Goal: Task Accomplishment & Management: Manage account settings

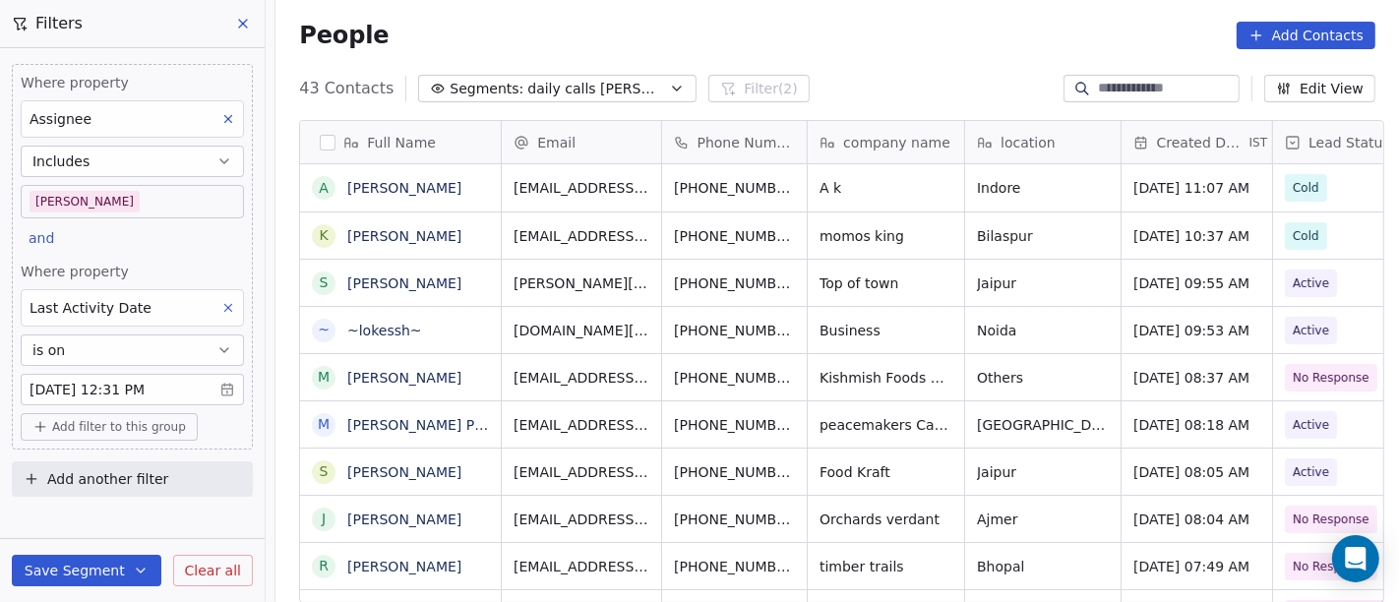
scroll to position [513, 1115]
click at [740, 68] on div "People Add Contacts" at bounding box center [836, 35] width 1123 height 75
click at [146, 210] on body "On2Cook India Pvt. Ltd. Contacts People Marketing Workflows Campaigns Metrics &…" at bounding box center [699, 301] width 1399 height 602
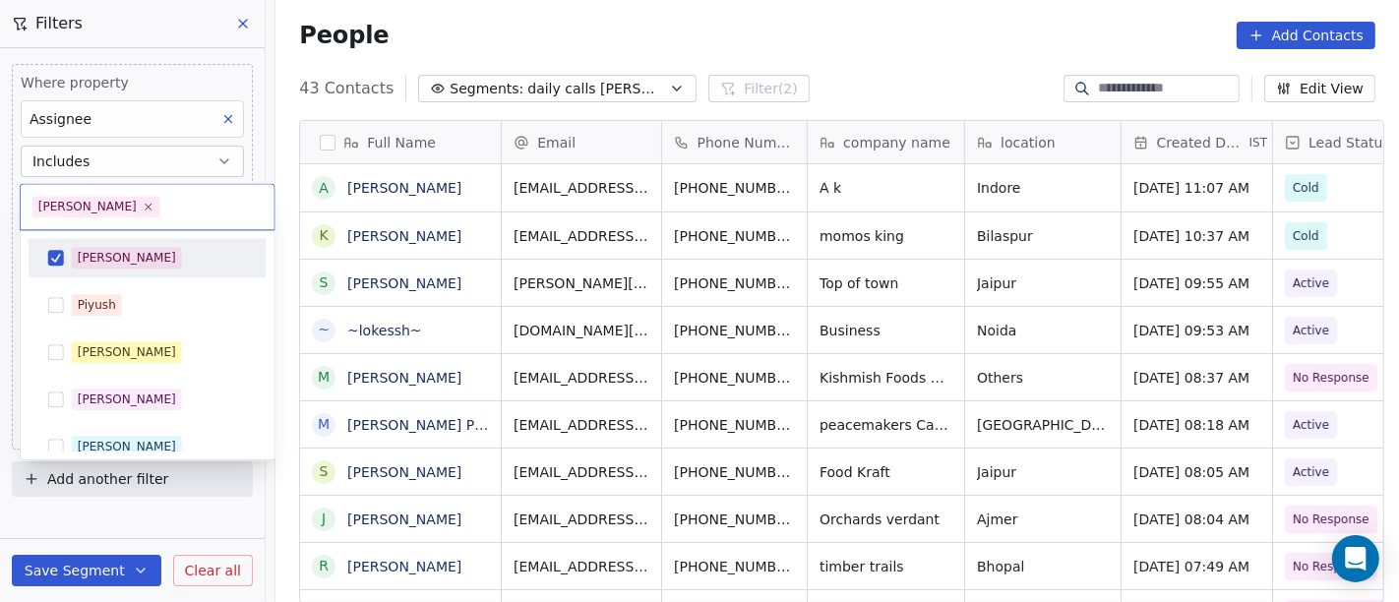
click at [154, 256] on div "[PERSON_NAME]" at bounding box center [159, 258] width 175 height 22
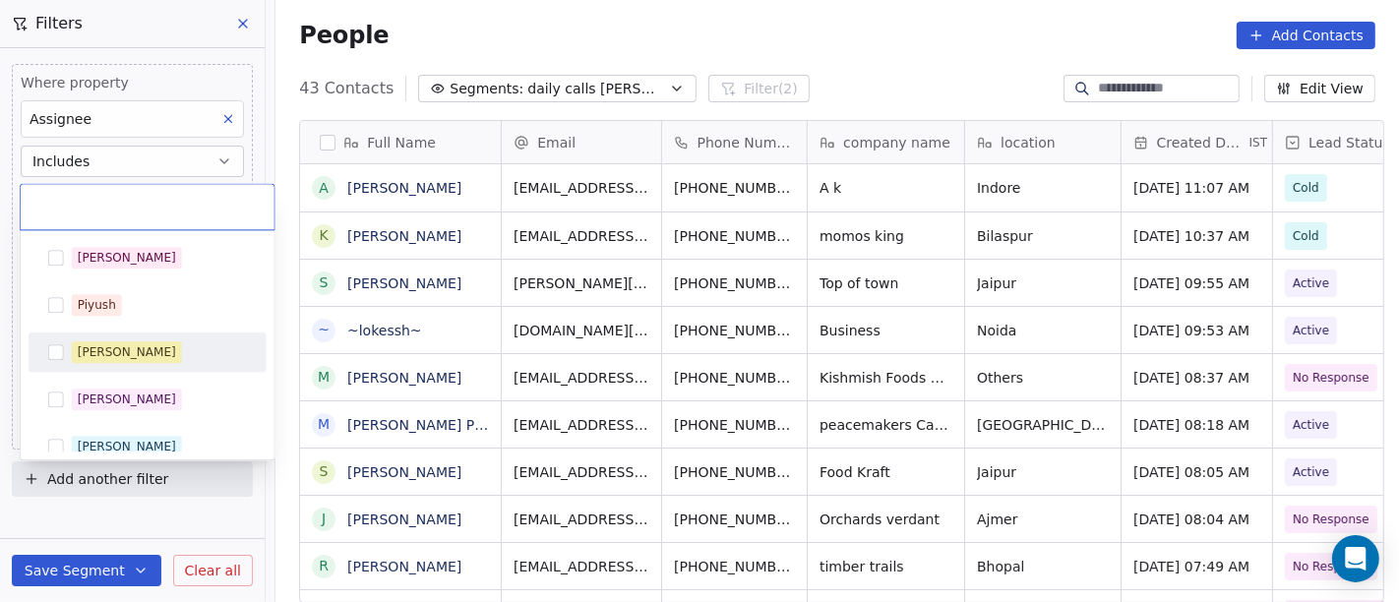
click at [168, 344] on div "[PERSON_NAME]" at bounding box center [159, 352] width 175 height 22
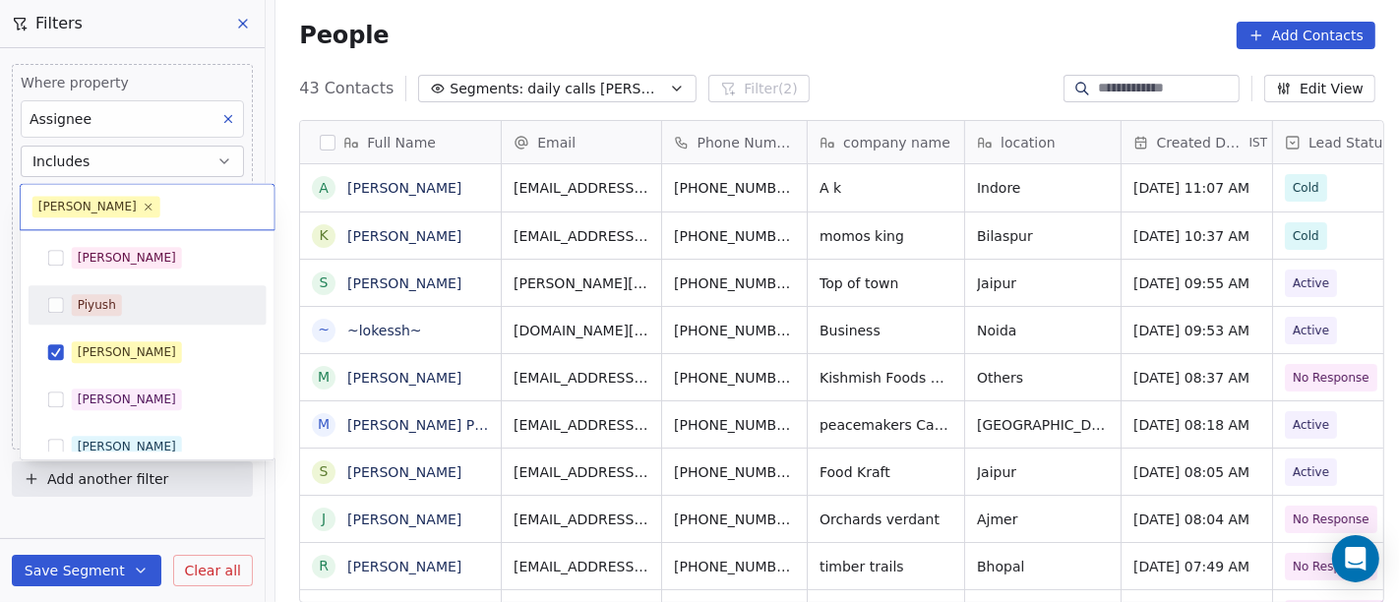
click at [827, 20] on html "On2Cook India Pvt. Ltd. Contacts People Marketing Workflows Campaigns Metrics &…" at bounding box center [699, 301] width 1399 height 602
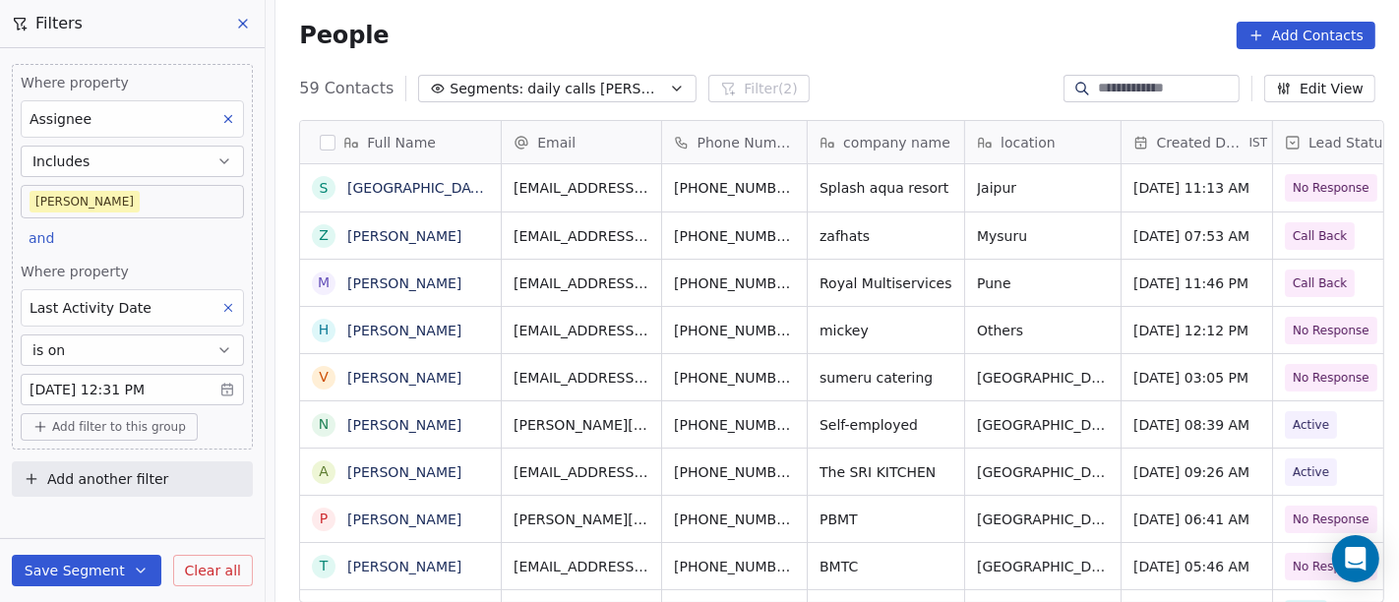
click at [73, 205] on body "On2Cook India Pvt. Ltd. Contacts People Marketing Workflows Campaigns Metrics &…" at bounding box center [699, 301] width 1399 height 602
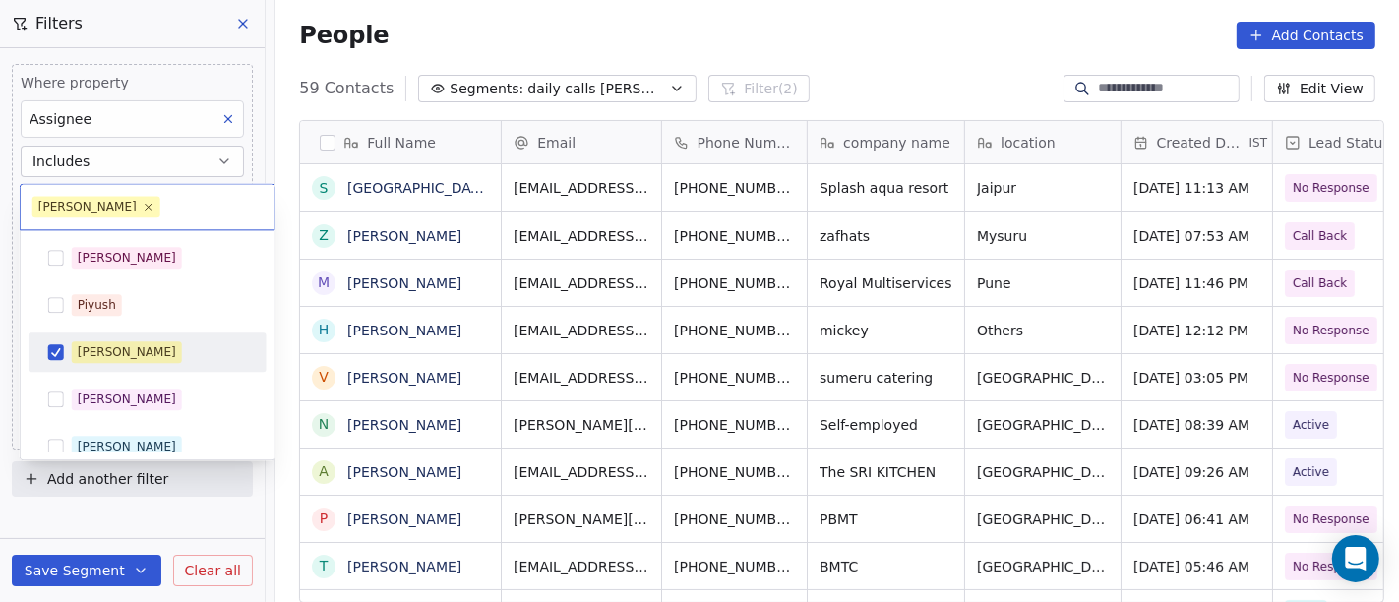
click at [116, 346] on div "[PERSON_NAME]" at bounding box center [127, 352] width 98 height 18
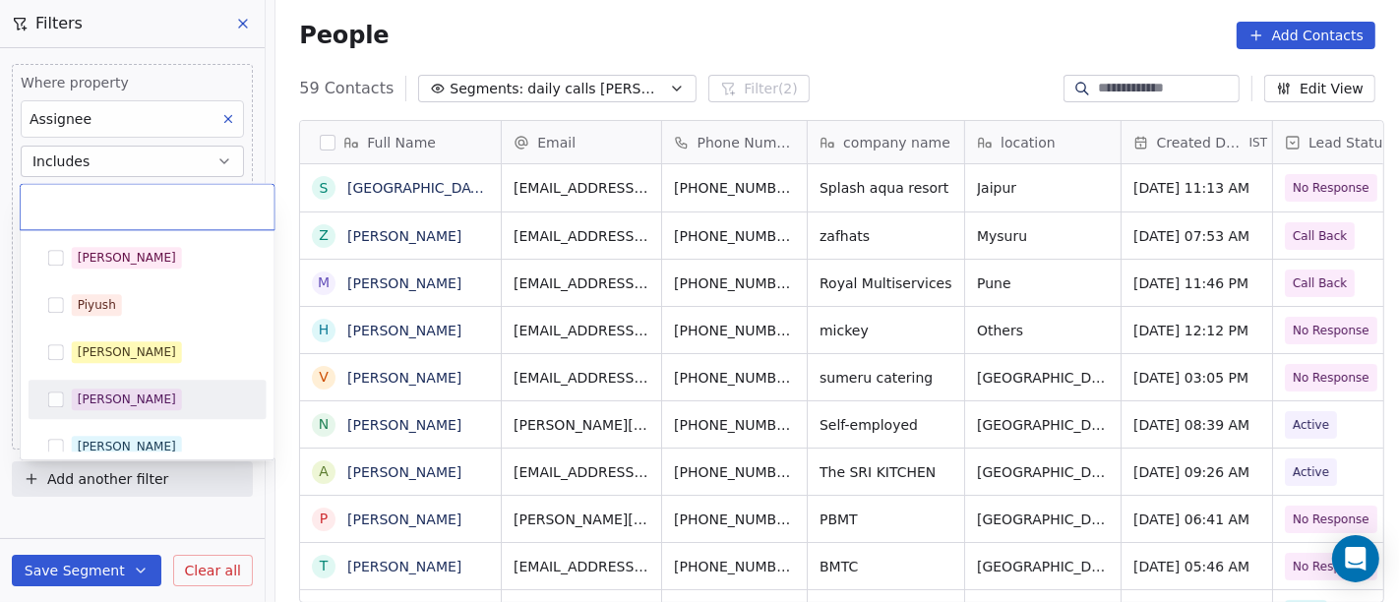
click at [145, 427] on div "[PERSON_NAME]" at bounding box center [148, 446] width 238 height 39
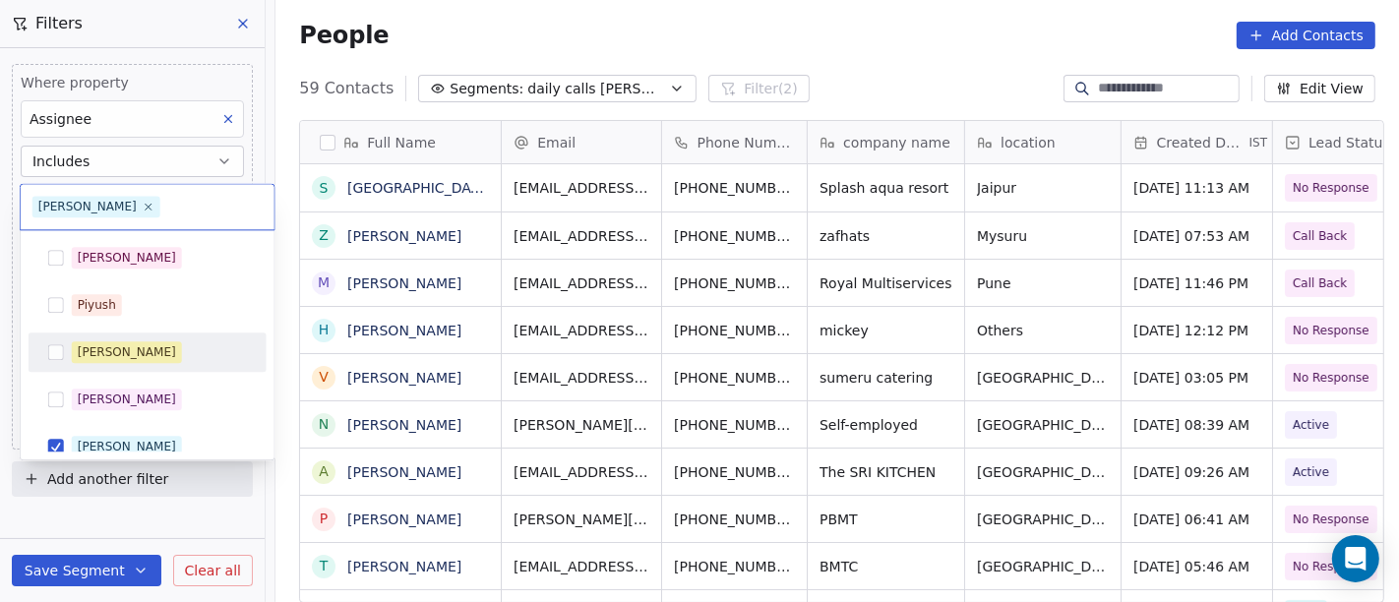
click at [775, 54] on html "On2Cook India Pvt. Ltd. Contacts People Marketing Workflows Campaigns Metrics &…" at bounding box center [699, 301] width 1399 height 602
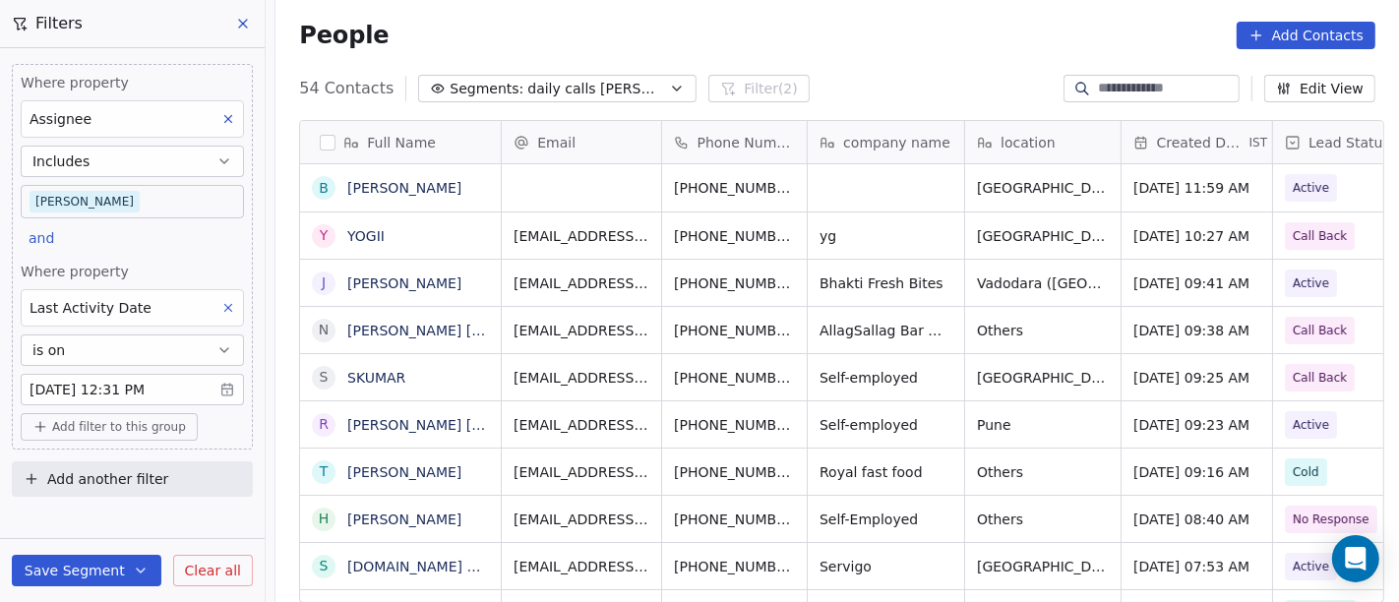
click at [149, 205] on body "On2Cook India Pvt. Ltd. Contacts People Marketing Workflows Campaigns Metrics &…" at bounding box center [699, 301] width 1399 height 602
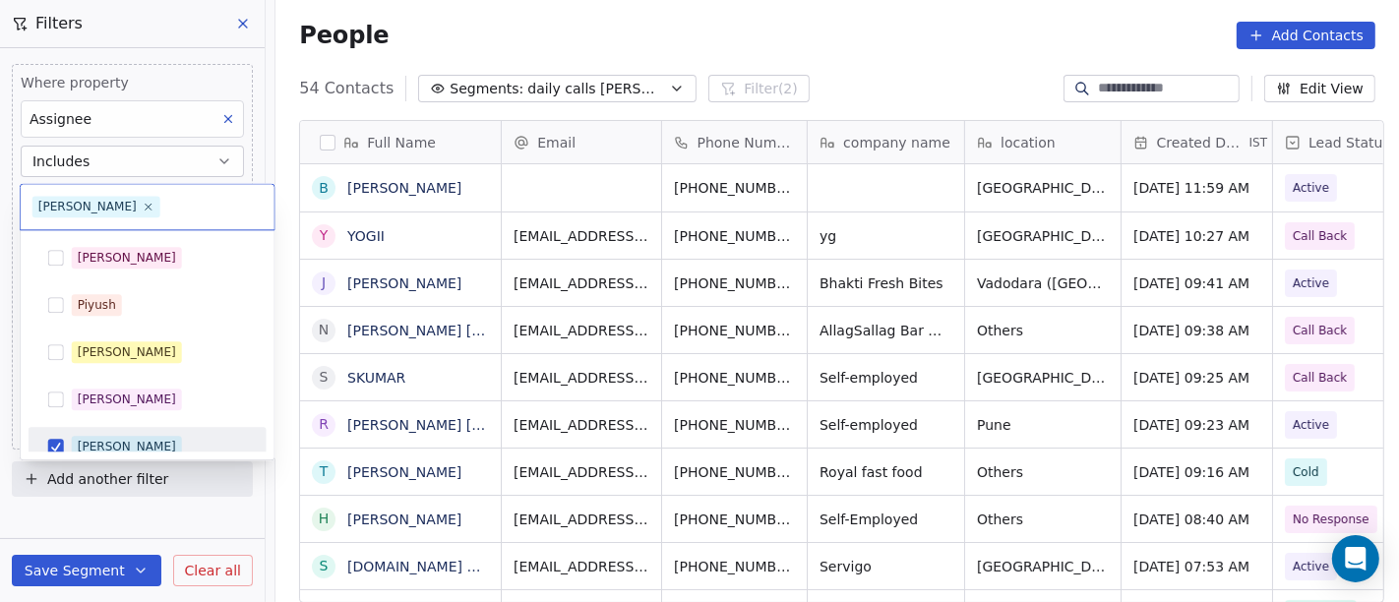
scroll to position [14, 0]
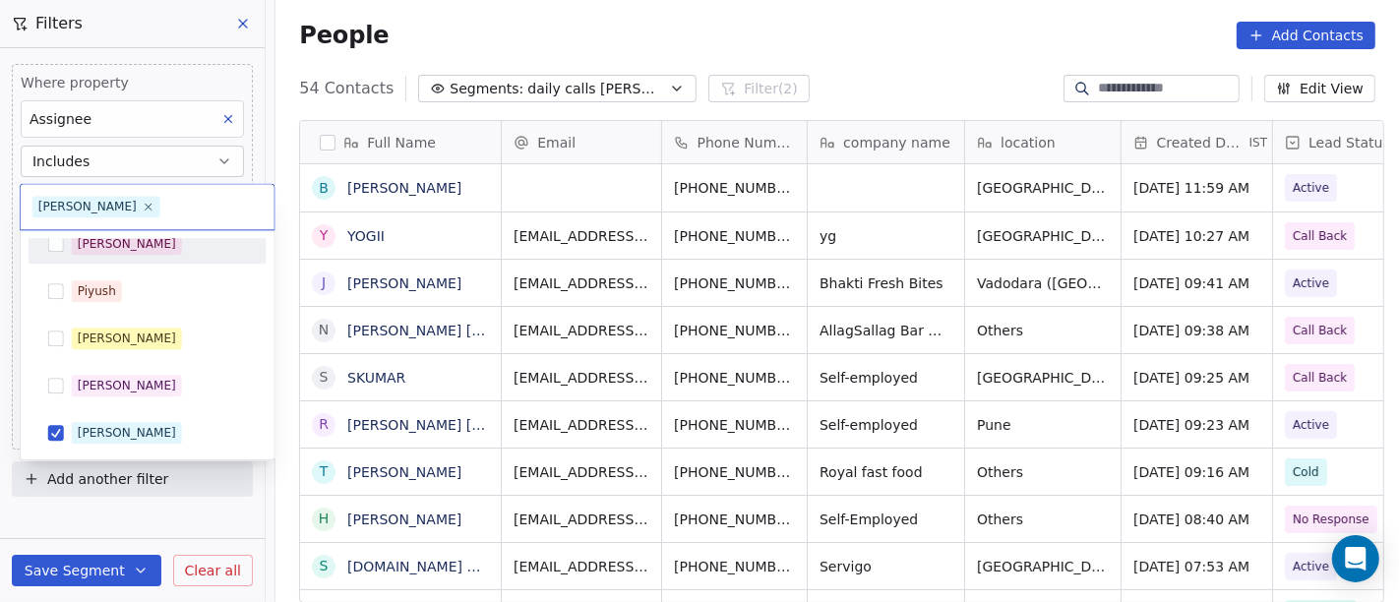
click at [151, 240] on div "[PERSON_NAME]" at bounding box center [159, 244] width 175 height 22
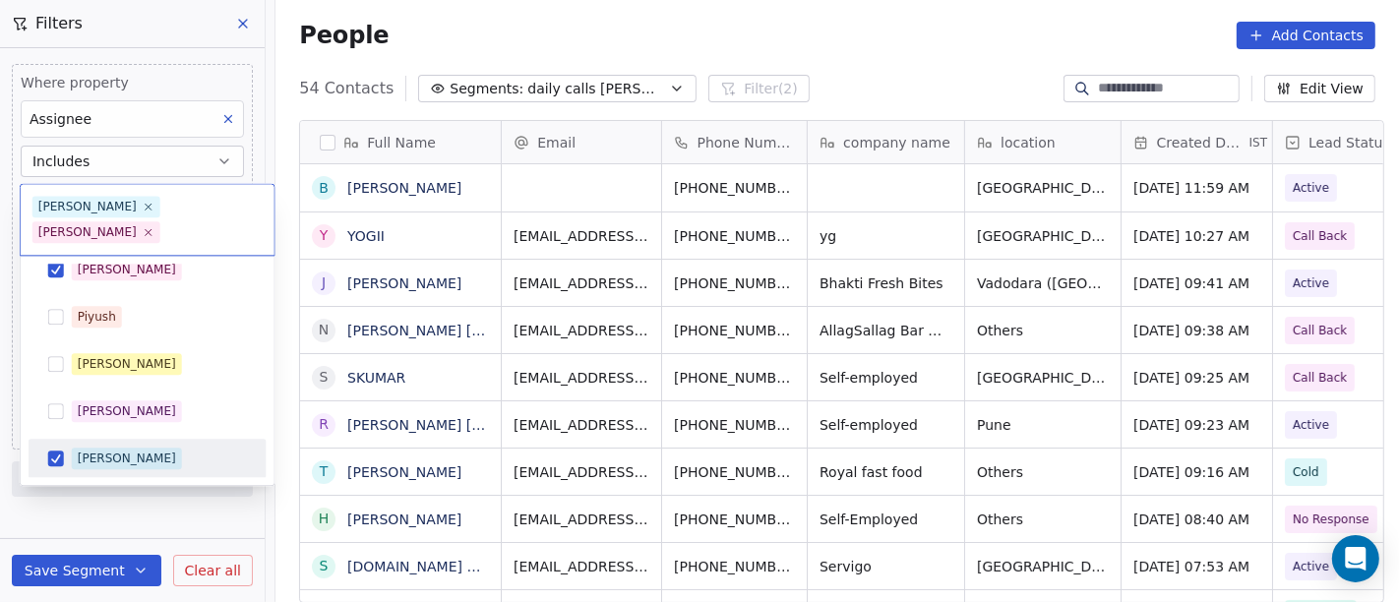
click at [154, 448] on div "[PERSON_NAME]" at bounding box center [159, 459] width 175 height 22
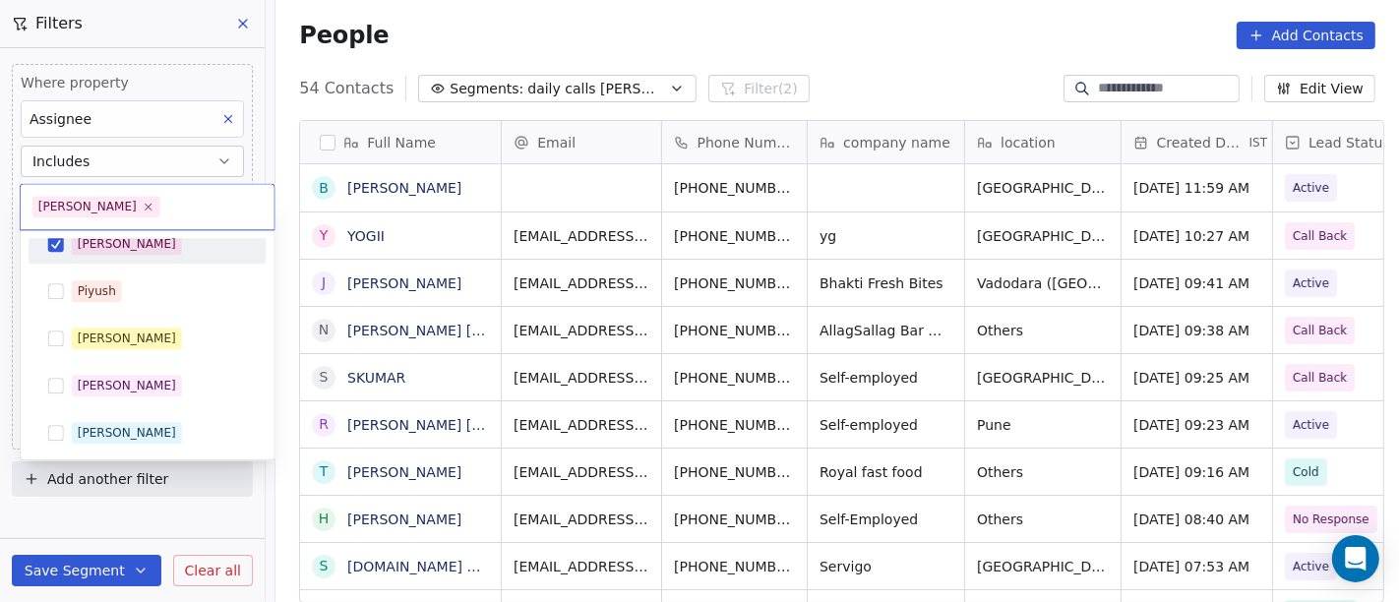
click at [613, 21] on html "On2Cook India Pvt. Ltd. Contacts People Marketing Workflows Campaigns Metrics &…" at bounding box center [699, 301] width 1399 height 602
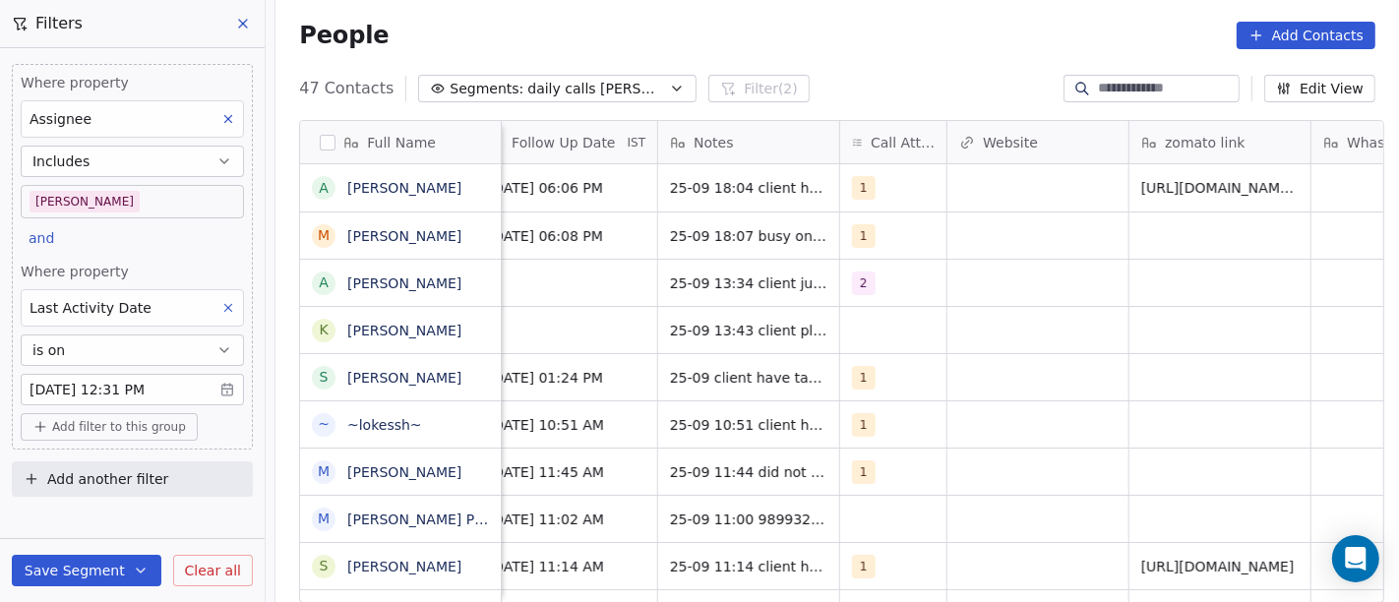
scroll to position [0, 1521]
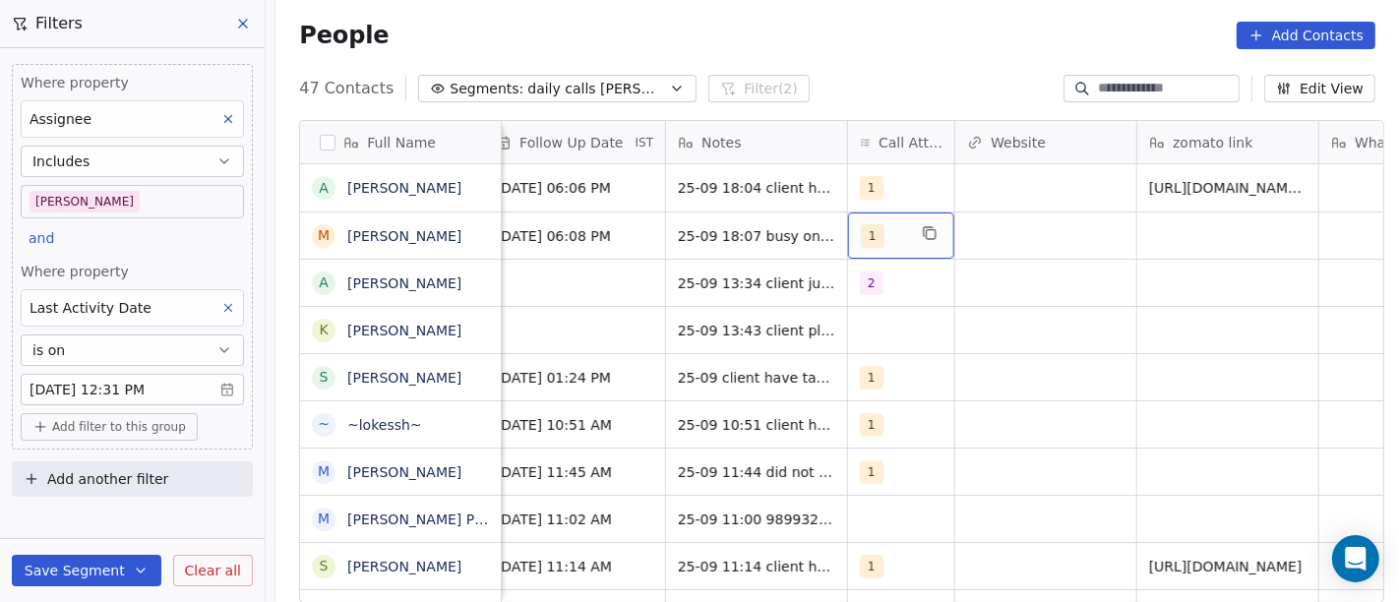
click at [861, 236] on span "1" at bounding box center [873, 236] width 24 height 24
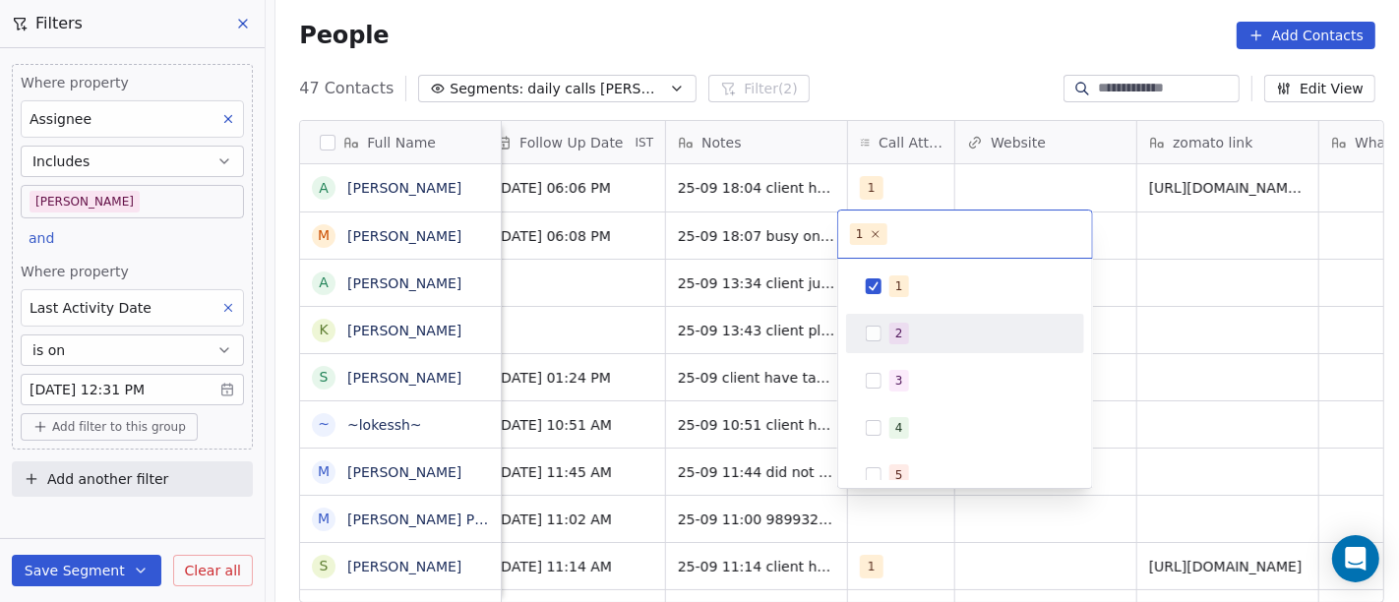
click at [930, 330] on div "2" at bounding box center [976, 334] width 175 height 22
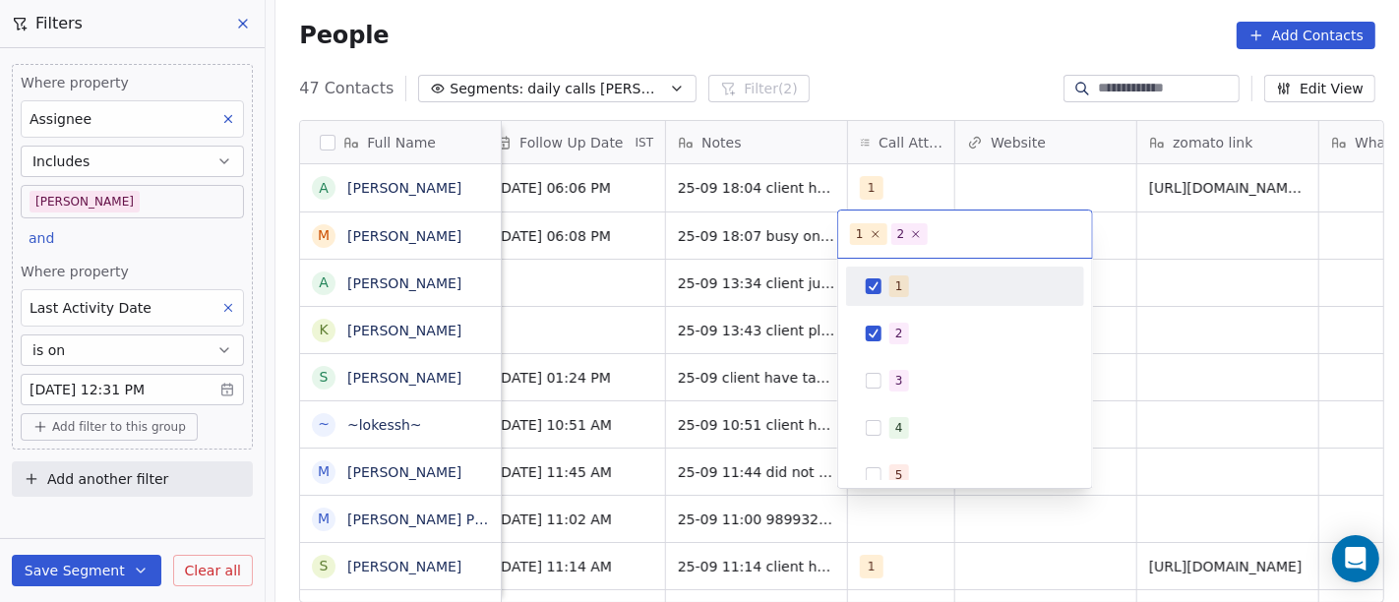
click at [908, 290] on div "1" at bounding box center [976, 286] width 175 height 22
click at [872, 49] on html "On2Cook India Pvt. Ltd. Contacts People Marketing Workflows Campaigns Metrics &…" at bounding box center [699, 301] width 1399 height 602
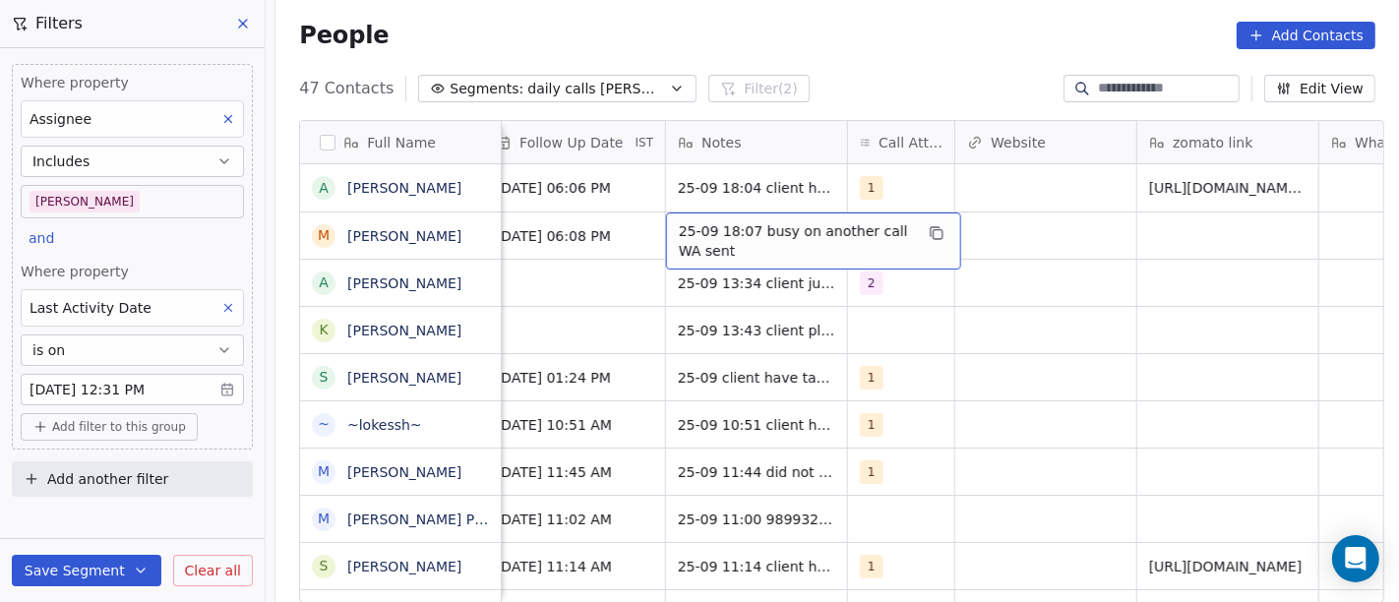
click at [751, 221] on span "25-09 18:07 busy on another call WA sent" at bounding box center [796, 240] width 234 height 39
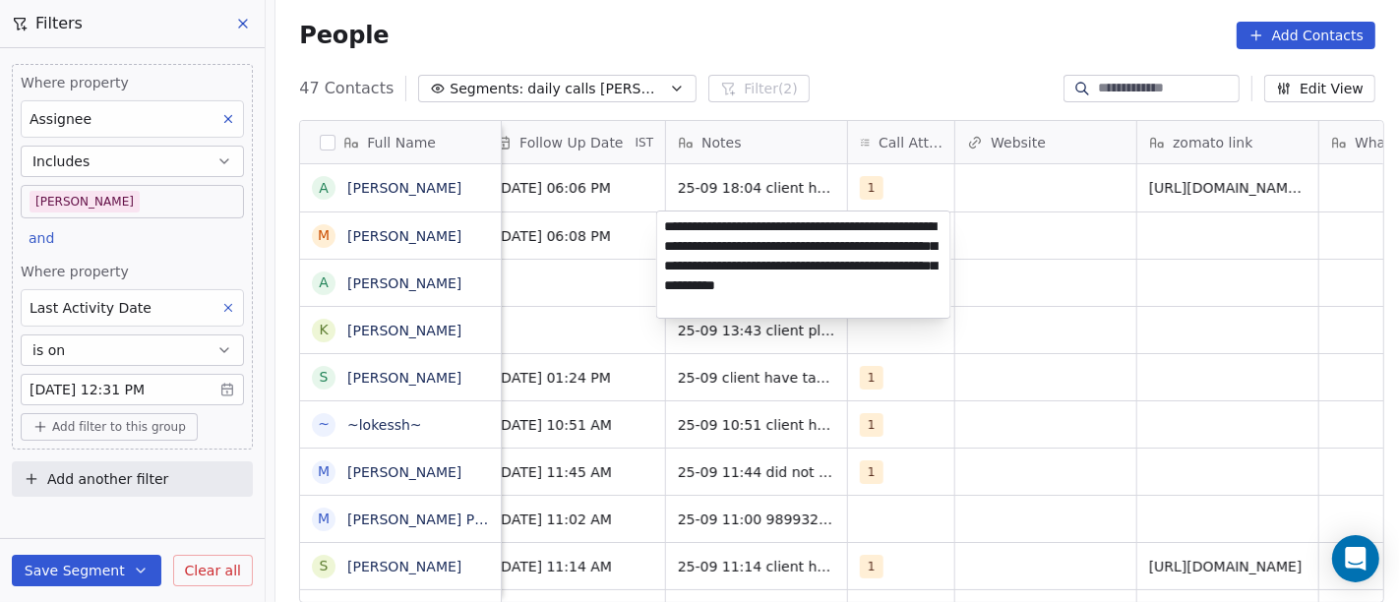
type textarea "**********"
click at [1034, 391] on html "On2Cook India Pvt. Ltd. Contacts People Marketing Workflows Campaigns Metrics &…" at bounding box center [699, 301] width 1399 height 602
click at [627, 269] on html "On2Cook India Pvt. Ltd. Contacts People Marketing Workflows Campaigns Metrics &…" at bounding box center [699, 301] width 1399 height 602
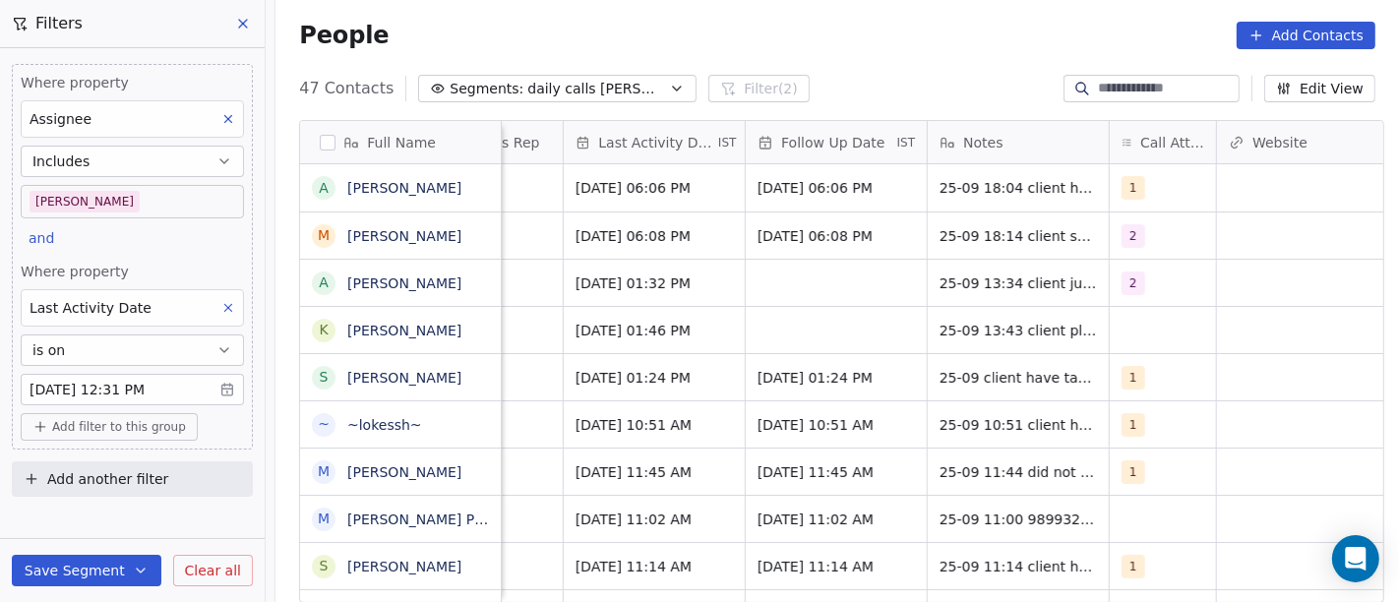
scroll to position [0, 1256]
click at [799, 237] on span "Oct 02, 2025 06:08 PM" at bounding box center [821, 236] width 120 height 20
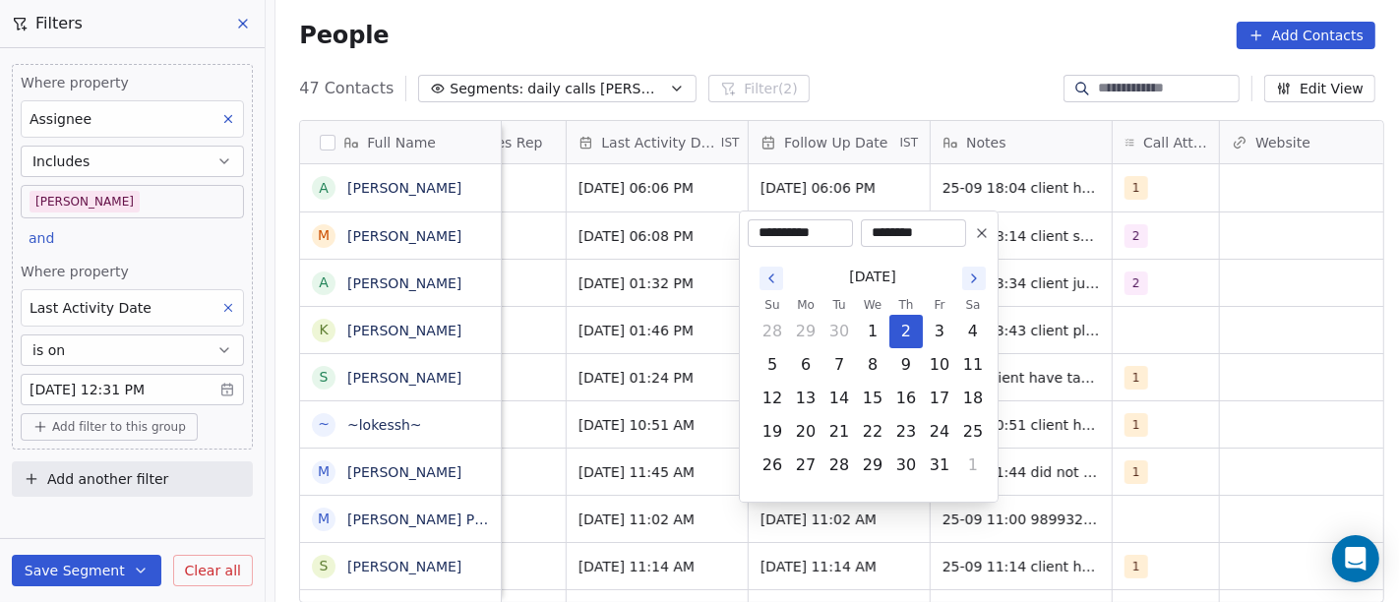
click at [986, 234] on icon at bounding box center [982, 233] width 16 height 16
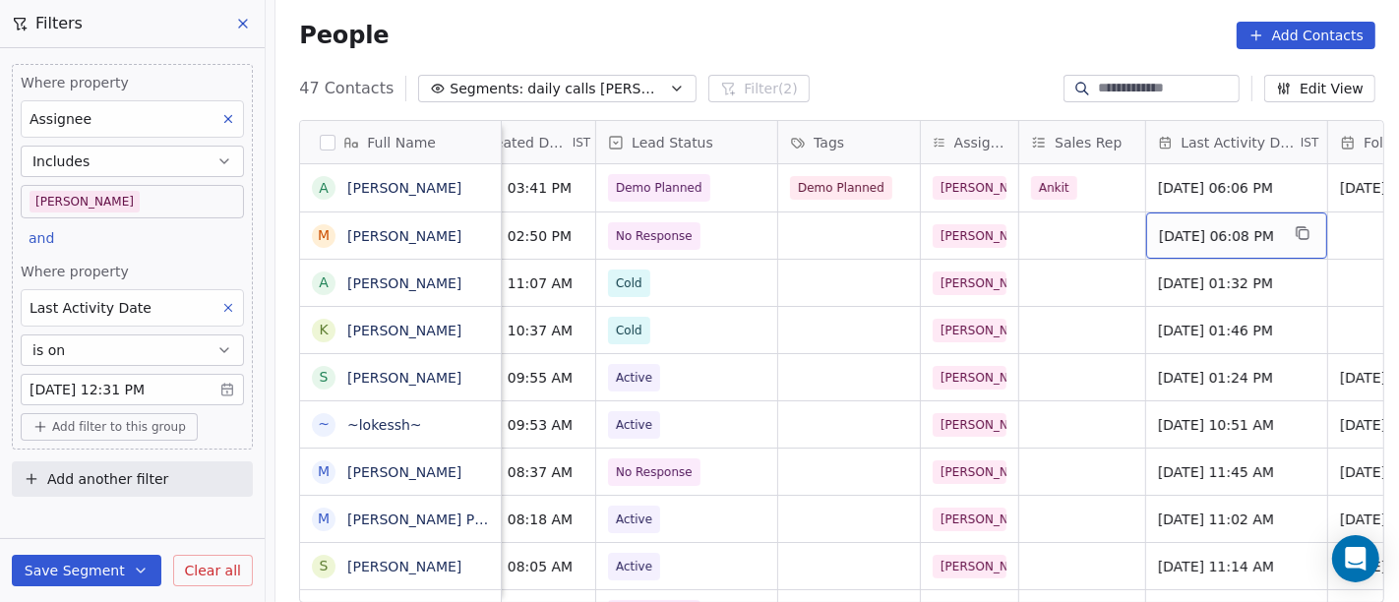
scroll to position [0, 660]
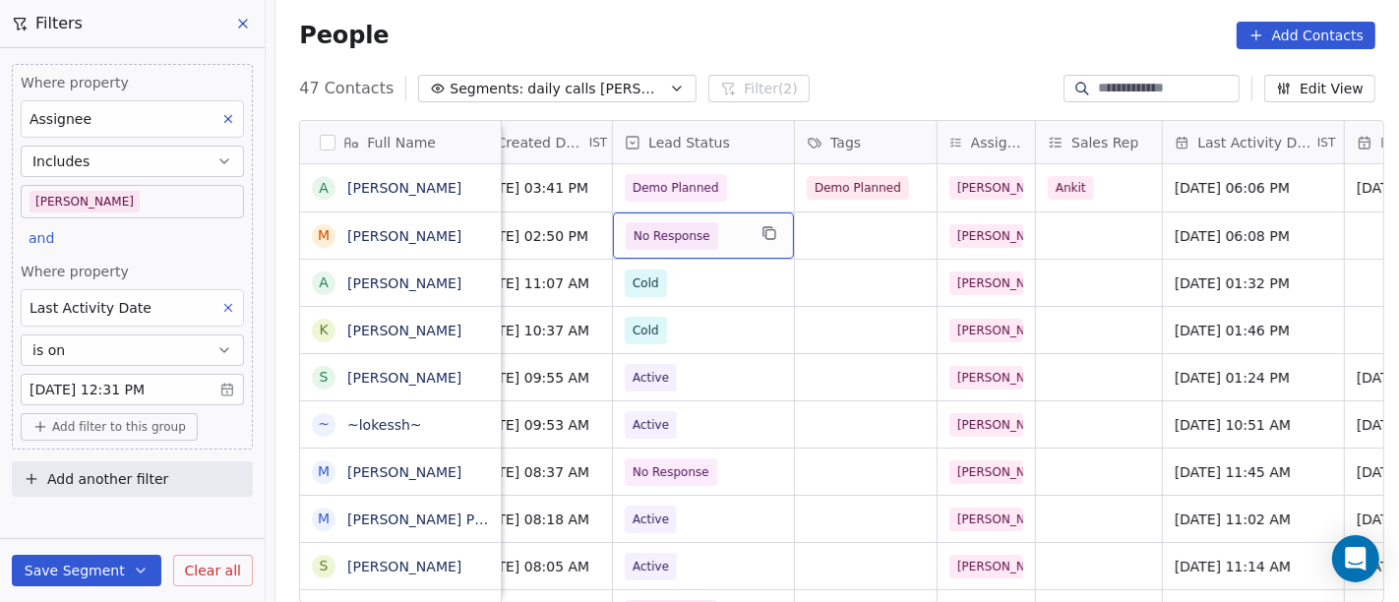
click at [711, 230] on span "No Response" at bounding box center [686, 236] width 120 height 28
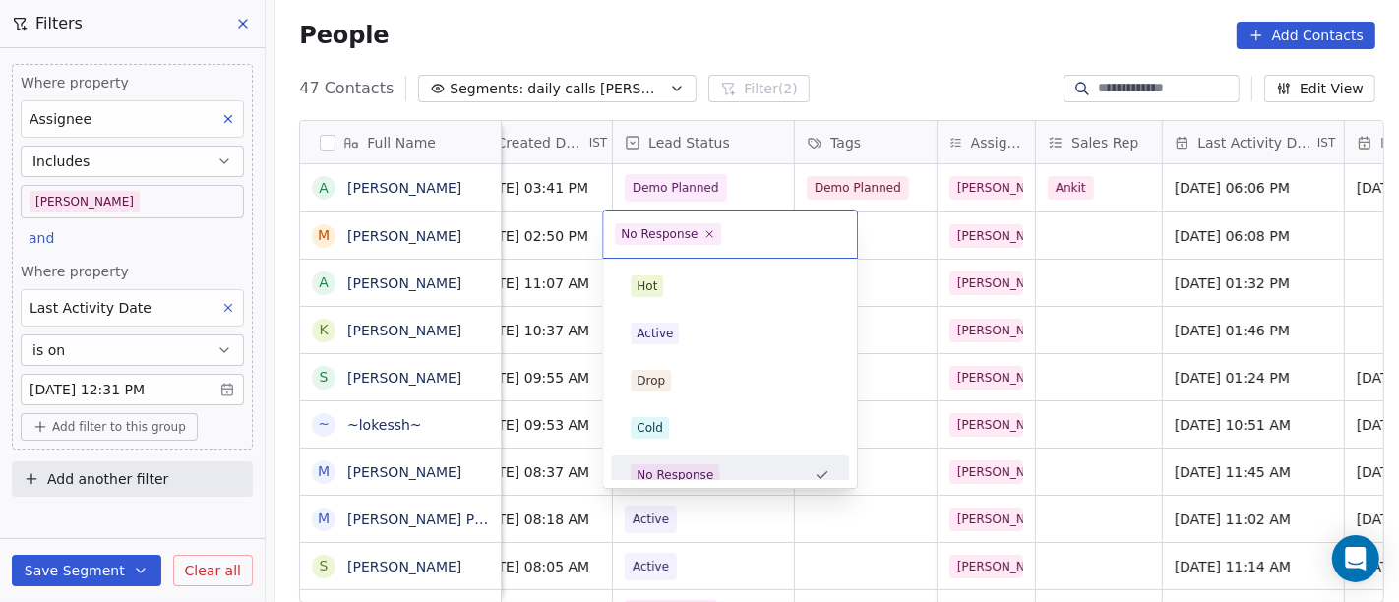
scroll to position [14, 0]
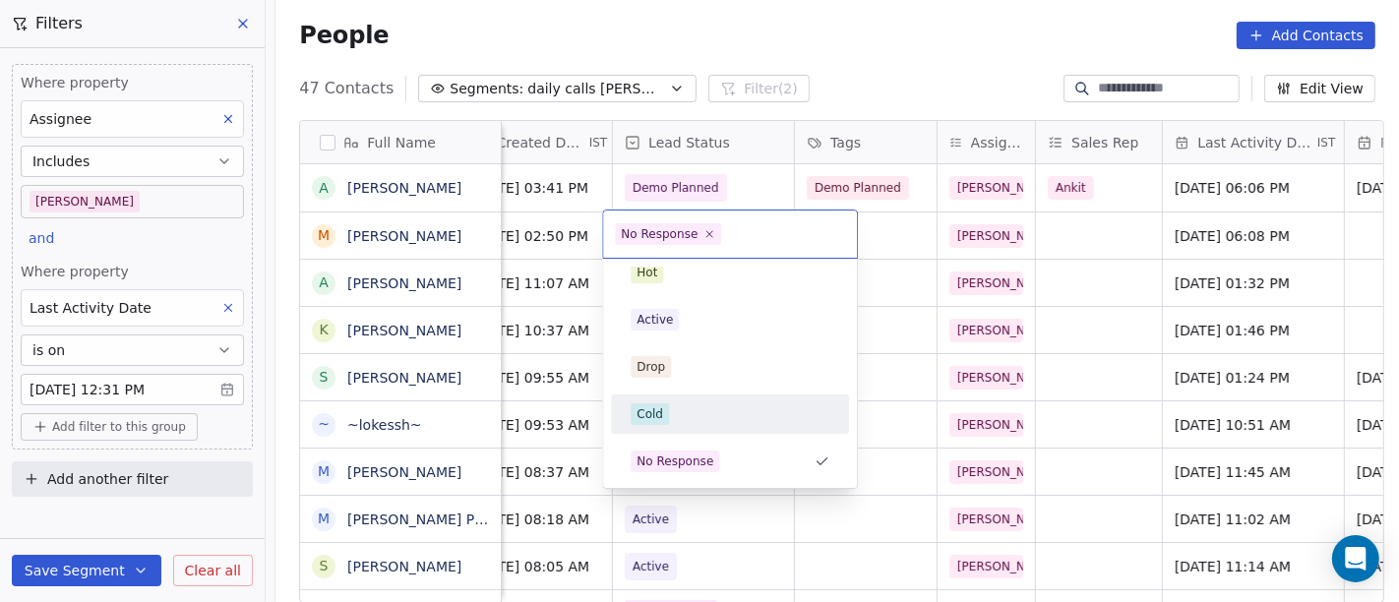
click at [694, 421] on div "Cold" at bounding box center [730, 414] width 199 height 22
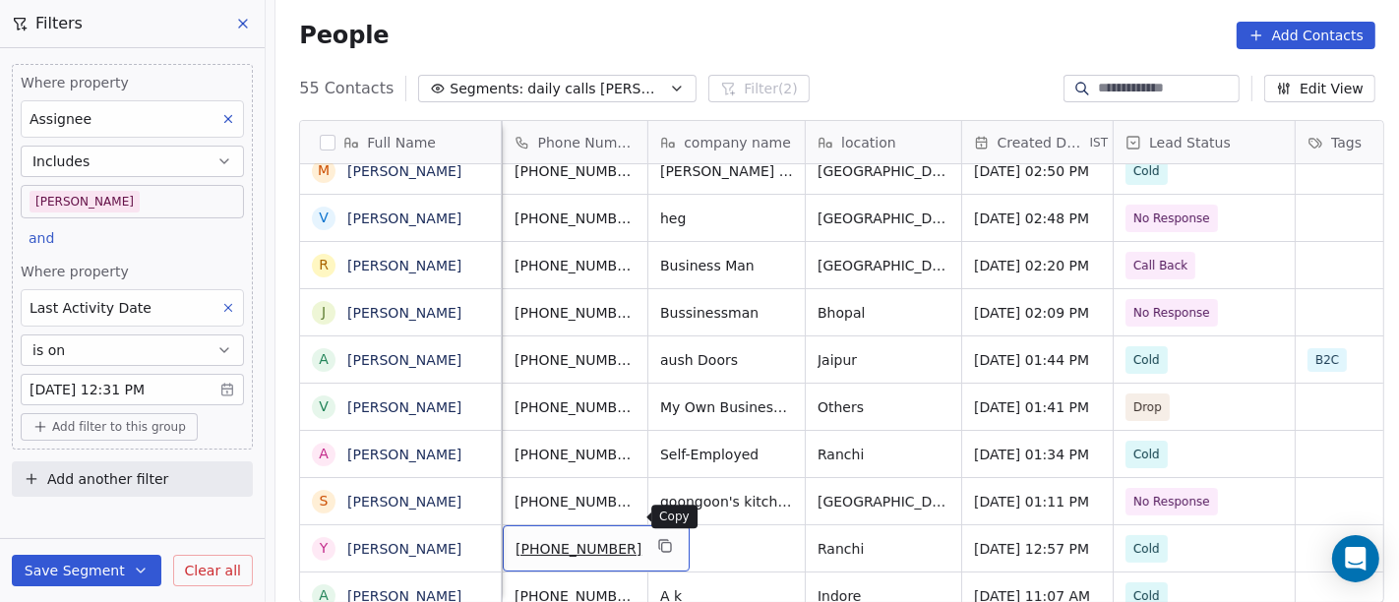
scroll to position [92, 0]
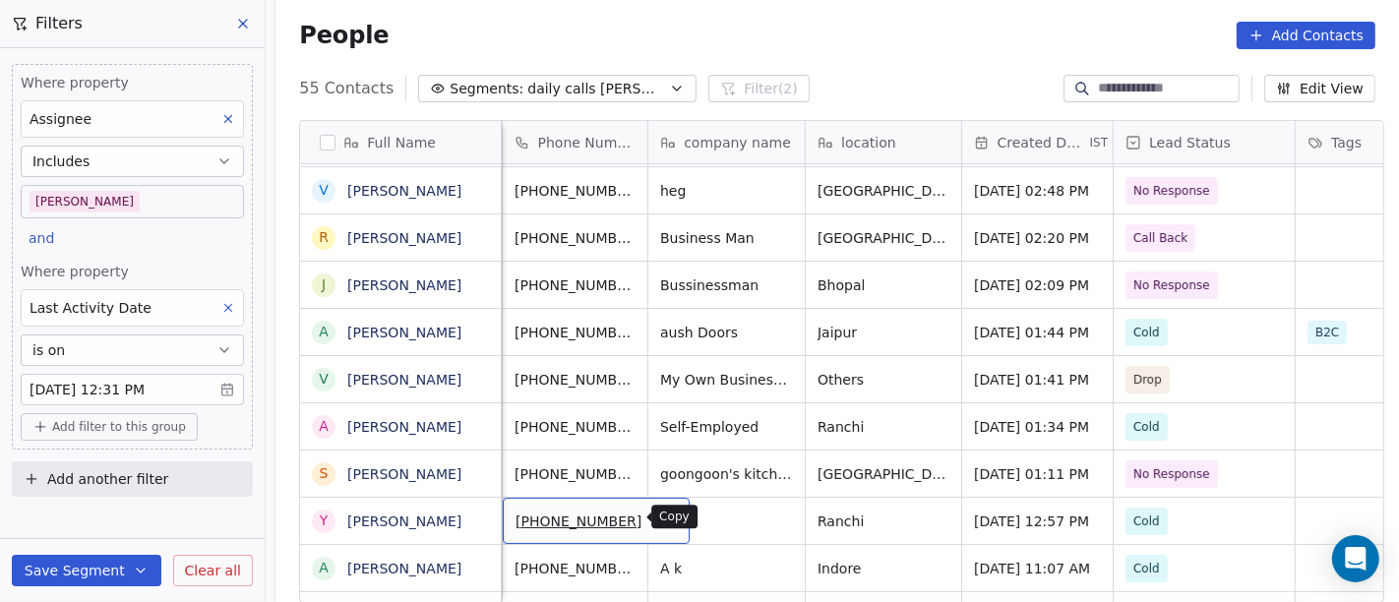
click at [653, 521] on button "grid" at bounding box center [665, 519] width 24 height 24
click at [863, 11] on div "People Add Contacts" at bounding box center [836, 35] width 1123 height 75
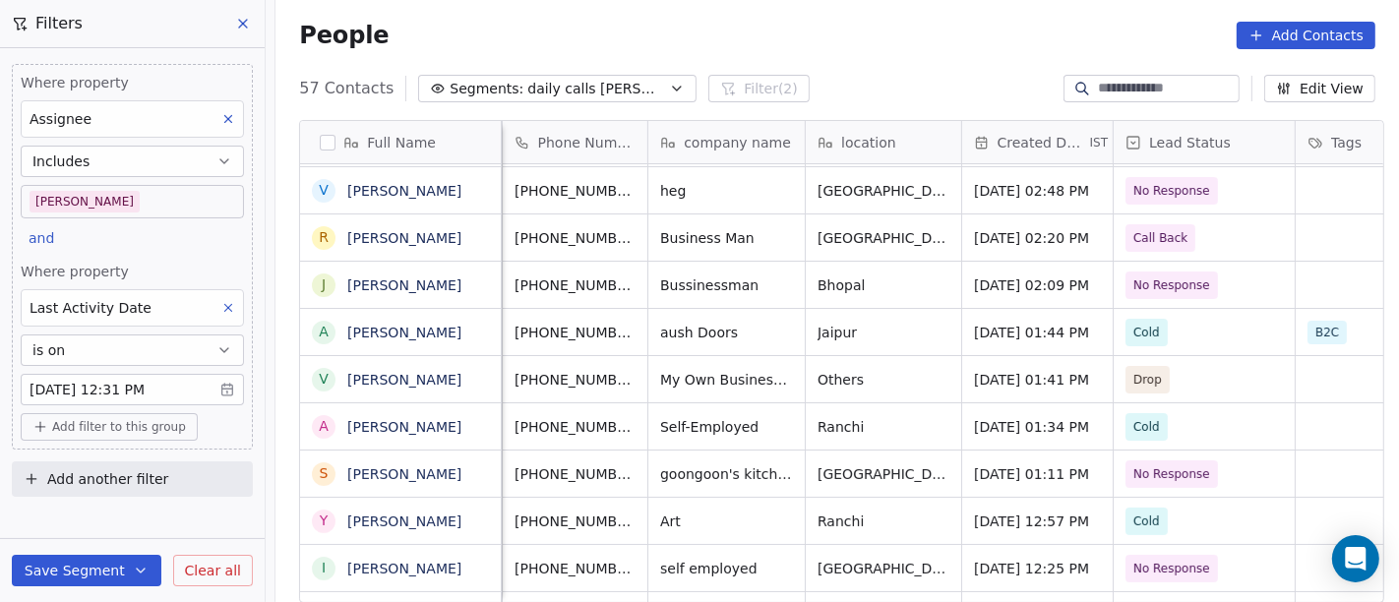
click at [857, 22] on div "People Add Contacts" at bounding box center [837, 36] width 1076 height 28
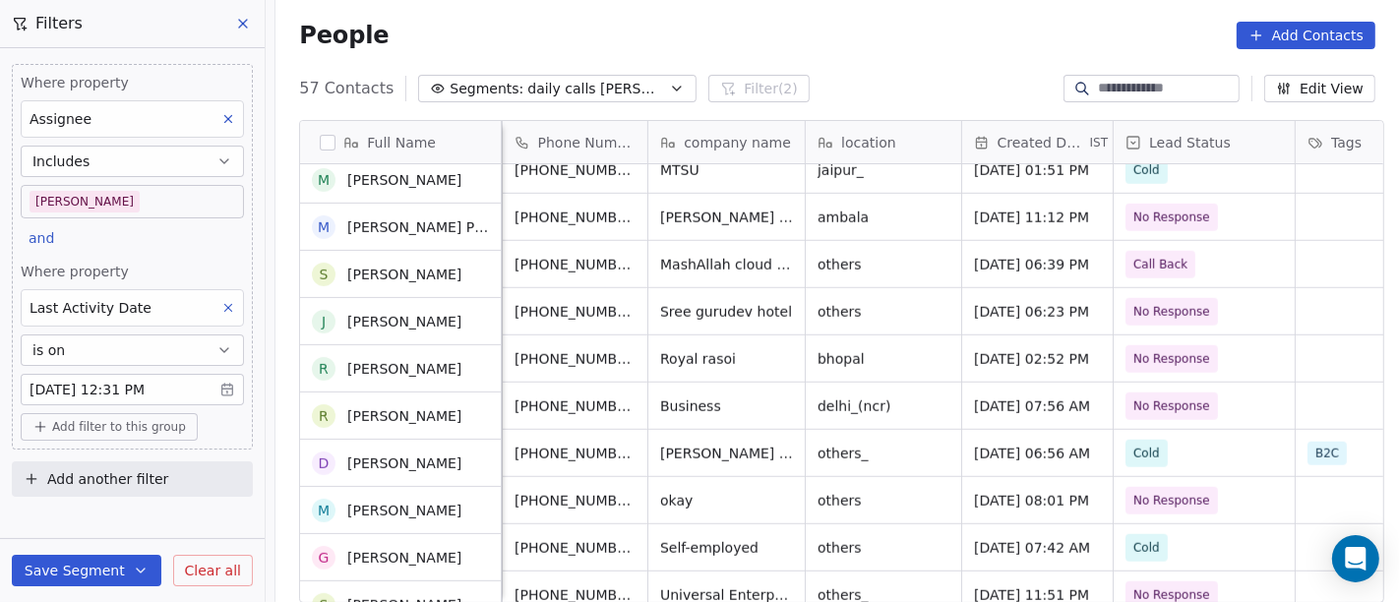
scroll to position [1530, 0]
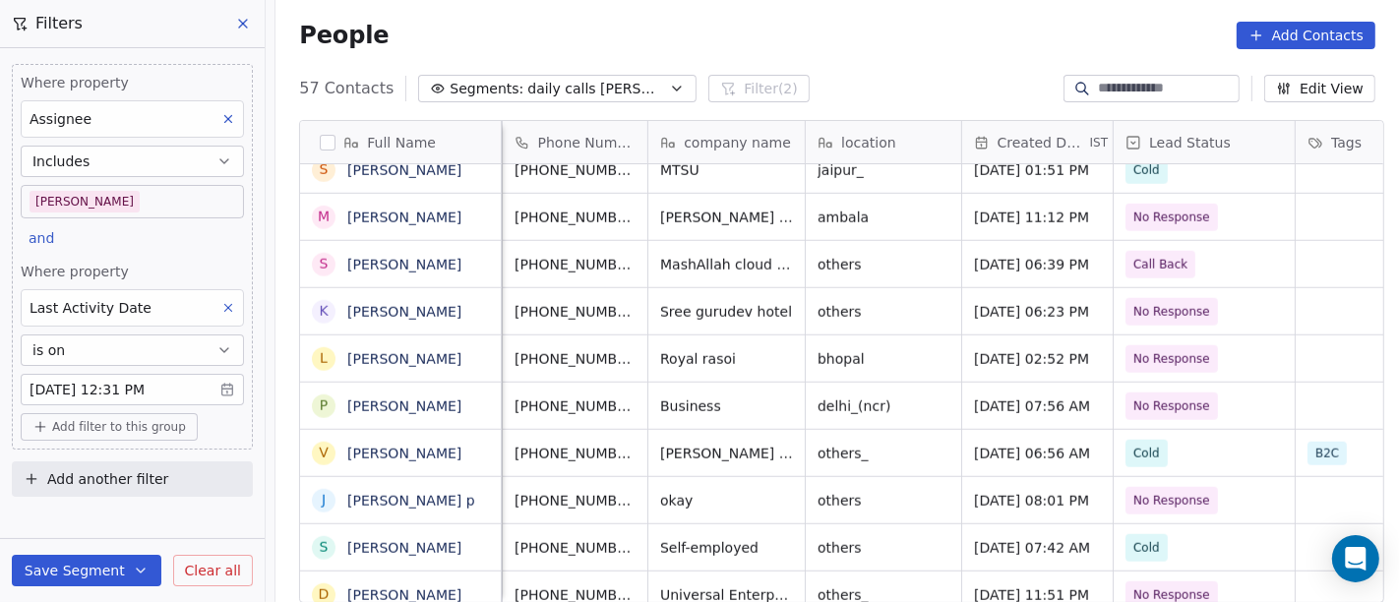
click at [881, 28] on div "People Add Contacts" at bounding box center [837, 36] width 1076 height 28
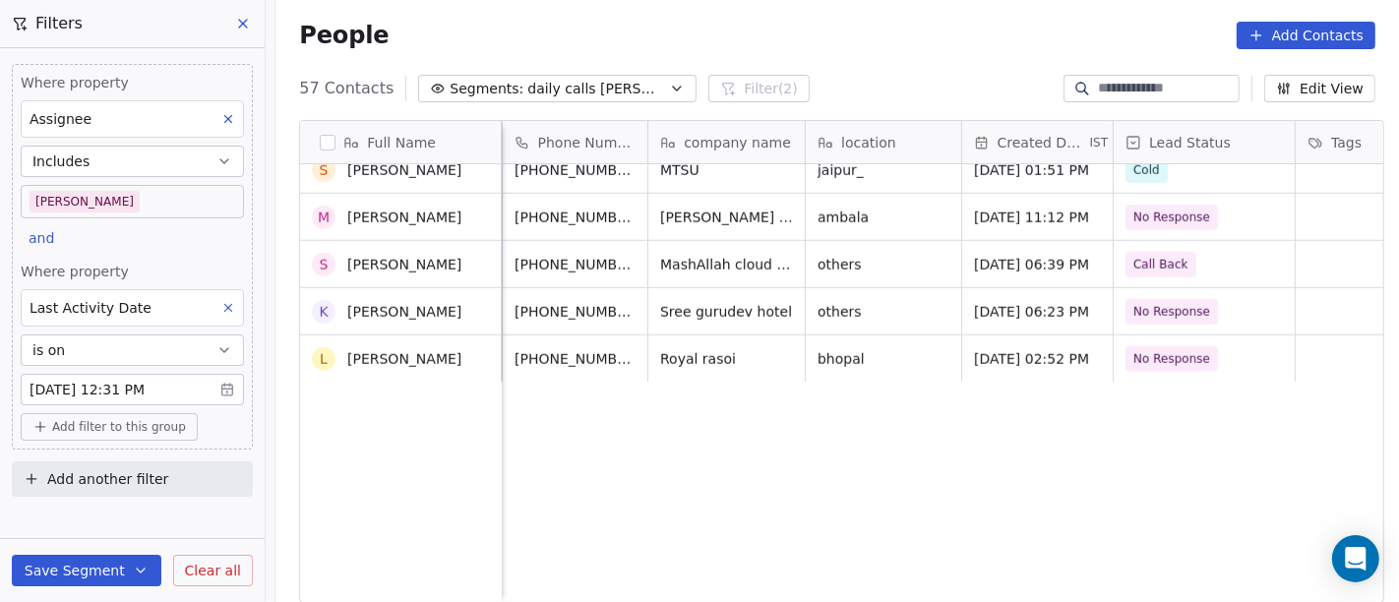
scroll to position [218, 0]
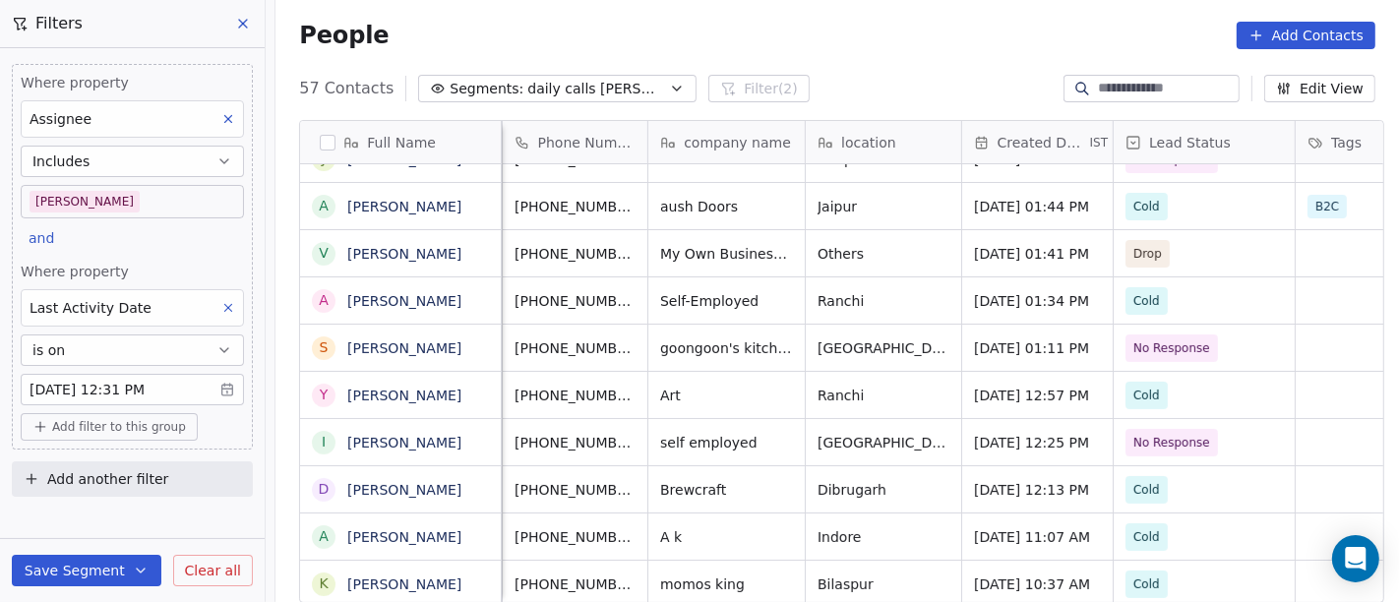
click at [121, 419] on span "Add filter to this group" at bounding box center [119, 427] width 134 height 16
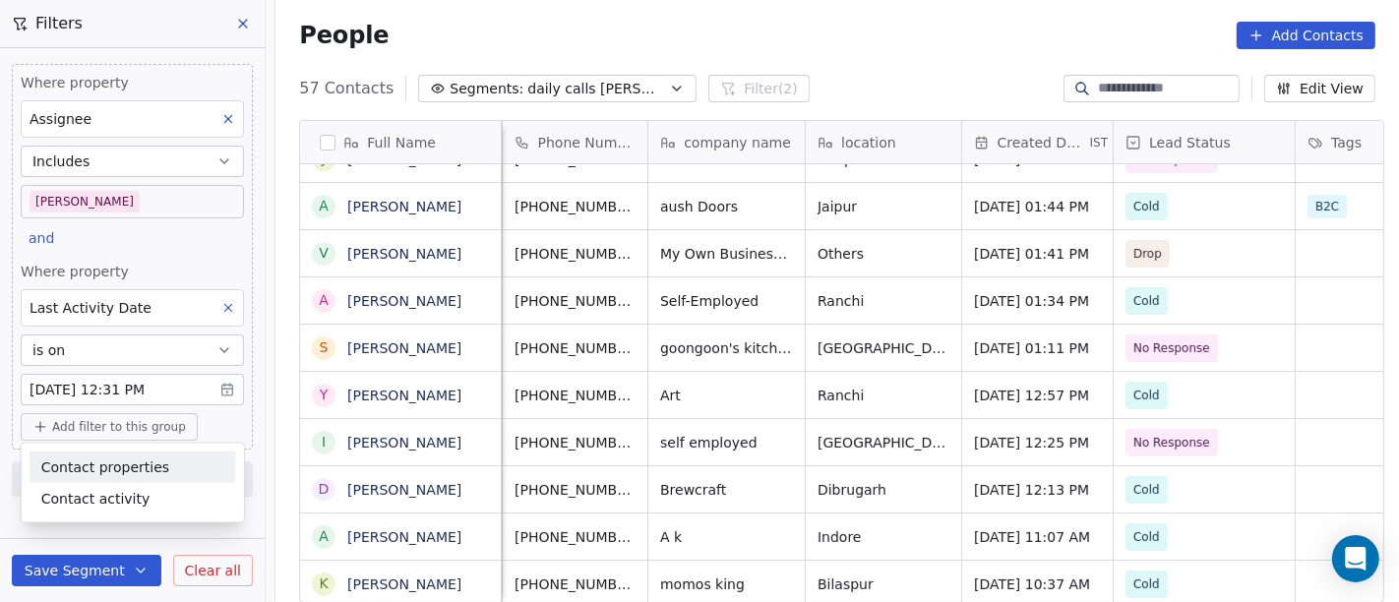
click at [143, 460] on span "Contact properties" at bounding box center [105, 466] width 128 height 21
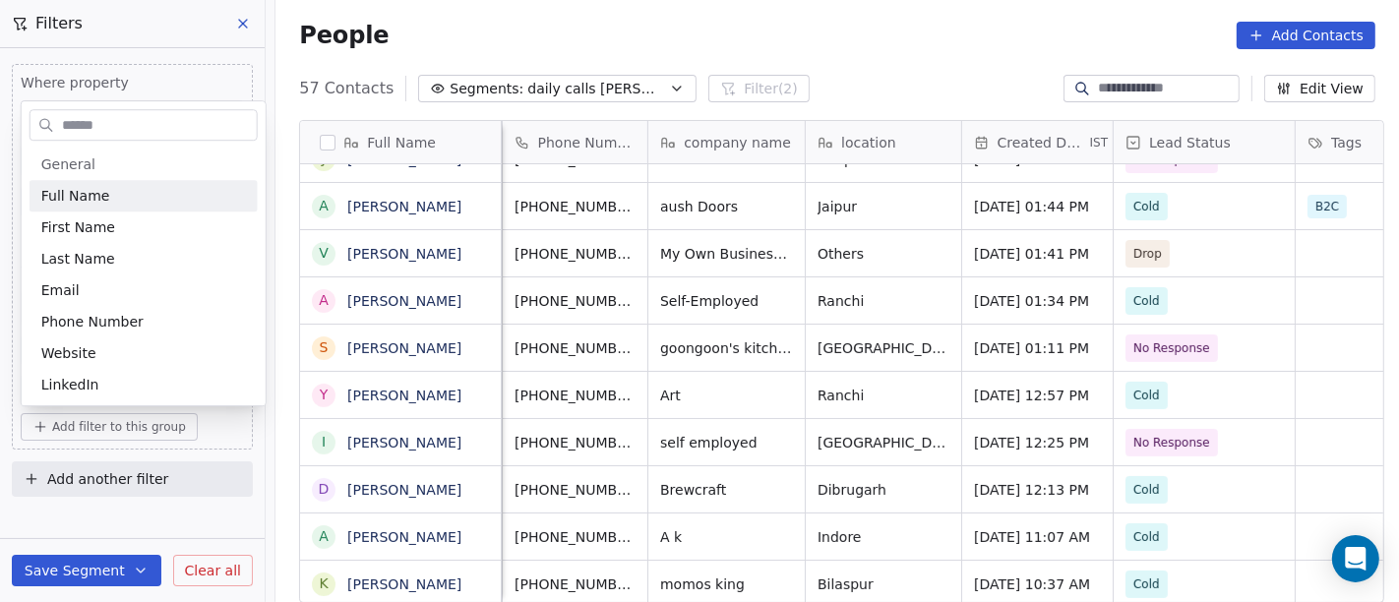
click at [101, 129] on input "text" at bounding box center [157, 125] width 199 height 29
type input "*"
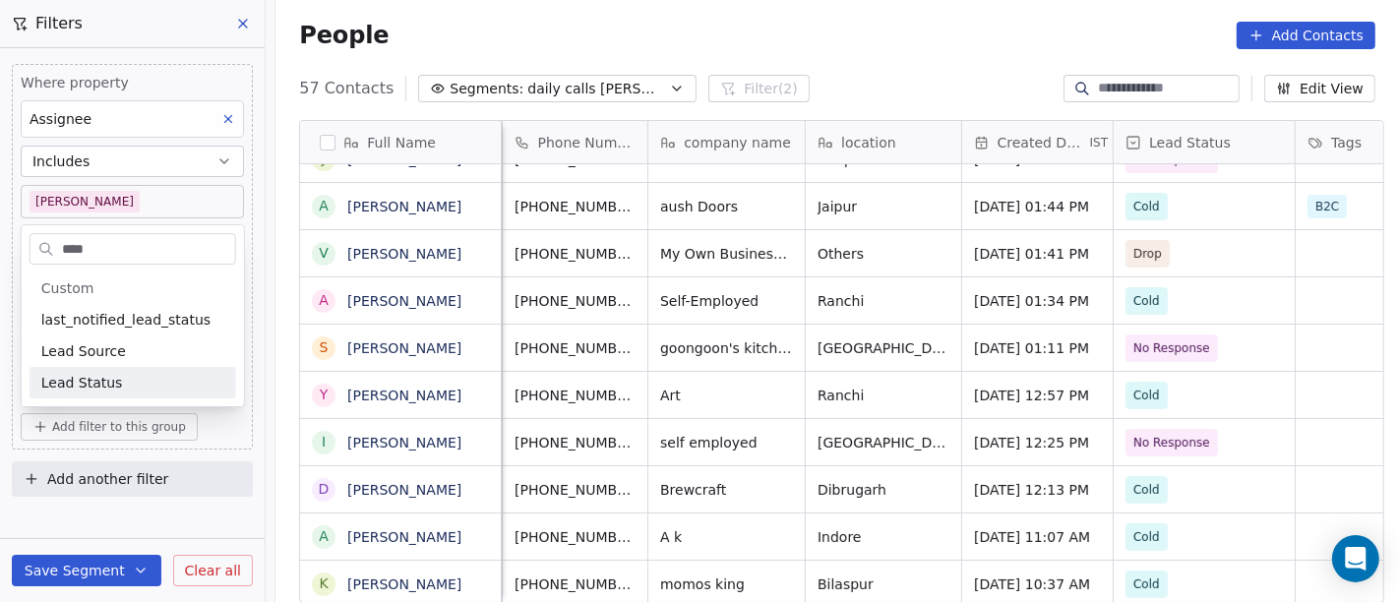
type input "****"
click at [128, 374] on div "Lead Status" at bounding box center [132, 383] width 183 height 20
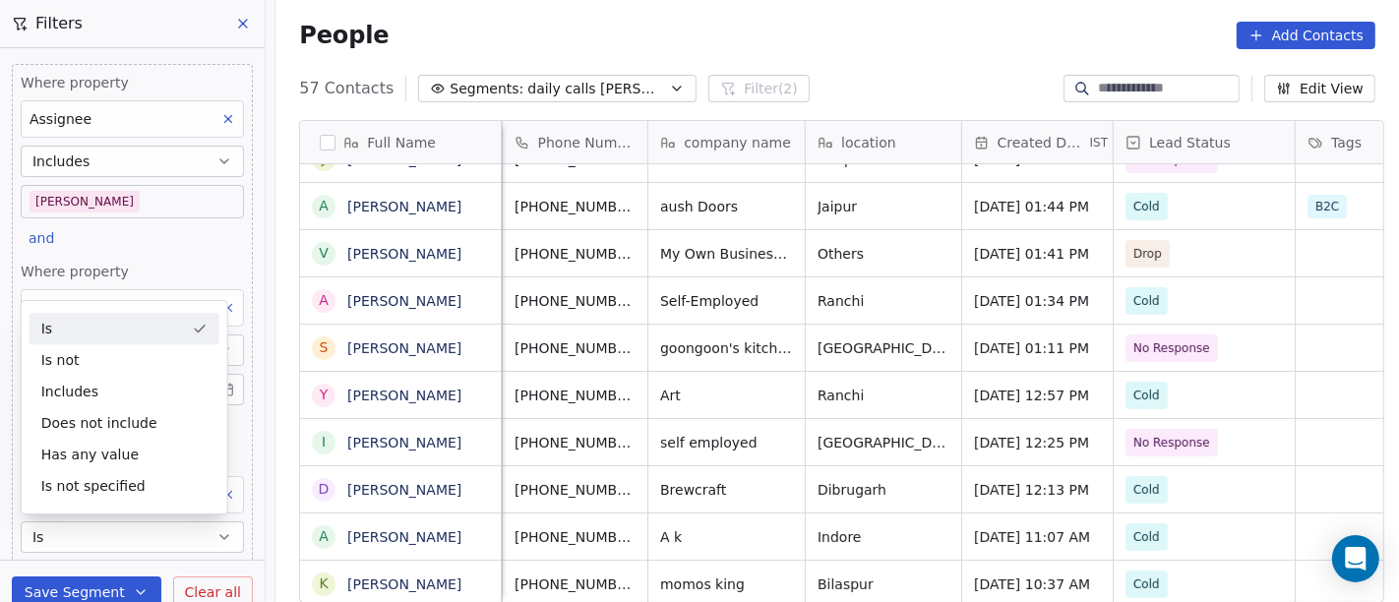
click at [951, 56] on div "People Add Contacts" at bounding box center [836, 35] width 1123 height 75
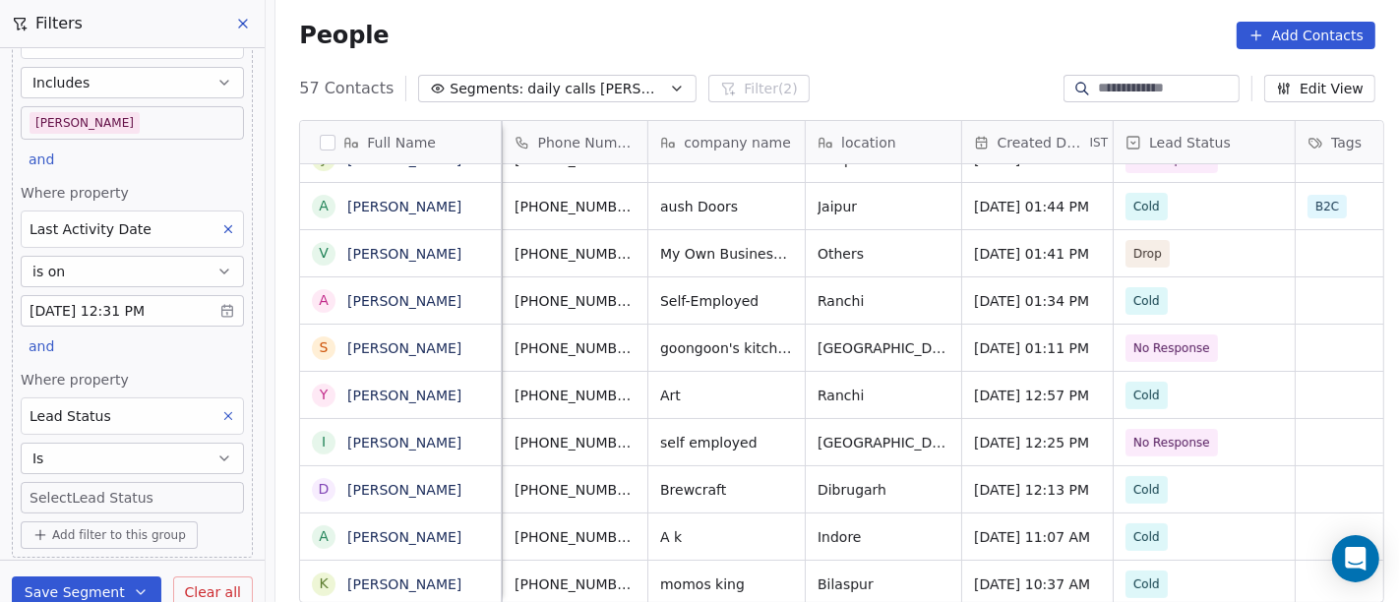
scroll to position [127, 0]
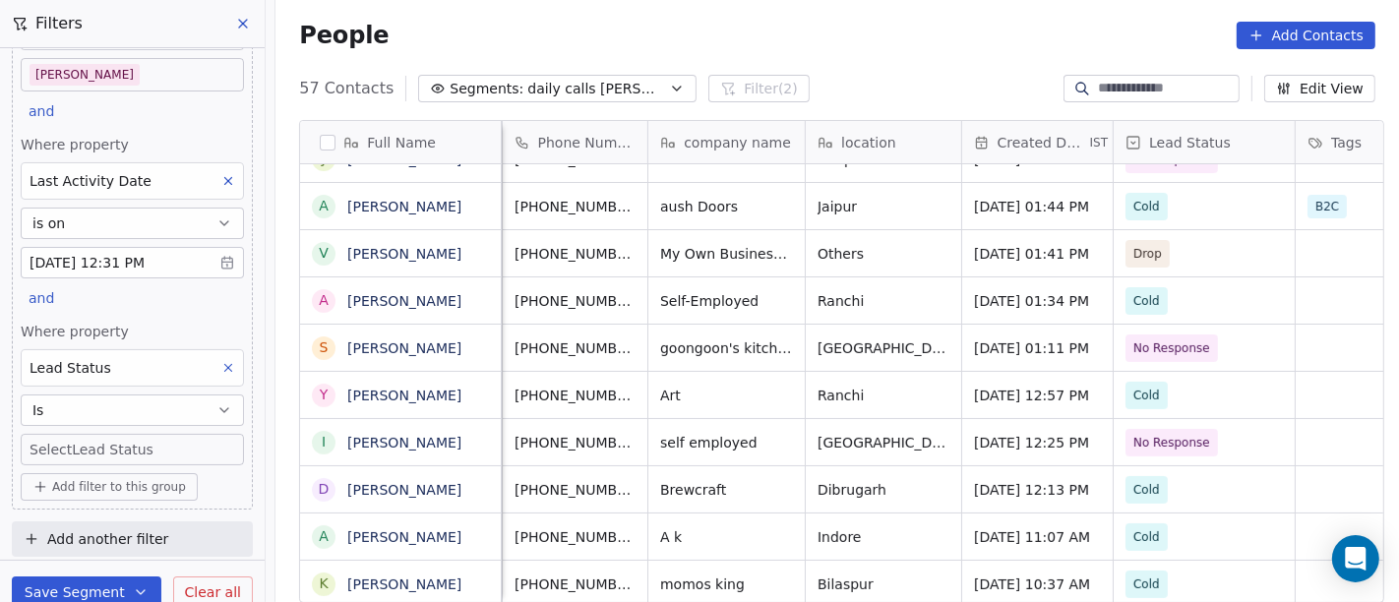
click at [137, 457] on body "On2Cook India Pvt. Ltd. Contacts People Marketing Workflows Campaigns Metrics &…" at bounding box center [699, 301] width 1399 height 602
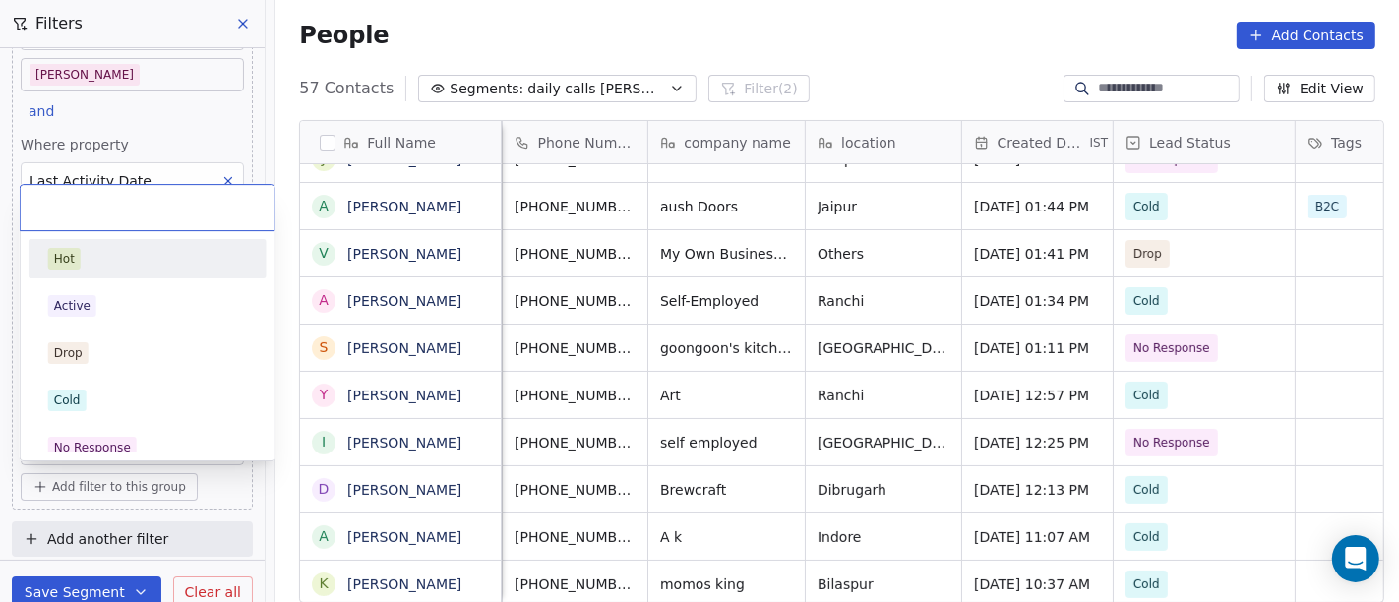
click at [177, 274] on div "Hot" at bounding box center [148, 258] width 238 height 39
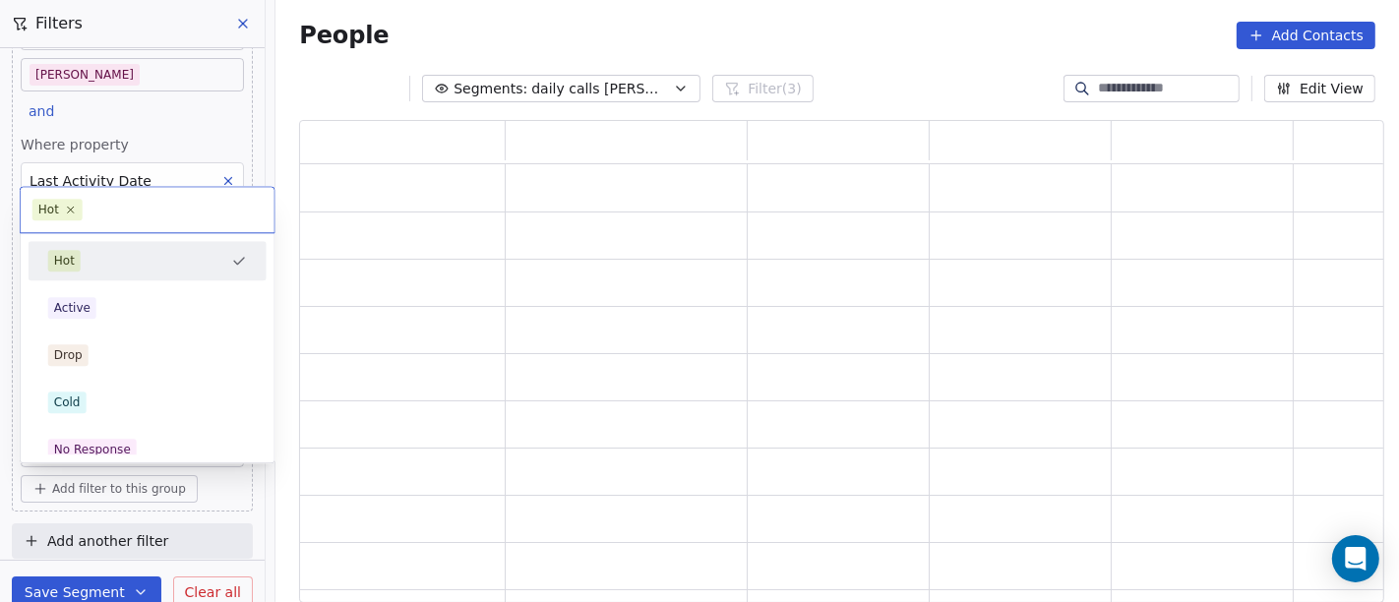
scroll to position [466, 1068]
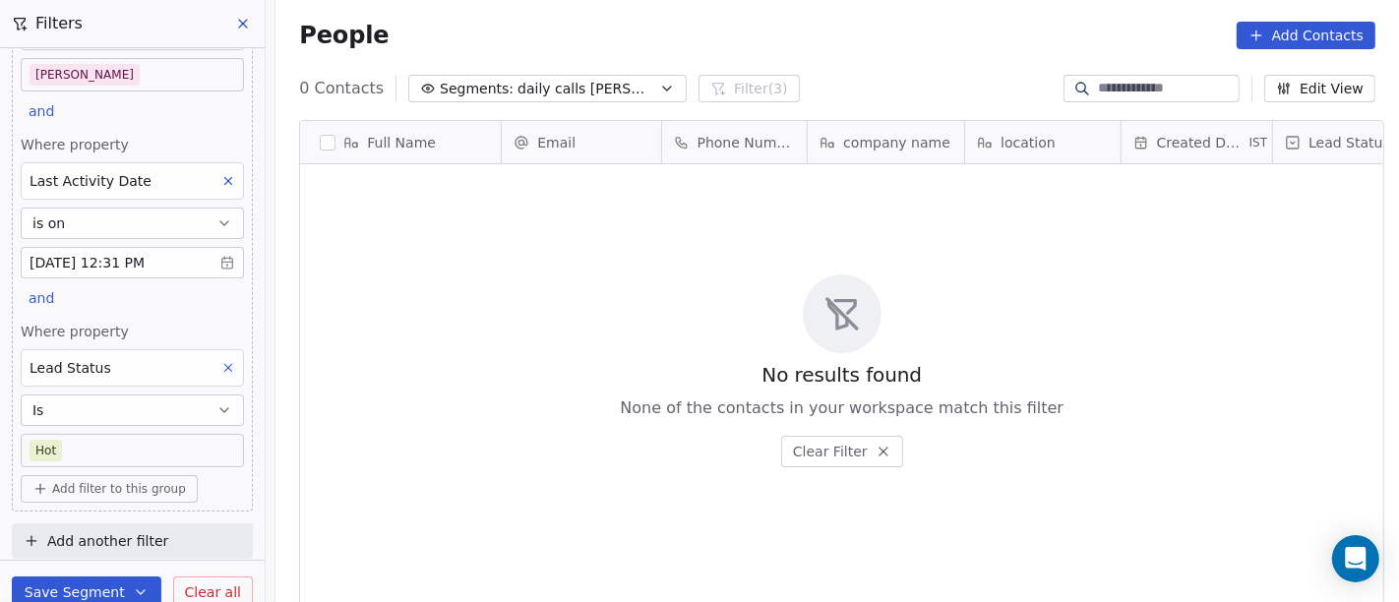
click at [923, 60] on div "People Add Contacts" at bounding box center [836, 35] width 1123 height 75
click at [140, 445] on body "On2Cook India Pvt. Ltd. Contacts People Marketing Workflows Campaigns Metrics &…" at bounding box center [699, 301] width 1399 height 602
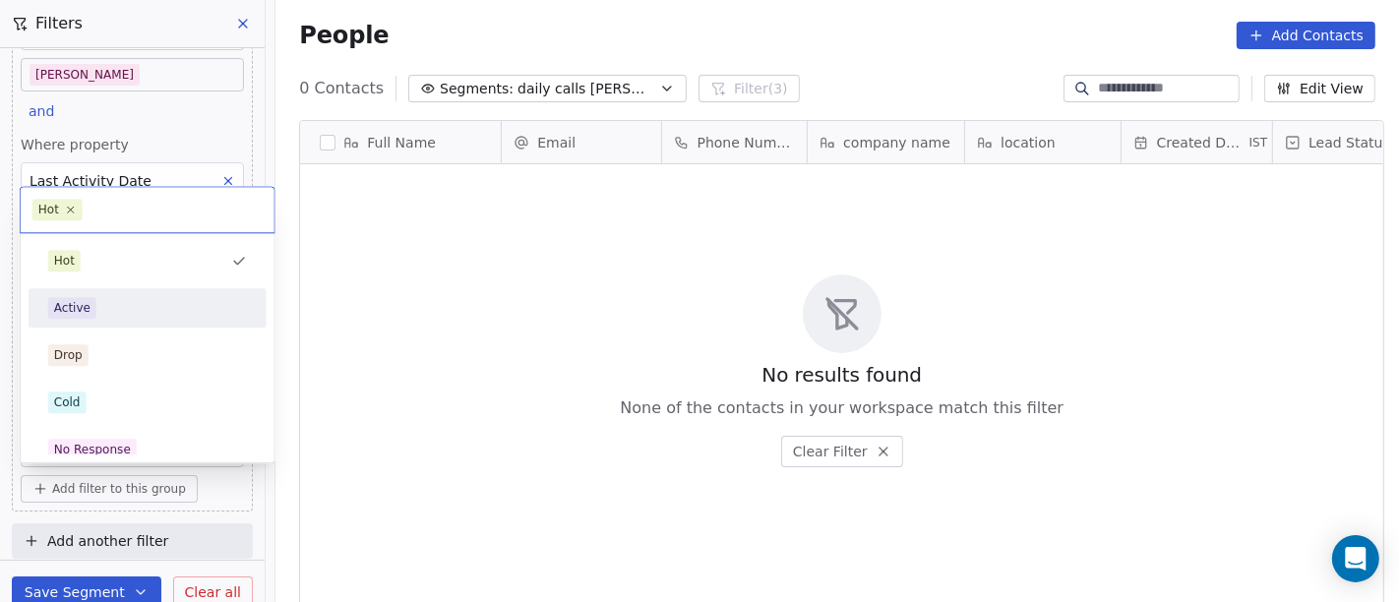
click at [123, 292] on div "Active" at bounding box center [147, 307] width 222 height 31
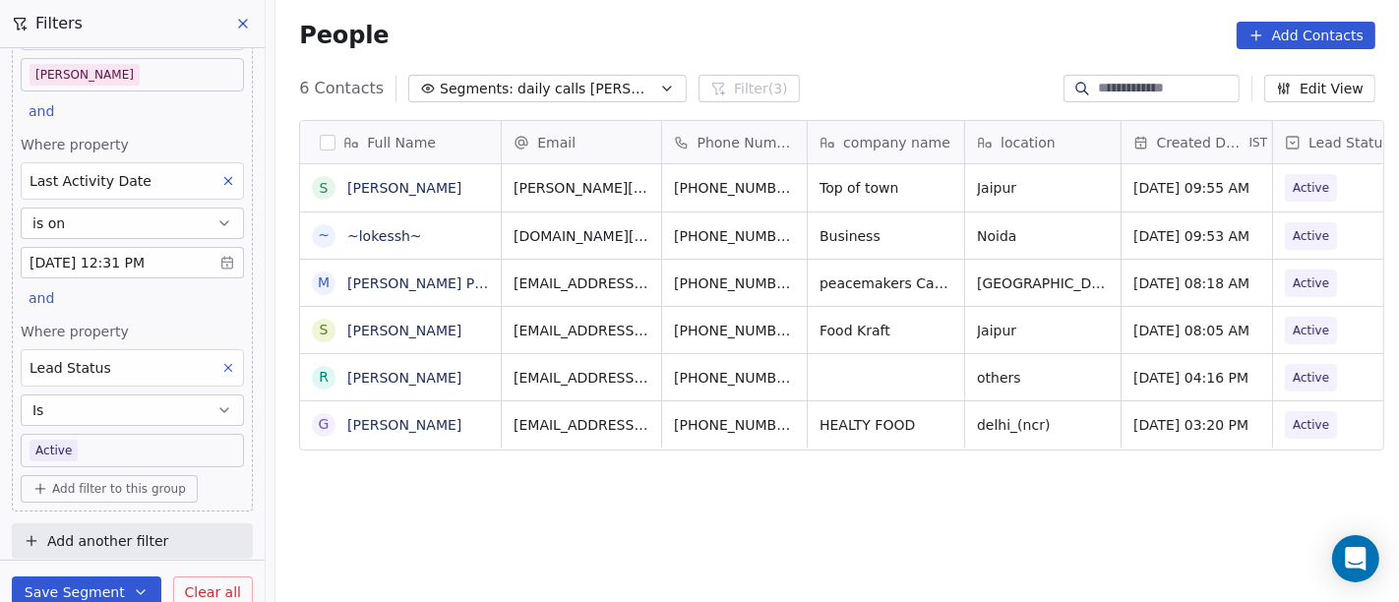
scroll to position [17, 0]
click at [130, 449] on body "On2Cook India Pvt. Ltd. Contacts People Marketing Workflows Campaigns Metrics &…" at bounding box center [699, 301] width 1399 height 602
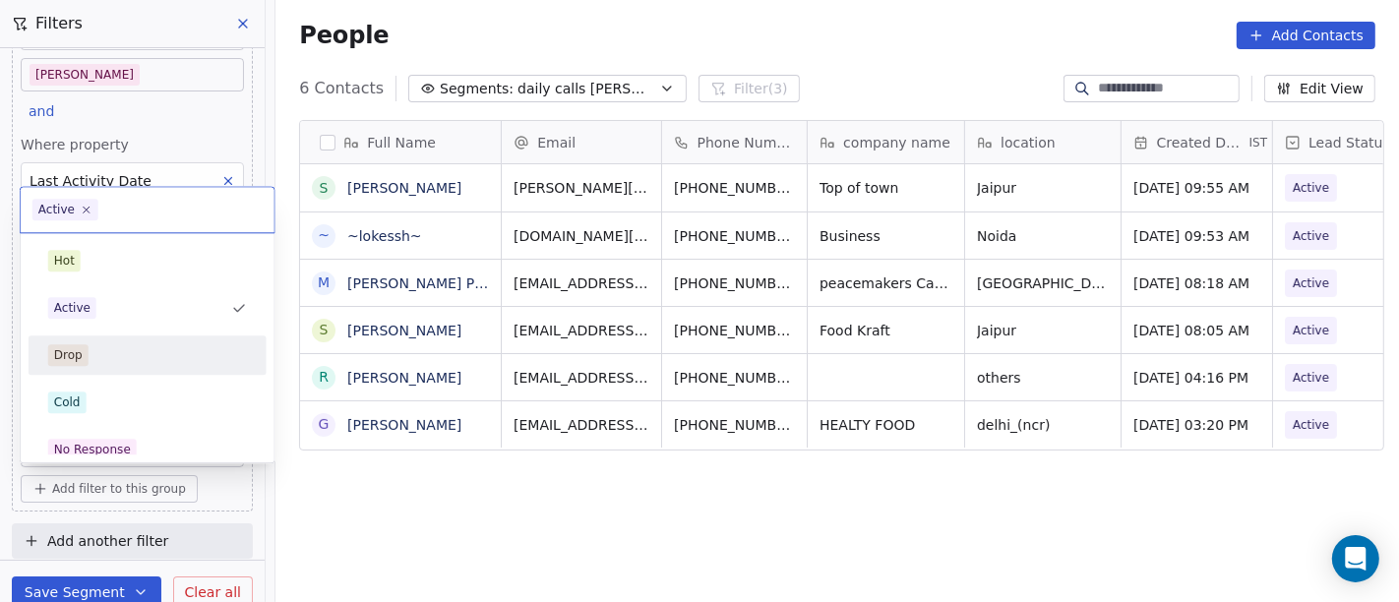
click at [161, 351] on div "Drop" at bounding box center [147, 355] width 199 height 22
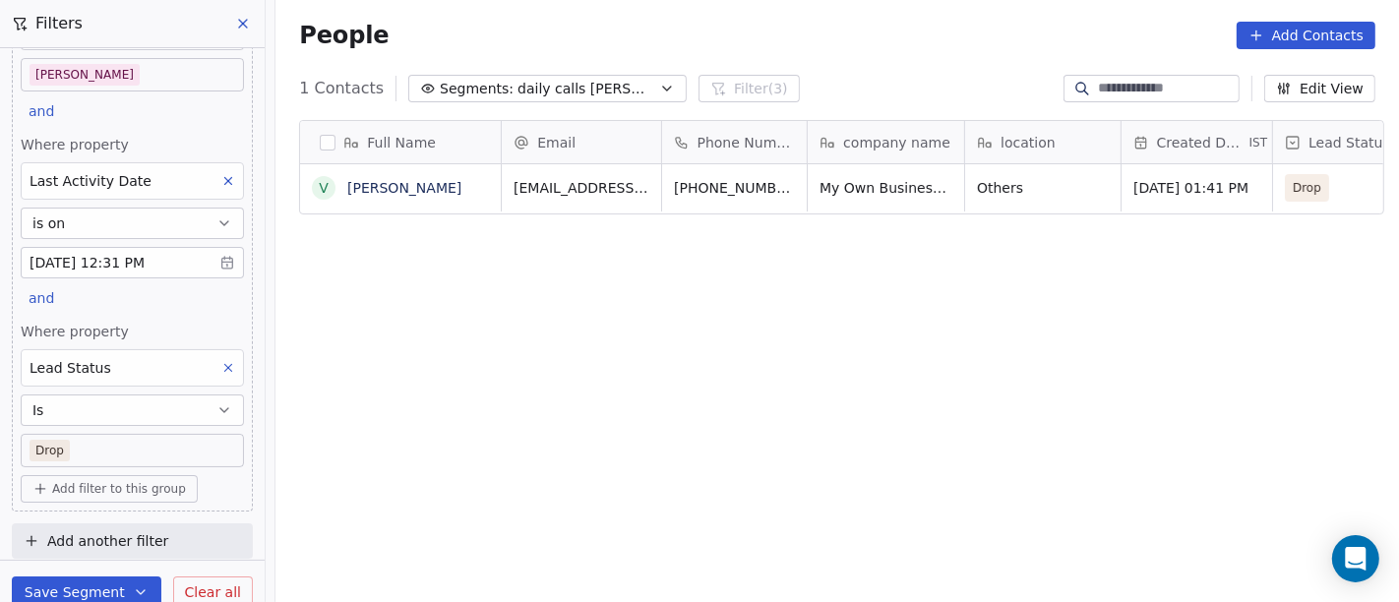
scroll to position [513, 1115]
click at [87, 448] on body "On2Cook India Pvt. Ltd. Contacts People Marketing Workflows Campaigns Metrics &…" at bounding box center [699, 301] width 1399 height 602
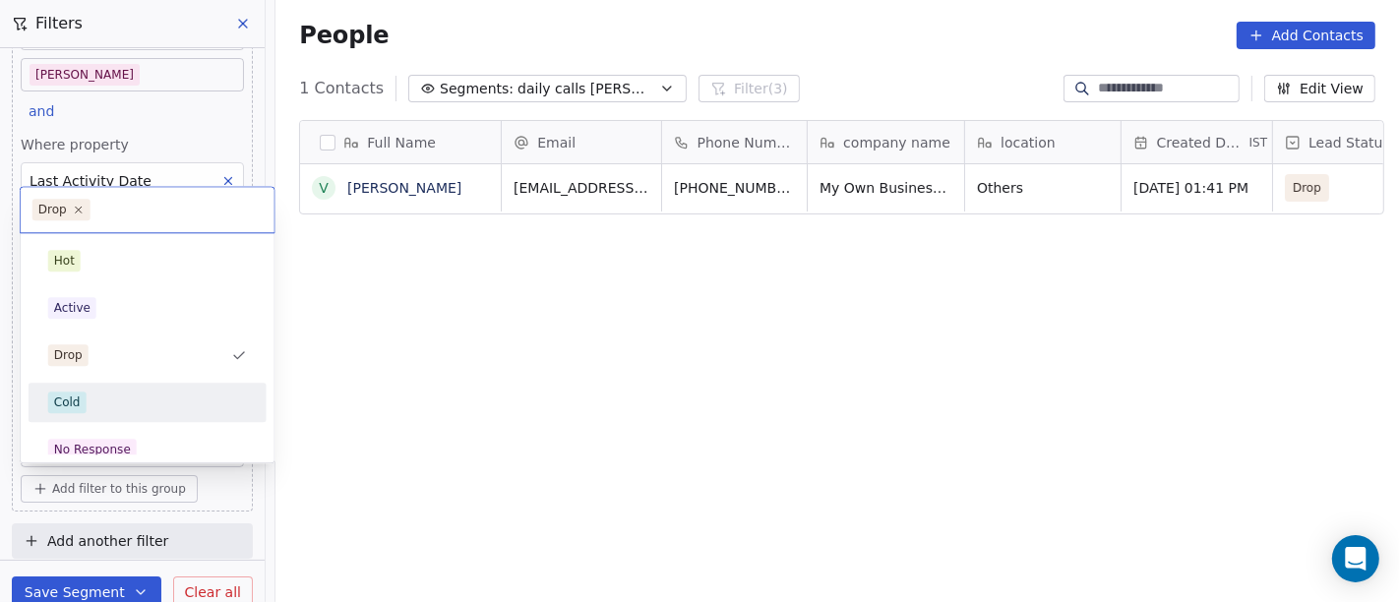
click at [111, 389] on div "Cold" at bounding box center [147, 402] width 222 height 31
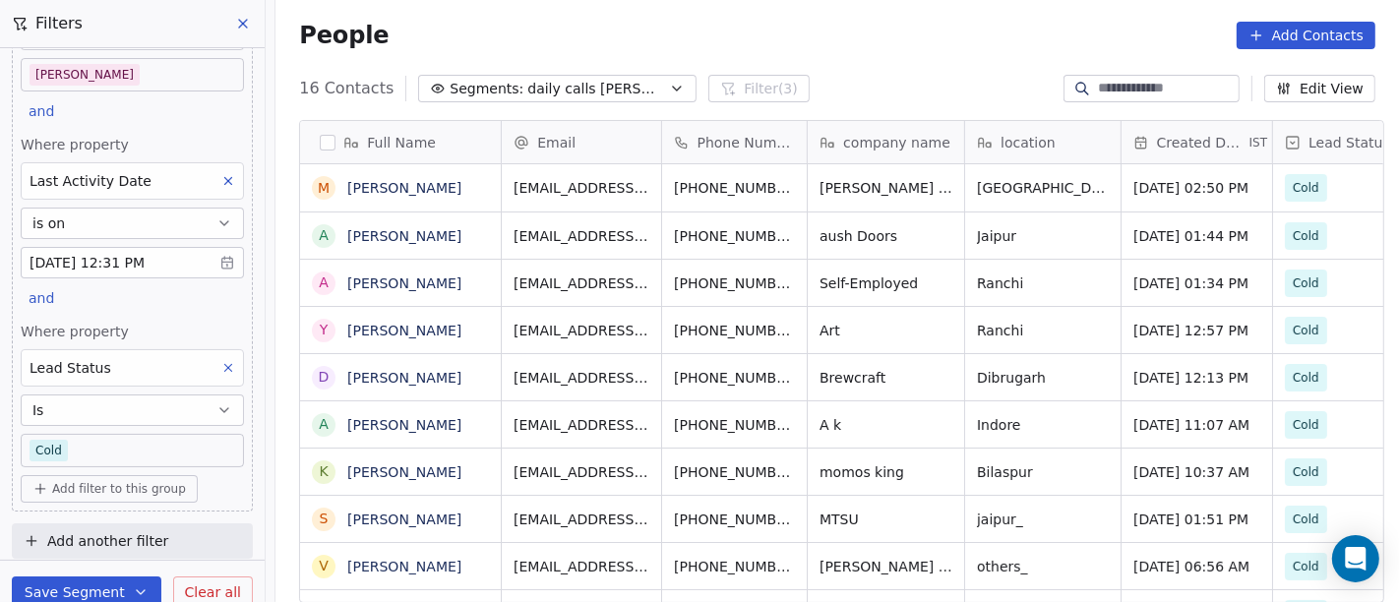
scroll to position [129, 0]
click at [107, 443] on body "On2Cook India Pvt. Ltd. Contacts People Marketing Workflows Campaigns Metrics &…" at bounding box center [699, 301] width 1399 height 602
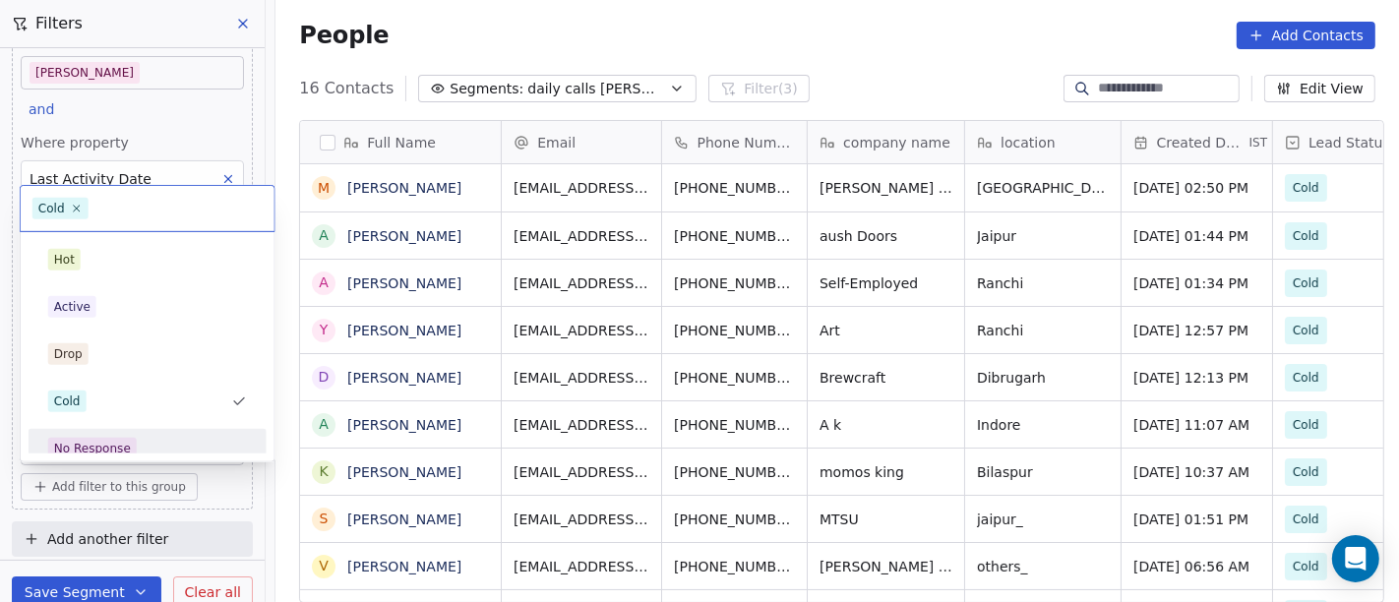
click at [156, 441] on div "No Response" at bounding box center [147, 449] width 199 height 22
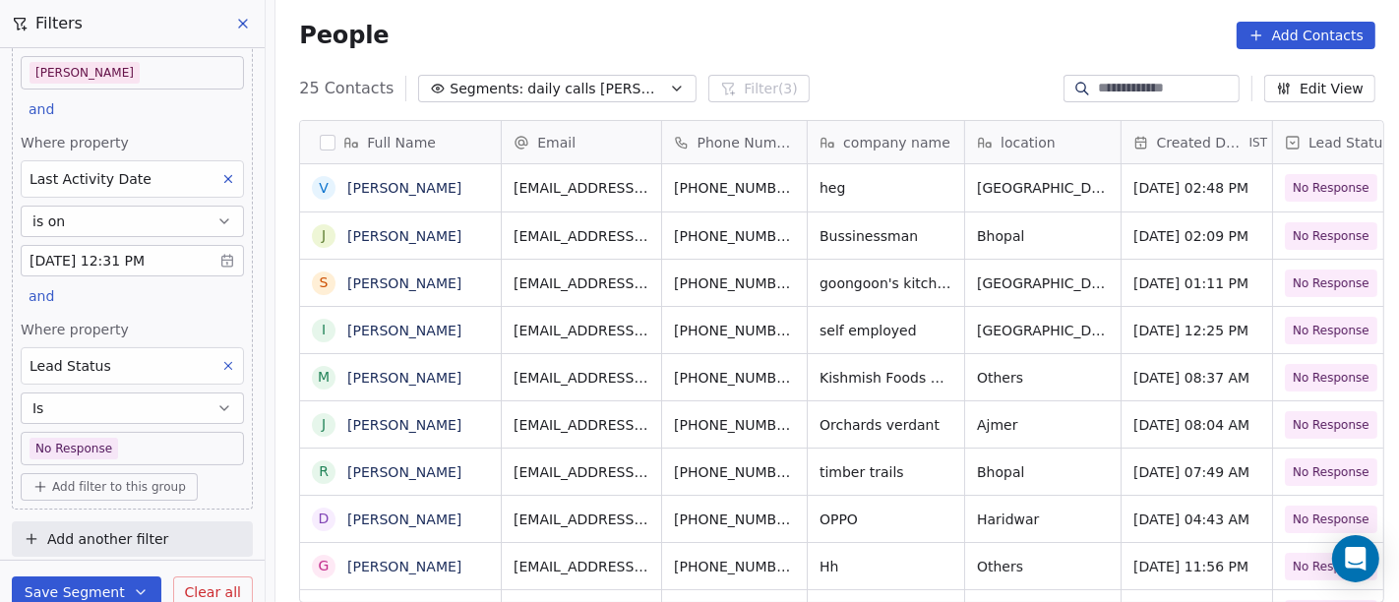
scroll to position [513, 1115]
click at [160, 438] on body "On2Cook India Pvt. Ltd. Contacts People Marketing Workflows Campaigns Metrics &…" at bounding box center [699, 301] width 1399 height 602
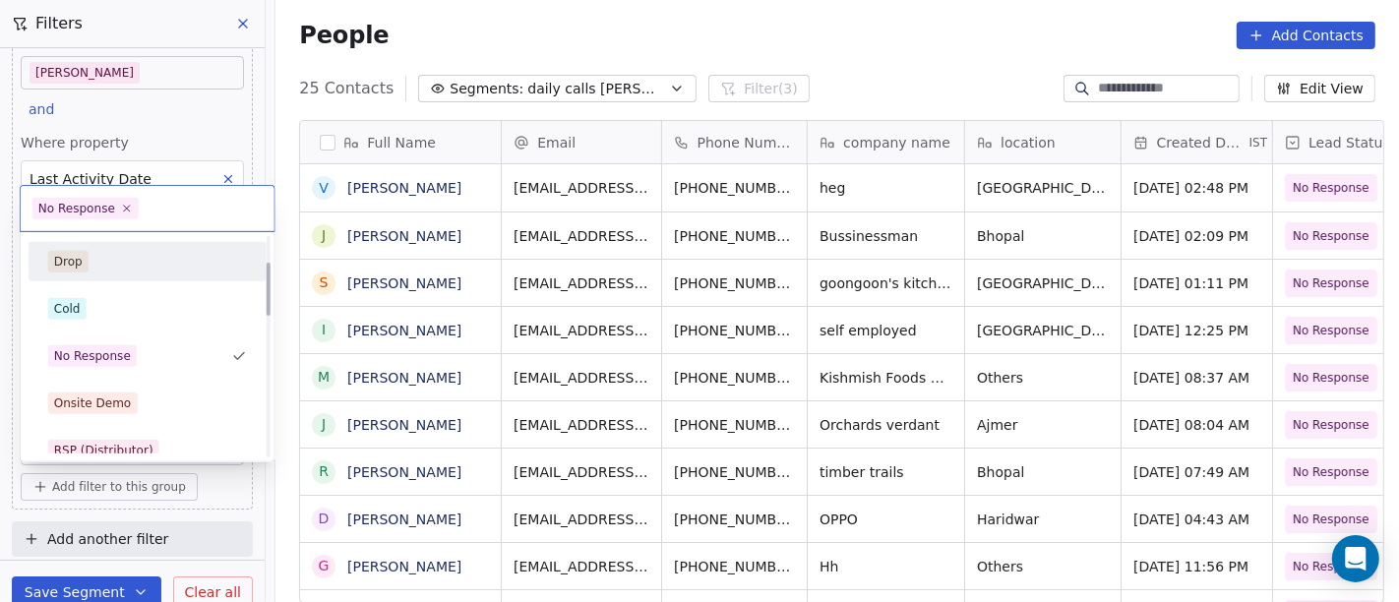
scroll to position [123, 0]
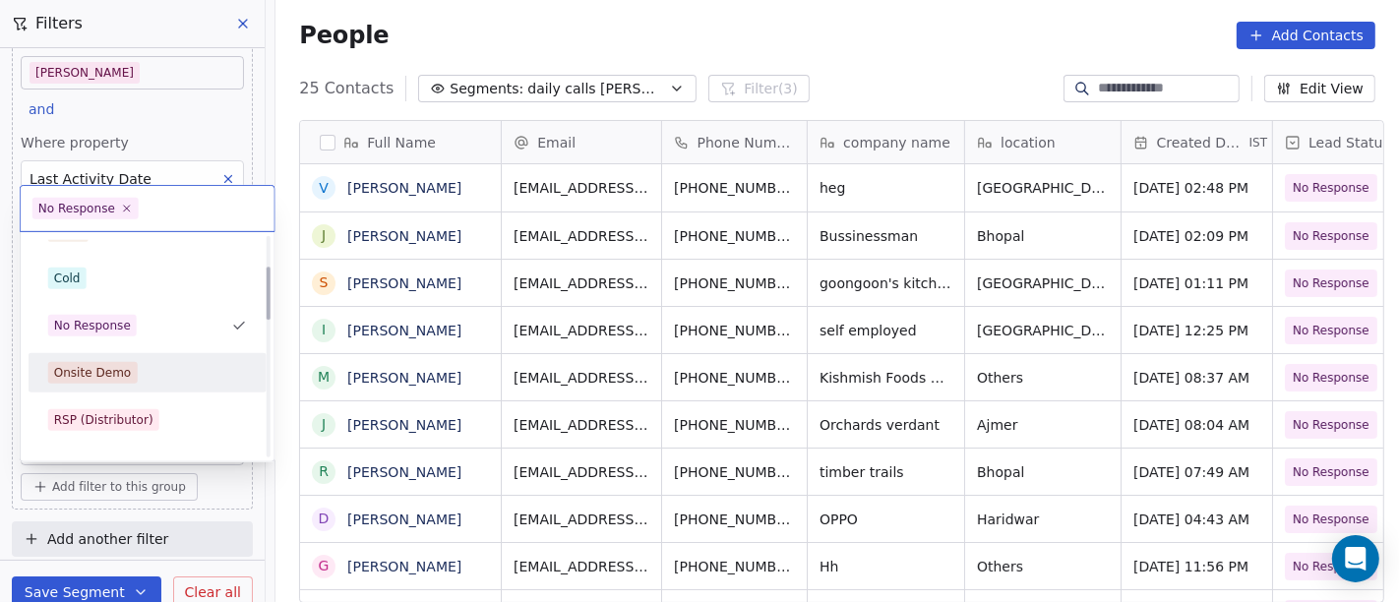
click at [165, 369] on div "Onsite Demo" at bounding box center [147, 373] width 199 height 22
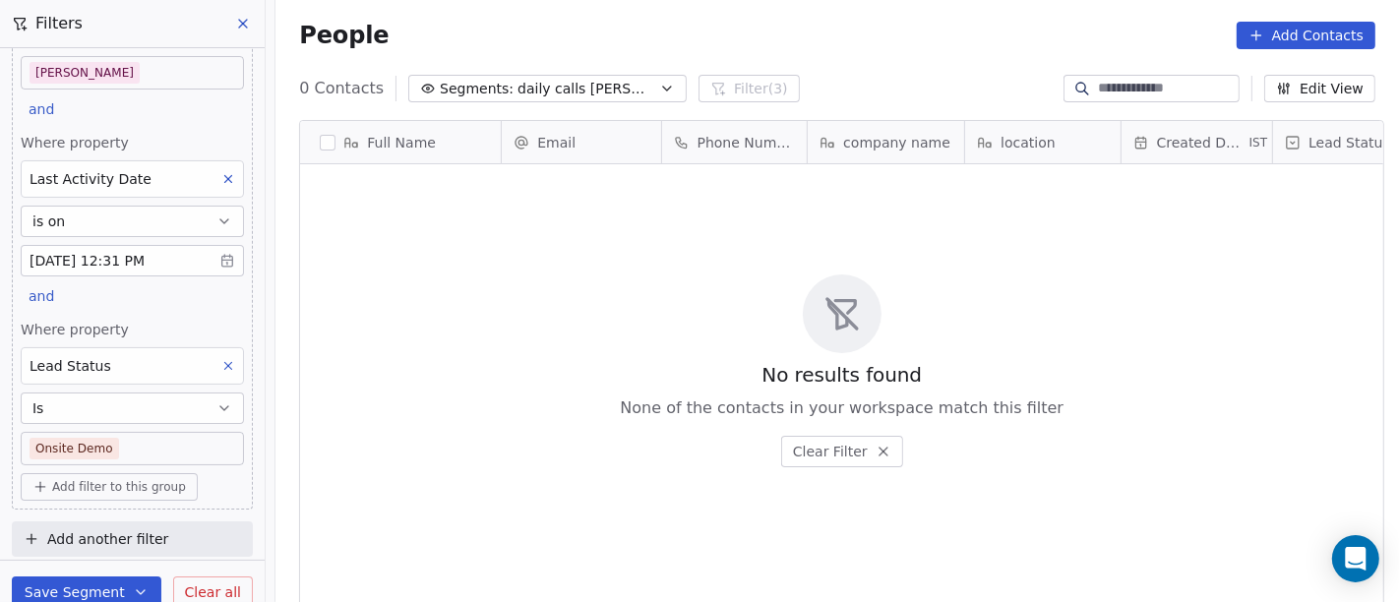
scroll to position [0, 0]
click at [140, 443] on body "On2Cook India Pvt. Ltd. Contacts People Marketing Workflows Campaigns Metrics &…" at bounding box center [699, 301] width 1399 height 602
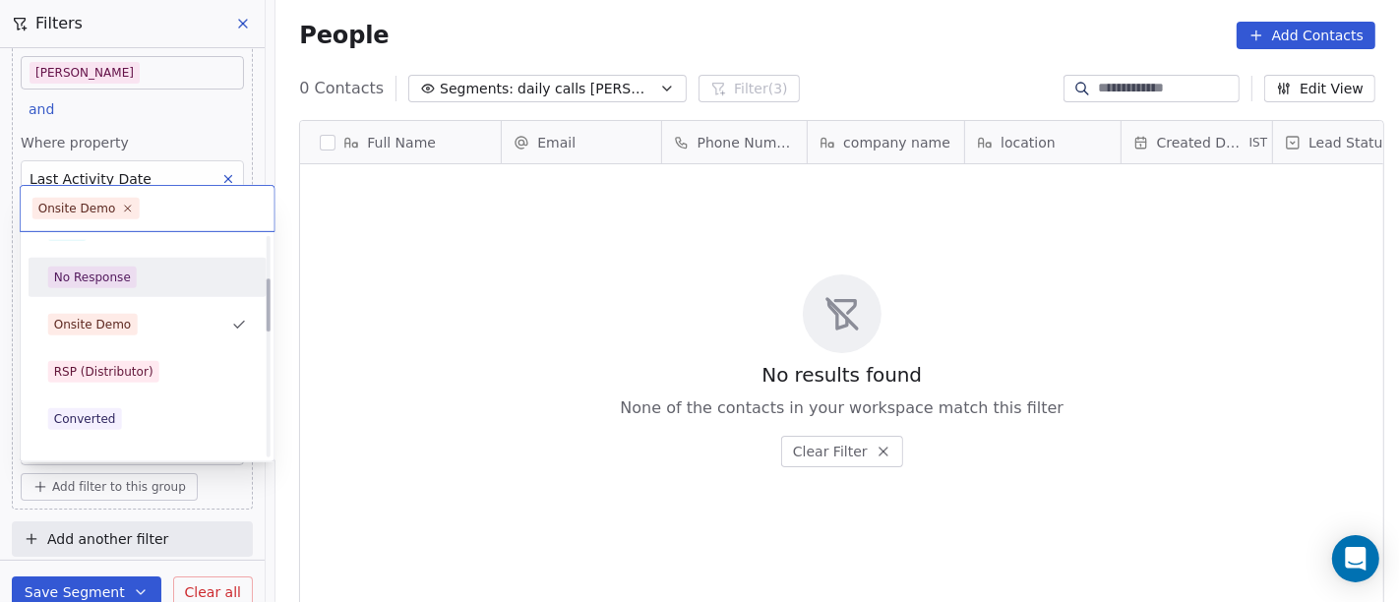
click at [138, 382] on div "RSP (Distributor)" at bounding box center [147, 371] width 222 height 31
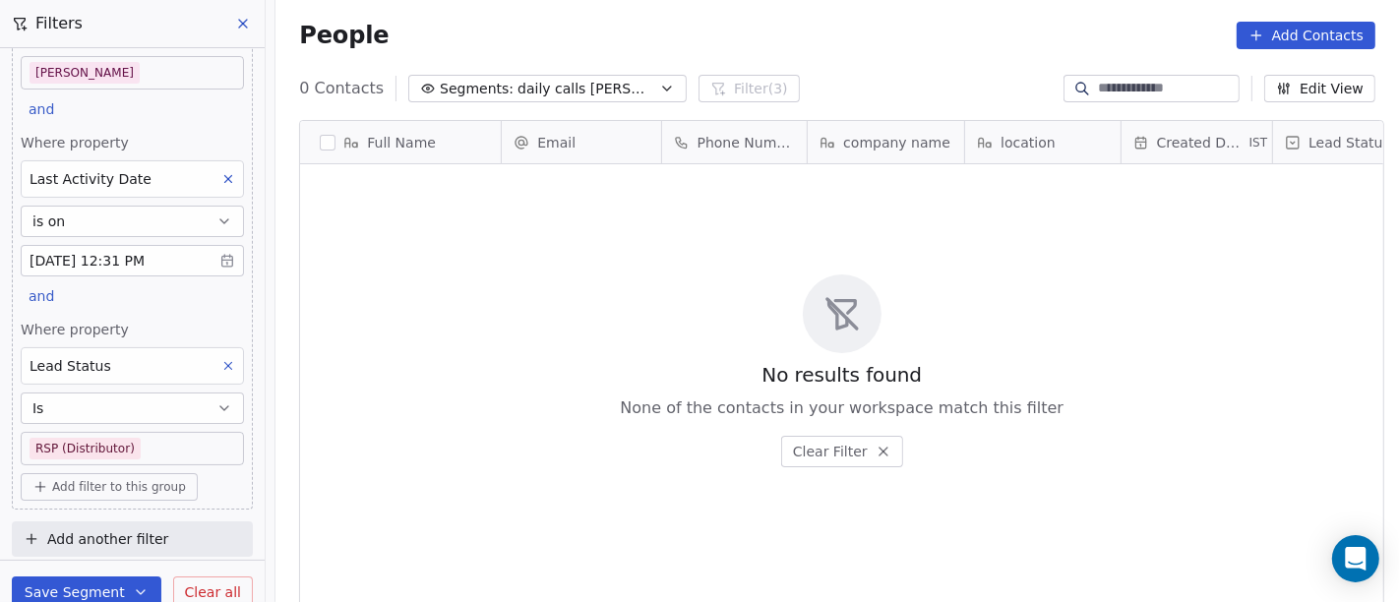
click at [138, 449] on body "On2Cook India Pvt. Ltd. Contacts People Marketing Workflows Campaigns Metrics &…" at bounding box center [699, 301] width 1399 height 602
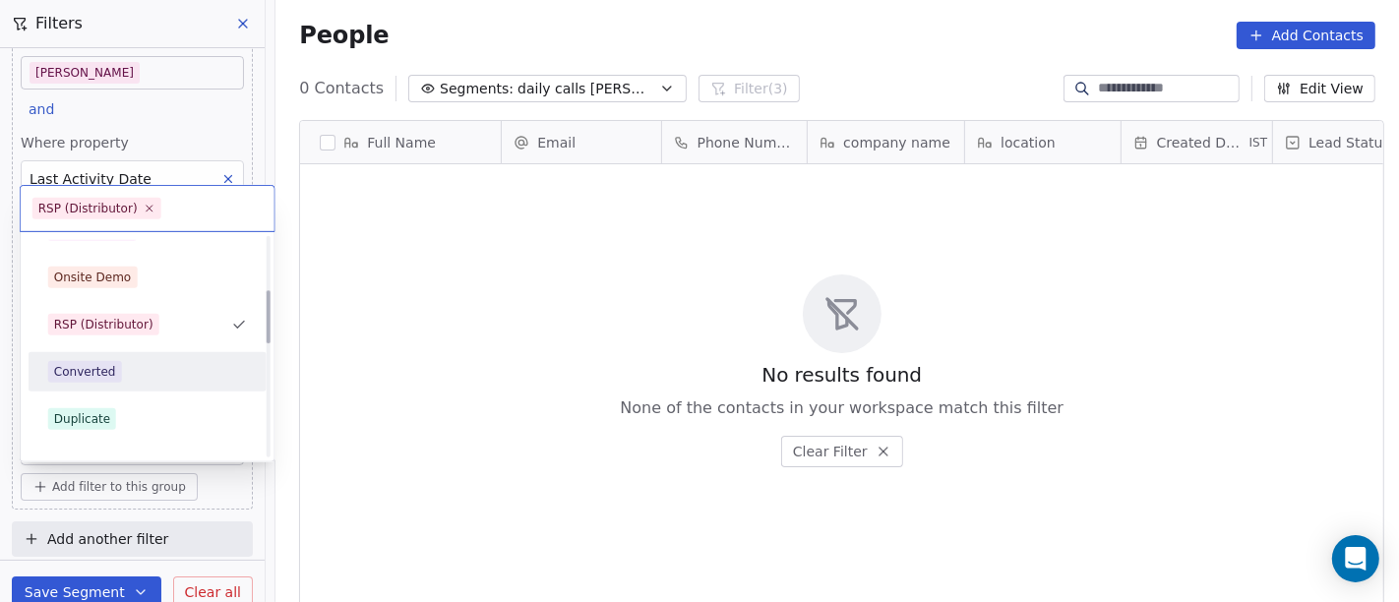
click at [146, 375] on div "Converted" at bounding box center [147, 372] width 199 height 22
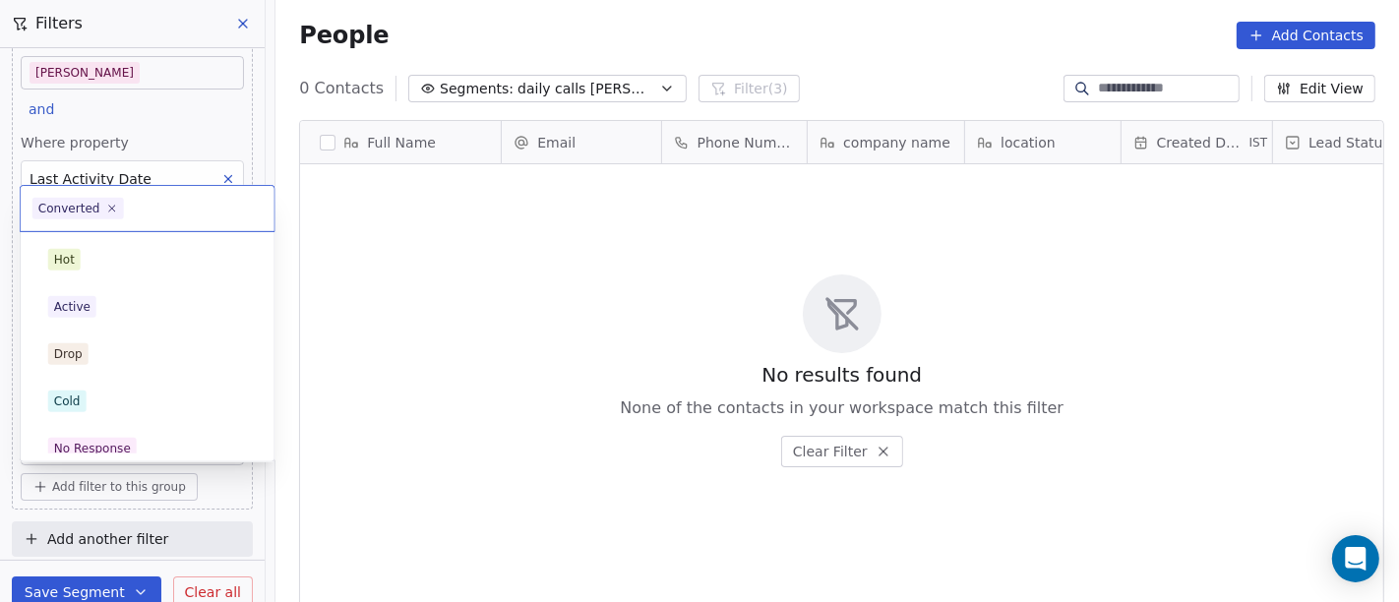
click at [168, 441] on body "On2Cook India Pvt. Ltd. Contacts People Marketing Workflows Campaigns Metrics &…" at bounding box center [699, 301] width 1399 height 602
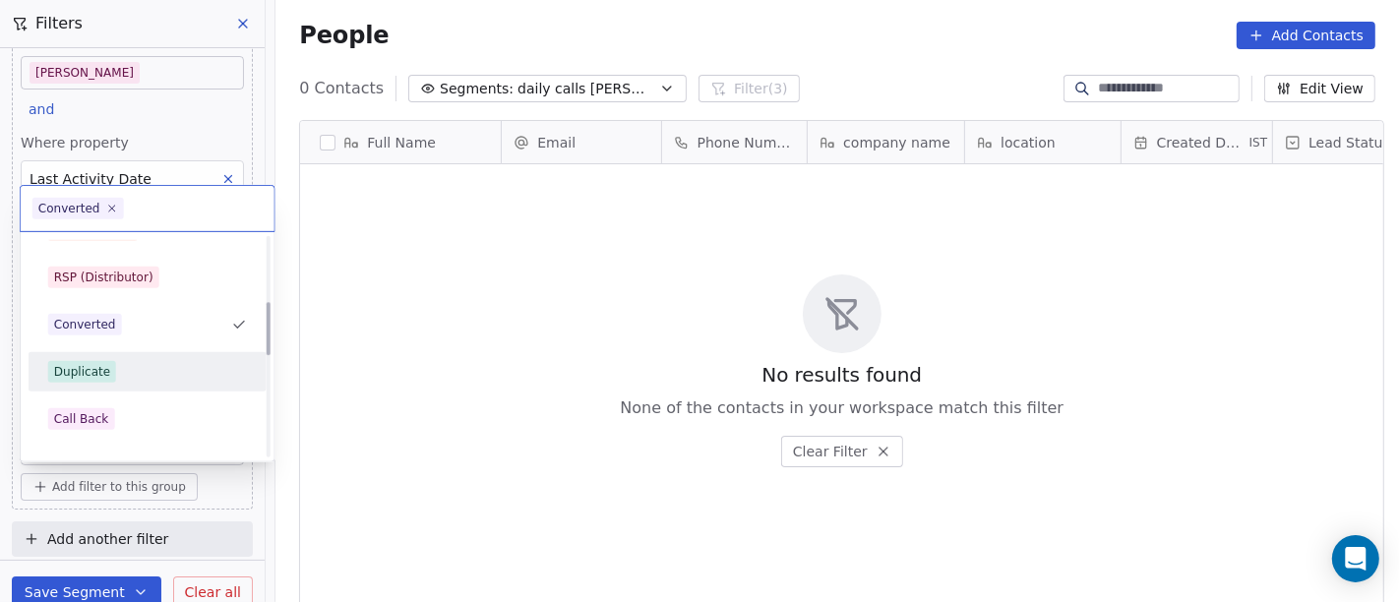
click at [120, 369] on div "Duplicate" at bounding box center [147, 372] width 199 height 22
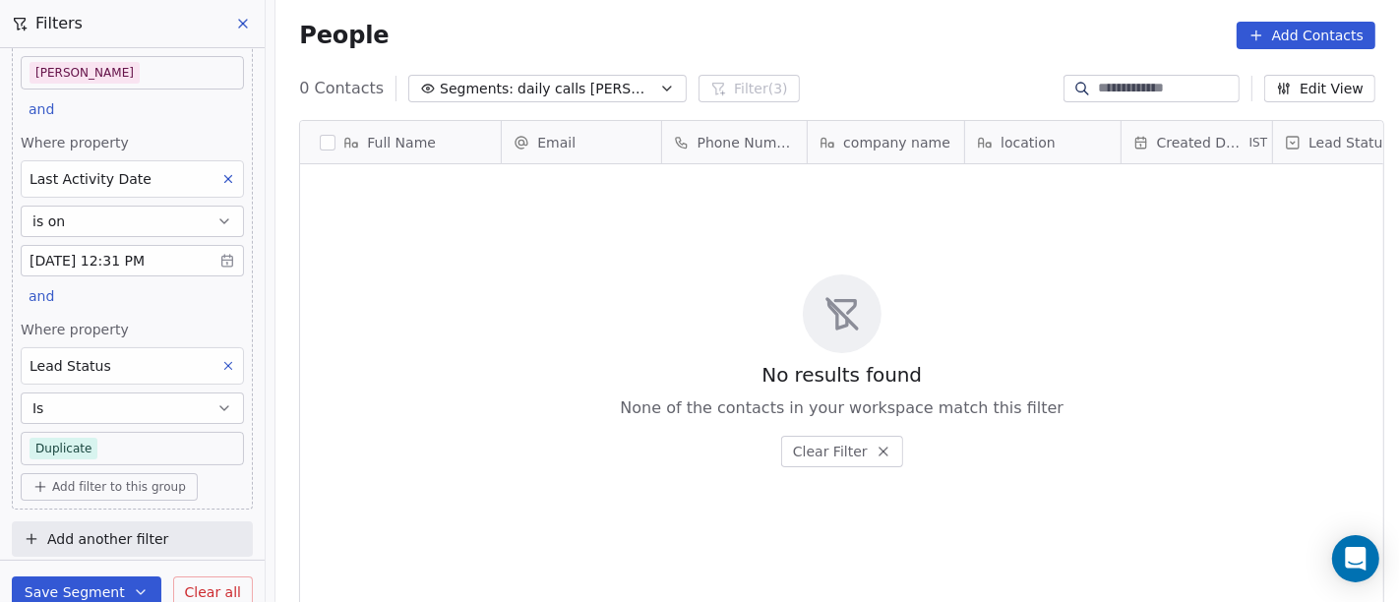
click at [168, 445] on body "On2Cook India Pvt. Ltd. Contacts People Marketing Workflows Campaigns Metrics &…" at bounding box center [699, 301] width 1399 height 602
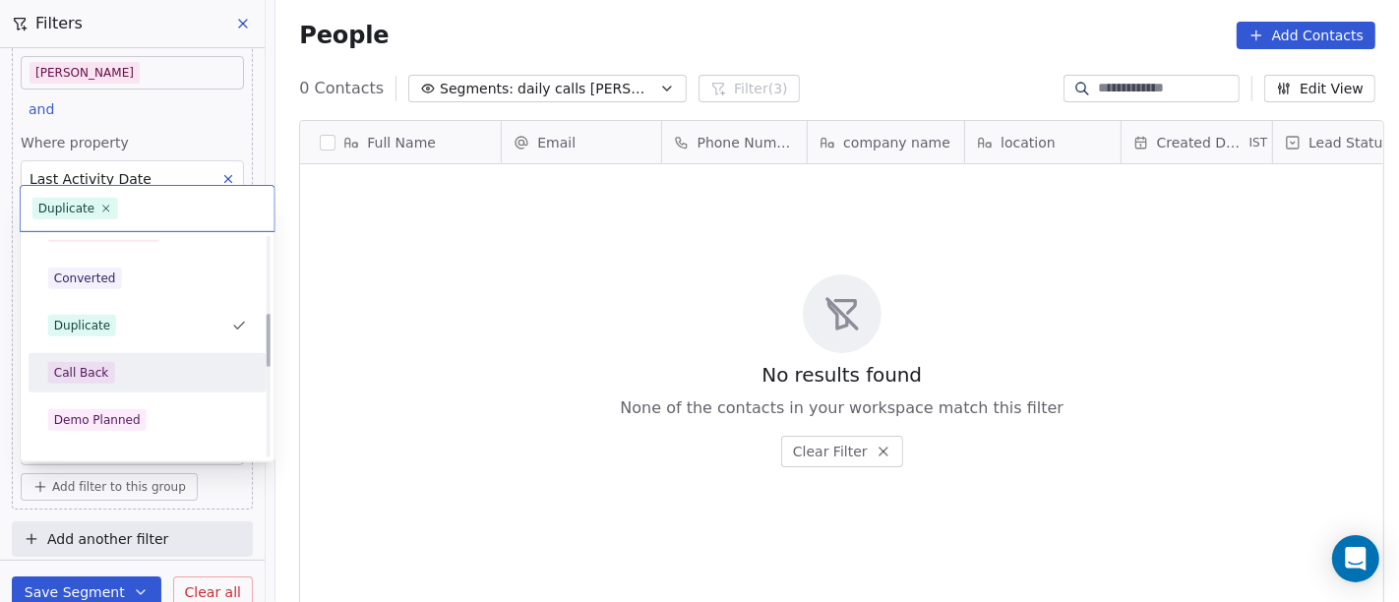
click at [138, 372] on div "Call Back" at bounding box center [147, 373] width 199 height 22
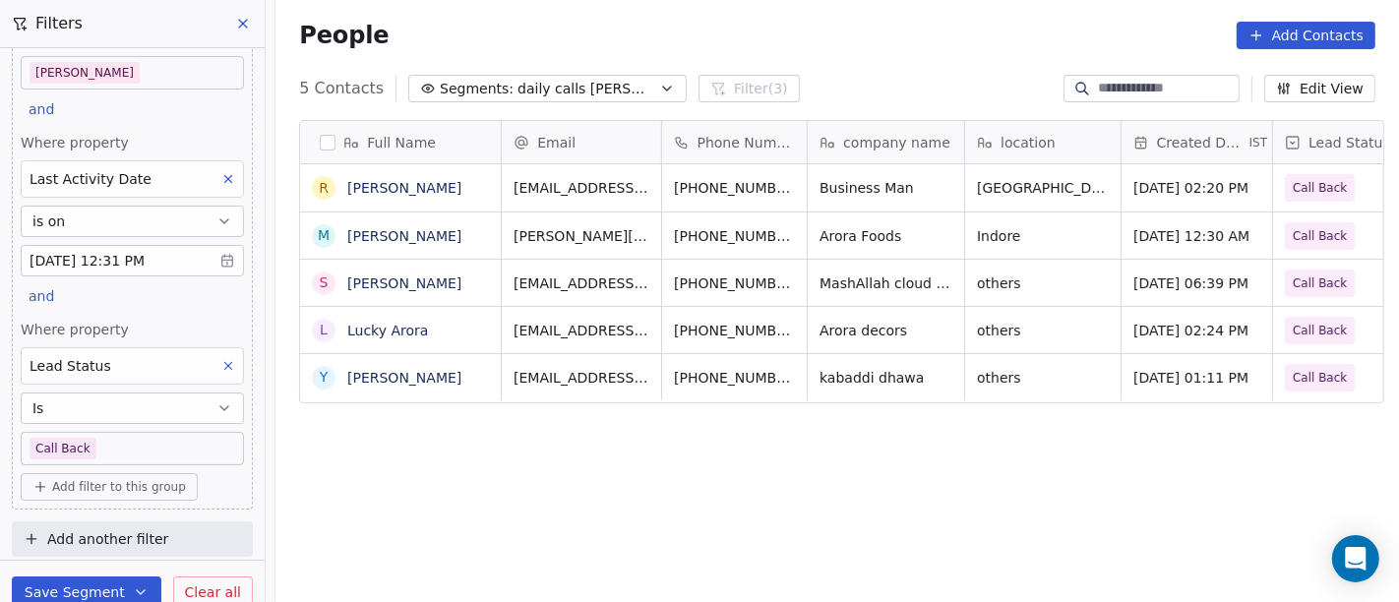
click at [135, 434] on body "On2Cook India Pvt. Ltd. Contacts People Marketing Workflows Campaigns Metrics &…" at bounding box center [699, 301] width 1399 height 602
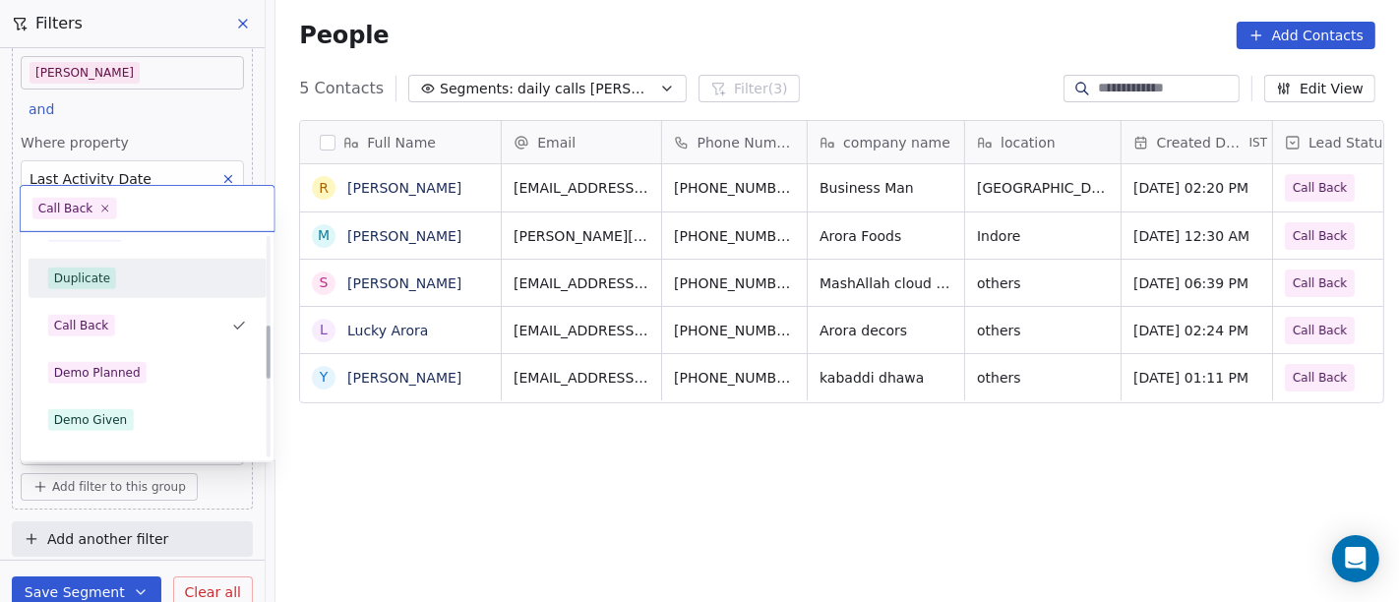
click at [146, 367] on div "Demo Planned" at bounding box center [147, 373] width 199 height 22
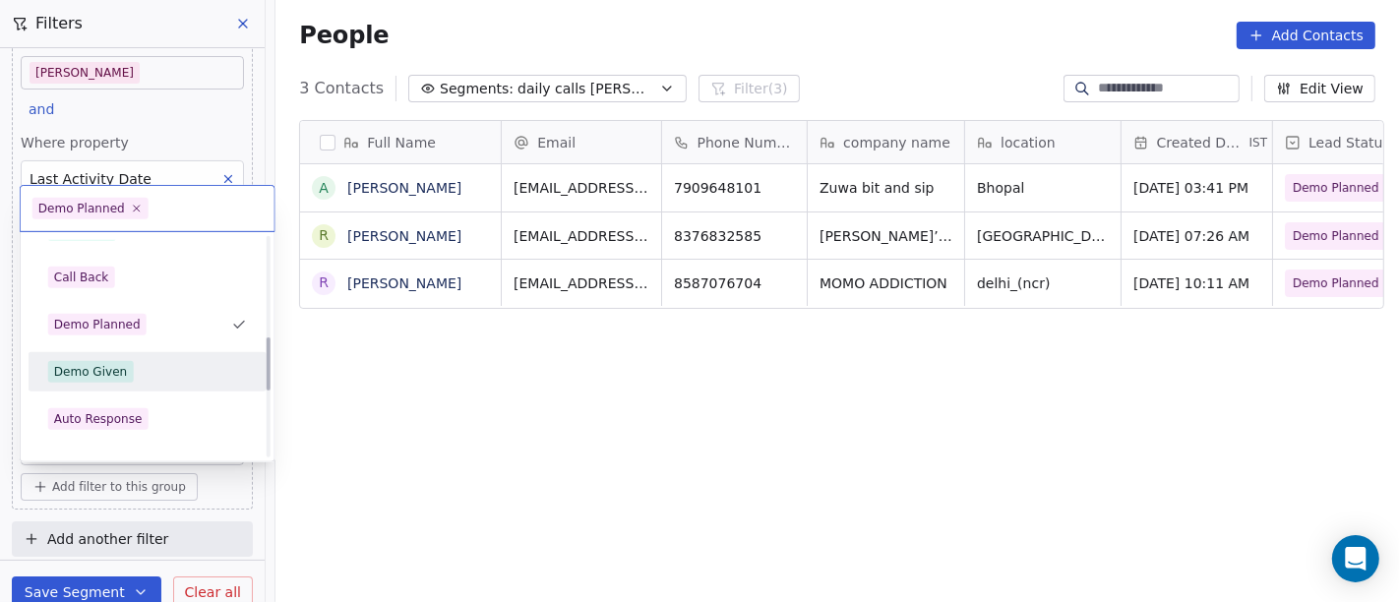
click at [93, 372] on div "Demo Given" at bounding box center [90, 372] width 73 height 18
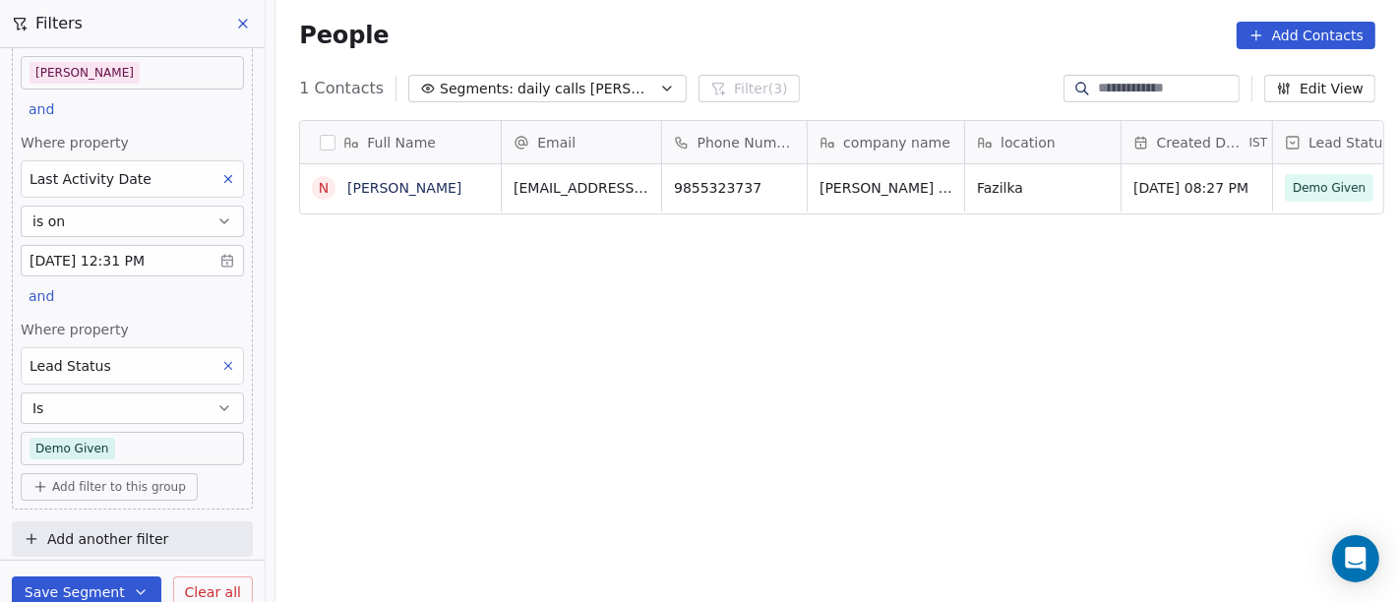
click at [136, 460] on body "On2Cook India Pvt. Ltd. Contacts People Marketing Workflows Campaigns Metrics &…" at bounding box center [699, 301] width 1399 height 602
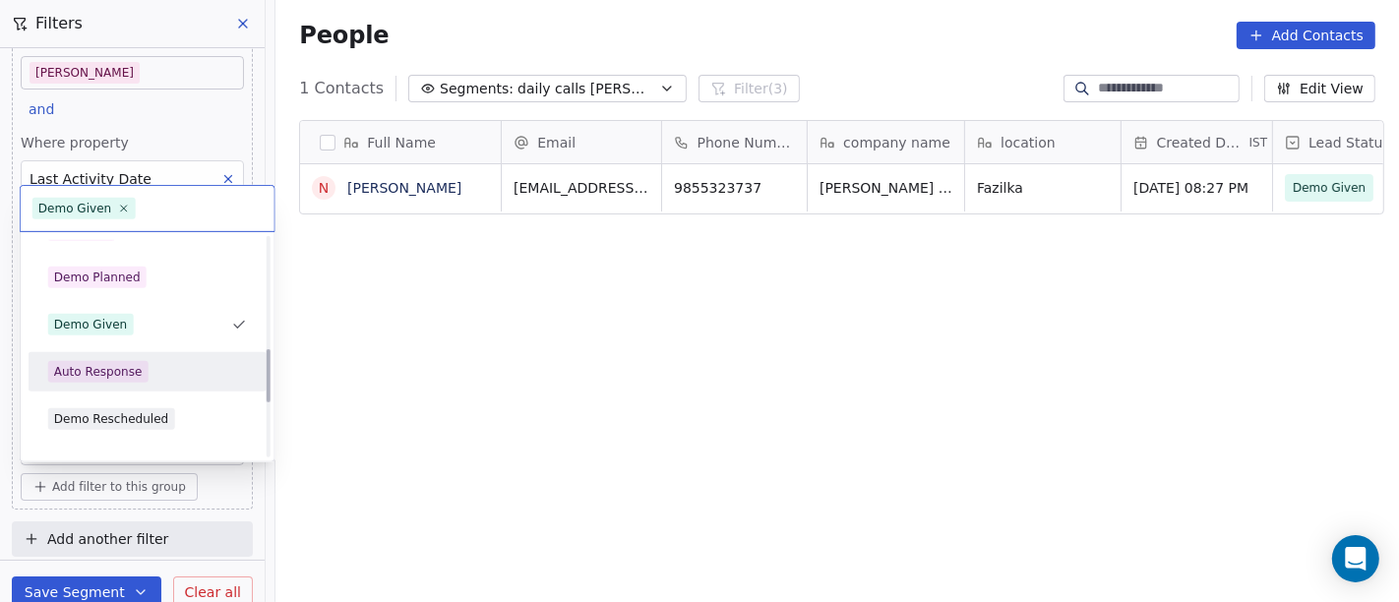
click at [125, 376] on div "Auto Response" at bounding box center [98, 372] width 89 height 18
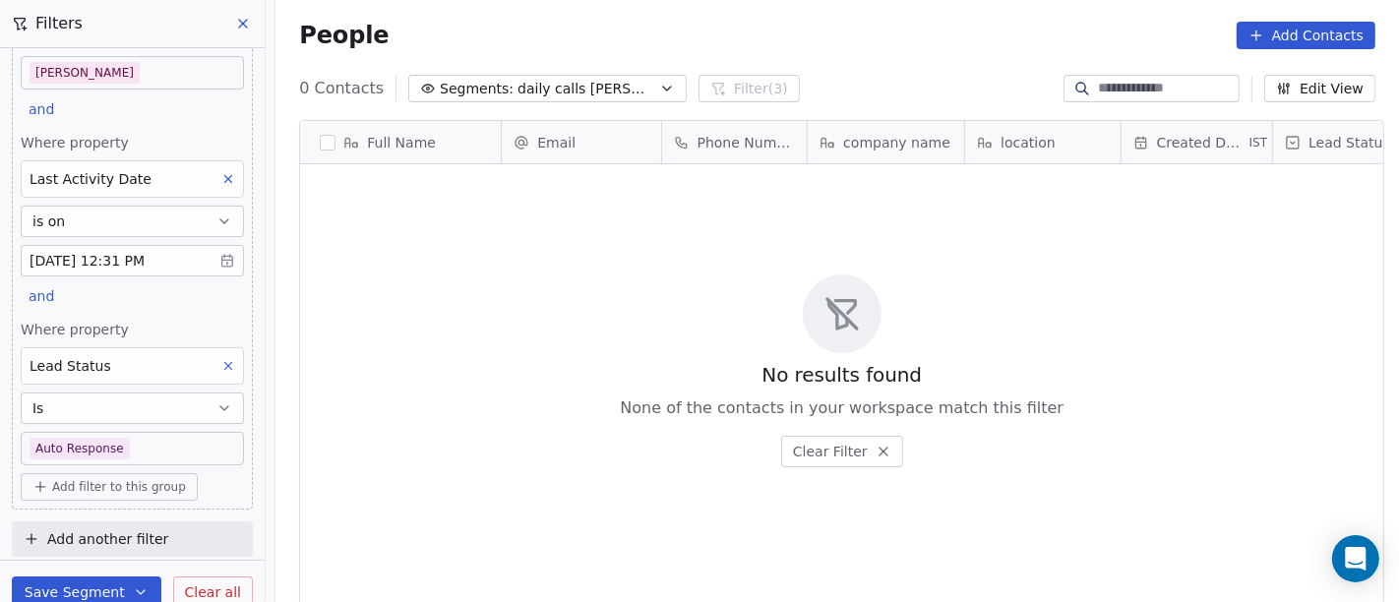
click at [179, 441] on body "On2Cook India Pvt. Ltd. Contacts People Marketing Workflows Campaigns Metrics &…" at bounding box center [699, 301] width 1399 height 602
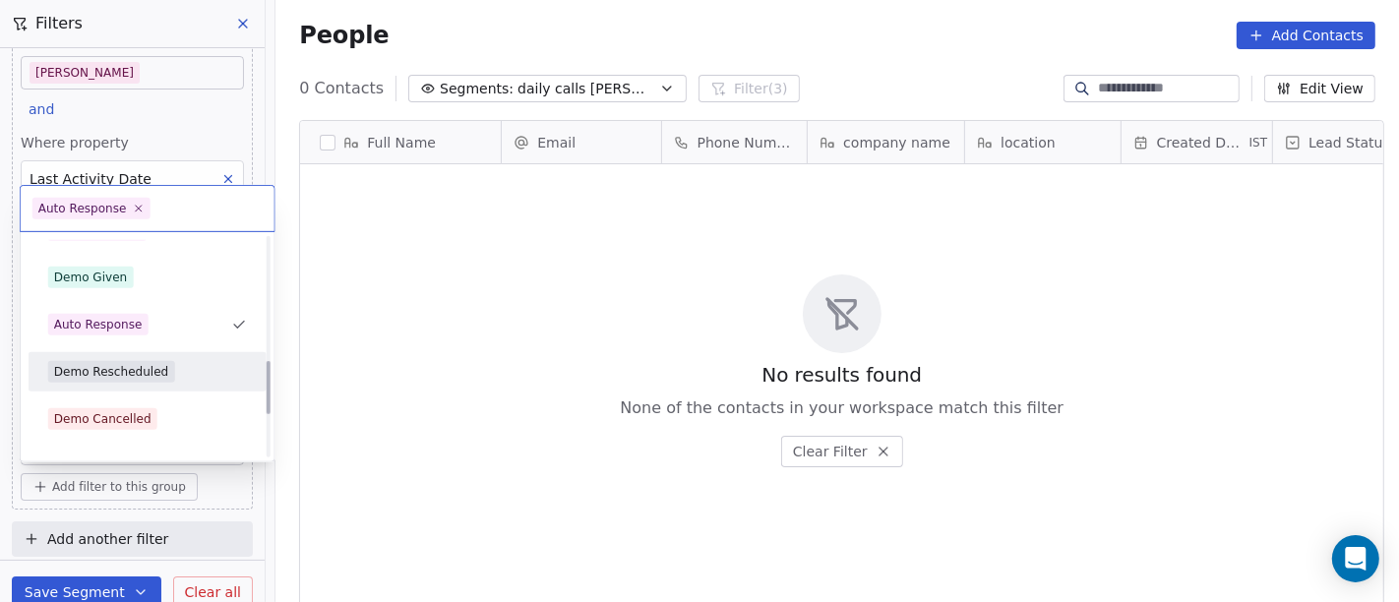
click at [141, 378] on div "Demo Rescheduled" at bounding box center [111, 372] width 115 height 18
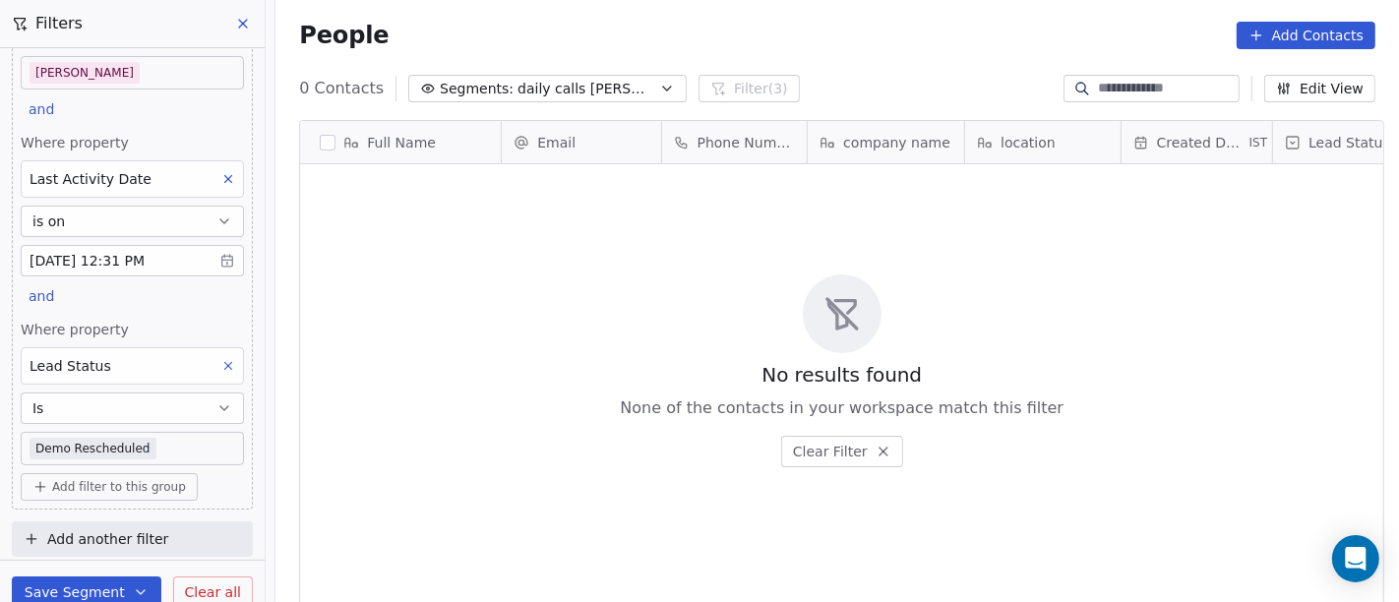
click at [153, 454] on body "On2Cook India Pvt. Ltd. Contacts People Marketing Workflows Campaigns Metrics &…" at bounding box center [699, 301] width 1399 height 602
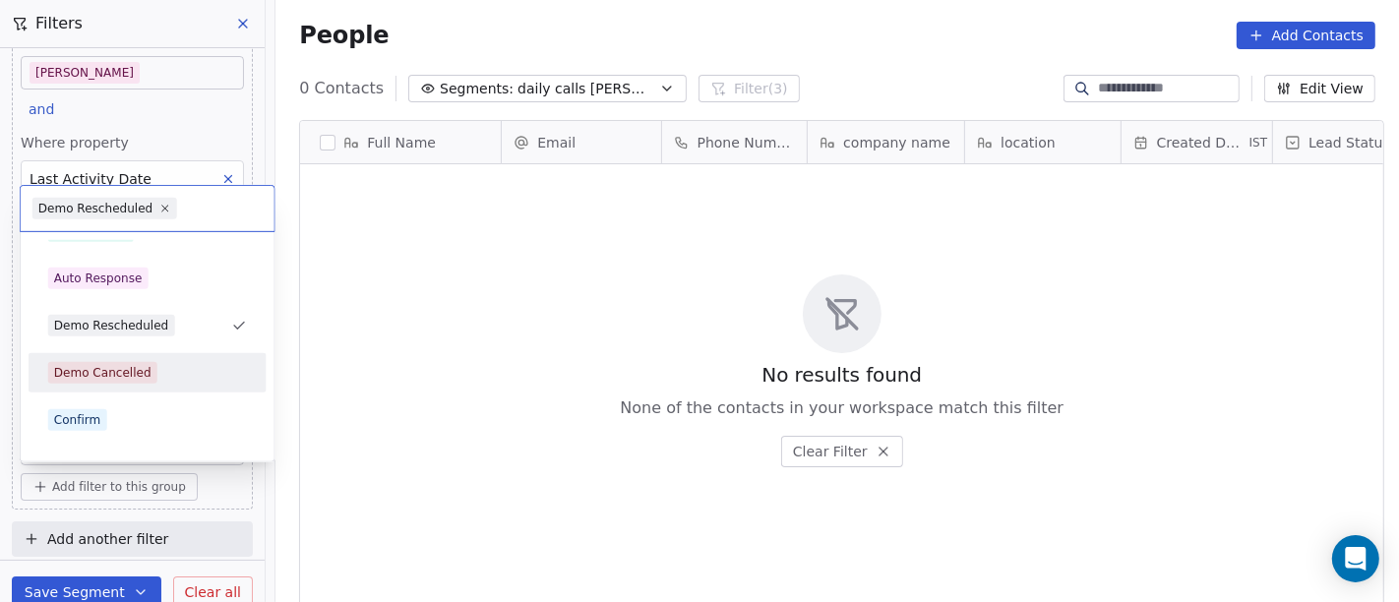
click at [130, 368] on div "Demo Cancelled" at bounding box center [102, 373] width 97 height 18
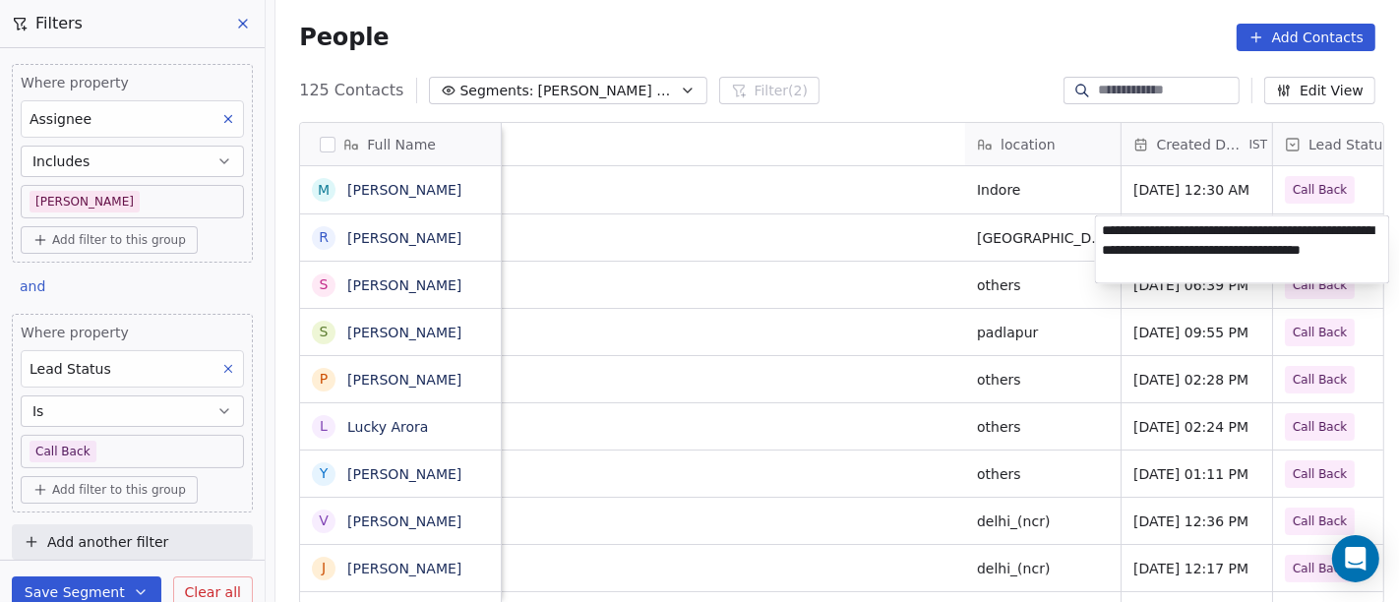
scroll to position [513, 1115]
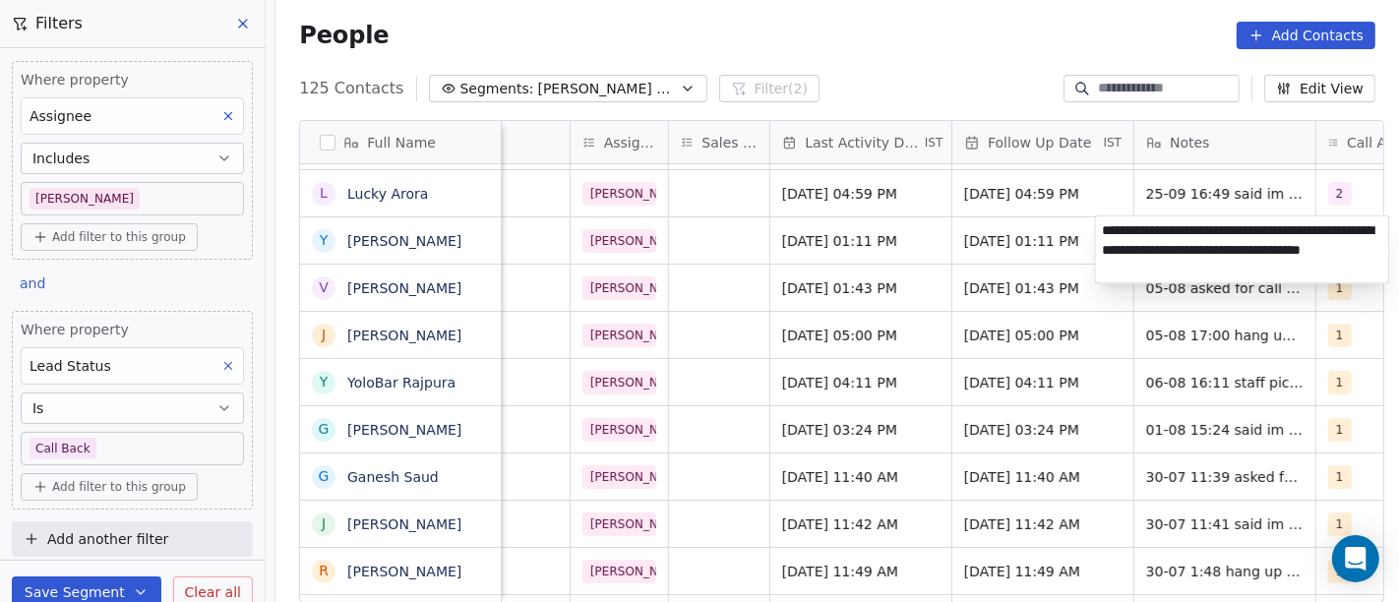
click at [874, 240] on html "On2Cook India Pvt. Ltd. Contacts People Marketing Workflows Campaigns Metrics &…" at bounding box center [699, 301] width 1399 height 602
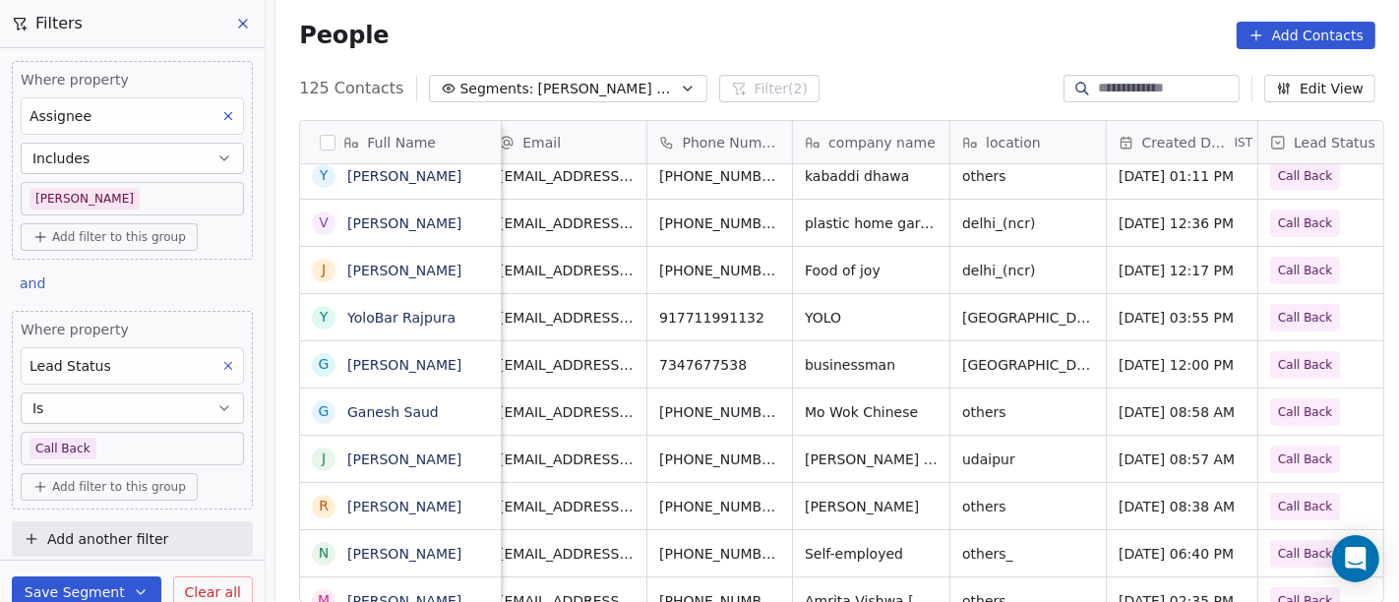
scroll to position [17, 0]
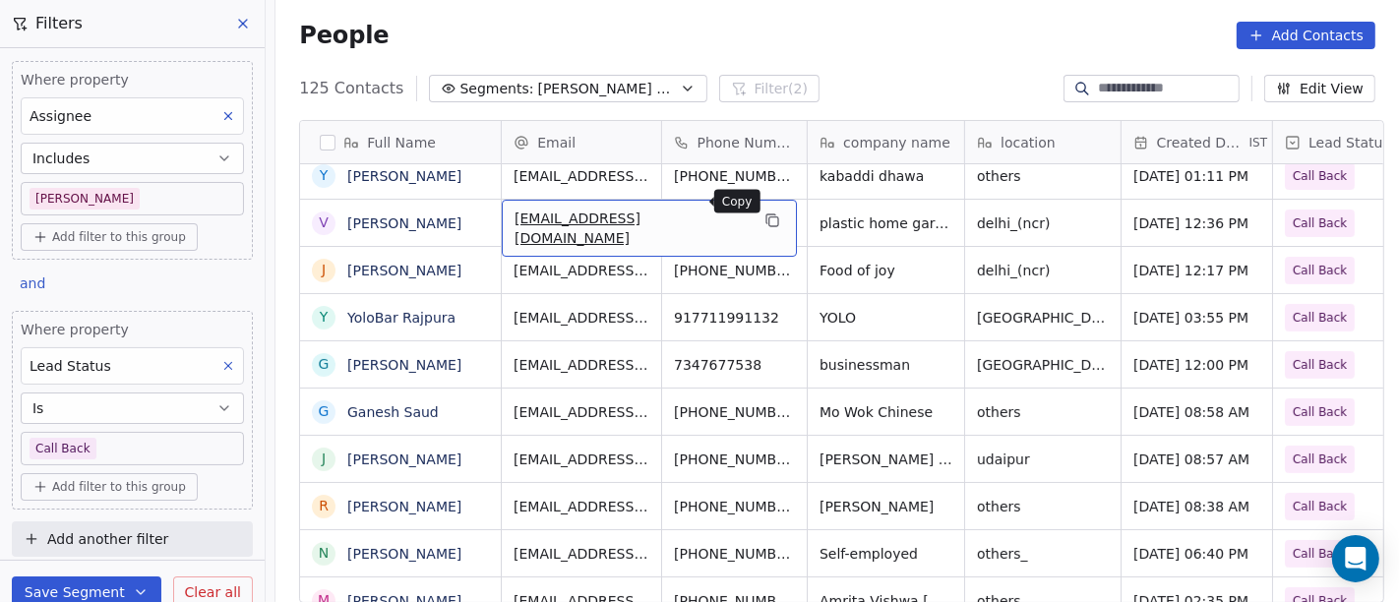
click at [760, 209] on button "grid" at bounding box center [772, 221] width 24 height 24
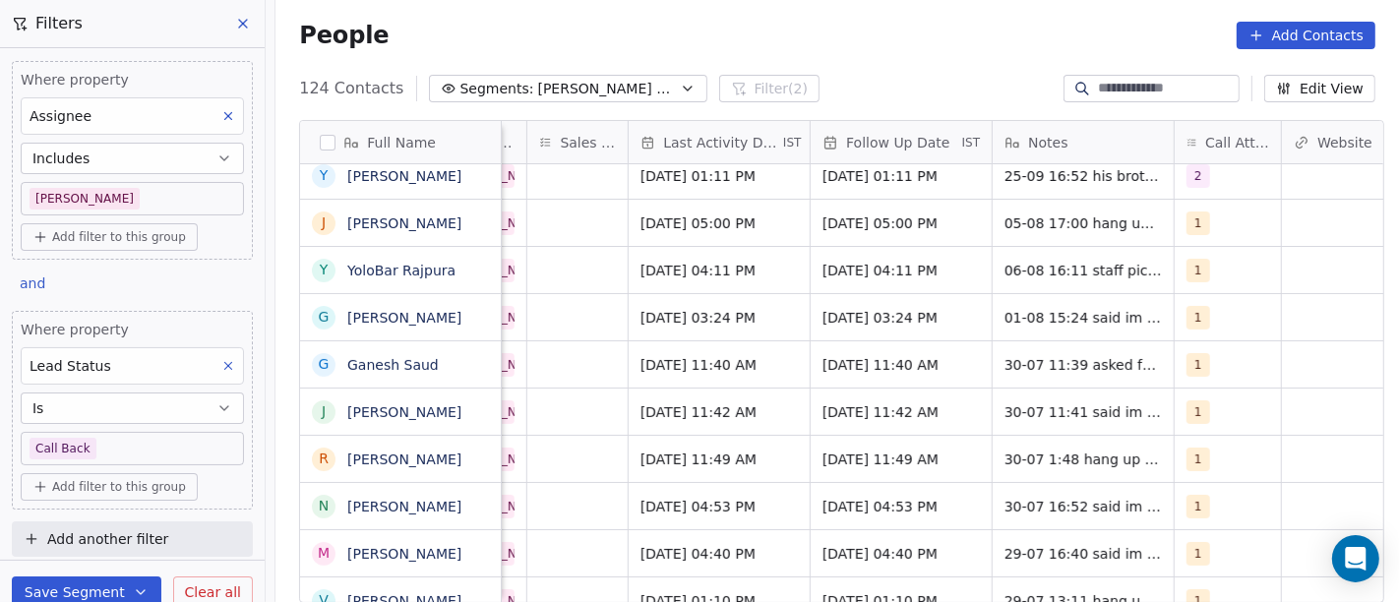
scroll to position [17, 1169]
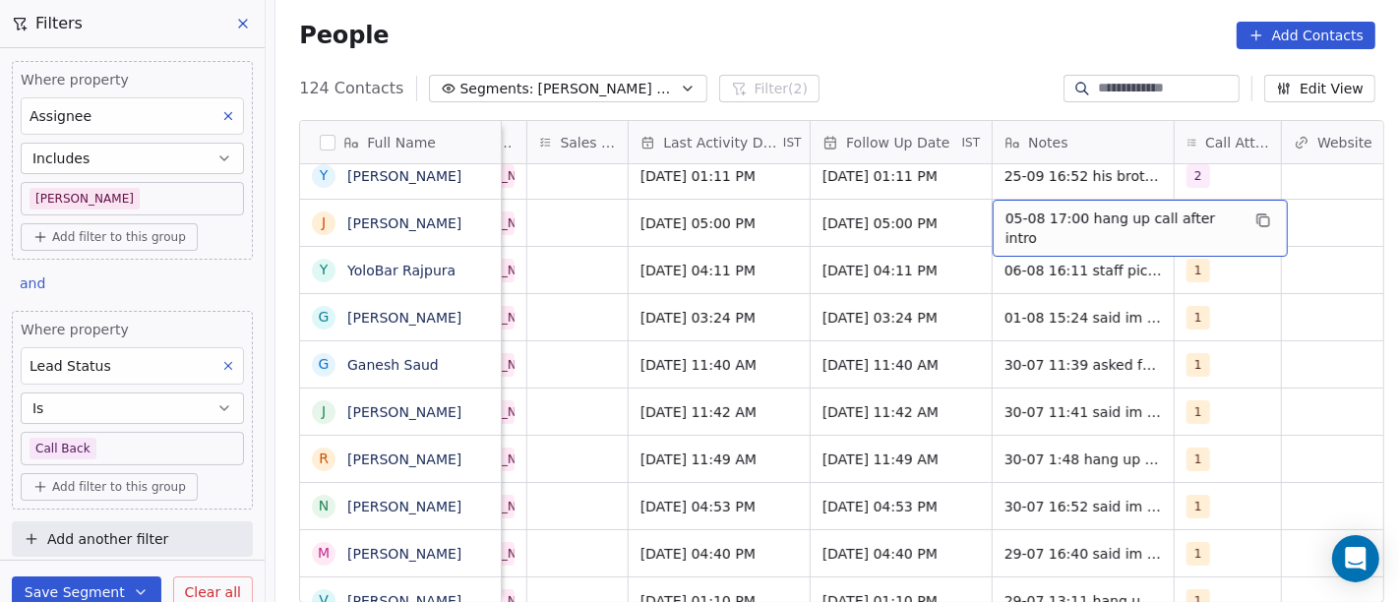
click at [1087, 214] on div "05-08 17:00 hang up call after intro" at bounding box center [1139, 228] width 295 height 57
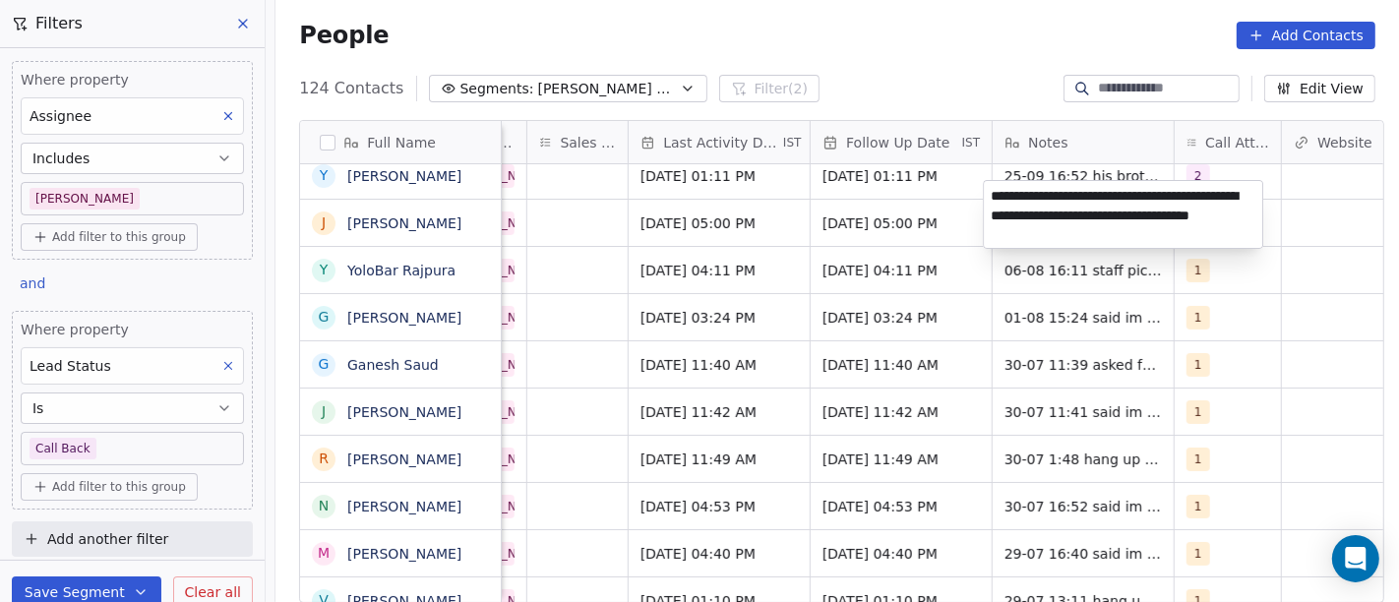
type textarea "**********"
click at [841, 397] on html "On2Cook India Pvt. Ltd. Contacts People Marketing Workflows Campaigns Metrics &…" at bounding box center [699, 301] width 1399 height 602
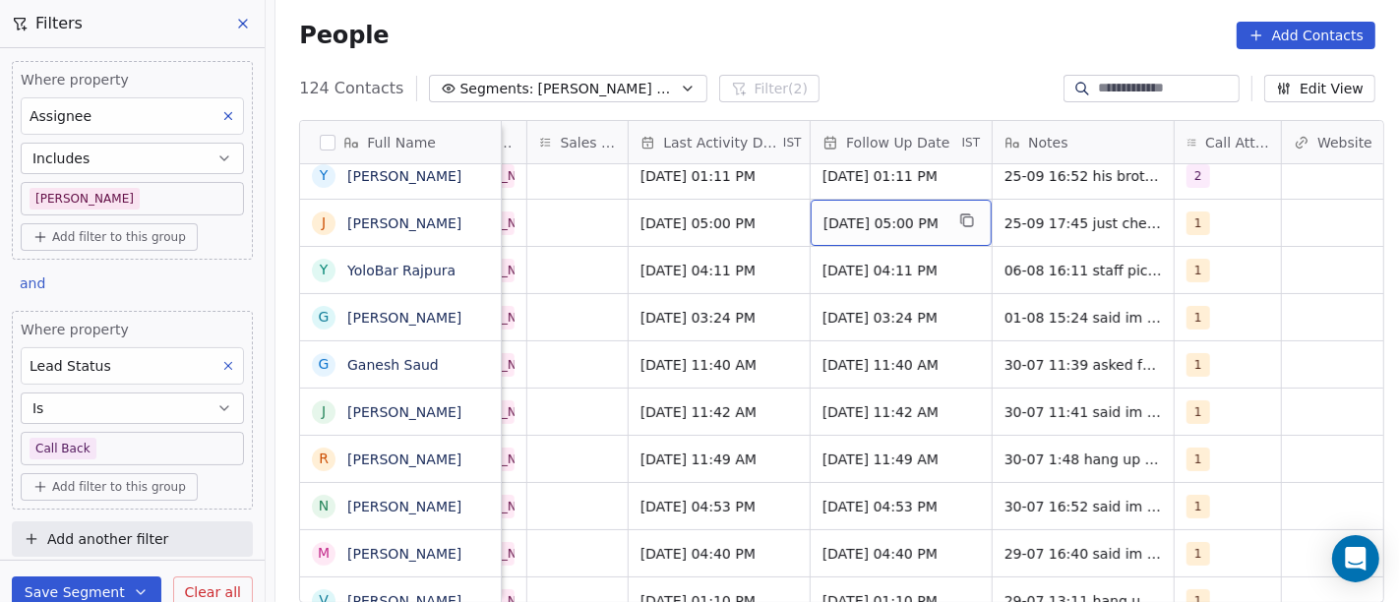
click at [834, 213] on span "Aug 12, 2025 05:00 PM" at bounding box center [883, 223] width 120 height 20
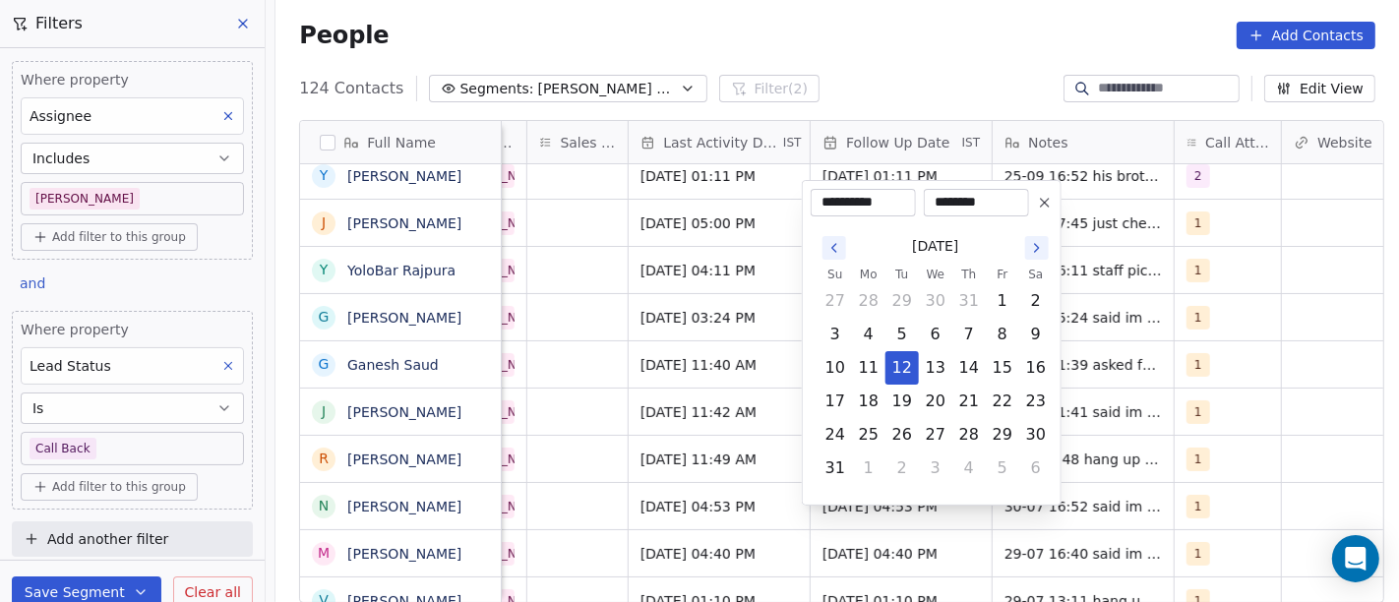
click at [1033, 251] on icon "Go to the Next Month" at bounding box center [1037, 248] width 16 height 16
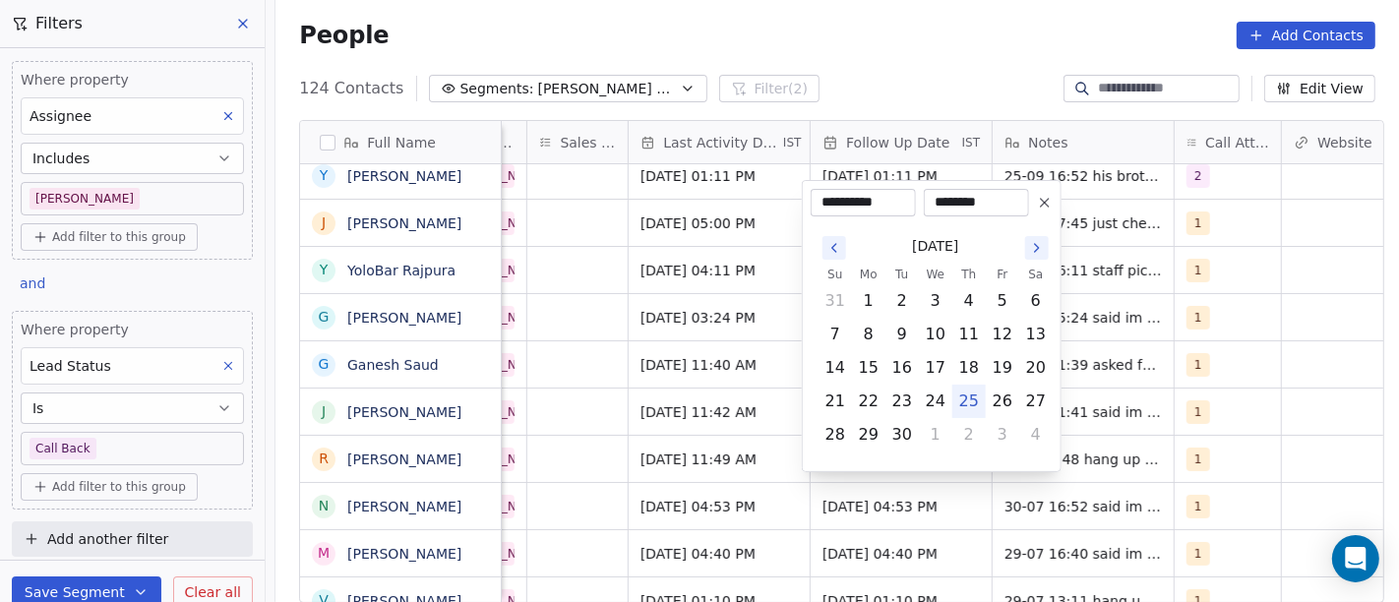
click at [1033, 251] on icon "Go to the Next Month" at bounding box center [1037, 248] width 16 height 16
click at [1043, 214] on div "**********" at bounding box center [932, 203] width 242 height 28
click at [1041, 208] on icon at bounding box center [1045, 203] width 16 height 16
type input "**********"
type input "********"
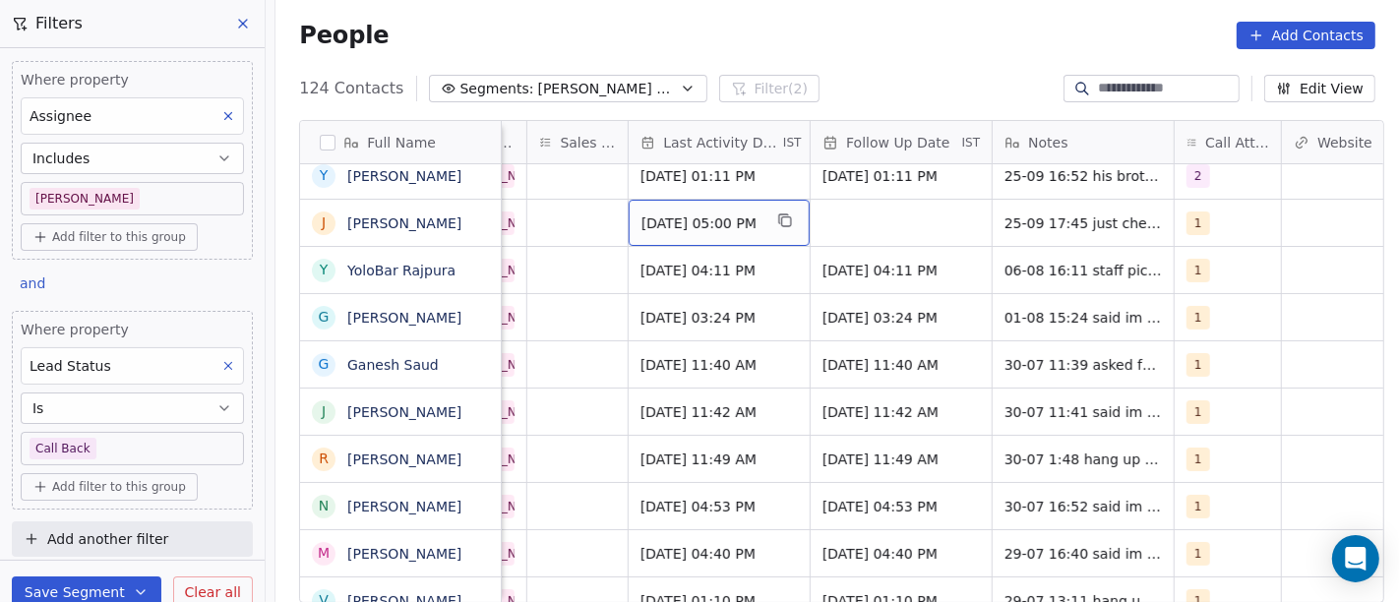
click at [735, 213] on span "Aug 05, 2025 05:00 PM" at bounding box center [701, 223] width 120 height 20
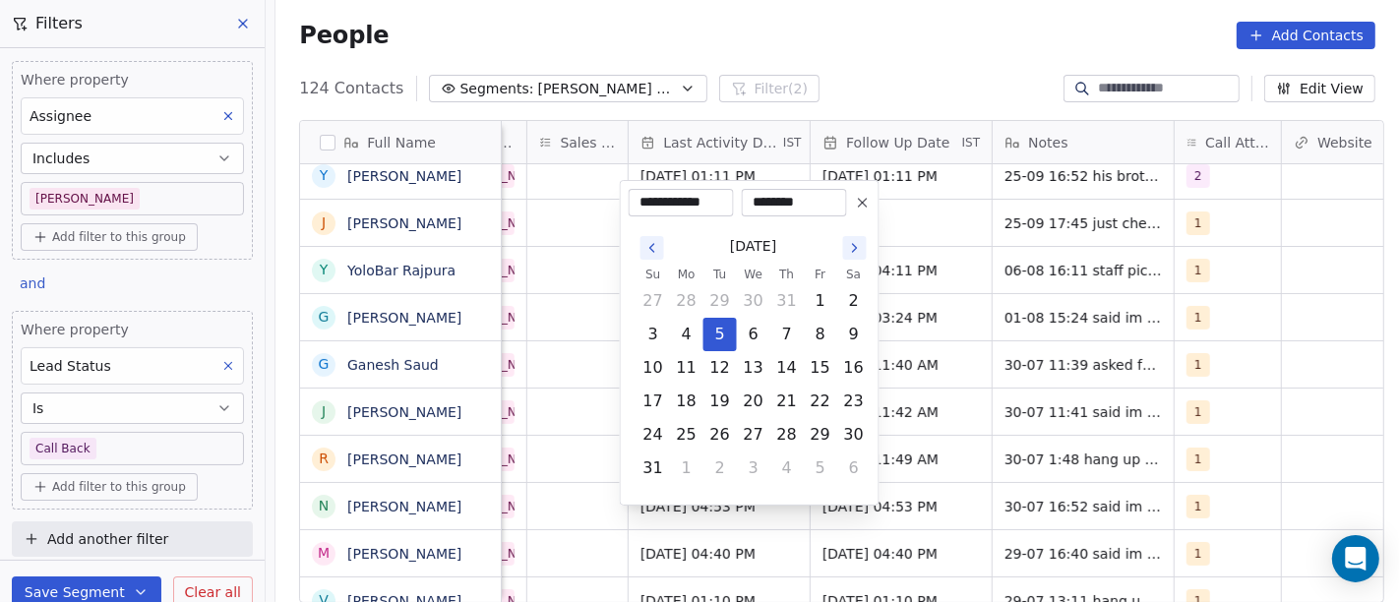
click at [779, 462] on button "4" at bounding box center [786, 467] width 31 height 31
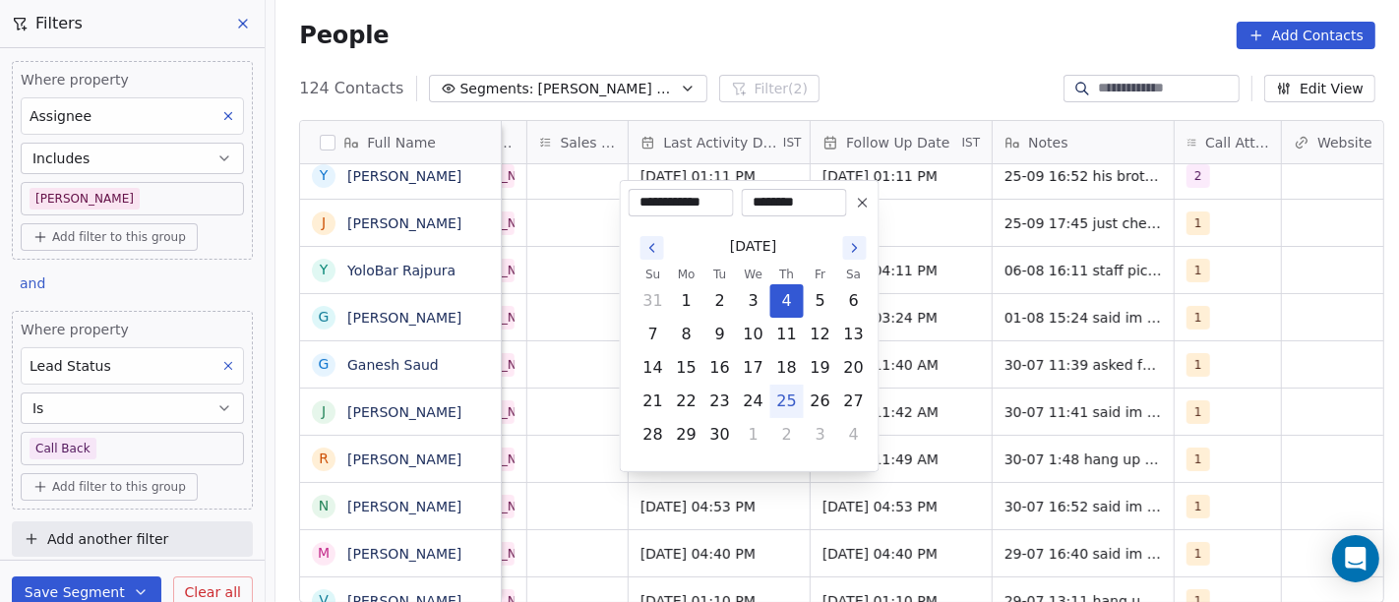
click at [784, 411] on button "25" at bounding box center [786, 401] width 31 height 31
type input "**********"
click at [871, 49] on html "On2Cook India Pvt. Ltd. Contacts People Marketing Workflows Campaigns Metrics &…" at bounding box center [699, 301] width 1399 height 602
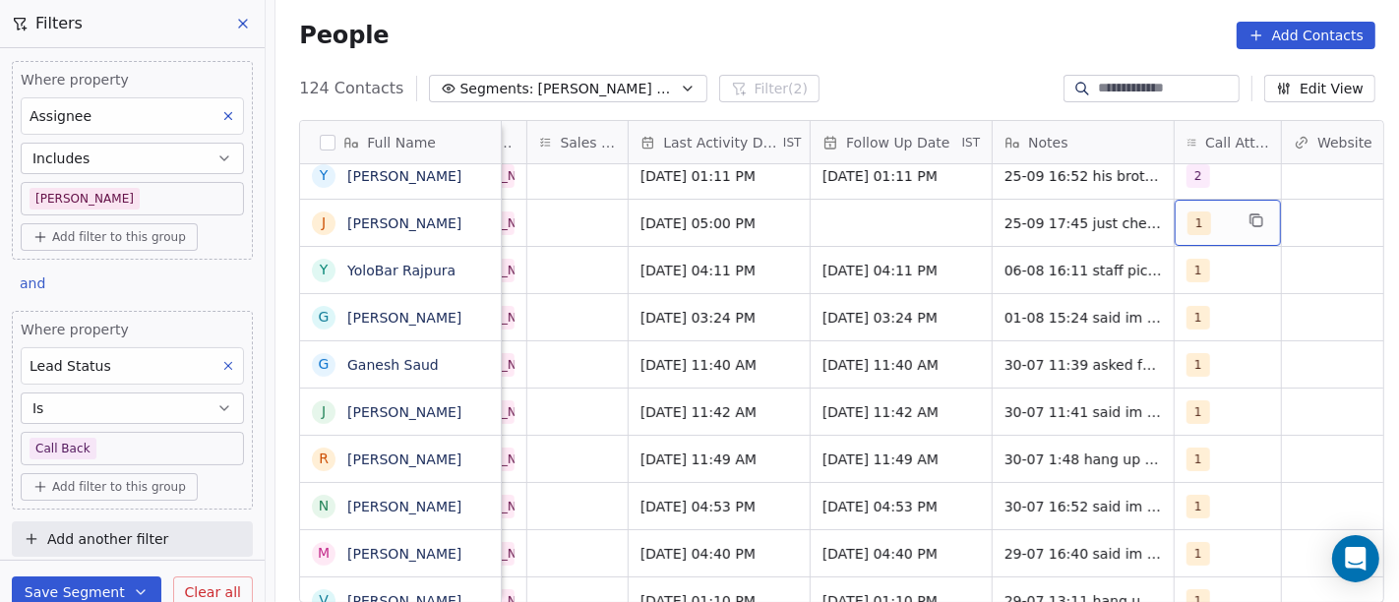
click at [1187, 211] on span "1" at bounding box center [1199, 223] width 24 height 24
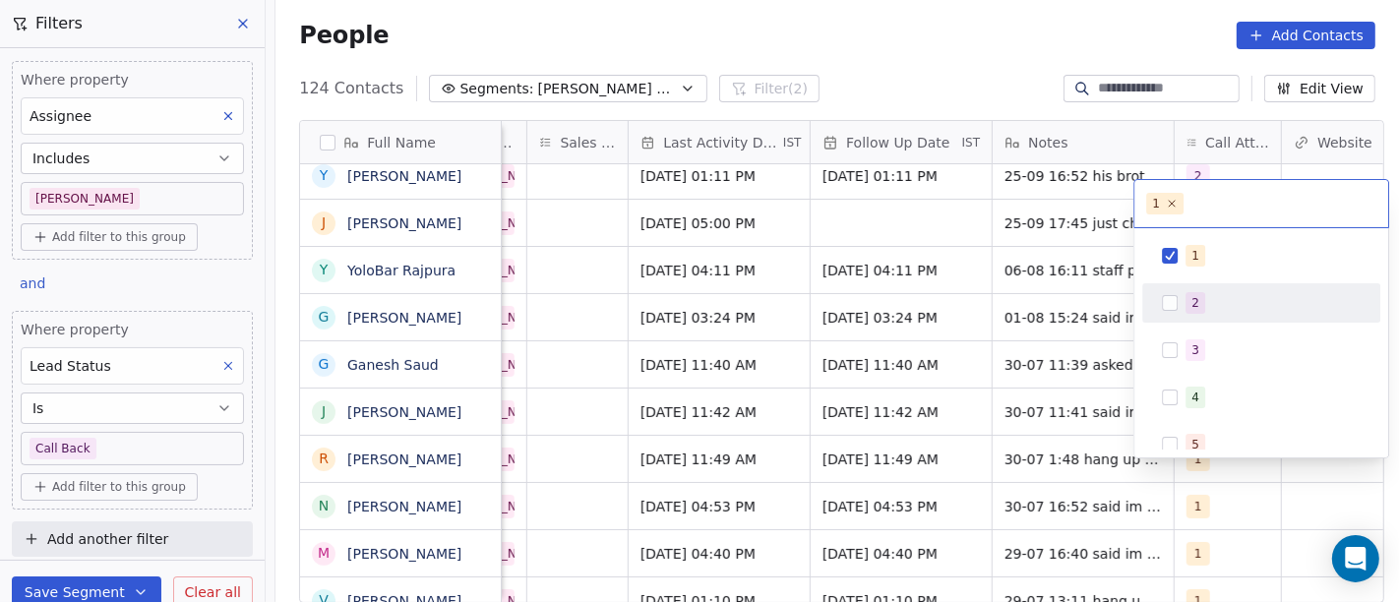
click at [1192, 303] on div "2" at bounding box center [1195, 303] width 8 height 18
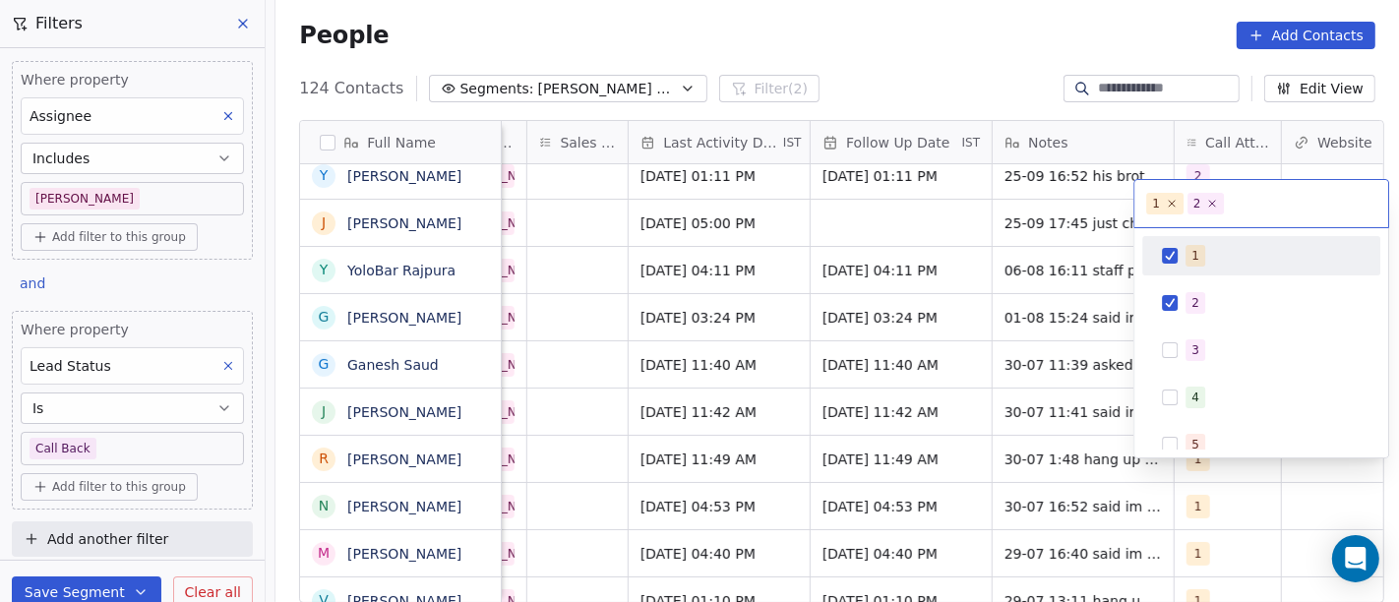
click at [1172, 243] on div "1" at bounding box center [1261, 255] width 222 height 31
click at [989, 57] on html "On2Cook India Pvt. Ltd. Contacts People Marketing Workflows Campaigns Metrics &…" at bounding box center [699, 301] width 1399 height 602
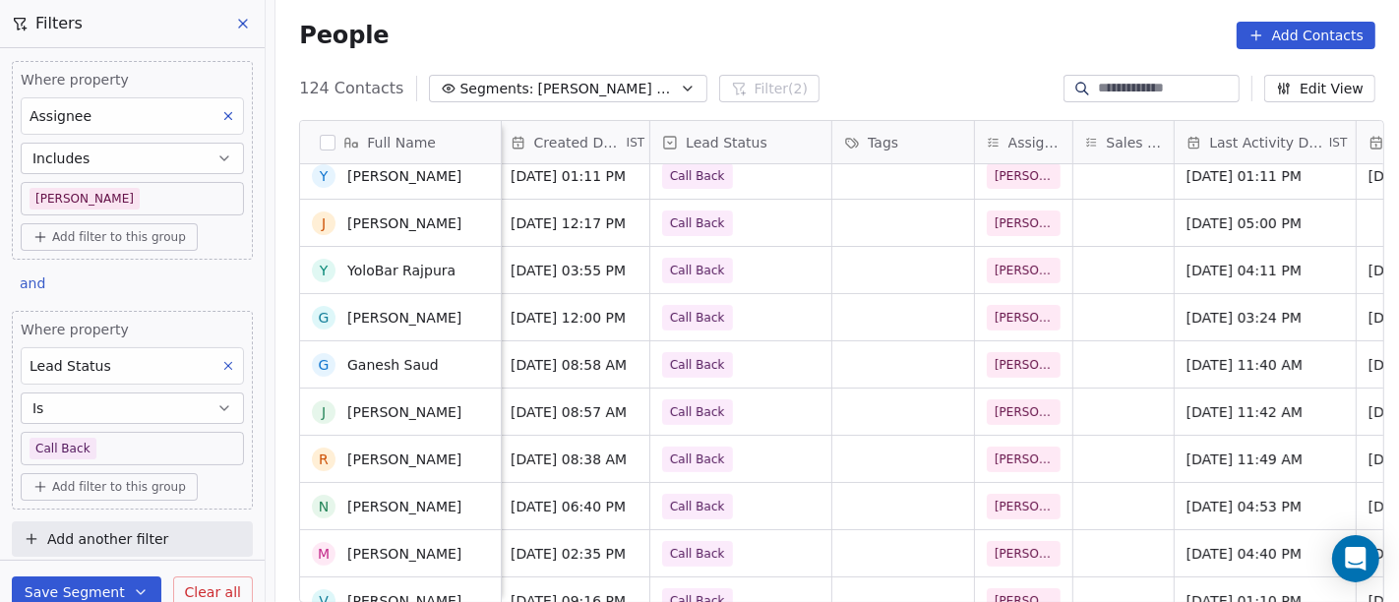
scroll to position [283, 0]
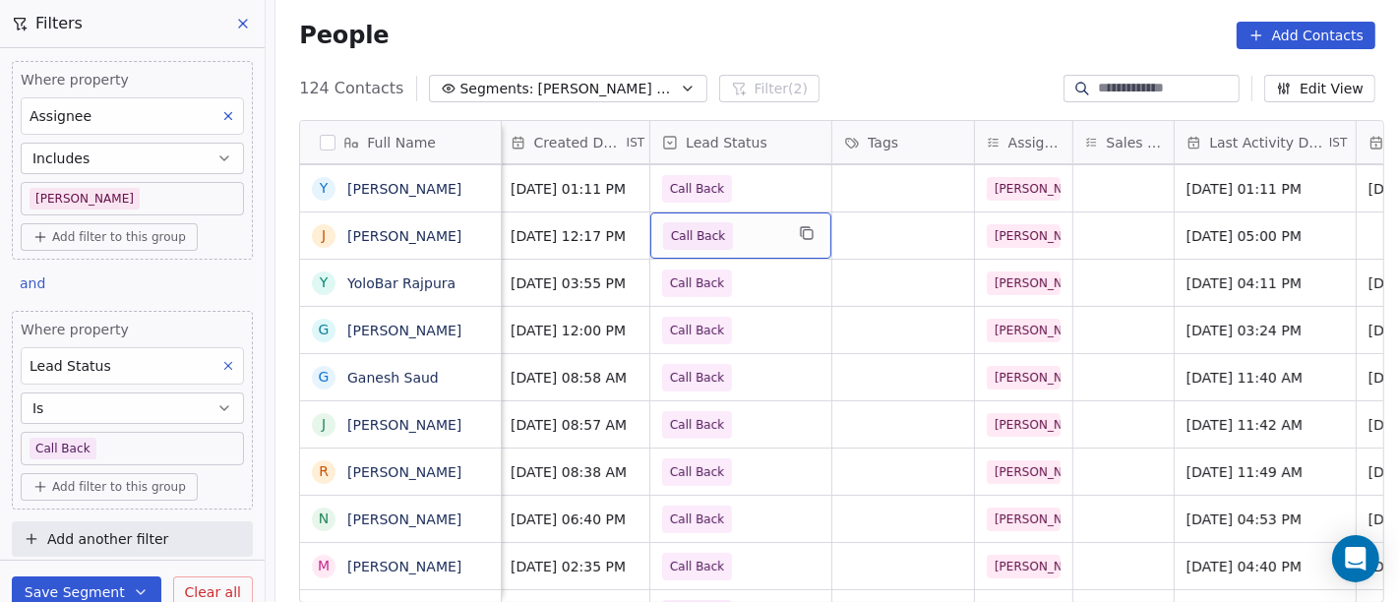
click at [776, 217] on div "Call Back" at bounding box center [740, 235] width 181 height 46
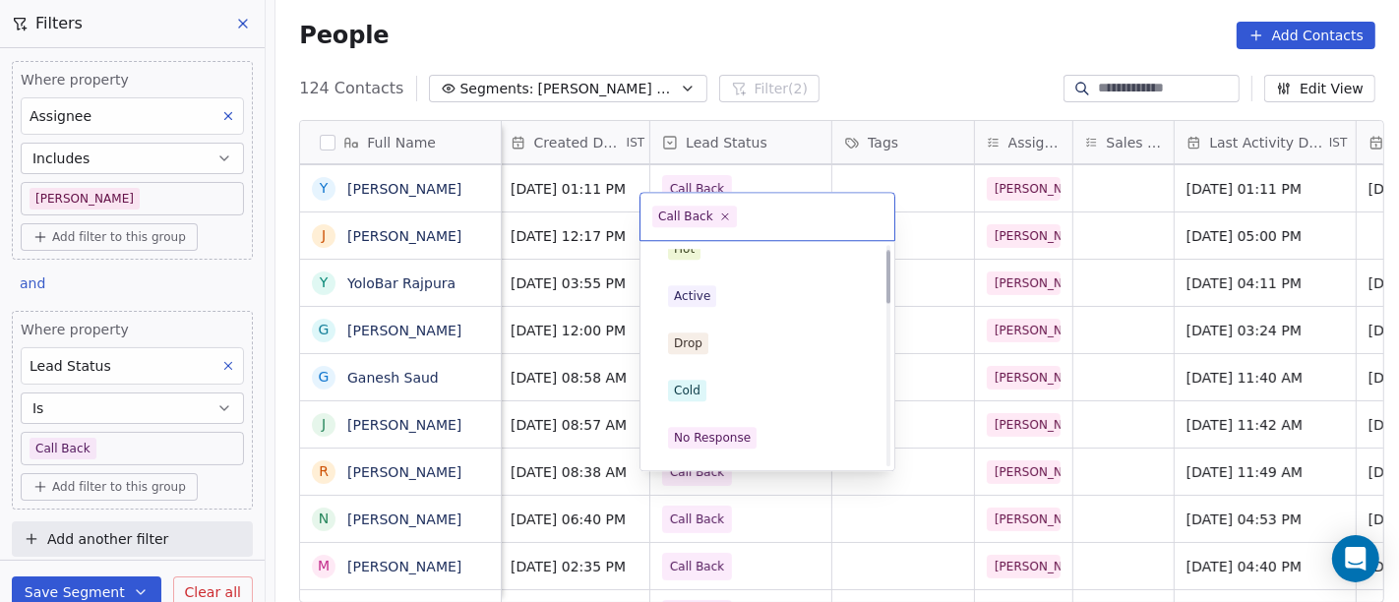
scroll to position [0, 0]
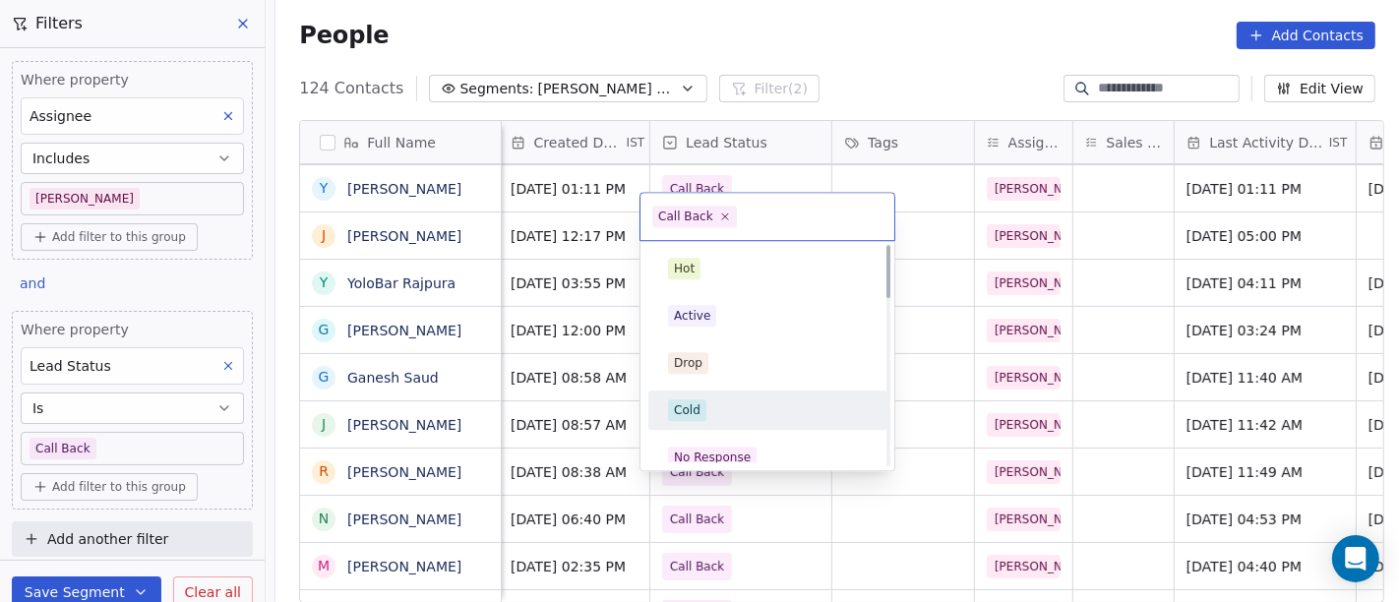
click at [725, 401] on div "Cold" at bounding box center [767, 410] width 199 height 22
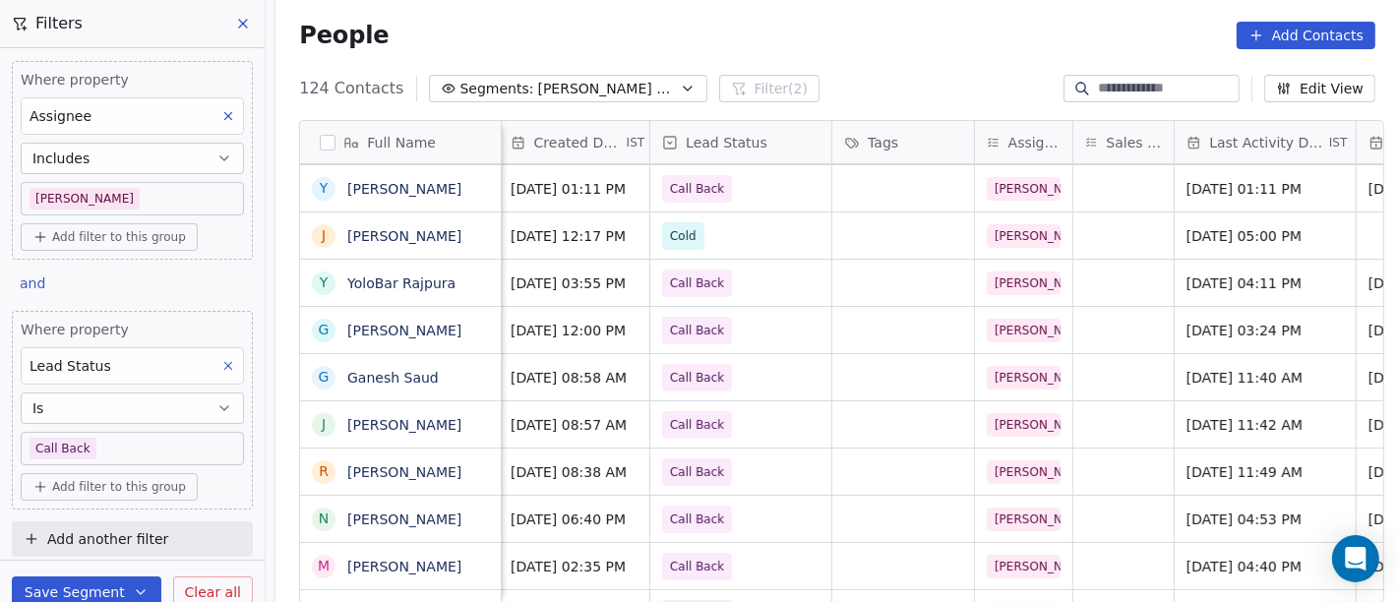
click at [811, 70] on div "People Add Contacts" at bounding box center [836, 35] width 1123 height 75
click at [613, 87] on span "Salim Follow up Hot Active" at bounding box center [607, 89] width 138 height 21
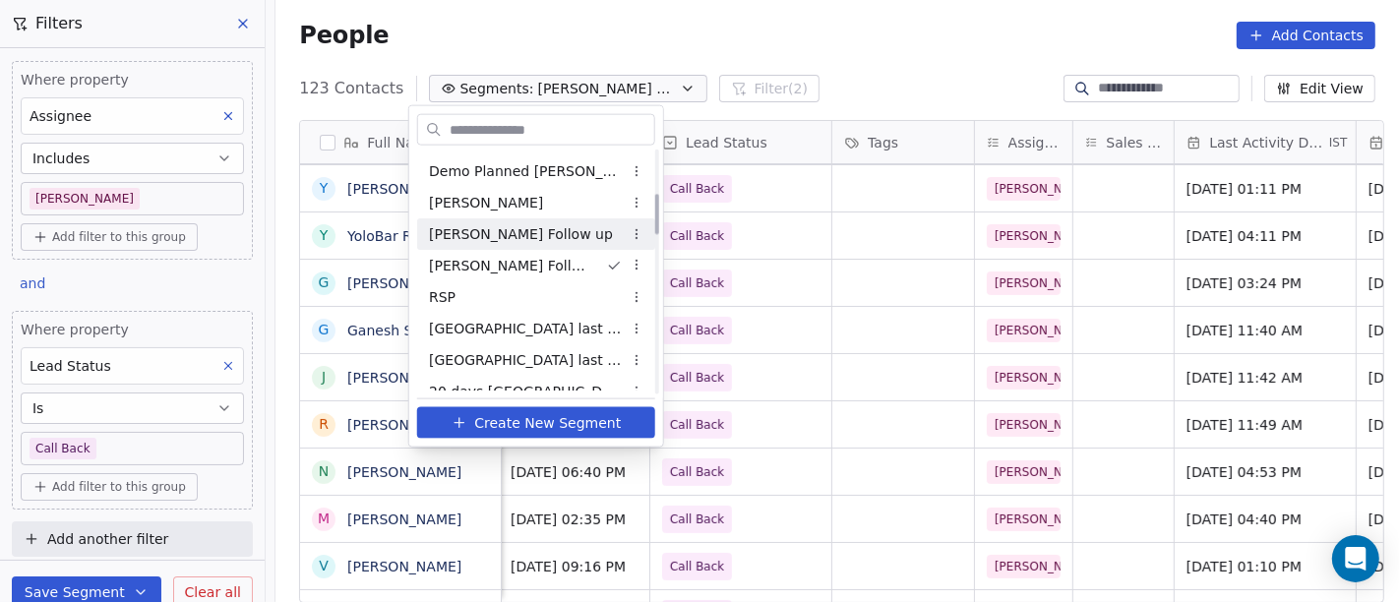
scroll to position [328, 0]
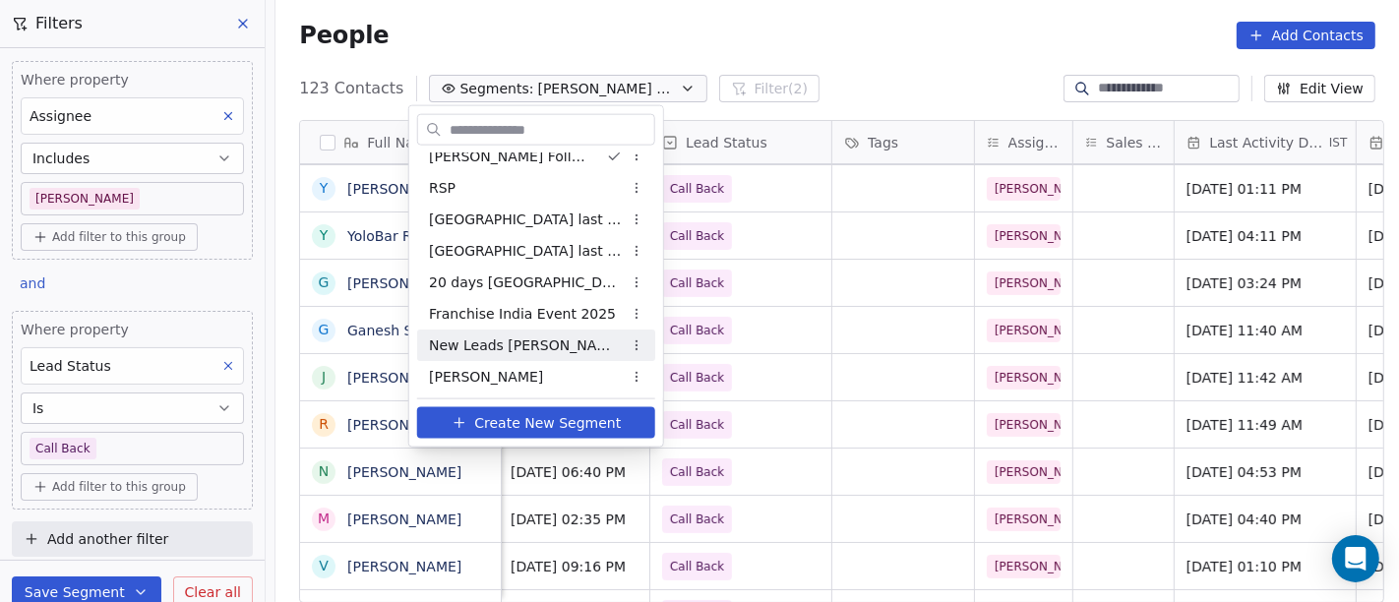
click at [528, 335] on span "New Leads Salim" at bounding box center [525, 344] width 193 height 21
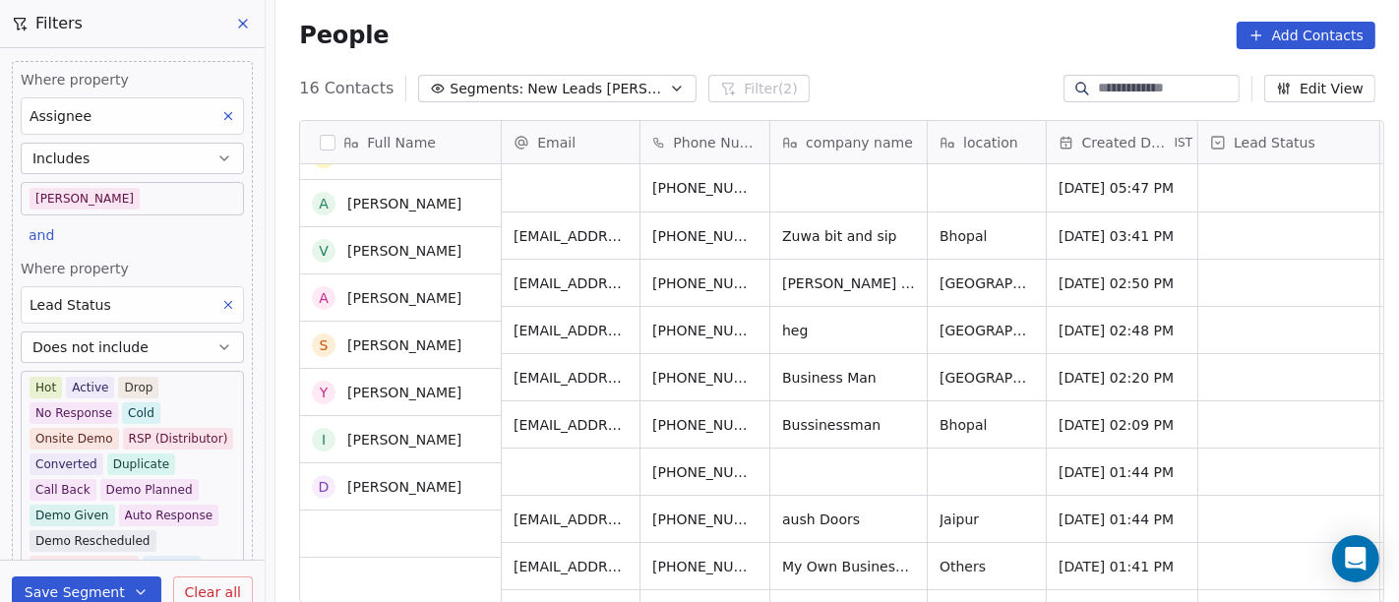
scroll to position [0, 0]
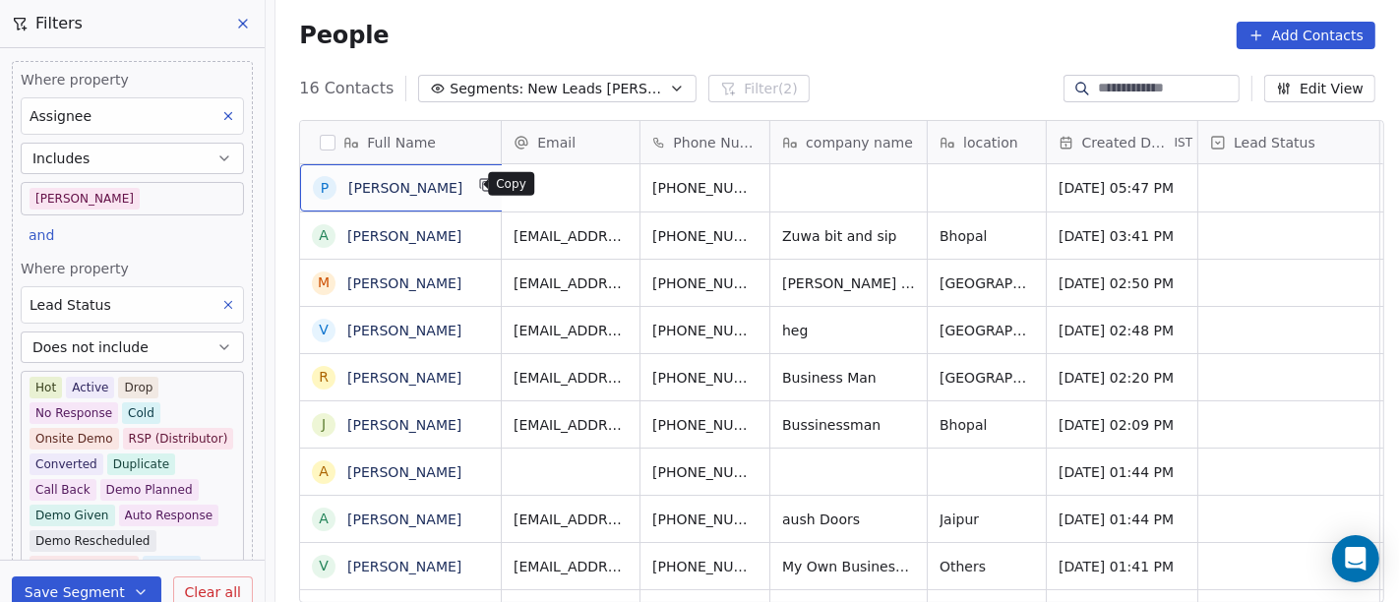
click at [479, 188] on icon "grid" at bounding box center [487, 185] width 16 height 16
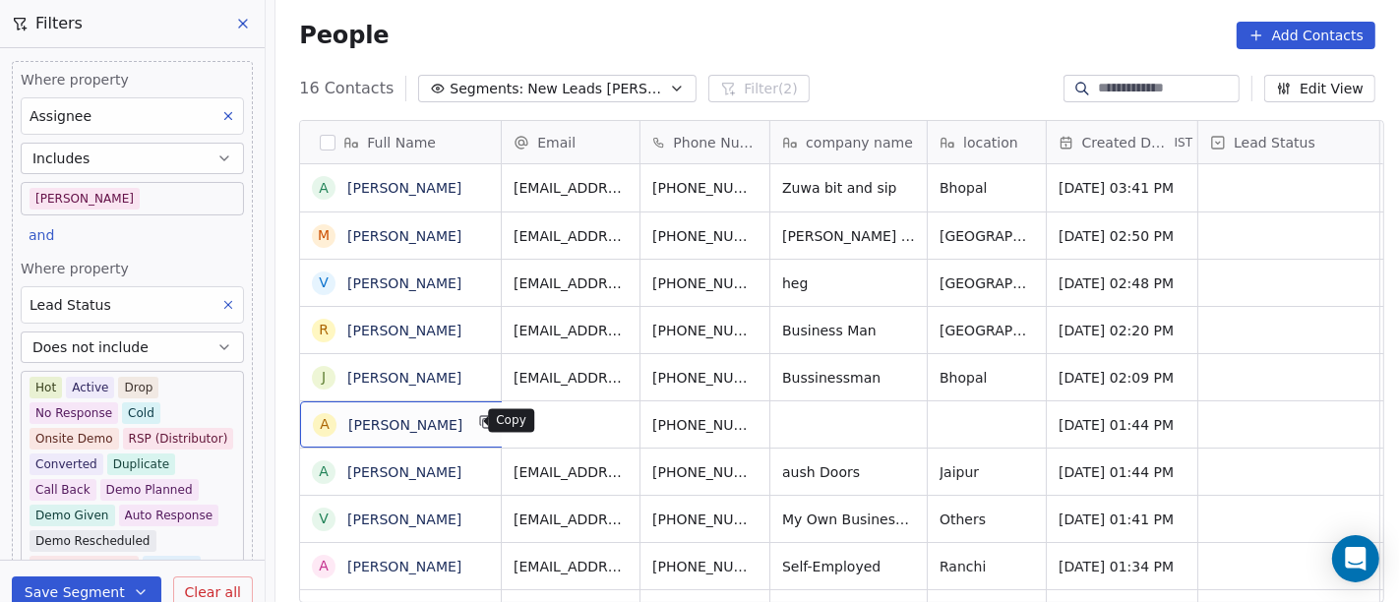
click at [479, 423] on icon "grid" at bounding box center [487, 422] width 16 height 16
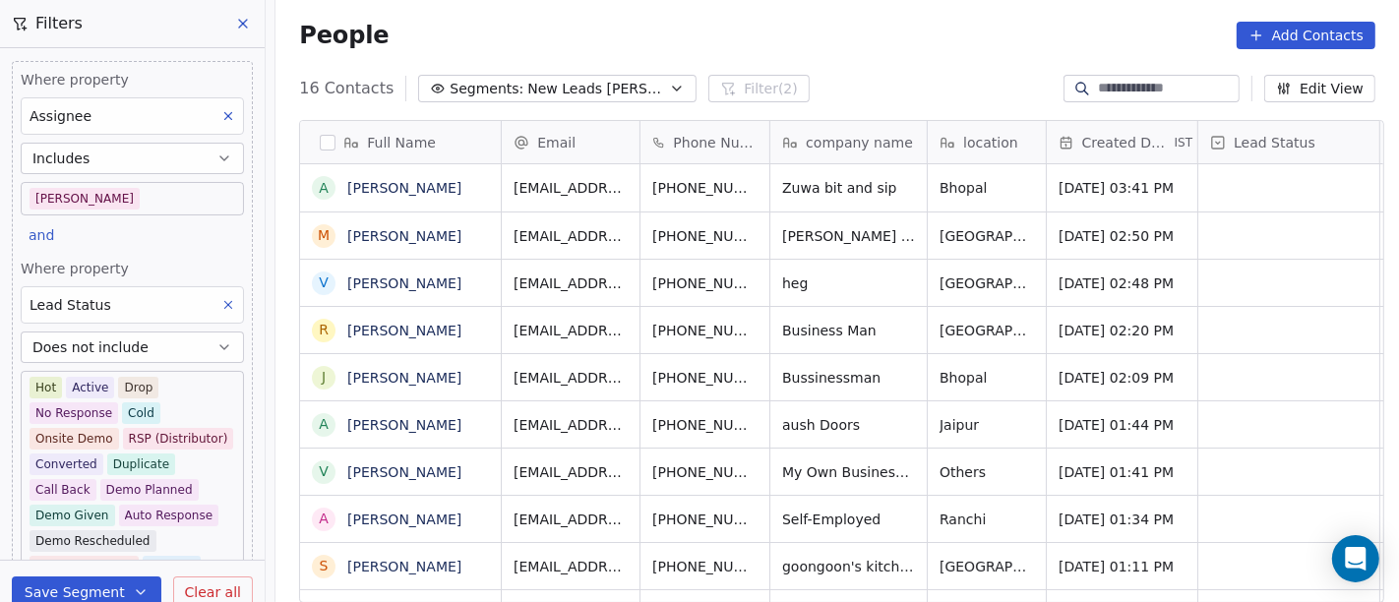
click at [819, 15] on div "People Add Contacts" at bounding box center [836, 35] width 1123 height 75
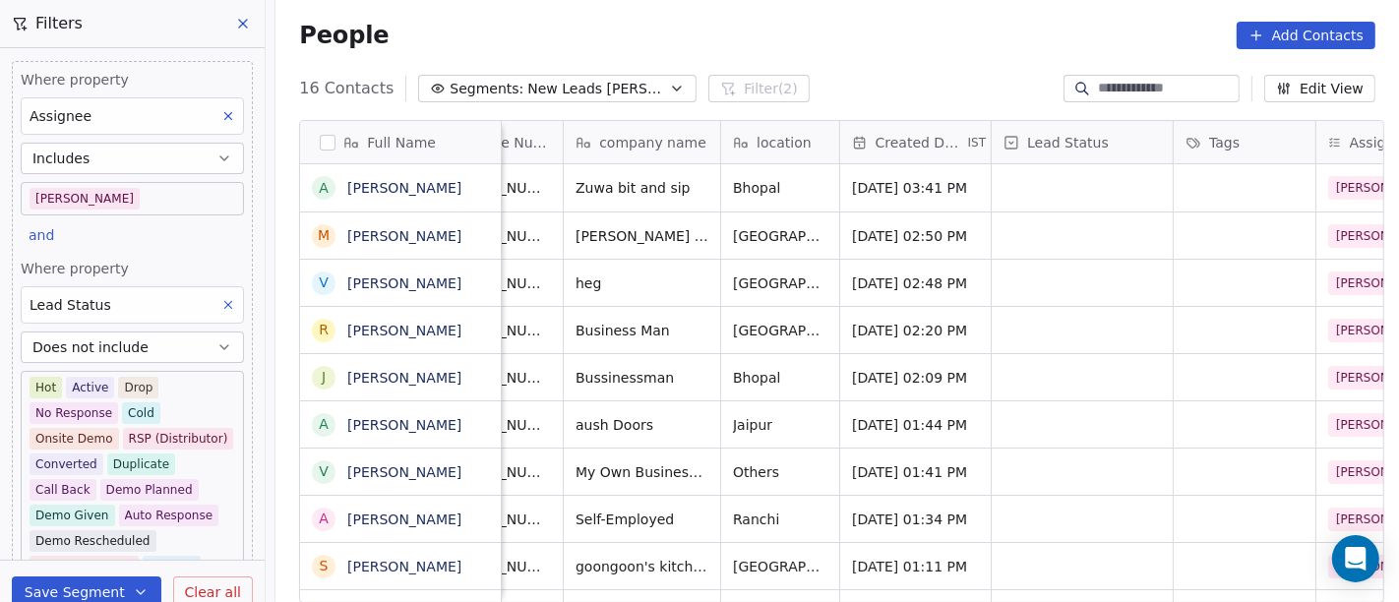
scroll to position [0, 208]
click at [710, 182] on icon "grid" at bounding box center [714, 186] width 9 height 9
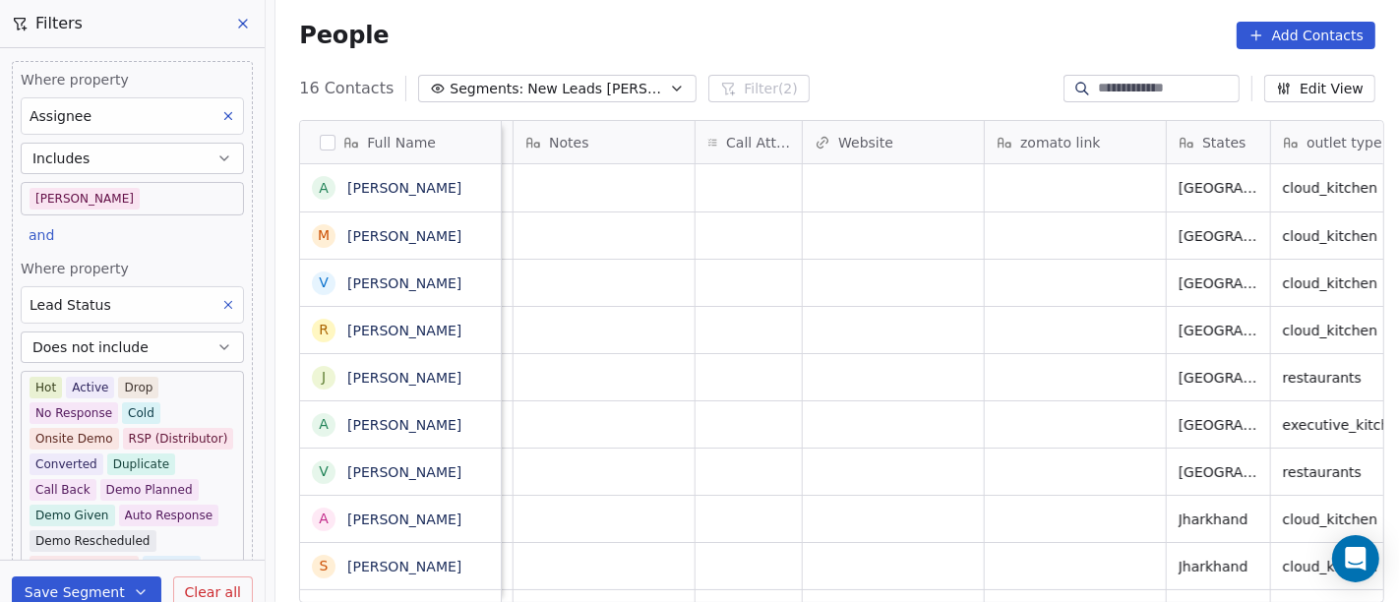
scroll to position [0, 1664]
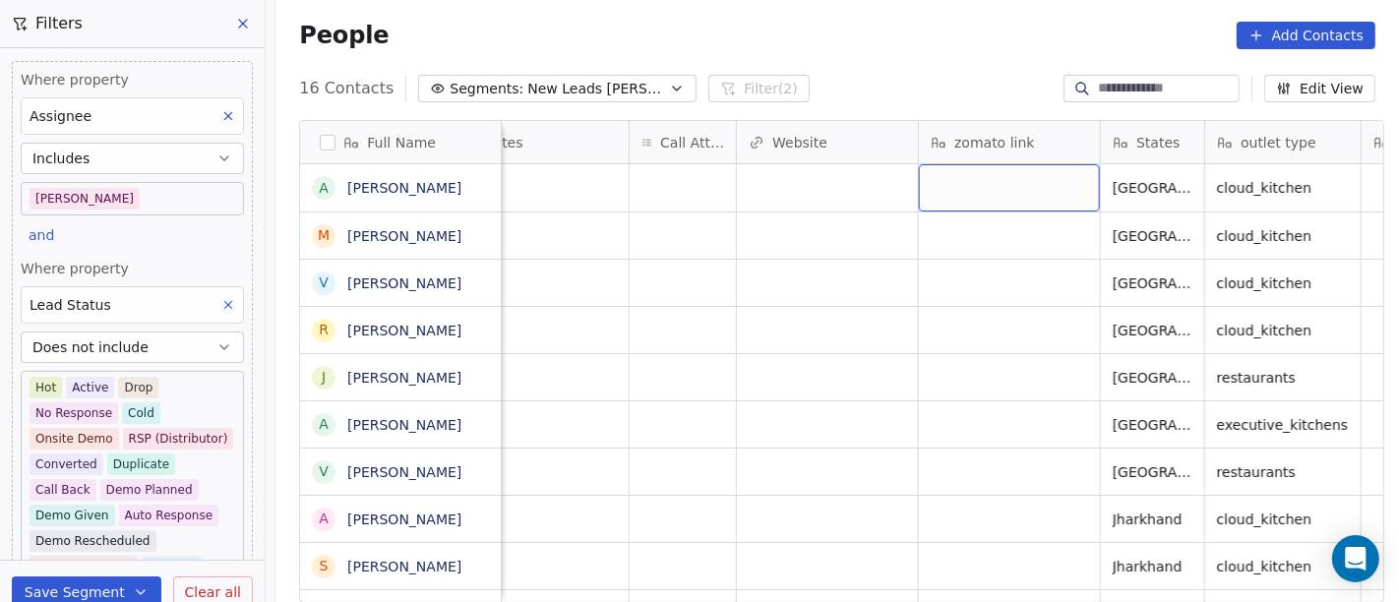
click at [993, 176] on div "grid" at bounding box center [1009, 187] width 181 height 47
click at [993, 176] on textarea at bounding box center [999, 194] width 179 height 61
type textarea "**********"
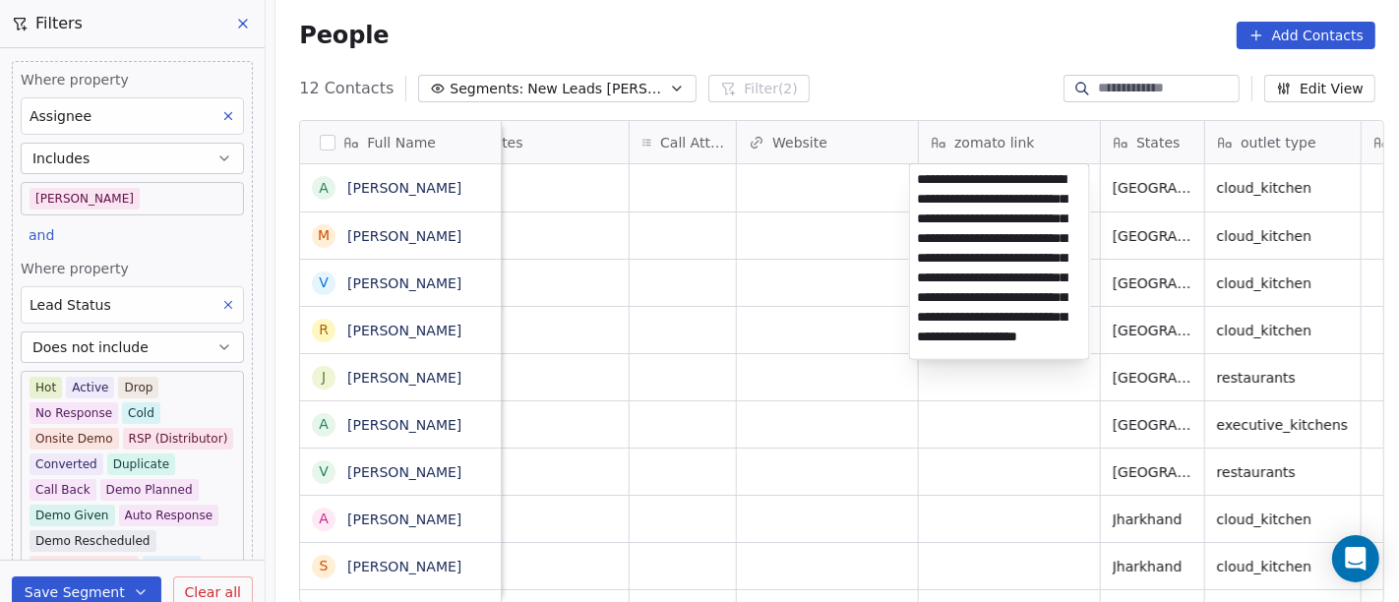
scroll to position [86, 0]
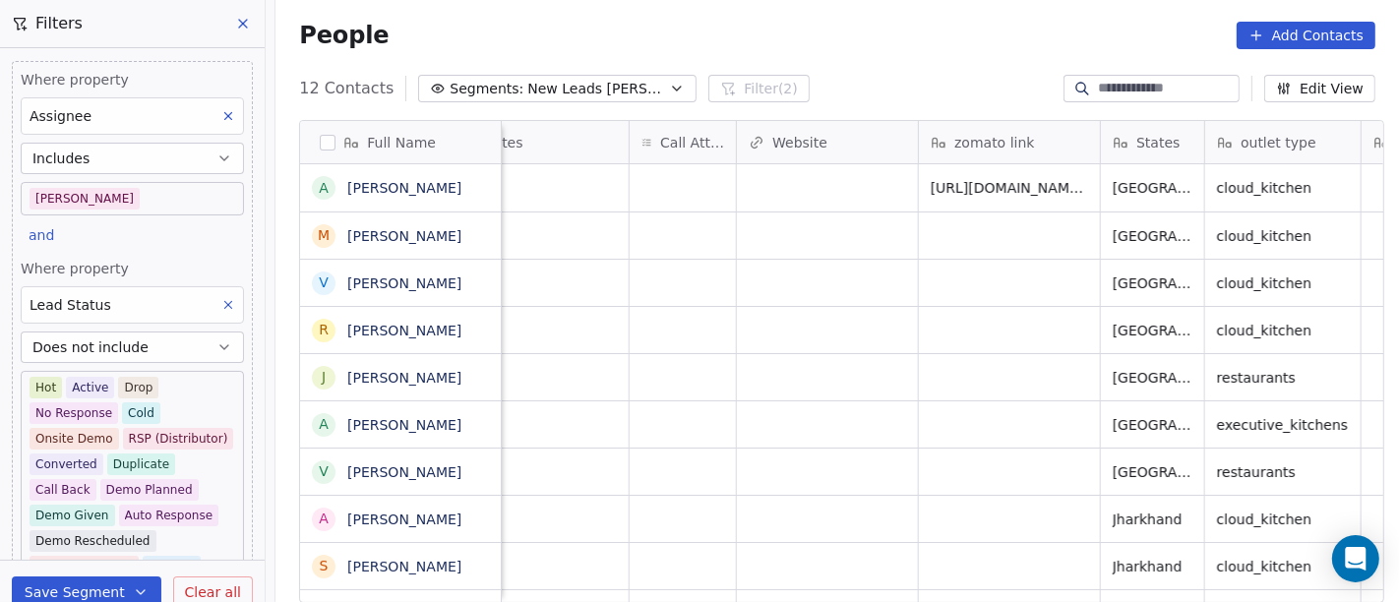
click at [901, 54] on html "On2Cook India Pvt. Ltd. Contacts People Marketing Workflows Campaigns Metrics &…" at bounding box center [699, 301] width 1399 height 602
click at [989, 179] on span "https://www.google.com/search?sca_esv=558dd4a087cc4d90&rlz=1C1CHBF_enIN1127IN11…" at bounding box center [1031, 188] width 200 height 20
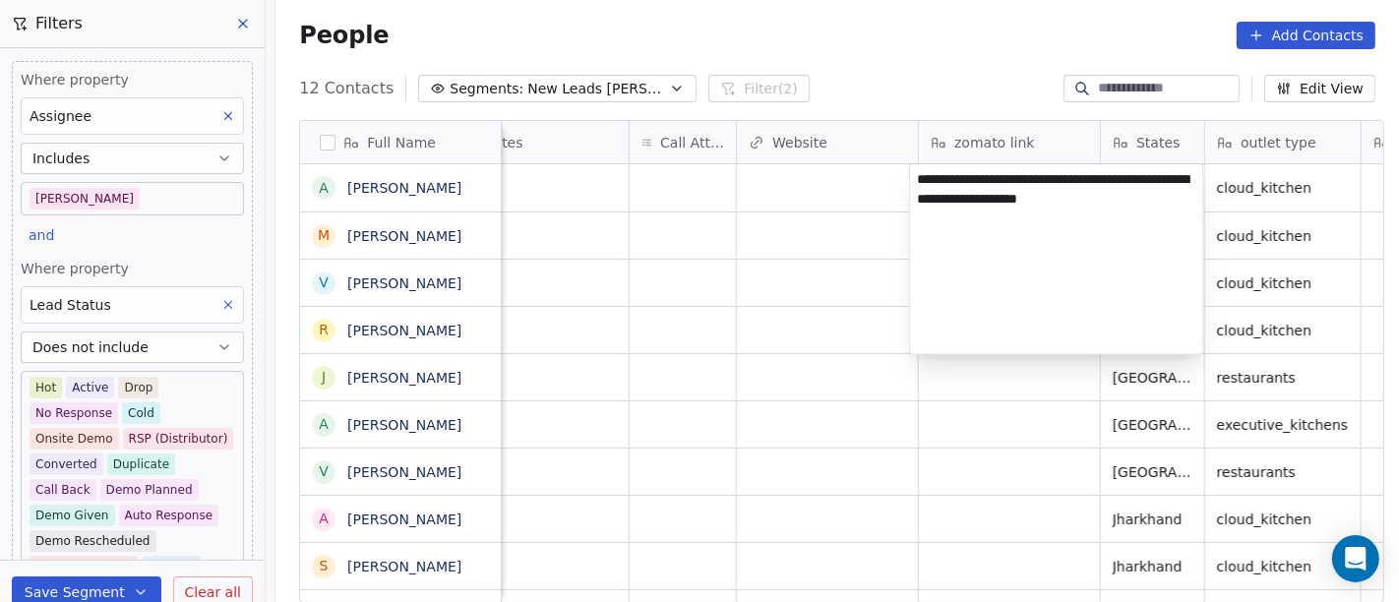
type textarea "**********"
click at [864, 184] on html "On2Cook India Pvt. Ltd. Contacts People Marketing Workflows Campaigns Metrics &…" at bounding box center [699, 301] width 1399 height 602
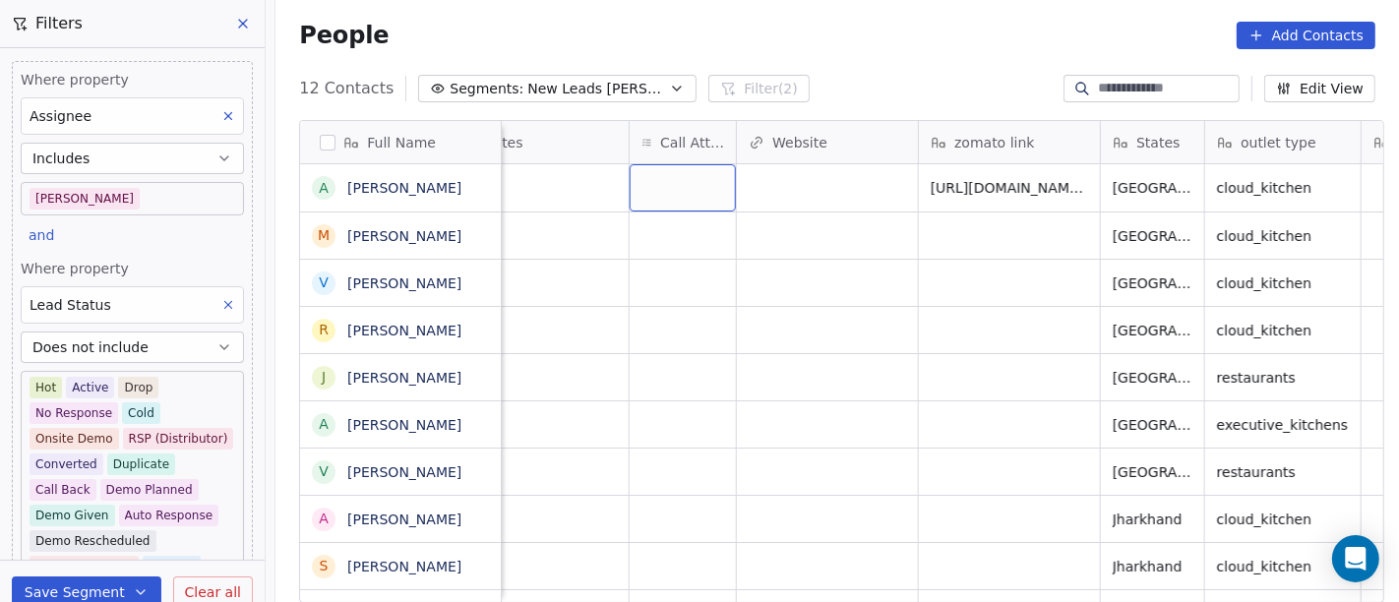
click at [672, 177] on div "grid" at bounding box center [683, 187] width 106 height 47
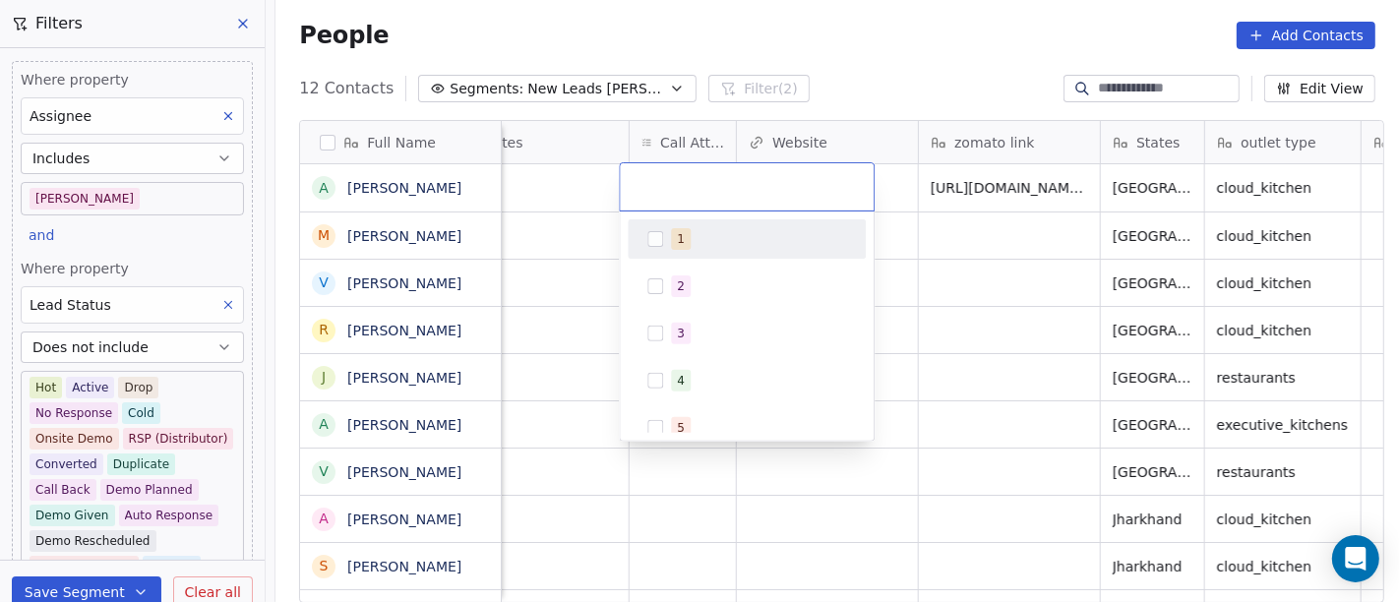
click at [699, 254] on div "1" at bounding box center [747, 238] width 238 height 39
click at [917, 262] on html "On2Cook India Pvt. Ltd. Contacts People Marketing Workflows Campaigns Metrics &…" at bounding box center [699, 301] width 1399 height 602
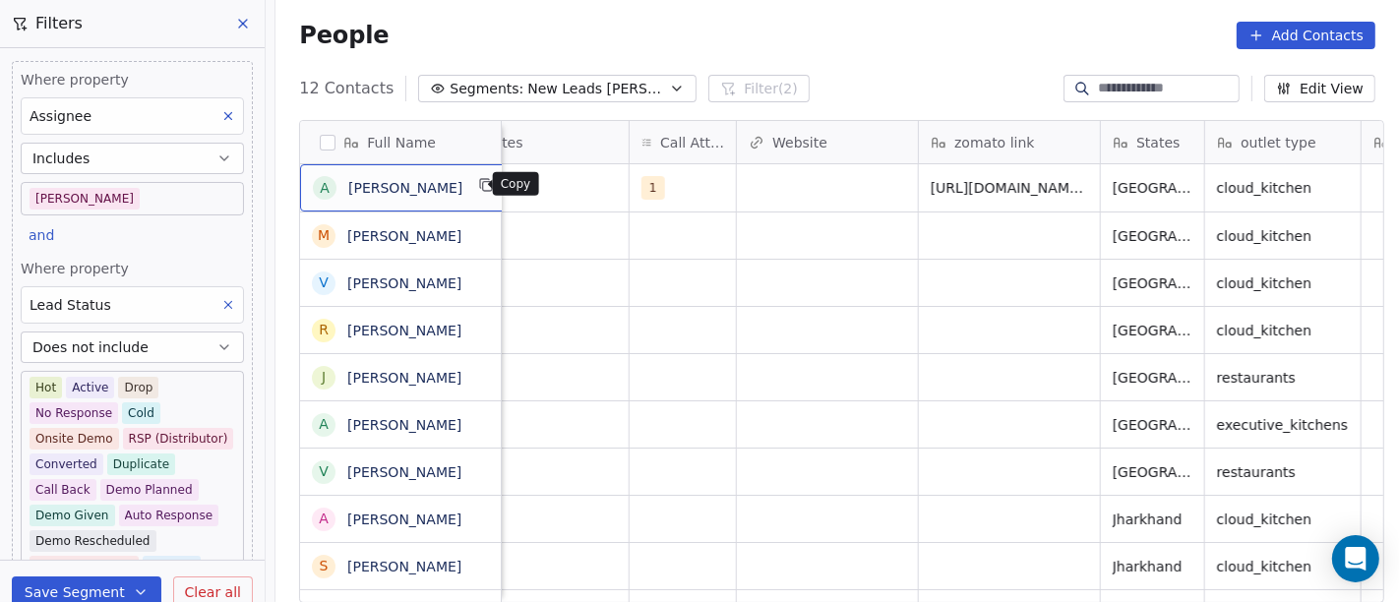
click at [481, 179] on icon "grid" at bounding box center [485, 183] width 9 height 9
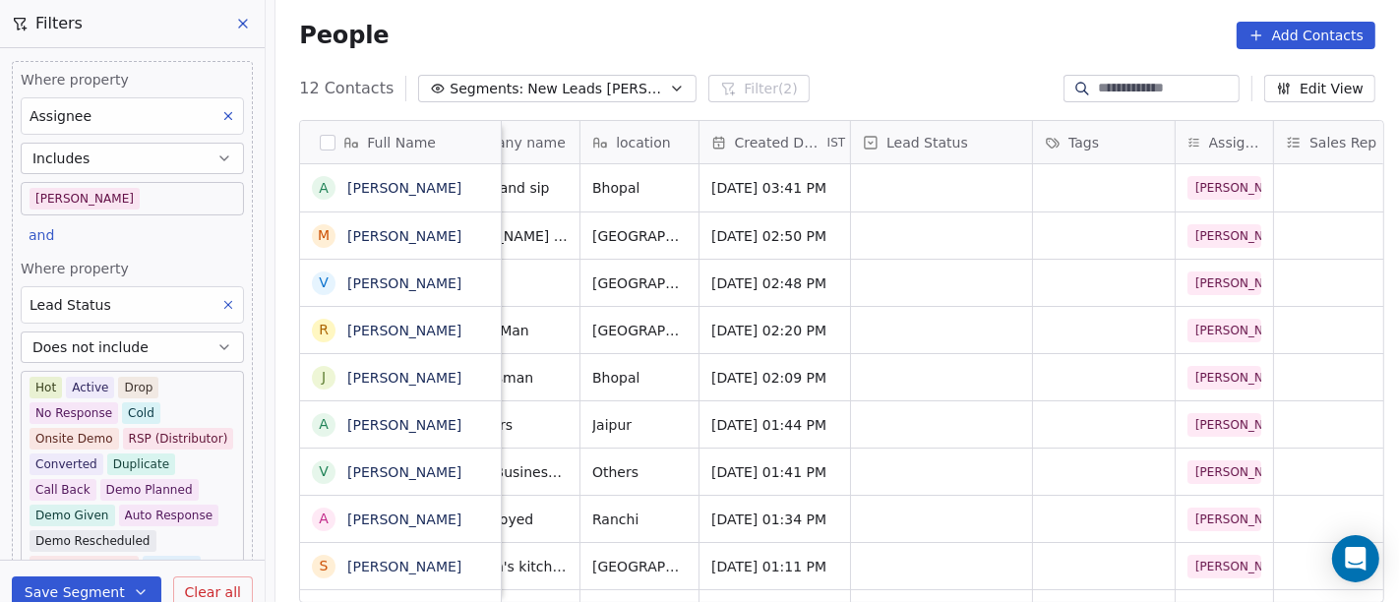
scroll to position [0, 0]
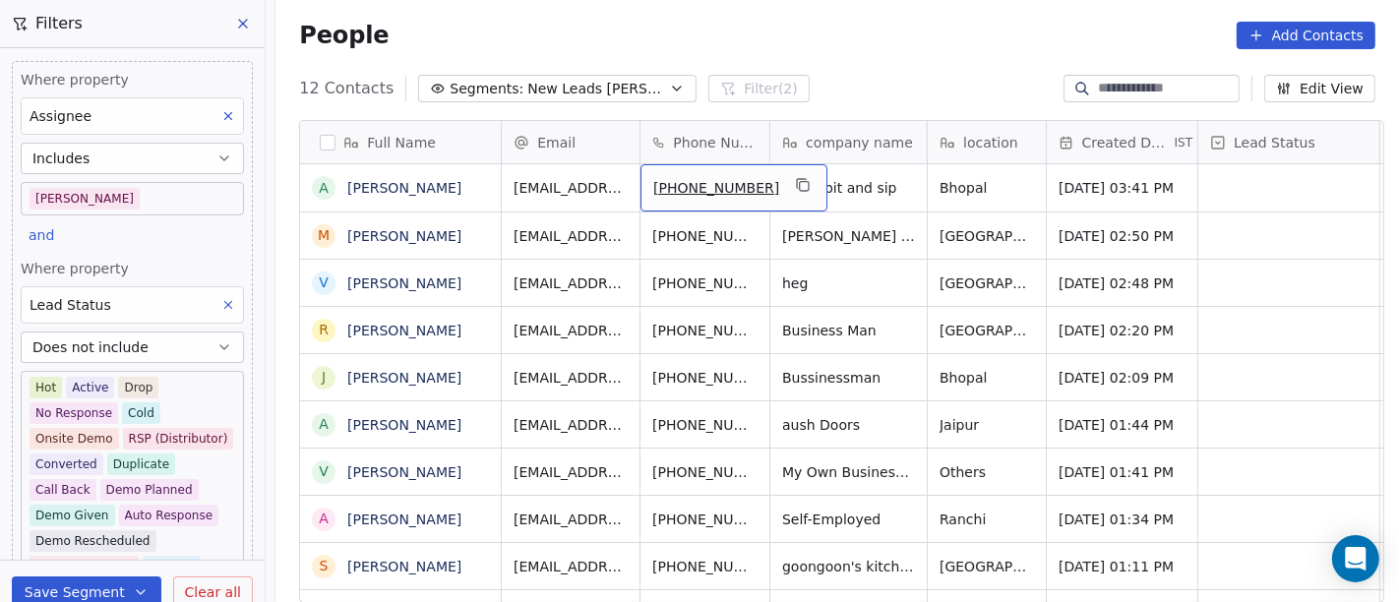
click at [706, 181] on span "[PHONE_NUMBER]" at bounding box center [716, 188] width 126 height 20
click at [672, 188] on input "**********" at bounding box center [711, 187] width 154 height 39
click at [669, 187] on input "**********" at bounding box center [711, 187] width 154 height 39
type input "**********"
click at [872, 65] on html "On2Cook India Pvt. Ltd. Contacts People Marketing Workflows Campaigns Metrics &…" at bounding box center [699, 301] width 1399 height 602
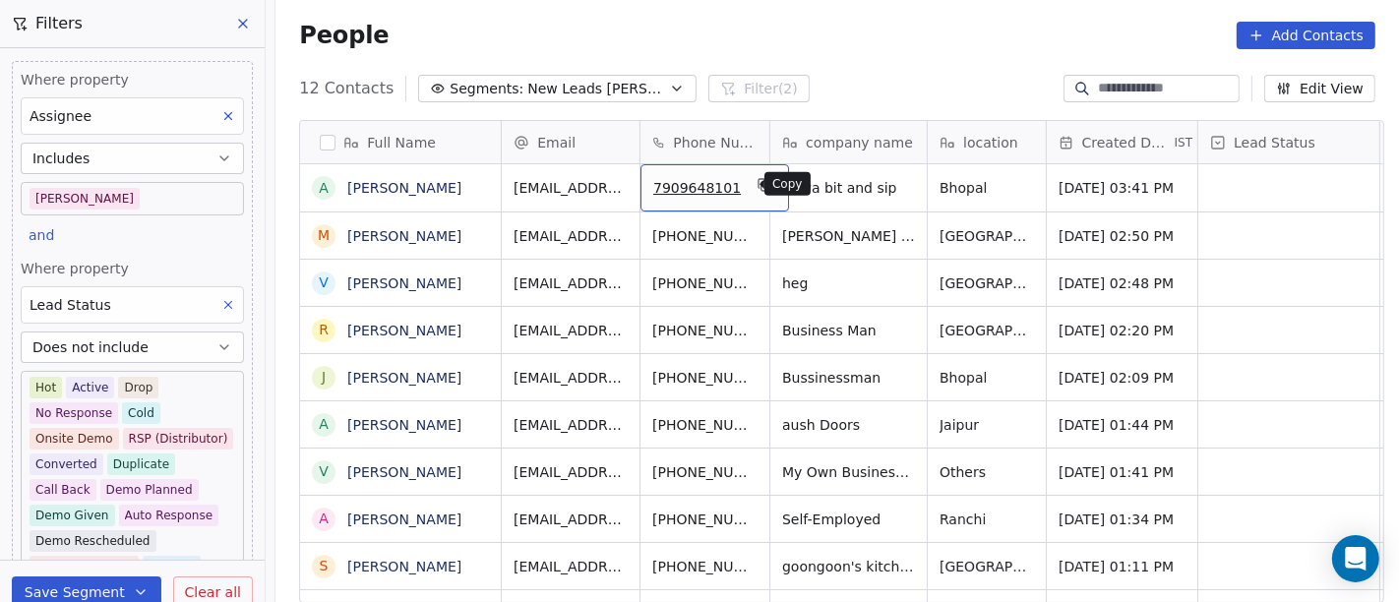
click at [756, 184] on icon "grid" at bounding box center [764, 185] width 16 height 16
click at [872, 24] on div "People Add Contacts" at bounding box center [837, 36] width 1076 height 28
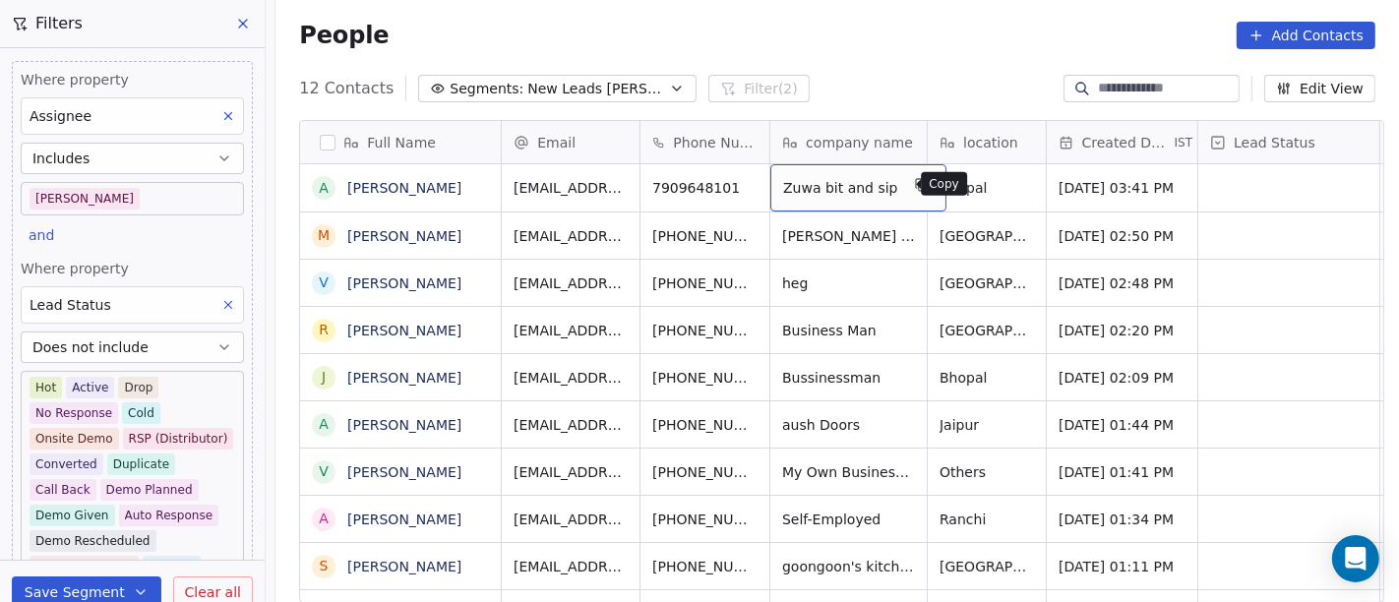
click at [916, 185] on icon "grid" at bounding box center [920, 183] width 9 height 9
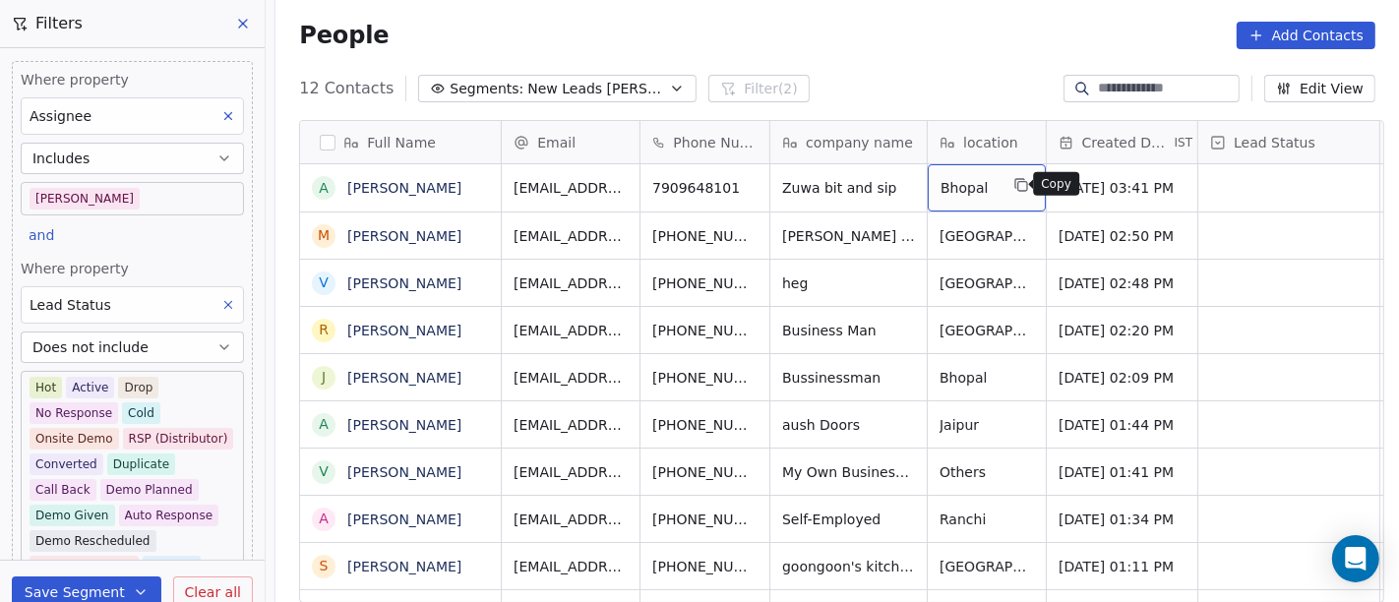
click at [1013, 187] on icon "grid" at bounding box center [1021, 185] width 16 height 16
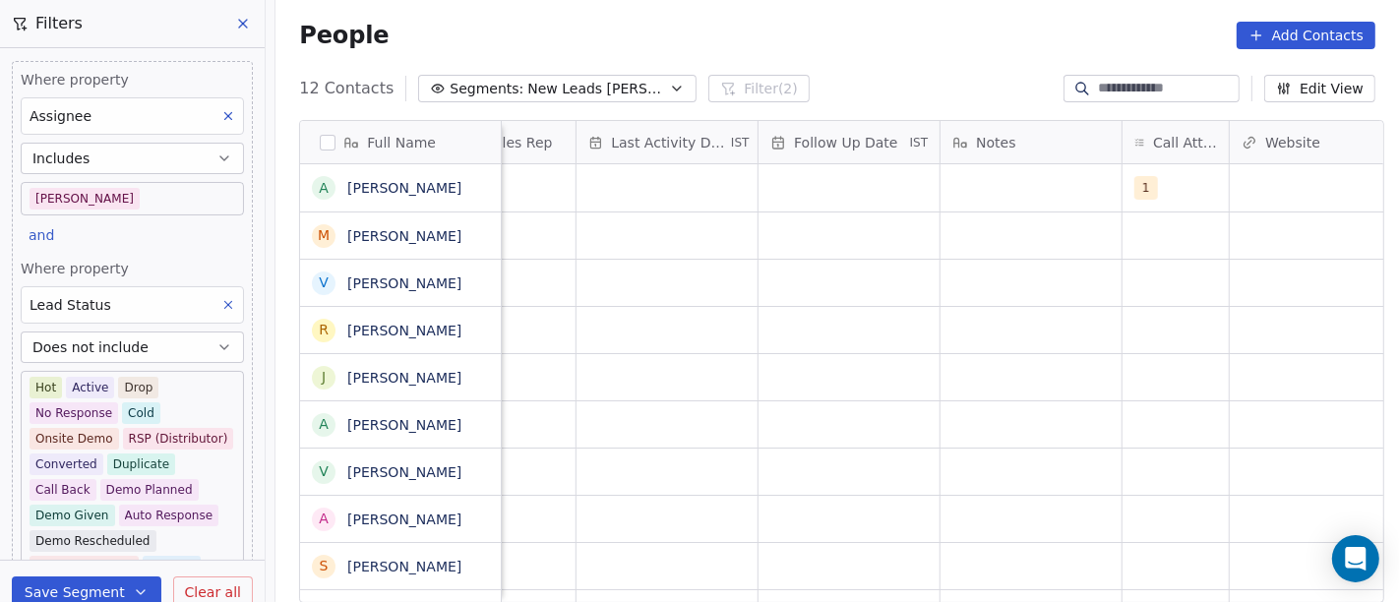
scroll to position [0, 1174]
click at [1003, 198] on div "grid" at bounding box center [1027, 187] width 181 height 47
type textarea "**********"
click at [907, 345] on html "On2Cook India Pvt. Ltd. Contacts People Marketing Workflows Campaigns Metrics &…" at bounding box center [699, 301] width 1399 height 602
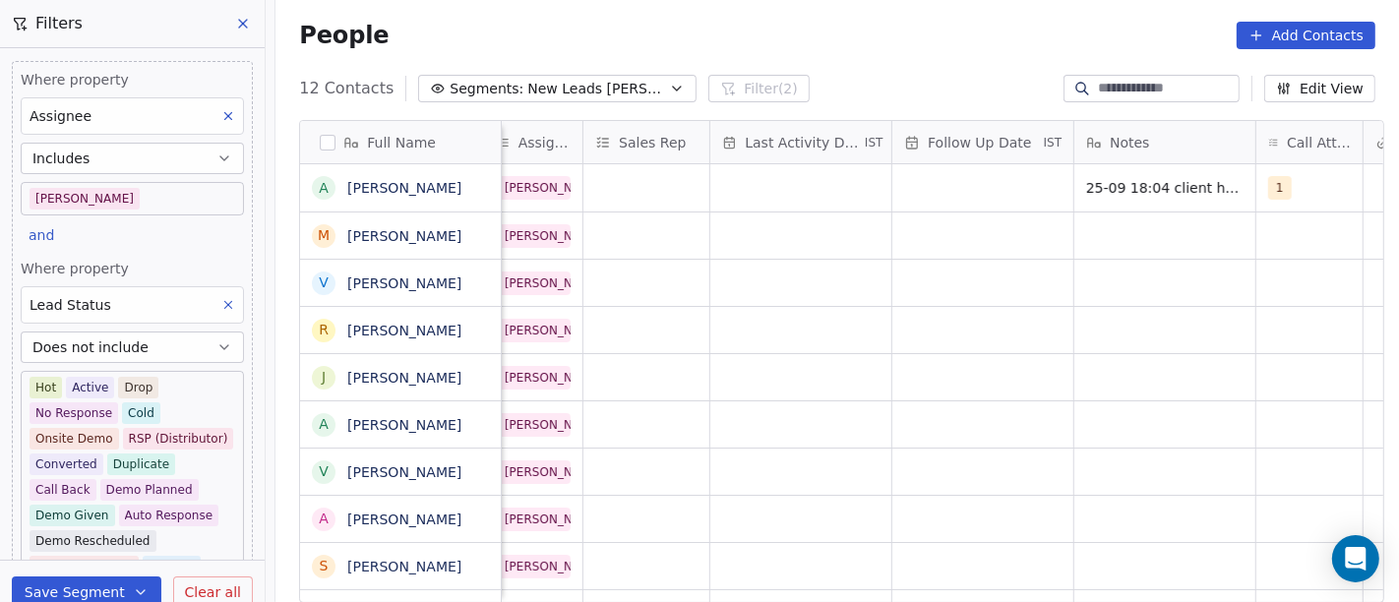
scroll to position [0, 1037]
click at [1164, 192] on span "25-09 18:04 client have cafe" at bounding box center [1187, 188] width 198 height 20
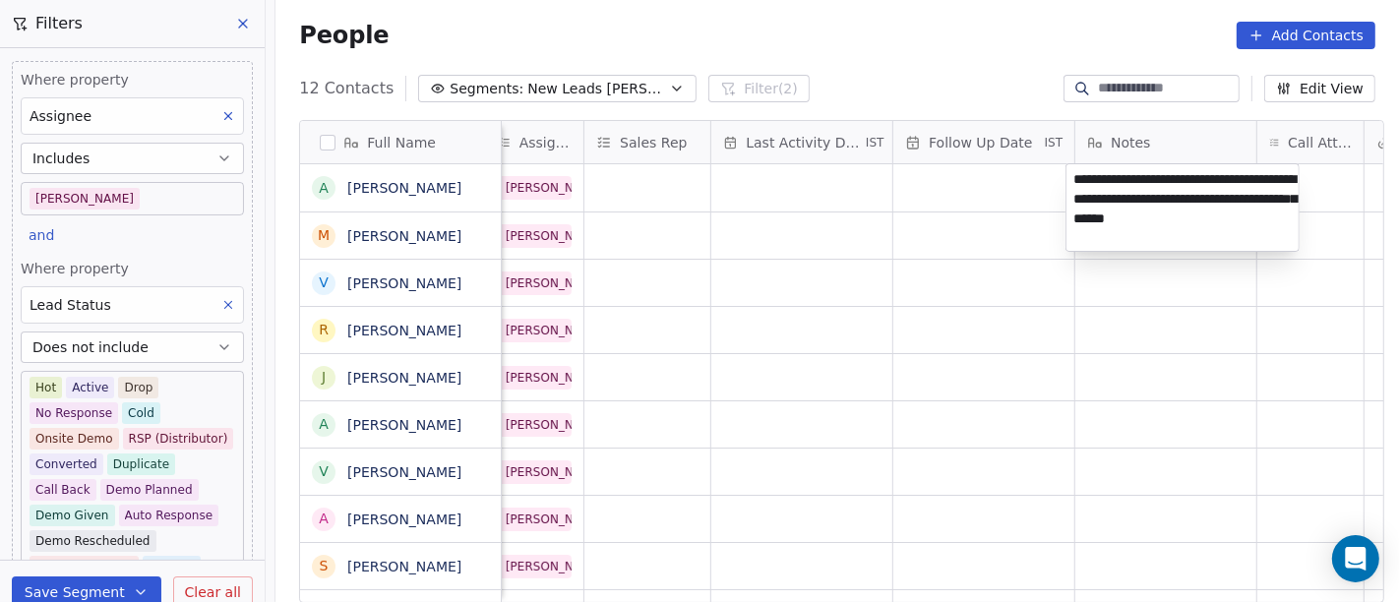
type textarea "**********"
click at [941, 318] on html "On2Cook India Pvt. Ltd. Contacts People Marketing Workflows Campaigns Metrics &…" at bounding box center [699, 301] width 1399 height 602
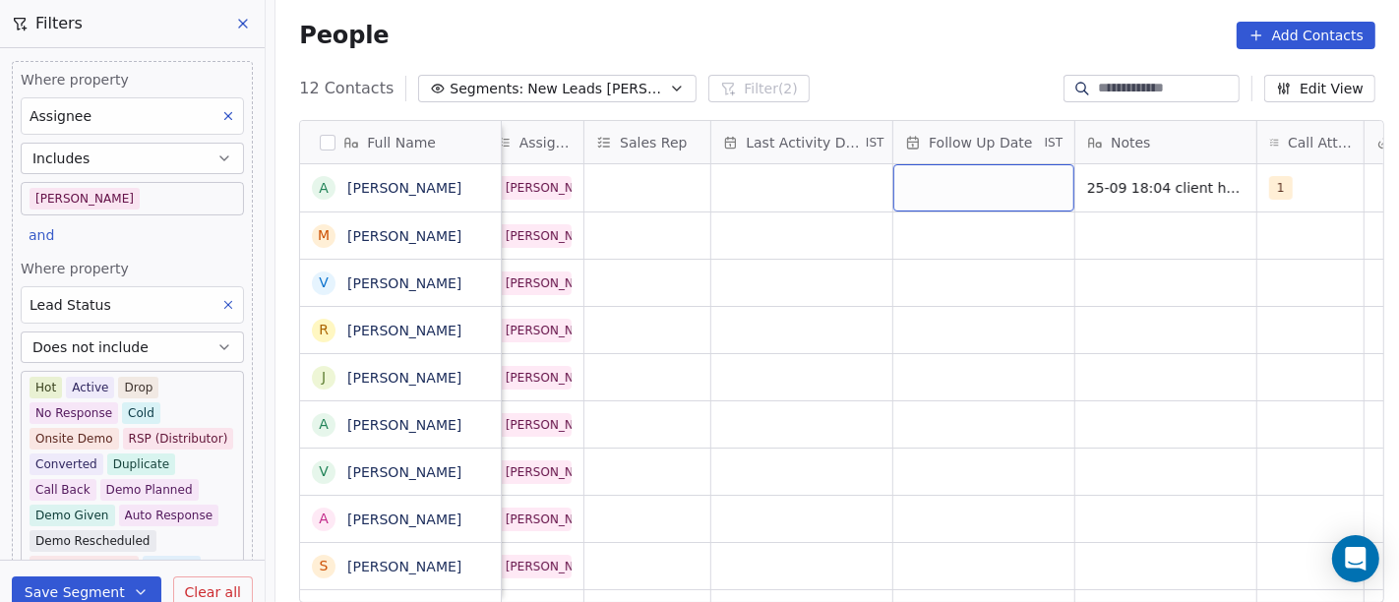
click at [910, 189] on div "grid" at bounding box center [983, 187] width 181 height 47
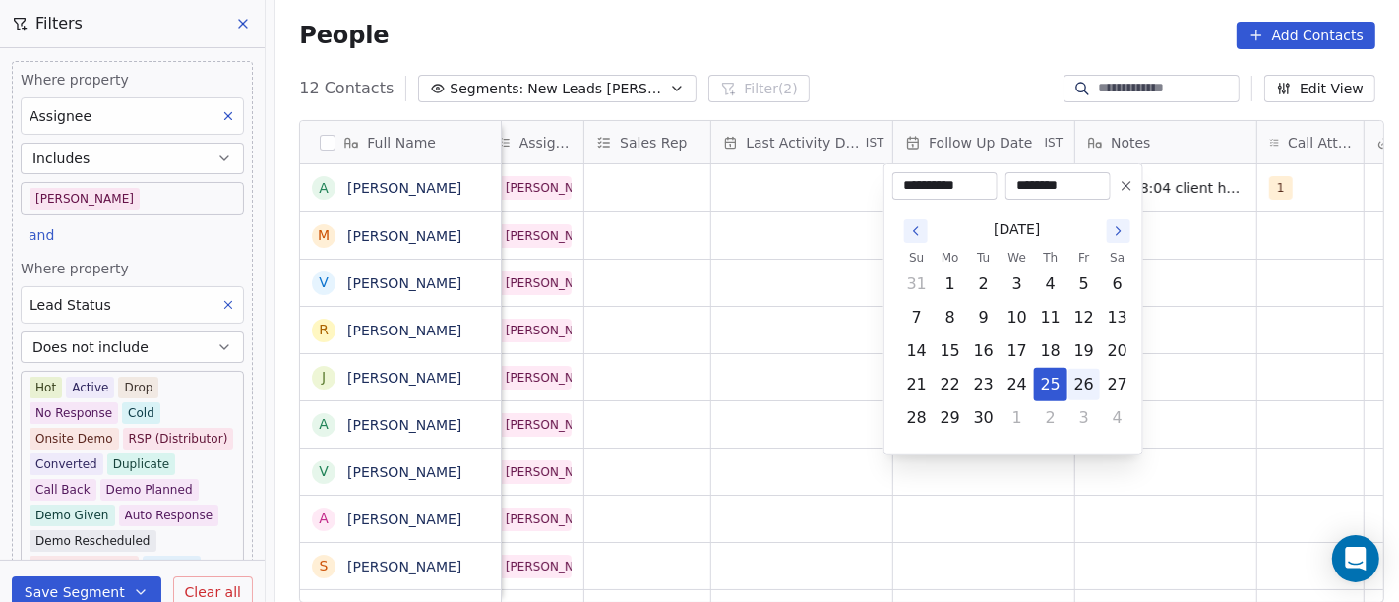
click at [1093, 386] on button "26" at bounding box center [1083, 384] width 31 height 31
type input "**********"
click at [1196, 333] on html "On2Cook India Pvt. Ltd. Contacts People Marketing Workflows Campaigns Metrics &…" at bounding box center [699, 301] width 1399 height 602
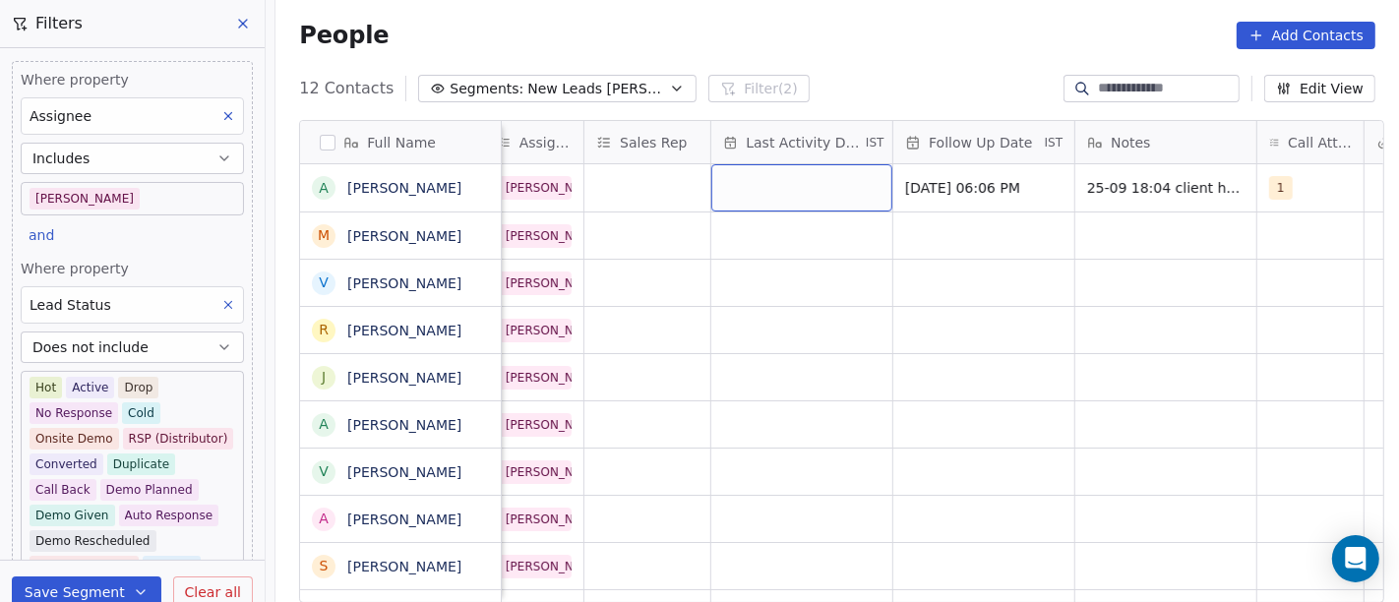
click at [752, 191] on div "grid" at bounding box center [801, 187] width 181 height 47
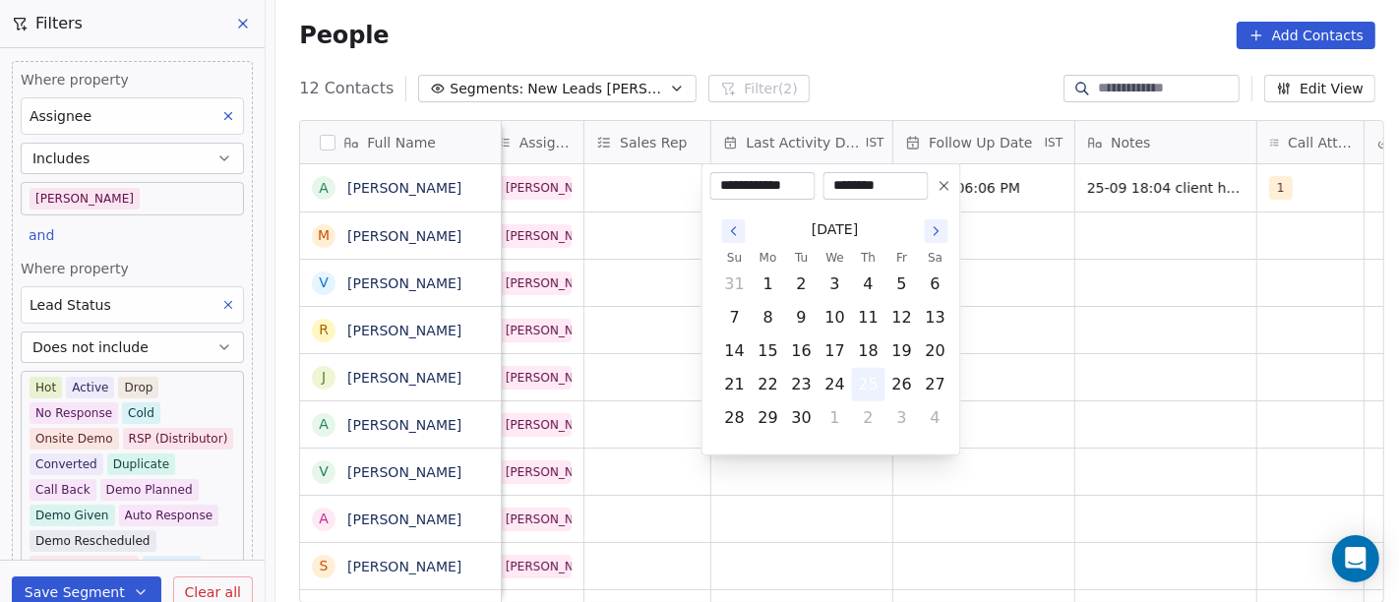
click at [873, 386] on button "25" at bounding box center [868, 384] width 31 height 31
click at [1077, 305] on html "On2Cook India Pvt. Ltd. Contacts People Marketing Workflows Campaigns Metrics &…" at bounding box center [699, 301] width 1399 height 602
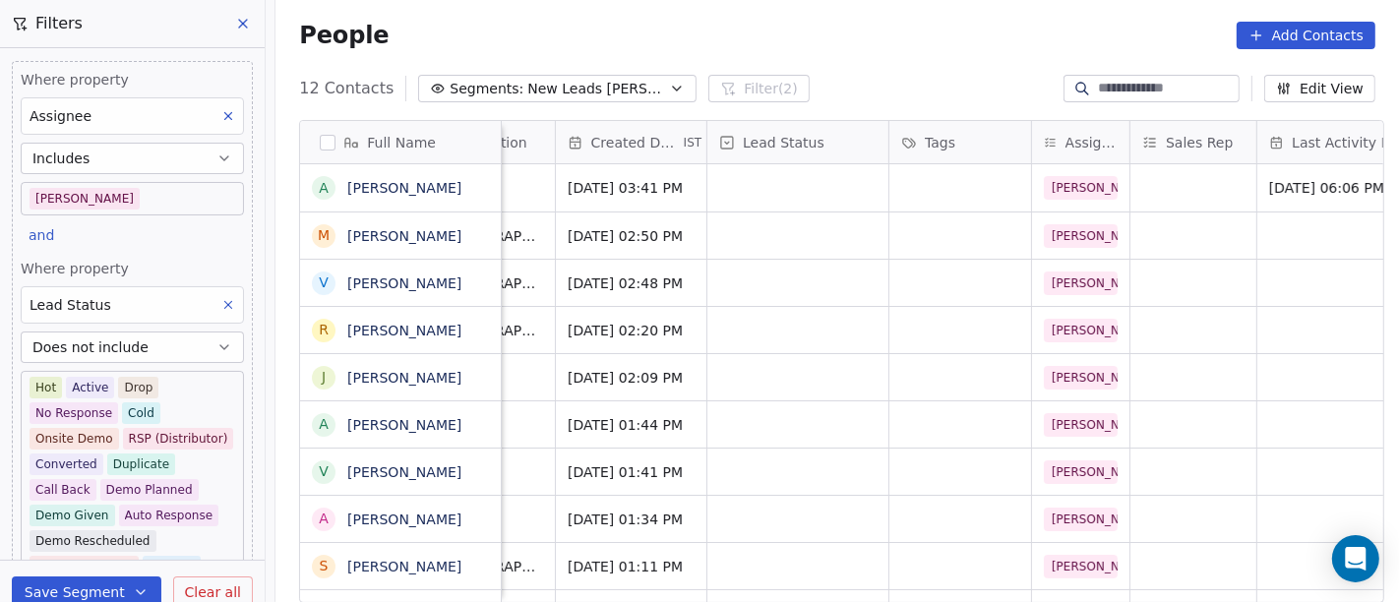
scroll to position [0, 467]
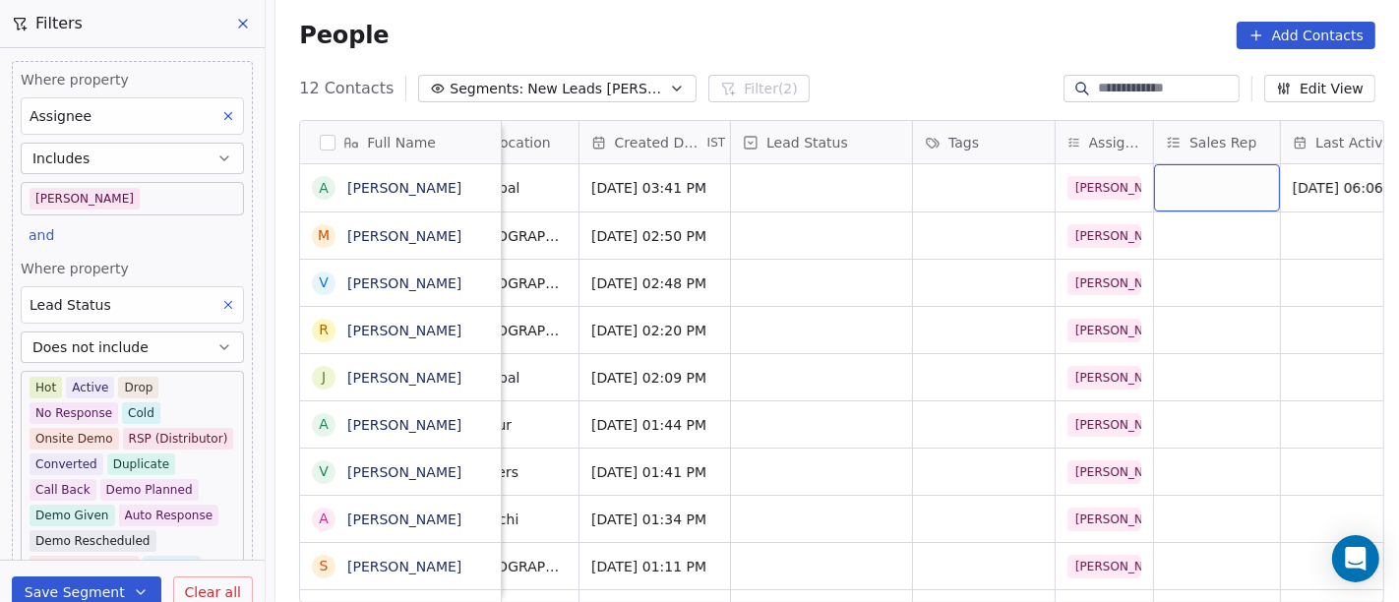
click at [1167, 178] on div "grid" at bounding box center [1217, 187] width 126 height 47
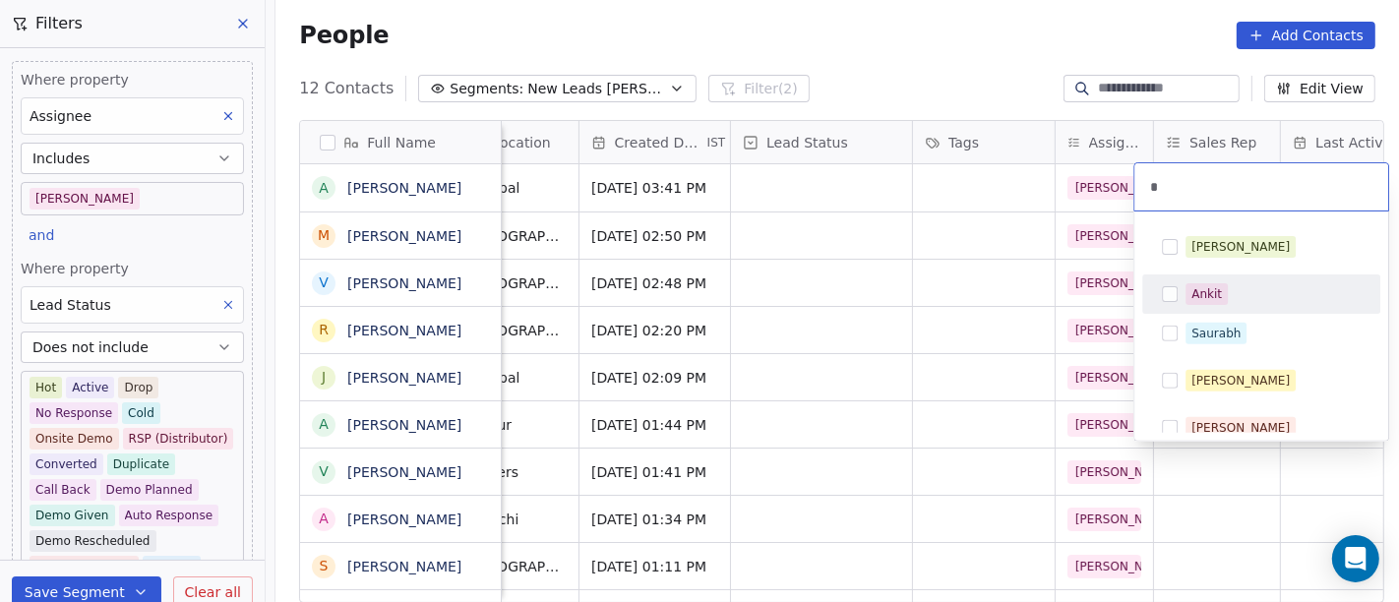
type input "*"
click at [1188, 305] on div "Ankit" at bounding box center [1261, 293] width 222 height 31
click at [932, 293] on html "On2Cook India Pvt. Ltd. Contacts People Marketing Workflows Campaigns Metrics &…" at bounding box center [699, 301] width 1399 height 602
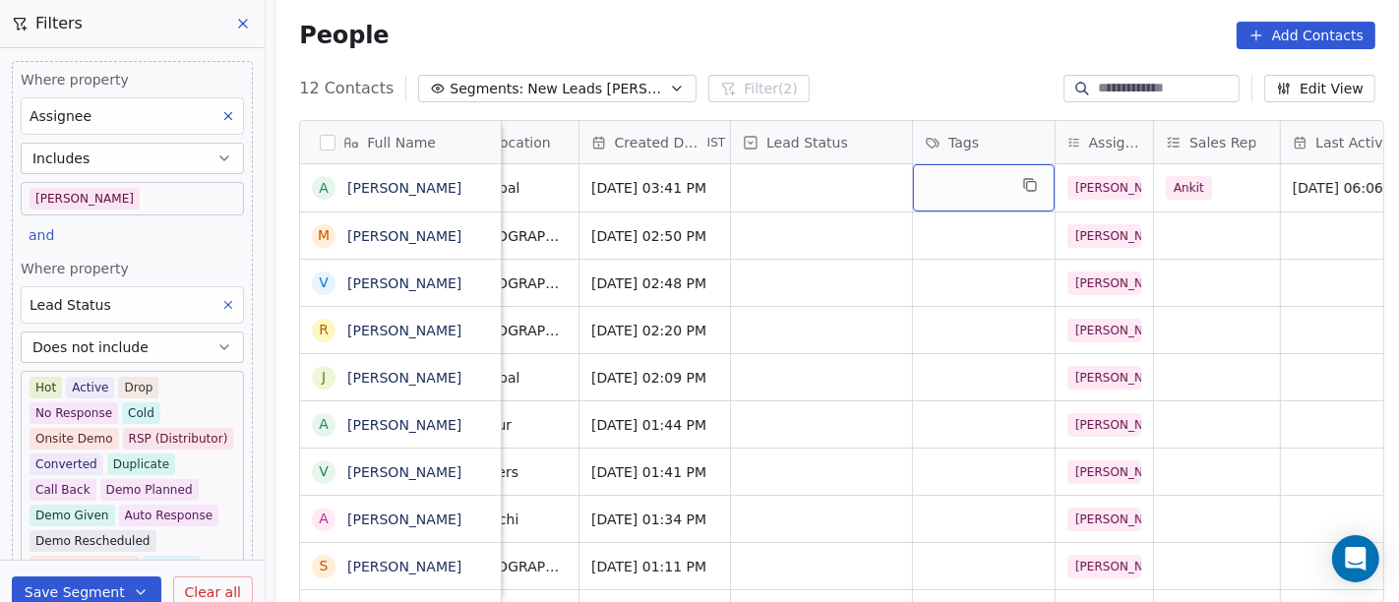
click at [966, 197] on div "grid" at bounding box center [984, 187] width 142 height 47
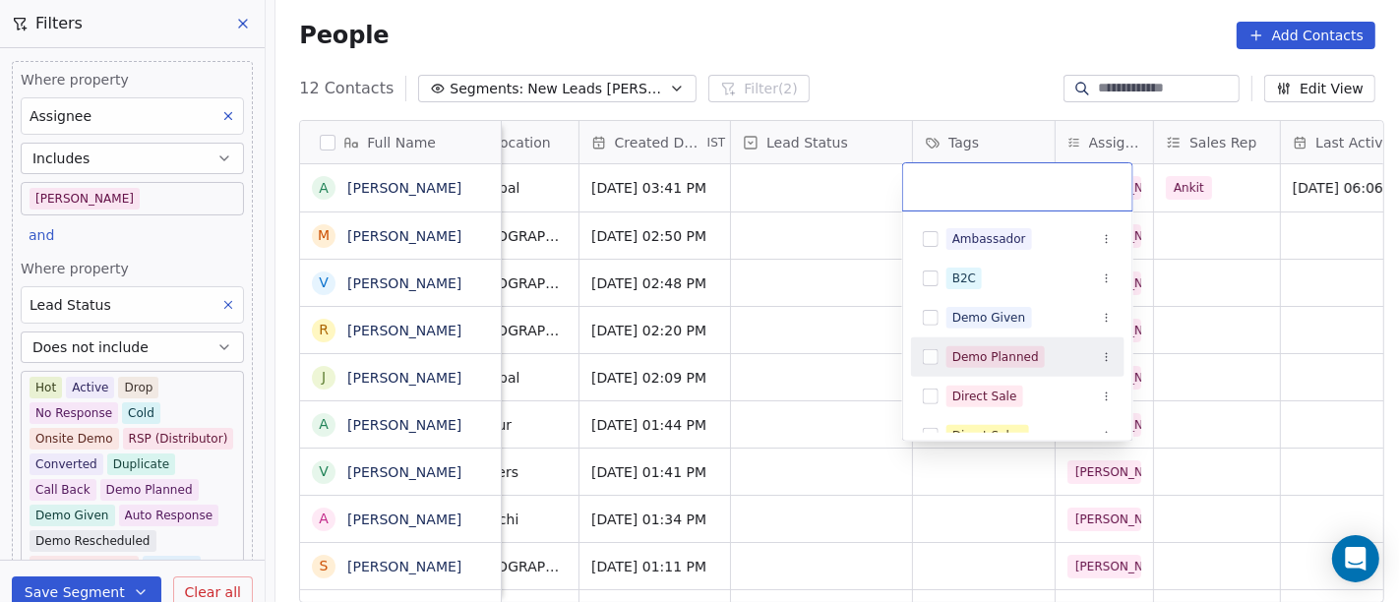
click at [980, 341] on div "Demo Planned" at bounding box center [1017, 356] width 213 height 31
click at [801, 285] on html "On2Cook India Pvt. Ltd. Contacts People Marketing Workflows Campaigns Metrics &…" at bounding box center [699, 301] width 1399 height 602
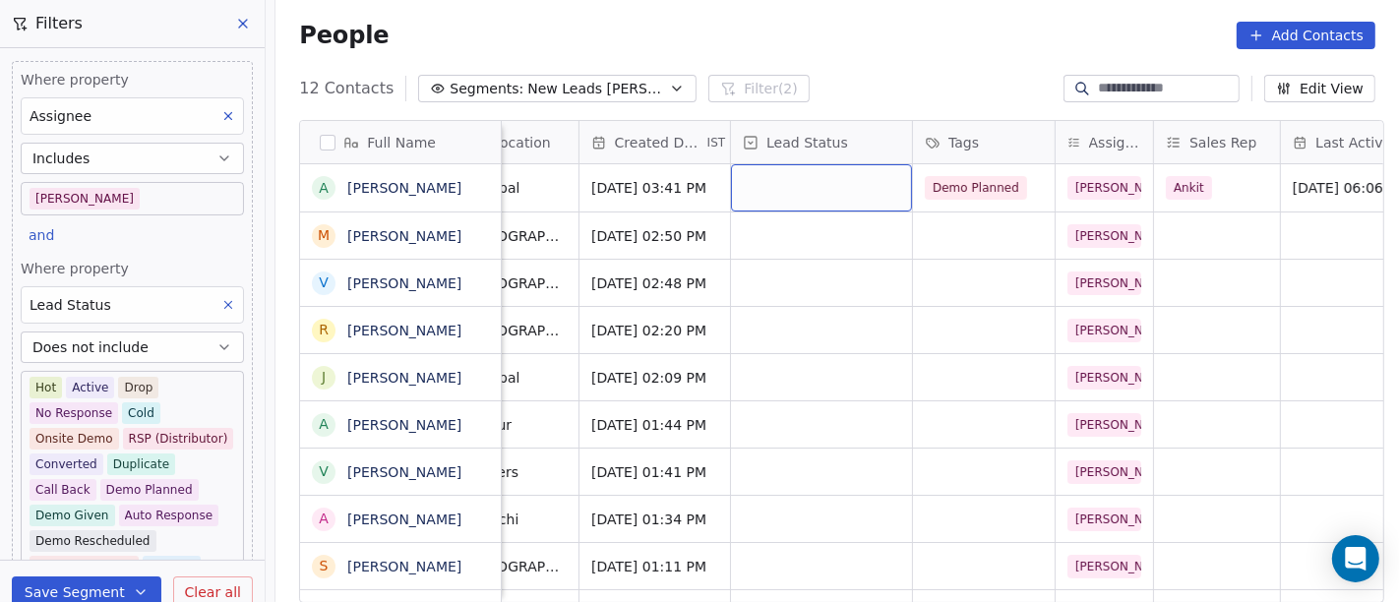
click at [817, 191] on div "grid" at bounding box center [821, 187] width 181 height 47
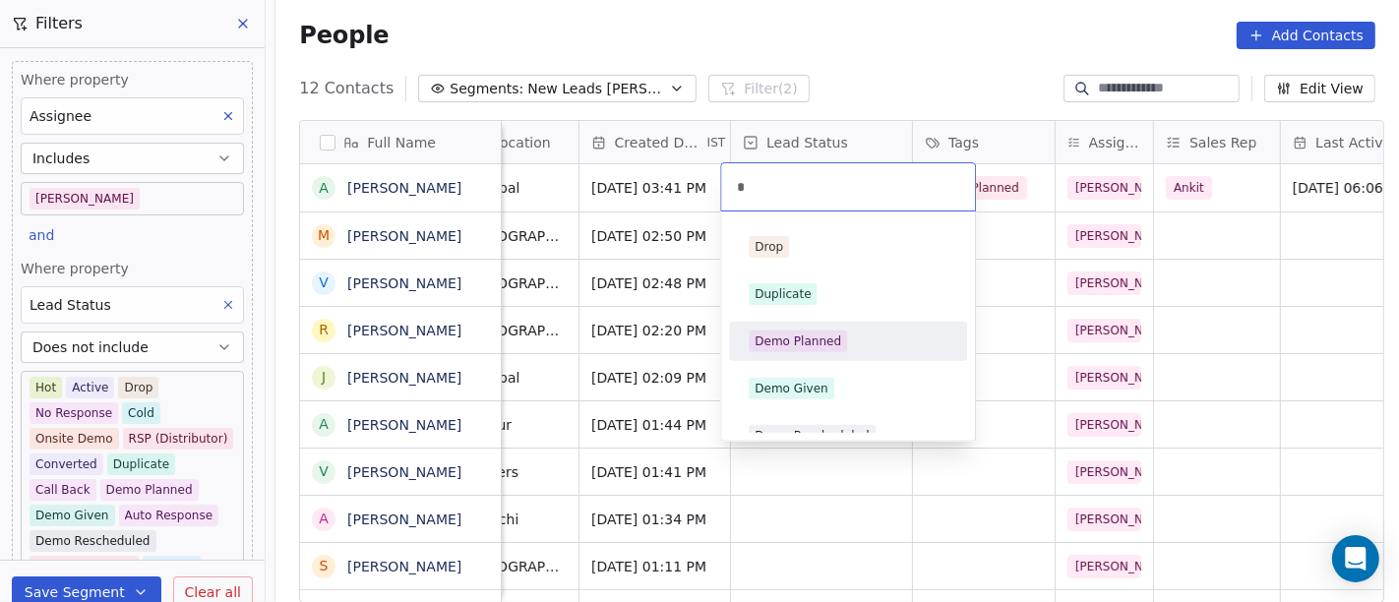
type input "*"
click at [834, 335] on div "Demo Planned" at bounding box center [797, 341] width 87 height 18
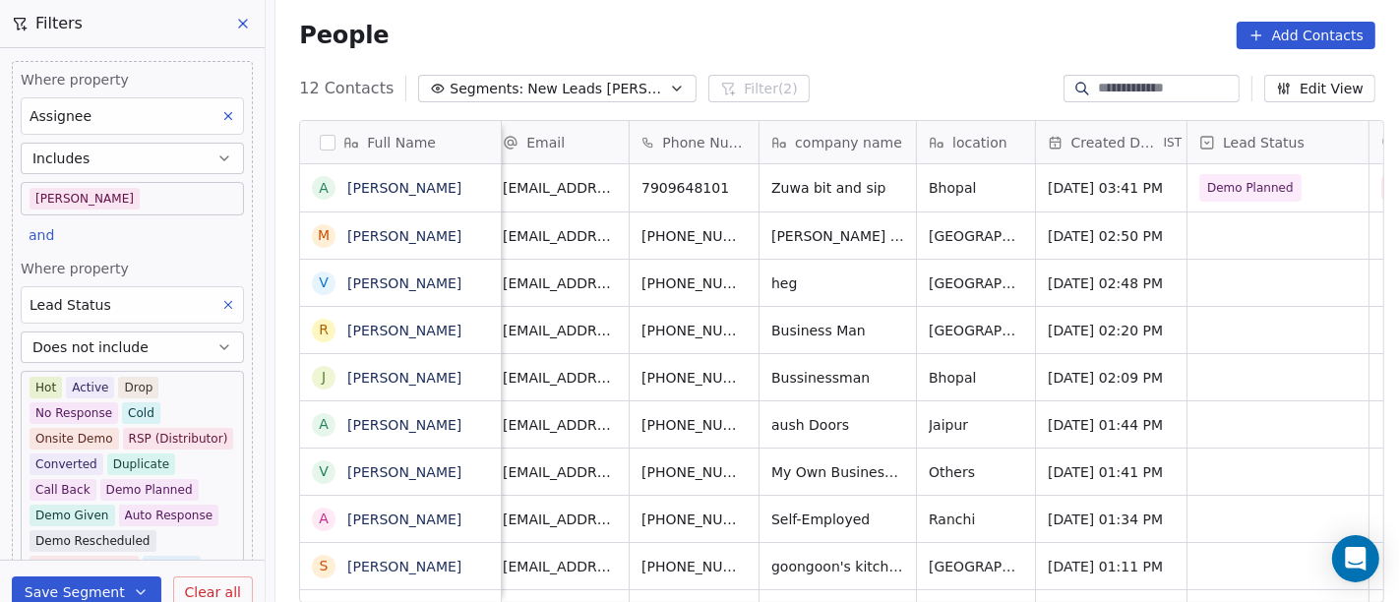
scroll to position [0, 0]
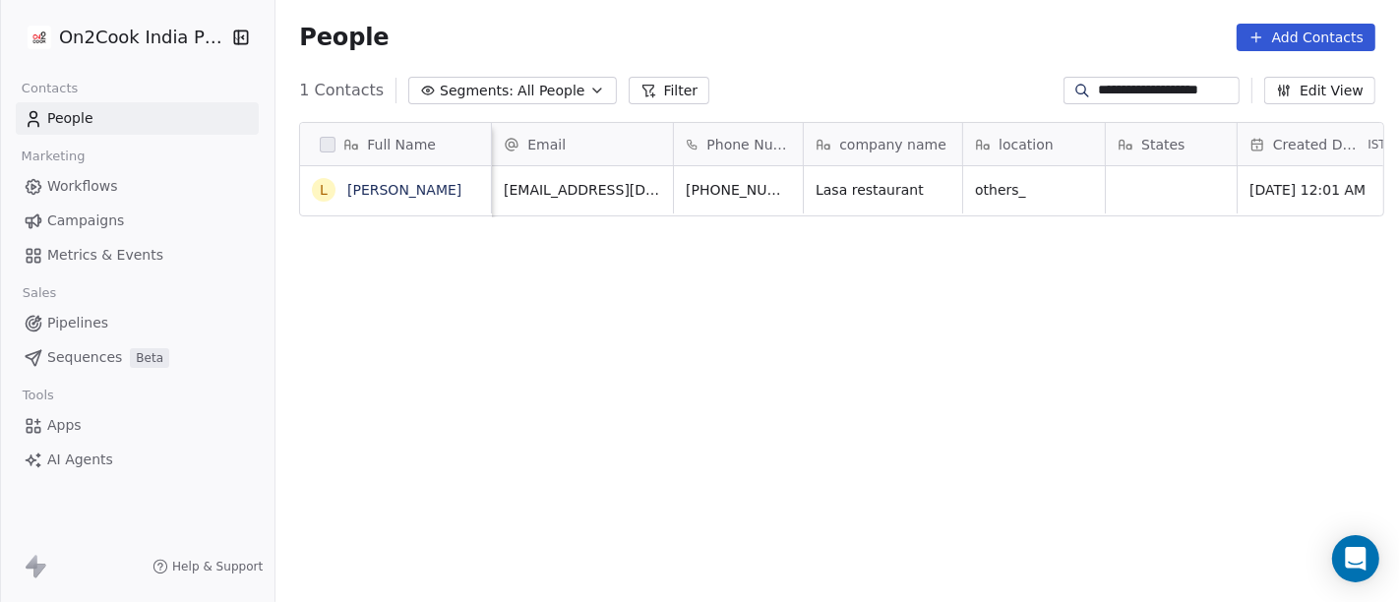
click at [1098, 83] on input "**********" at bounding box center [1167, 91] width 138 height 20
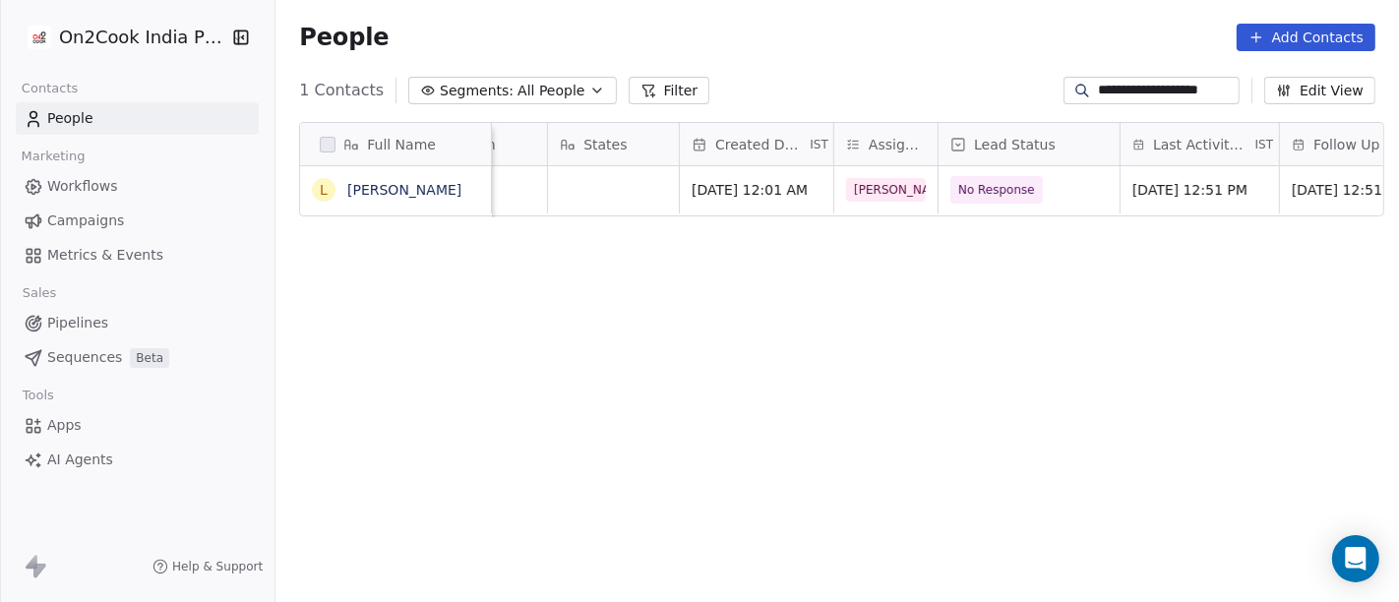
scroll to position [513, 1115]
click at [1098, 83] on input "**********" at bounding box center [1167, 91] width 138 height 20
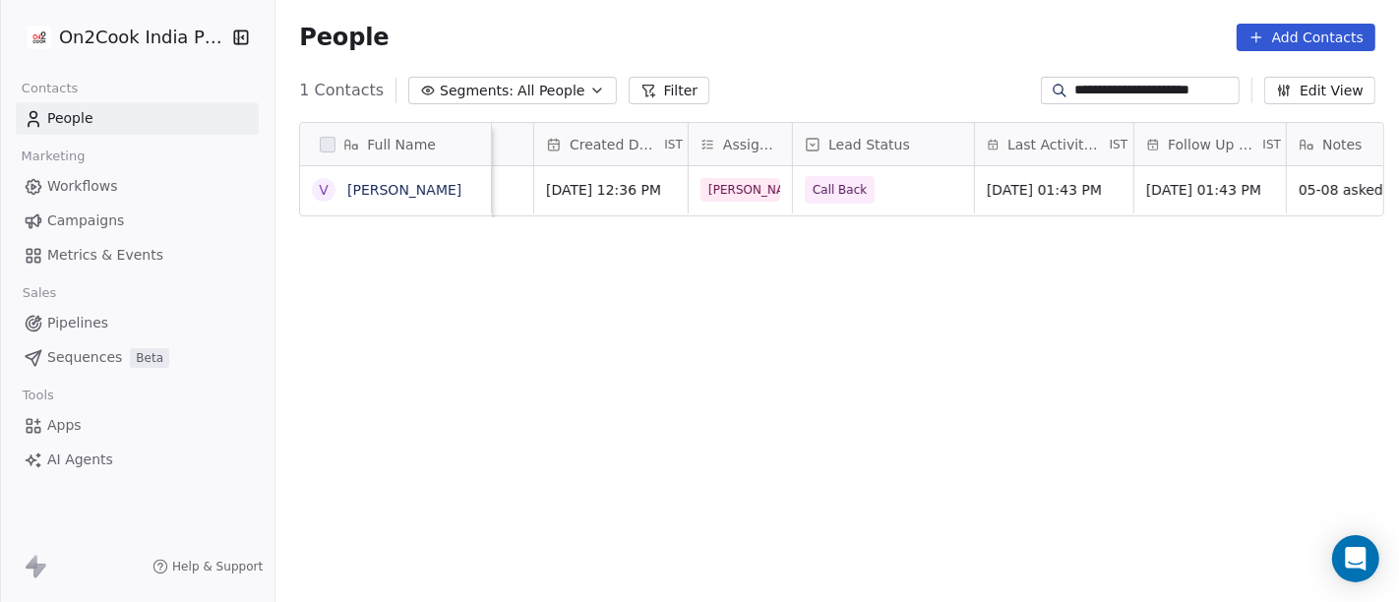
type input "**********"
click at [939, 193] on icon "grid" at bounding box center [947, 187] width 16 height 16
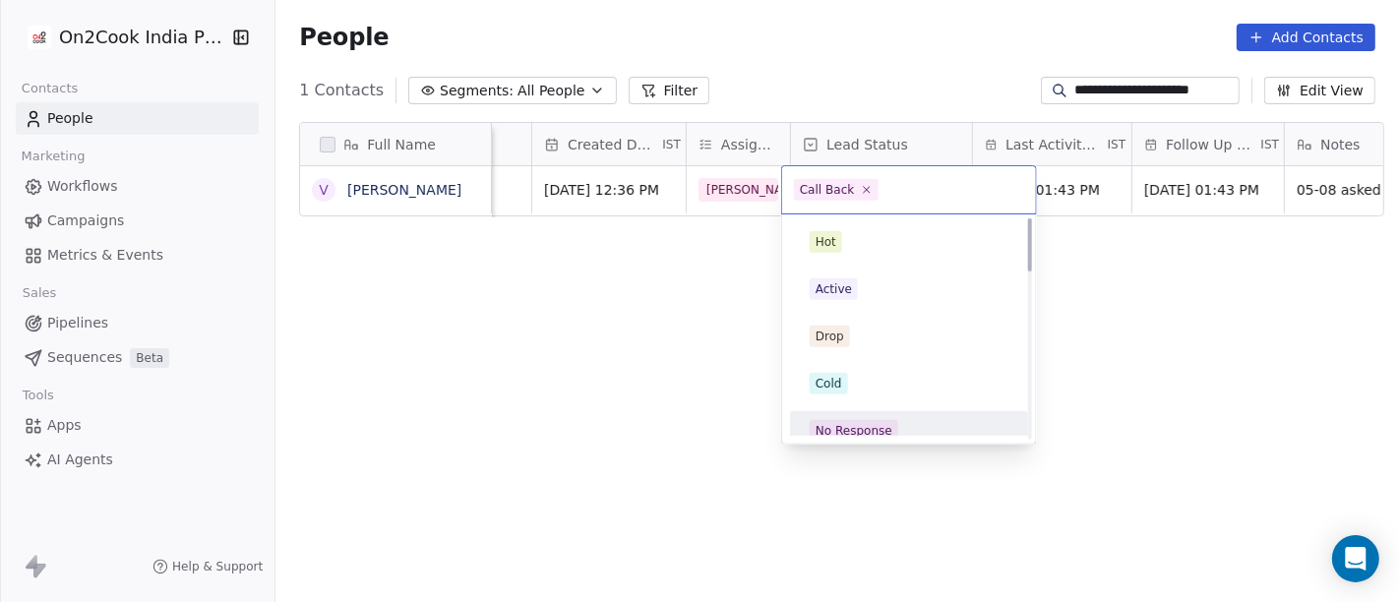
click at [913, 421] on div "No Response" at bounding box center [909, 431] width 199 height 22
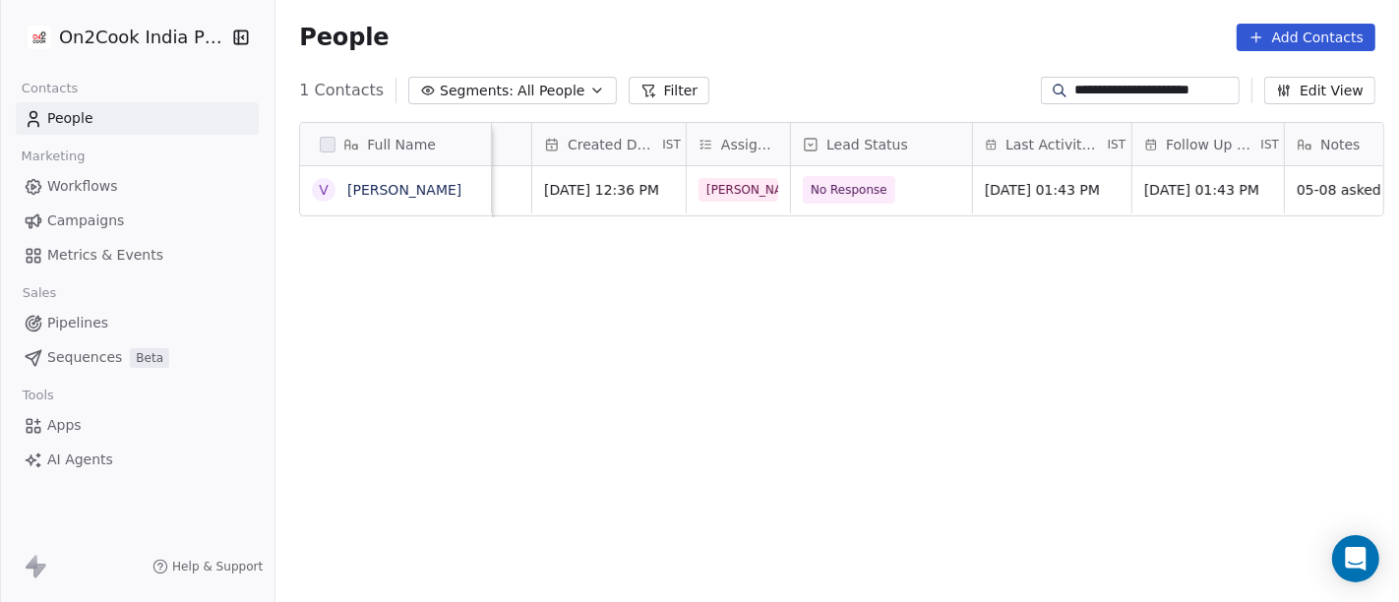
click at [1208, 332] on div "Full Name V [PERSON_NAME] Phone Number company name location States Created Dat…" at bounding box center [836, 371] width 1123 height 530
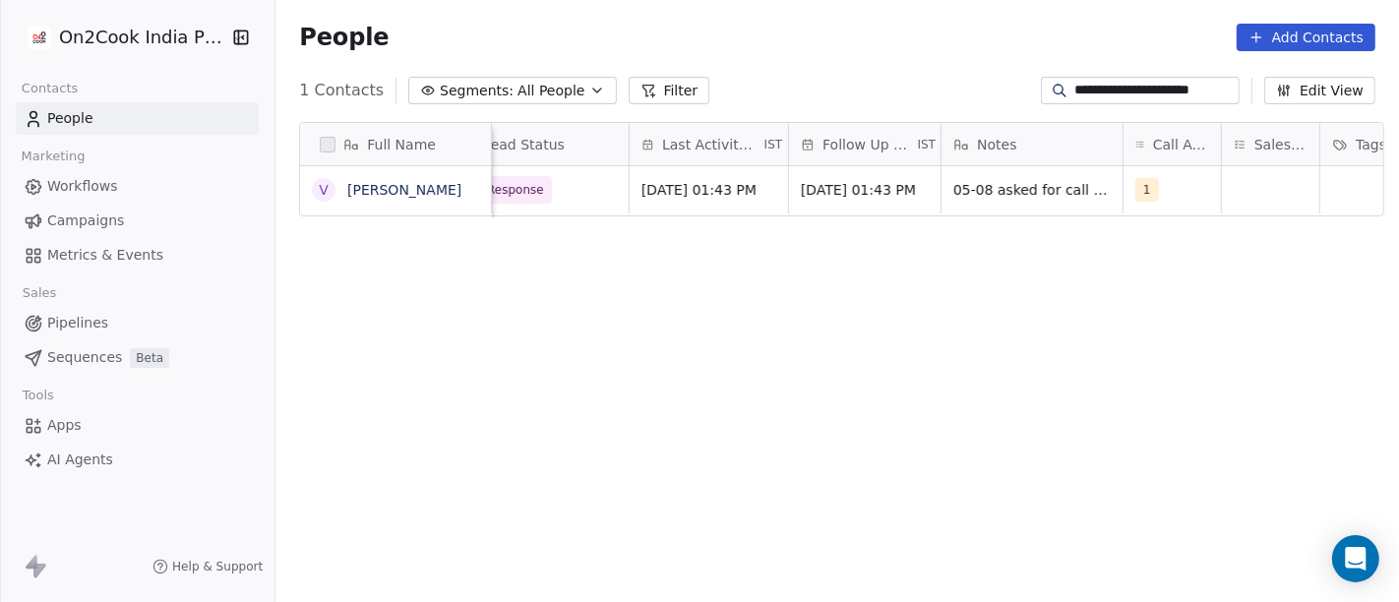
scroll to position [0, 1051]
click at [723, 194] on span "[DATE] 01:43 PM" at bounding box center [697, 190] width 115 height 20
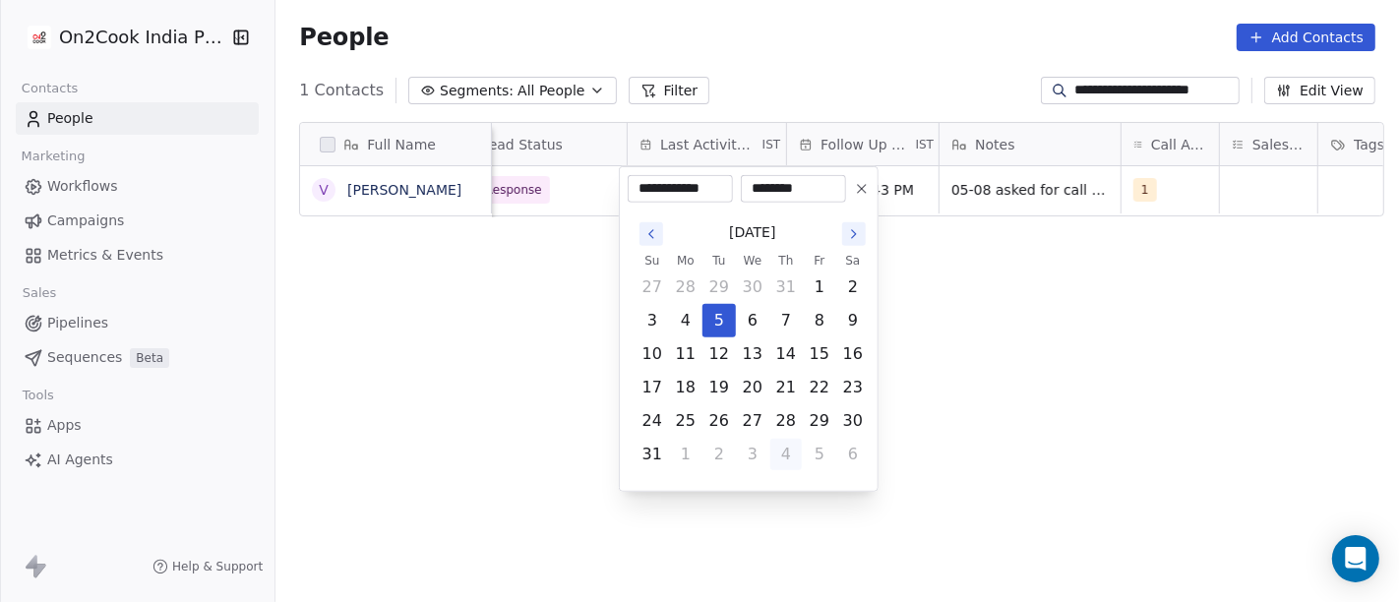
click at [789, 450] on button "4" at bounding box center [785, 454] width 31 height 31
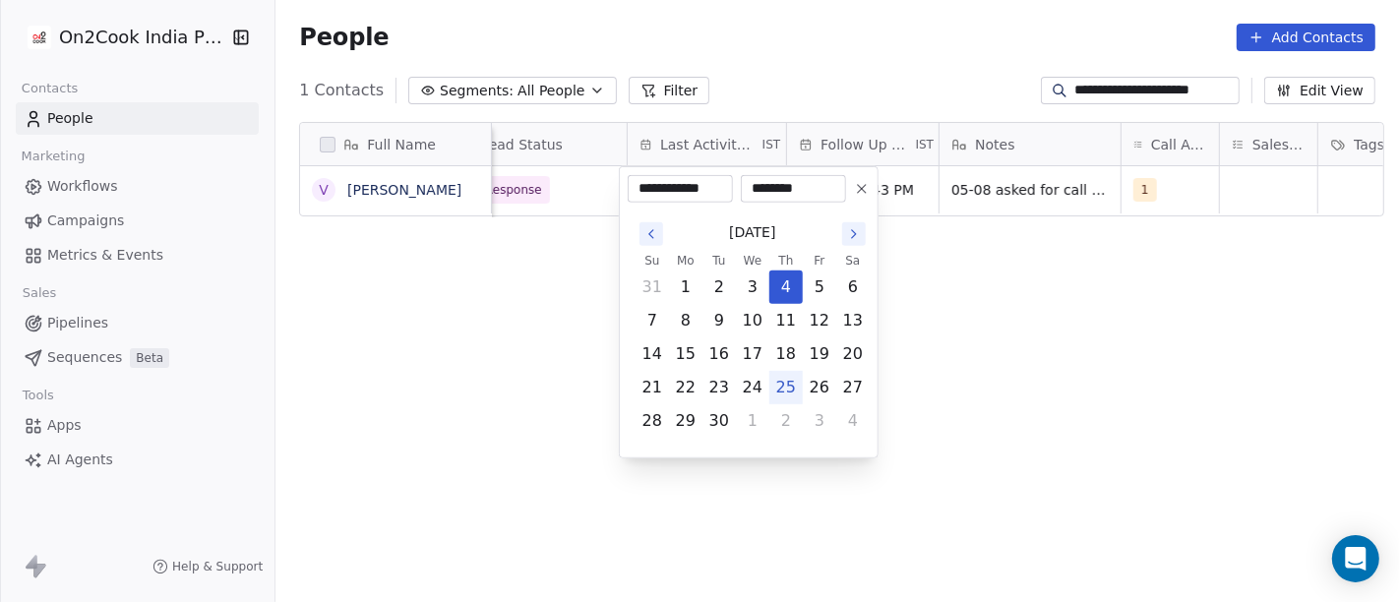
click at [782, 395] on button "25" at bounding box center [785, 387] width 31 height 31
type input "**********"
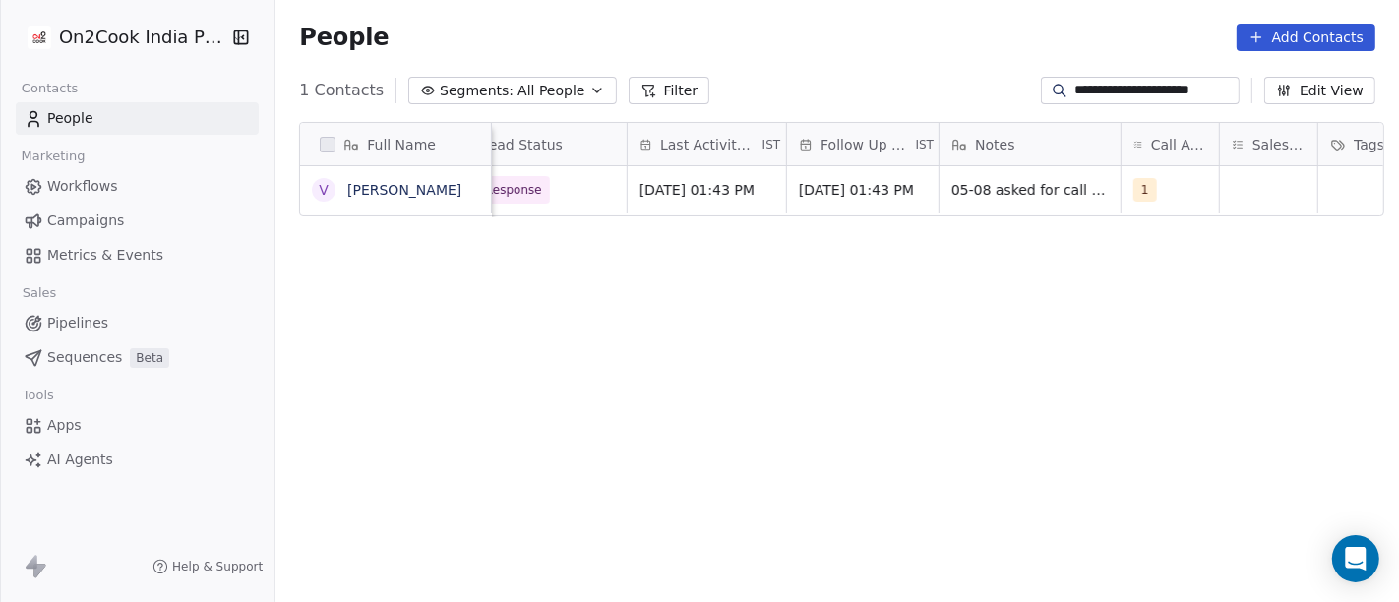
click at [1001, 337] on html "**********" at bounding box center [699, 301] width 1399 height 602
click at [850, 187] on span "[DATE] 01:43 PM" at bounding box center [857, 190] width 115 height 20
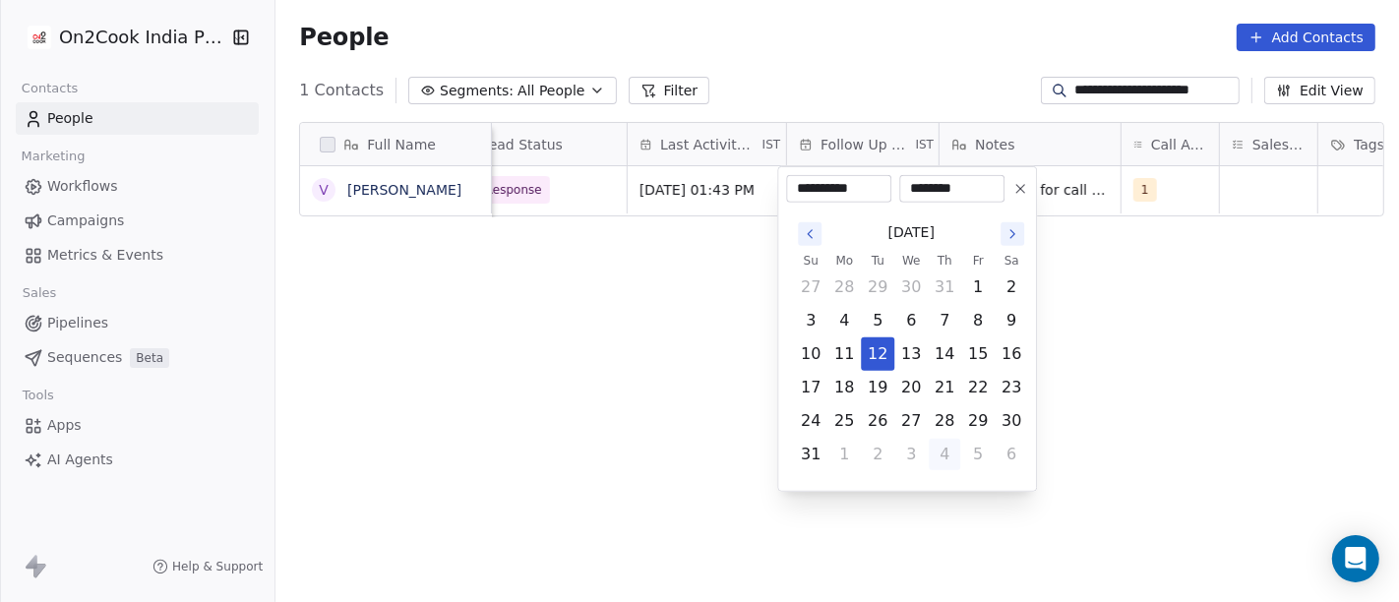
click at [946, 444] on button "4" at bounding box center [944, 454] width 31 height 31
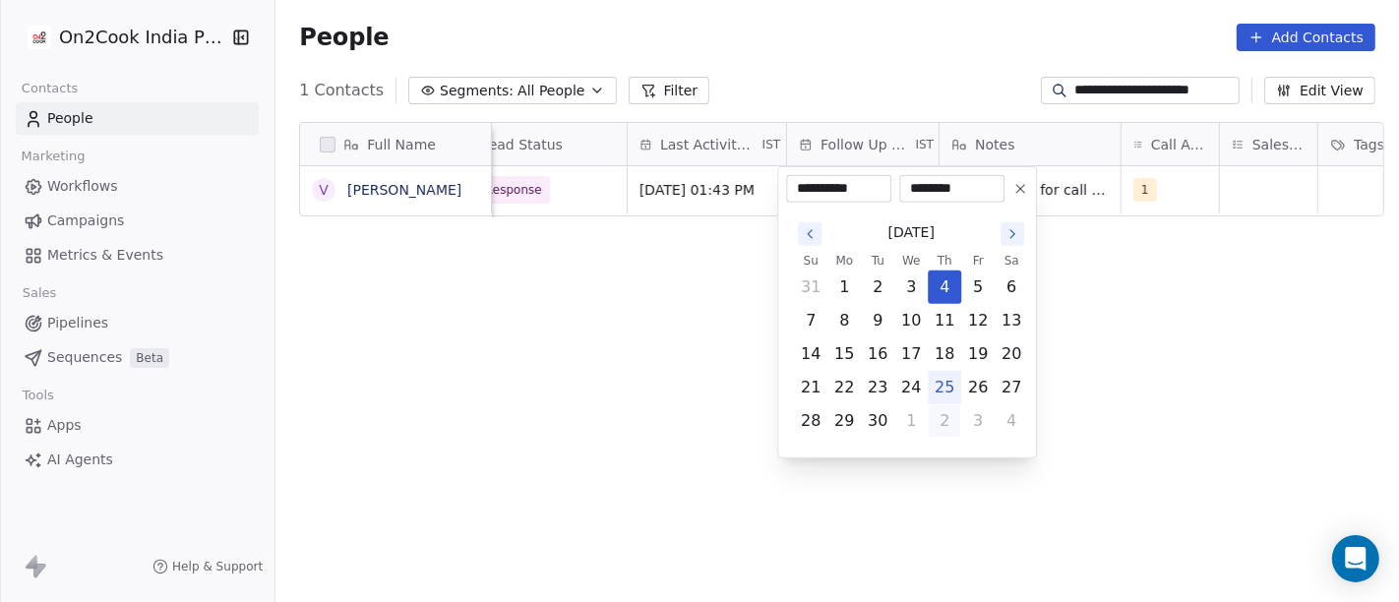
click at [946, 422] on button "2" at bounding box center [944, 420] width 31 height 31
type input "**********"
click at [1110, 395] on html "**********" at bounding box center [699, 301] width 1399 height 602
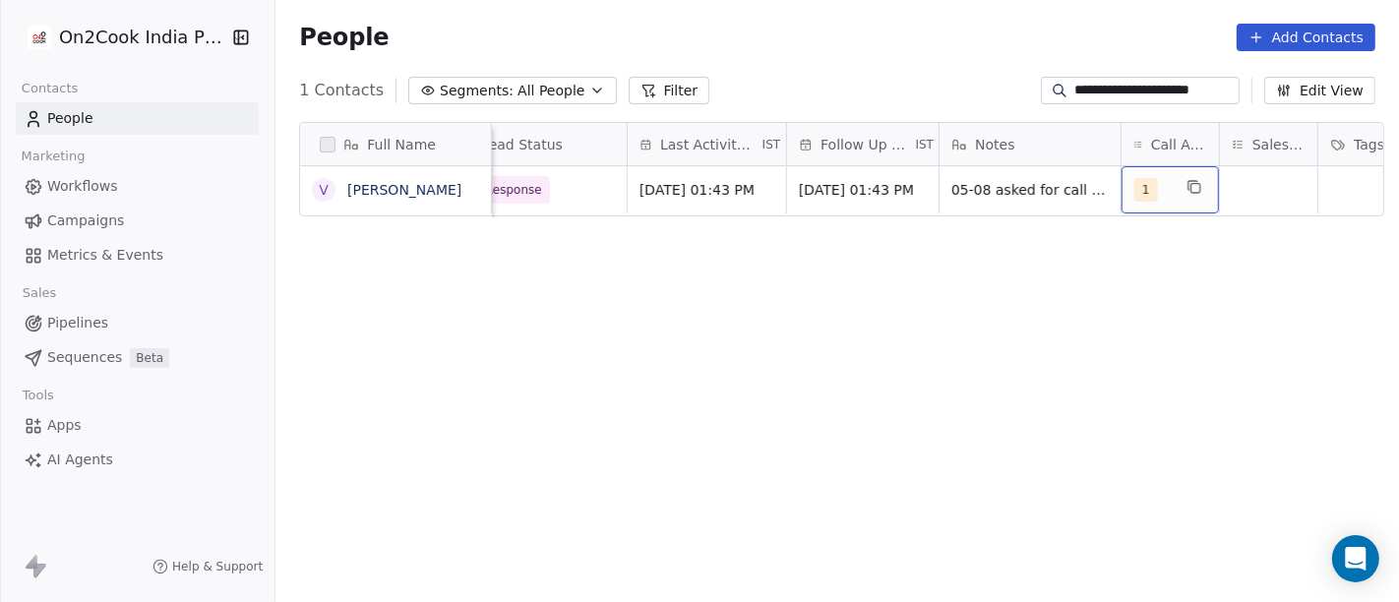
click at [1159, 178] on div "1" at bounding box center [1152, 190] width 36 height 24
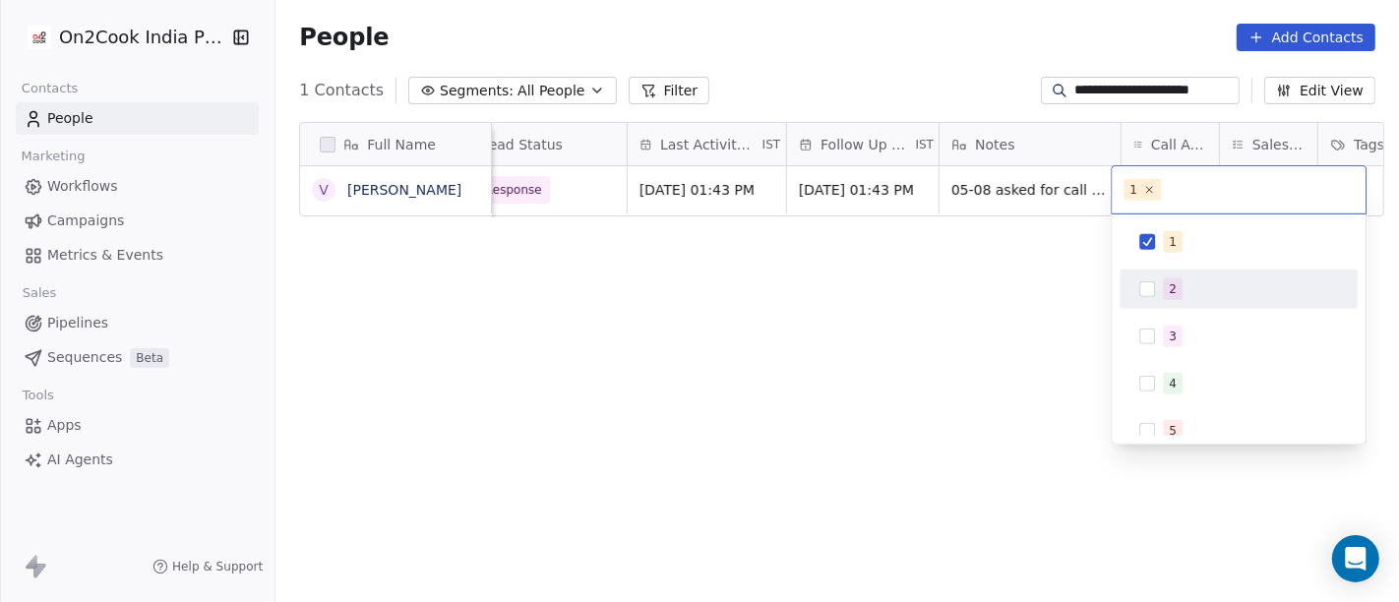
click at [1173, 289] on div "2" at bounding box center [1173, 289] width 8 height 18
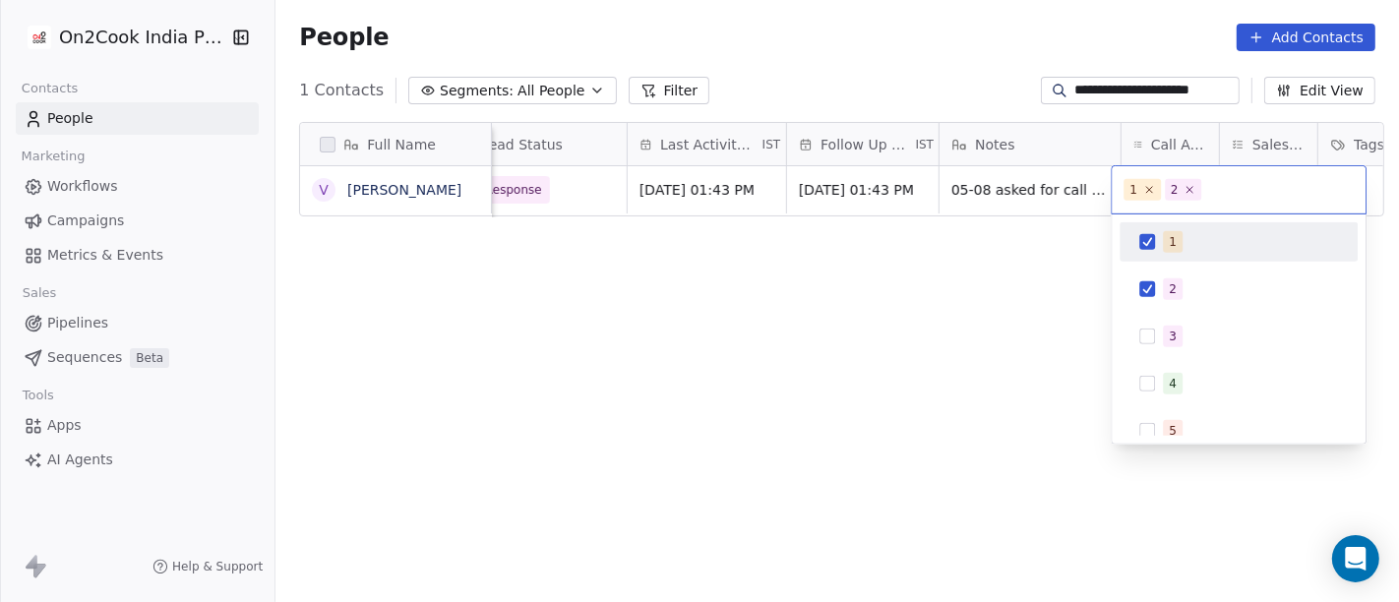
click at [1135, 238] on div "1" at bounding box center [1238, 241] width 222 height 31
click at [978, 280] on html "**********" at bounding box center [699, 301] width 1399 height 602
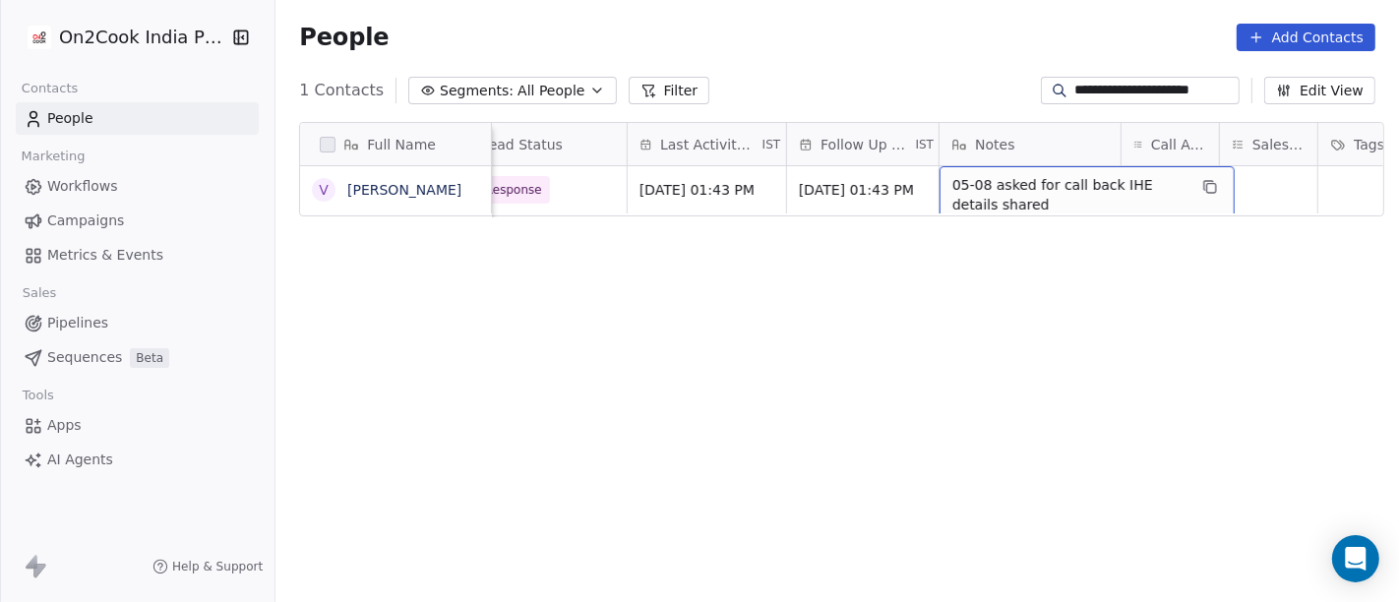
click at [979, 183] on span "05-08 asked for call back IHE details shared" at bounding box center [1069, 194] width 234 height 39
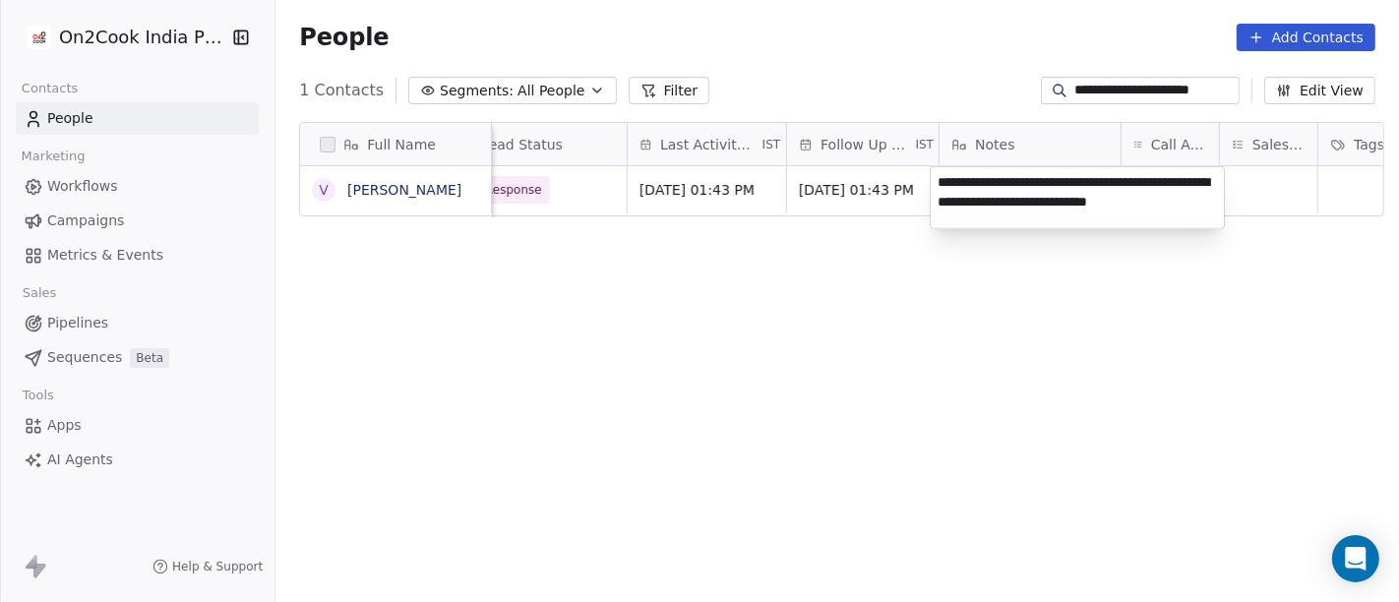
type textarea "**********"
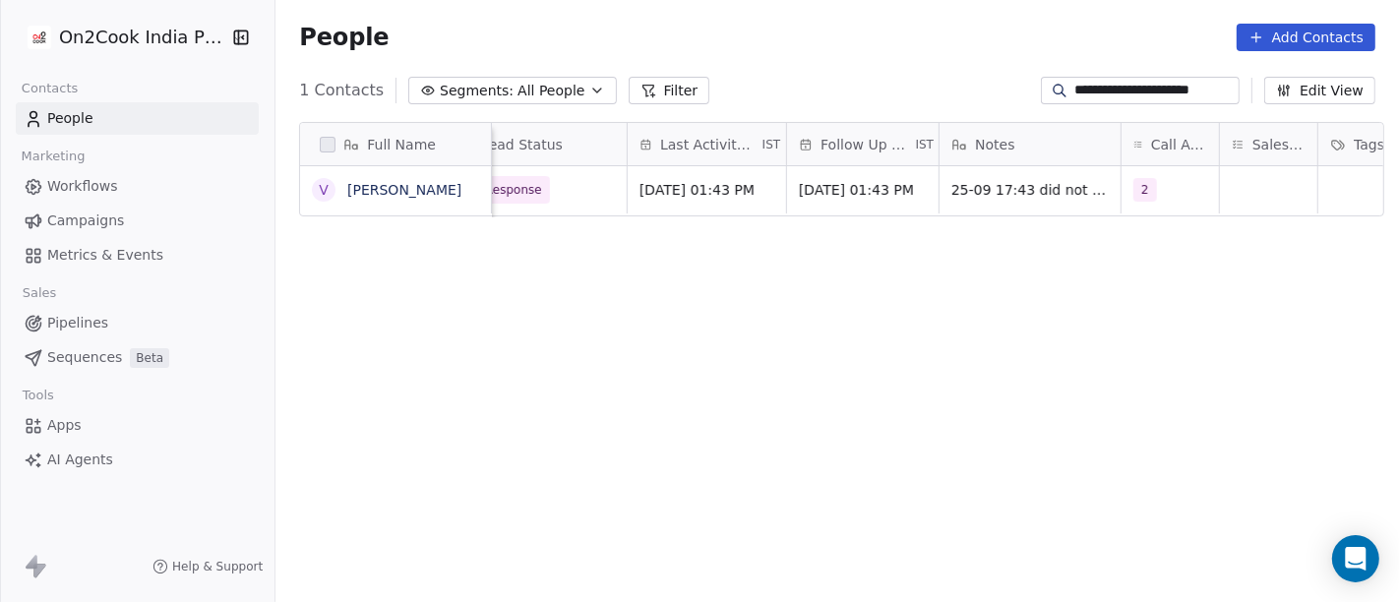
click at [901, 443] on html "**********" at bounding box center [699, 301] width 1399 height 602
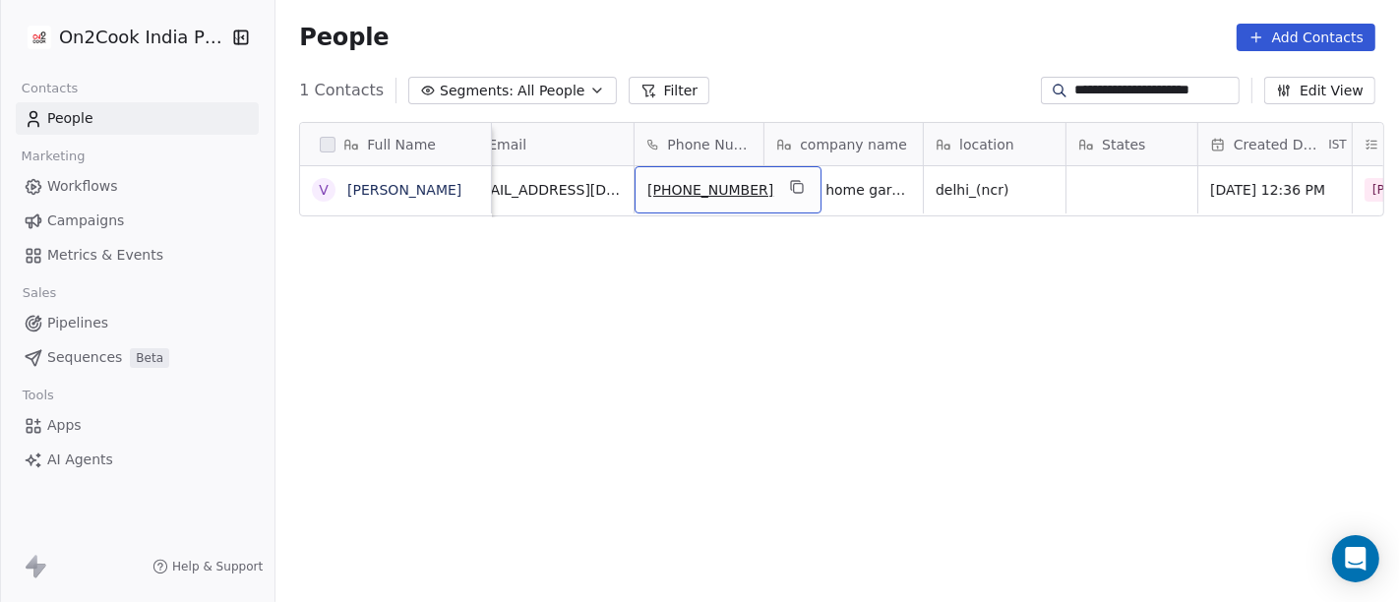
scroll to position [0, 38]
click at [791, 185] on icon "grid" at bounding box center [799, 187] width 16 height 16
click at [1097, 87] on input "**********" at bounding box center [1155, 91] width 161 height 20
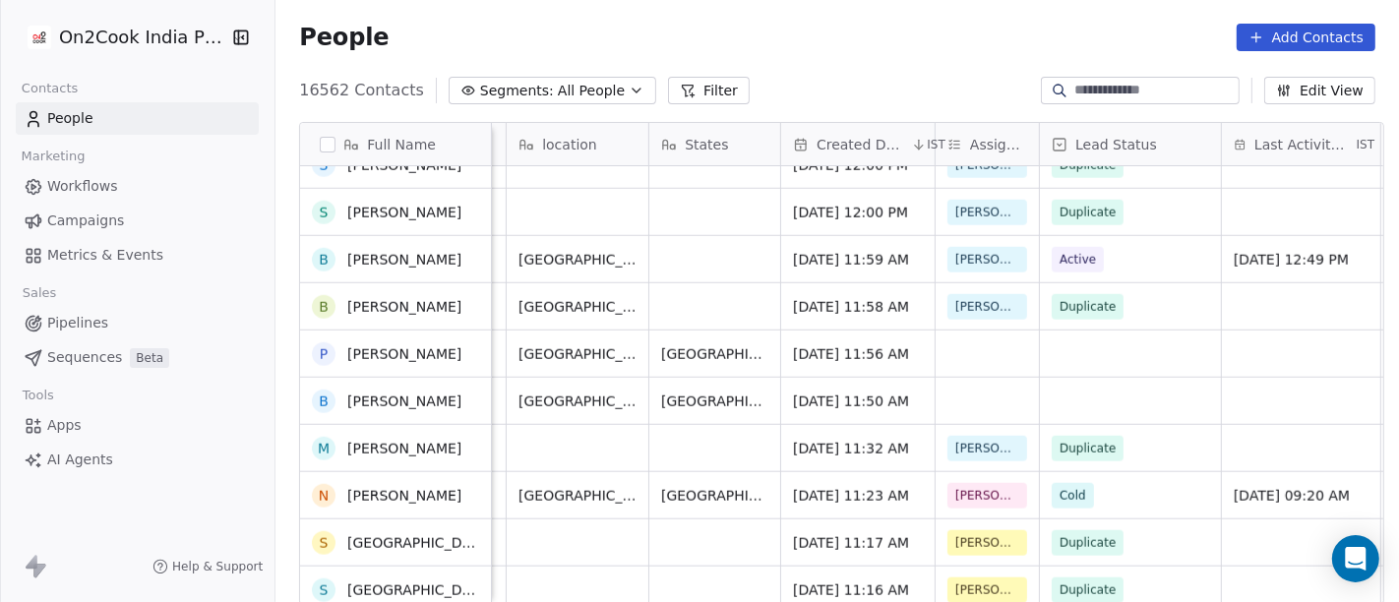
scroll to position [1677, 0]
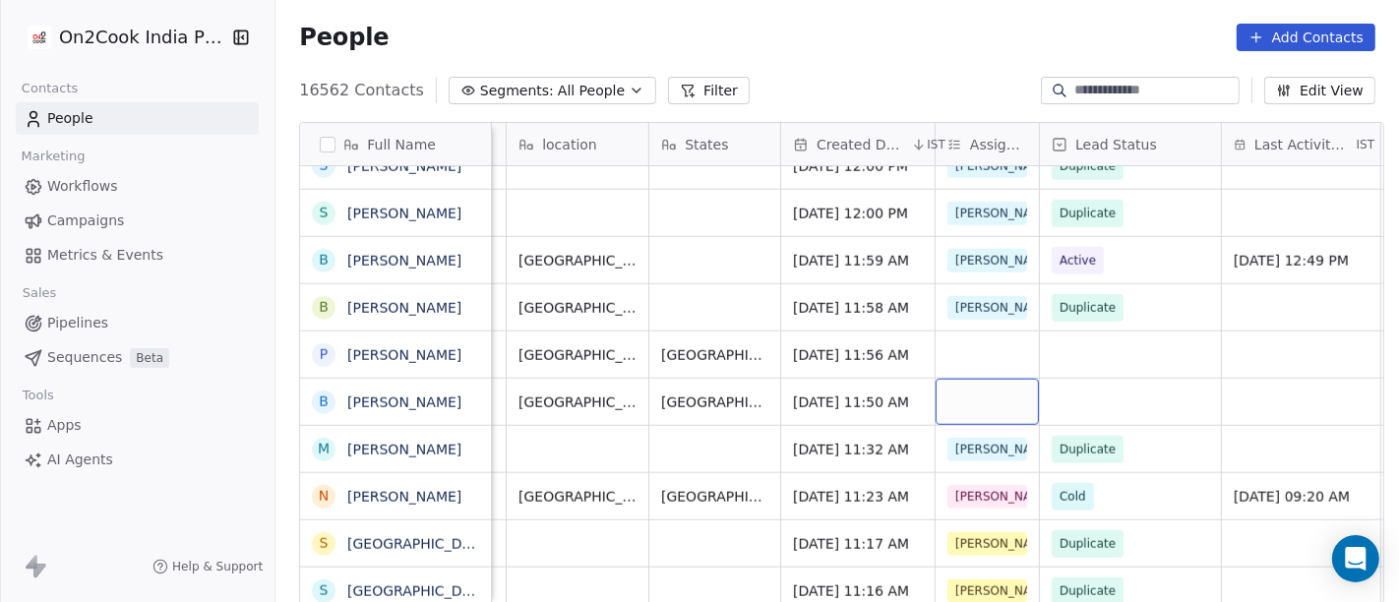
click at [968, 396] on div "grid" at bounding box center [986, 402] width 103 height 46
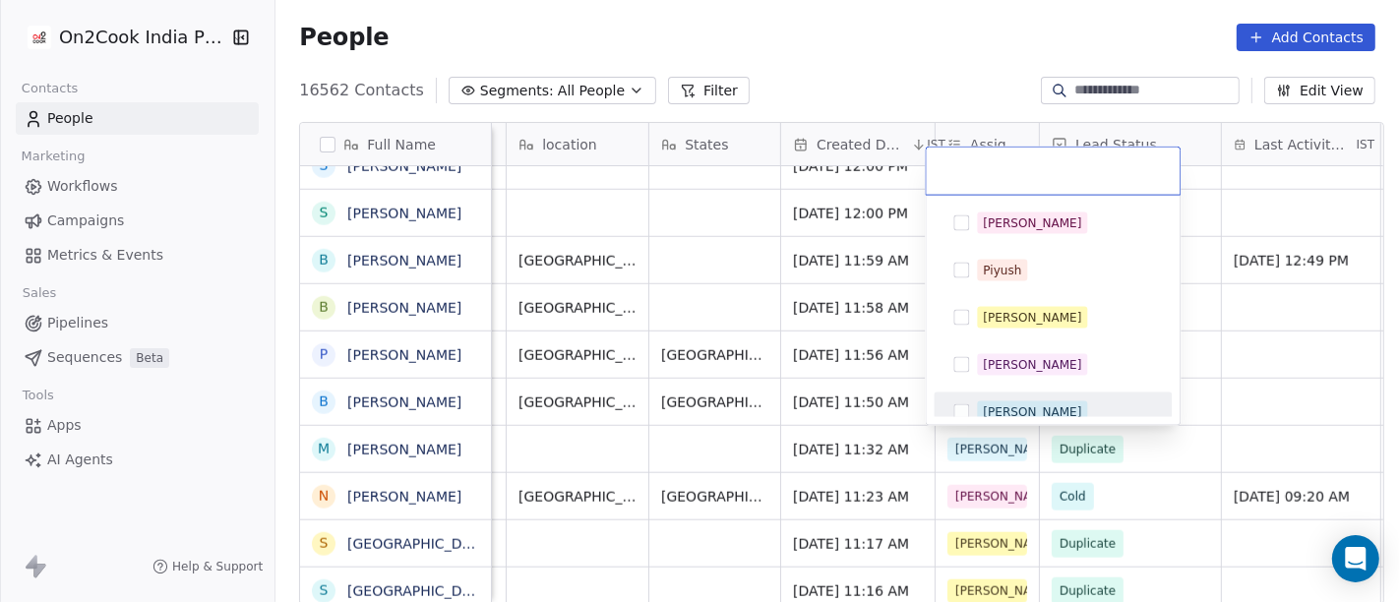
click at [995, 403] on div "[PERSON_NAME]" at bounding box center [1032, 412] width 98 height 18
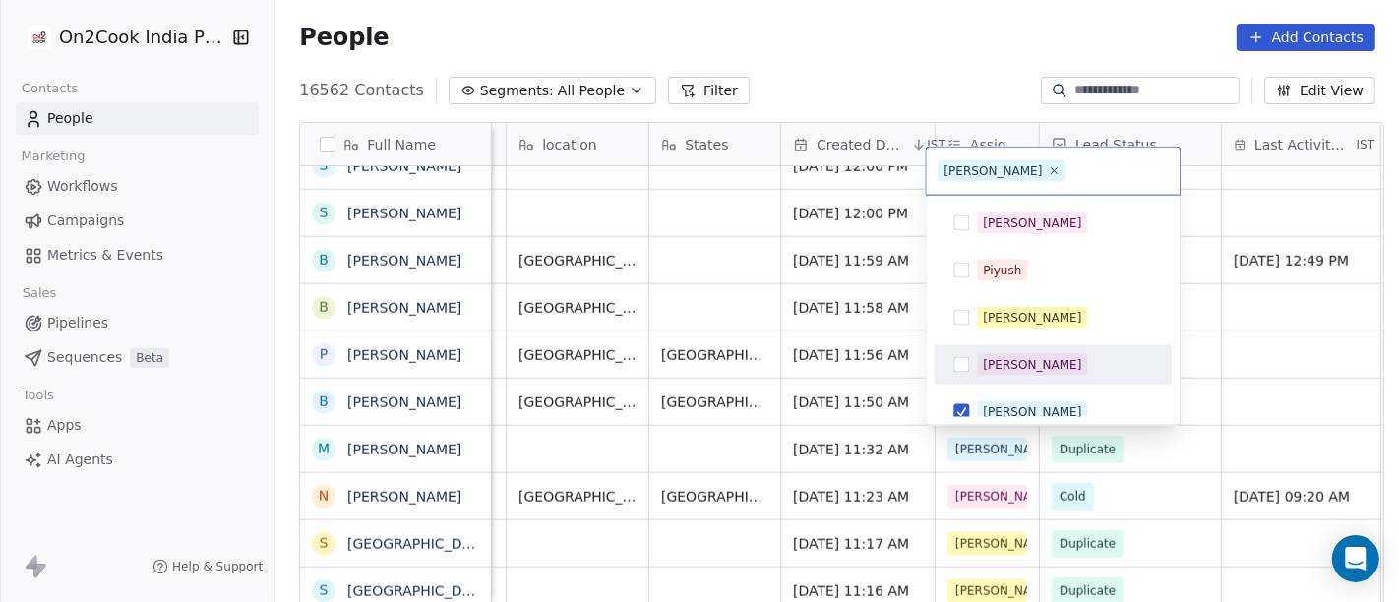
click at [1228, 350] on html "On2Cook India Pvt. Ltd. Contacts People Marketing Workflows Campaigns Metrics &…" at bounding box center [699, 301] width 1399 height 602
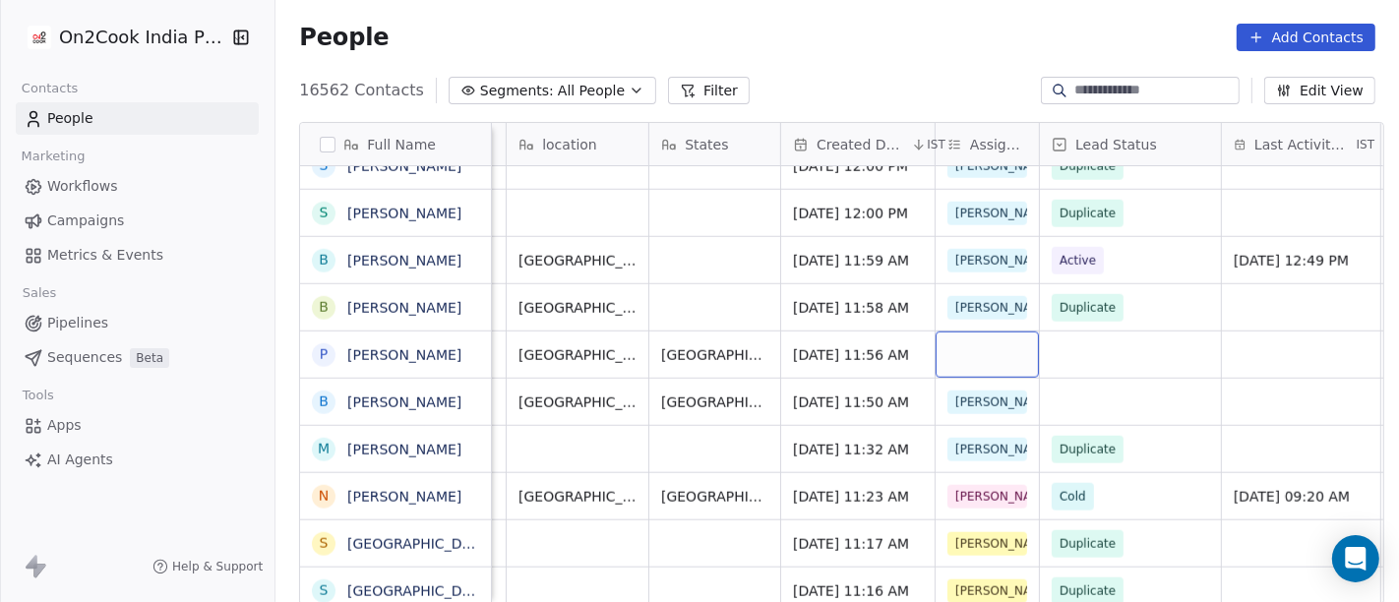
click at [975, 355] on div "grid" at bounding box center [986, 354] width 103 height 46
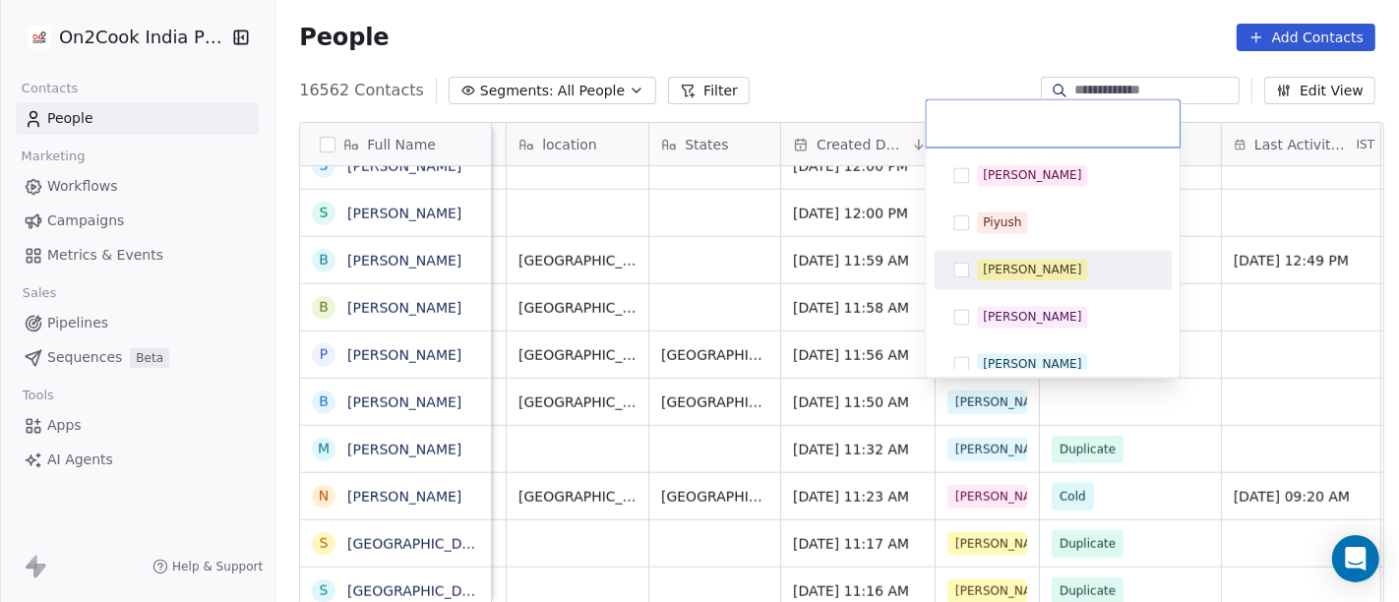
click at [1011, 273] on div "[PERSON_NAME]" at bounding box center [1032, 270] width 98 height 18
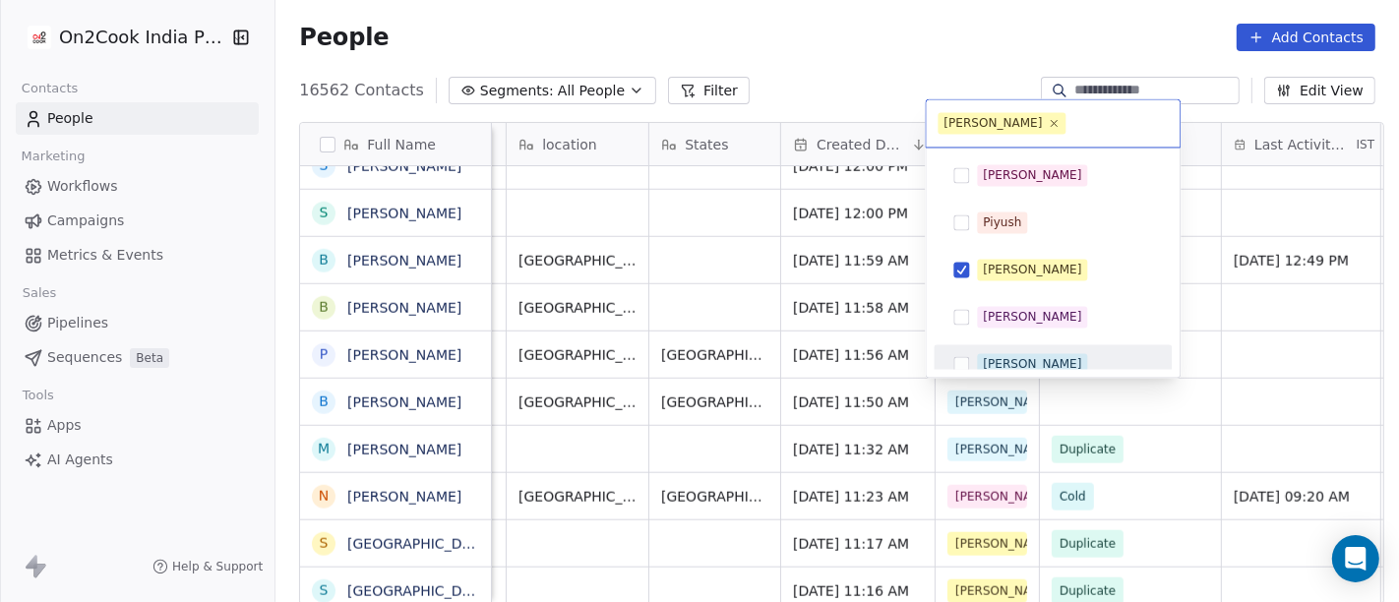
click at [1202, 359] on html "On2Cook India Pvt. Ltd. Contacts People Marketing Workflows Campaigns Metrics &…" at bounding box center [699, 301] width 1399 height 602
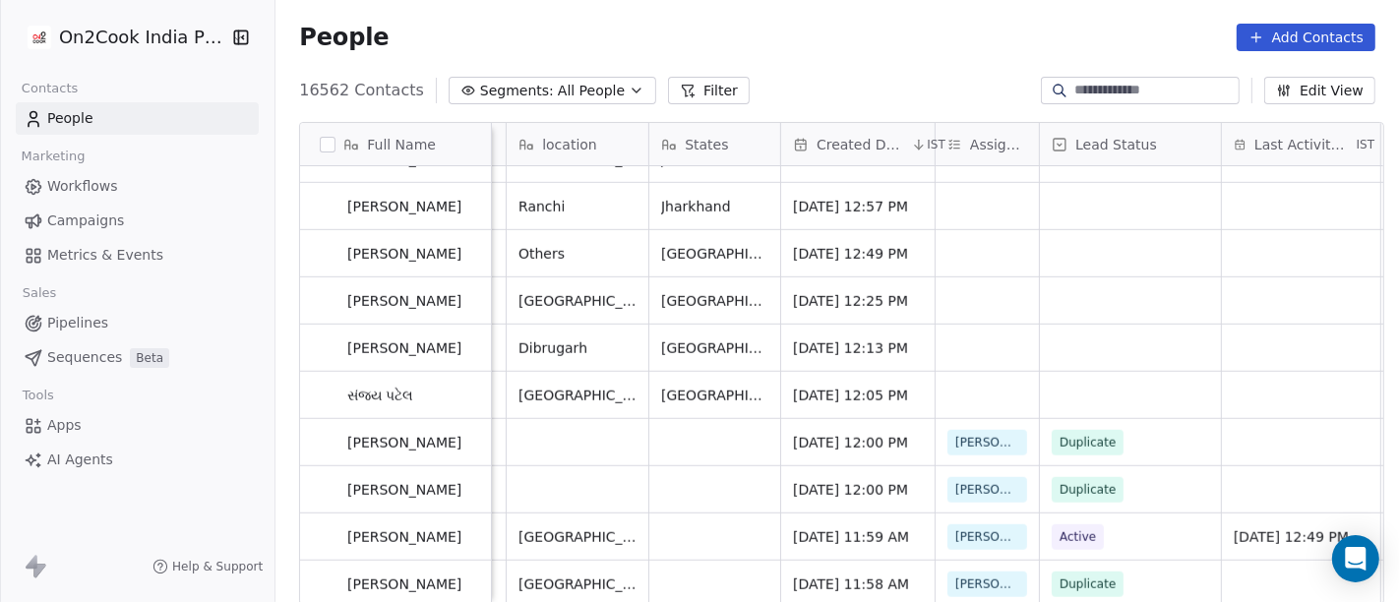
scroll to position [1374, 0]
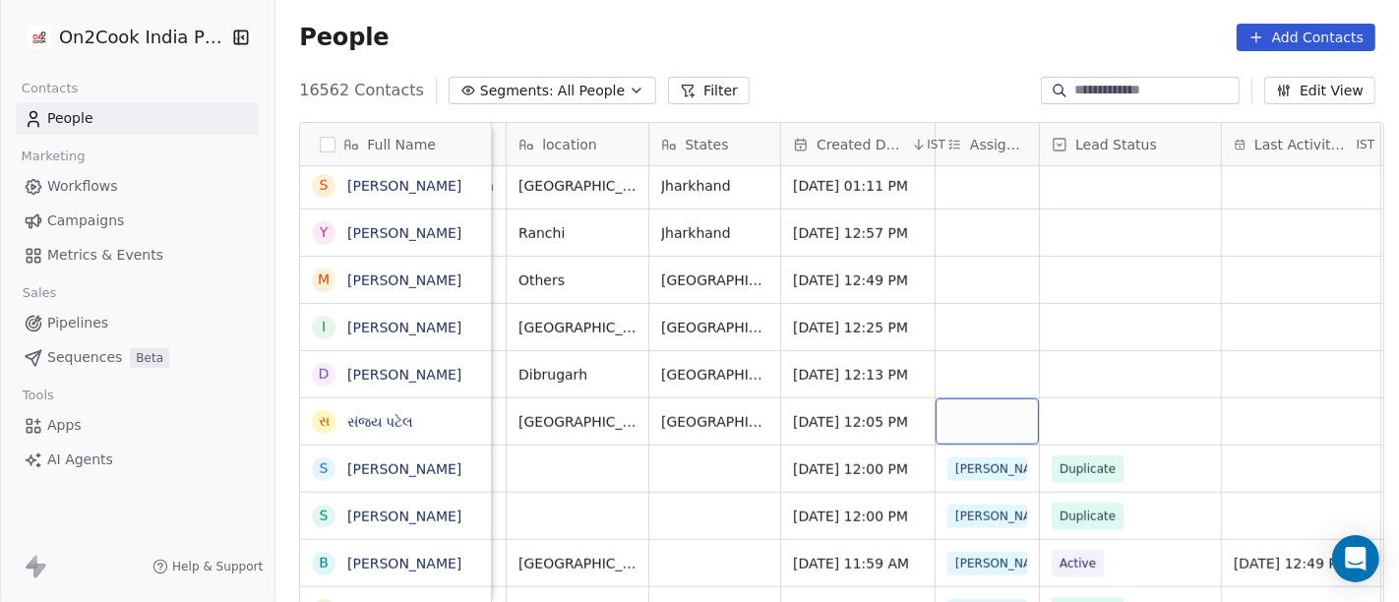
click at [945, 408] on div "grid" at bounding box center [986, 421] width 103 height 46
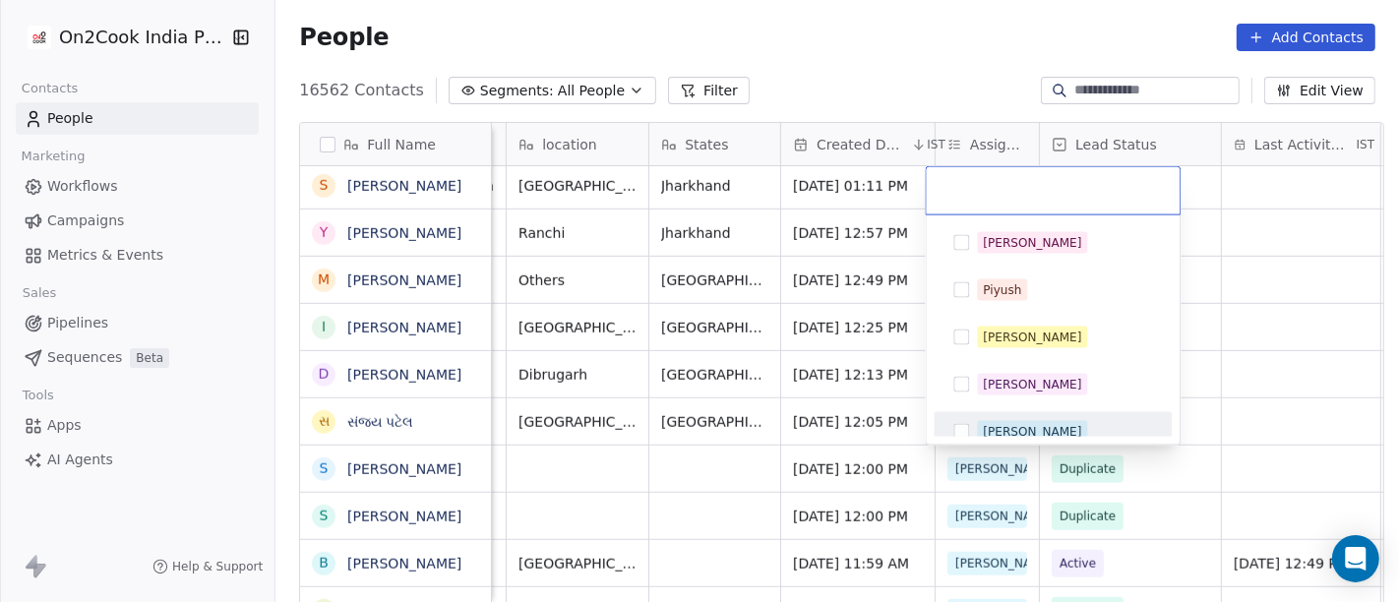
click at [1005, 423] on div "[PERSON_NAME]" at bounding box center [1032, 432] width 98 height 18
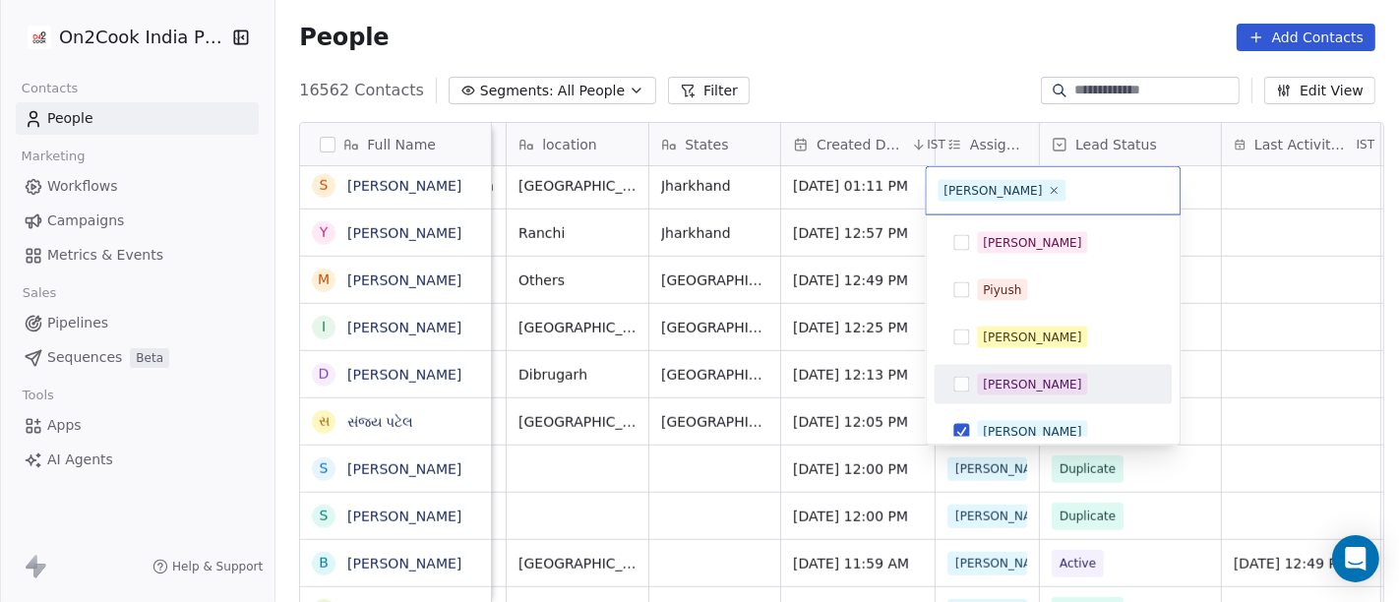
click at [1266, 339] on html "On2Cook India Pvt. Ltd. Contacts People Marketing Workflows Campaigns Metrics &…" at bounding box center [699, 301] width 1399 height 602
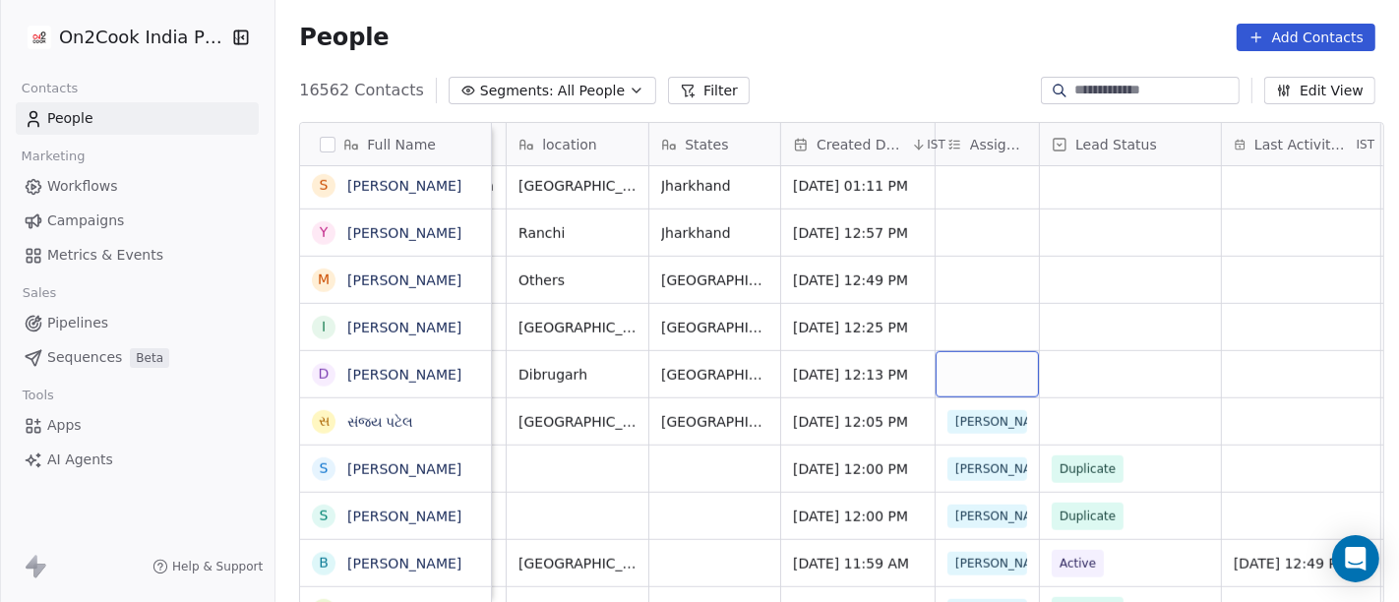
click at [982, 359] on div "grid" at bounding box center [986, 374] width 103 height 46
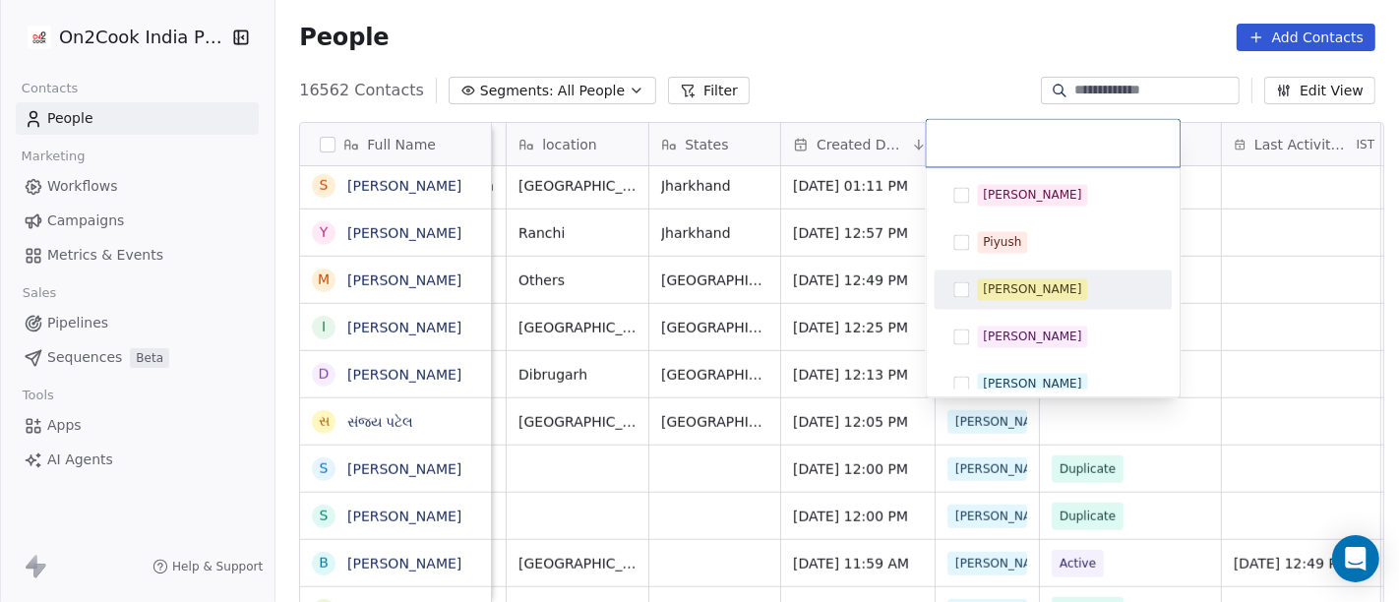
click at [1241, 329] on html "On2Cook India Pvt. Ltd. Contacts People Marketing Workflows Campaigns Metrics &…" at bounding box center [699, 301] width 1399 height 602
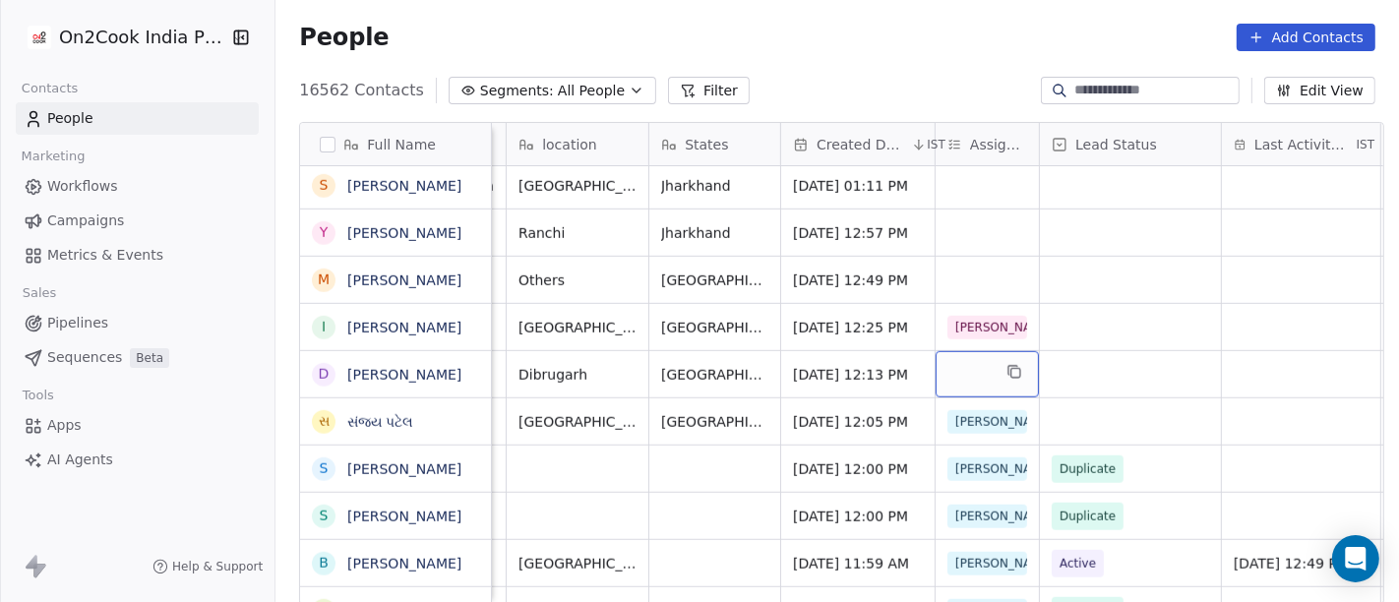
click at [972, 364] on div "grid" at bounding box center [986, 374] width 103 height 46
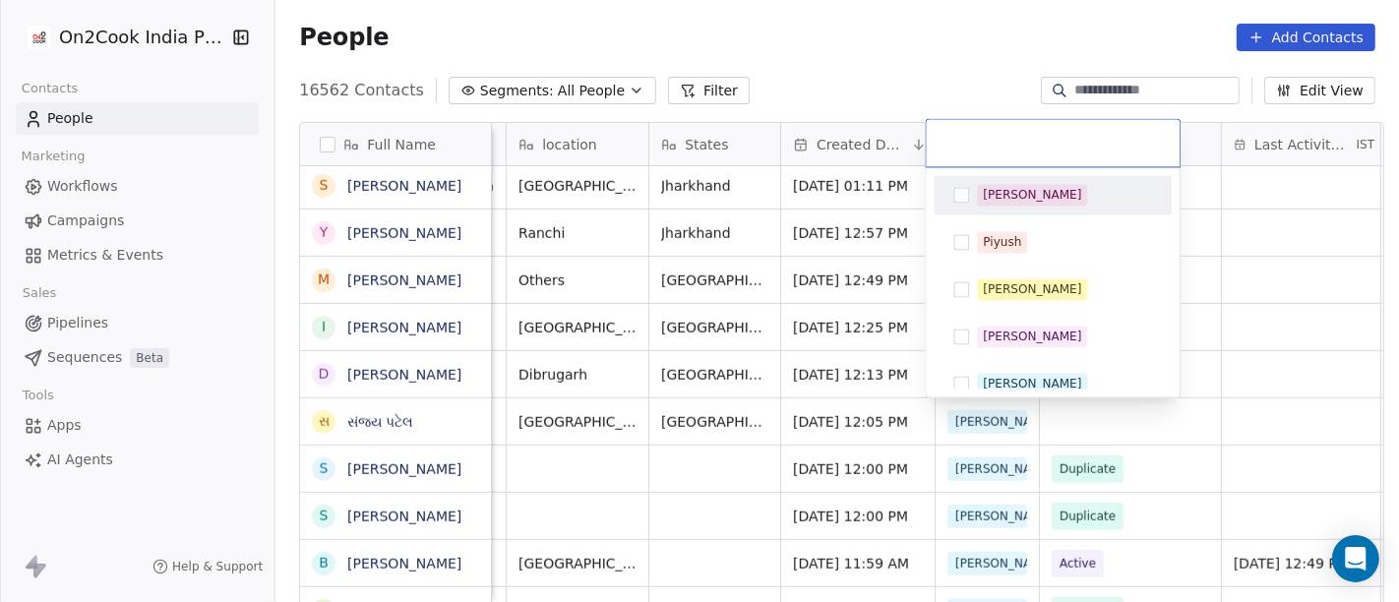
click at [1015, 198] on span "[PERSON_NAME]" at bounding box center [1032, 195] width 110 height 22
click at [1276, 250] on html "On2Cook India Pvt. Ltd. Contacts People Marketing Workflows Campaigns Metrics &…" at bounding box center [699, 301] width 1399 height 602
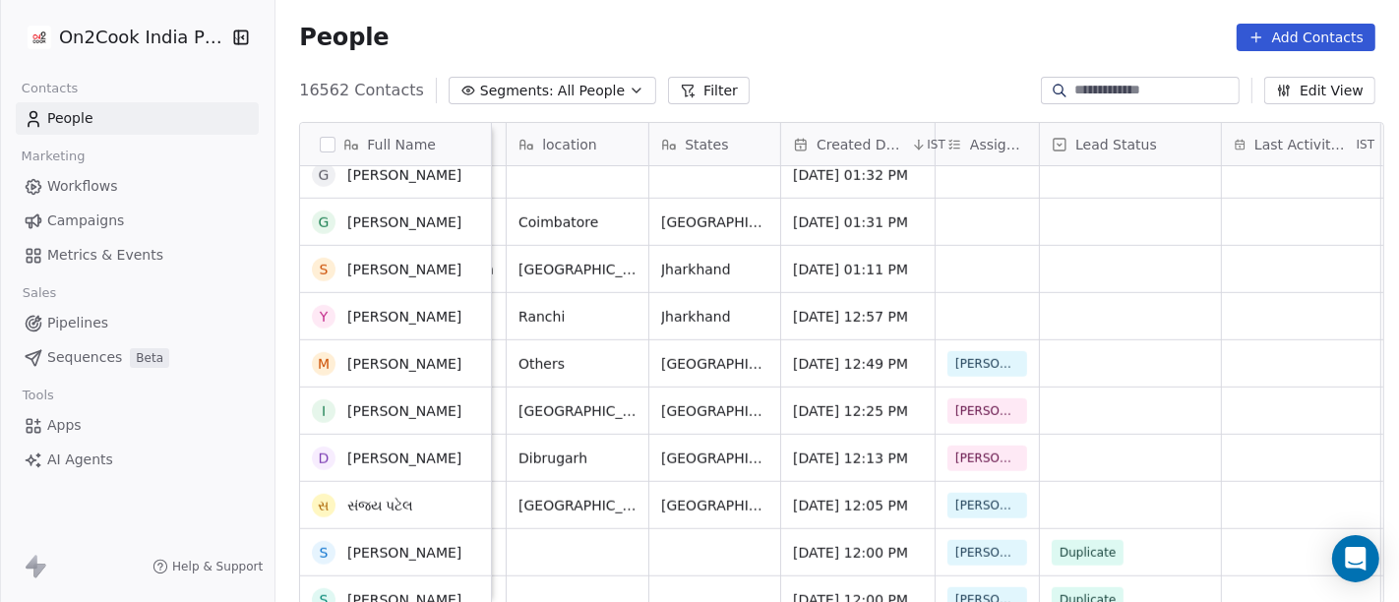
scroll to position [0, 0]
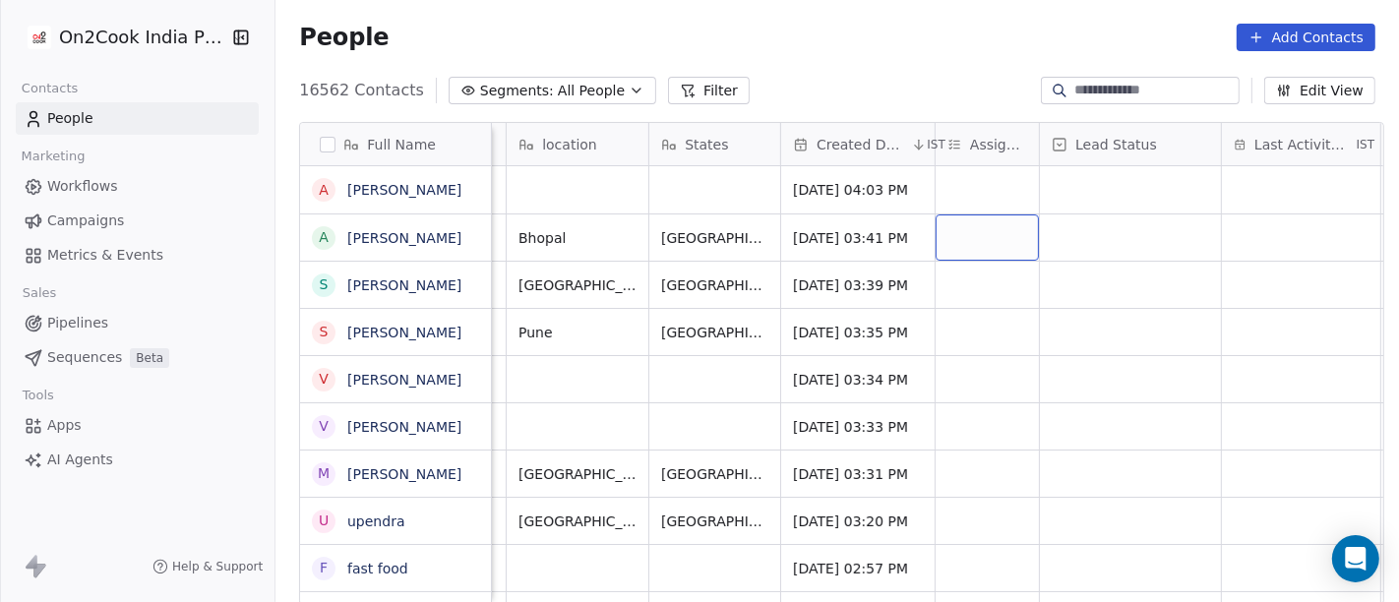
click at [976, 243] on div "grid" at bounding box center [986, 237] width 103 height 46
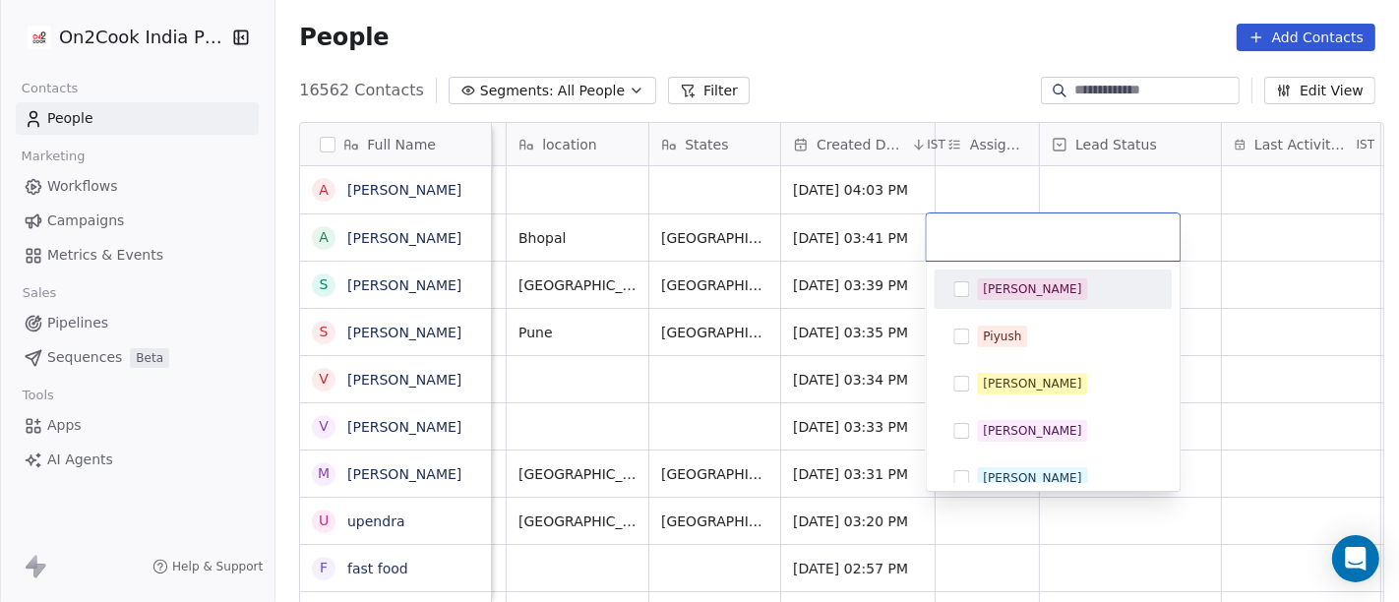
click at [997, 287] on div "[PERSON_NAME]" at bounding box center [1032, 289] width 98 height 18
click at [1264, 252] on html "On2Cook India Pvt. Ltd. Contacts People Marketing Workflows Campaigns Metrics &…" at bounding box center [699, 301] width 1399 height 602
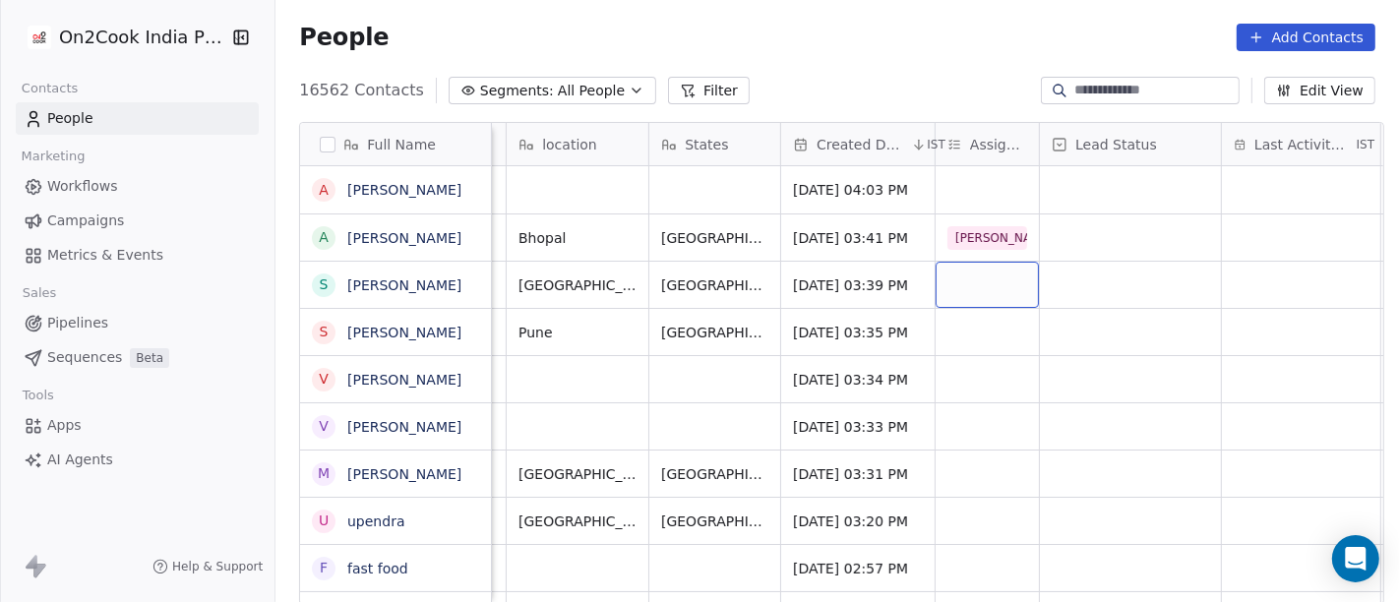
click at [948, 275] on div "grid" at bounding box center [986, 285] width 103 height 46
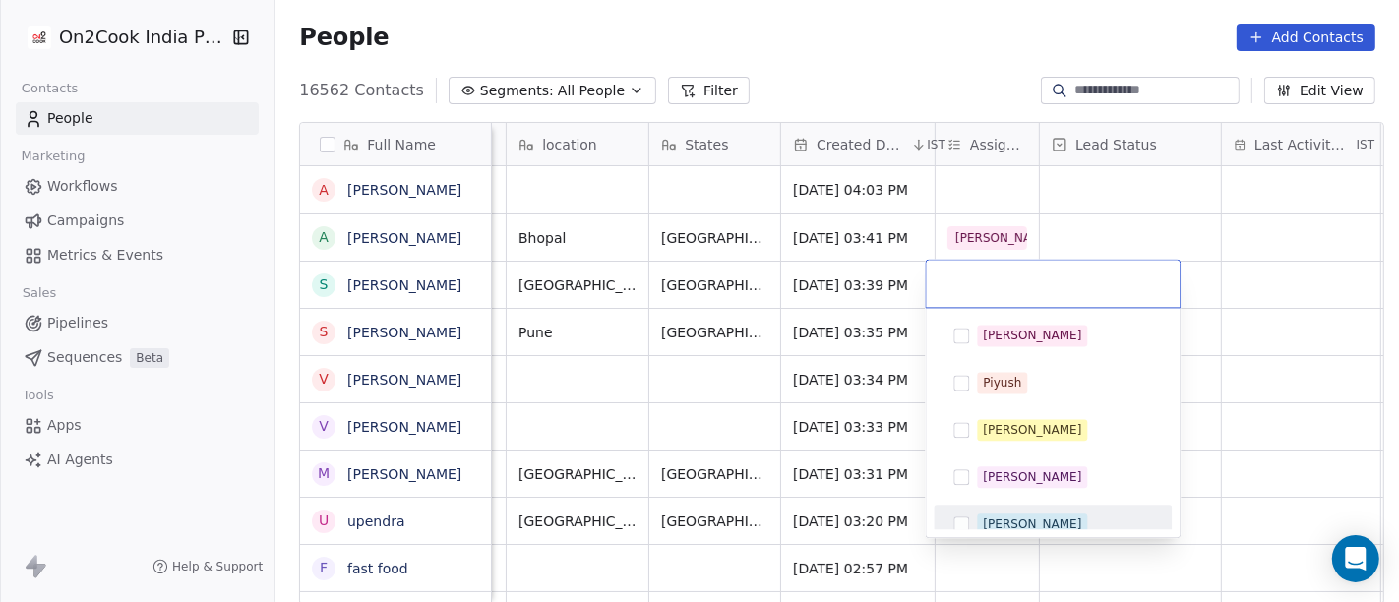
click at [1048, 531] on div "[PERSON_NAME] [PERSON_NAME] [PERSON_NAME] [PERSON_NAME] Saurabh [PERSON_NAME] […" at bounding box center [1053, 422] width 254 height 229
click at [1020, 511] on div "[PERSON_NAME]" at bounding box center [1052, 524] width 222 height 31
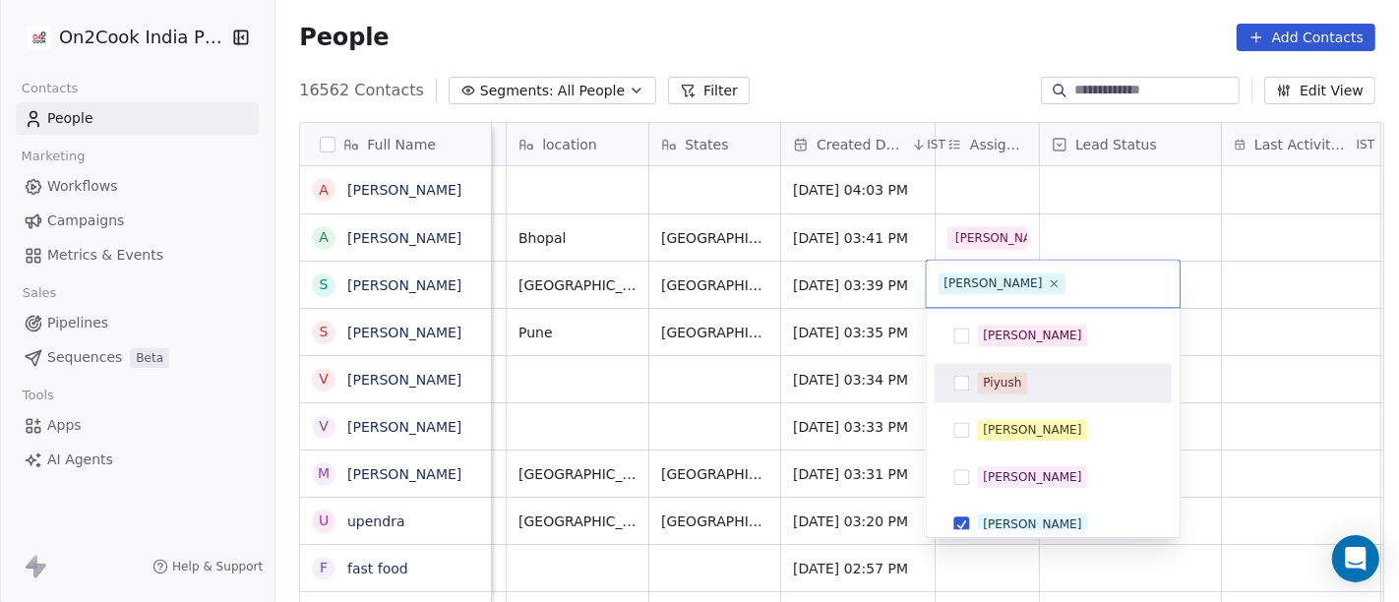
click at [1234, 332] on html "On2Cook India Pvt. Ltd. Contacts People Marketing Workflows Campaigns Metrics &…" at bounding box center [699, 301] width 1399 height 602
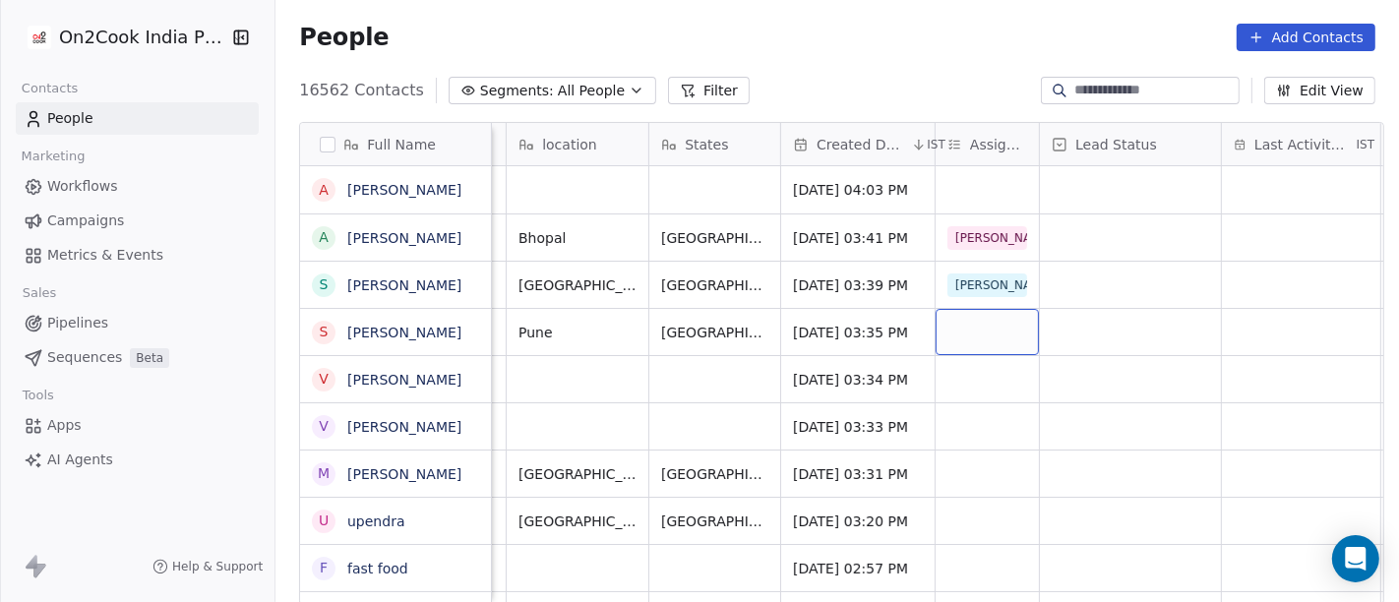
click at [948, 334] on div "grid" at bounding box center [986, 332] width 103 height 46
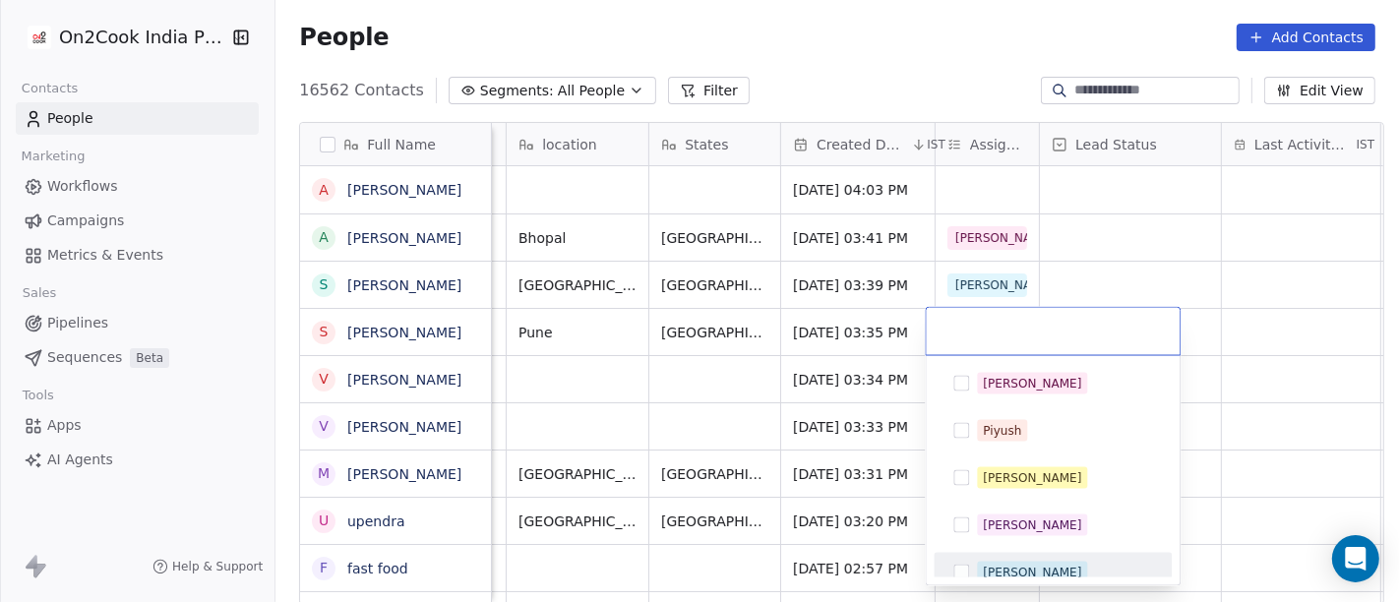
click at [1007, 557] on div "[PERSON_NAME]" at bounding box center [1052, 572] width 222 height 31
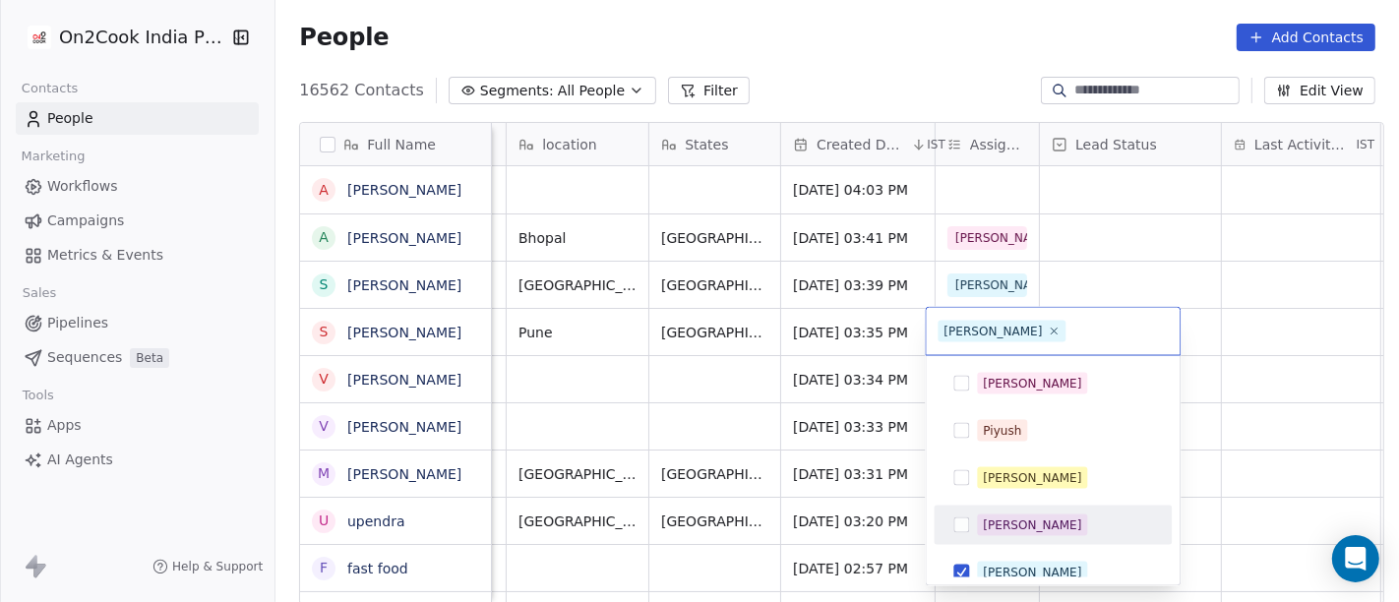
click at [1205, 350] on html "On2Cook India Pvt. Ltd. Contacts People Marketing Workflows Campaigns Metrics &…" at bounding box center [699, 301] width 1399 height 602
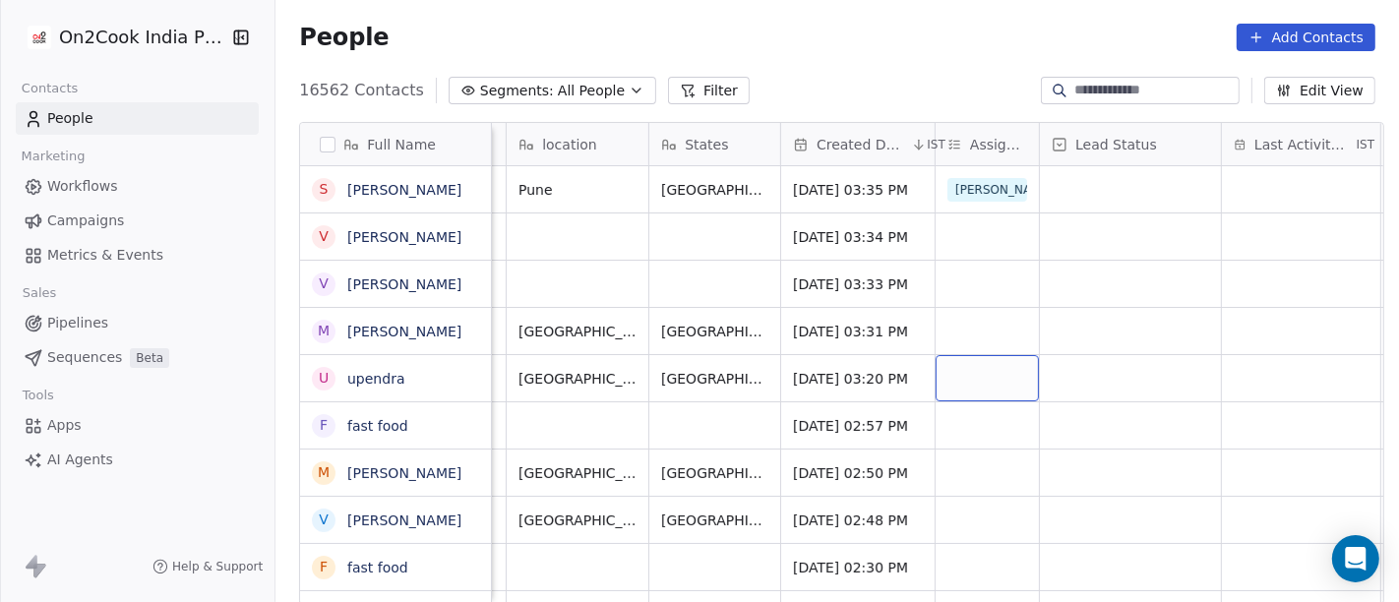
click at [985, 379] on div "grid" at bounding box center [986, 378] width 103 height 46
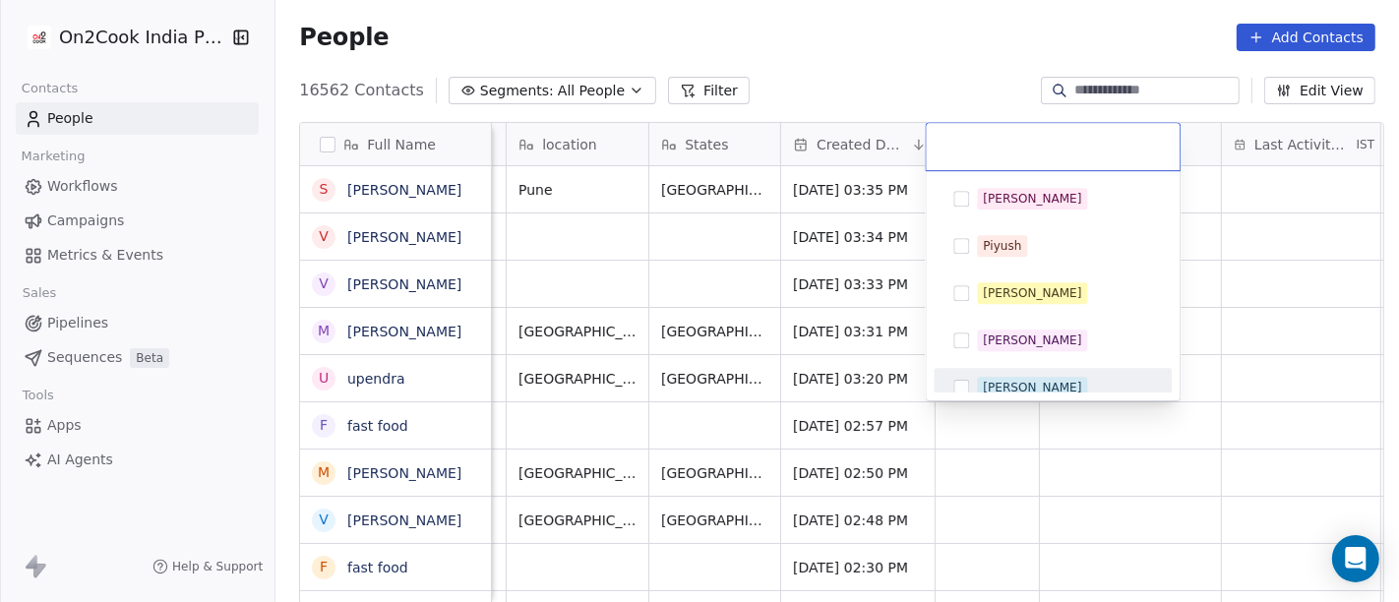
click at [998, 384] on div "[PERSON_NAME]" at bounding box center [1032, 388] width 98 height 18
click at [1226, 317] on html "On2Cook India Pvt. Ltd. Contacts People Marketing Workflows Campaigns Metrics &…" at bounding box center [699, 301] width 1399 height 602
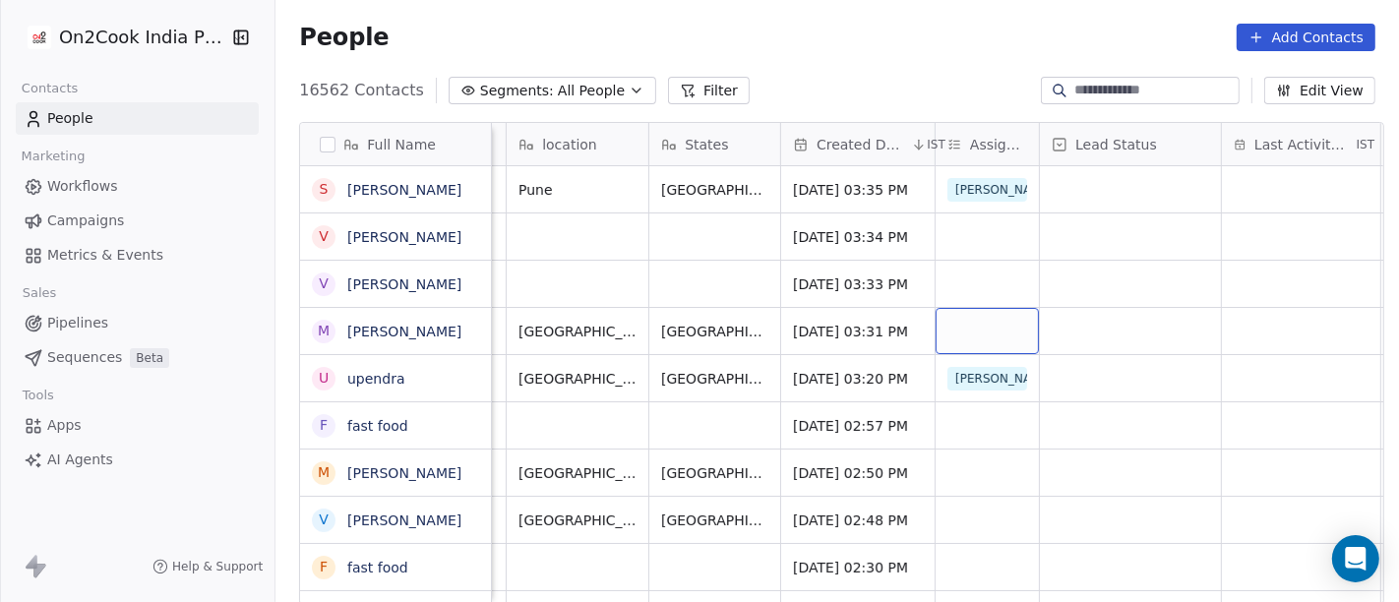
click at [935, 341] on div "grid" at bounding box center [986, 331] width 103 height 46
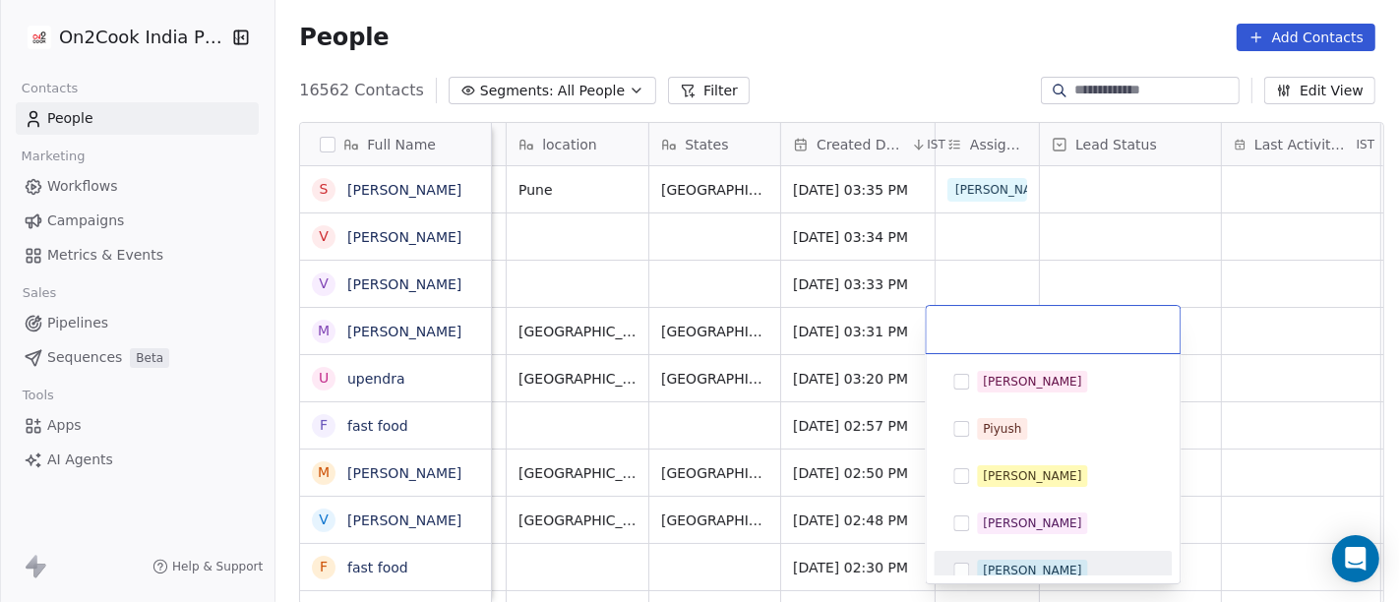
click at [1023, 561] on div "[PERSON_NAME]" at bounding box center [1064, 571] width 175 height 22
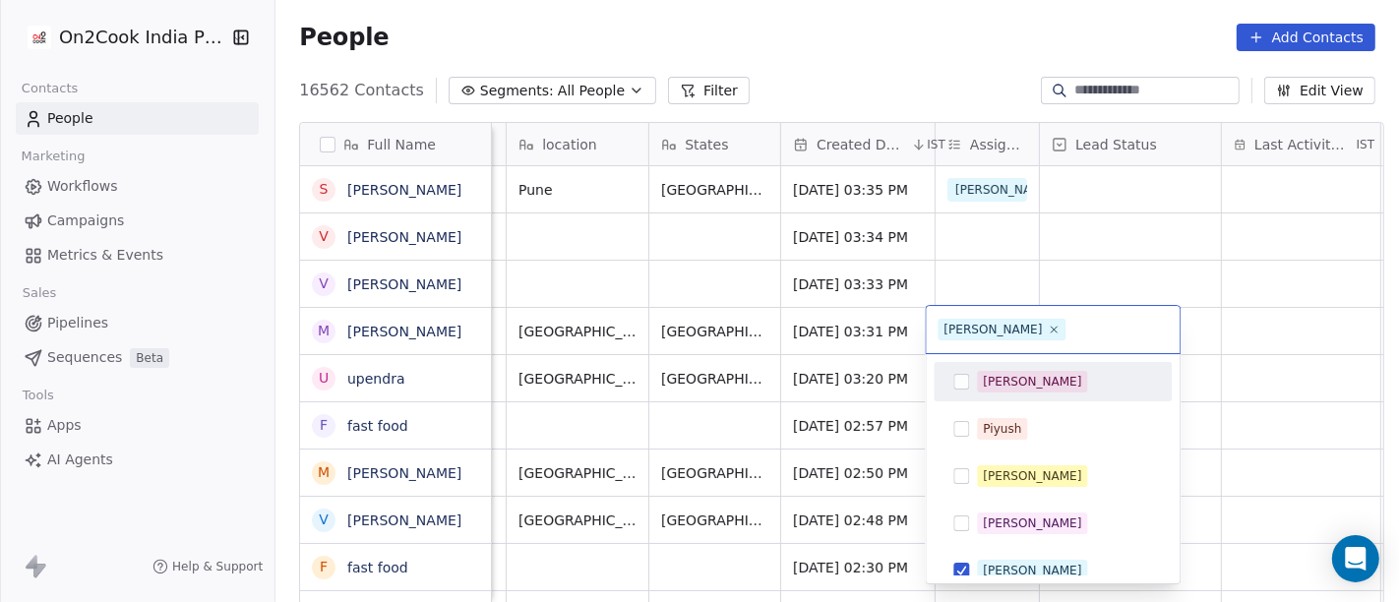
click at [1216, 319] on html "On2Cook India Pvt. Ltd. Contacts People Marketing Workflows Campaigns Metrics &…" at bounding box center [699, 301] width 1399 height 602
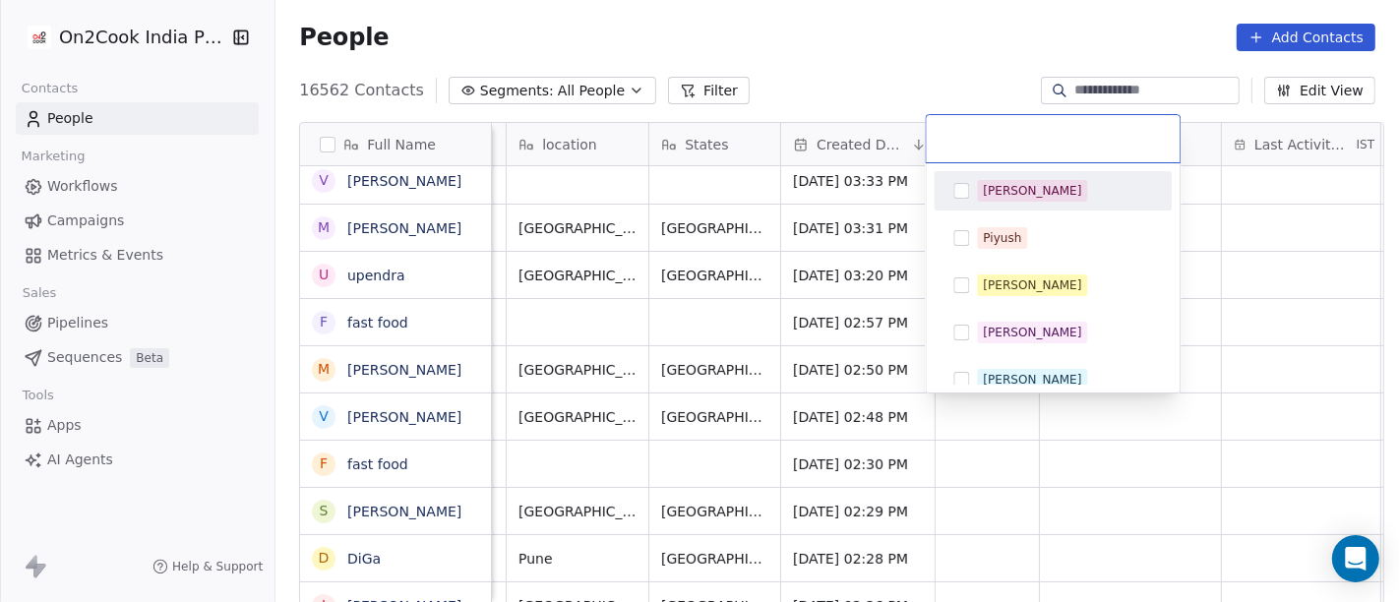
click at [1017, 198] on span "[PERSON_NAME]" at bounding box center [1032, 191] width 110 height 22
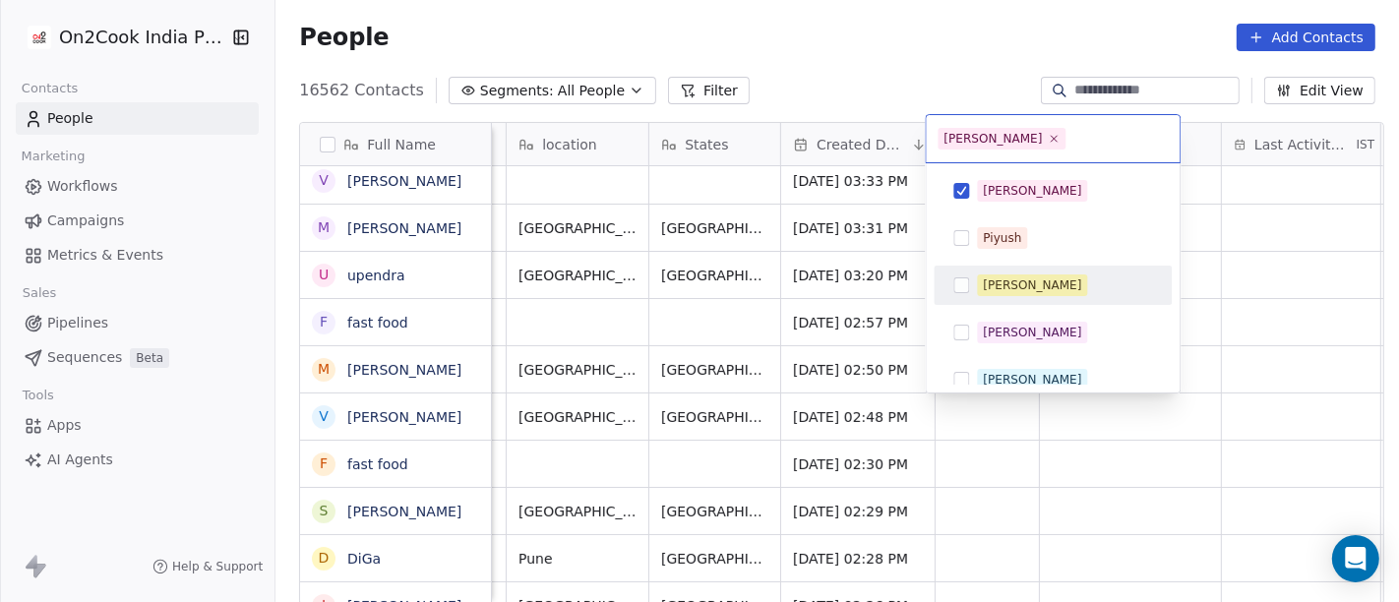
click at [1276, 340] on html "On2Cook India Pvt. Ltd. Contacts People Marketing Workflows Campaigns Metrics &…" at bounding box center [699, 301] width 1399 height 602
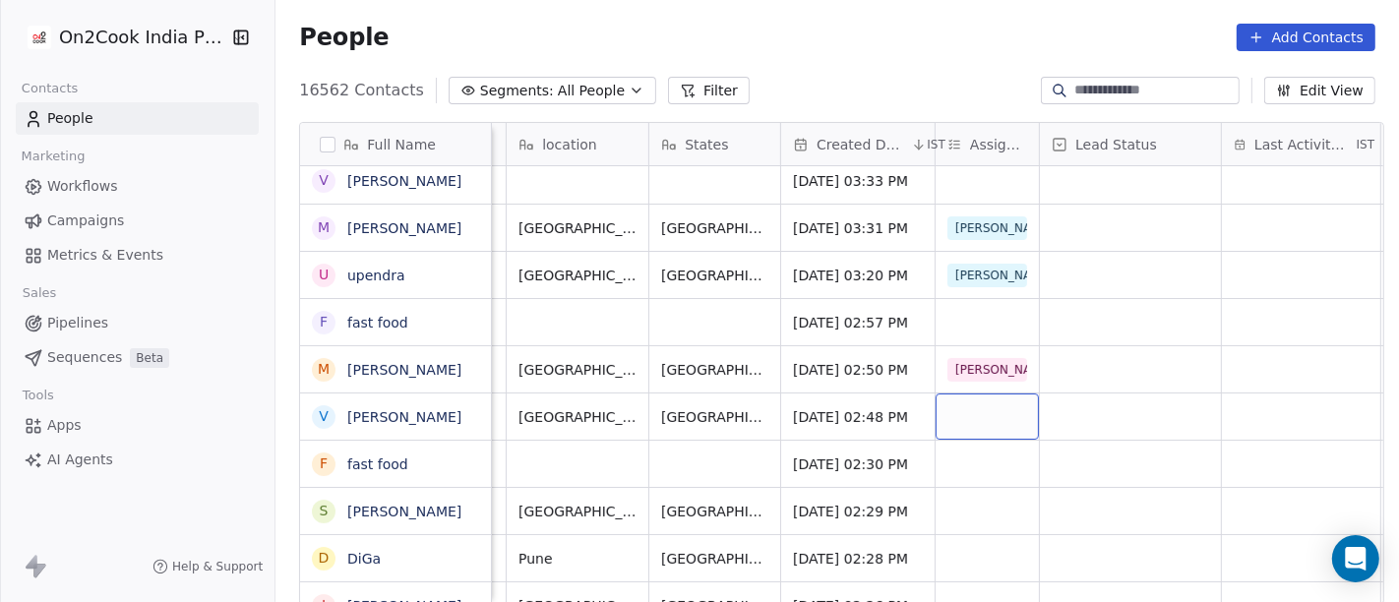
click at [955, 413] on div "grid" at bounding box center [986, 416] width 103 height 46
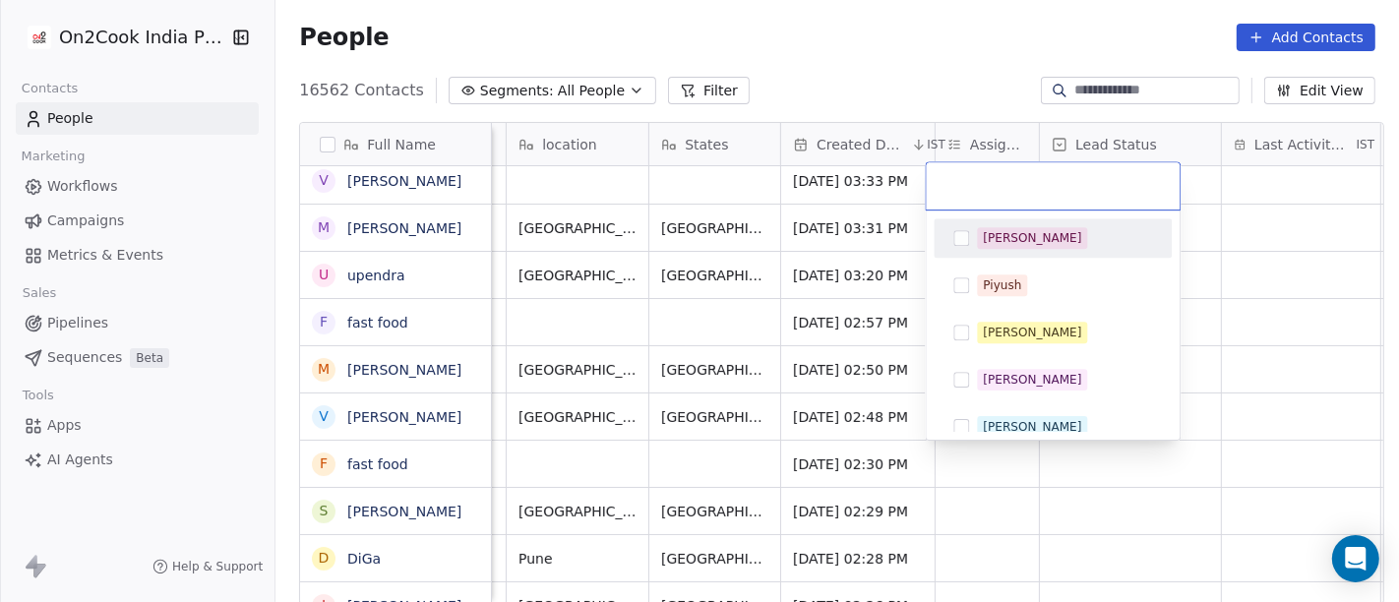
click at [1014, 244] on span "[PERSON_NAME]" at bounding box center [1032, 238] width 110 height 22
click at [1271, 303] on html "On2Cook India Pvt. Ltd. Contacts People Marketing Workflows Campaigns Metrics &…" at bounding box center [699, 301] width 1399 height 602
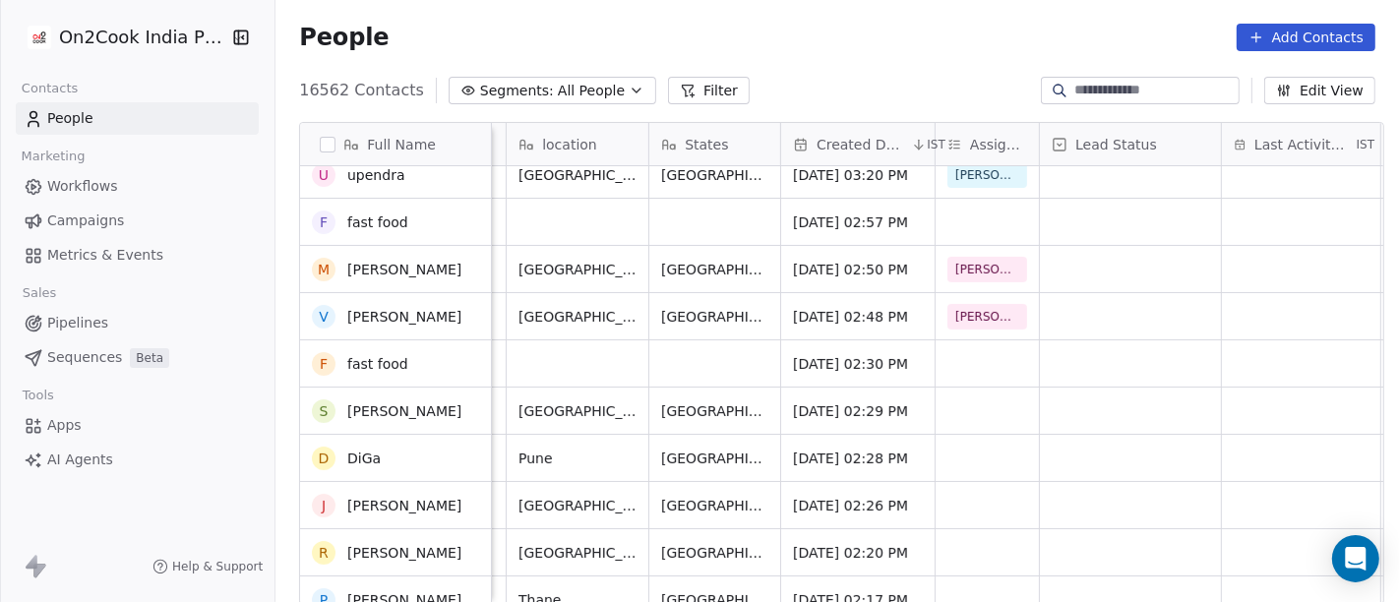
click at [969, 400] on div "grid" at bounding box center [986, 411] width 103 height 46
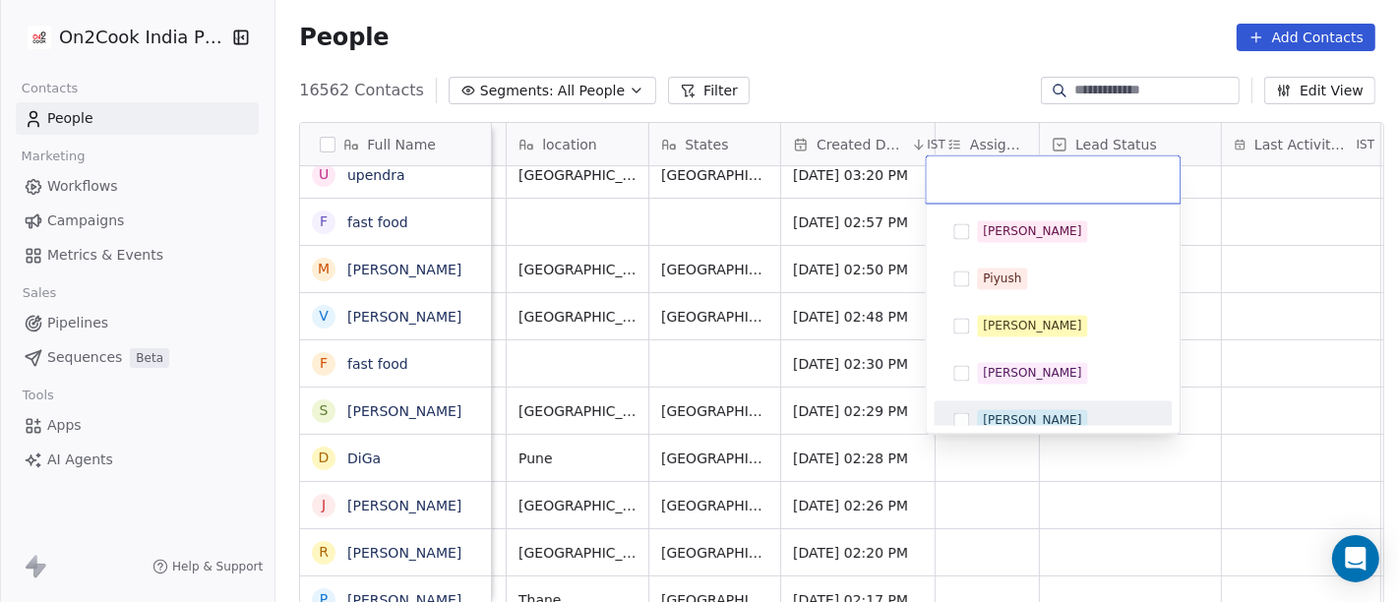
click at [989, 416] on div "[PERSON_NAME]" at bounding box center [1032, 421] width 98 height 18
click at [1261, 402] on html "On2Cook India Pvt. Ltd. Contacts People Marketing Workflows Campaigns Metrics &…" at bounding box center [699, 301] width 1399 height 602
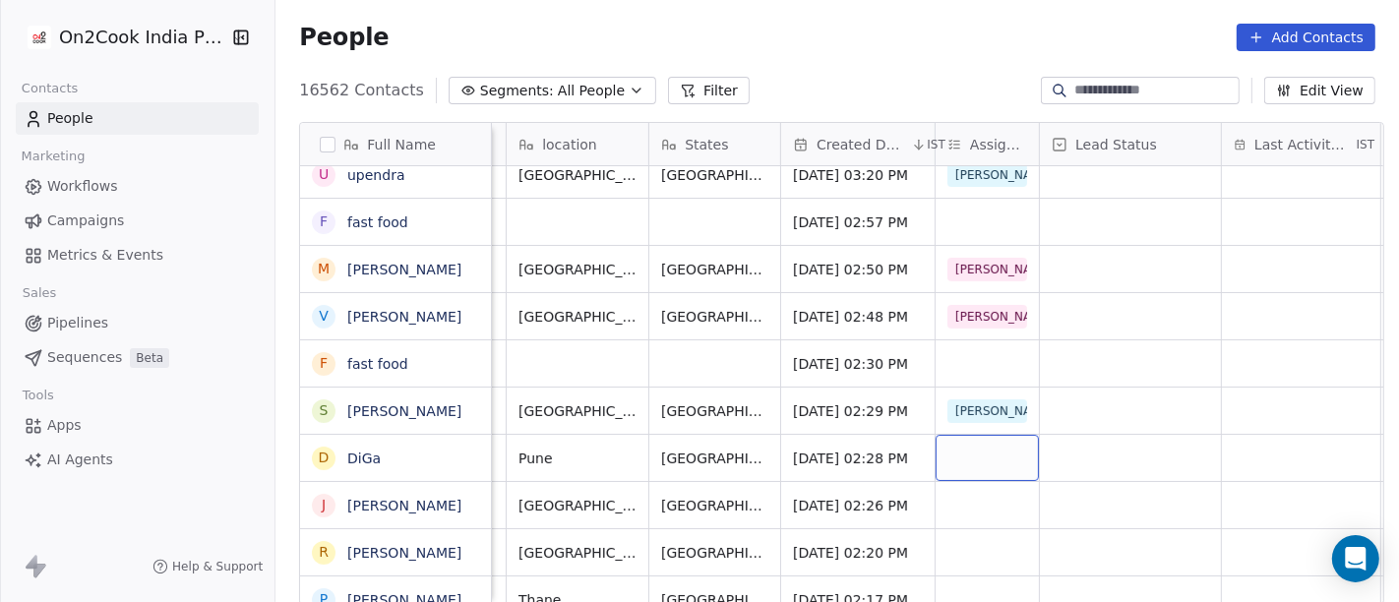
click at [944, 460] on div "grid" at bounding box center [986, 458] width 103 height 46
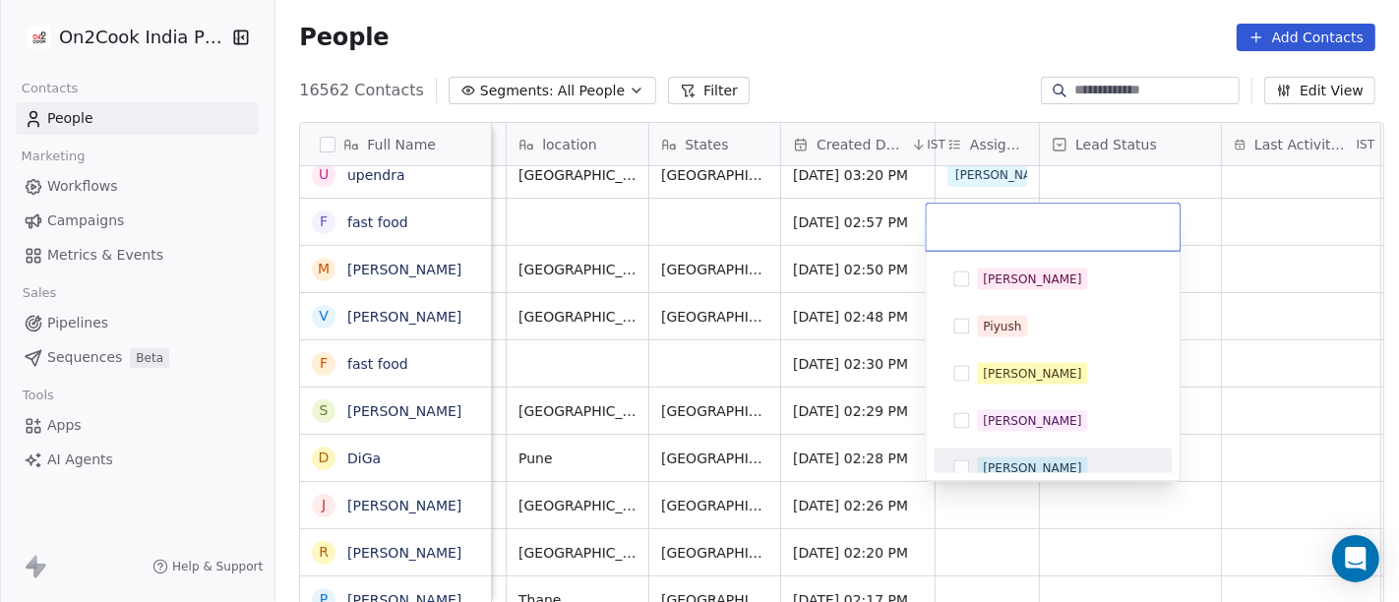
click at [1028, 457] on div "[PERSON_NAME]" at bounding box center [1064, 468] width 175 height 22
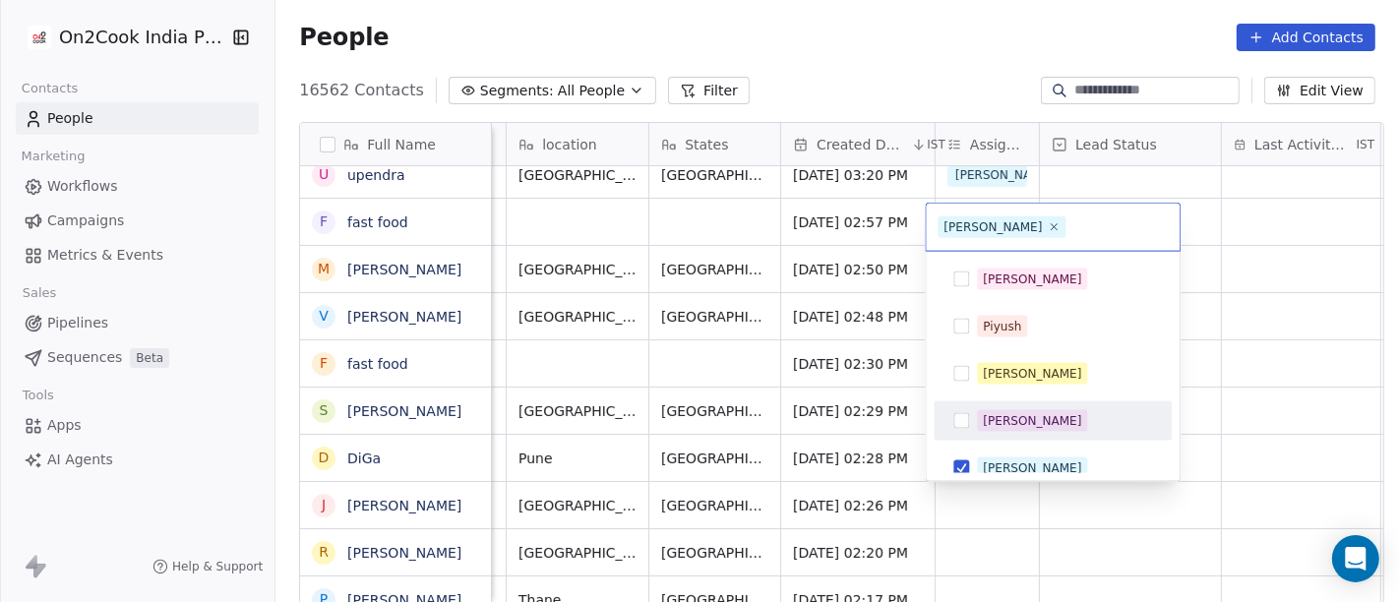
click at [1220, 400] on html "On2Cook India Pvt. Ltd. Contacts People Marketing Workflows Campaigns Metrics &…" at bounding box center [699, 301] width 1399 height 602
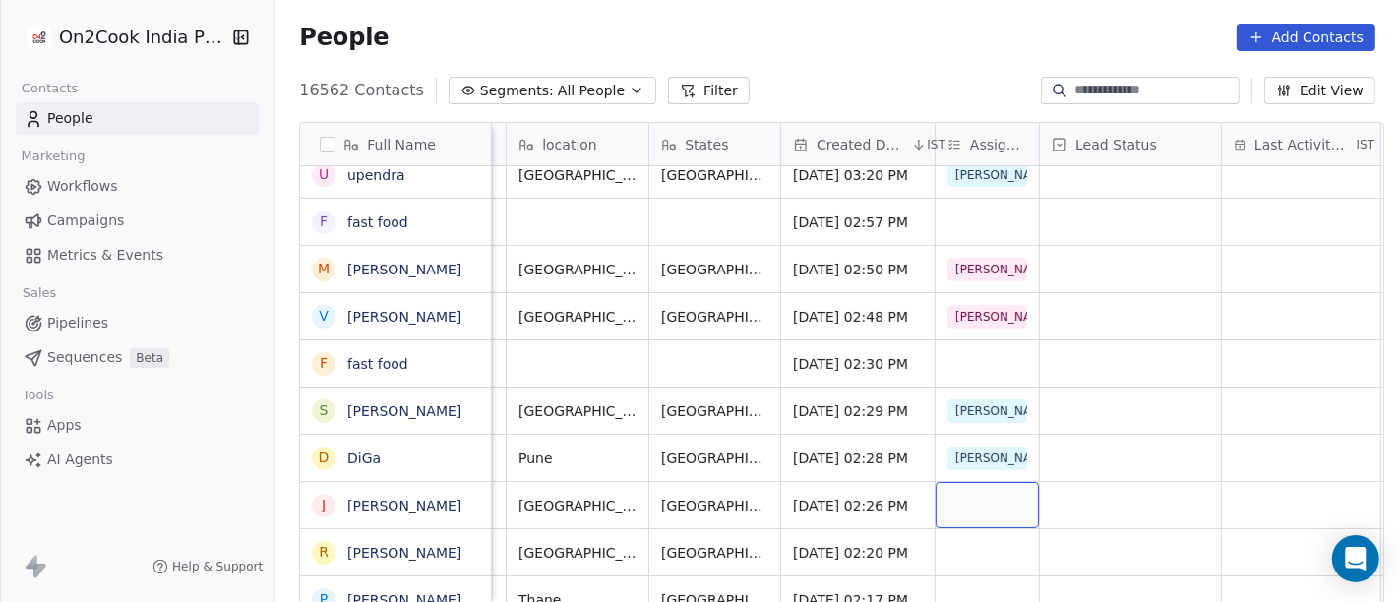
click at [984, 487] on div "grid" at bounding box center [986, 505] width 103 height 46
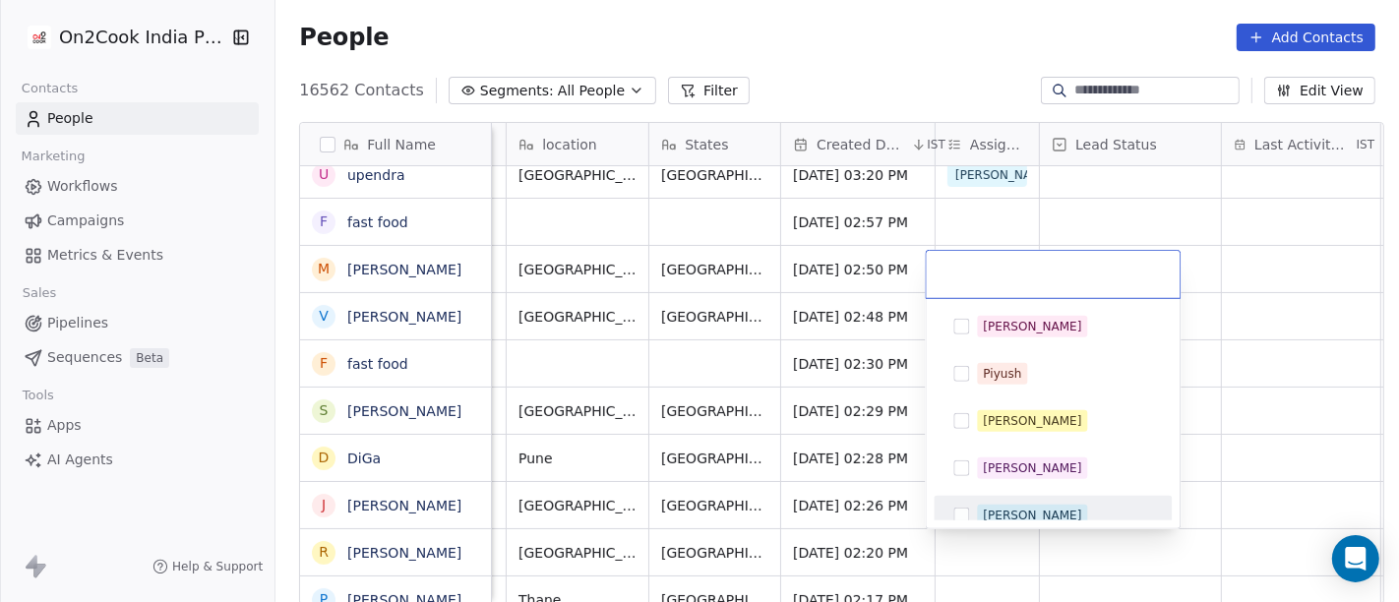
click at [1009, 507] on div "[PERSON_NAME]" at bounding box center [1032, 516] width 98 height 18
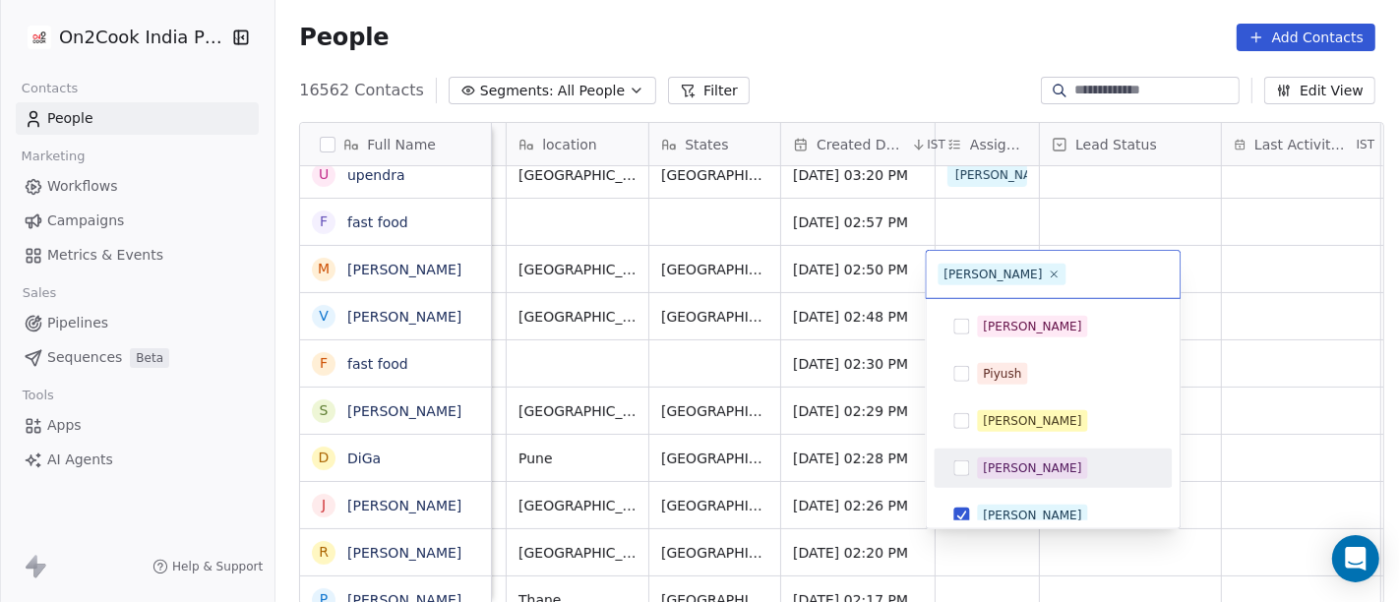
click at [1231, 431] on html "On2Cook India Pvt. Ltd. Contacts People Marketing Workflows Campaigns Metrics &…" at bounding box center [699, 301] width 1399 height 602
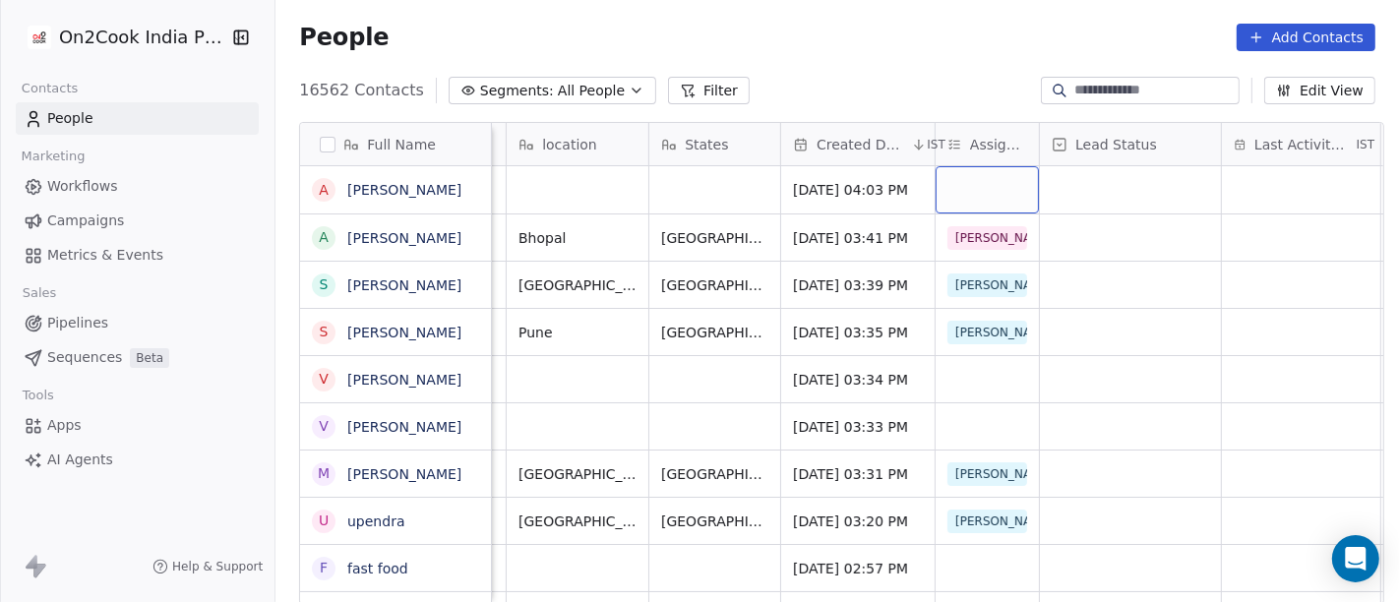
click at [968, 187] on div "grid" at bounding box center [986, 189] width 103 height 47
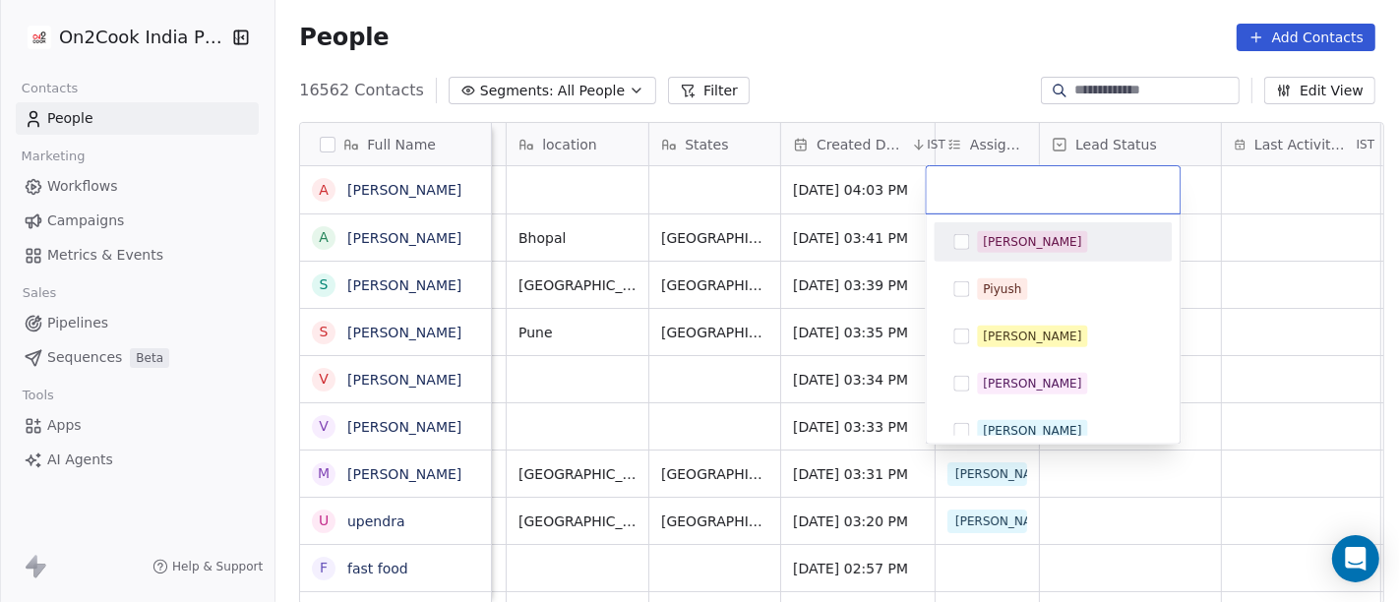
click at [992, 231] on span "[PERSON_NAME]" at bounding box center [1032, 242] width 110 height 22
click at [897, 31] on html "On2Cook India Pvt. Ltd. Contacts People Marketing Workflows Campaigns Metrics &…" at bounding box center [699, 301] width 1399 height 602
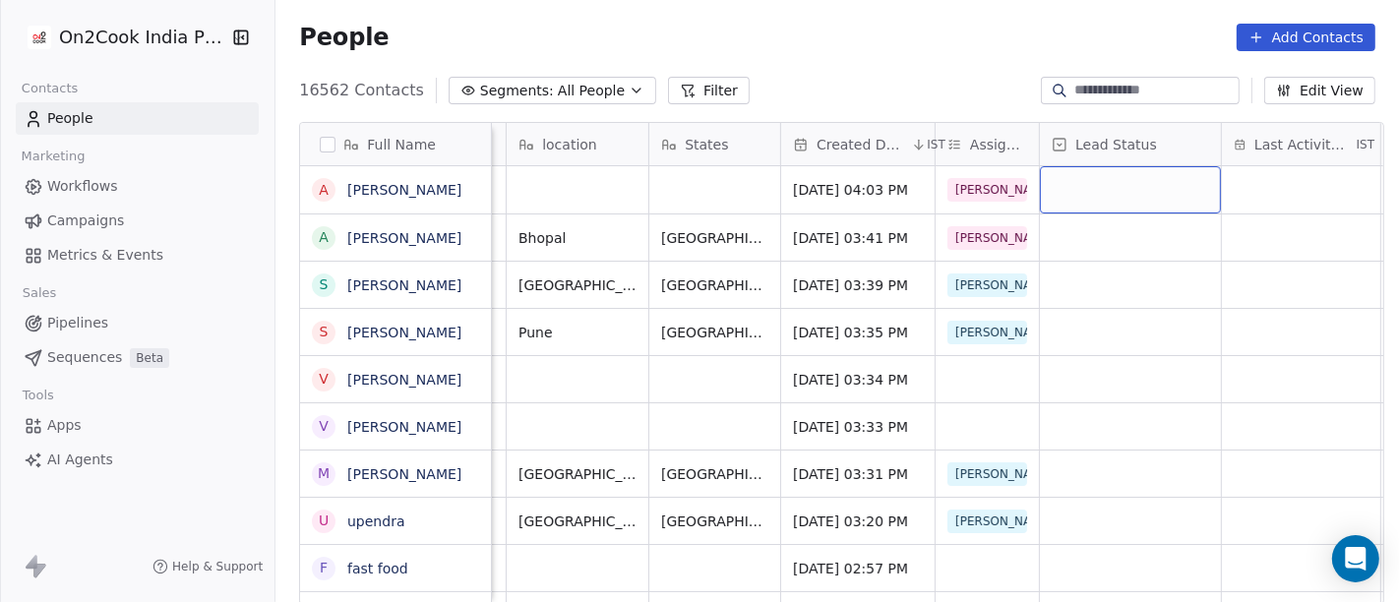
click at [1087, 176] on div "grid" at bounding box center [1130, 189] width 181 height 47
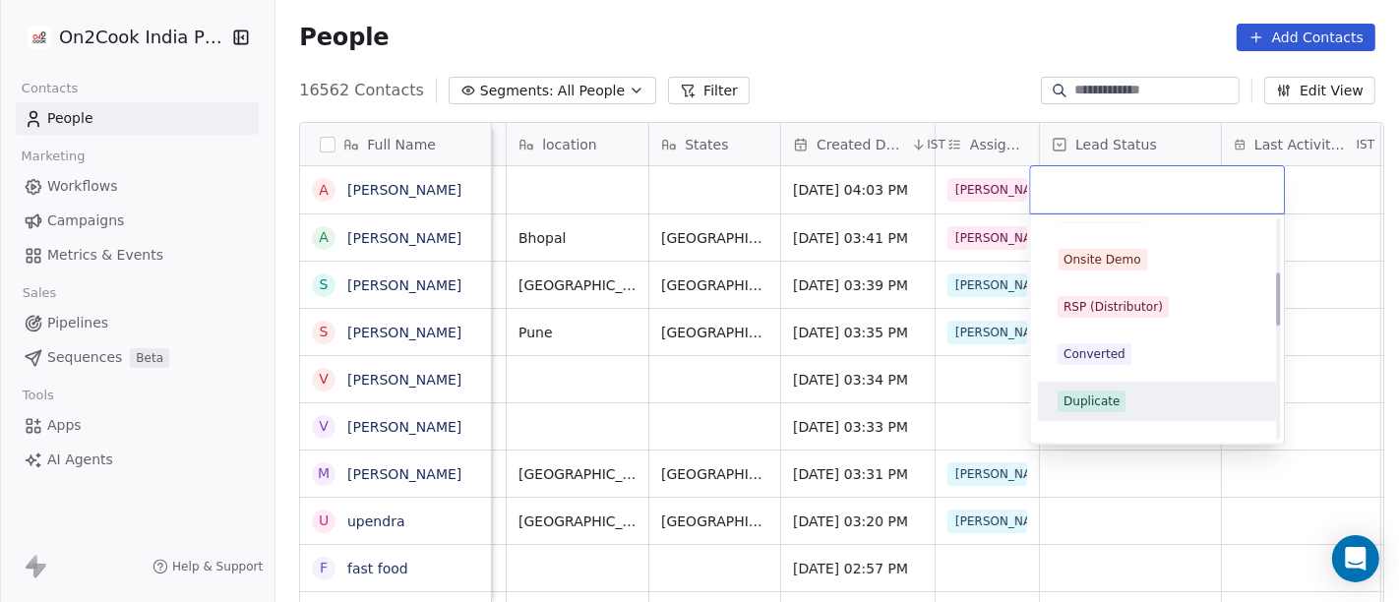
click at [1096, 386] on div "Duplicate" at bounding box center [1157, 401] width 222 height 31
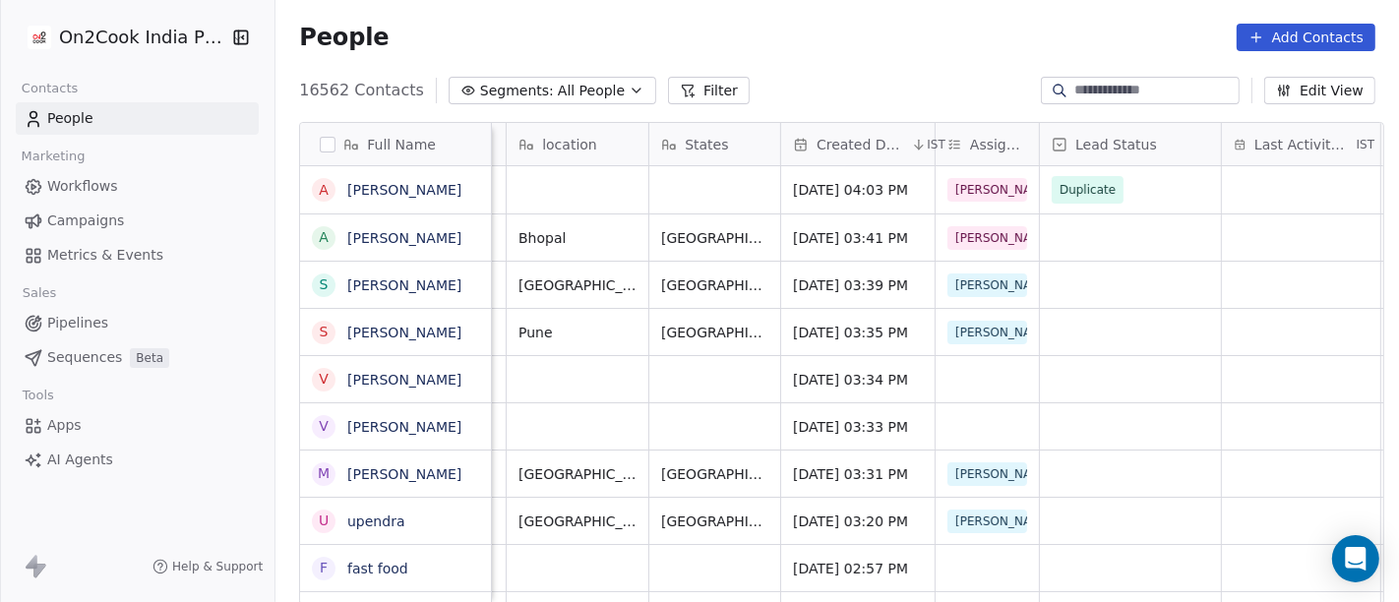
click at [877, 55] on div "People Add Contacts" at bounding box center [836, 37] width 1123 height 75
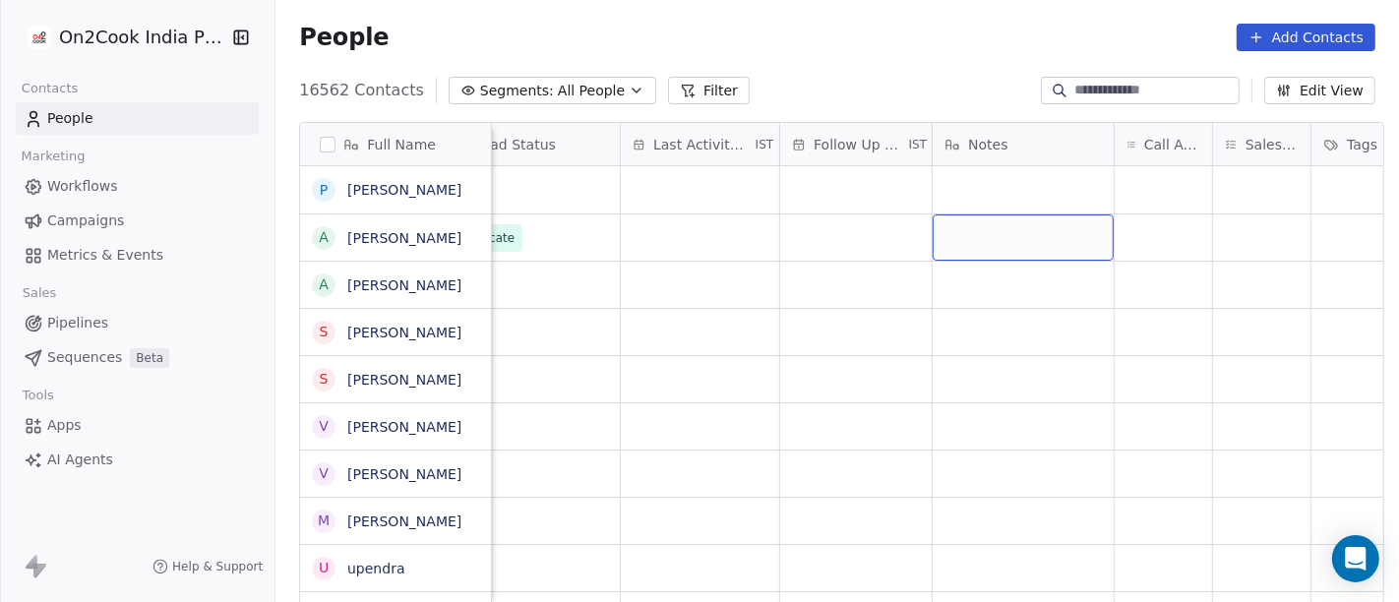
click at [988, 228] on div "grid" at bounding box center [1022, 237] width 181 height 46
type textarea "**********"
click at [814, 327] on html "On2Cook India Pvt. Ltd. Contacts People Marketing Workflows Campaigns Metrics &…" at bounding box center [699, 301] width 1399 height 602
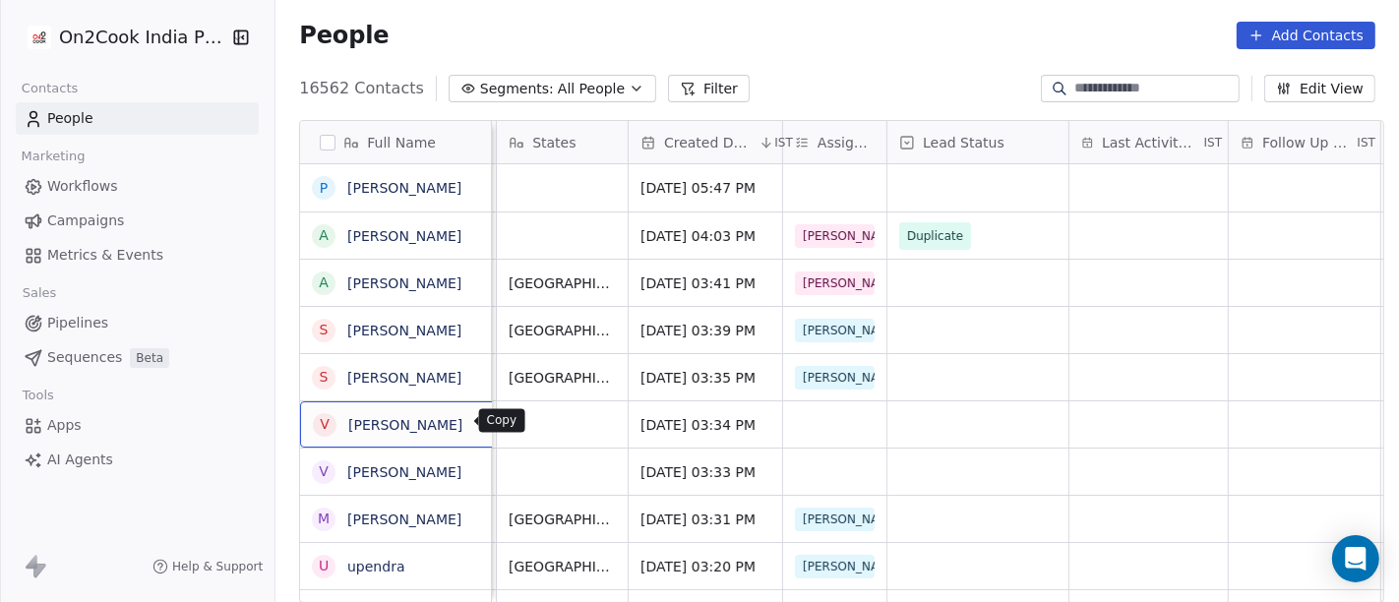
click at [479, 422] on icon "grid" at bounding box center [487, 422] width 16 height 16
click at [1112, 80] on input at bounding box center [1155, 89] width 161 height 20
paste input "*********"
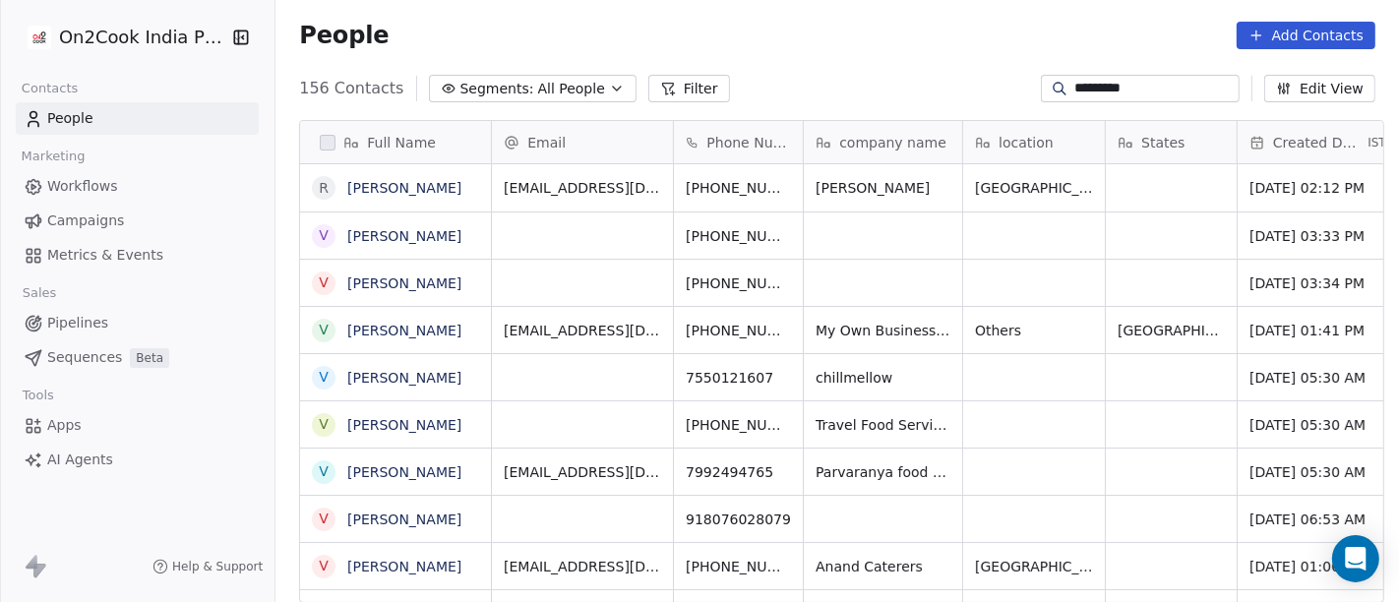
type input "*********"
click at [831, 234] on icon "grid" at bounding box center [835, 231] width 9 height 9
click at [786, 73] on div "156 Contacts Segments: All People Filter ********* Edit View" at bounding box center [836, 88] width 1123 height 31
click at [917, 49] on div "People Add Contacts" at bounding box center [836, 35] width 1123 height 75
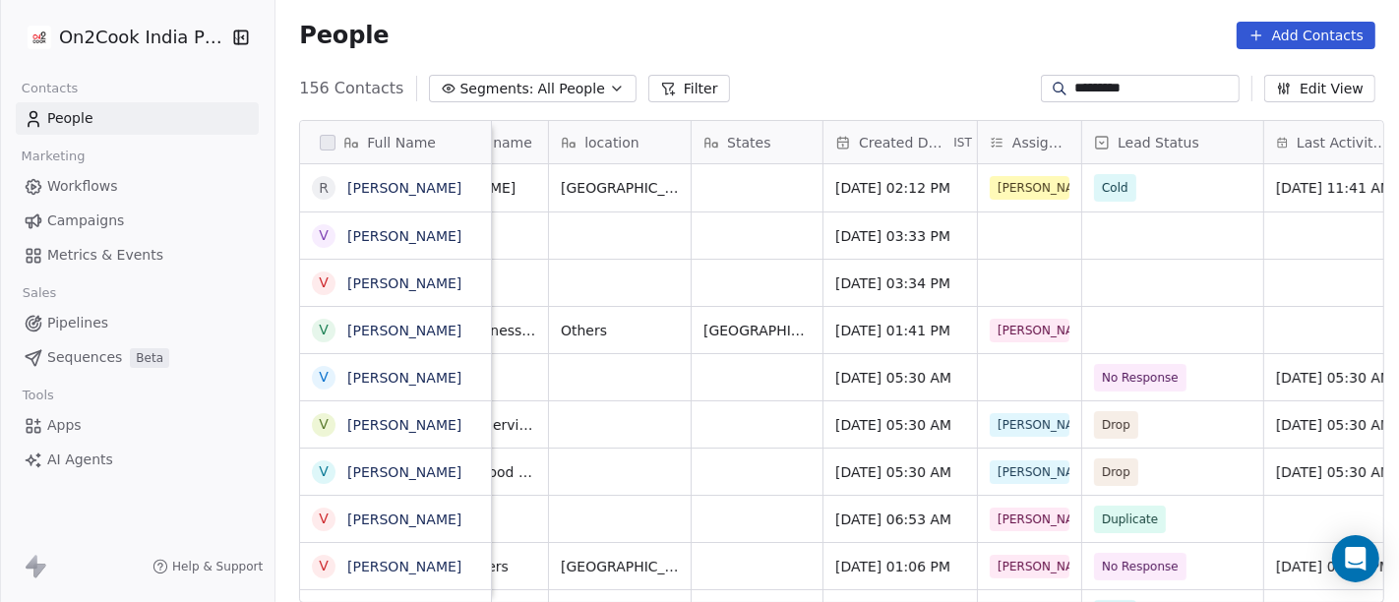
scroll to position [0, 415]
click at [1007, 240] on div "grid" at bounding box center [1028, 235] width 103 height 46
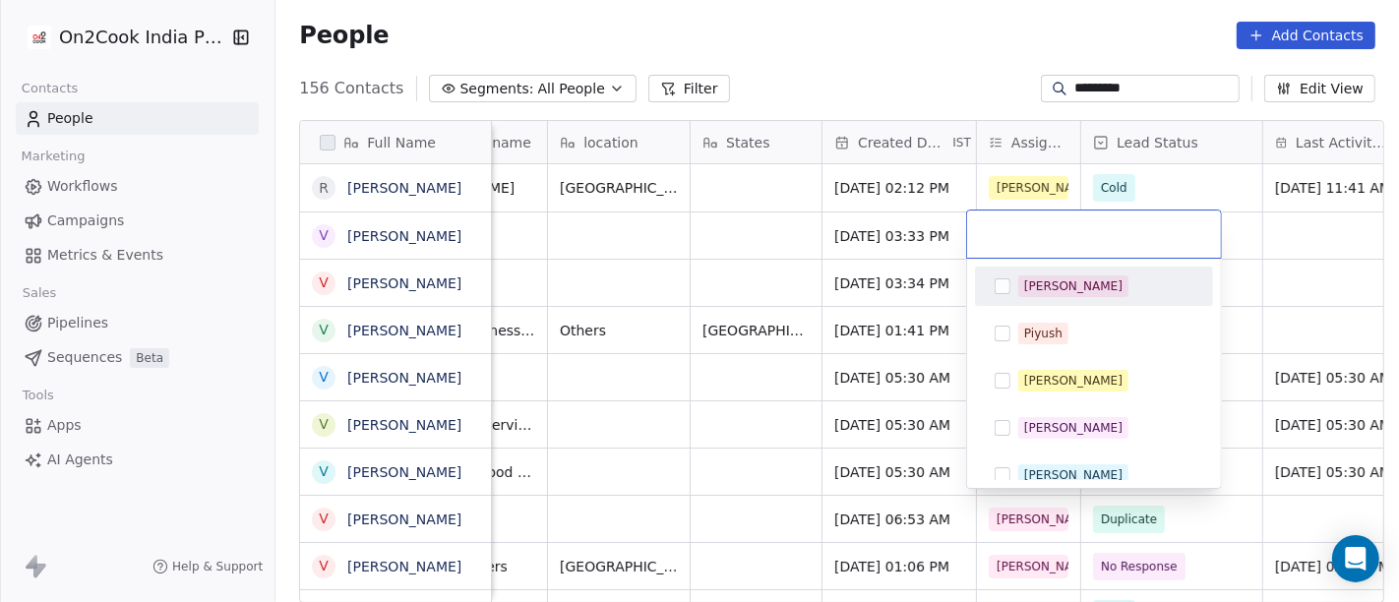
click at [1005, 294] on div "[PERSON_NAME]" at bounding box center [1094, 285] width 222 height 31
click at [914, 105] on html "On2Cook India Pvt. Ltd. Contacts People Marketing Workflows Campaigns Metrics &…" at bounding box center [699, 301] width 1399 height 602
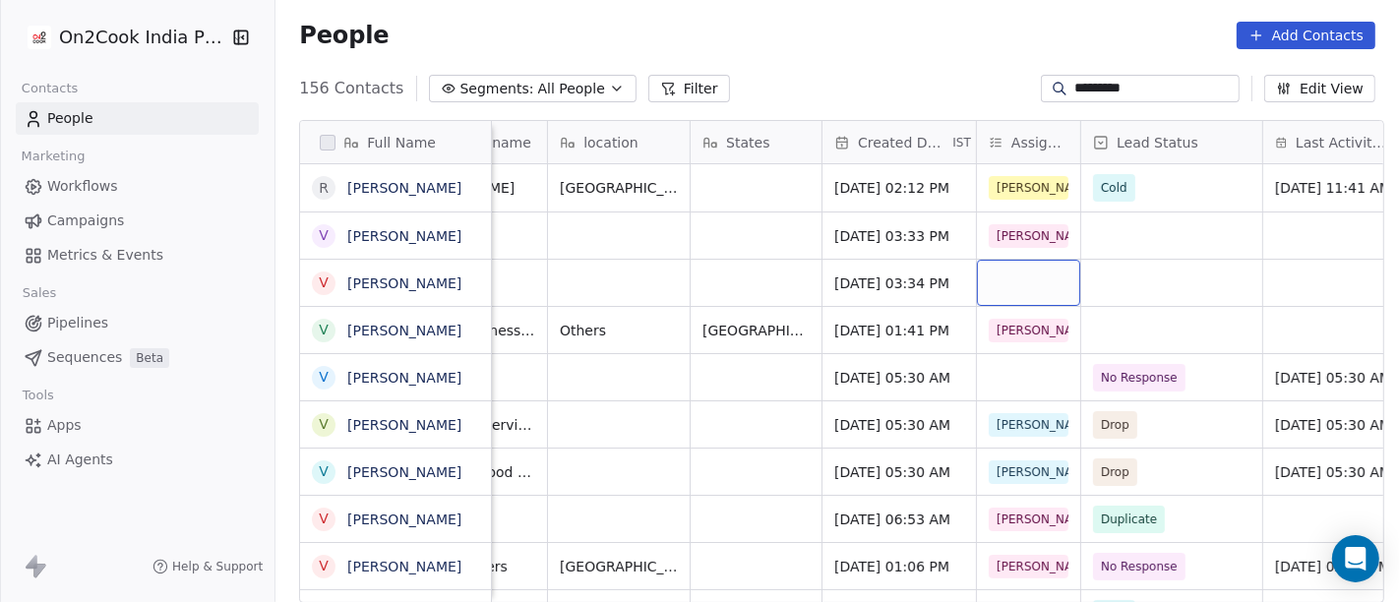
click at [1014, 287] on div "grid" at bounding box center [1028, 283] width 103 height 46
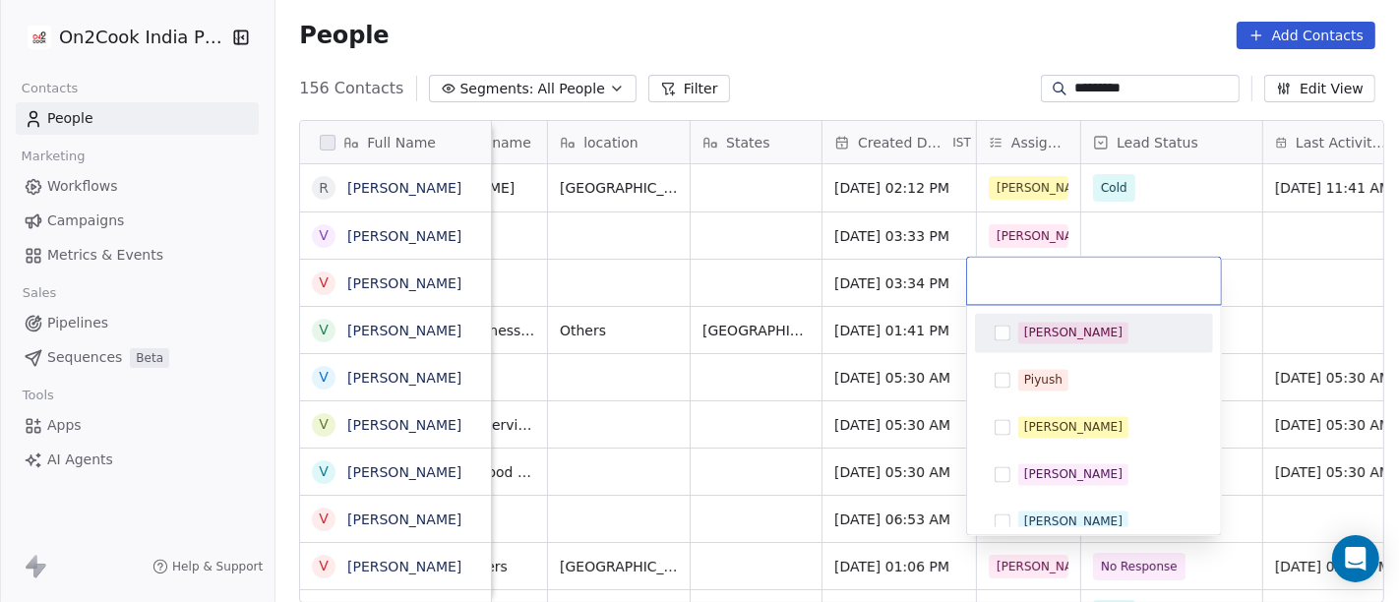
click at [1024, 330] on div "[PERSON_NAME]" at bounding box center [1073, 333] width 98 height 18
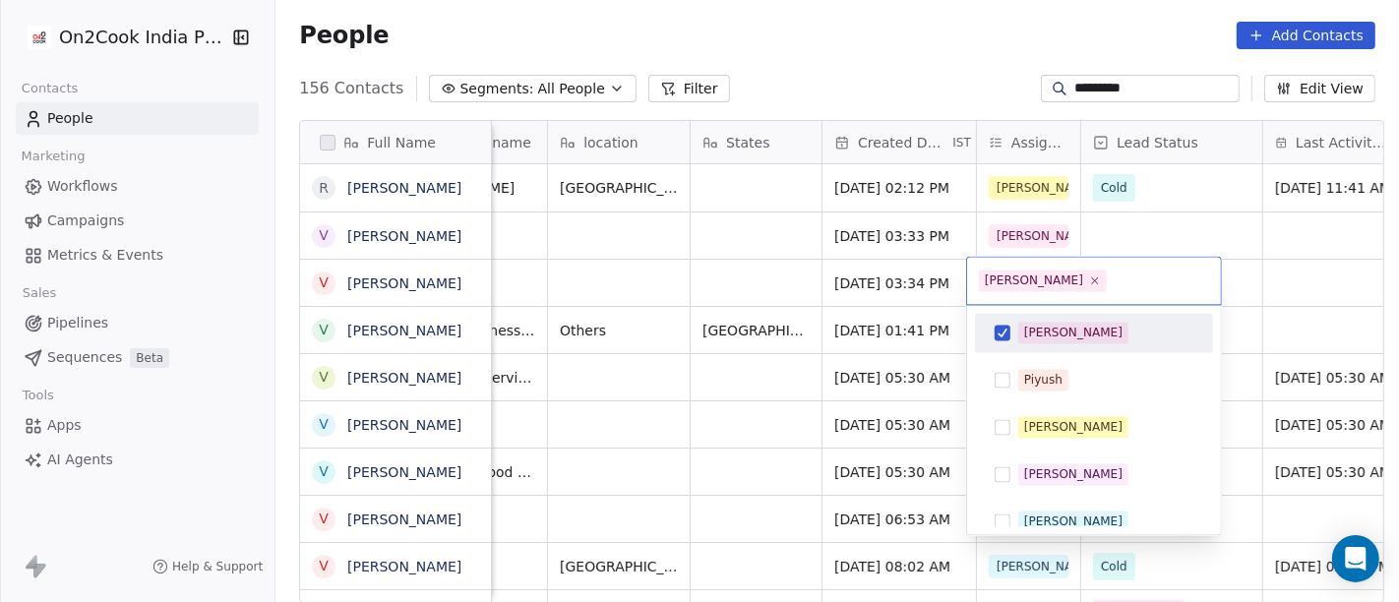
click at [970, 75] on html "On2Cook India Pvt. Ltd. Contacts People Marketing Workflows Campaigns Metrics &…" at bounding box center [699, 301] width 1399 height 602
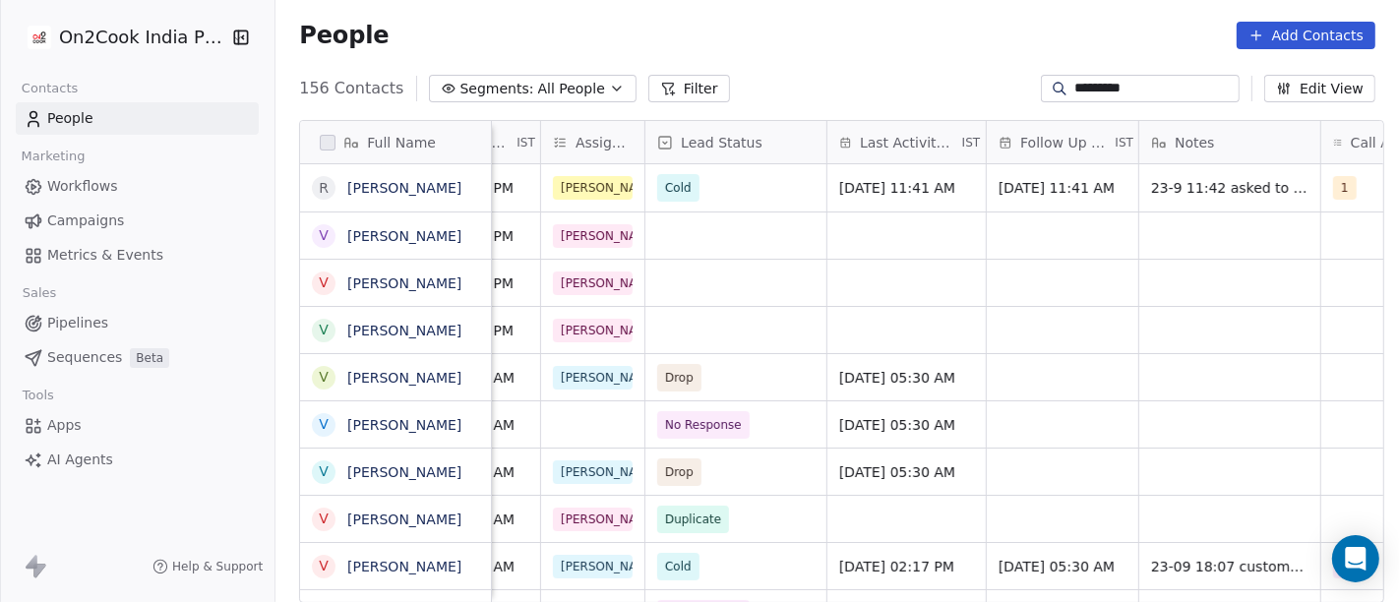
scroll to position [0, 853]
click at [1217, 240] on div "grid" at bounding box center [1227, 235] width 181 height 46
type textarea "*"
type textarea "**********"
click at [1155, 331] on html "On2Cook India Pvt. Ltd. Contacts People Marketing Workflows Campaigns Metrics &…" at bounding box center [699, 301] width 1399 height 602
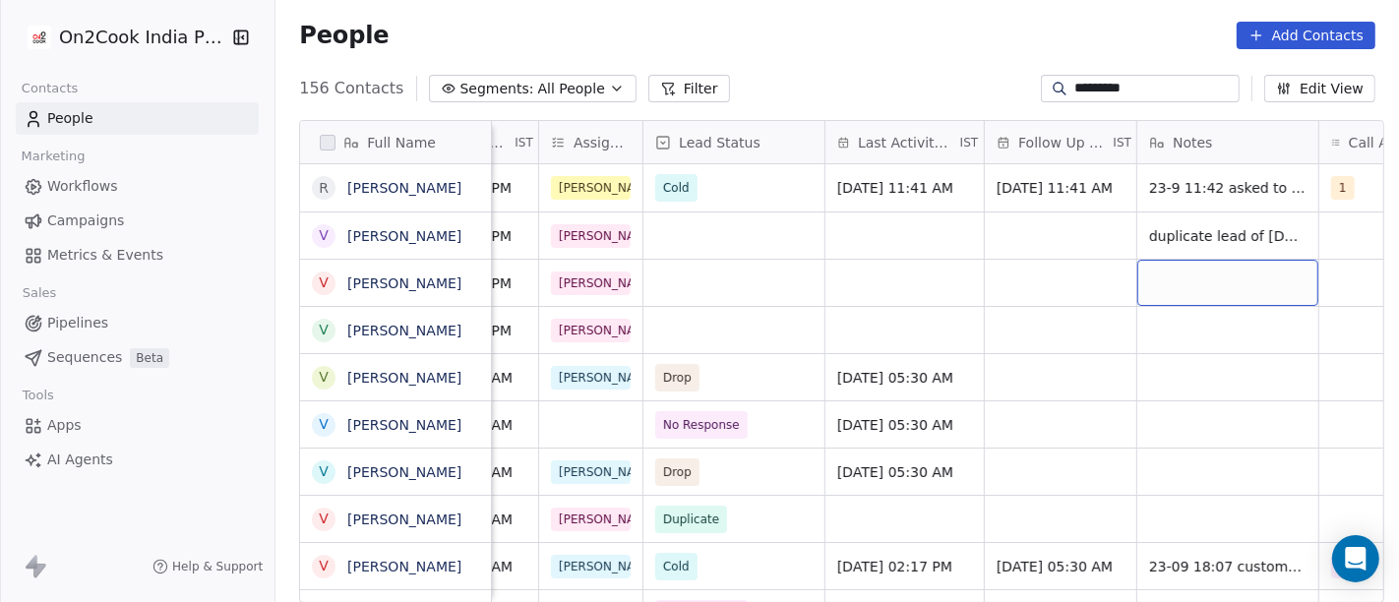
click at [1181, 282] on div "grid" at bounding box center [1227, 283] width 181 height 46
type textarea "**********"
click at [996, 287] on html "On2Cook India Pvt. Ltd. Contacts People Marketing Workflows Campaigns Metrics &…" at bounding box center [699, 301] width 1399 height 602
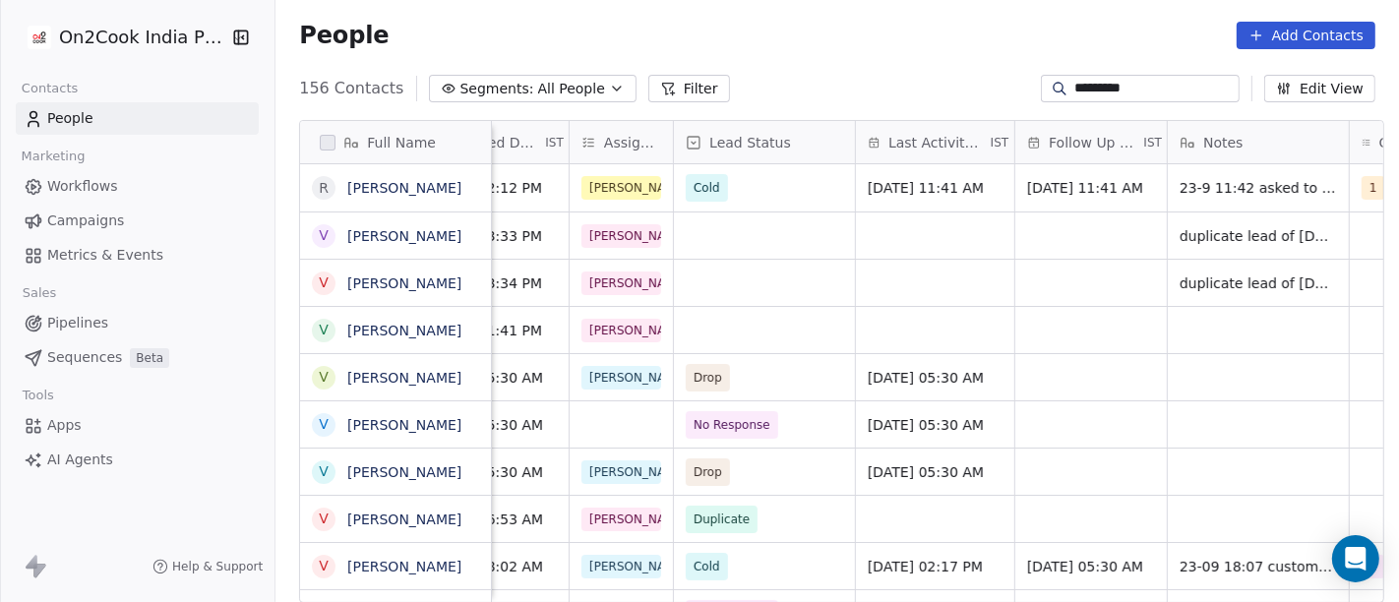
scroll to position [0, 820]
click at [742, 236] on div "grid" at bounding box center [766, 235] width 181 height 46
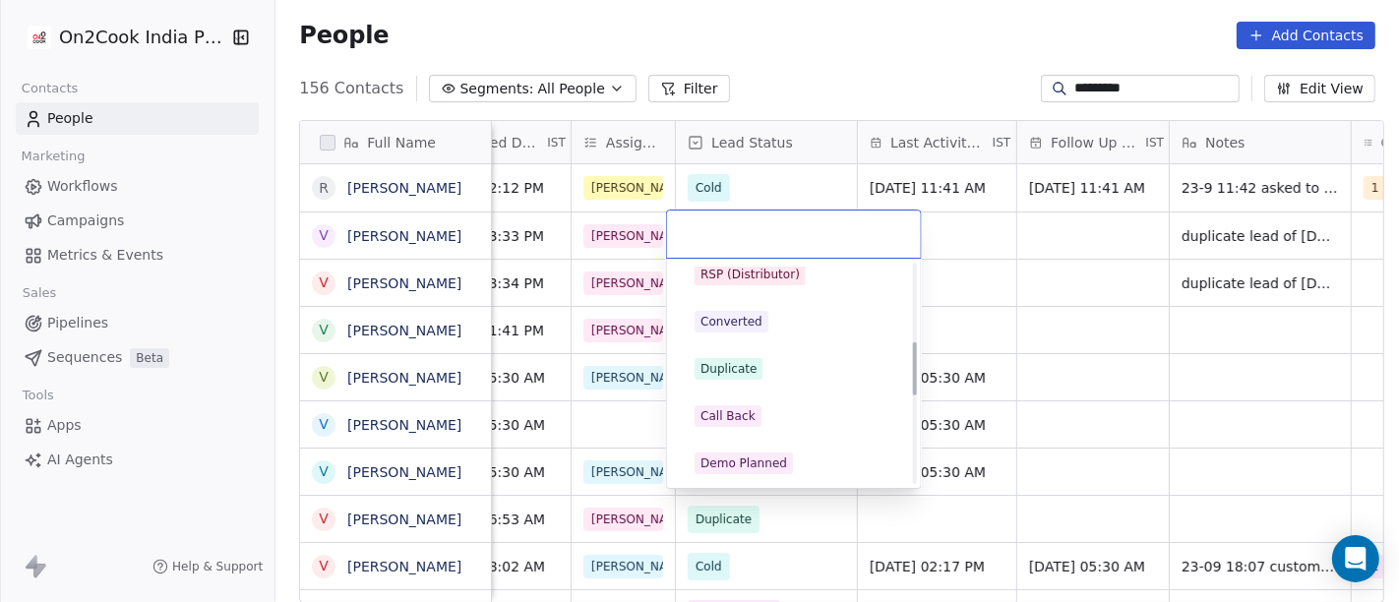
scroll to position [328, 0]
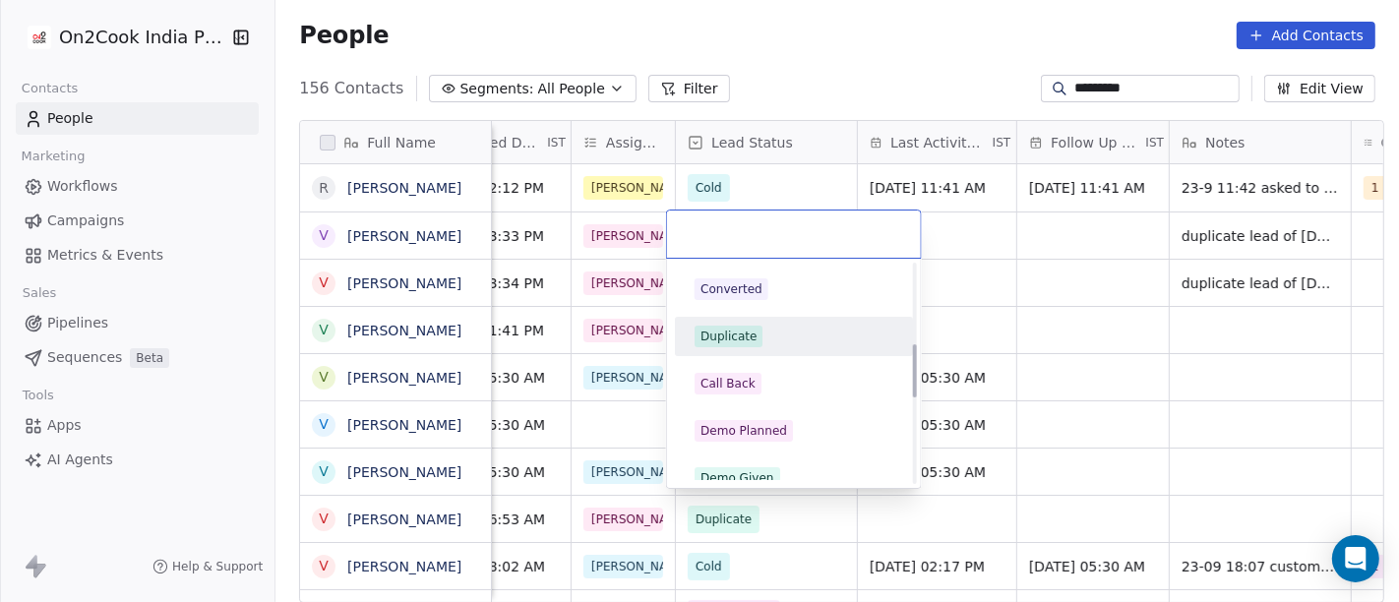
click at [744, 330] on div "Duplicate" at bounding box center [728, 337] width 56 height 18
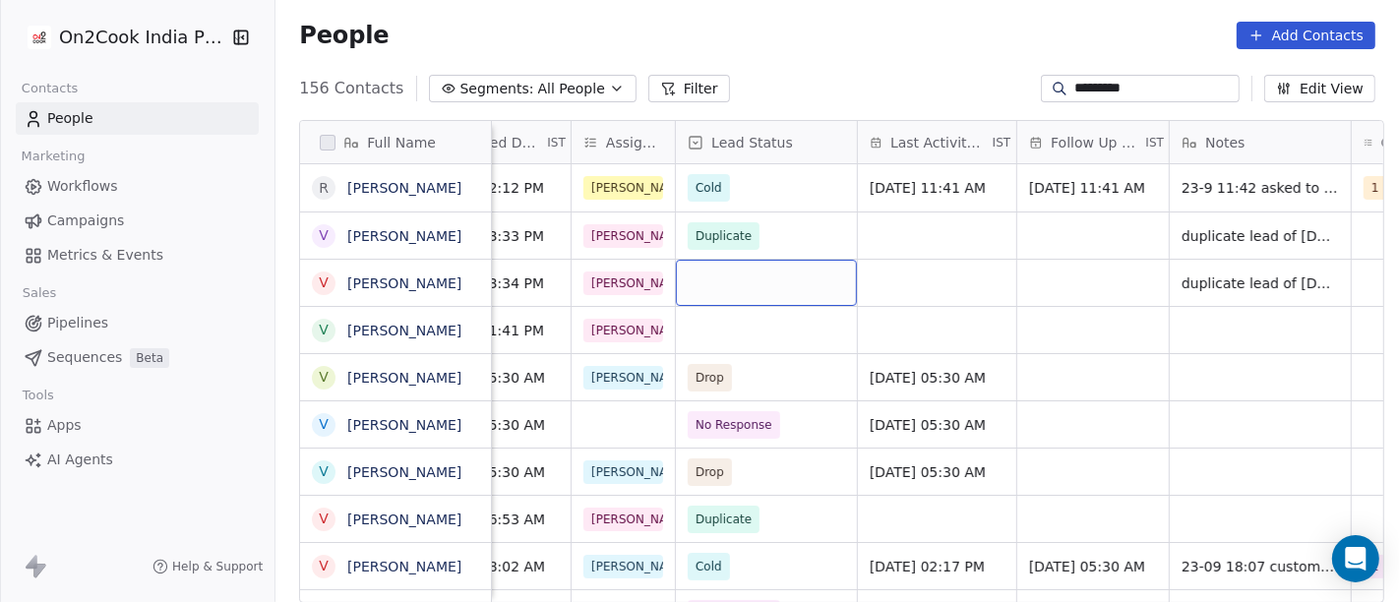
click at [777, 284] on div "grid" at bounding box center [766, 283] width 181 height 46
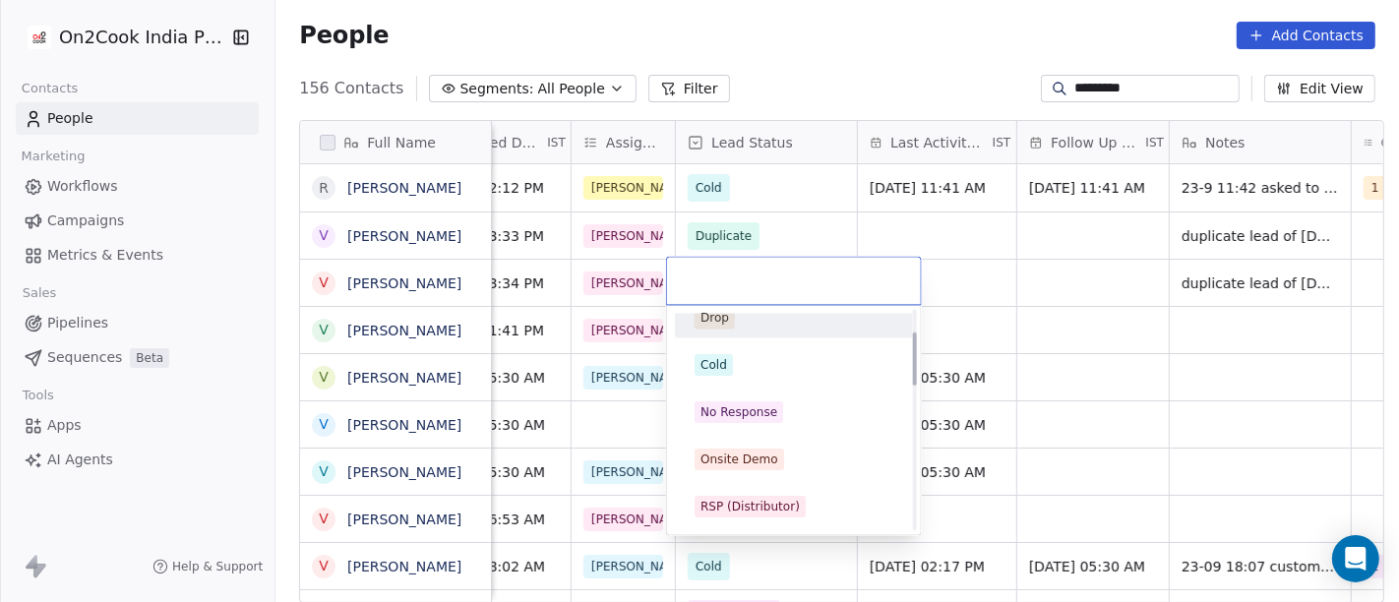
scroll to position [0, 0]
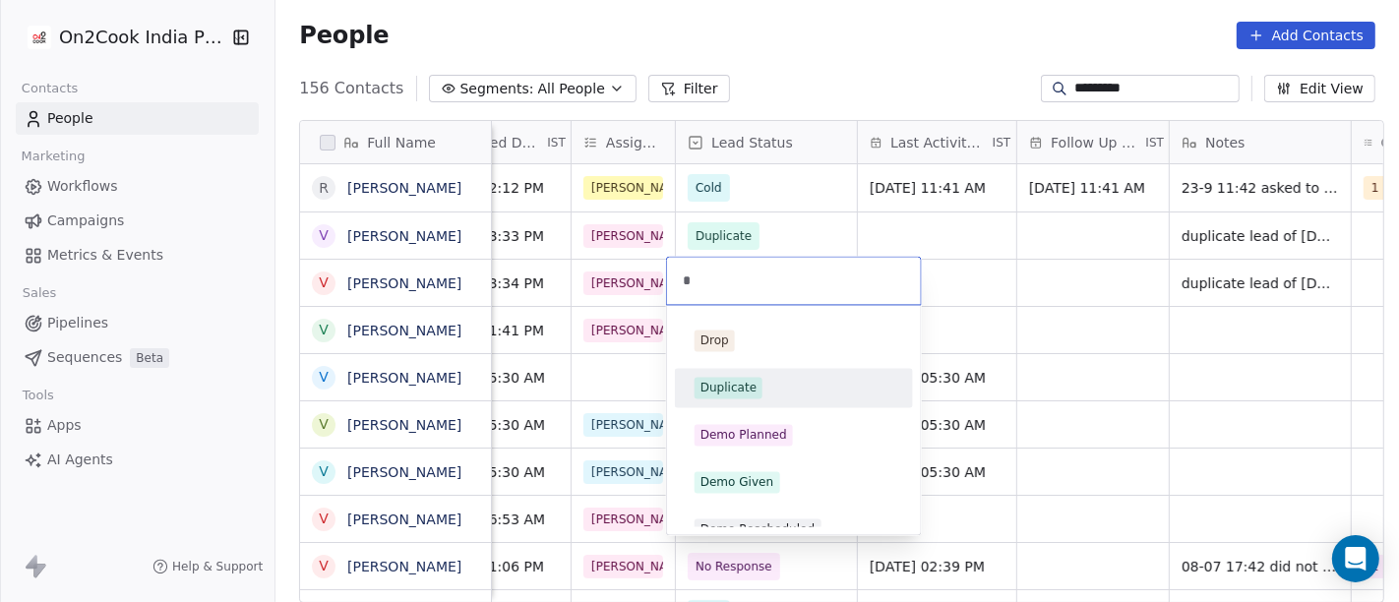
type input "*"
click at [742, 385] on div "Duplicate" at bounding box center [728, 388] width 56 height 18
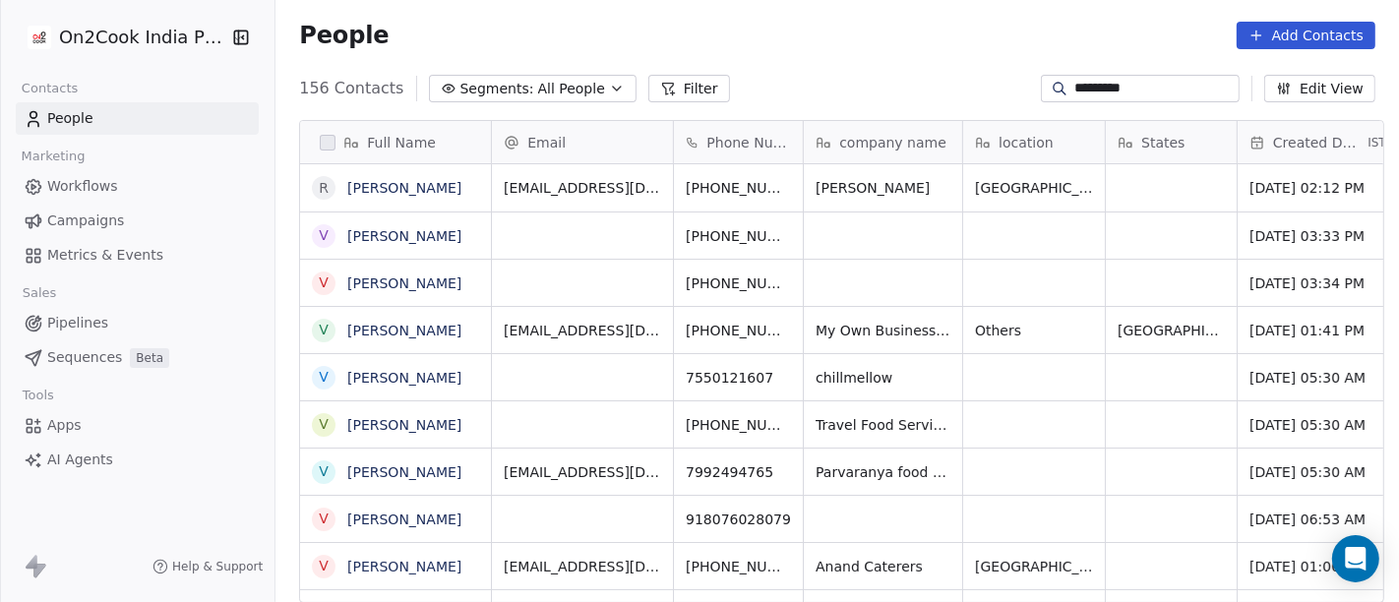
click at [1123, 86] on input "*********" at bounding box center [1155, 89] width 161 height 20
paste input "**"
type input "**********"
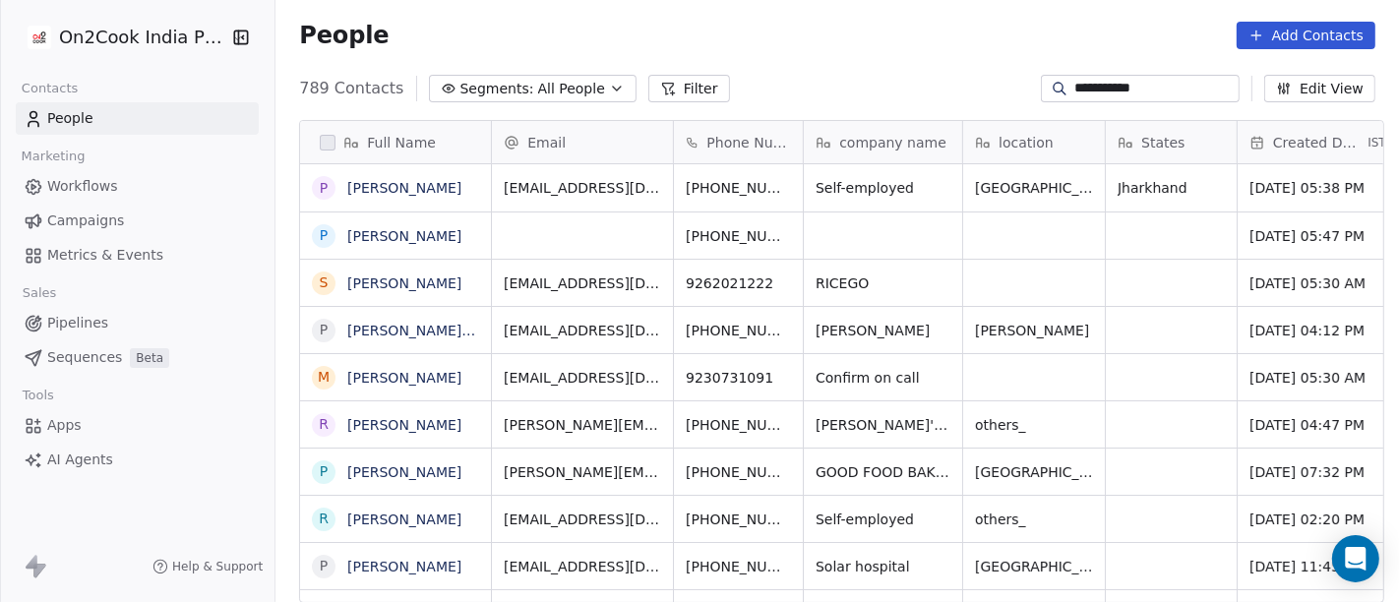
scroll to position [513, 1115]
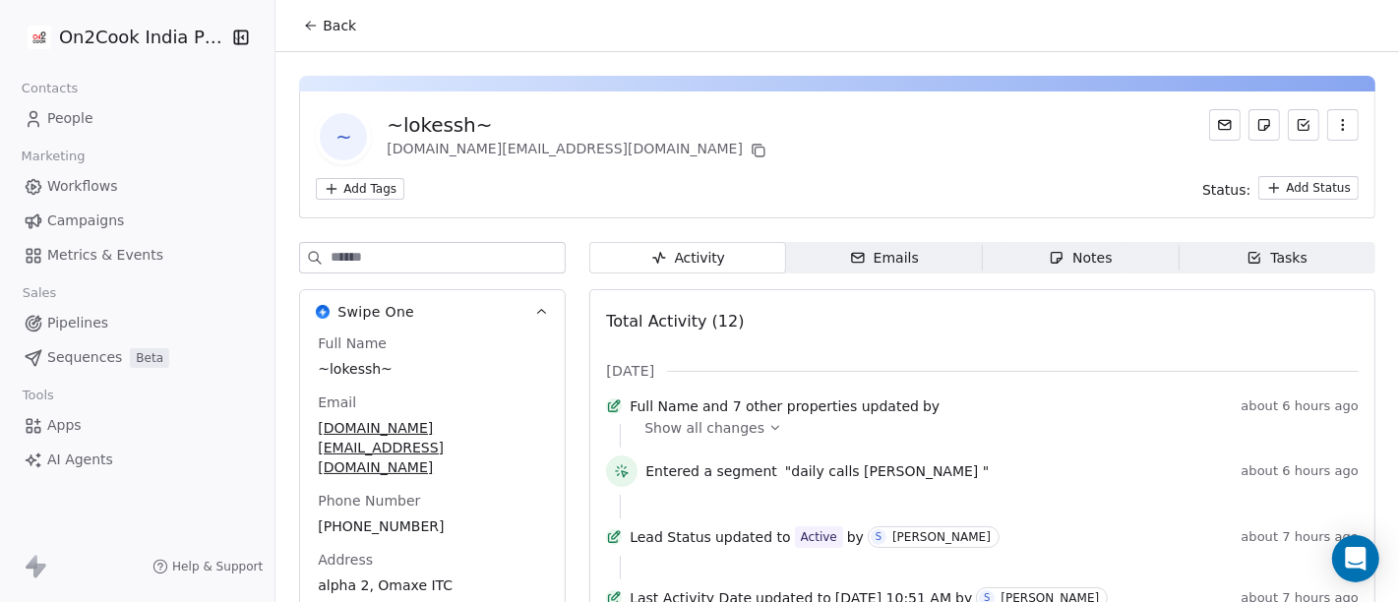
click at [323, 24] on span "Back" at bounding box center [339, 26] width 33 height 20
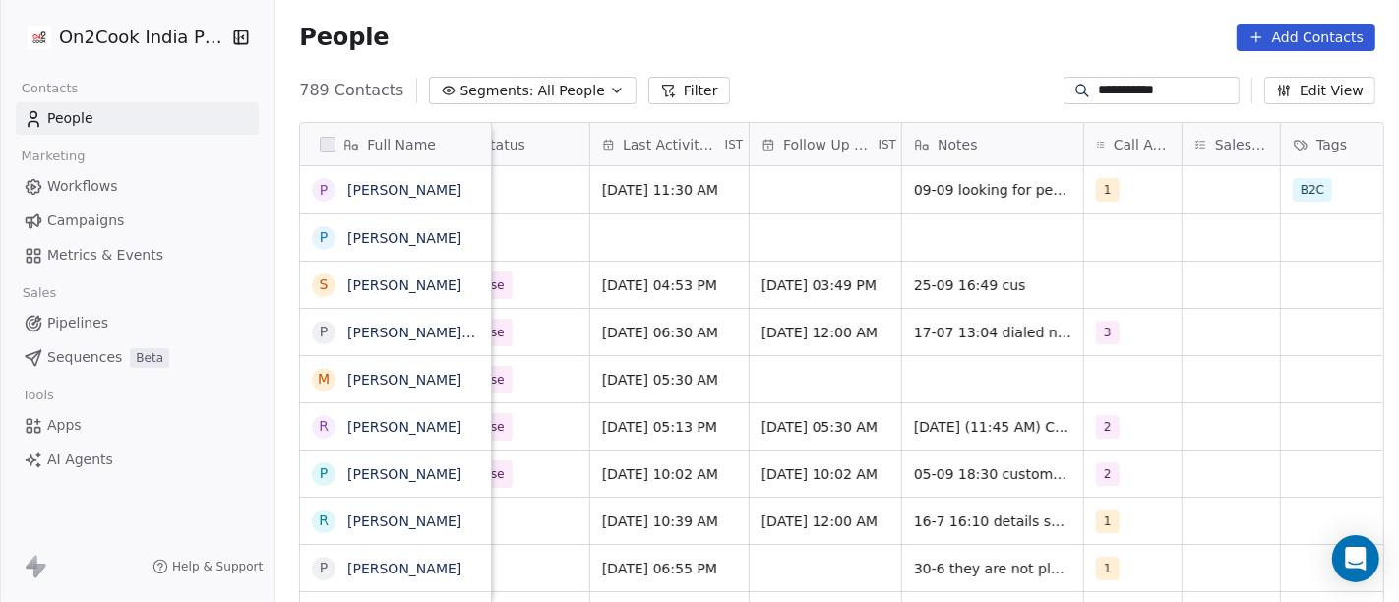
scroll to position [0, 1094]
click at [951, 71] on div "People Add Contacts" at bounding box center [836, 37] width 1123 height 75
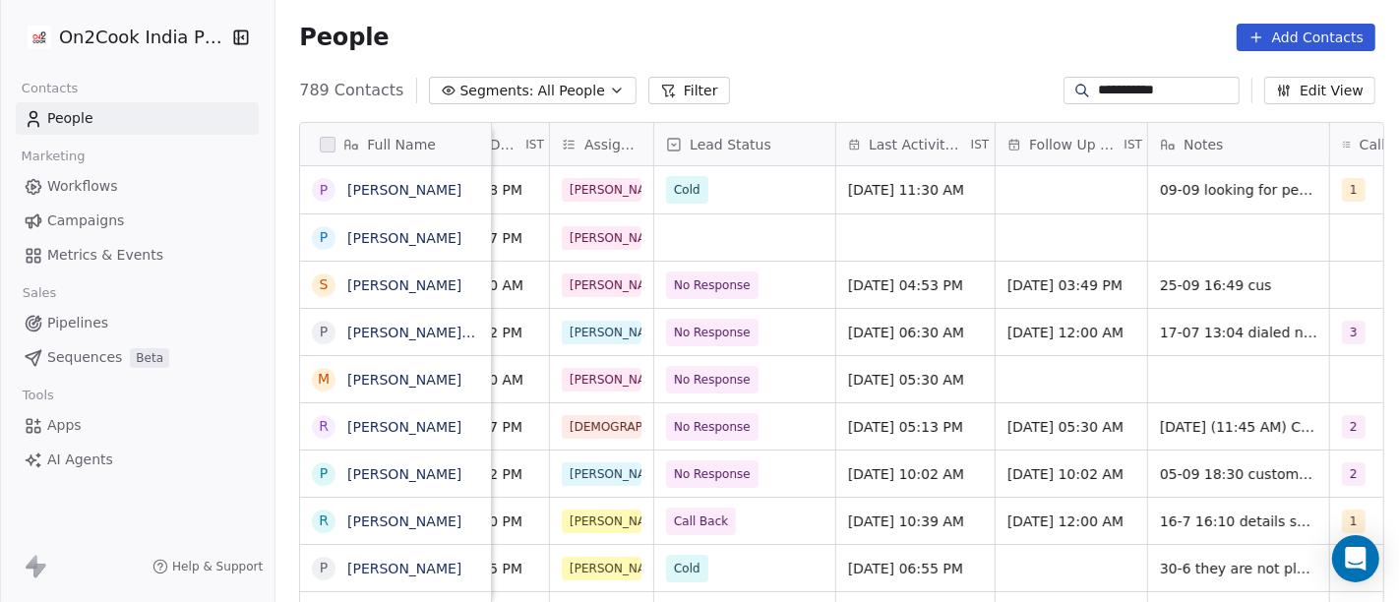
scroll to position [0, 718]
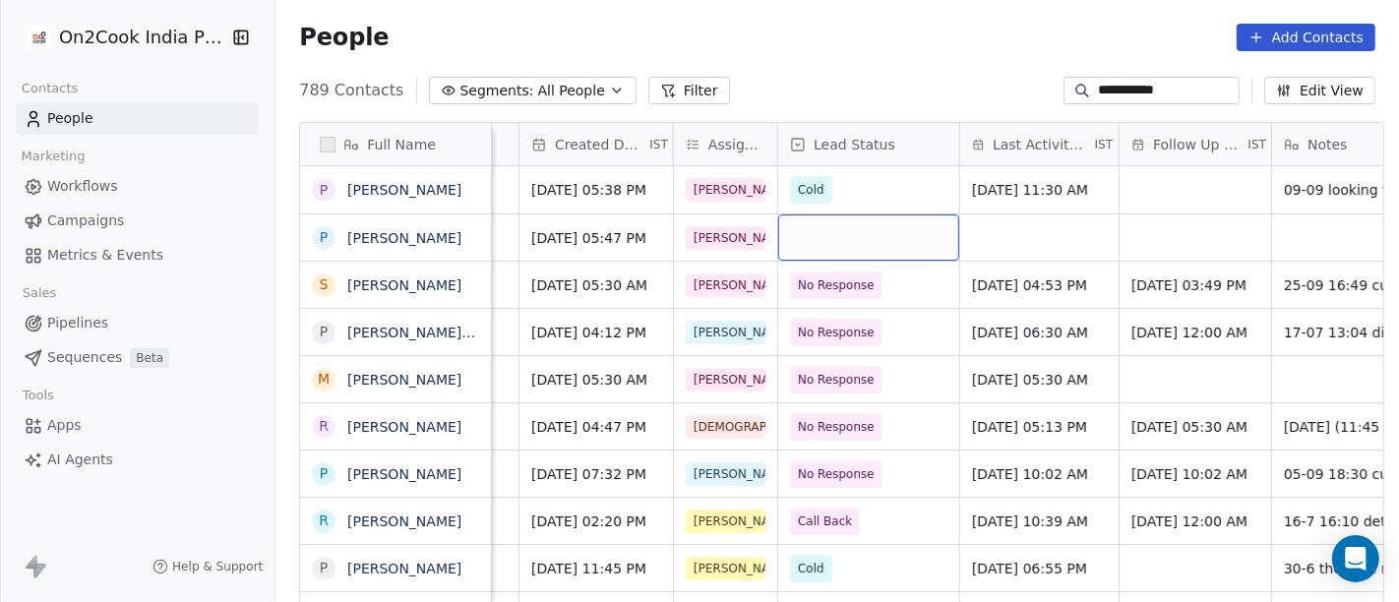
click at [817, 219] on div "grid" at bounding box center [868, 237] width 181 height 46
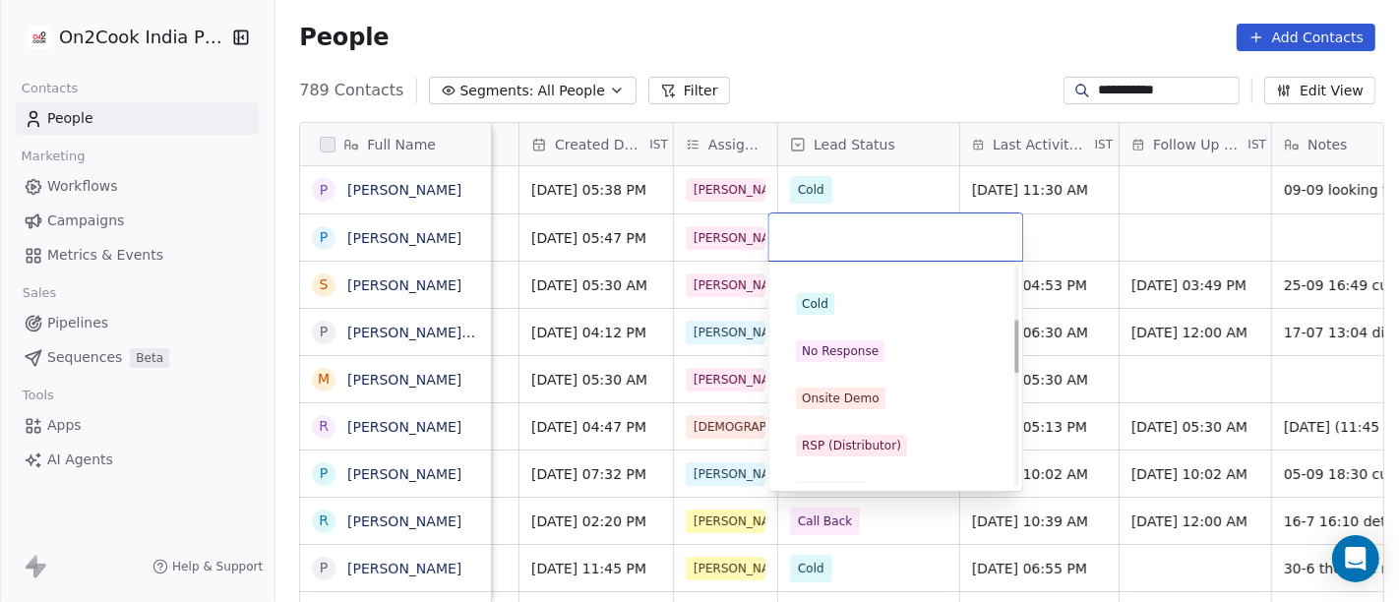
scroll to position [218, 0]
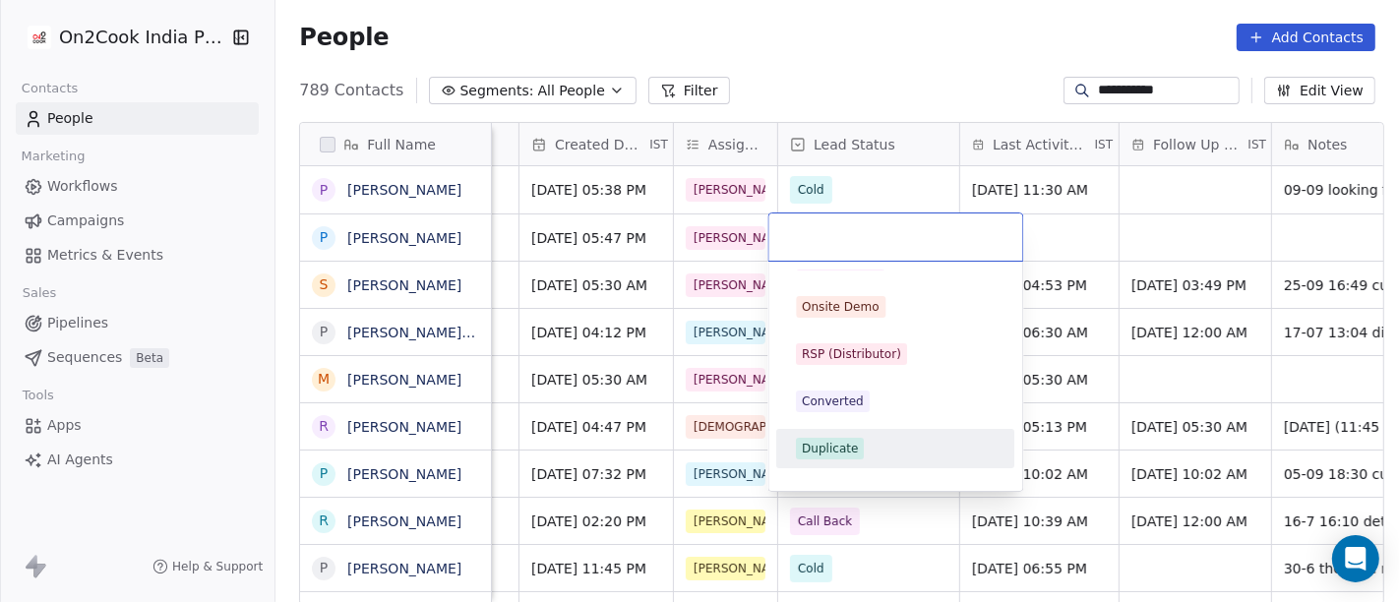
click at [859, 445] on span "Duplicate" at bounding box center [830, 449] width 68 height 22
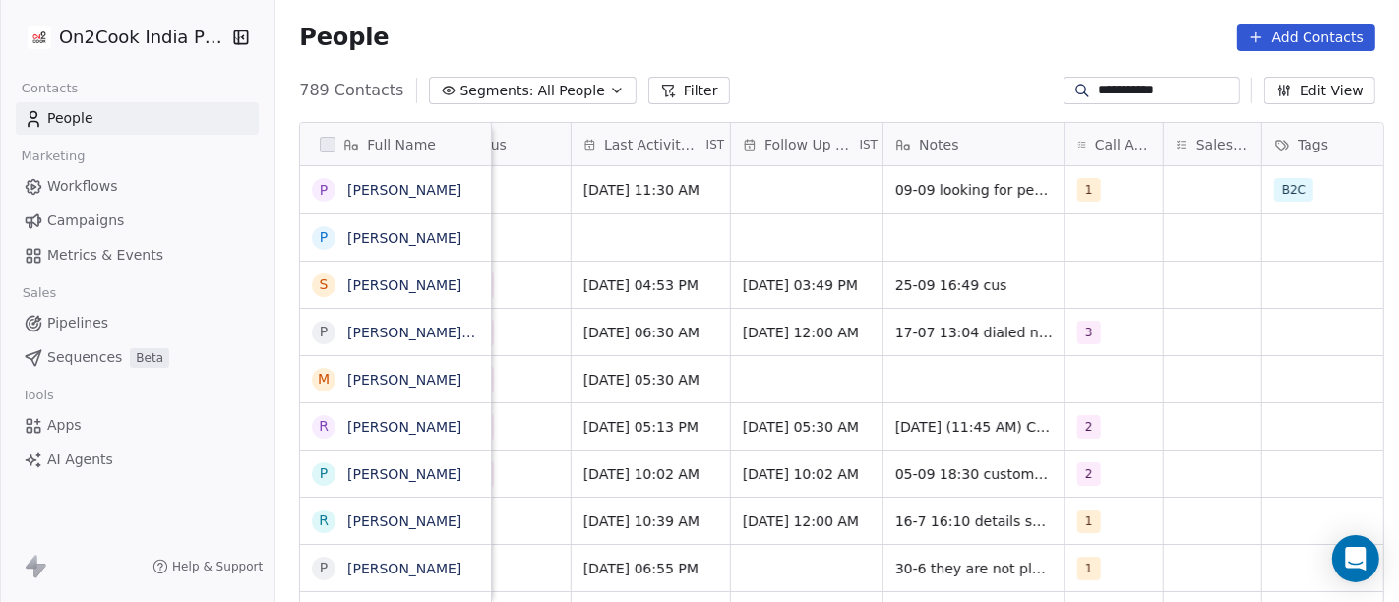
scroll to position [0, 1109]
click at [919, 231] on div "grid" at bounding box center [971, 237] width 181 height 46
type textarea "**********"
click at [784, 238] on html "**********" at bounding box center [699, 301] width 1399 height 602
click at [1119, 78] on div "**********" at bounding box center [1151, 91] width 176 height 28
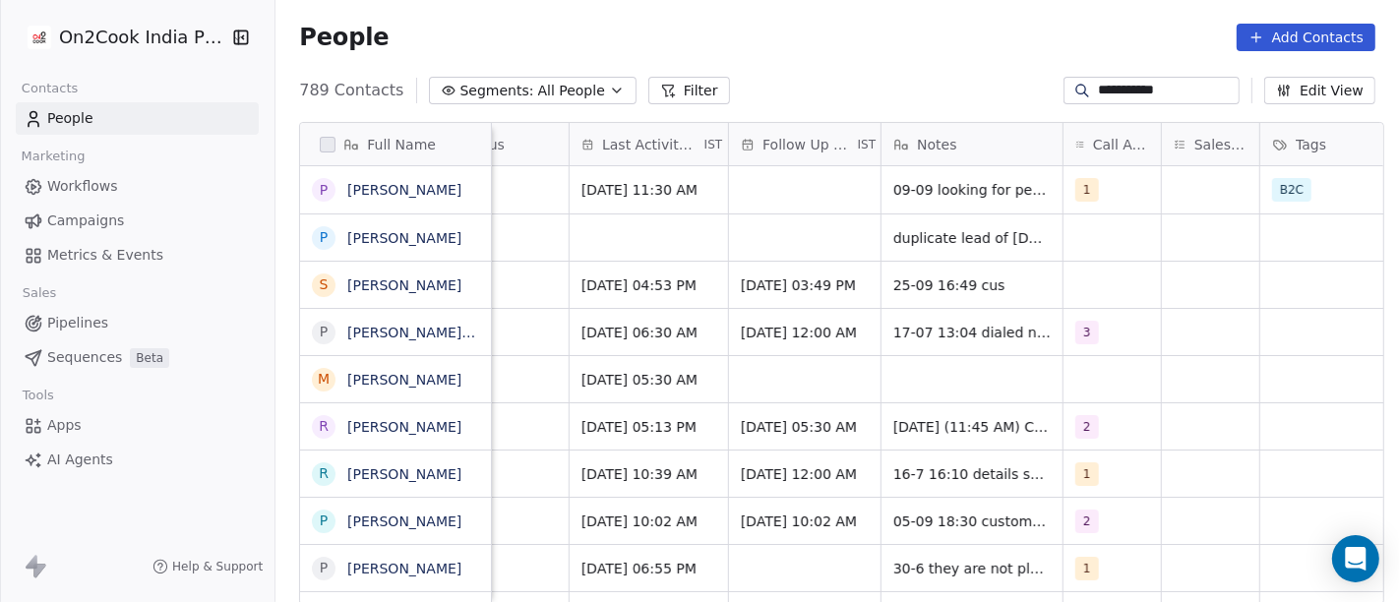
click at [1119, 78] on div "**********" at bounding box center [1151, 91] width 176 height 28
click at [1137, 92] on input "**********" at bounding box center [1167, 91] width 138 height 20
paste input "*****"
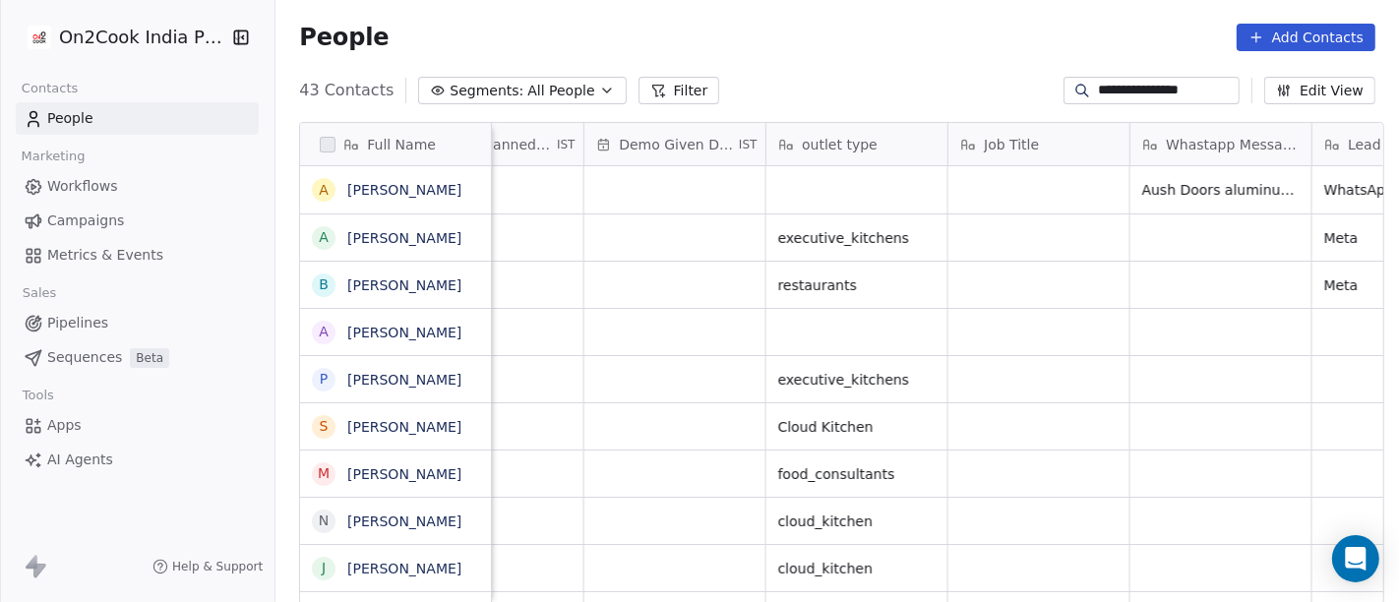
scroll to position [0, 2497]
type input "**********"
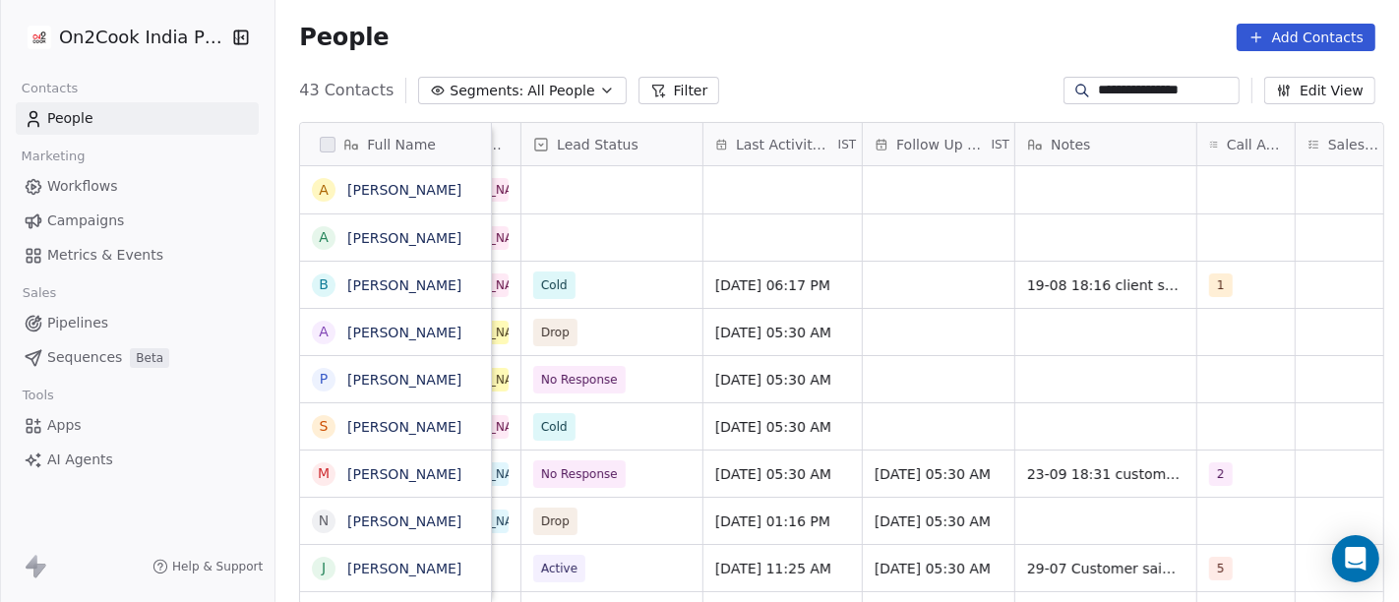
scroll to position [0, 689]
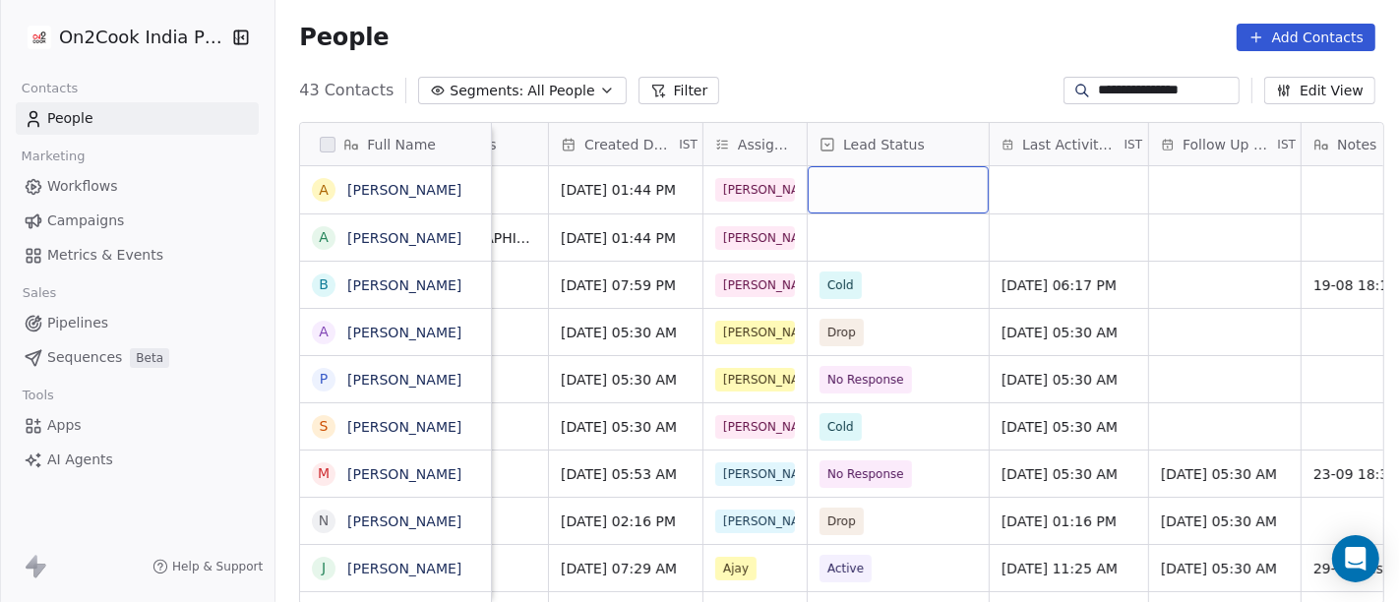
click at [837, 195] on div "grid" at bounding box center [898, 189] width 181 height 47
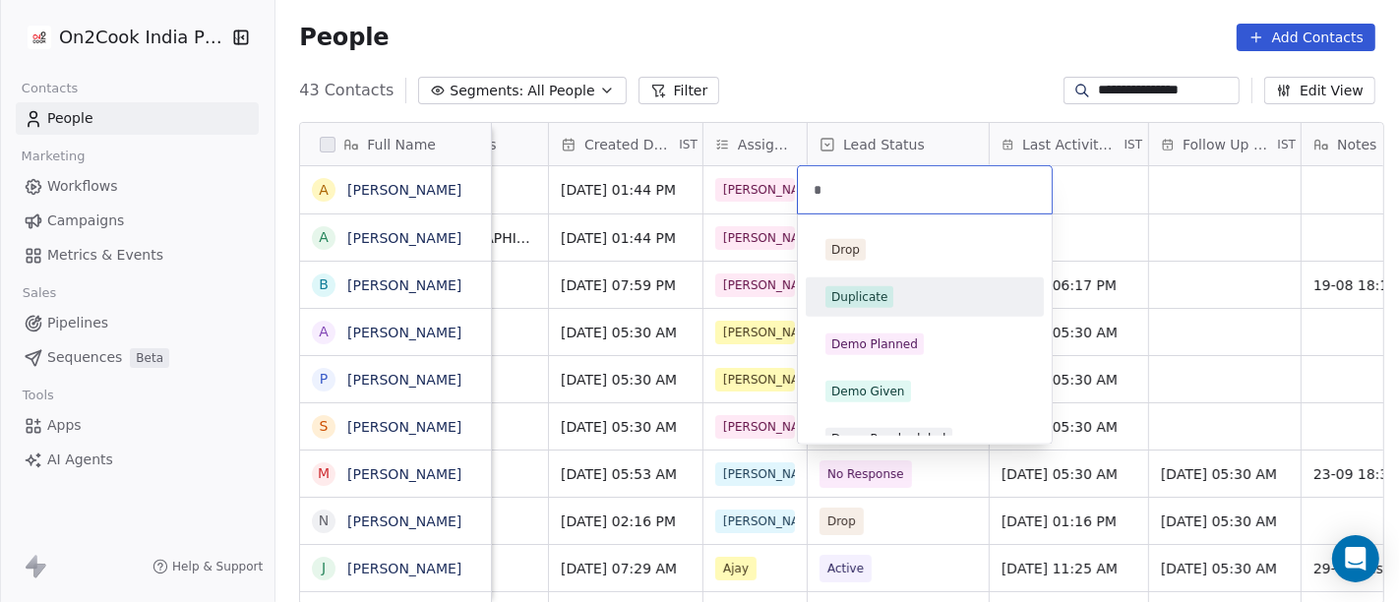
type input "*"
click at [863, 286] on span "Duplicate" at bounding box center [859, 297] width 68 height 22
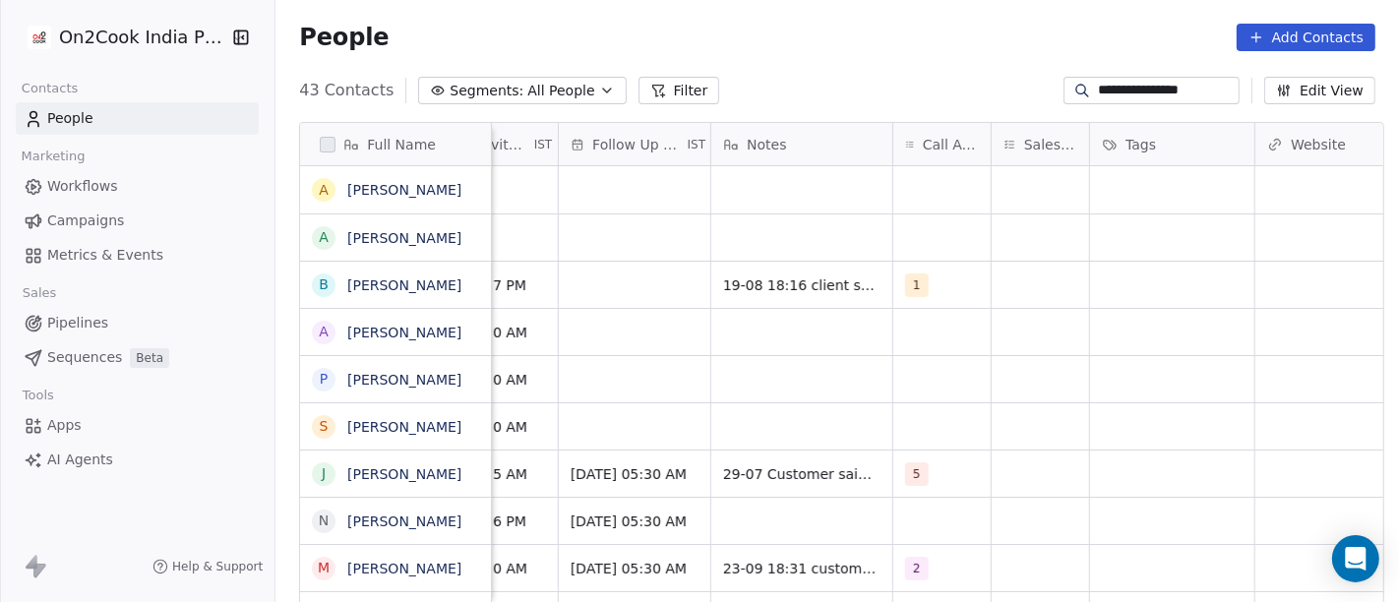
scroll to position [0, 1279]
click at [837, 184] on div "grid" at bounding box center [801, 189] width 181 height 47
type textarea "**********"
click at [1034, 231] on html "**********" at bounding box center [699, 301] width 1399 height 602
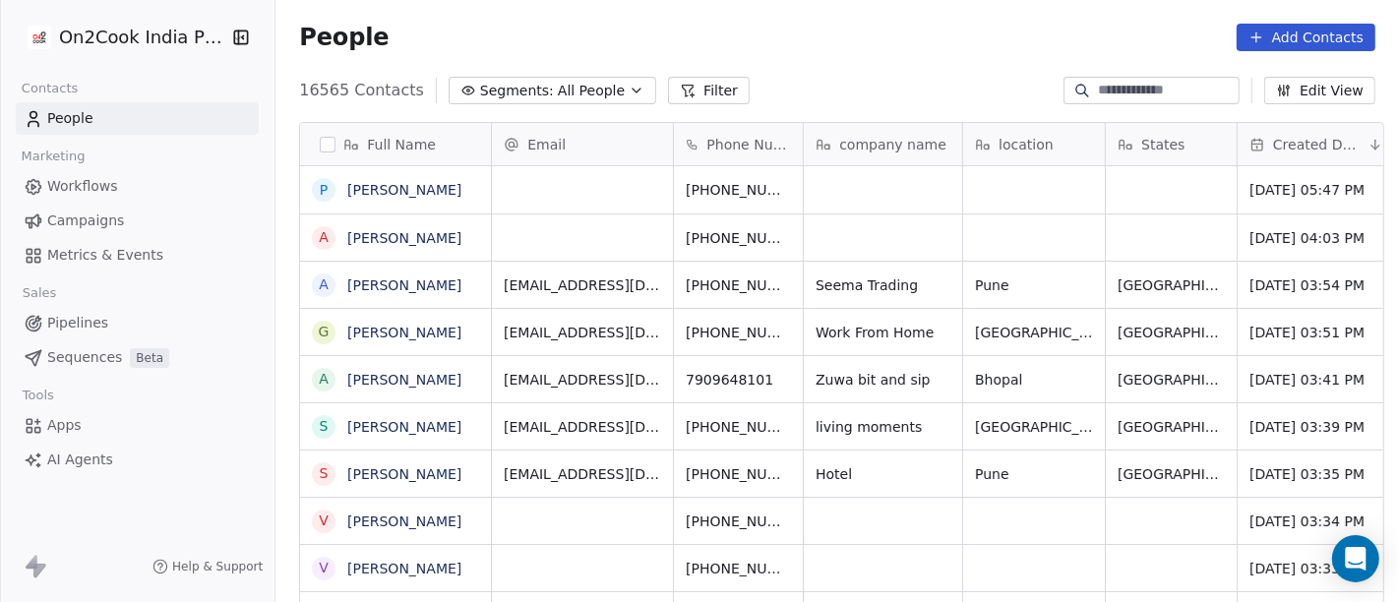
scroll to position [17, 17]
click at [524, 79] on button "Segments: All People" at bounding box center [553, 91] width 208 height 28
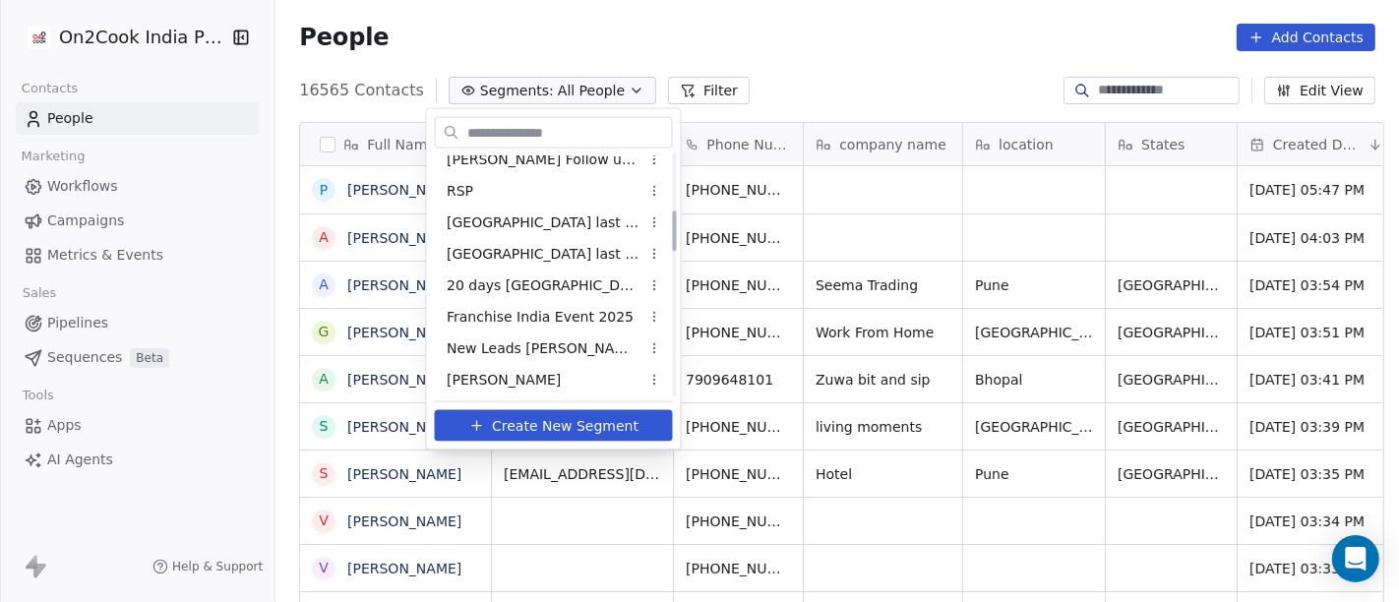
scroll to position [437, 0]
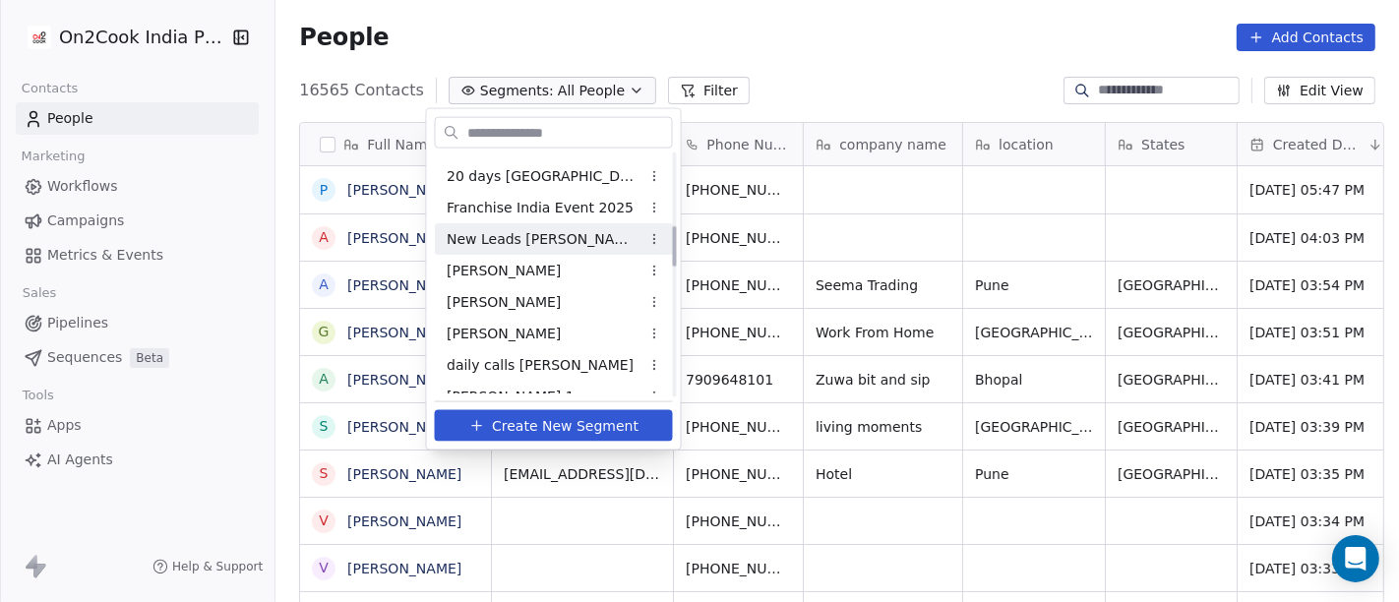
click at [524, 236] on span "New Leads Salim" at bounding box center [543, 238] width 193 height 21
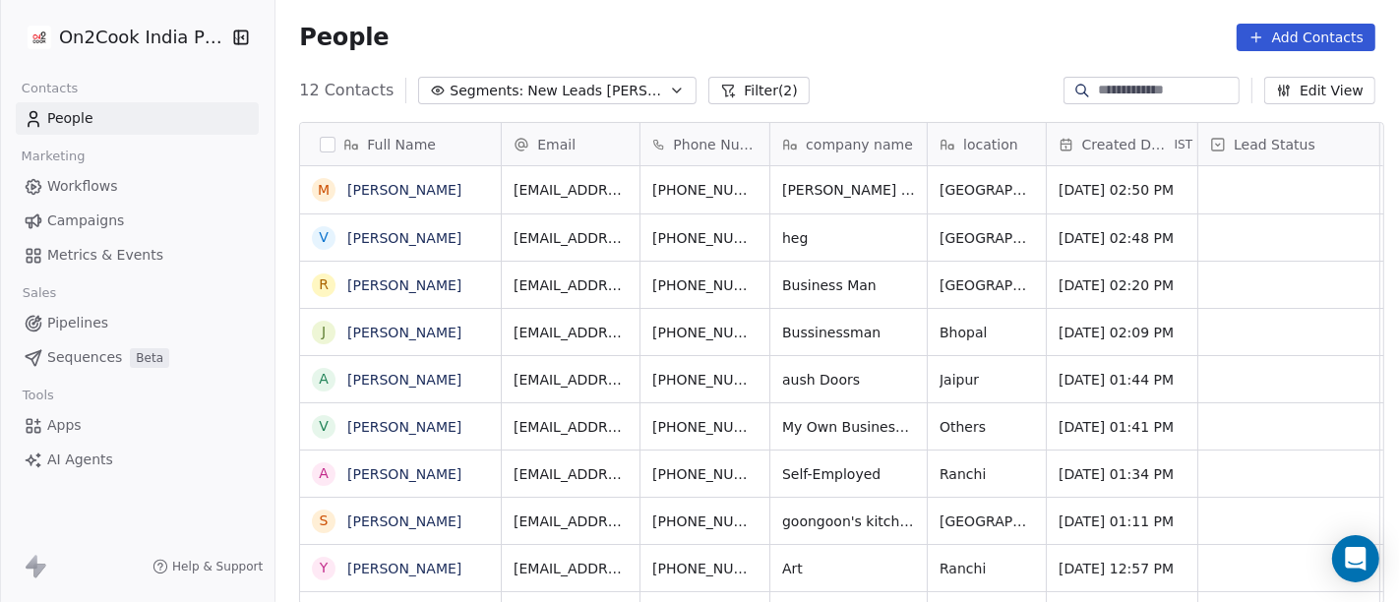
scroll to position [513, 1115]
click at [791, 177] on button "grid" at bounding box center [803, 187] width 24 height 24
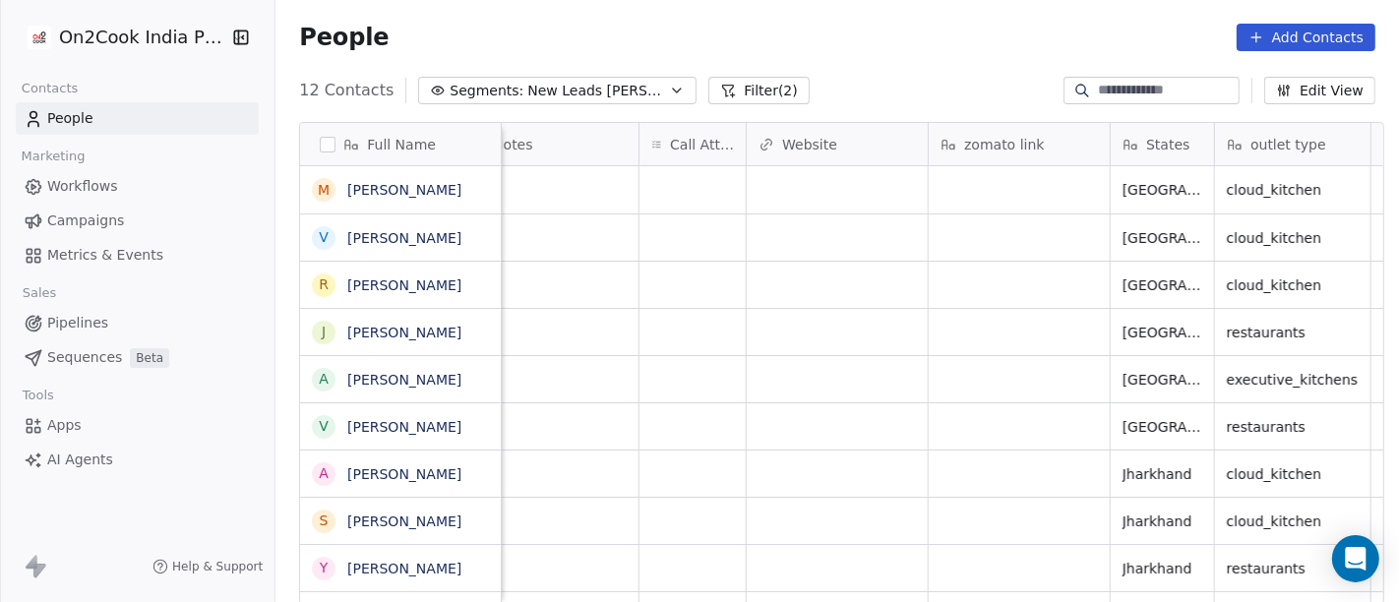
scroll to position [0, 1674]
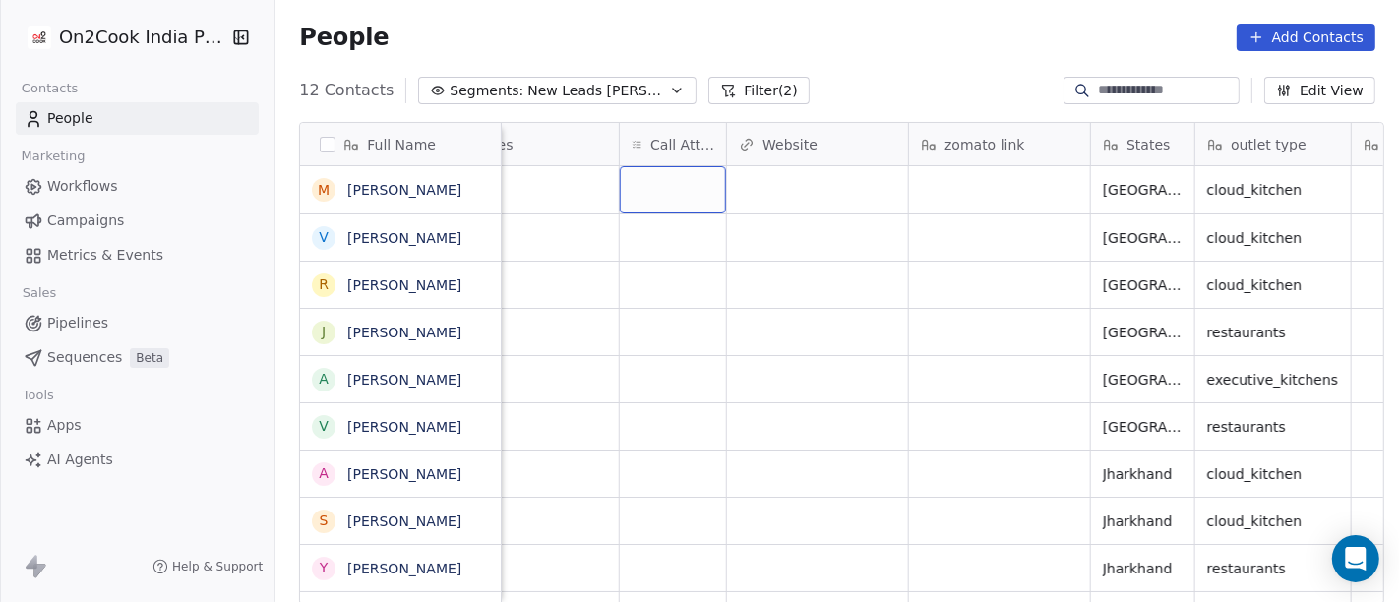
click at [676, 177] on div "grid" at bounding box center [673, 189] width 106 height 47
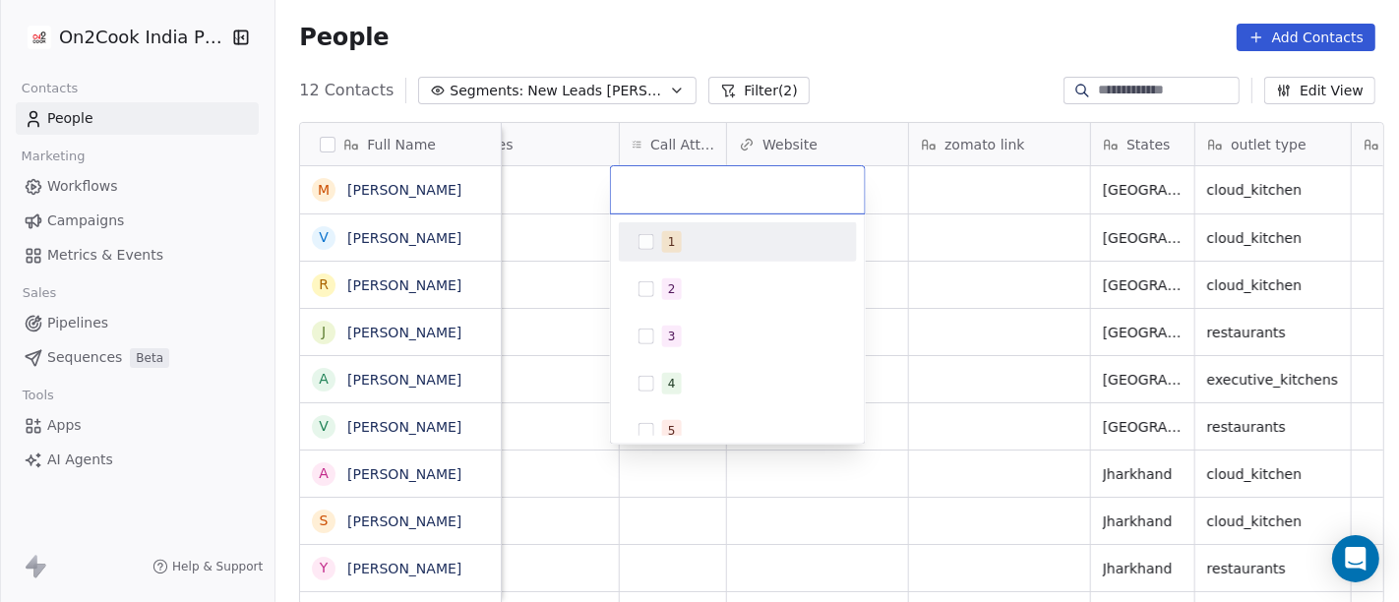
click at [692, 231] on div "1" at bounding box center [749, 242] width 175 height 22
click at [827, 46] on html "On2Cook India Pvt. Ltd. Contacts People Marketing Workflows Campaigns Metrics &…" at bounding box center [699, 301] width 1399 height 602
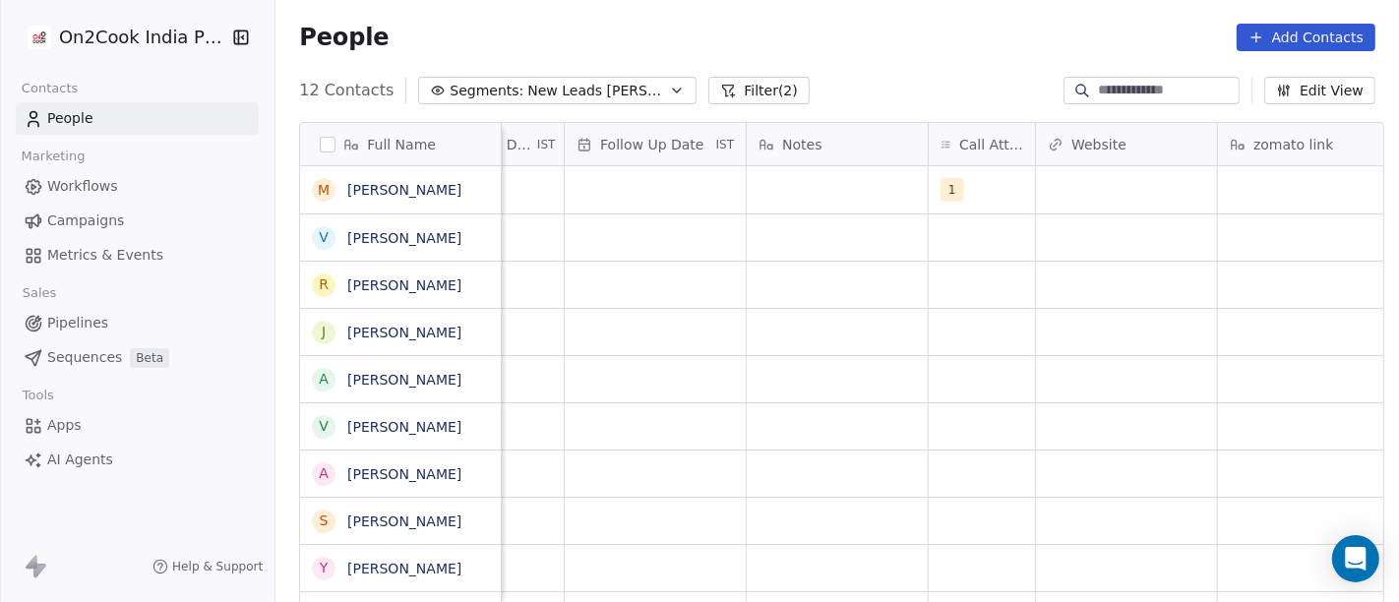
scroll to position [1, 1354]
click at [863, 179] on div "grid" at bounding box center [847, 189] width 181 height 47
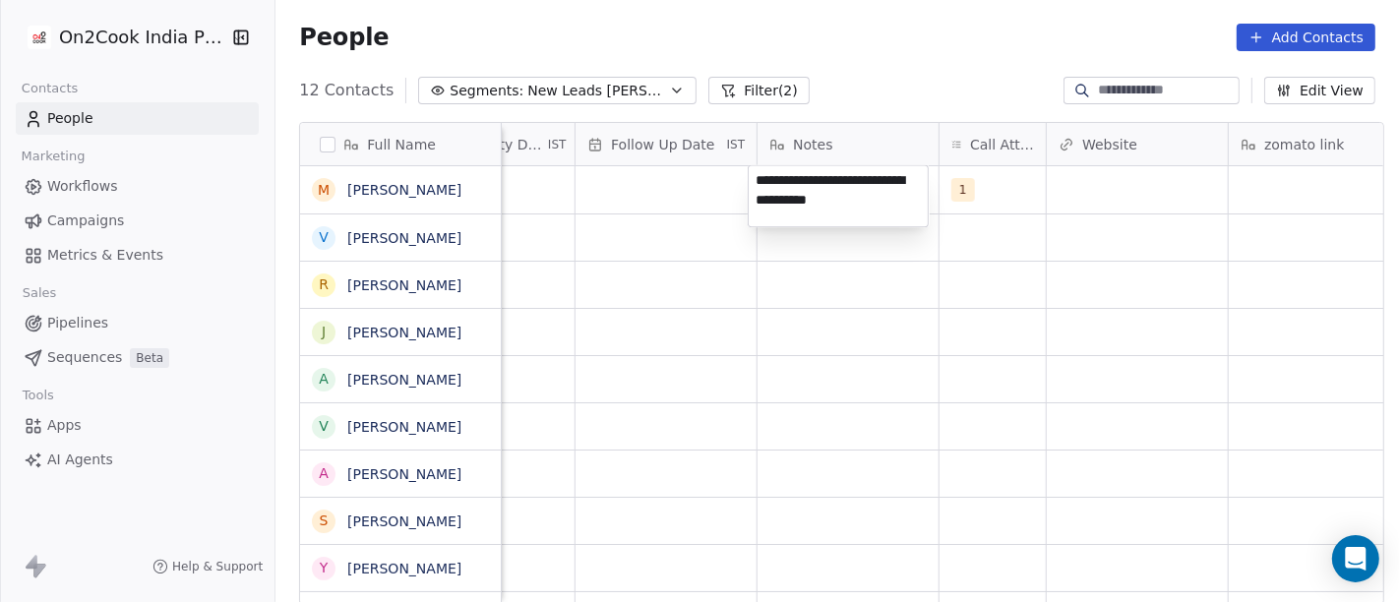
type textarea "**********"
drag, startPoint x: 845, startPoint y: 429, endPoint x: 585, endPoint y: 241, distance: 320.5
click at [845, 431] on html "**********" at bounding box center [699, 301] width 1399 height 602
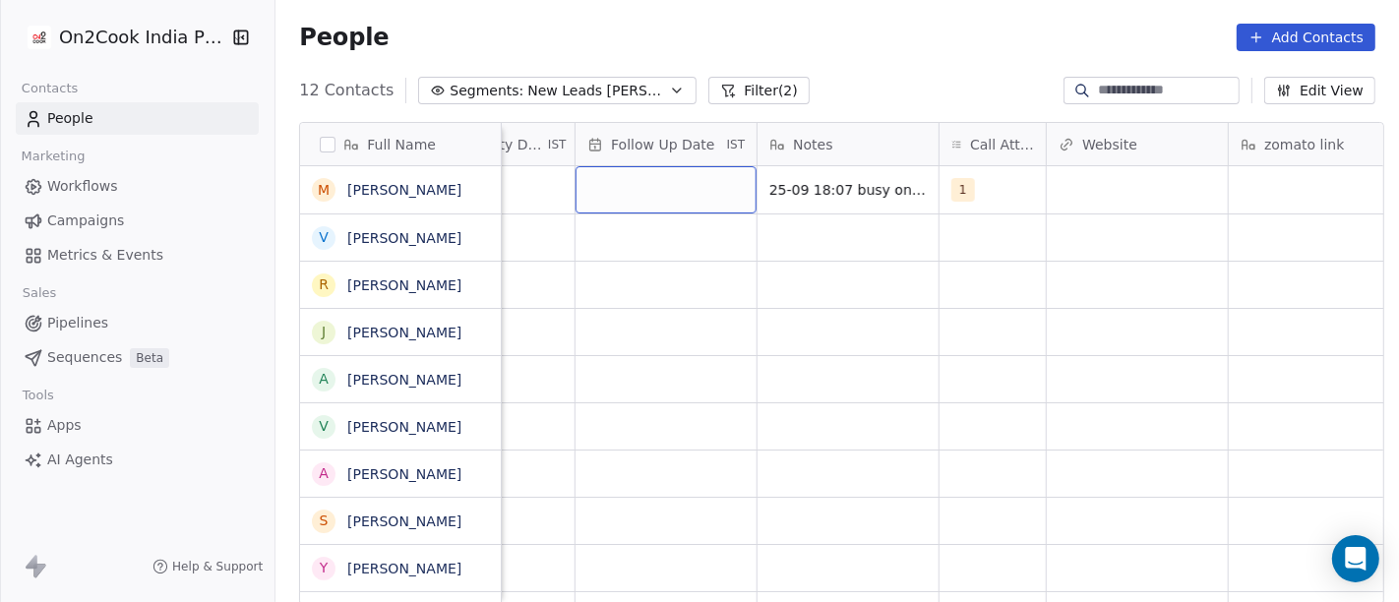
click at [671, 181] on div "grid" at bounding box center [665, 189] width 181 height 47
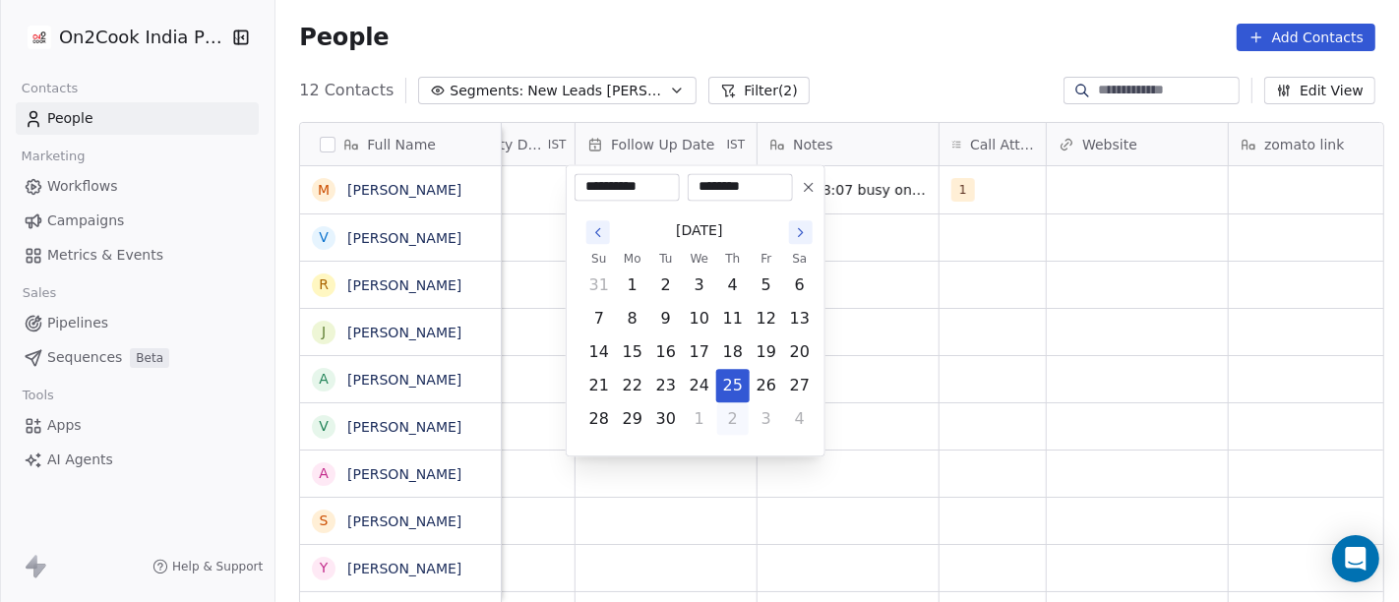
click at [738, 414] on button "2" at bounding box center [732, 418] width 31 height 31
type input "**********"
click at [934, 386] on html "**********" at bounding box center [699, 301] width 1399 height 602
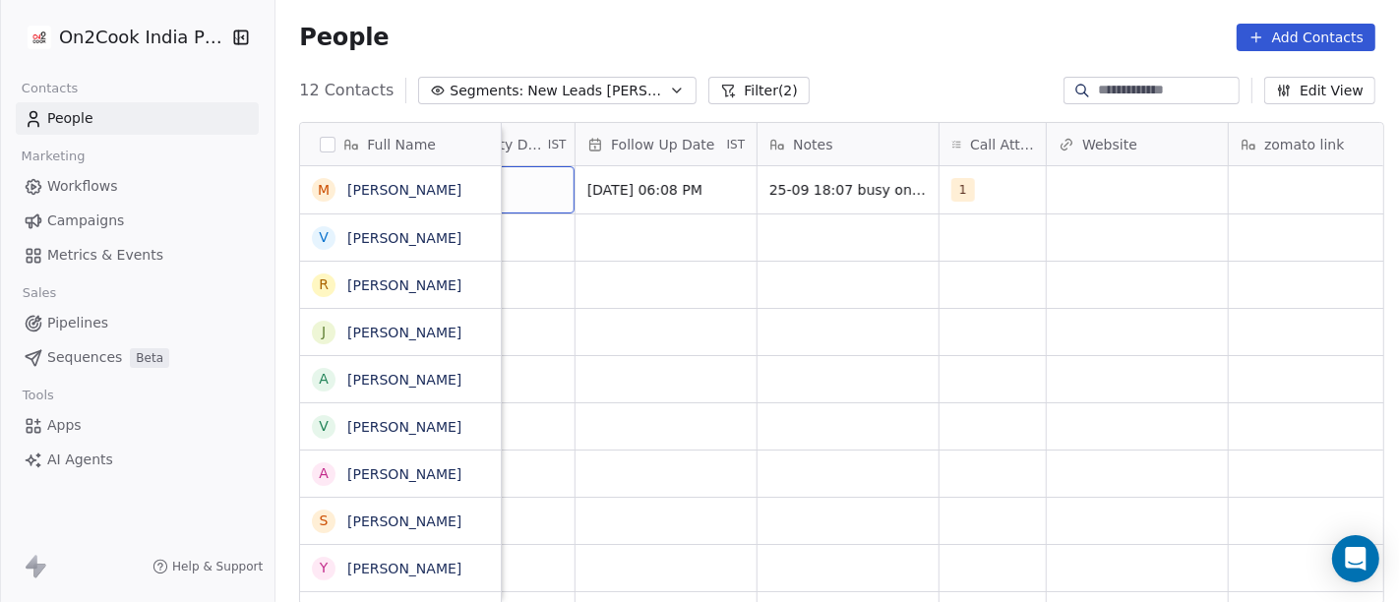
scroll to position [1, 1245]
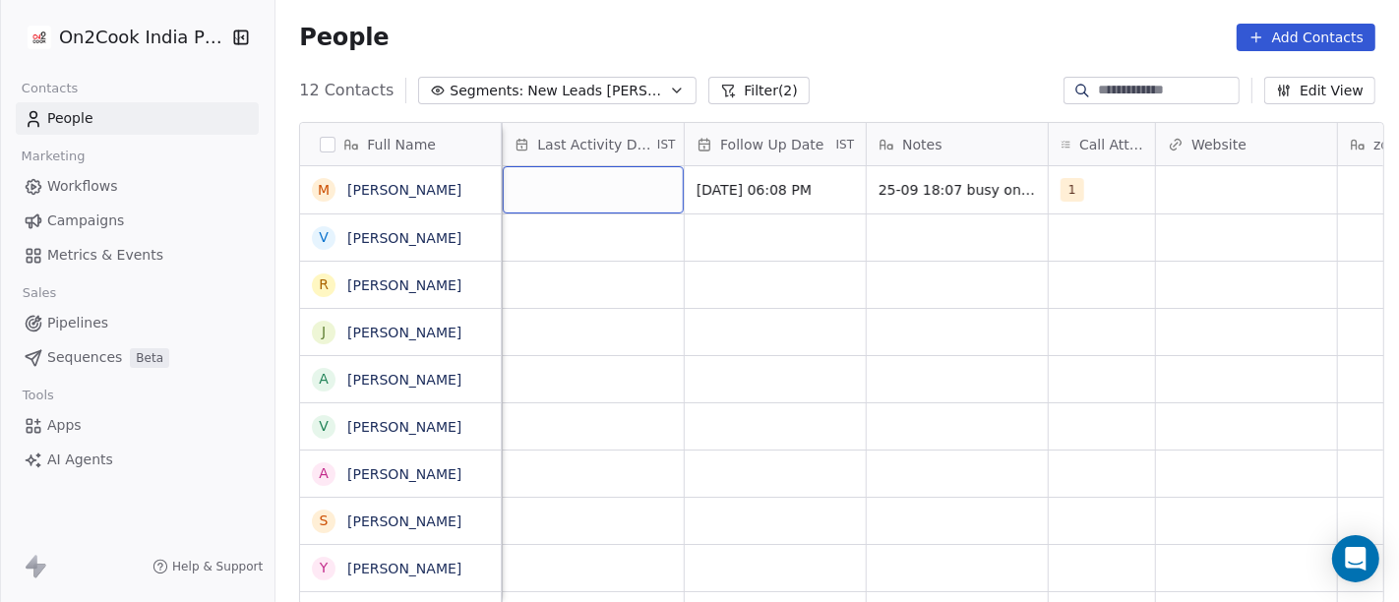
click at [515, 176] on div "grid" at bounding box center [593, 189] width 181 height 47
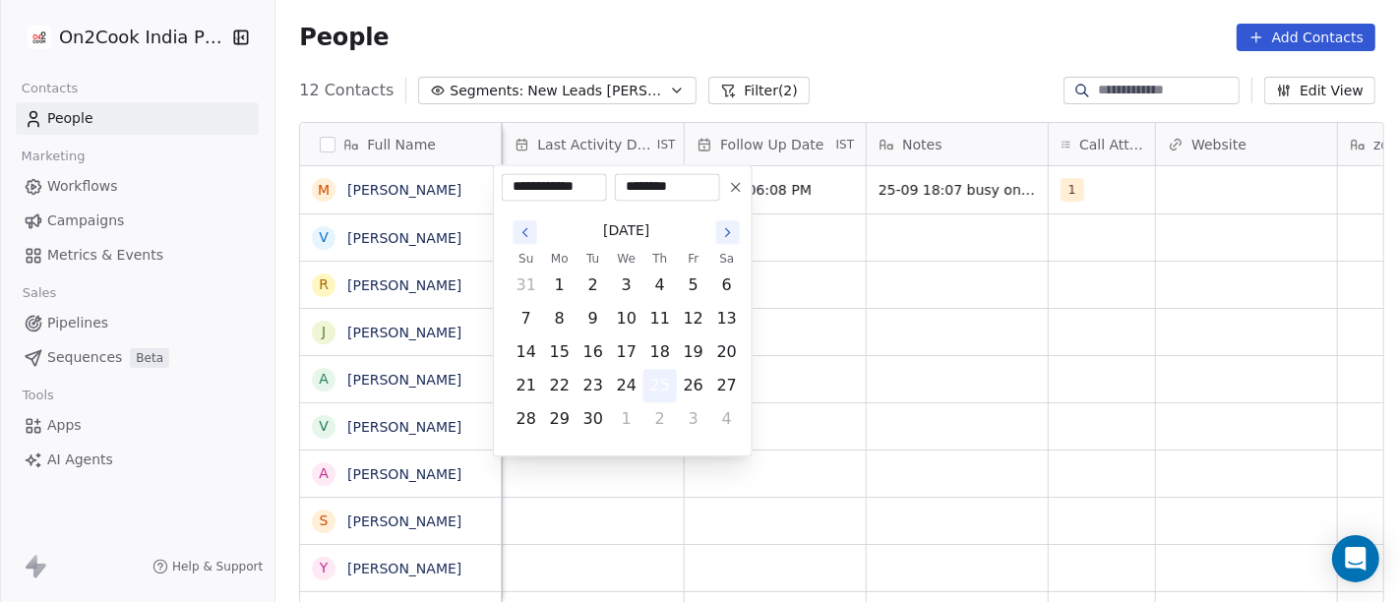
click at [657, 392] on button "25" at bounding box center [659, 385] width 31 height 31
click at [819, 336] on html "On2Cook India Pvt. Ltd. Contacts People Marketing Workflows Campaigns Metrics &…" at bounding box center [699, 301] width 1399 height 602
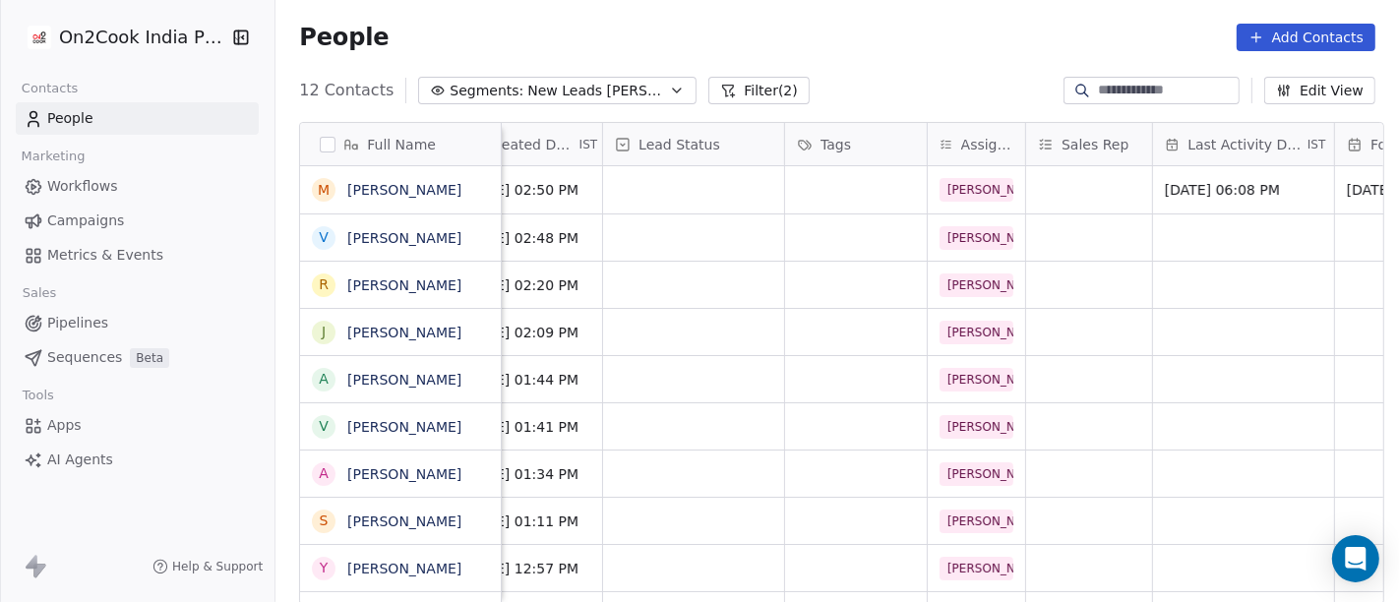
scroll to position [0, 596]
click at [654, 182] on div "grid" at bounding box center [692, 189] width 181 height 47
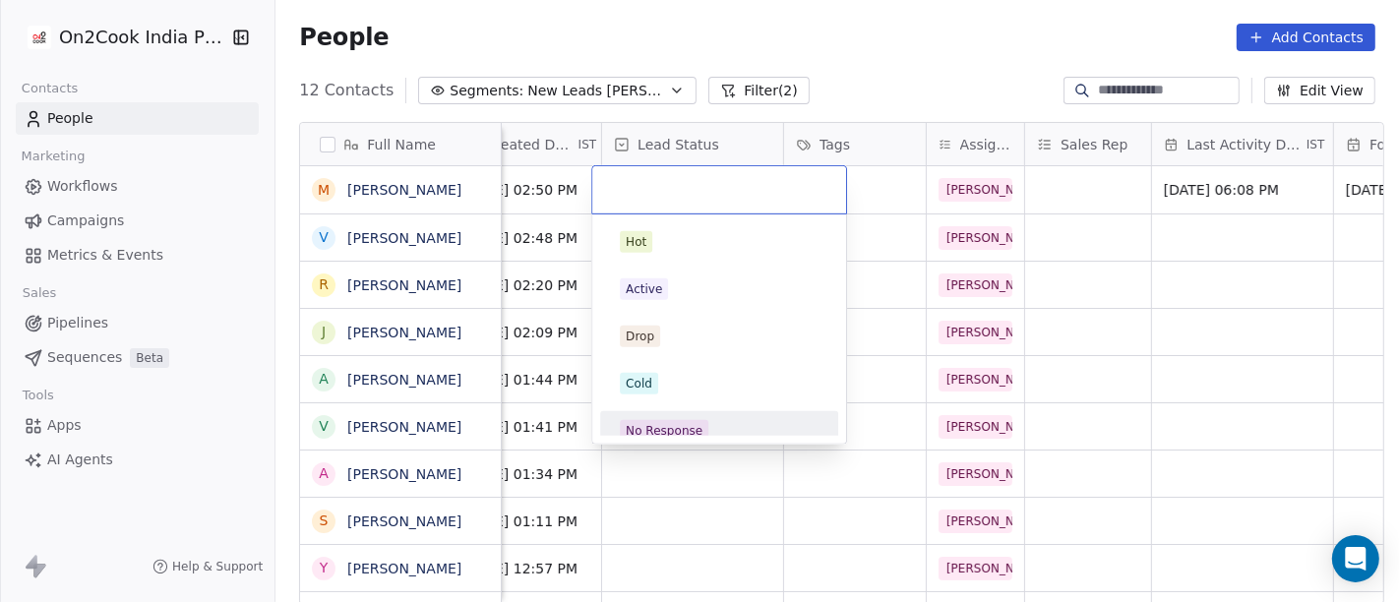
click at [686, 428] on div "No Response" at bounding box center [664, 431] width 77 height 18
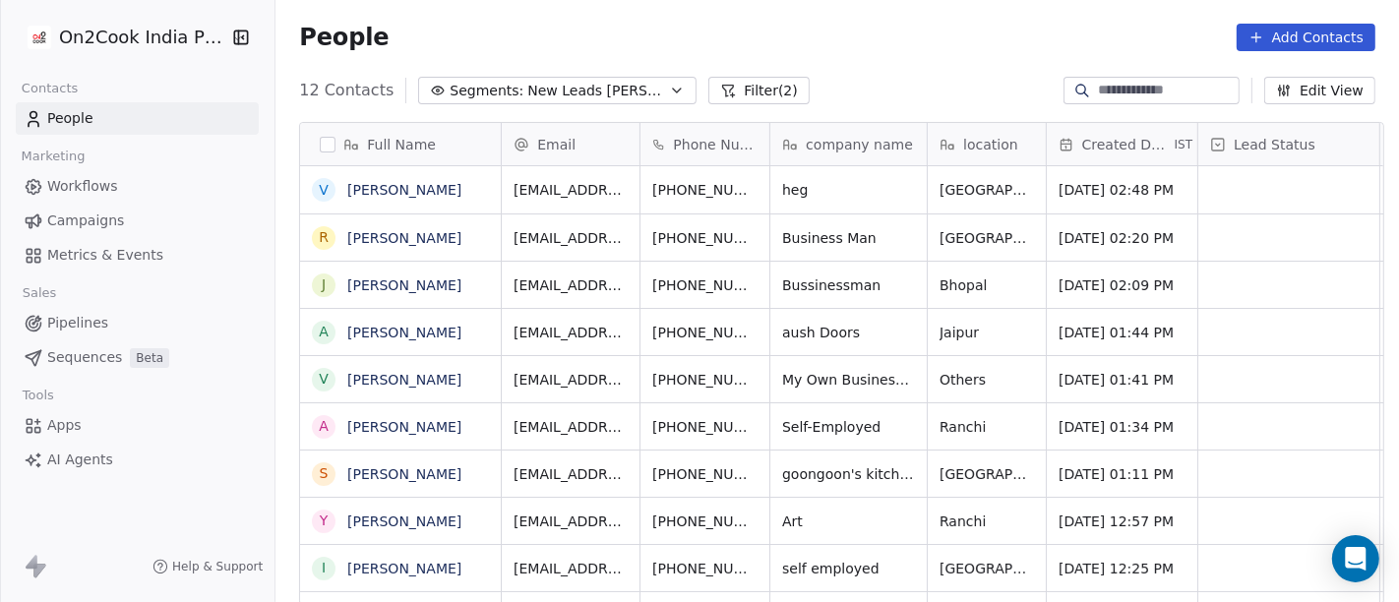
scroll to position [2, 0]
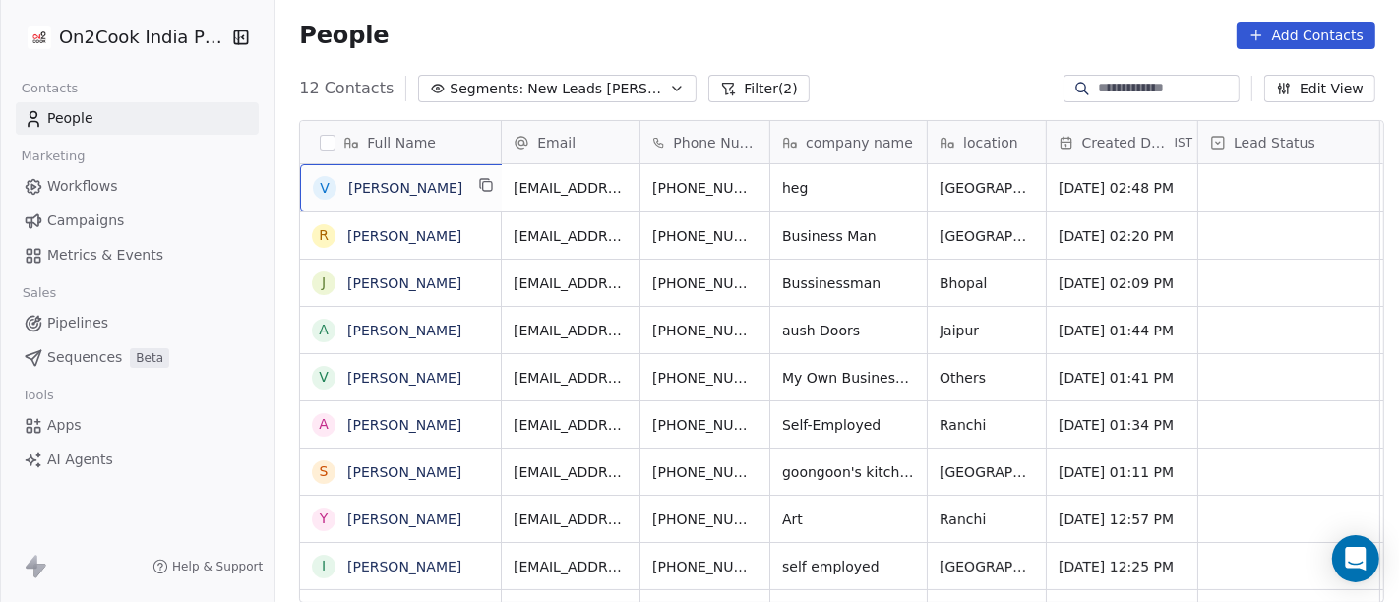
click at [415, 192] on span "[PERSON_NAME]" at bounding box center [405, 188] width 114 height 20
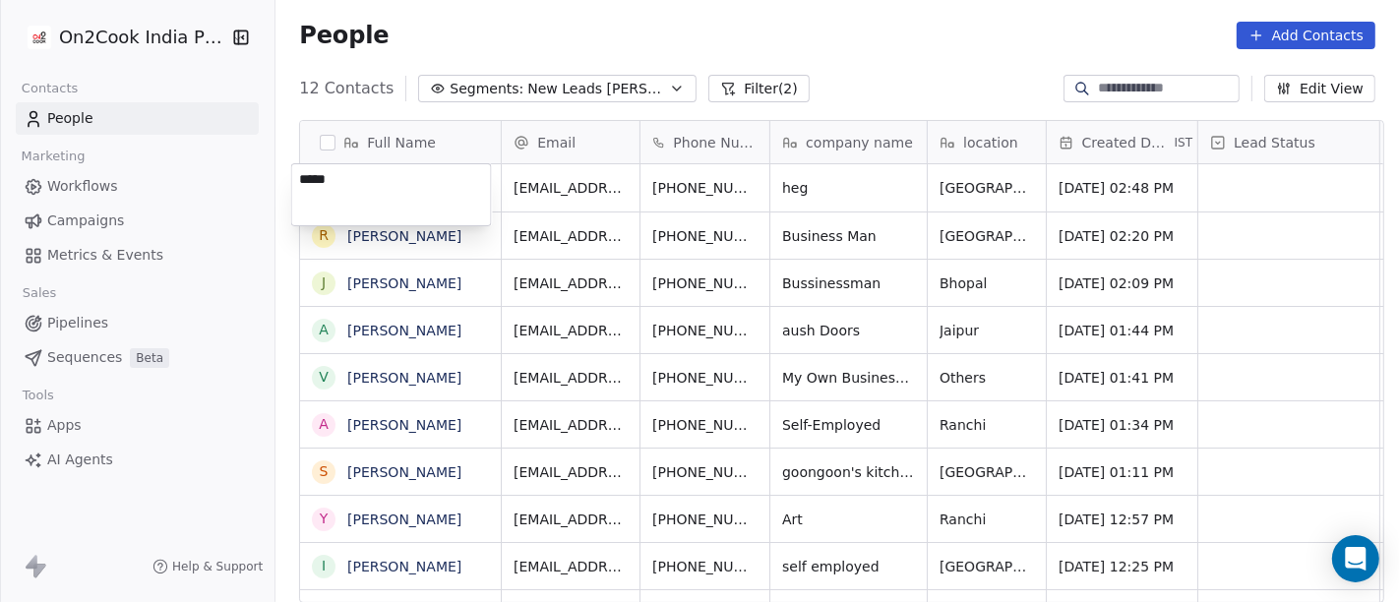
click at [415, 192] on textarea "*****" at bounding box center [391, 194] width 199 height 61
click at [380, 184] on textarea "*****" at bounding box center [391, 194] width 199 height 61
type textarea "**********"
click at [846, 68] on html "On2Cook India Pvt. Ltd. Contacts People Marketing Workflows Campaigns Metrics &…" at bounding box center [699, 301] width 1399 height 602
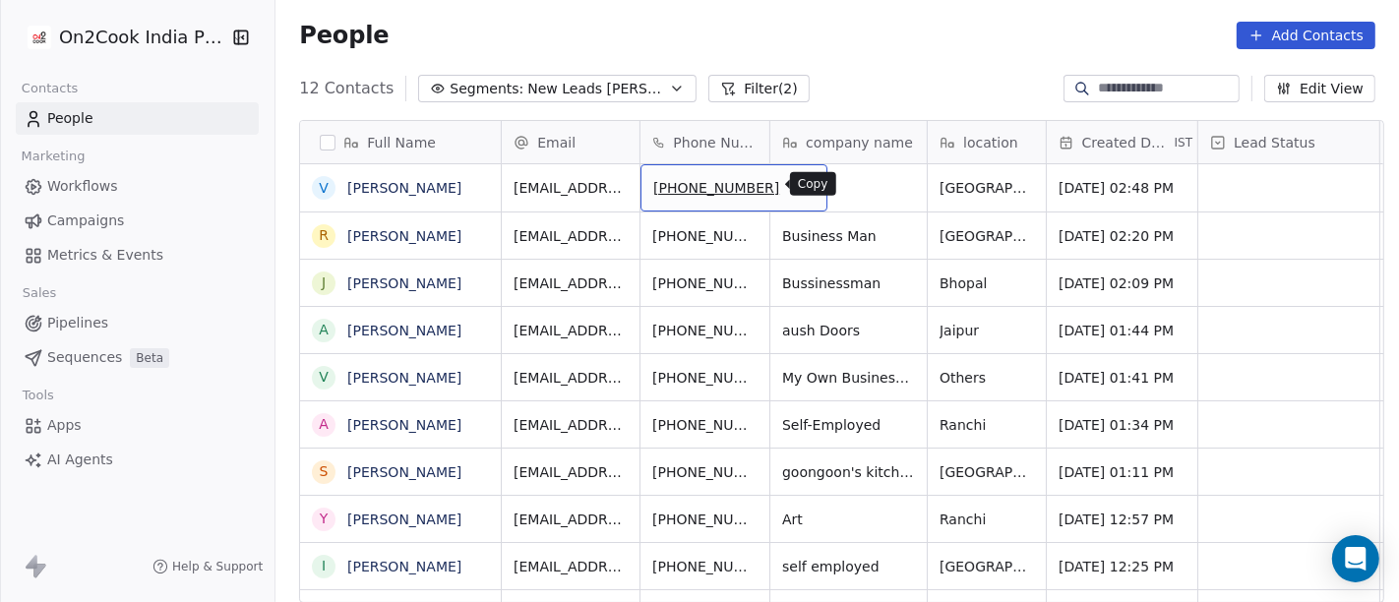
click at [791, 173] on button "grid" at bounding box center [803, 185] width 24 height 24
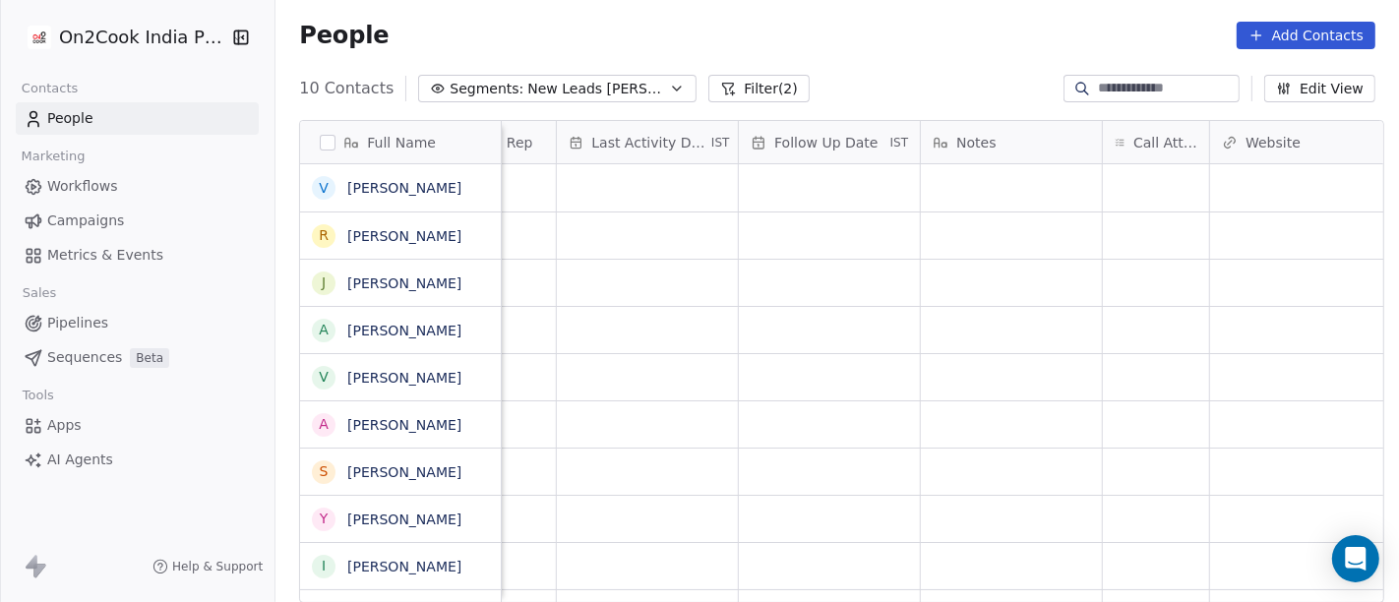
scroll to position [0, 1193]
click at [1135, 190] on div "grid" at bounding box center [1154, 187] width 106 height 47
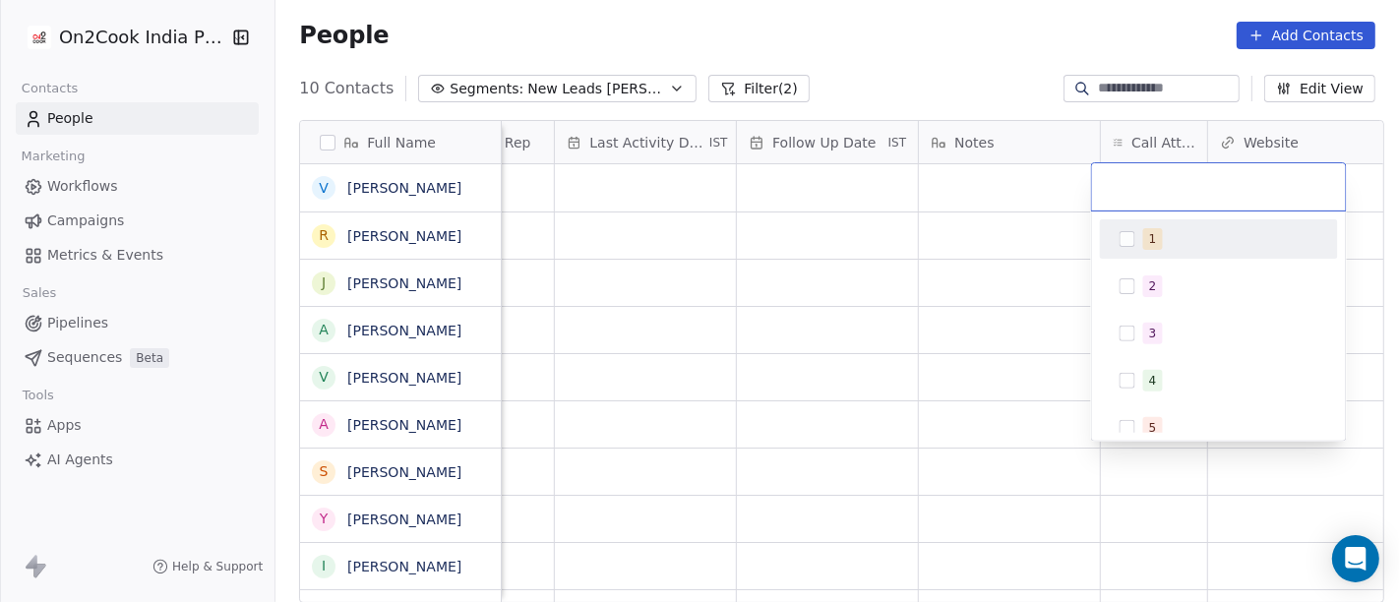
click at [1143, 234] on span "1" at bounding box center [1153, 239] width 20 height 22
click at [973, 280] on html "On2Cook India Pvt. Ltd. Contacts People Marketing Workflows Campaigns Metrics &…" at bounding box center [699, 301] width 1399 height 602
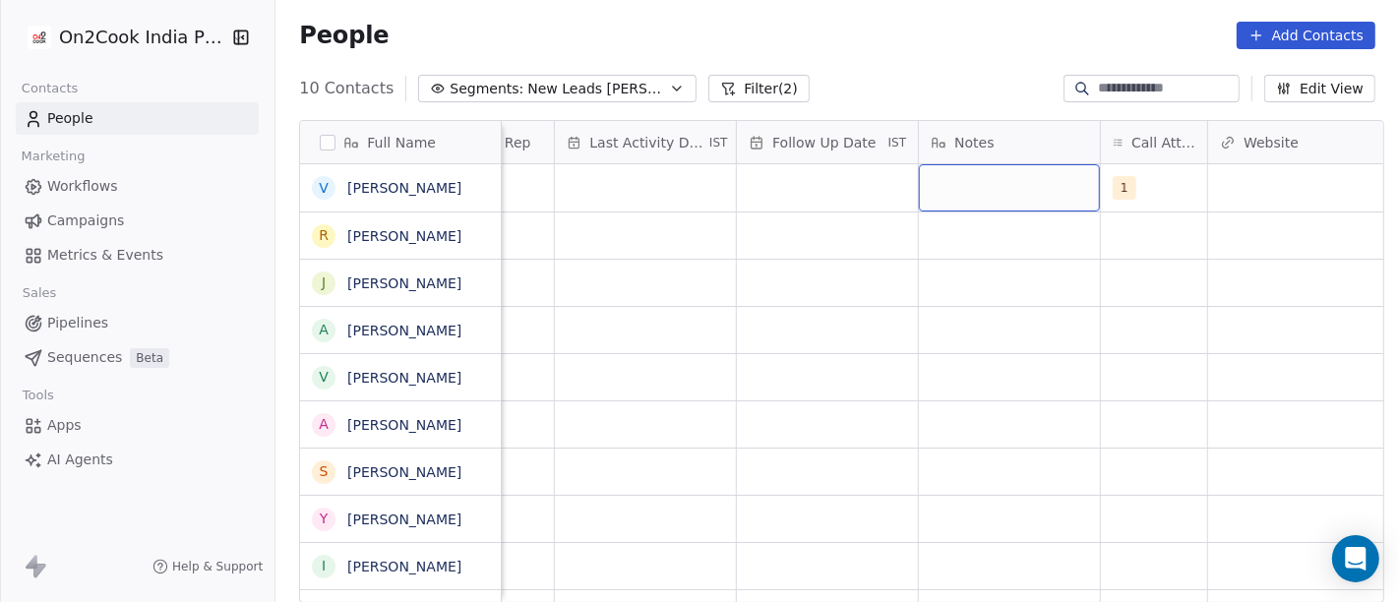
click at [966, 186] on div "grid" at bounding box center [1009, 187] width 181 height 47
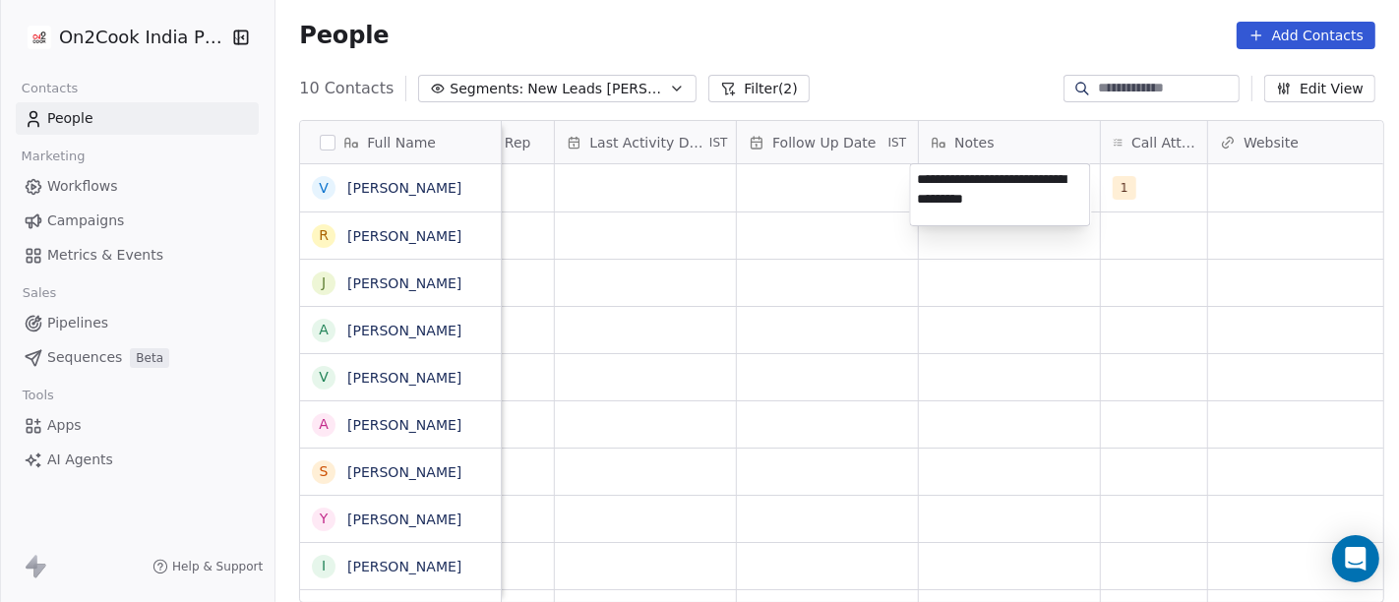
type textarea "**********"
click at [872, 306] on html "**********" at bounding box center [699, 301] width 1399 height 602
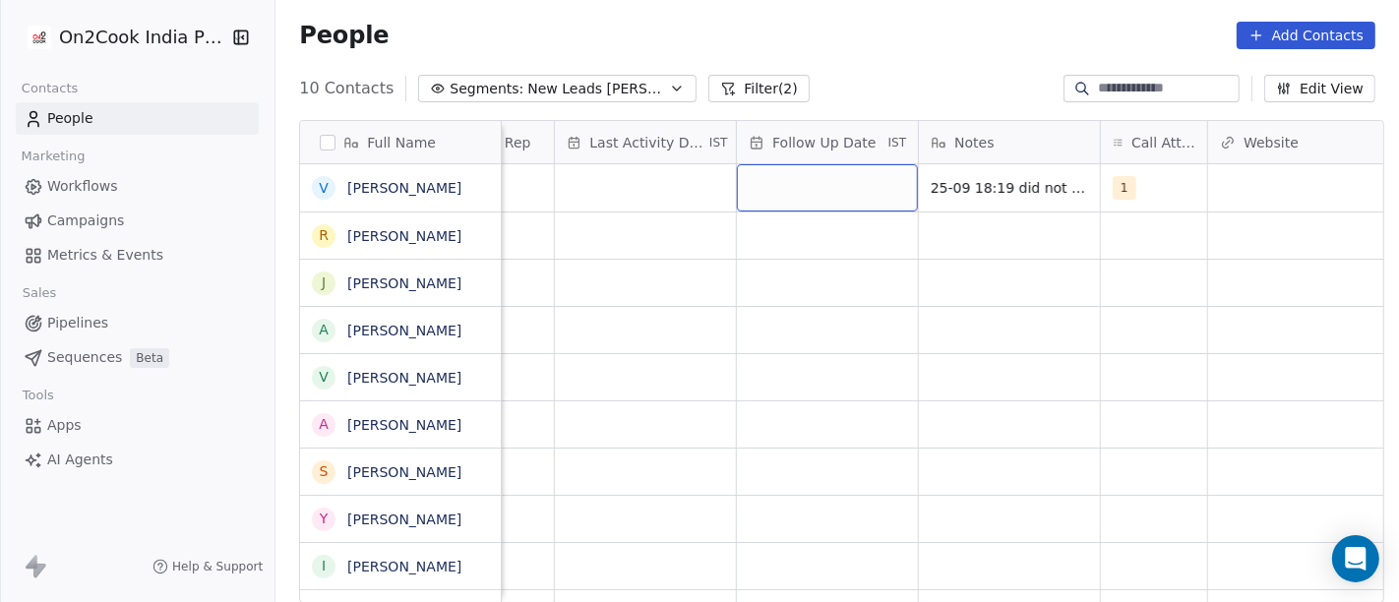
click at [794, 198] on div "grid" at bounding box center [827, 187] width 181 height 47
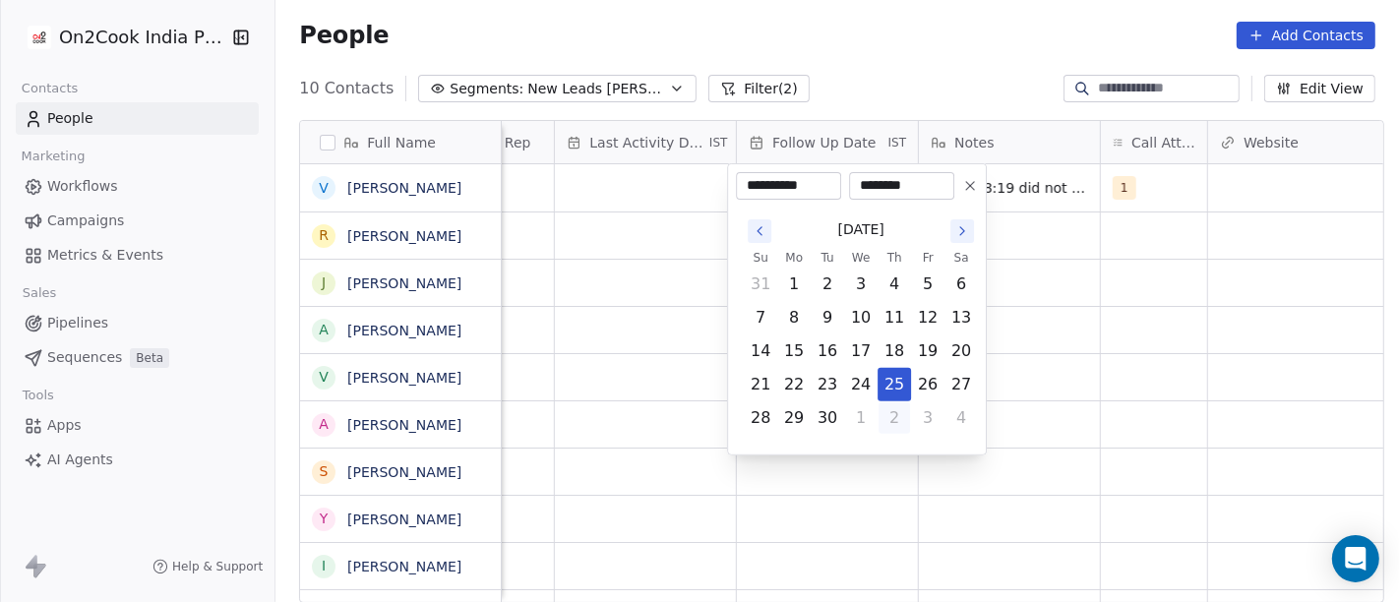
click at [887, 414] on button "2" at bounding box center [893, 417] width 31 height 31
type input "**********"
click at [1034, 361] on html "**********" at bounding box center [699, 301] width 1399 height 602
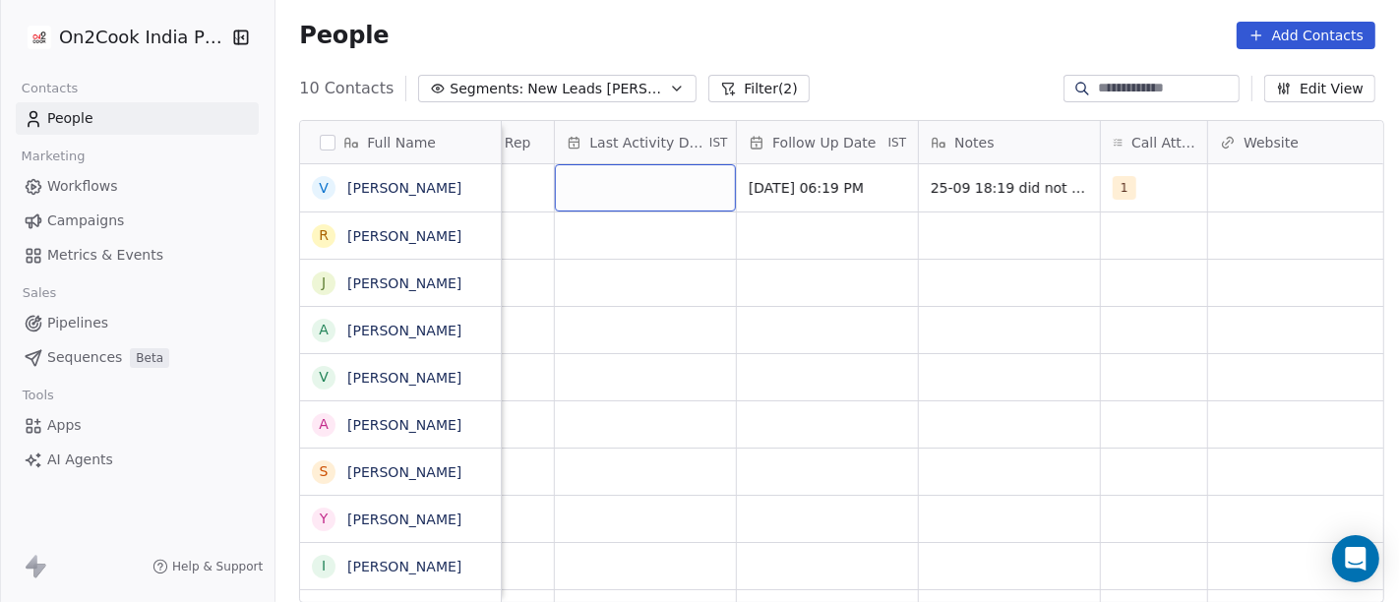
click at [680, 184] on div "grid" at bounding box center [645, 187] width 181 height 47
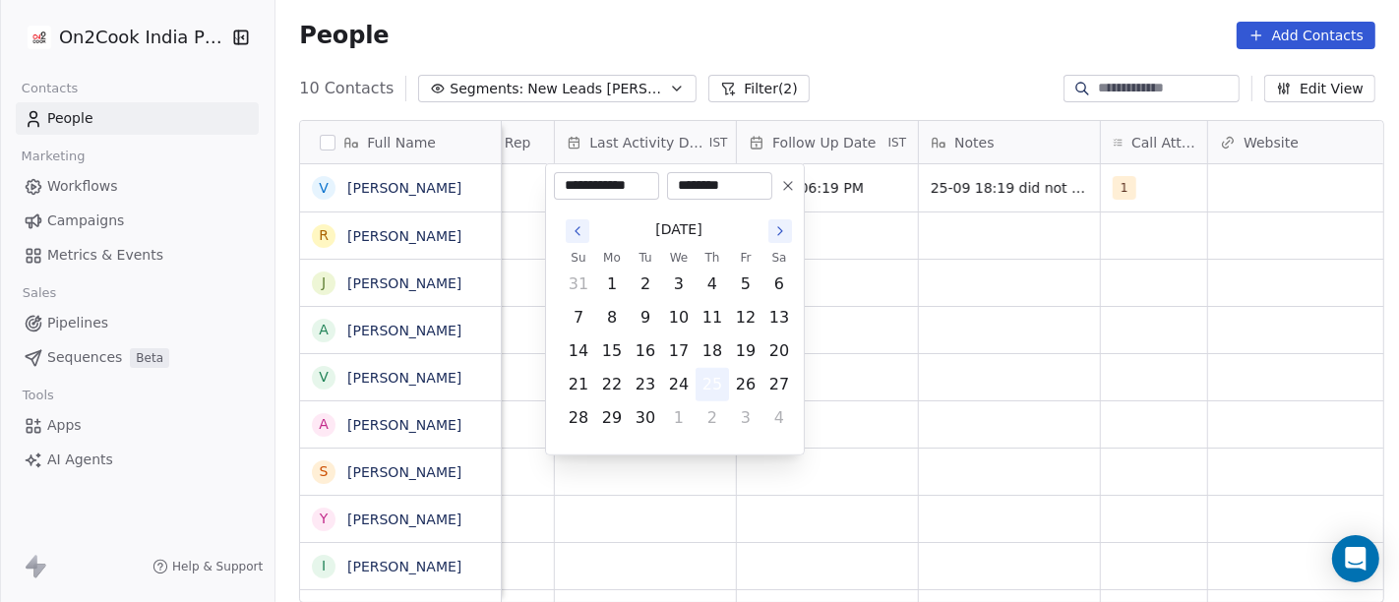
click at [716, 384] on button "25" at bounding box center [711, 384] width 31 height 31
click at [946, 317] on html "**********" at bounding box center [699, 301] width 1399 height 602
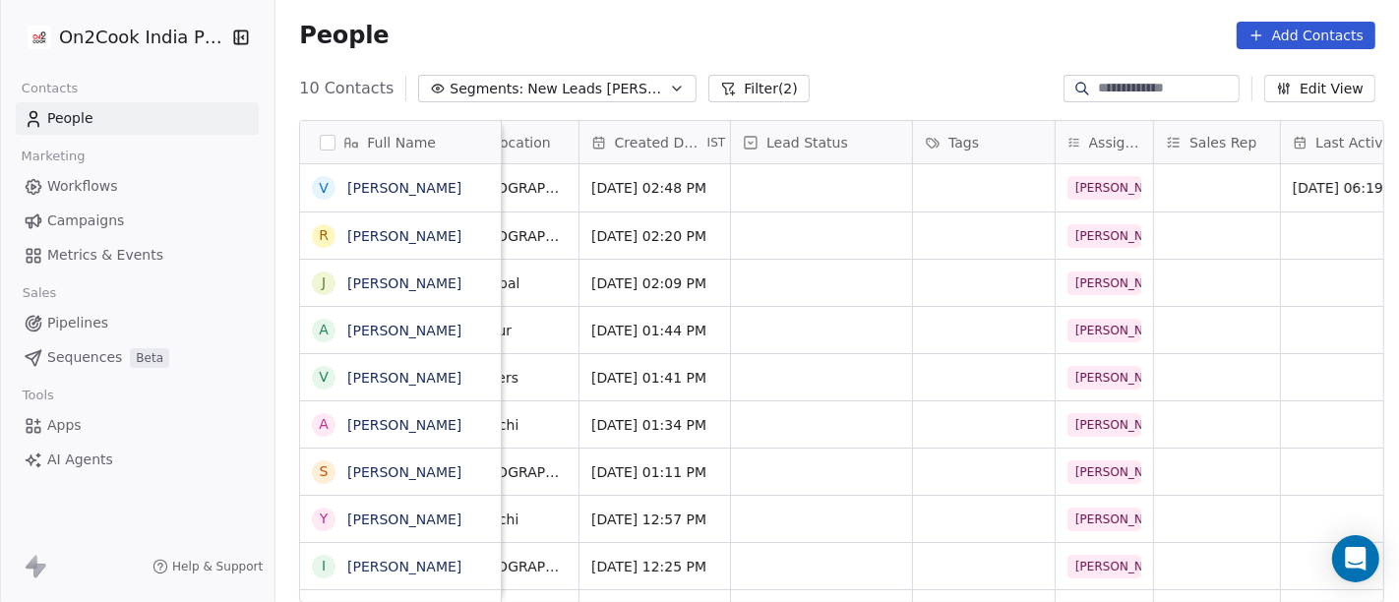
scroll to position [0, 489]
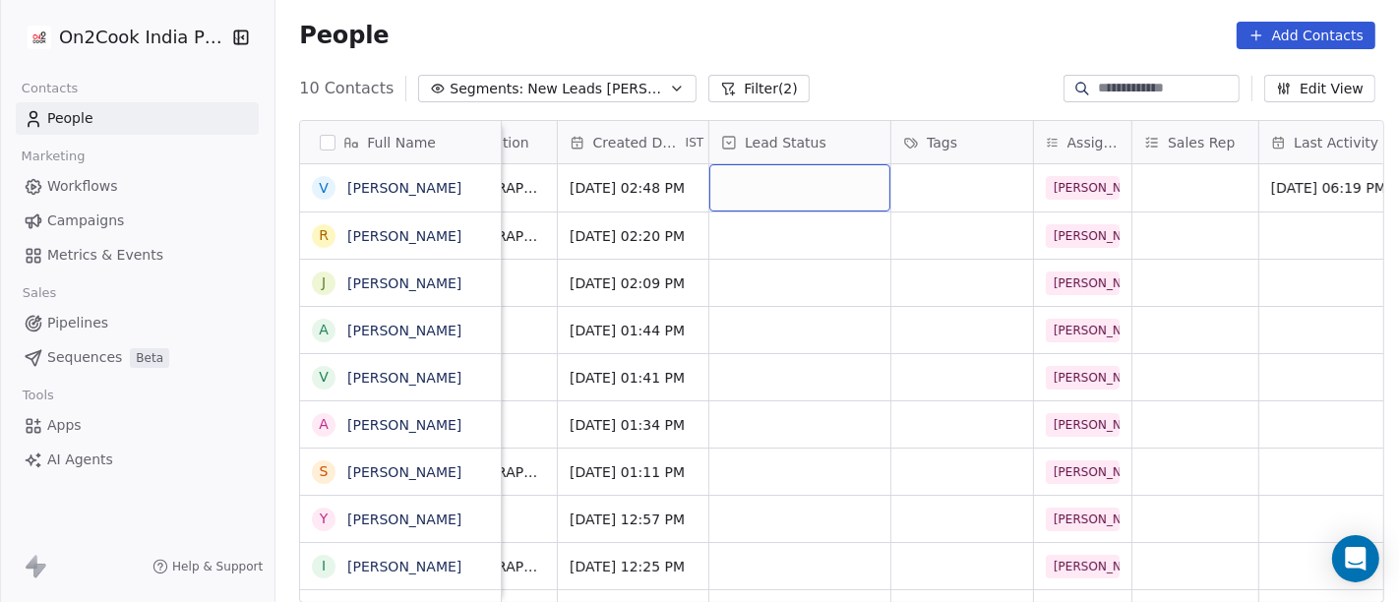
click at [793, 175] on div "grid" at bounding box center [799, 187] width 181 height 47
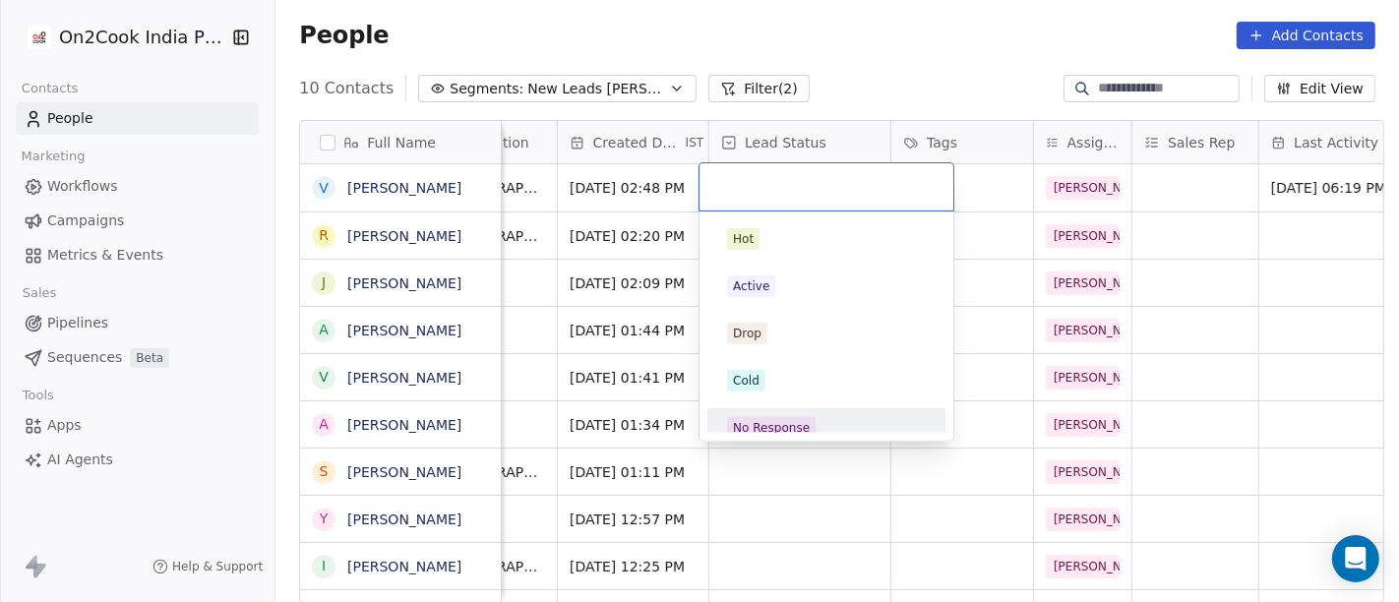
click at [787, 419] on div "No Response" at bounding box center [771, 428] width 77 height 18
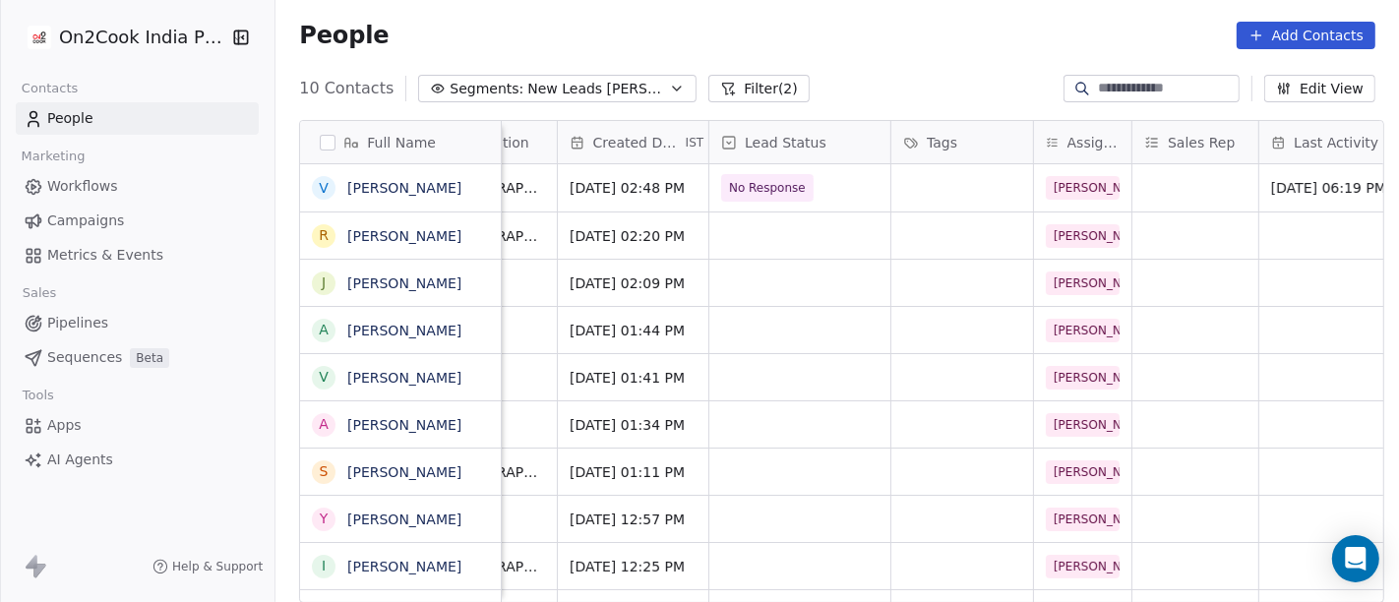
click at [863, 55] on div "People Add Contacts" at bounding box center [836, 35] width 1123 height 75
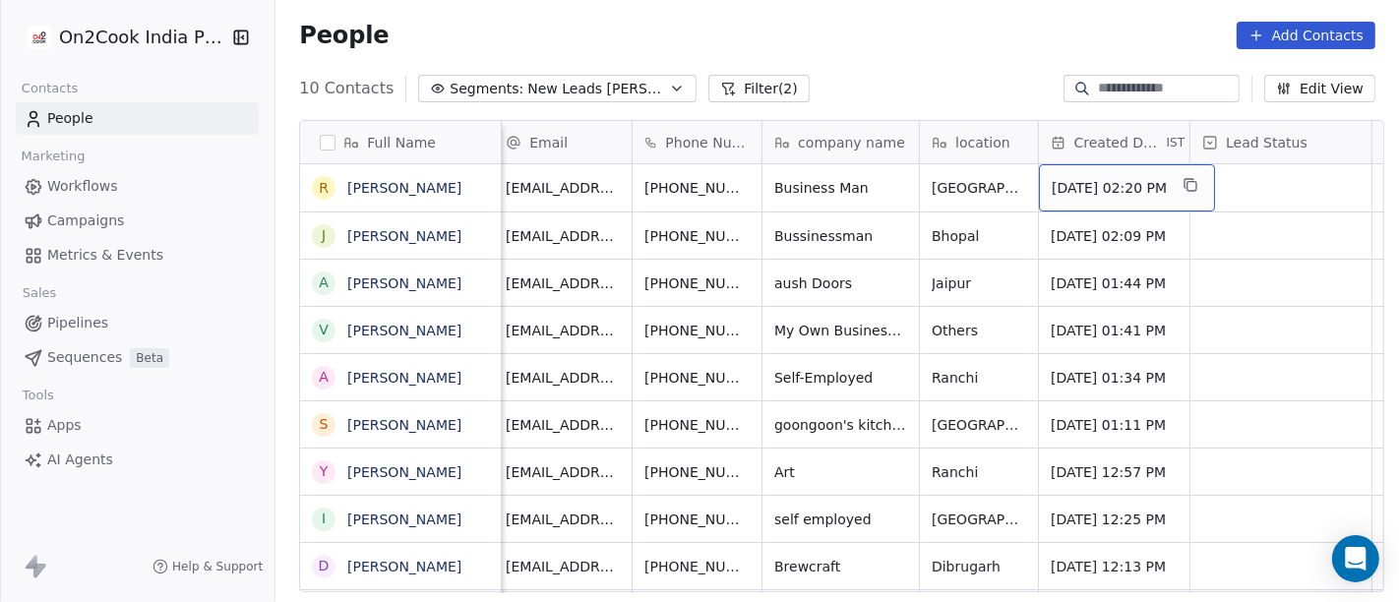
scroll to position [0, 6]
click at [853, 59] on div "People Add Contacts" at bounding box center [836, 35] width 1123 height 75
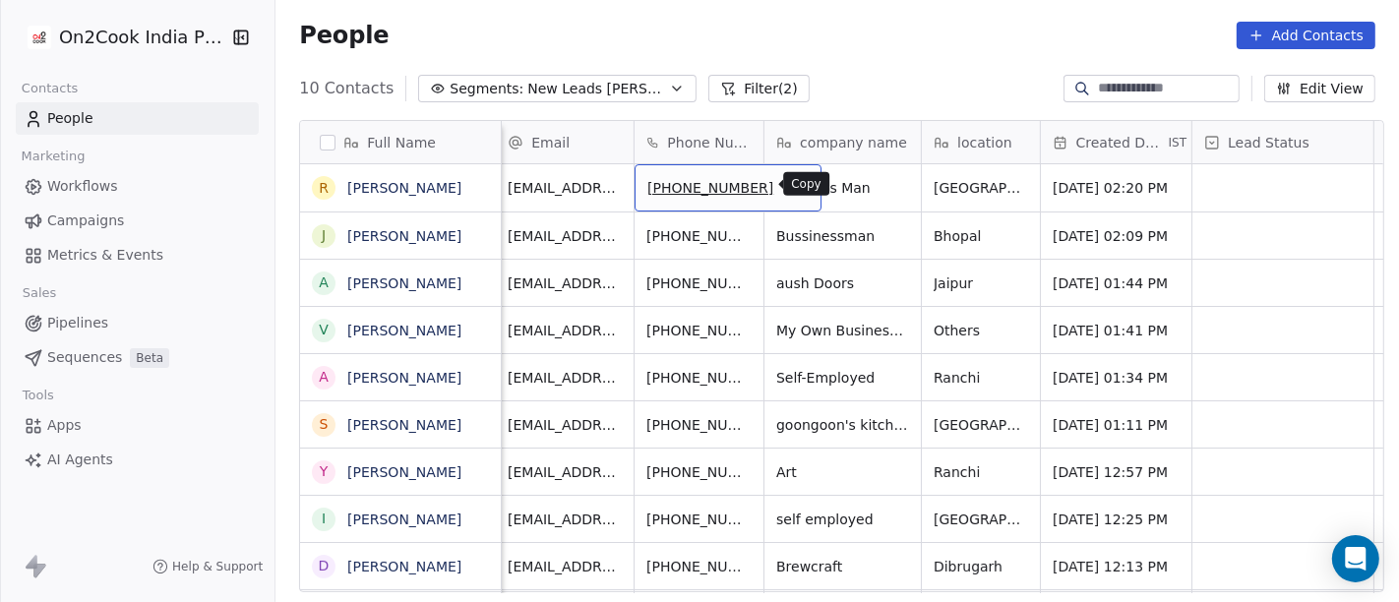
click at [785, 193] on button "grid" at bounding box center [797, 185] width 24 height 24
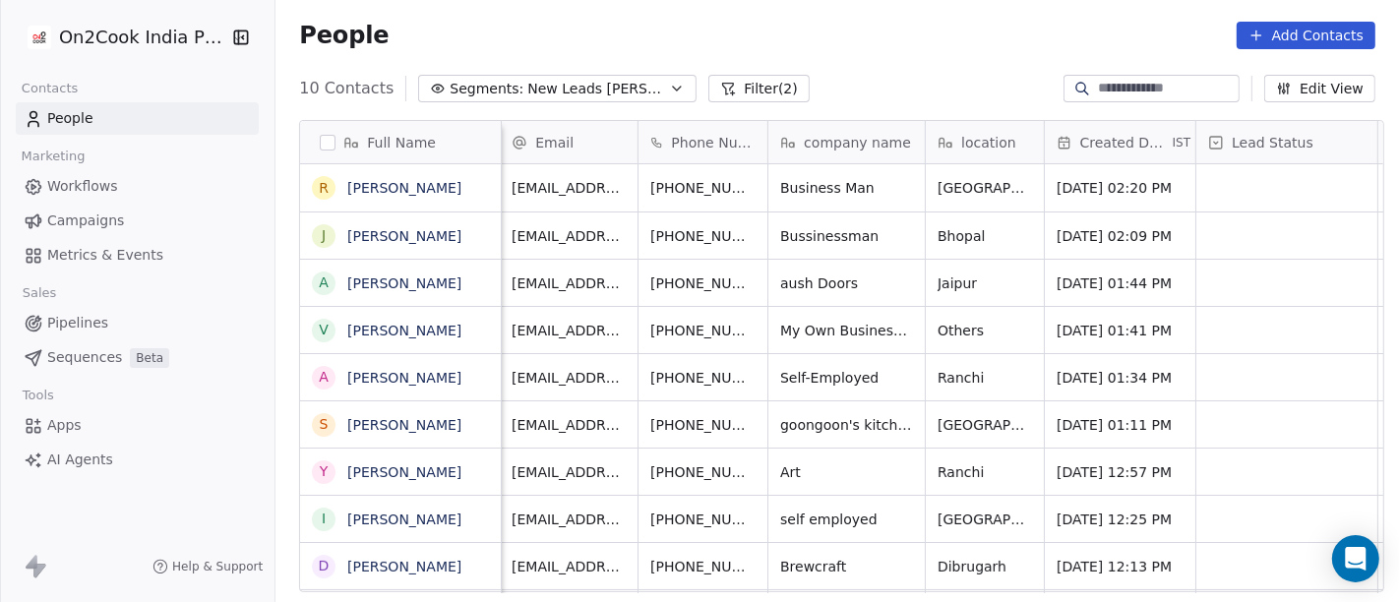
scroll to position [0, 0]
click at [795, 185] on icon "grid" at bounding box center [803, 185] width 16 height 16
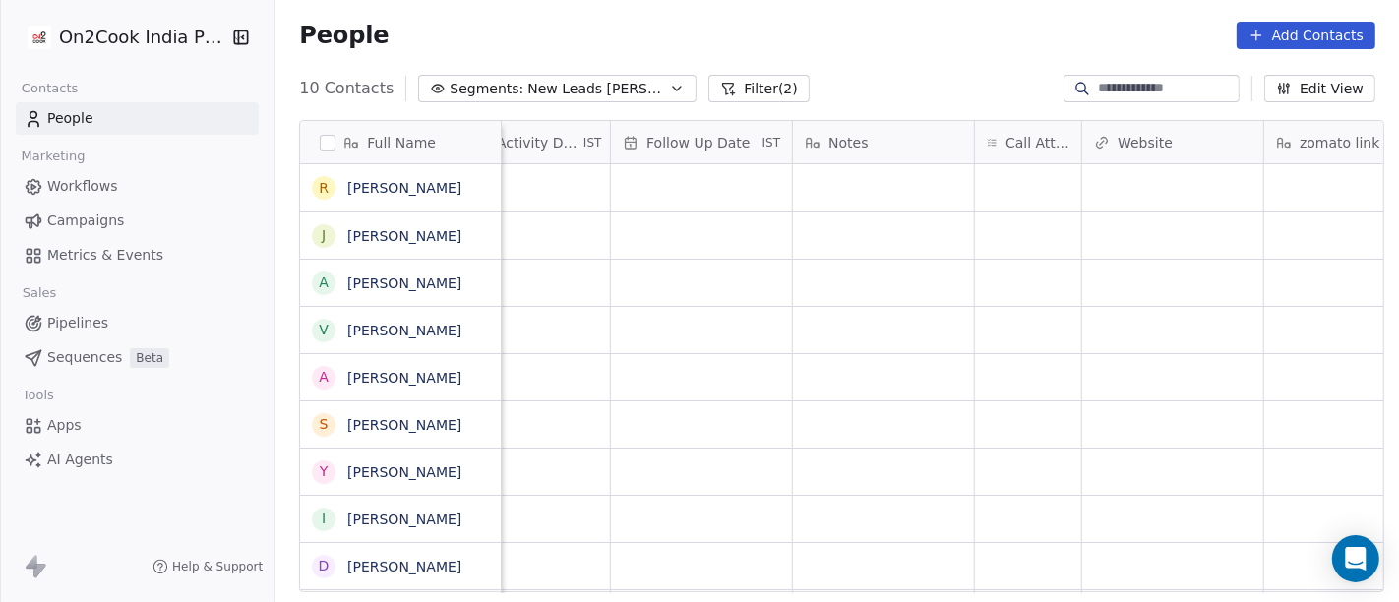
scroll to position [0, 1320]
click at [1027, 180] on div "grid" at bounding box center [1027, 187] width 106 height 47
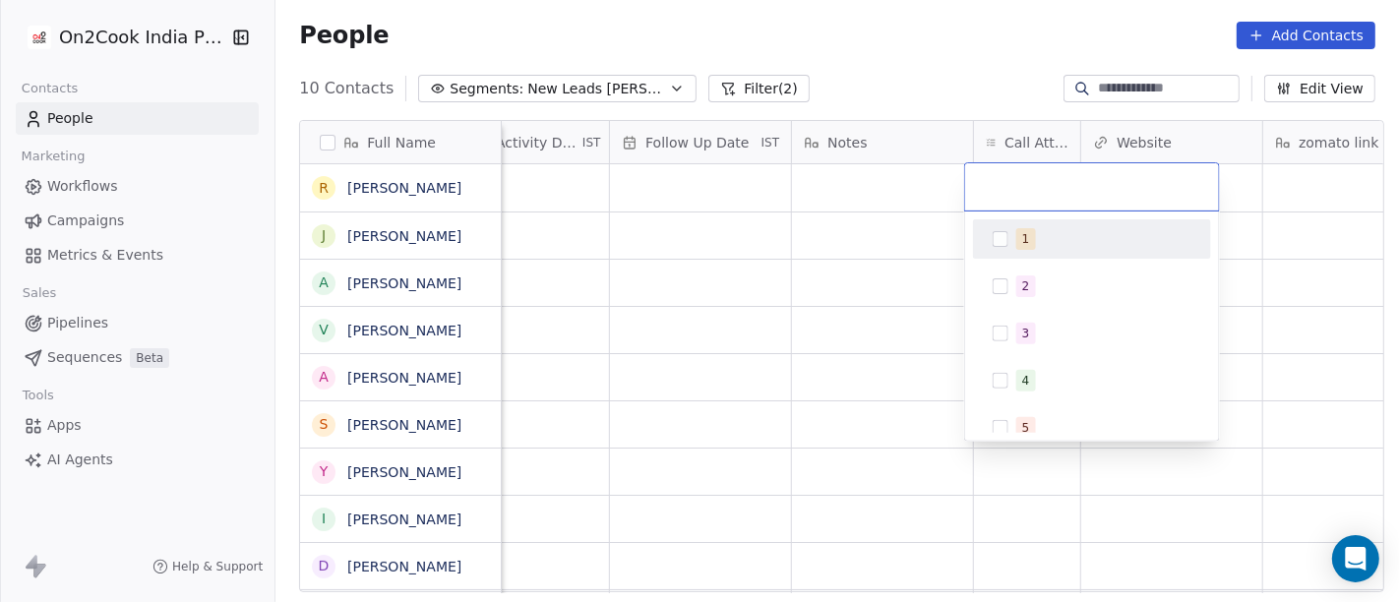
click at [1026, 231] on span "1" at bounding box center [1026, 239] width 20 height 22
click at [879, 260] on html "On2Cook India Pvt. Ltd. Contacts People Marketing Workflows Campaigns Metrics &…" at bounding box center [699, 301] width 1399 height 602
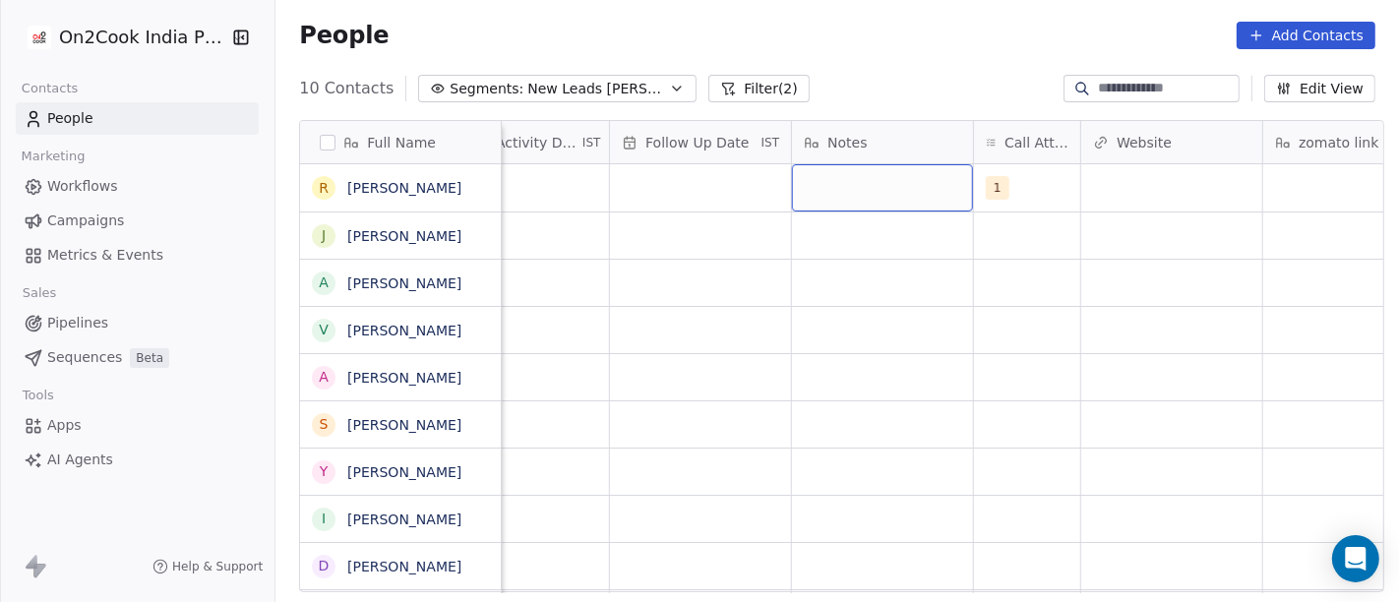
click at [841, 201] on div "grid" at bounding box center [882, 187] width 181 height 47
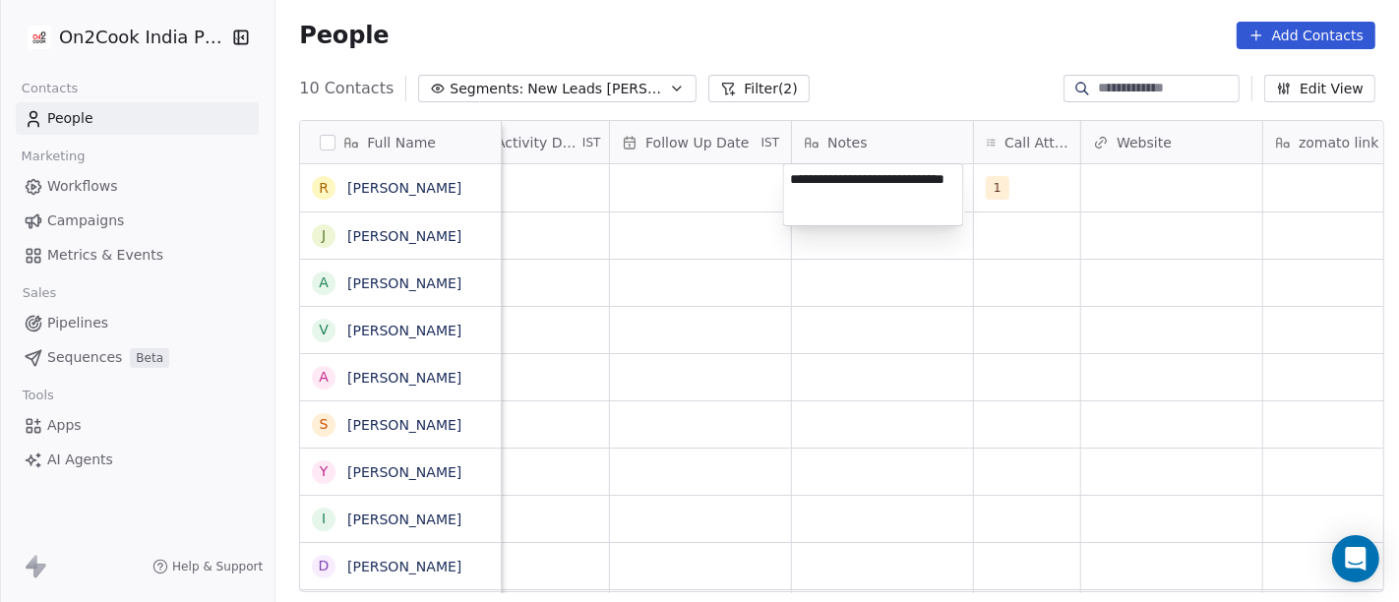
type textarea "**********"
click at [770, 358] on html "**********" at bounding box center [699, 301] width 1399 height 602
click at [610, 145] on div "Follow Up Date IST" at bounding box center [700, 142] width 181 height 42
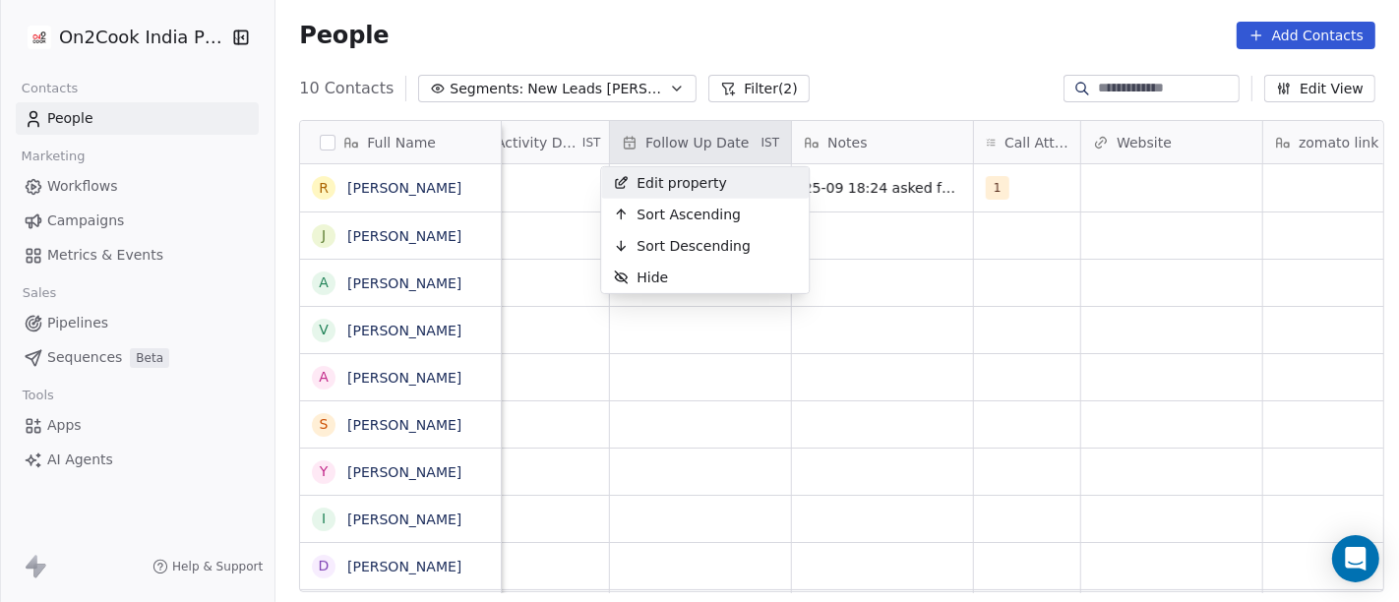
click at [821, 74] on html "On2Cook India Pvt. Ltd. Contacts People Marketing Workflows Campaigns Metrics &…" at bounding box center [699, 301] width 1399 height 602
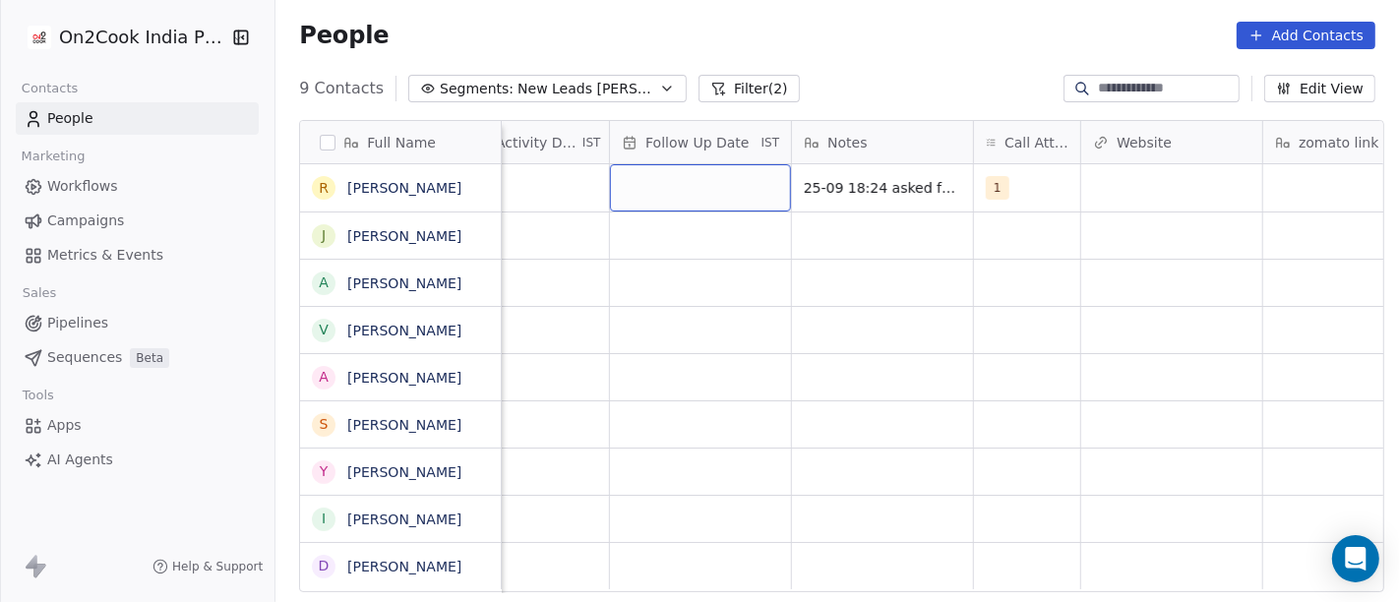
click at [663, 195] on div "grid" at bounding box center [700, 187] width 181 height 47
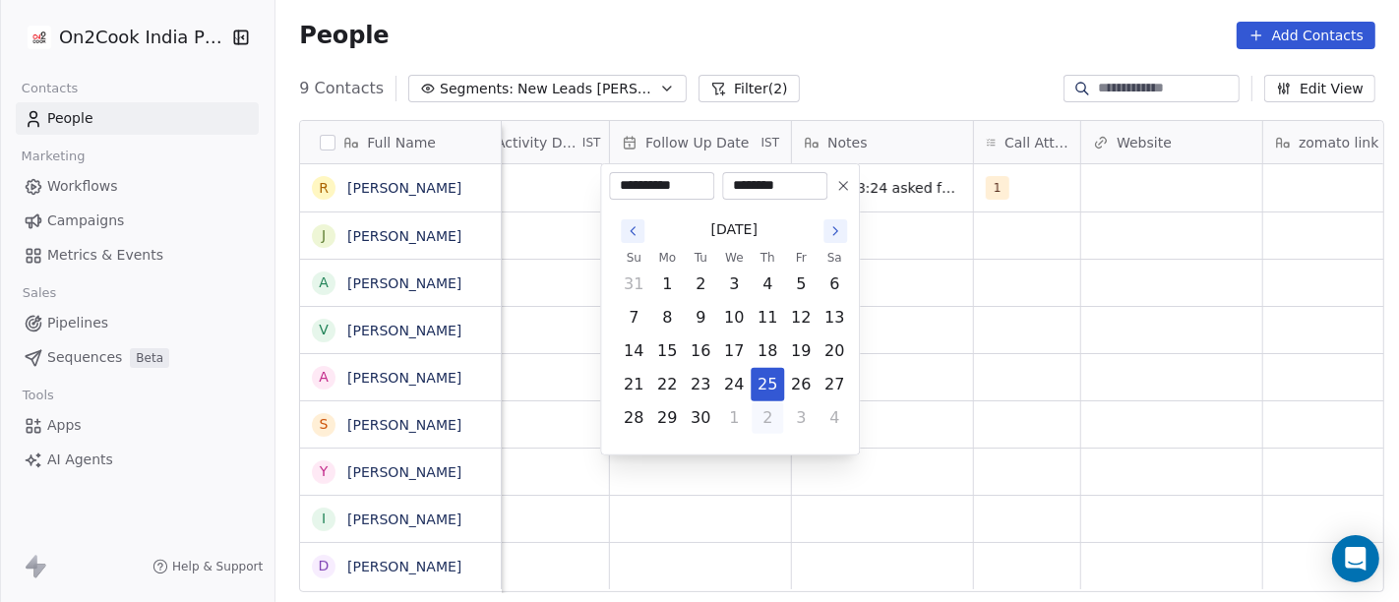
click at [772, 413] on button "2" at bounding box center [766, 417] width 31 height 31
type input "**********"
click at [979, 268] on html "**********" at bounding box center [699, 301] width 1399 height 602
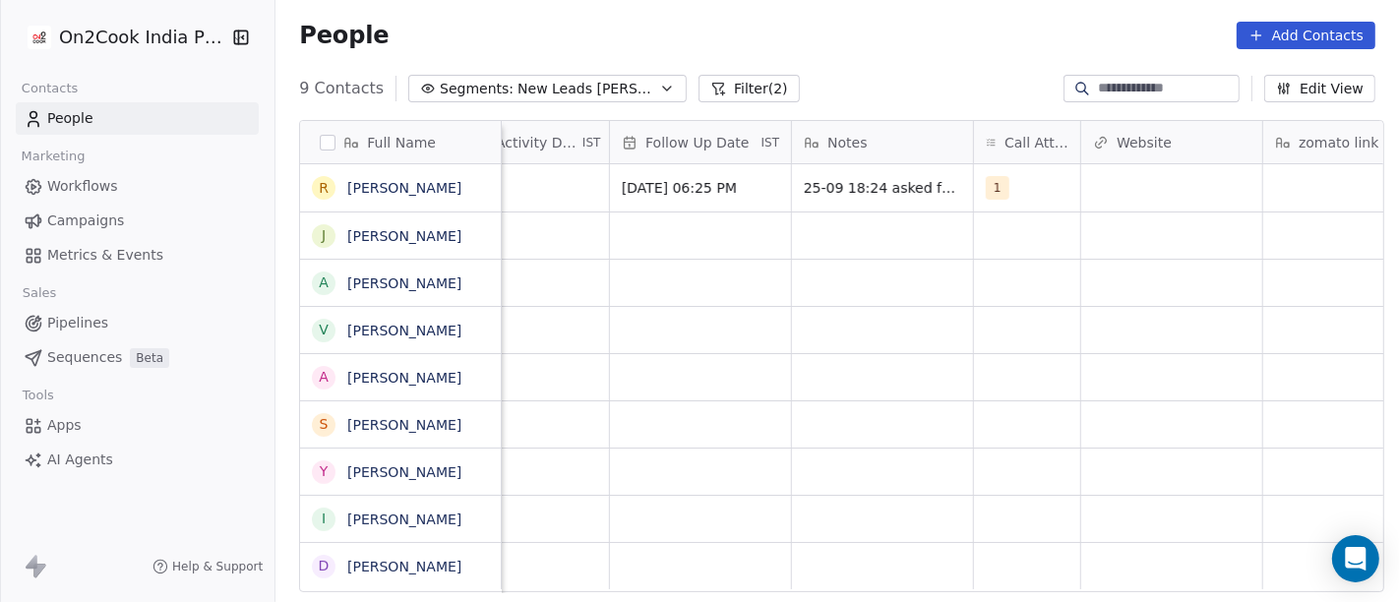
scroll to position [0, 1245]
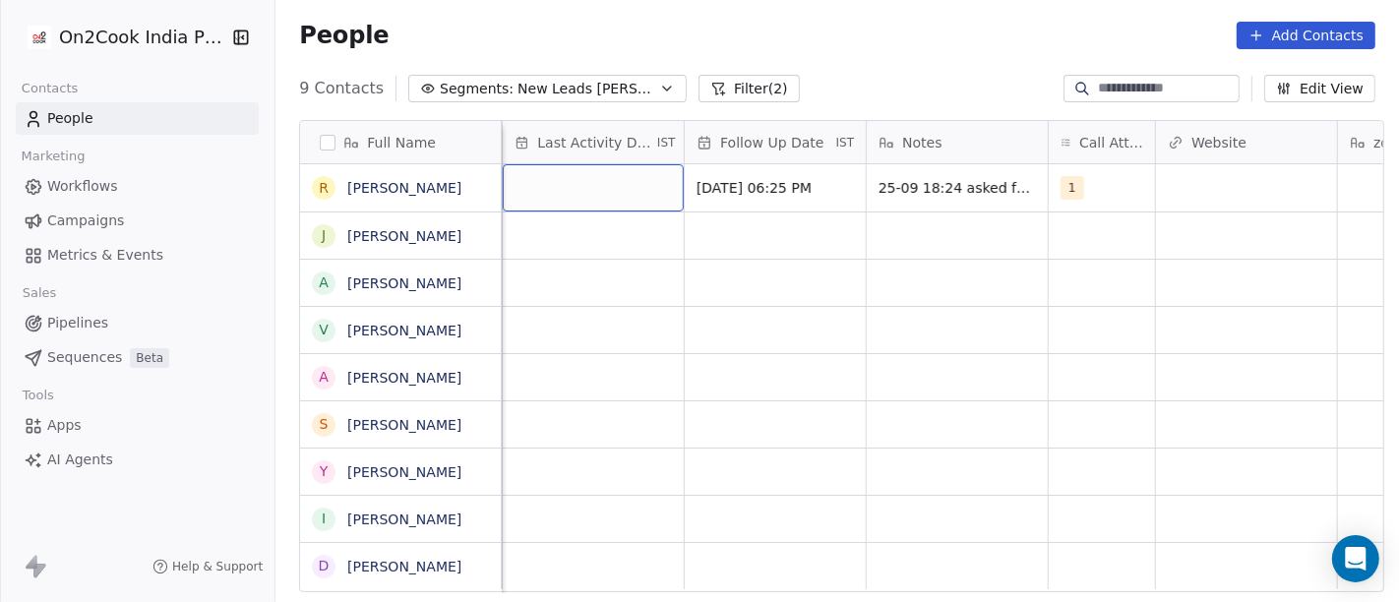
click at [567, 164] on div "grid" at bounding box center [593, 187] width 181 height 47
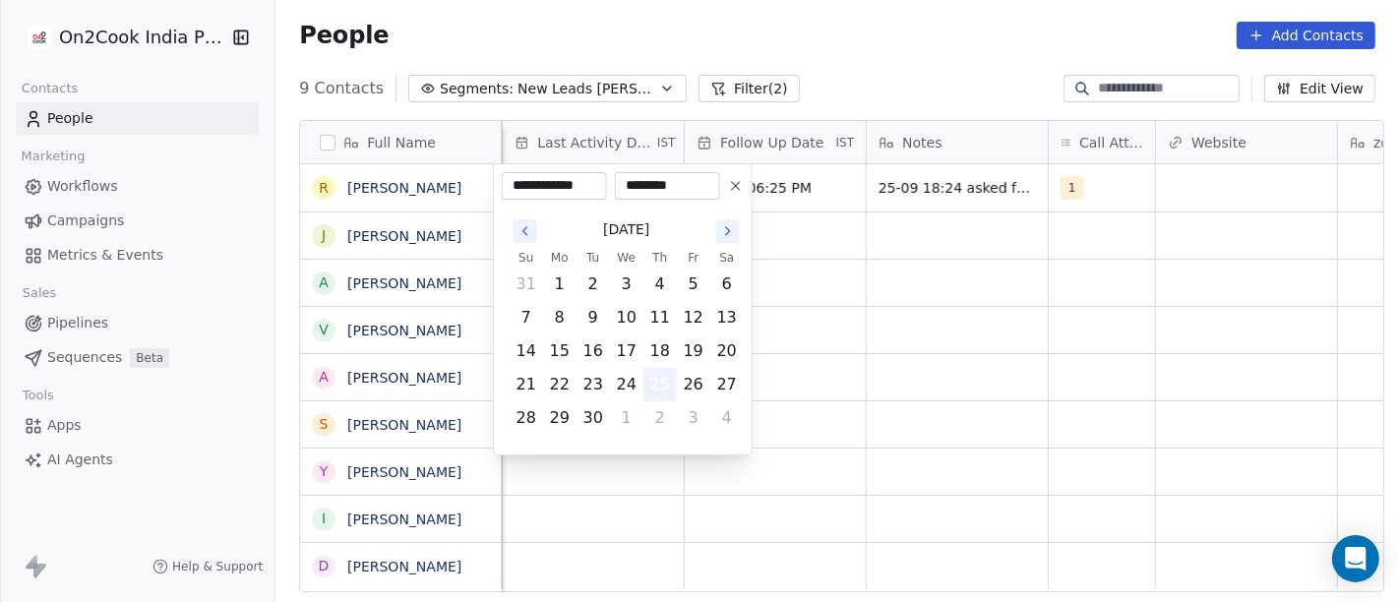
click at [661, 386] on button "25" at bounding box center [659, 384] width 31 height 31
click at [934, 258] on html "**********" at bounding box center [699, 301] width 1399 height 602
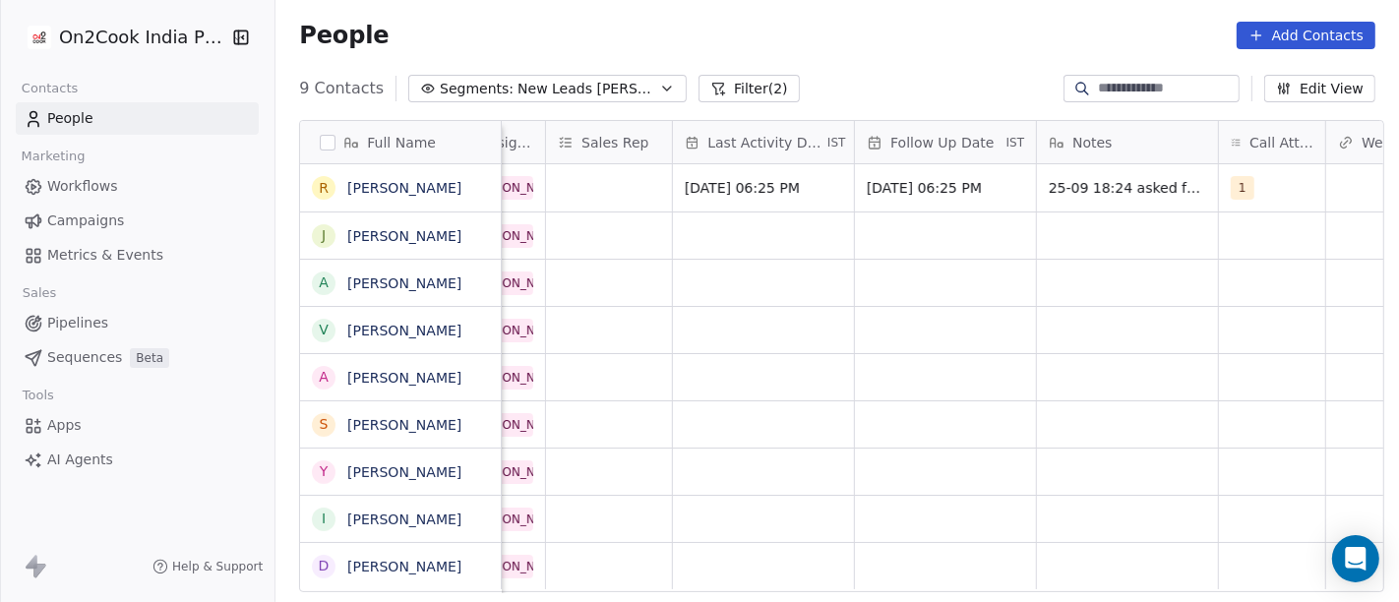
scroll to position [8, 1079]
click at [1120, 178] on span "25-09 18:24 asked for call back" at bounding box center [1154, 188] width 217 height 20
type textarea "**********"
click at [992, 338] on html "On2Cook India Pvt. Ltd. Contacts People Marketing Workflows Campaigns Metrics &…" at bounding box center [699, 301] width 1399 height 602
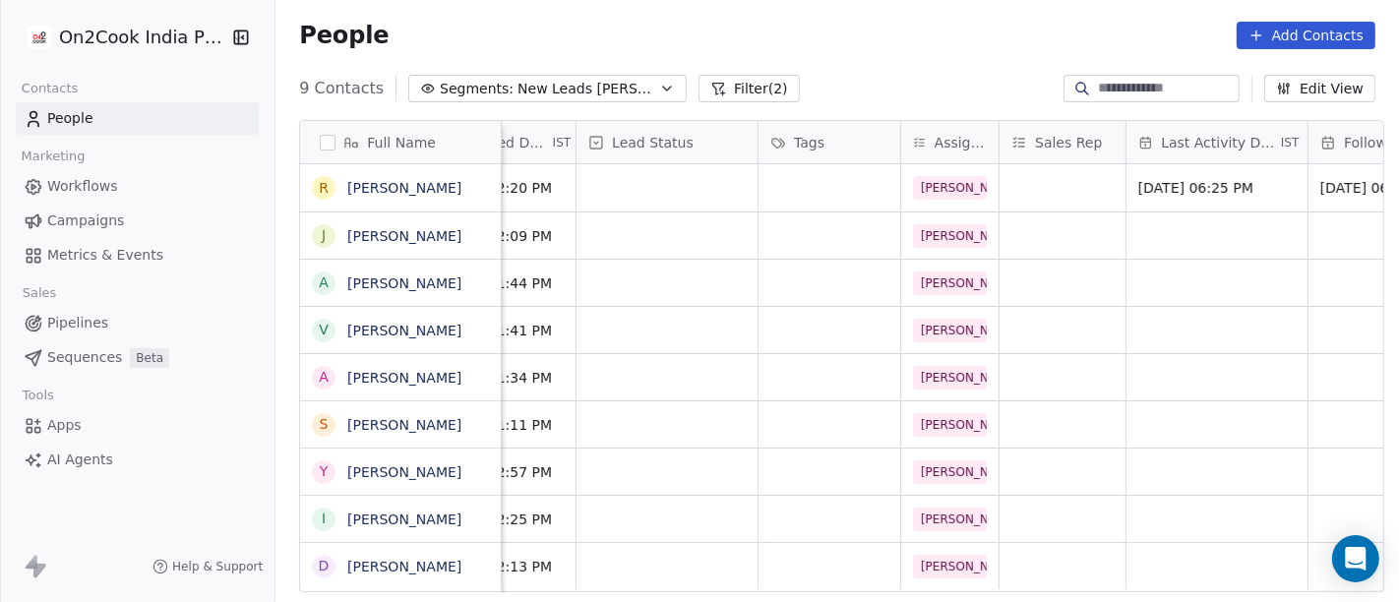
scroll to position [1, 605]
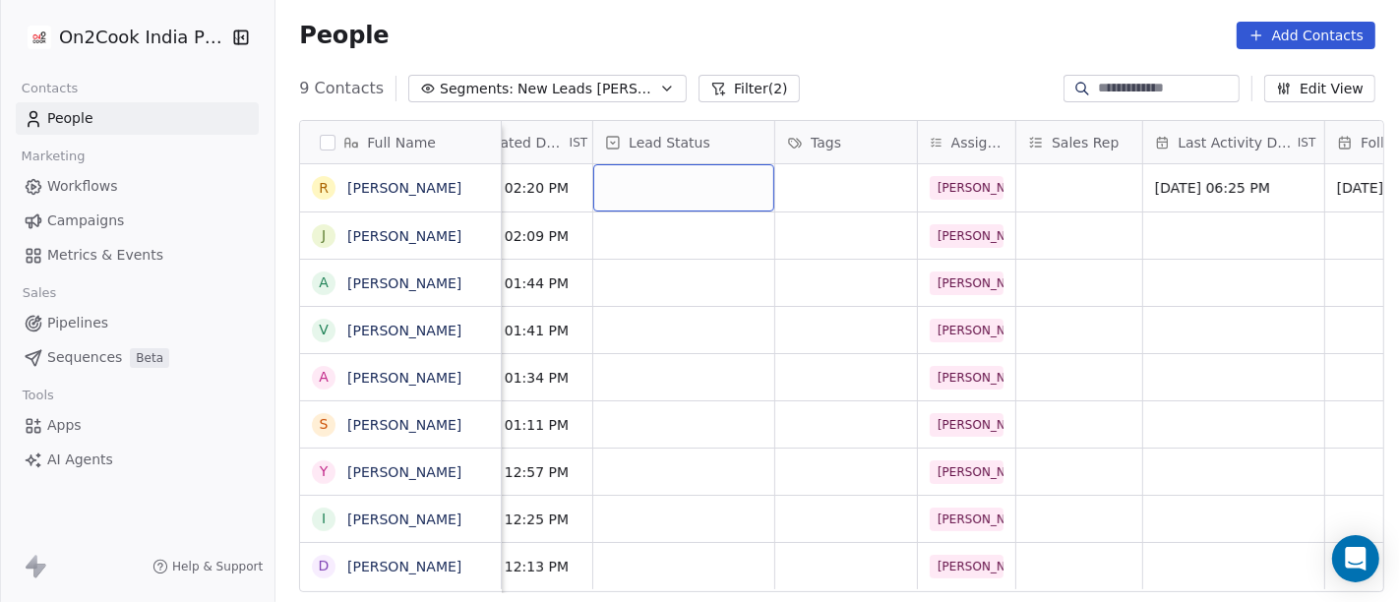
click at [695, 179] on div "grid" at bounding box center [683, 187] width 181 height 47
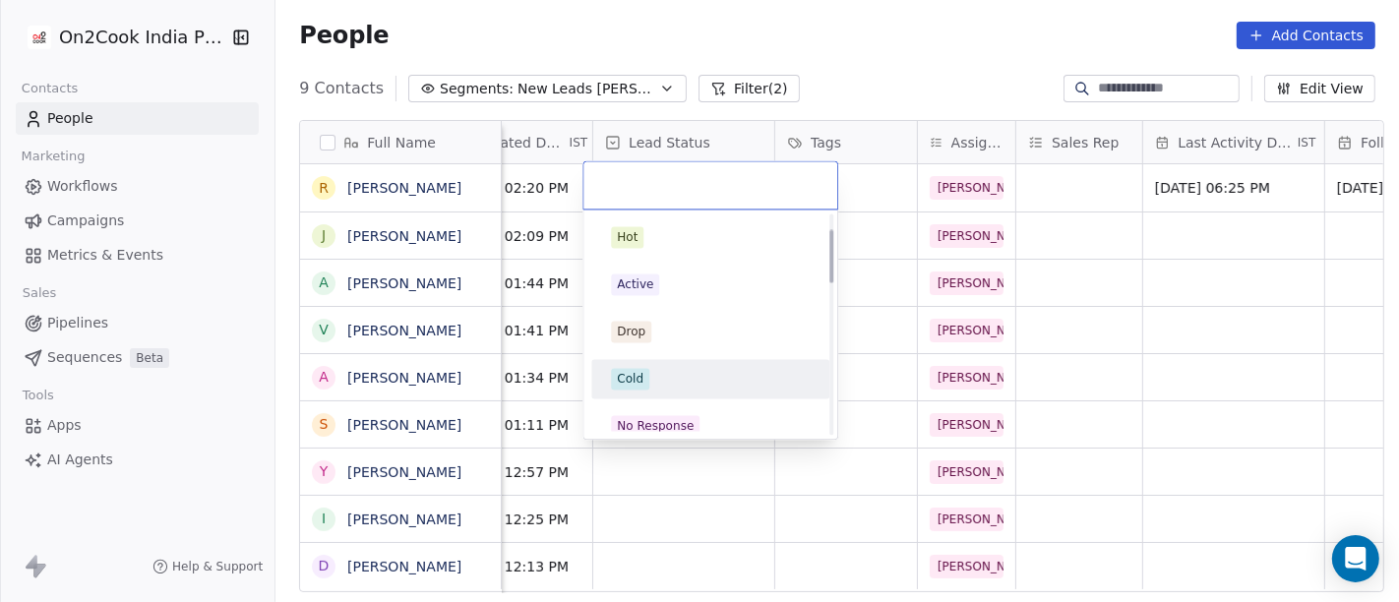
scroll to position [328, 0]
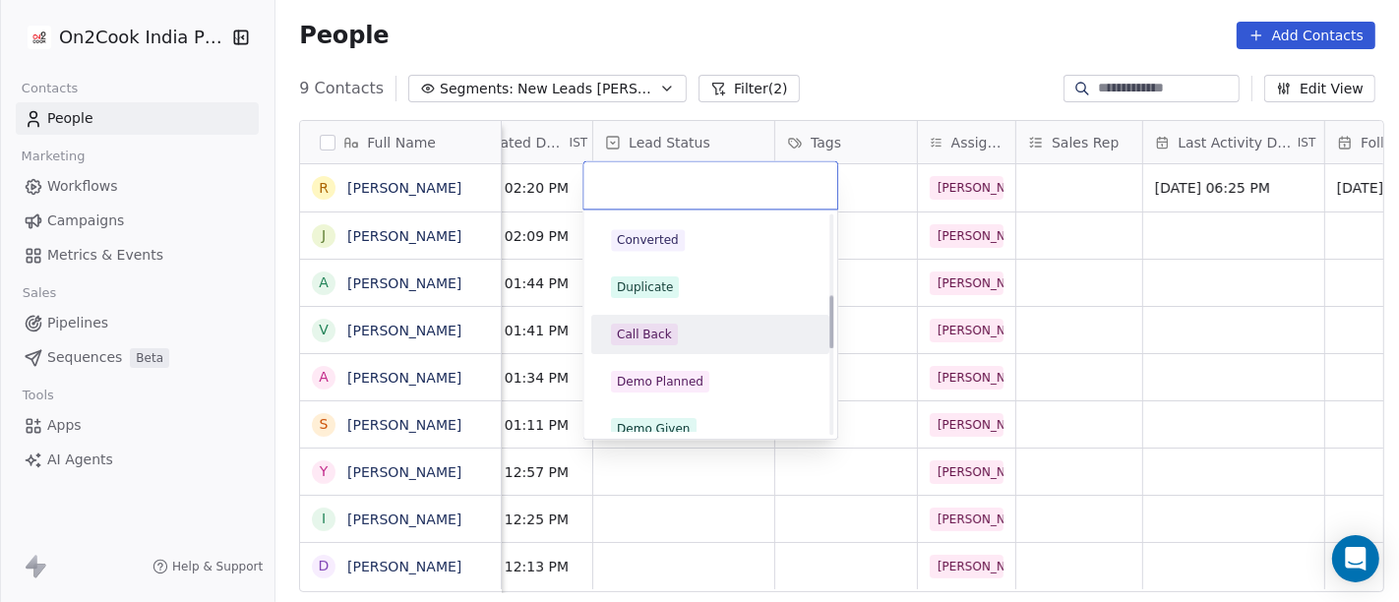
click at [663, 332] on div "Call Back" at bounding box center [644, 335] width 55 height 18
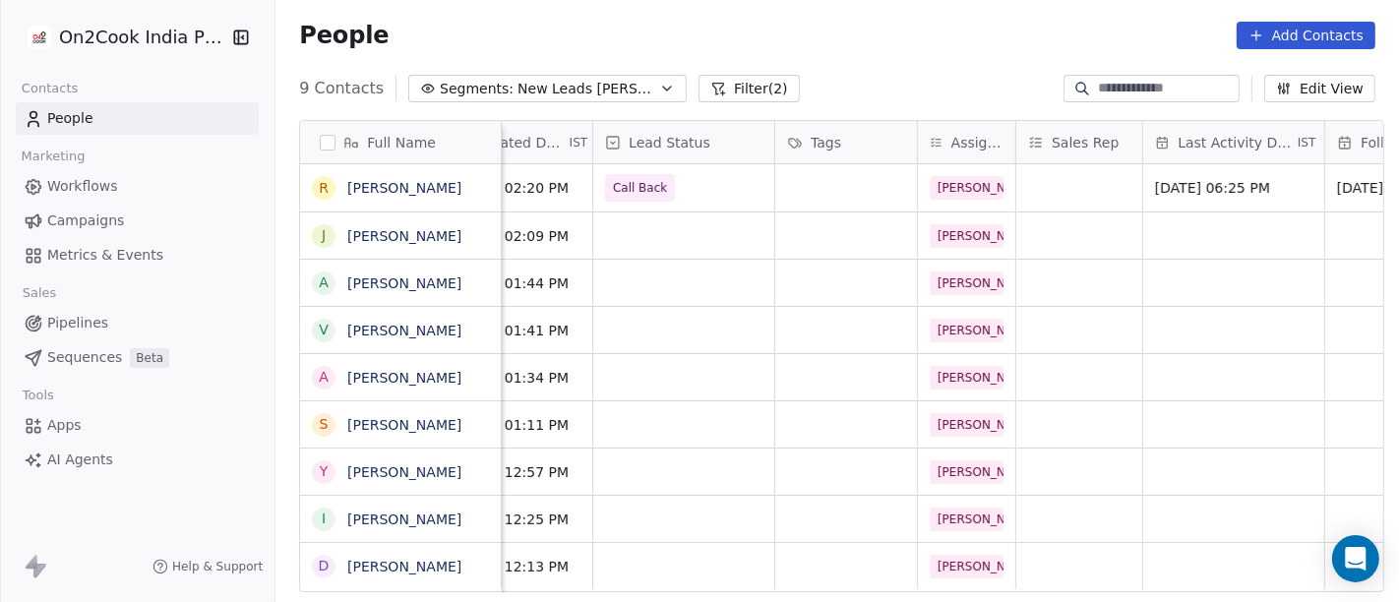
click at [899, 63] on div "People Add Contacts" at bounding box center [836, 35] width 1123 height 75
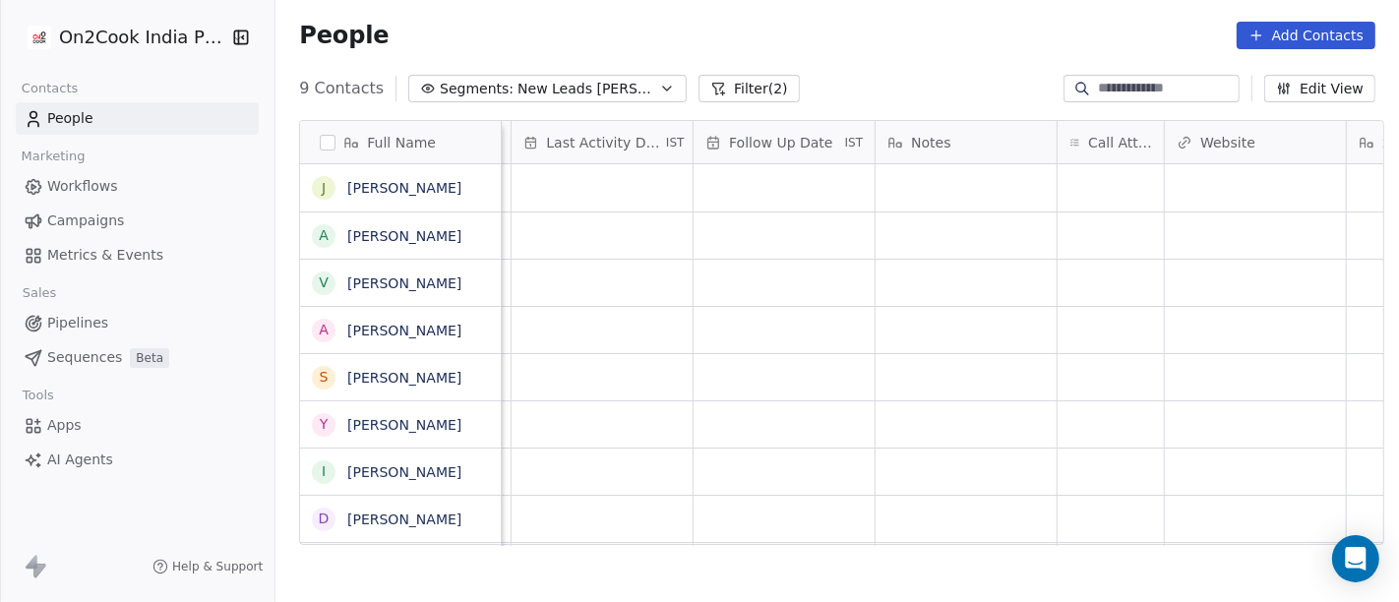
scroll to position [0, 1238]
click at [1089, 186] on div "grid" at bounding box center [1108, 187] width 106 height 47
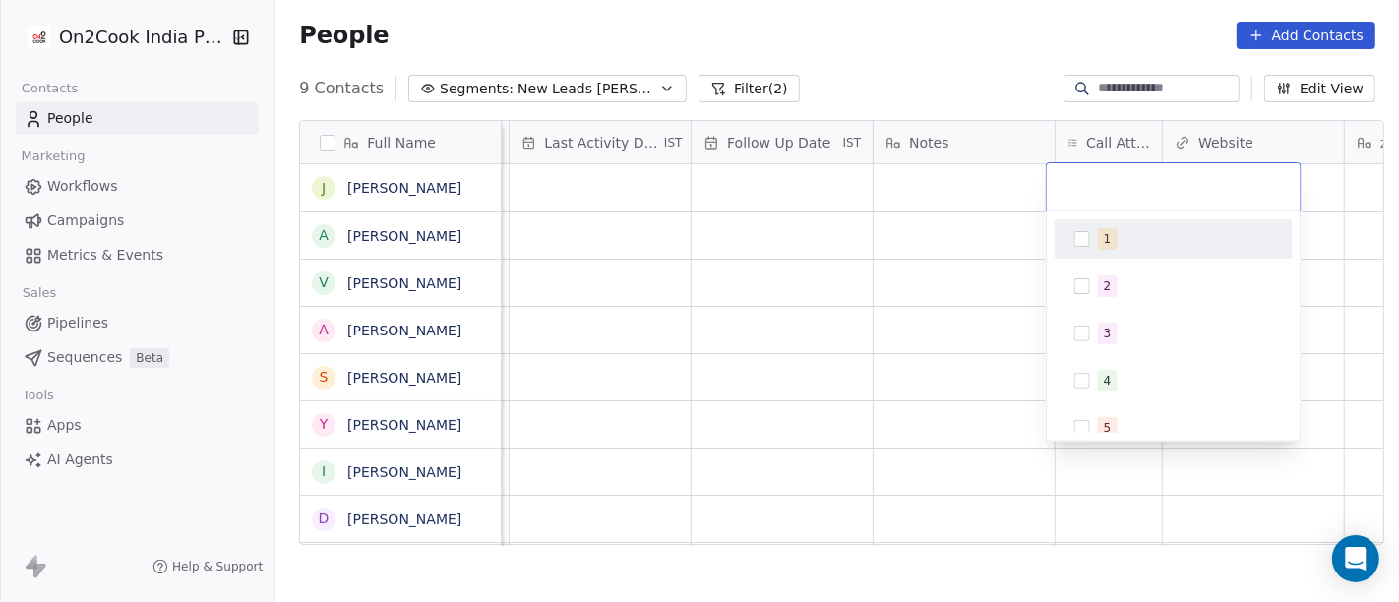
click at [1110, 231] on span "1" at bounding box center [1108, 239] width 20 height 22
click at [880, 305] on html "On2Cook India Pvt. Ltd. Contacts People Marketing Workflows Campaigns Metrics &…" at bounding box center [699, 301] width 1399 height 602
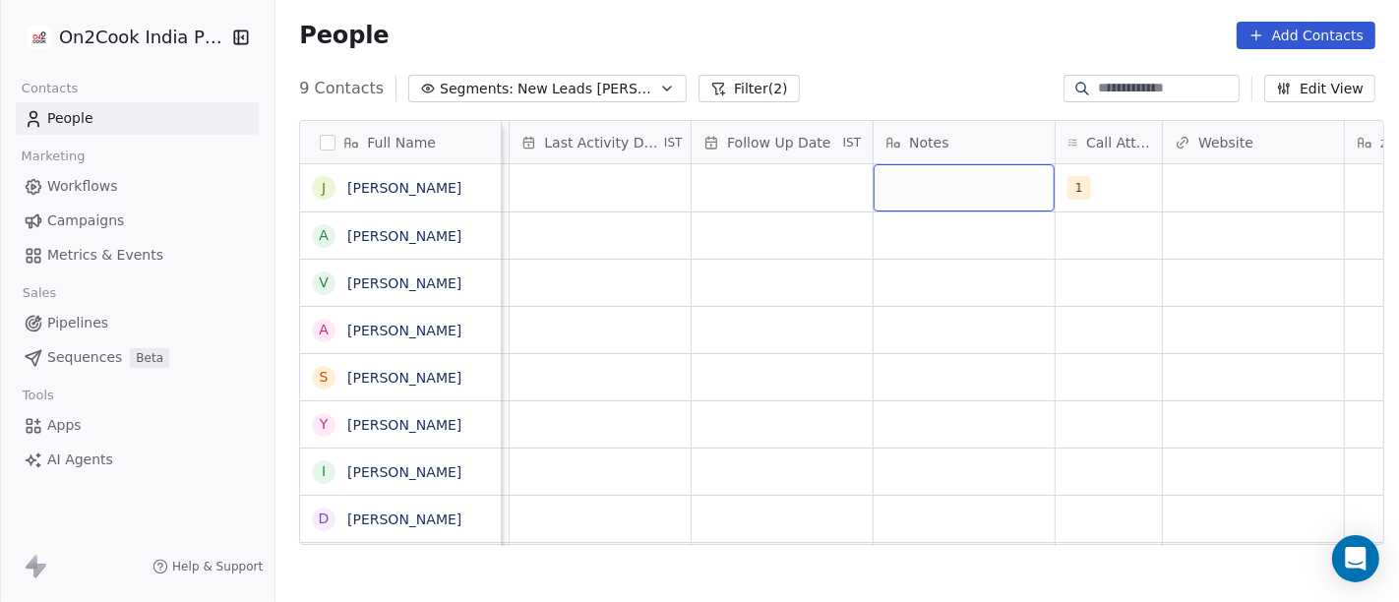
click at [935, 189] on div "grid" at bounding box center [963, 187] width 181 height 47
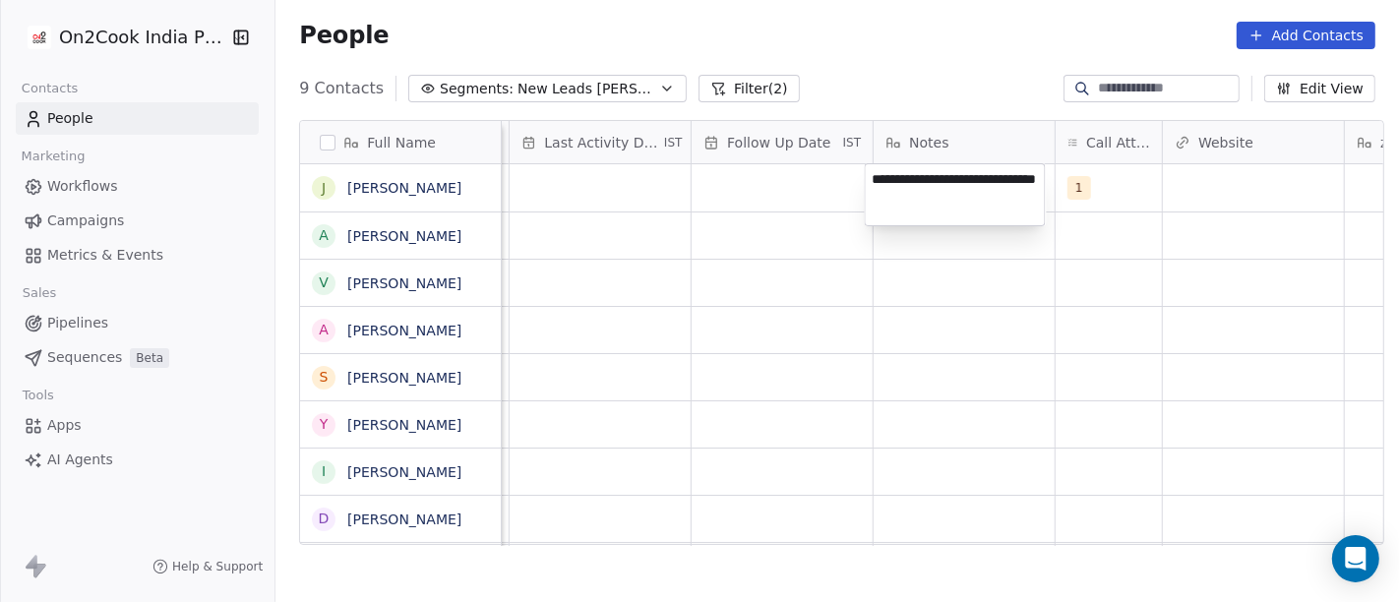
type textarea "**********"
click at [913, 302] on html "On2Cook India Pvt. Ltd. Contacts People Marketing Workflows Campaigns Metrics &…" at bounding box center [699, 301] width 1399 height 602
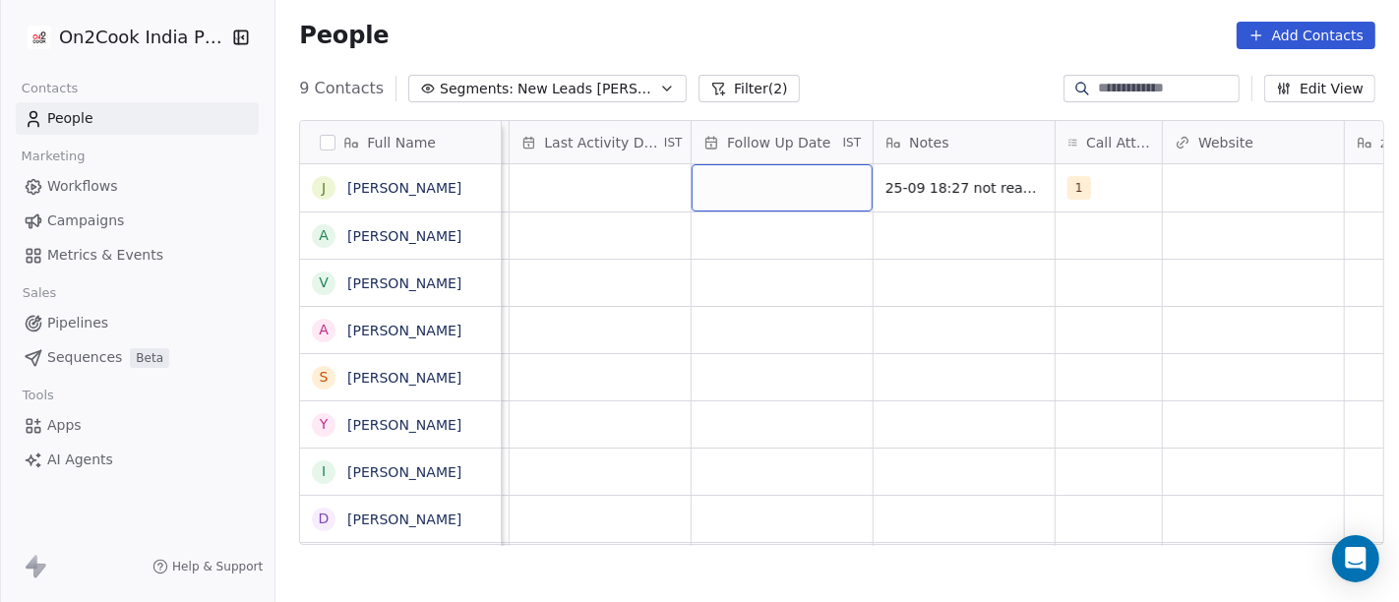
click at [772, 193] on div "grid" at bounding box center [781, 187] width 181 height 47
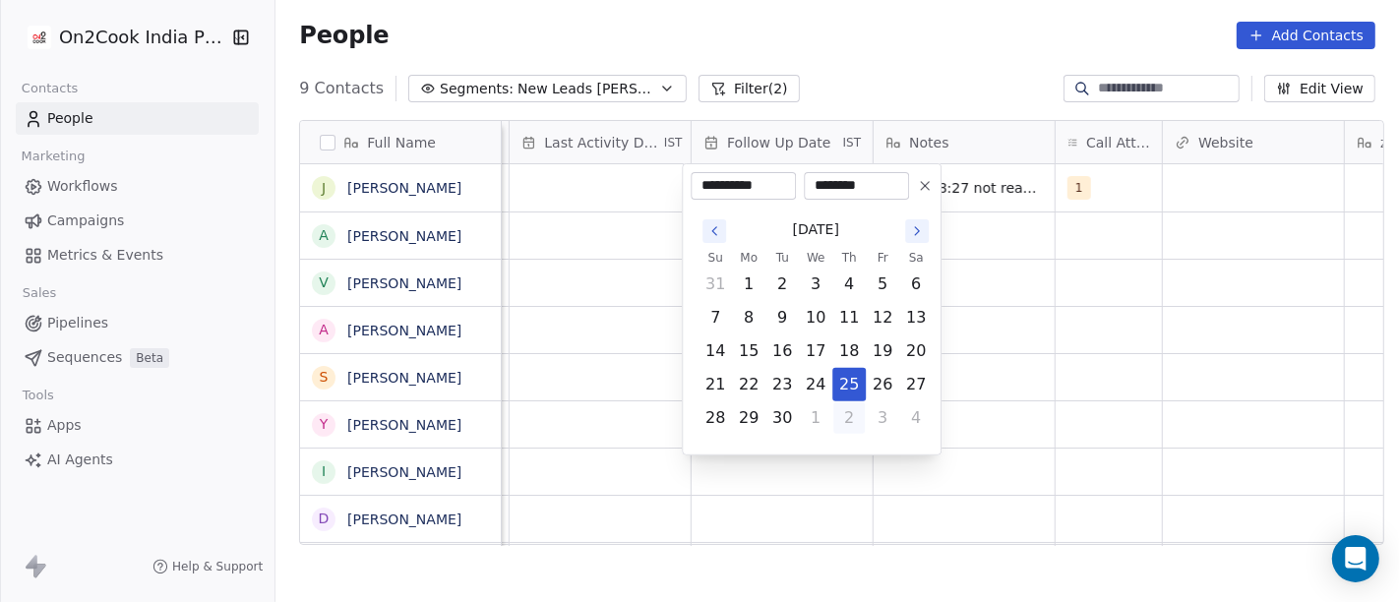
click at [842, 422] on button "2" at bounding box center [848, 417] width 31 height 31
type input "**********"
click at [1053, 360] on html "**********" at bounding box center [699, 301] width 1399 height 602
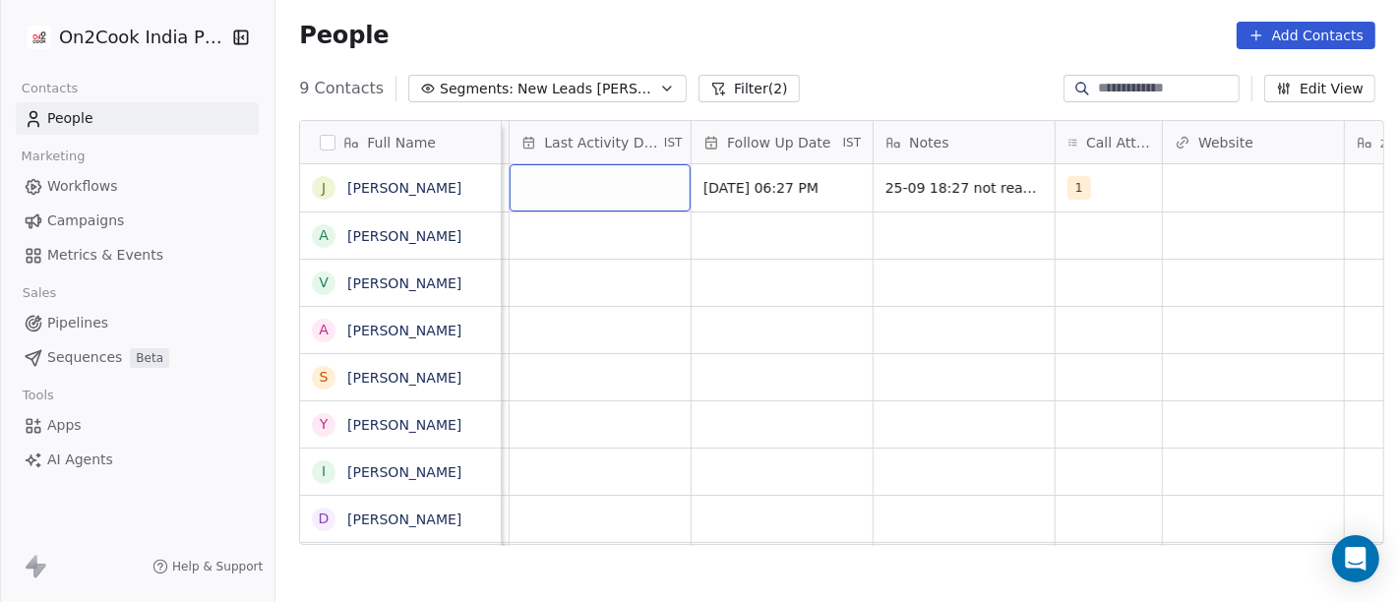
click at [598, 199] on div "grid" at bounding box center [600, 187] width 181 height 47
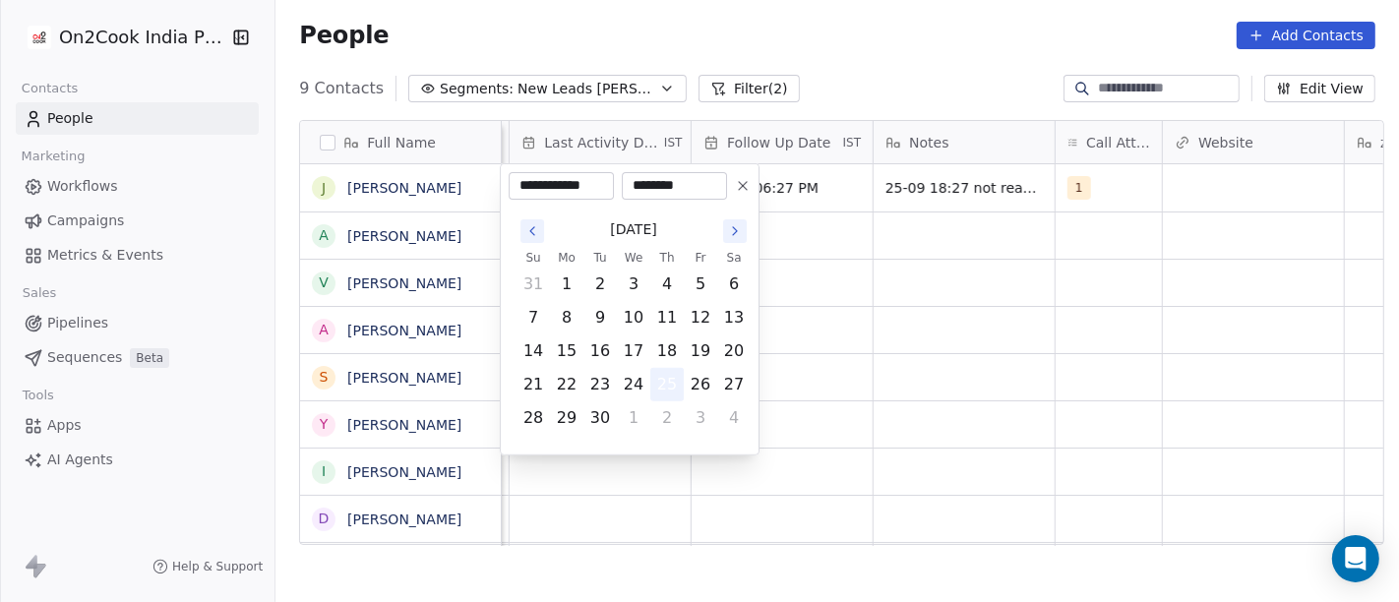
click at [673, 386] on button "25" at bounding box center [666, 384] width 31 height 31
click at [900, 341] on html "**********" at bounding box center [699, 301] width 1399 height 602
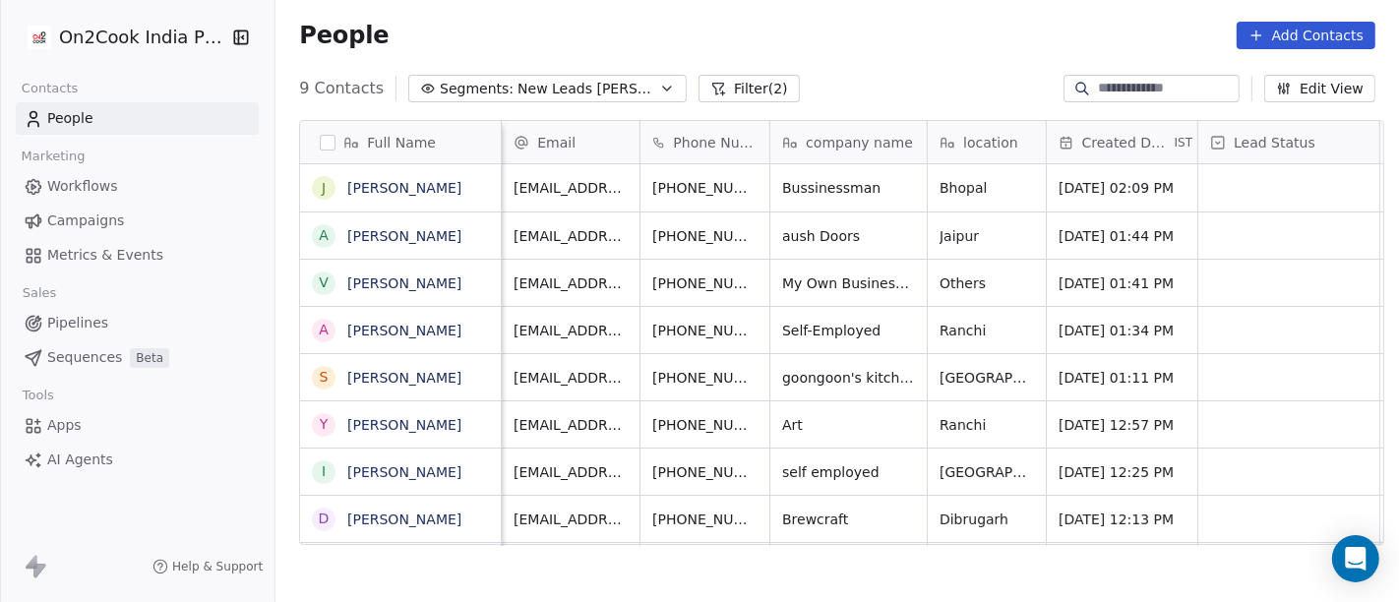
scroll to position [6, 0]
click at [795, 177] on icon "grid" at bounding box center [803, 185] width 16 height 16
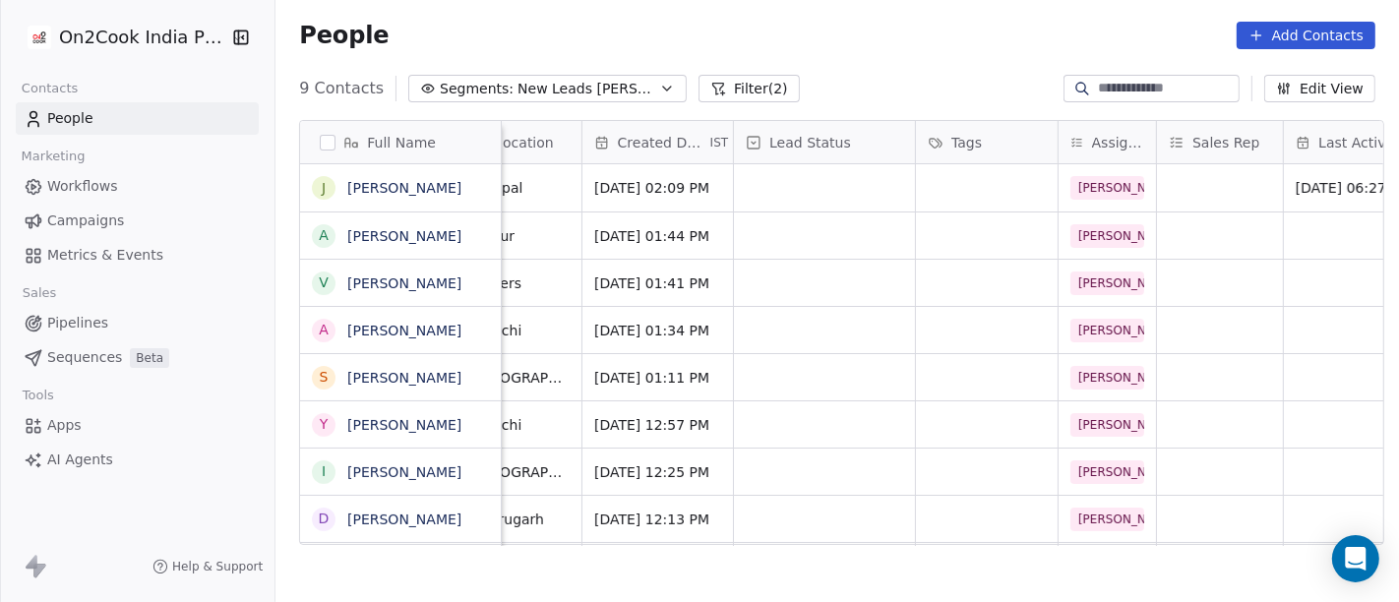
scroll to position [1, 464]
click at [814, 169] on div "grid" at bounding box center [824, 187] width 181 height 47
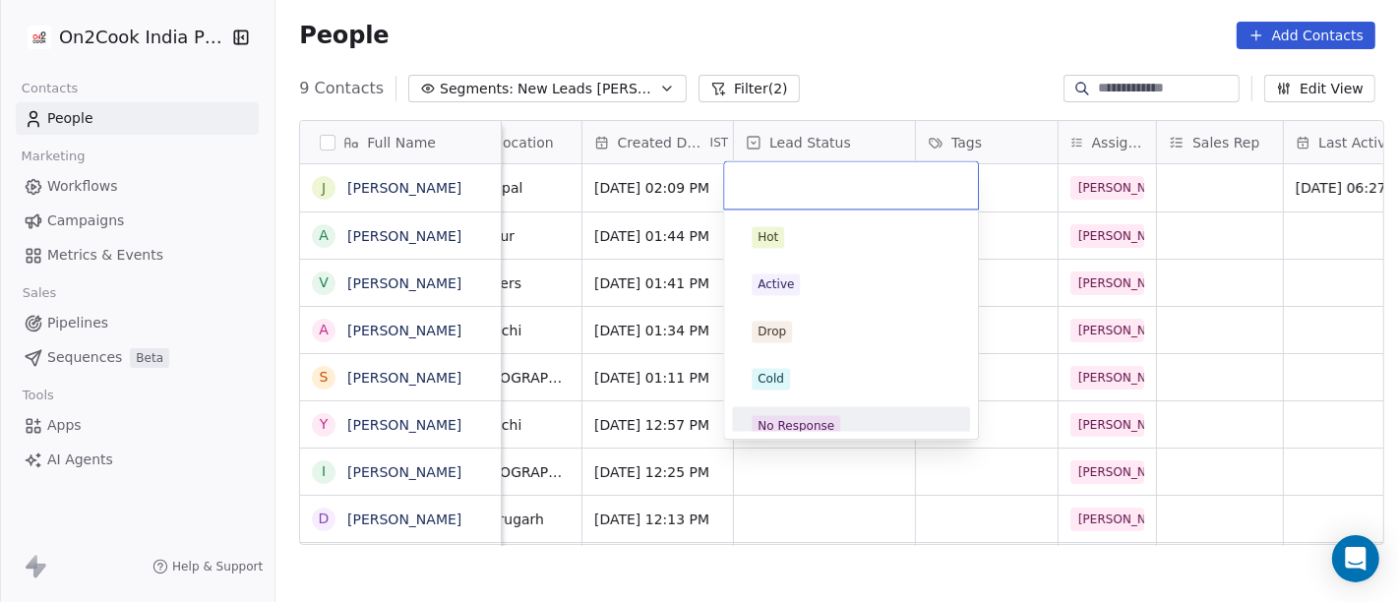
click at [846, 416] on div "No Response" at bounding box center [850, 426] width 199 height 22
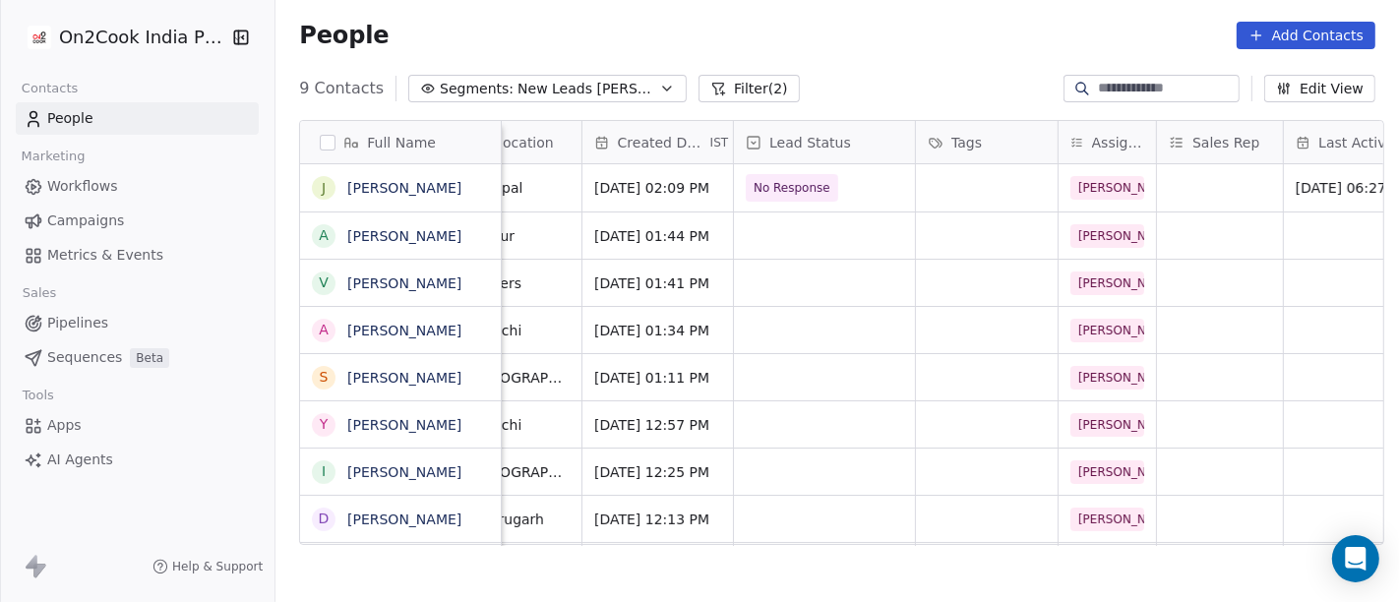
click at [868, 71] on div "People Add Contacts" at bounding box center [836, 35] width 1123 height 75
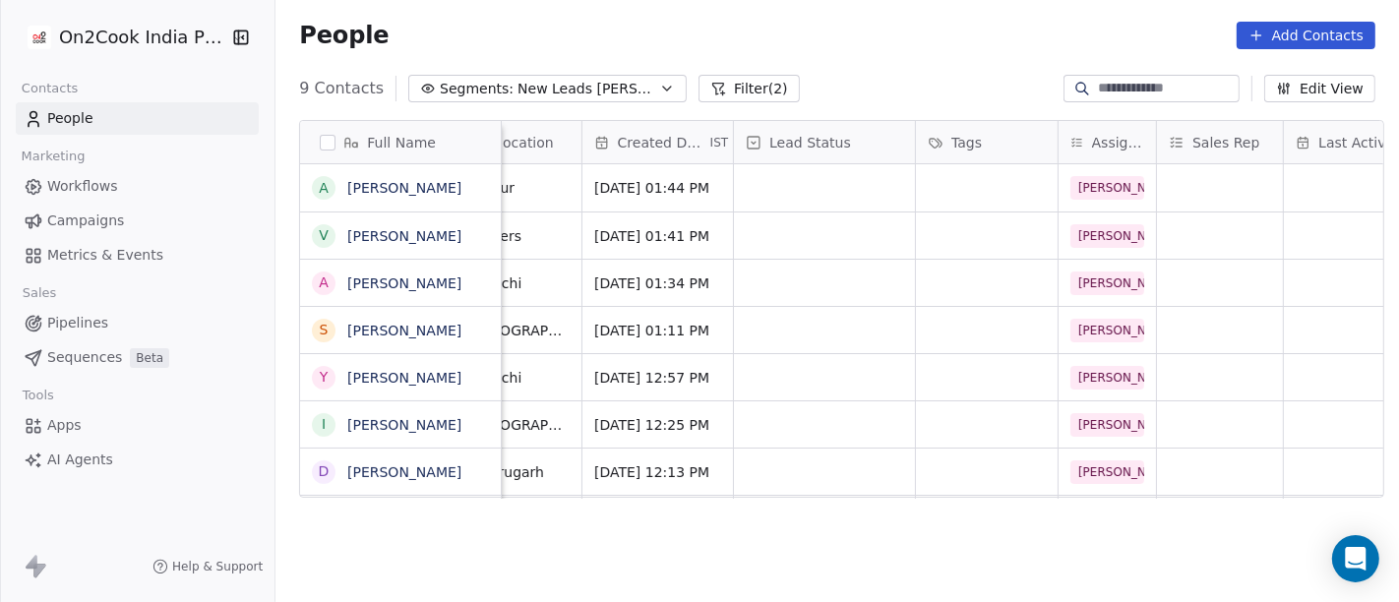
scroll to position [1, 0]
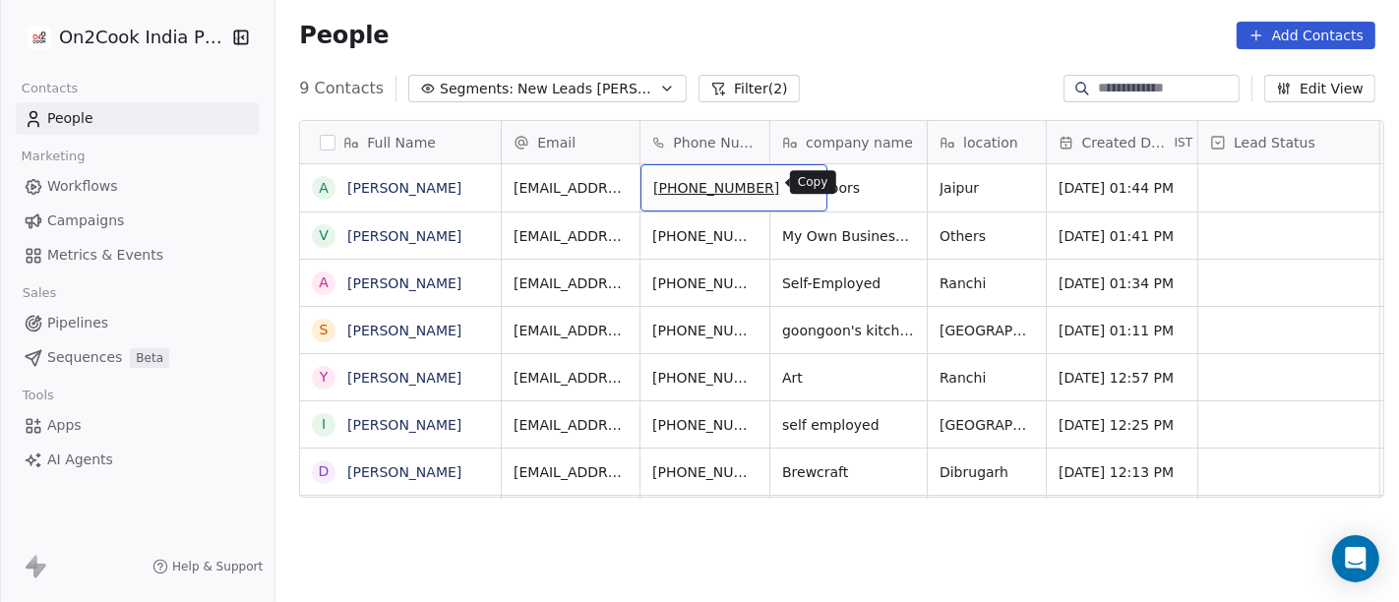
click at [795, 183] on icon "grid" at bounding box center [803, 185] width 16 height 16
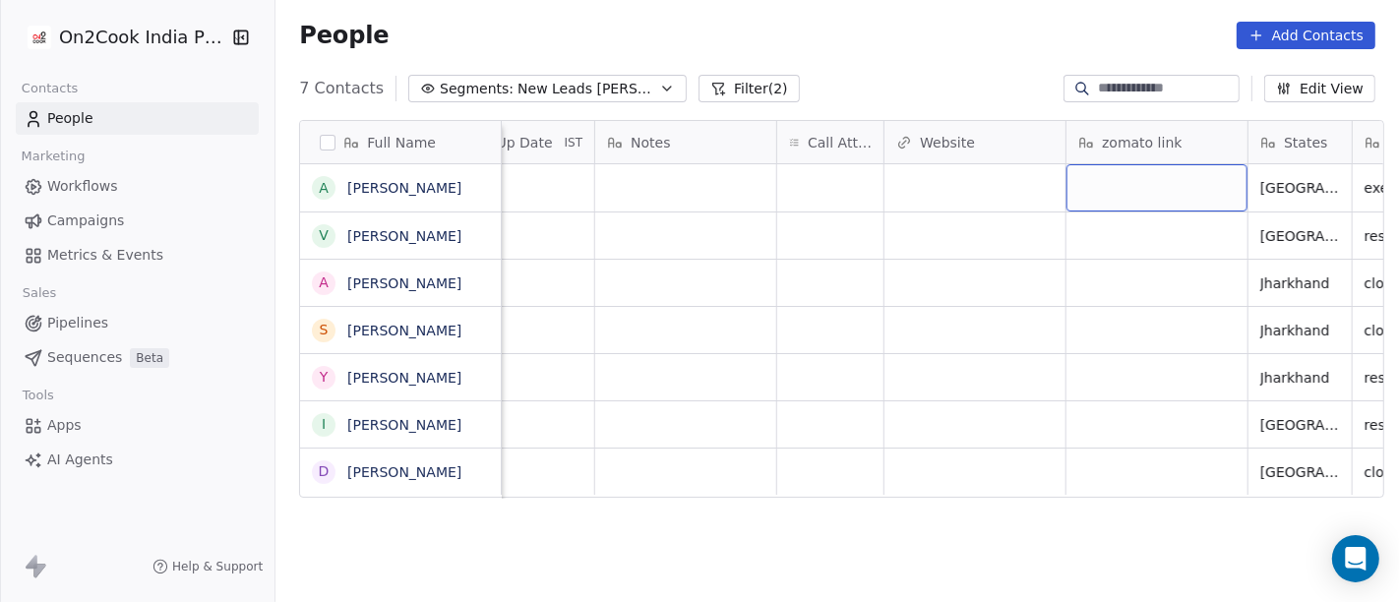
scroll to position [0, 1516]
click at [813, 184] on div "grid" at bounding box center [831, 187] width 106 height 47
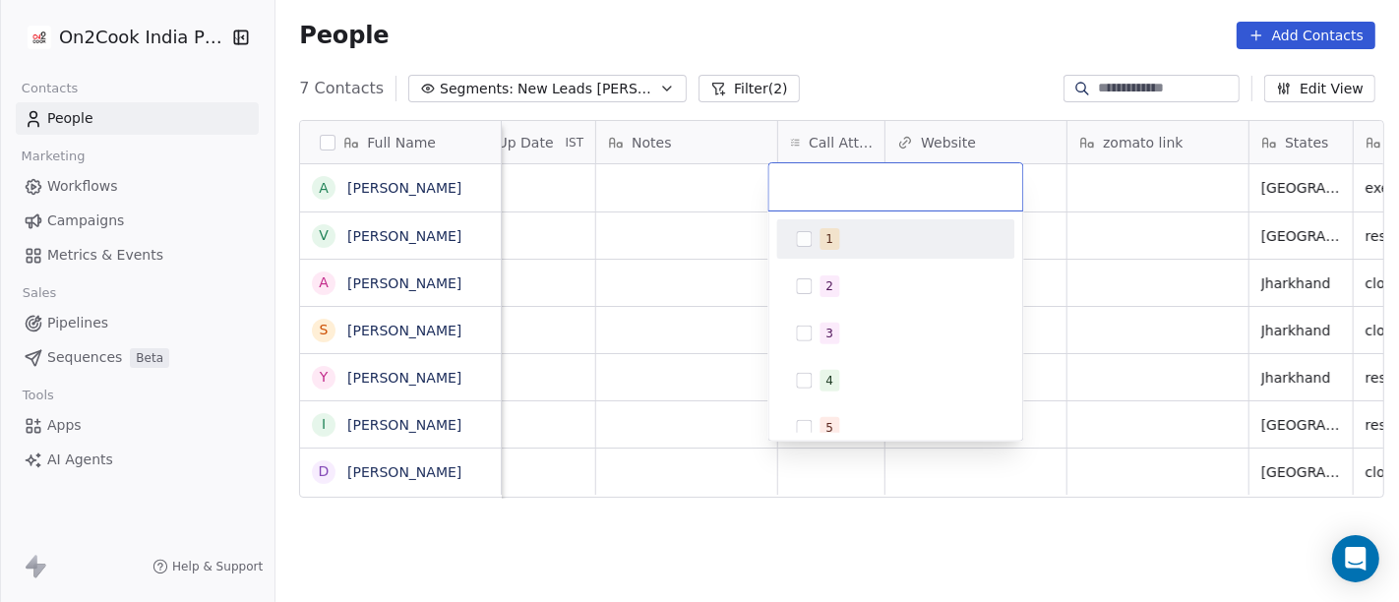
click at [849, 258] on div "1 2 3 4 5 6 7 8 9 10" at bounding box center [895, 451] width 238 height 464
click at [788, 243] on div "1" at bounding box center [895, 238] width 222 height 31
click at [713, 263] on html "On2Cook India Pvt. Ltd. Contacts People Marketing Workflows Campaigns Metrics &…" at bounding box center [699, 301] width 1399 height 602
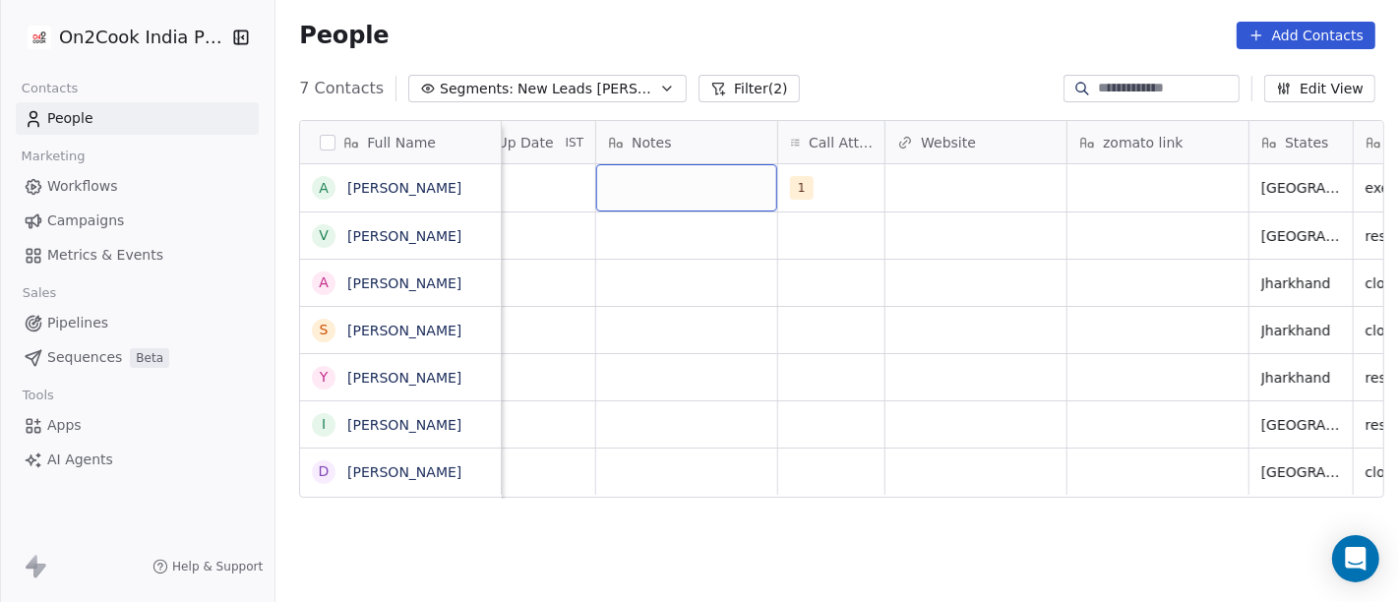
click at [655, 178] on div "grid" at bounding box center [686, 187] width 181 height 47
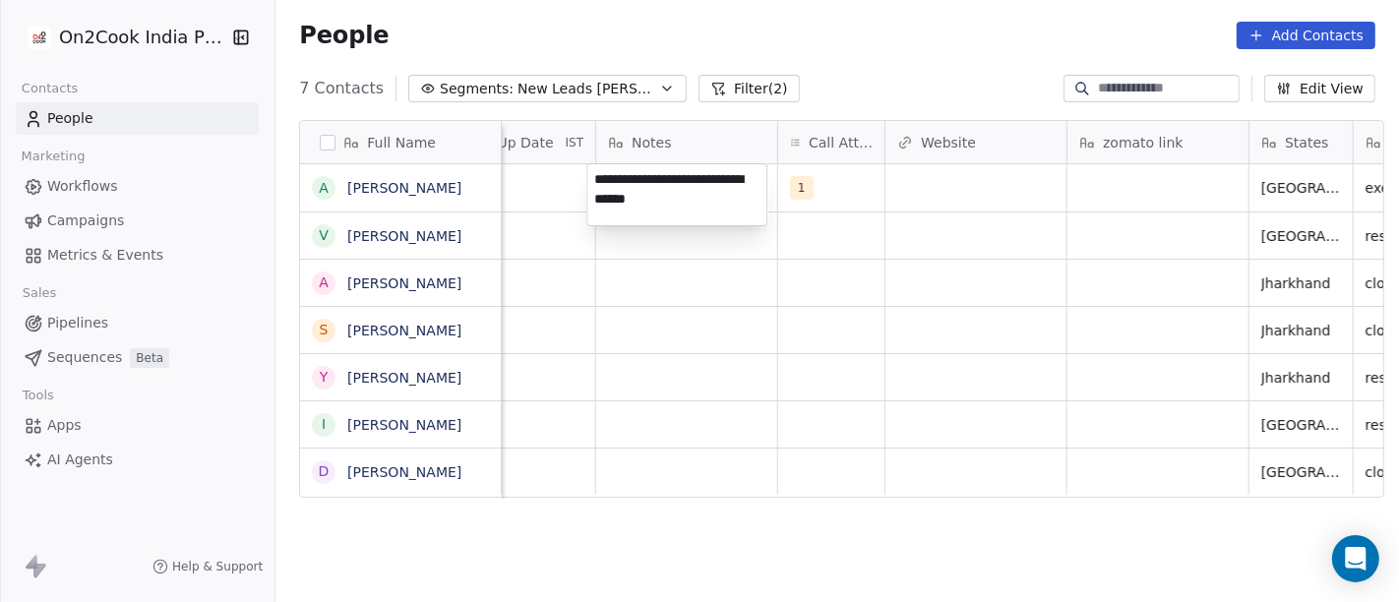
type textarea "**********"
click at [693, 329] on html "**********" at bounding box center [699, 301] width 1399 height 602
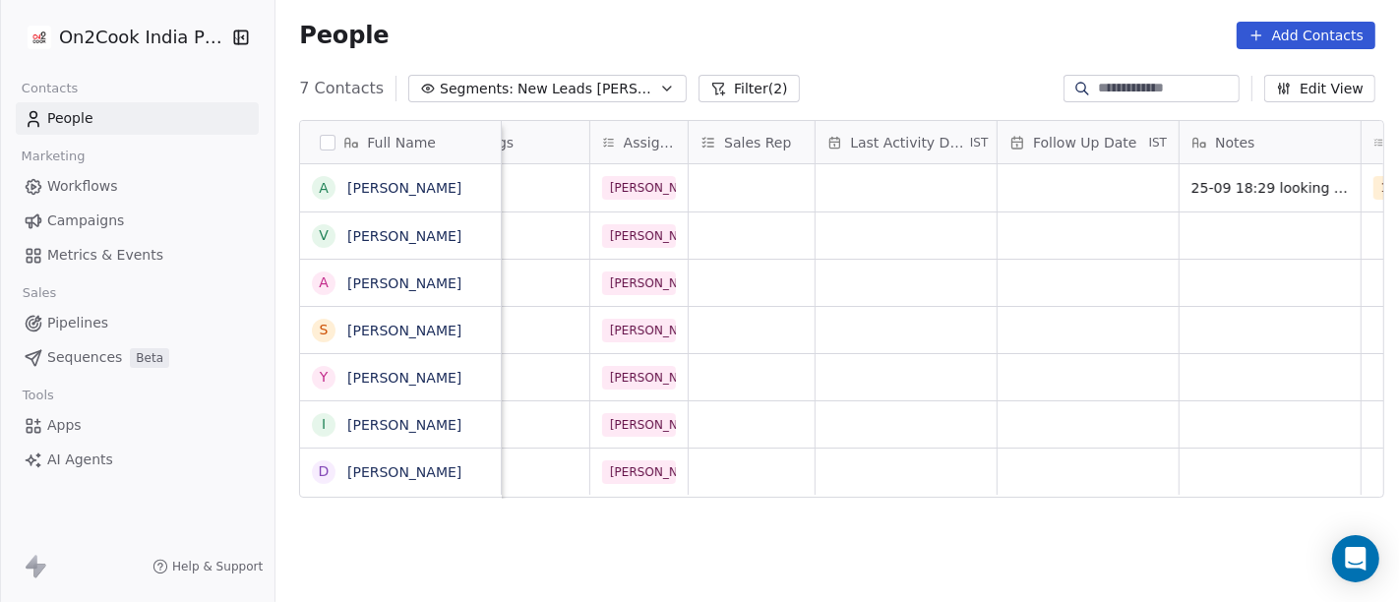
scroll to position [2, 932]
click at [878, 192] on div "grid" at bounding box center [905, 187] width 181 height 47
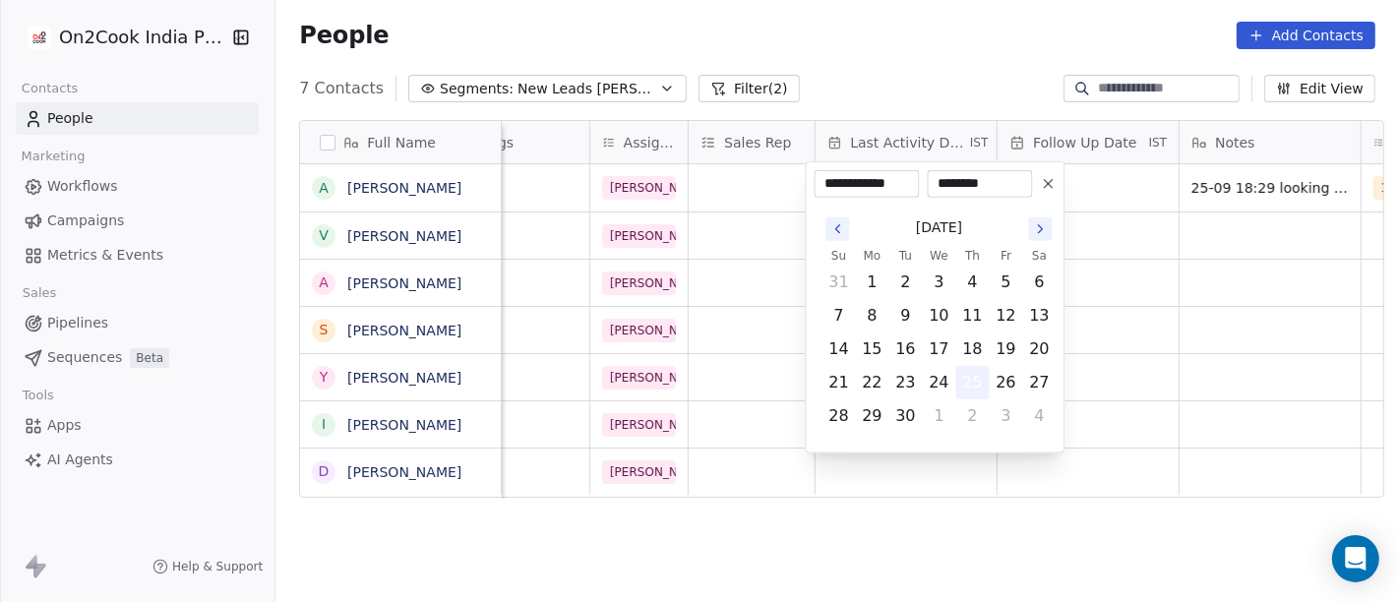
click at [973, 385] on button "25" at bounding box center [972, 382] width 31 height 31
click at [1159, 344] on html "**********" at bounding box center [699, 301] width 1399 height 602
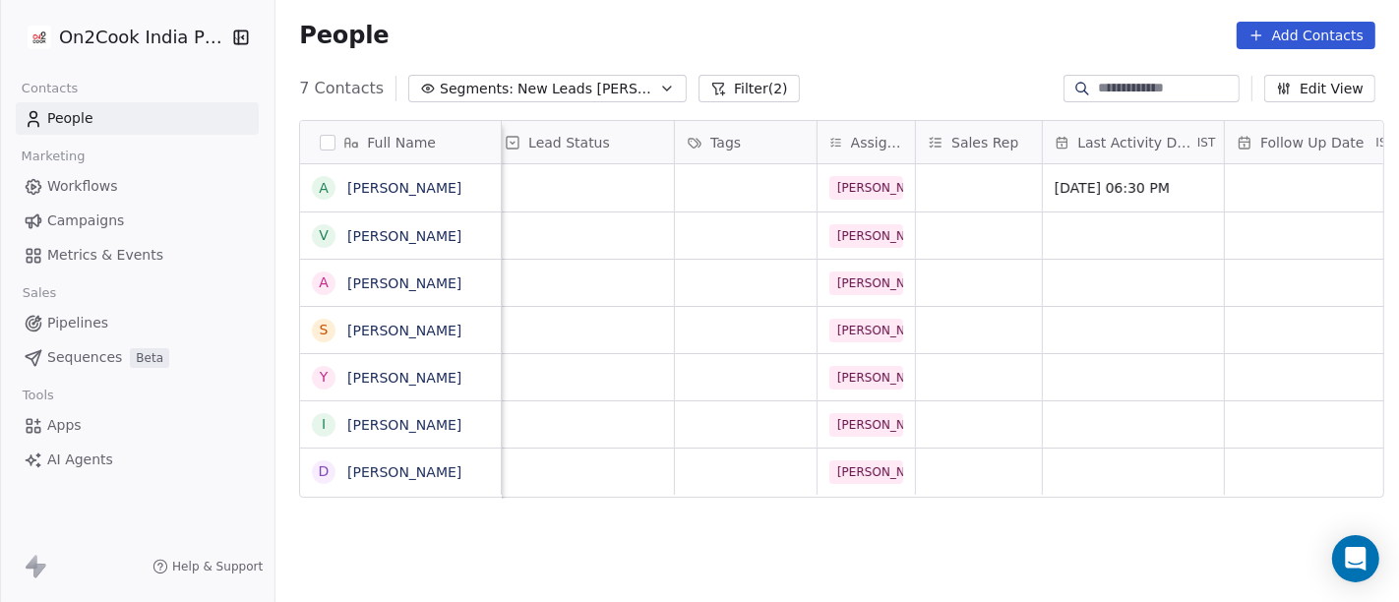
scroll to position [1, 703]
click at [764, 176] on div "grid" at bounding box center [748, 187] width 142 height 47
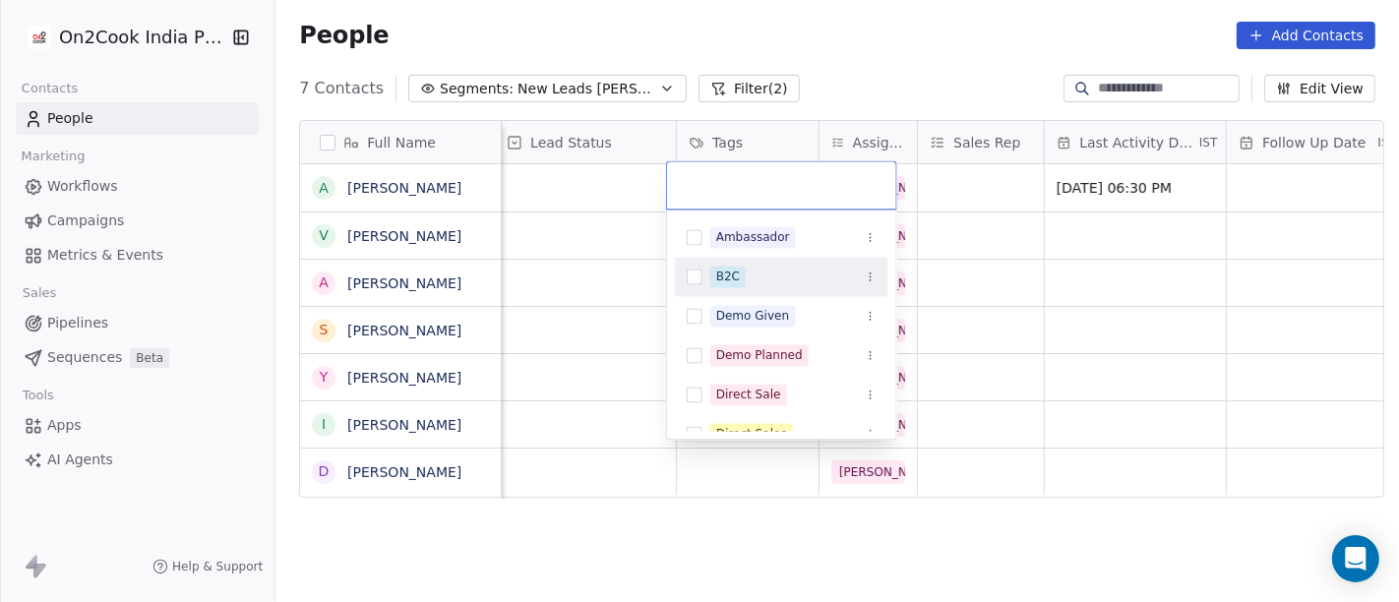
click at [735, 273] on div "B2C" at bounding box center [728, 277] width 24 height 18
click at [1137, 266] on html "On2Cook India Pvt. Ltd. Contacts People Marketing Workflows Campaigns Metrics &…" at bounding box center [699, 301] width 1399 height 602
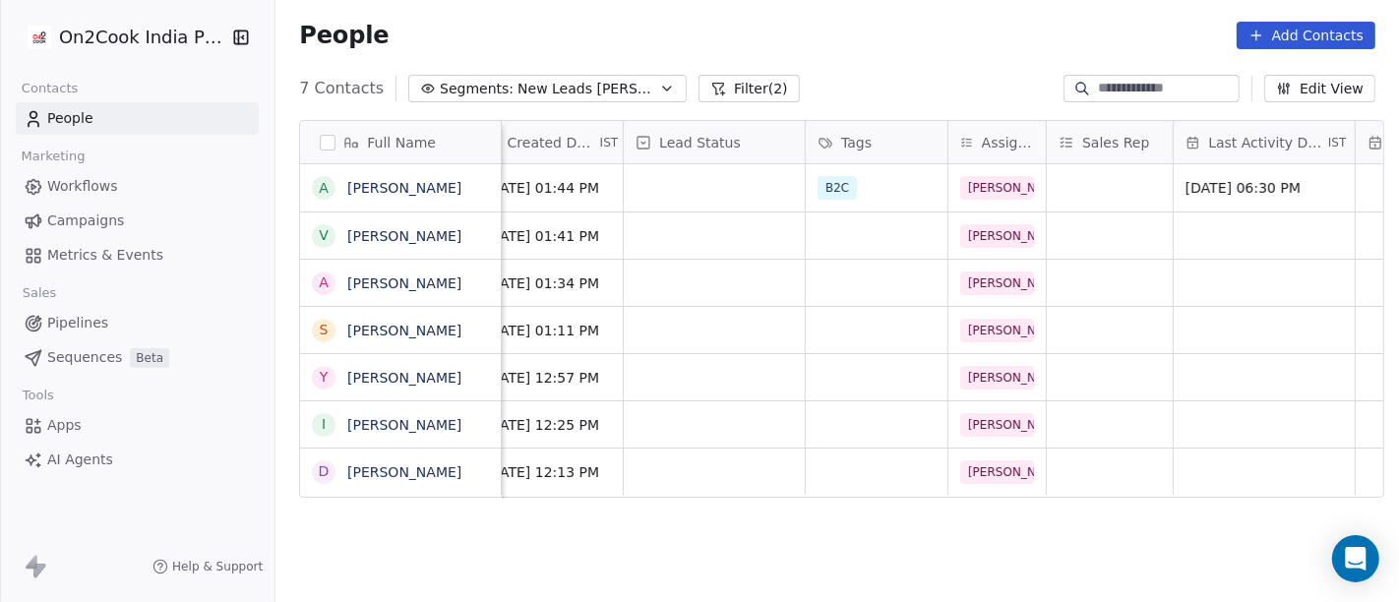
scroll to position [1, 483]
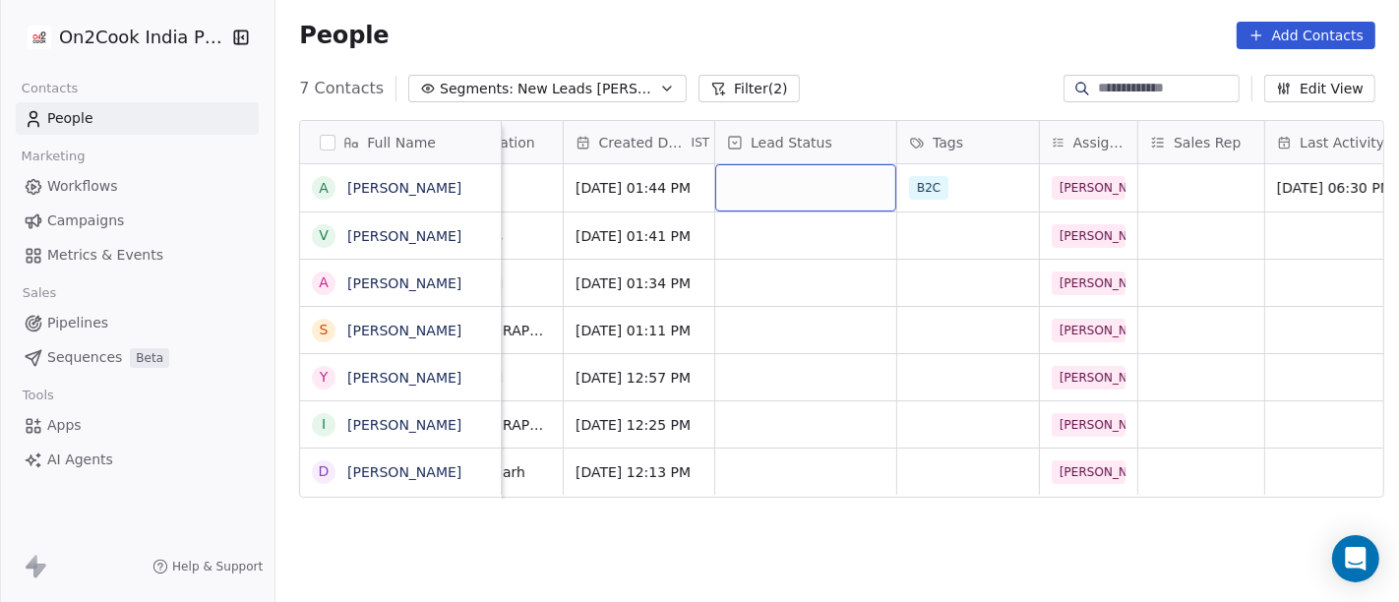
click at [747, 190] on div "grid" at bounding box center [805, 187] width 181 height 47
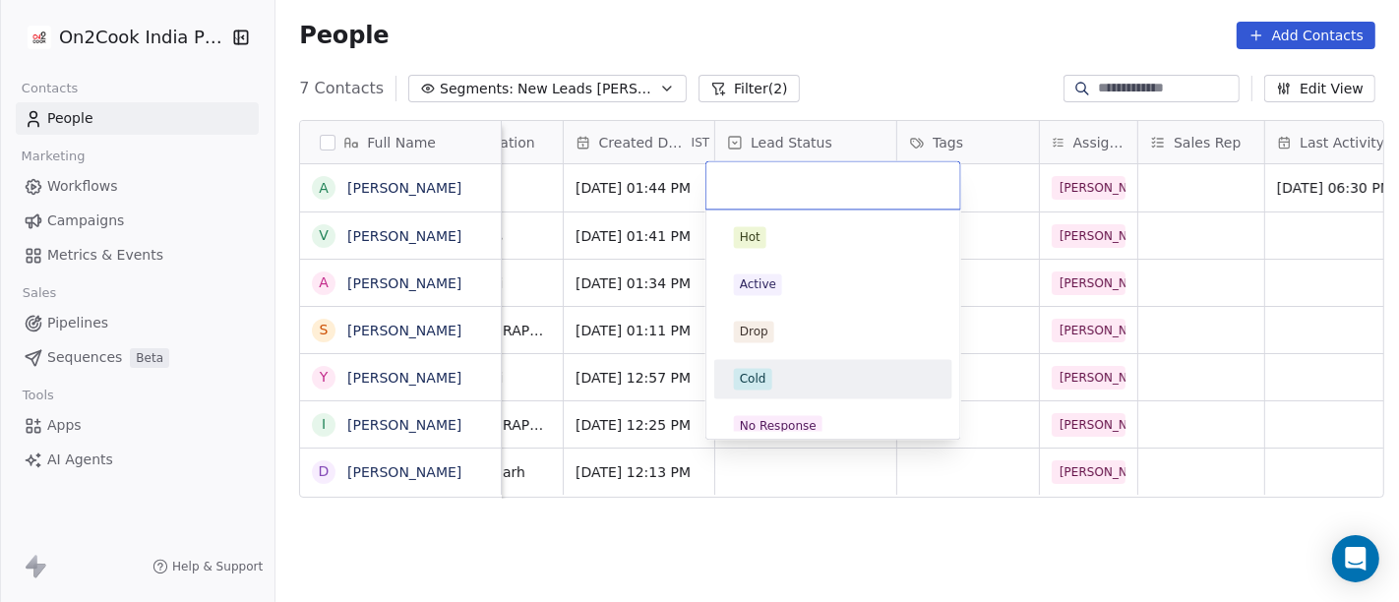
click at [781, 386] on div "Cold" at bounding box center [833, 379] width 199 height 22
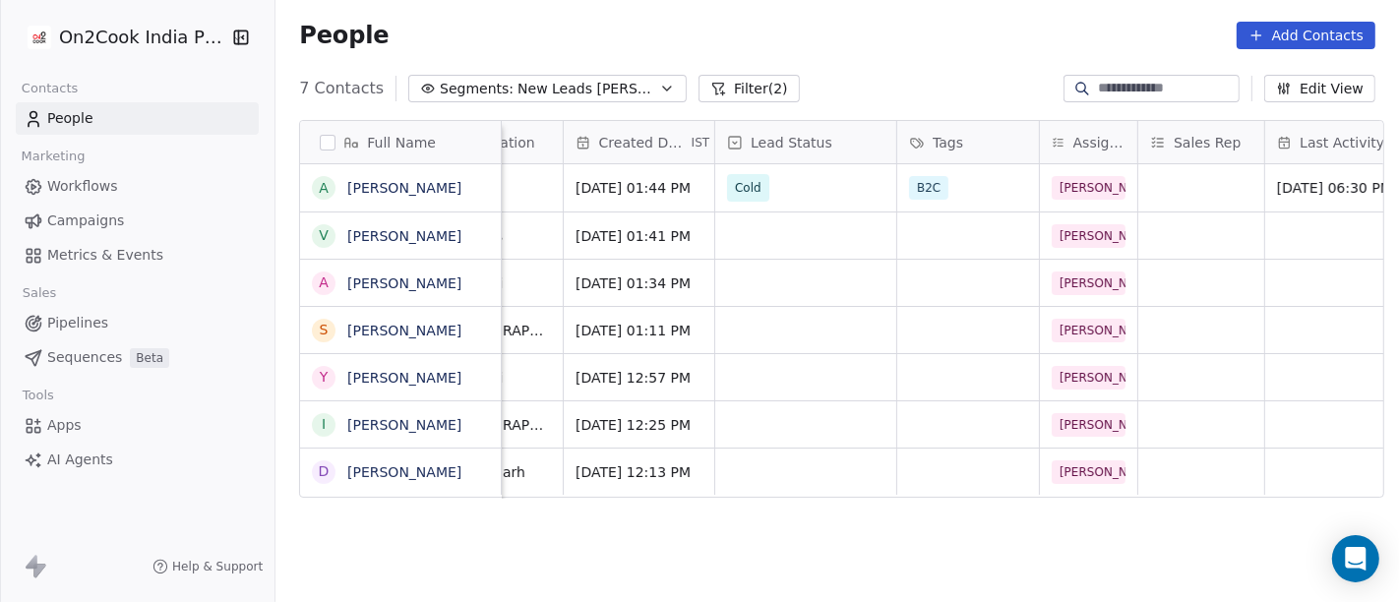
click at [932, 73] on div "7 Contacts Segments: New Leads Salim Filter (2) Edit View" at bounding box center [836, 88] width 1123 height 31
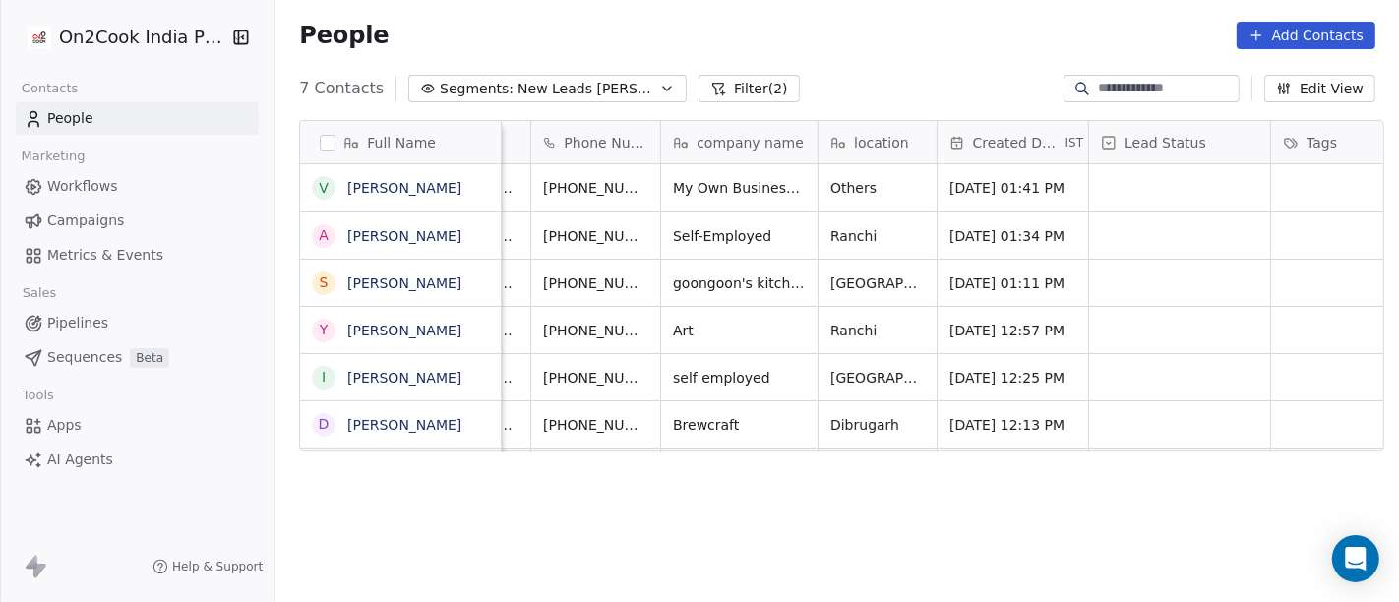
scroll to position [1, 0]
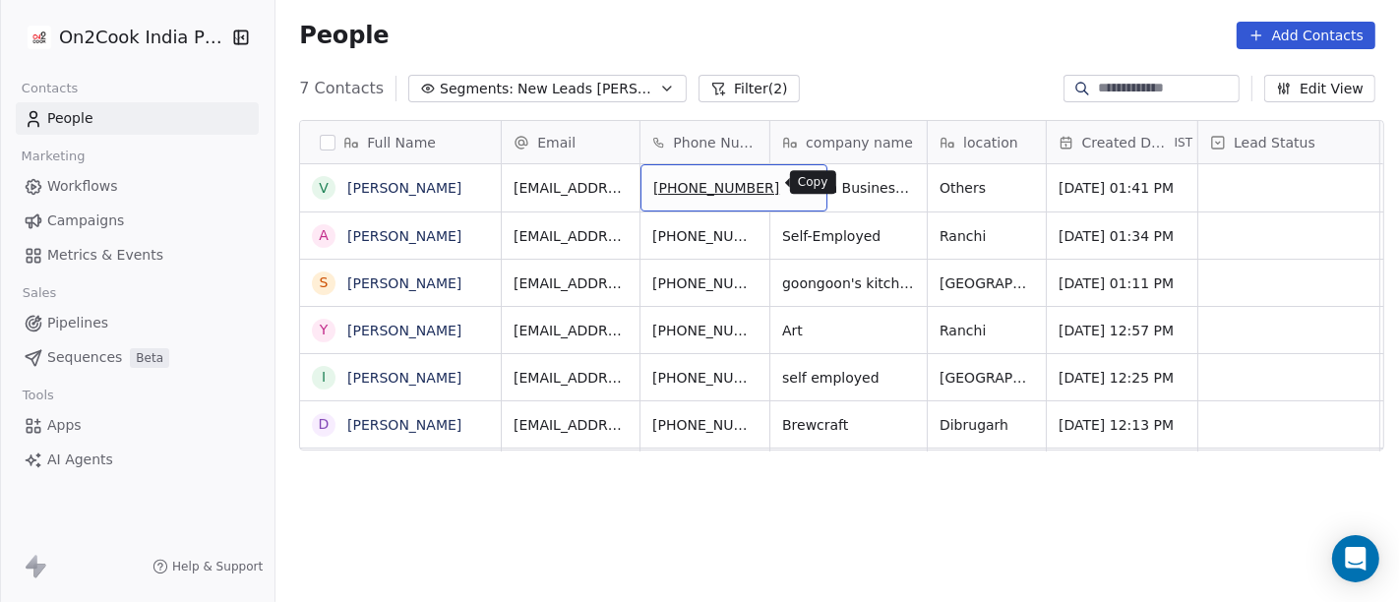
click at [795, 189] on icon "grid" at bounding box center [803, 185] width 16 height 16
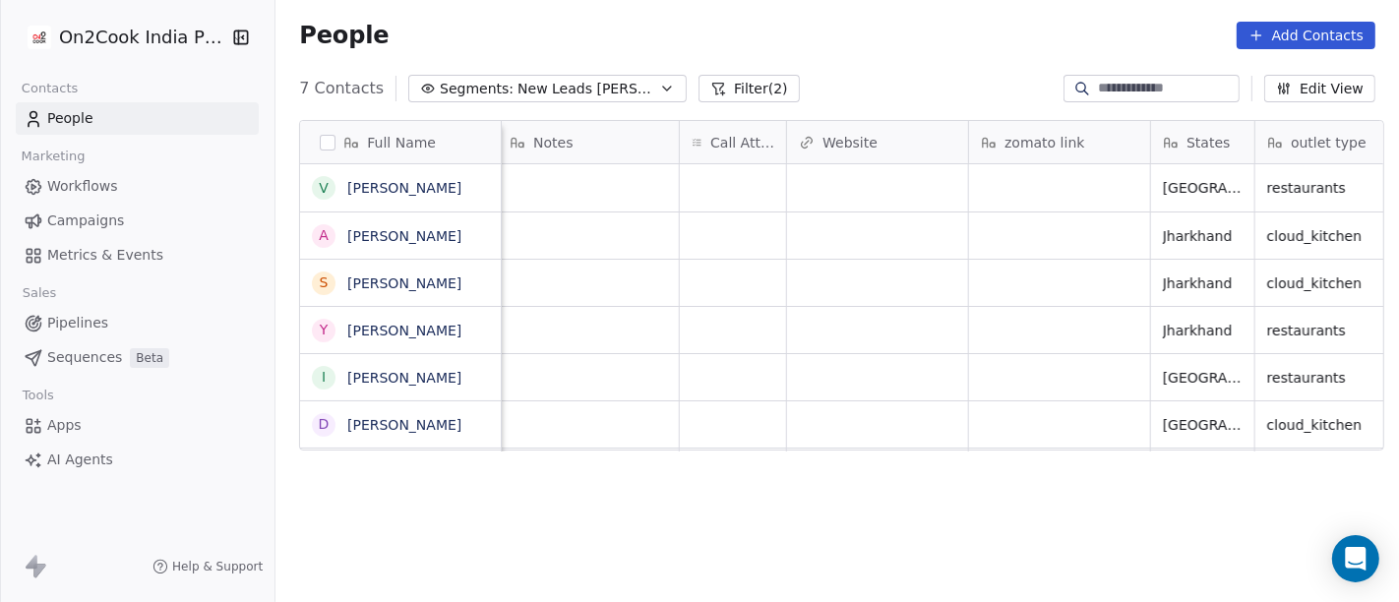
scroll to position [1, 1615]
click at [686, 186] on div "grid" at bounding box center [732, 187] width 106 height 47
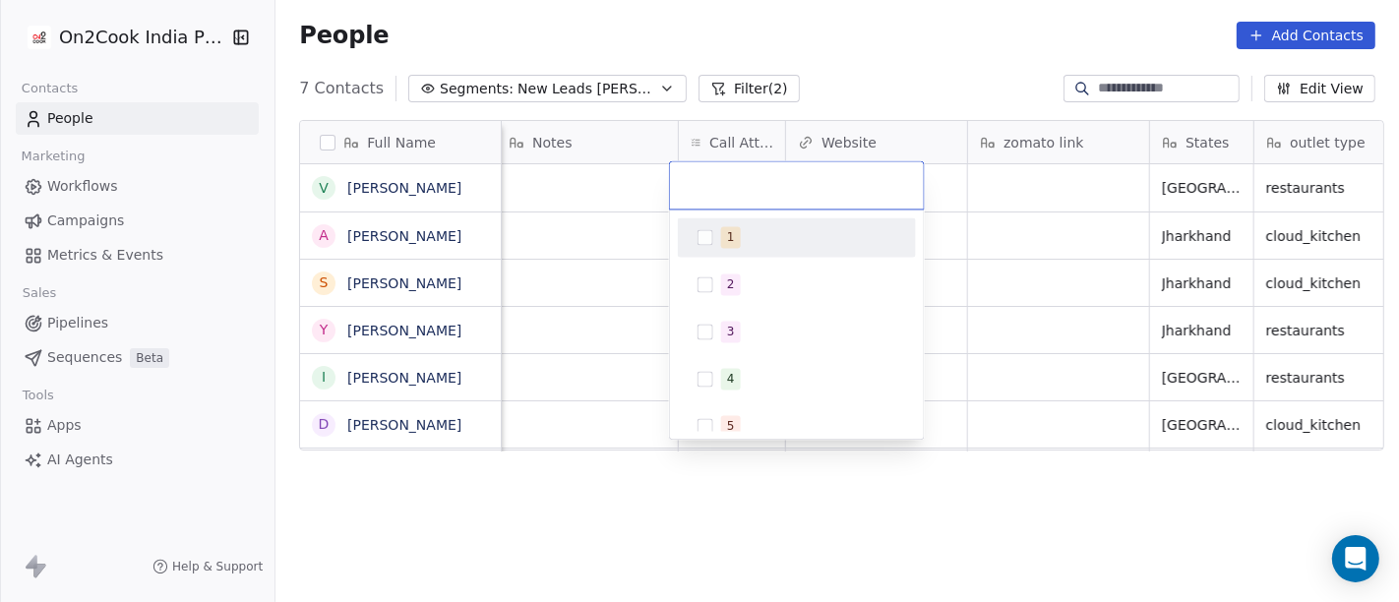
click at [734, 248] on div "1" at bounding box center [797, 236] width 222 height 31
click at [1003, 237] on html "On2Cook India Pvt. Ltd. Contacts People Marketing Workflows Campaigns Metrics &…" at bounding box center [699, 301] width 1399 height 602
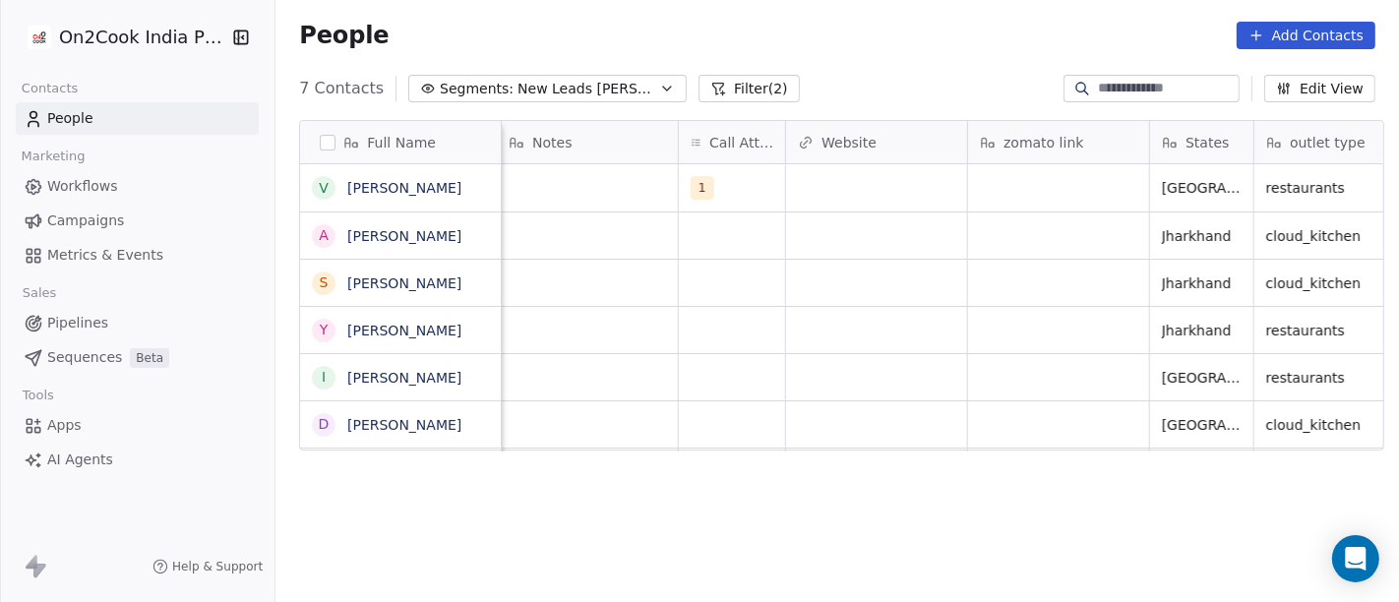
scroll to position [1, 1610]
click at [551, 164] on div "grid" at bounding box center [592, 187] width 181 height 47
click at [569, 178] on textarea "**********" at bounding box center [583, 192] width 179 height 61
type textarea "**********"
click at [756, 262] on html "**********" at bounding box center [699, 301] width 1399 height 602
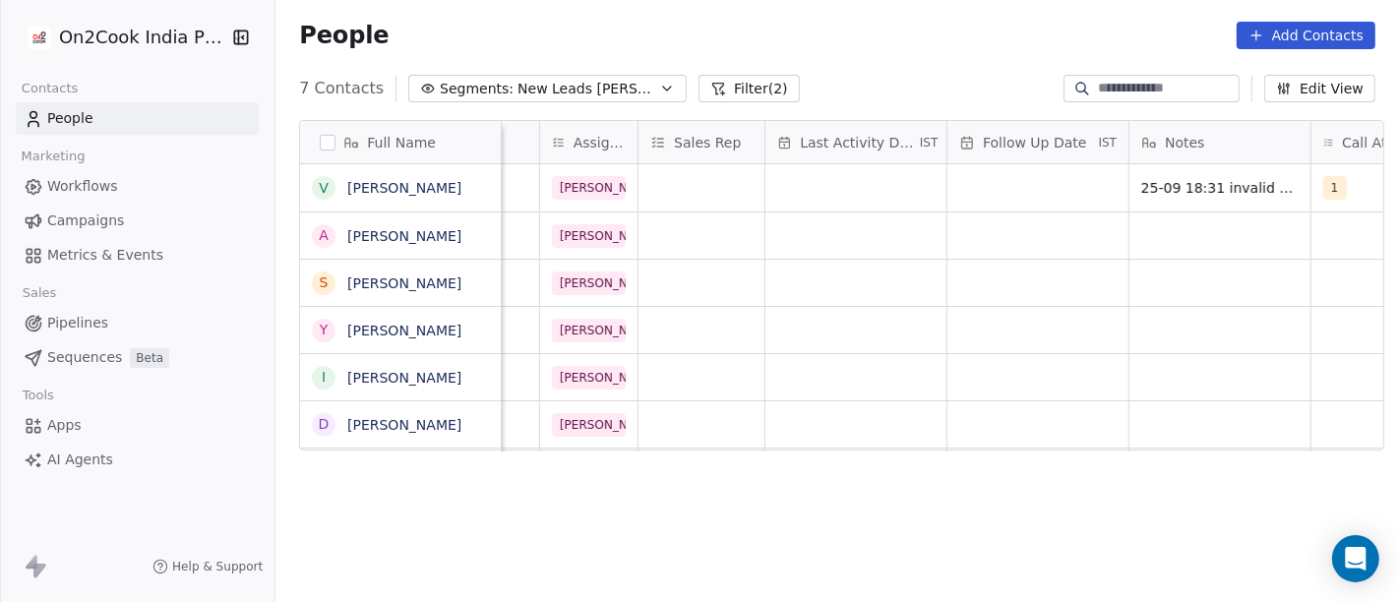
scroll to position [1, 982]
click at [907, 192] on div "grid" at bounding box center [856, 187] width 181 height 47
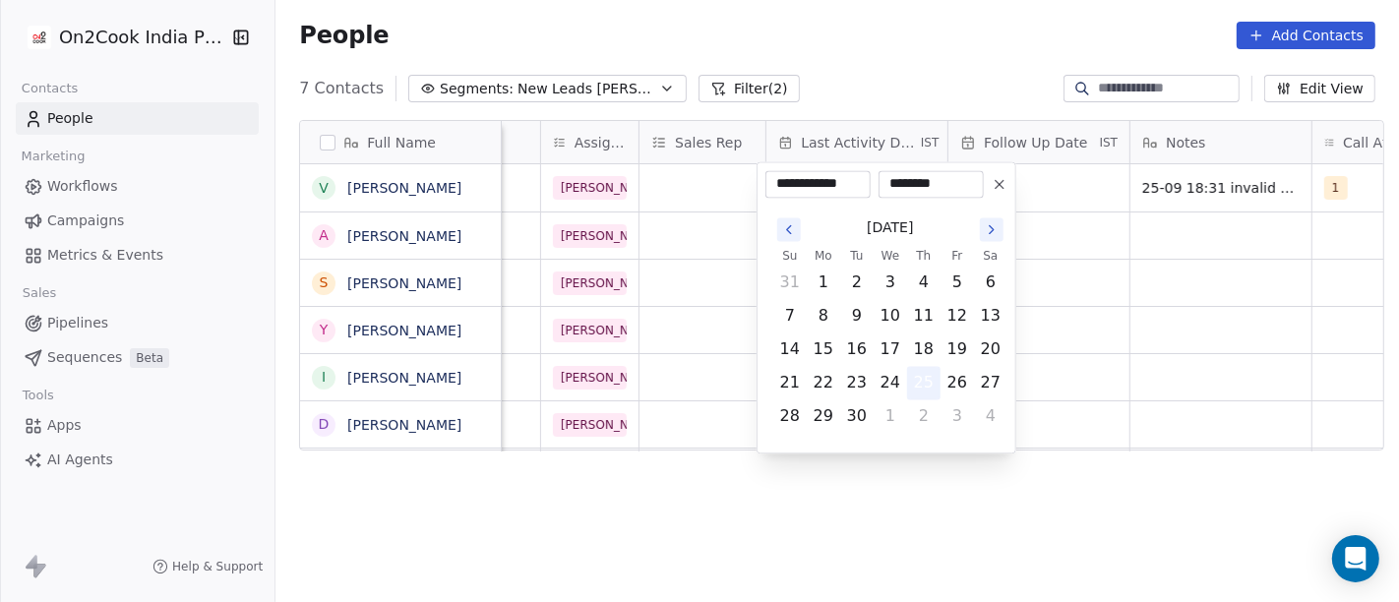
click at [927, 387] on button "25" at bounding box center [923, 382] width 31 height 31
click at [1133, 304] on html "**********" at bounding box center [699, 301] width 1399 height 602
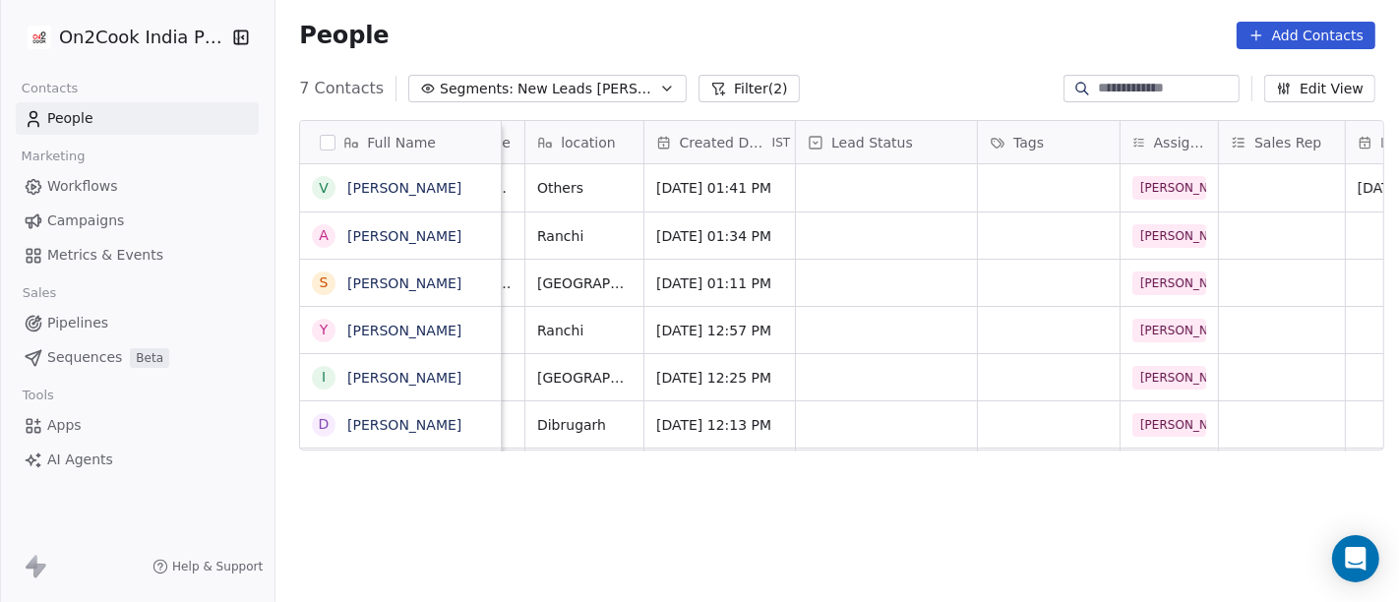
scroll to position [1, 403]
click at [824, 189] on div "grid" at bounding box center [885, 187] width 181 height 47
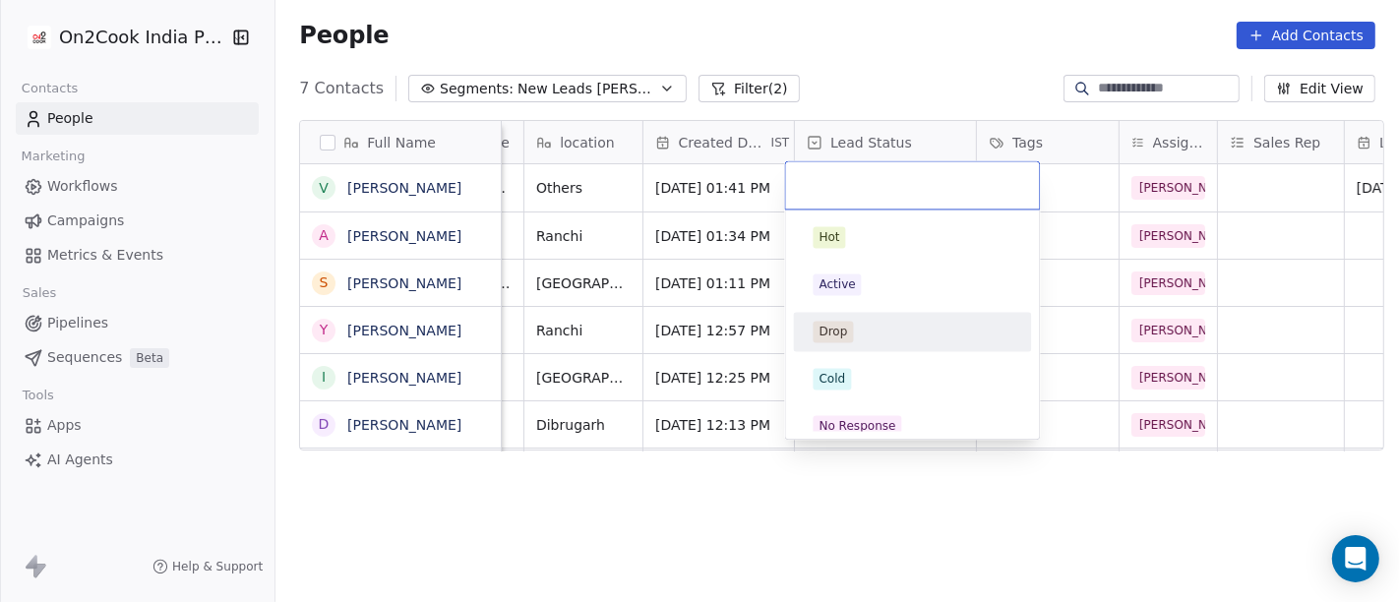
click at [848, 344] on div "Drop" at bounding box center [913, 331] width 222 height 31
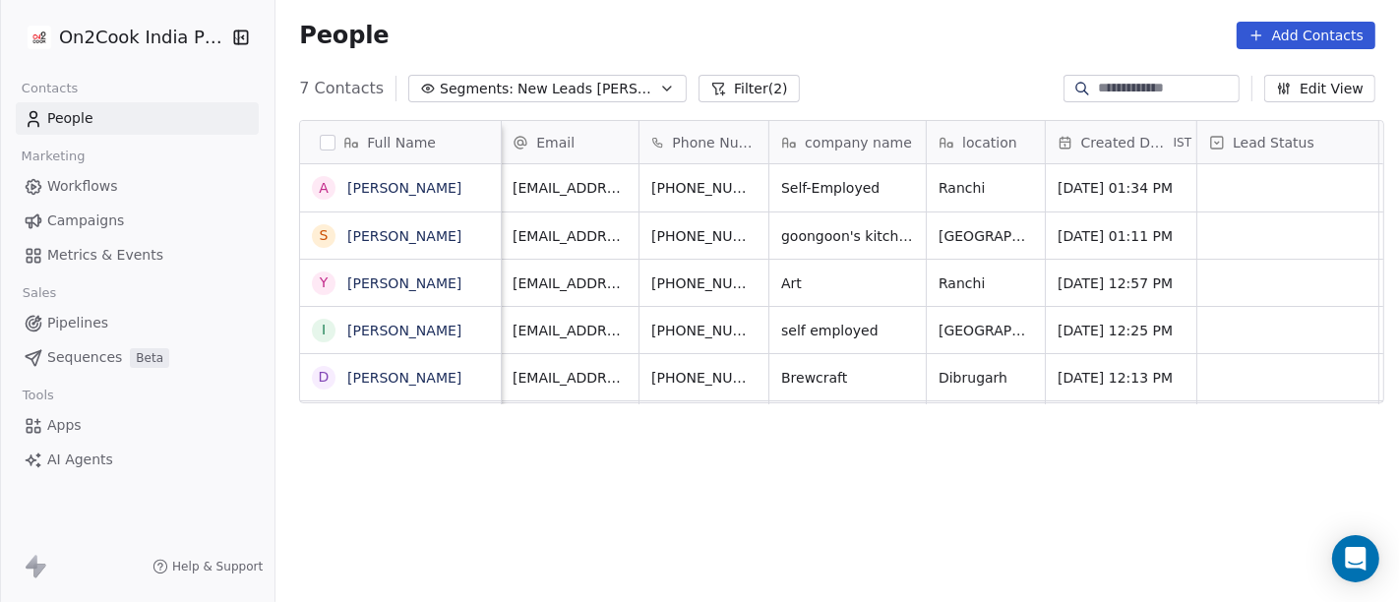
scroll to position [1, 0]
click at [791, 179] on button "grid" at bounding box center [803, 185] width 24 height 24
click at [826, 14] on div "People Add Contacts" at bounding box center [836, 35] width 1123 height 75
click at [791, 181] on button "grid" at bounding box center [803, 185] width 24 height 24
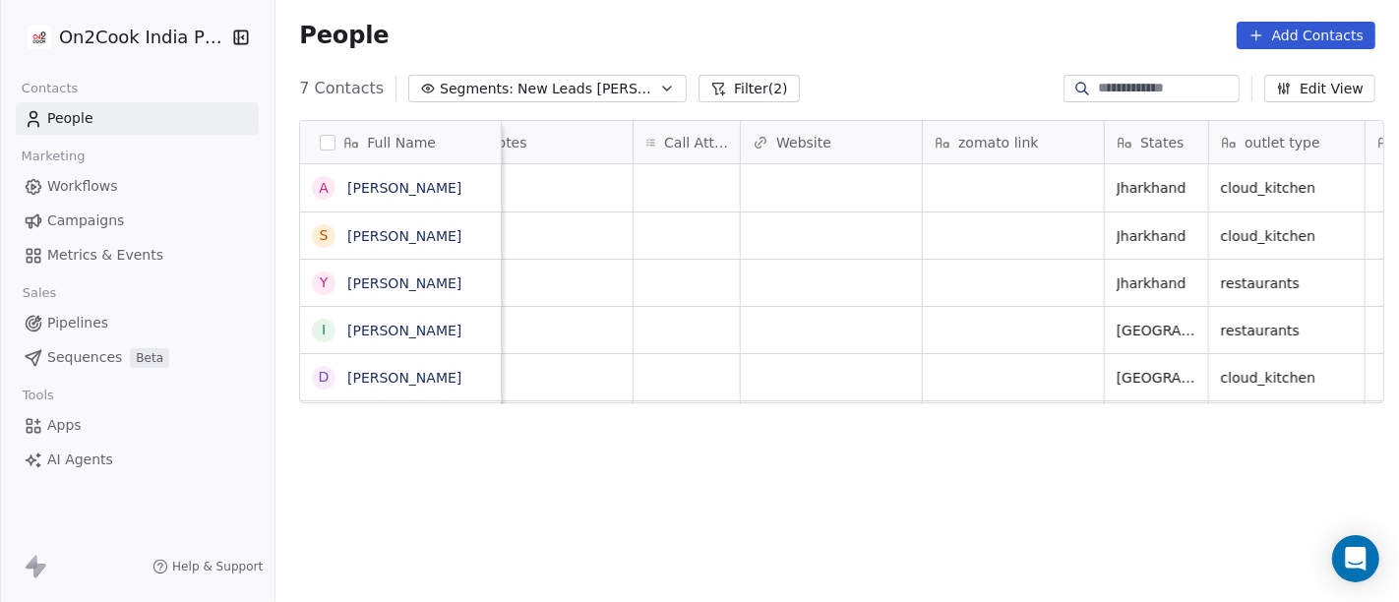
scroll to position [1, 1652]
click at [656, 172] on div "grid" at bounding box center [695, 187] width 106 height 47
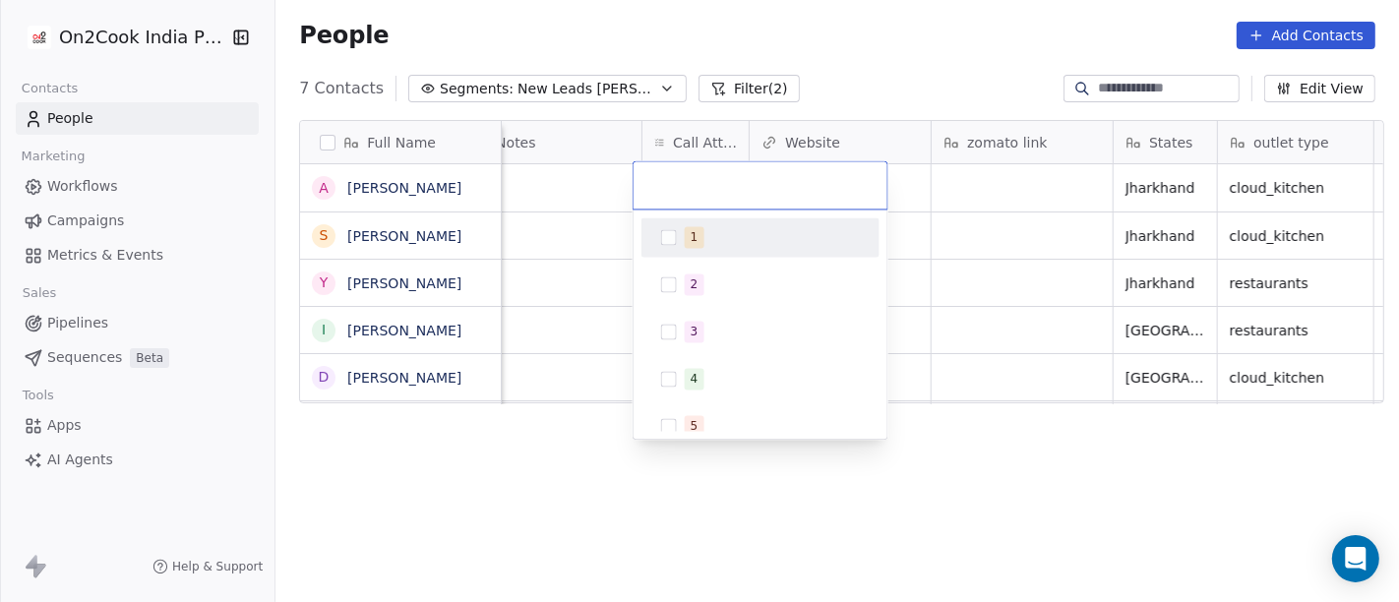
click at [725, 231] on div "1" at bounding box center [772, 237] width 175 height 22
click at [597, 456] on html "On2Cook India Pvt. Ltd. Contacts People Marketing Workflows Campaigns Metrics &…" at bounding box center [699, 301] width 1399 height 602
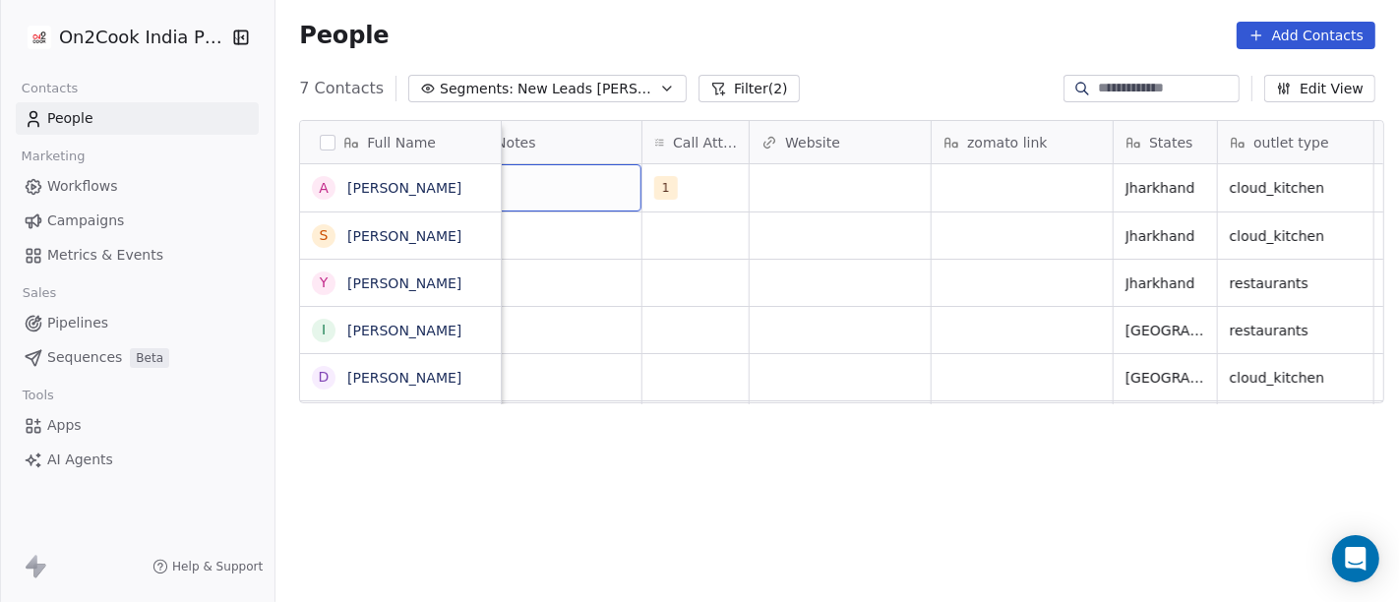
scroll to position [1, 1610]
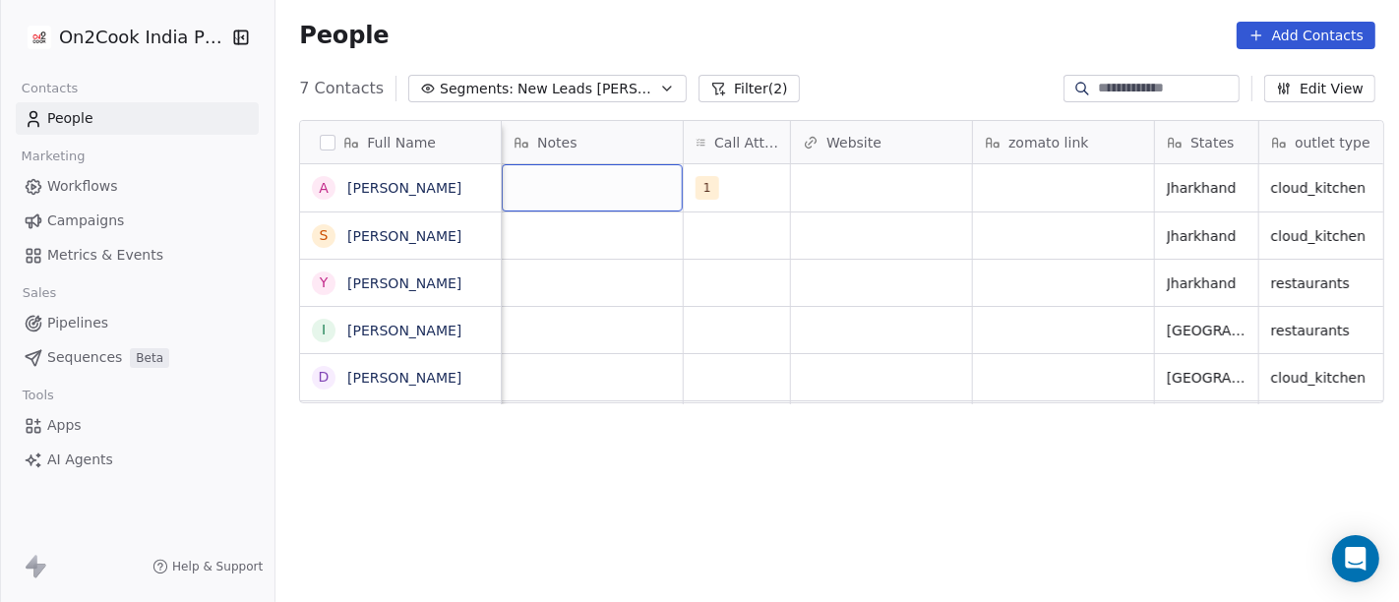
click at [588, 200] on div "grid" at bounding box center [592, 187] width 181 height 47
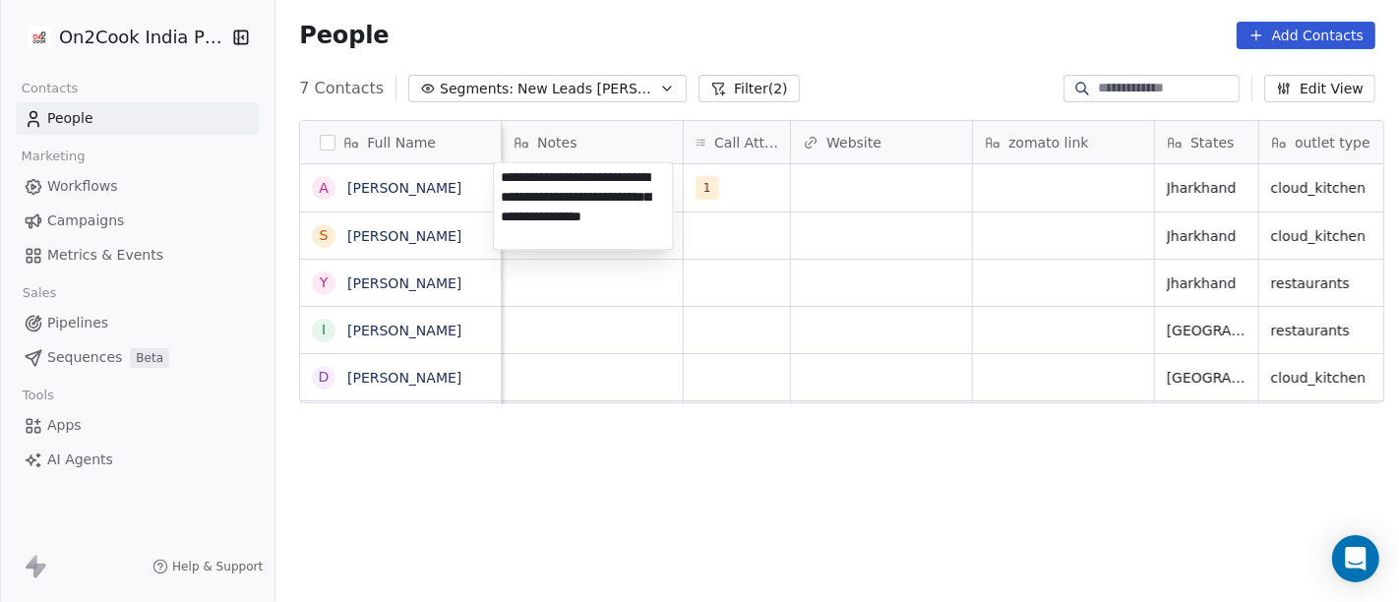
type textarea "**********"
click at [803, 459] on html "**********" at bounding box center [699, 301] width 1399 height 602
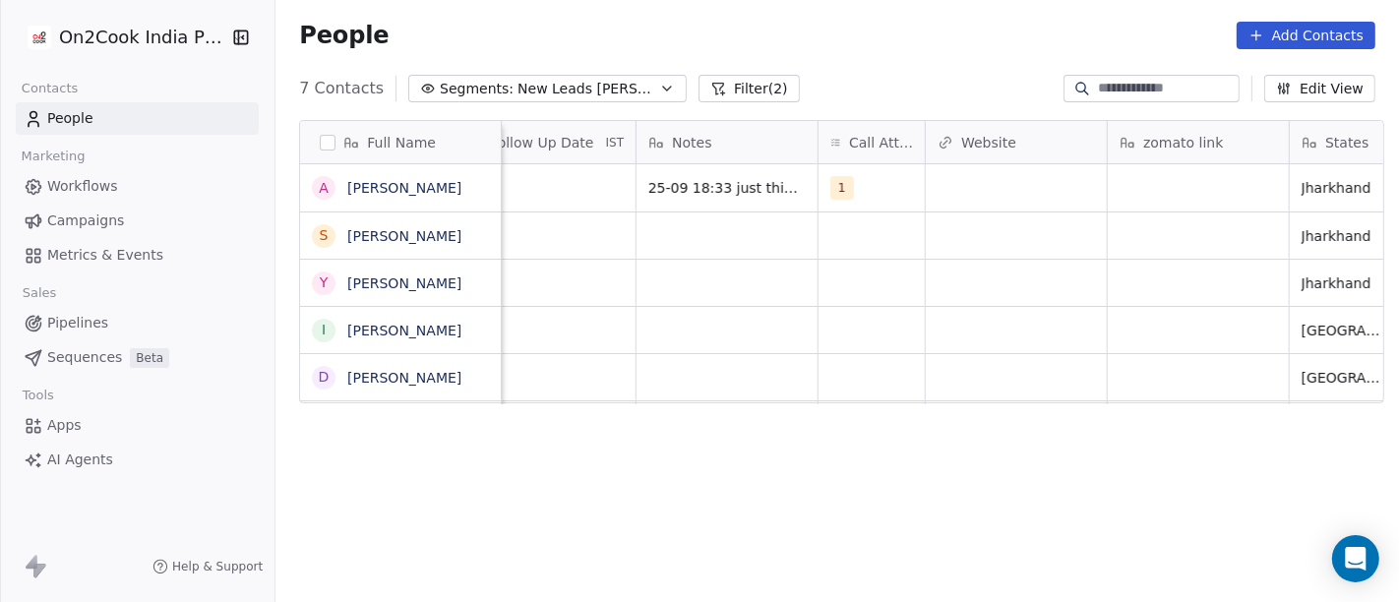
scroll to position [1, 1208]
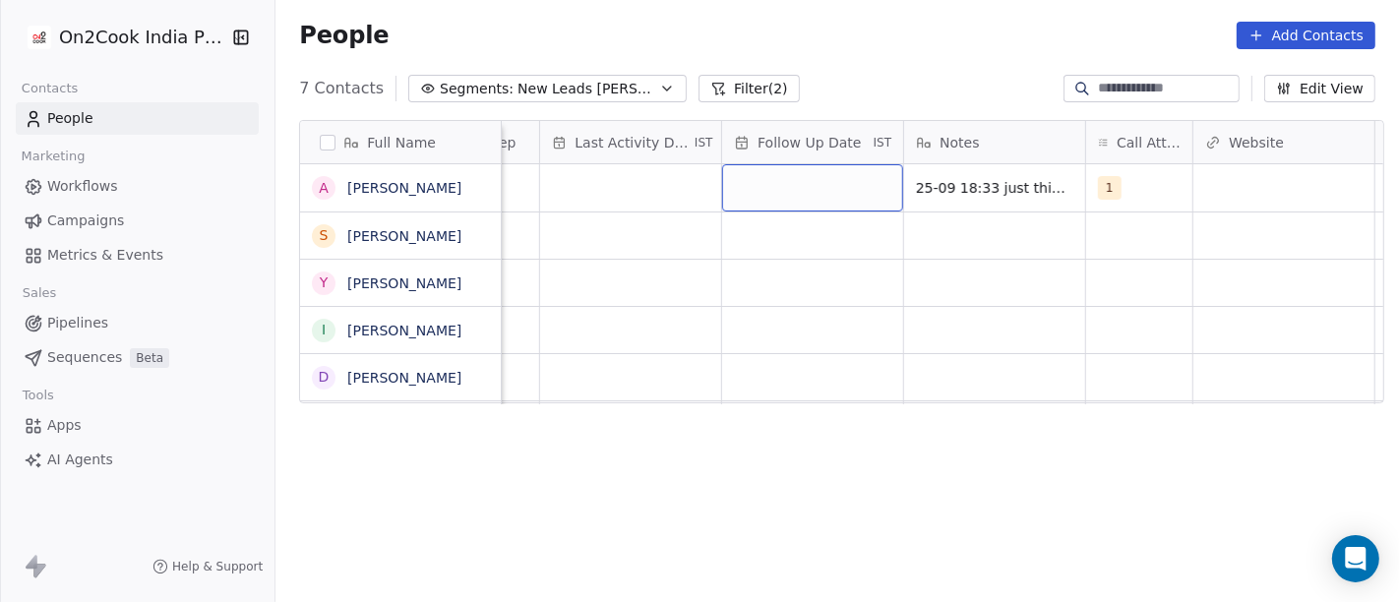
click at [733, 184] on div "grid" at bounding box center [812, 187] width 181 height 47
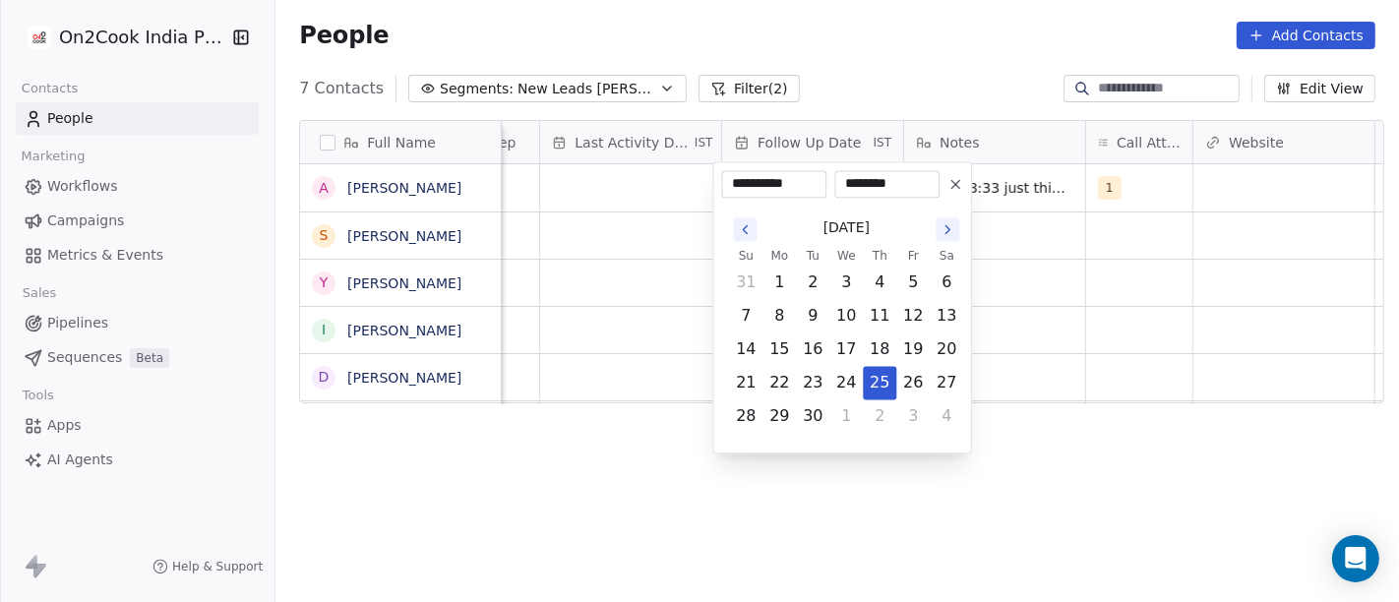
drag, startPoint x: 960, startPoint y: 184, endPoint x: 683, endPoint y: 180, distance: 277.4
click at [960, 184] on icon at bounding box center [955, 184] width 16 height 16
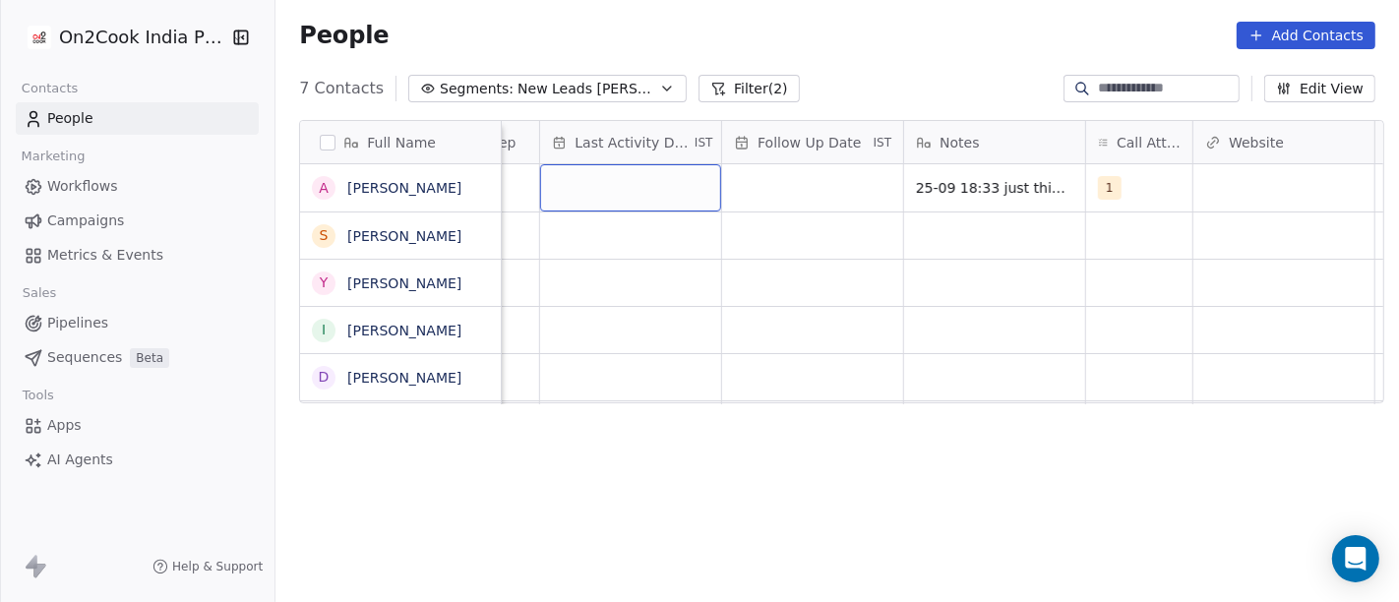
click at [638, 167] on div "grid" at bounding box center [630, 187] width 181 height 47
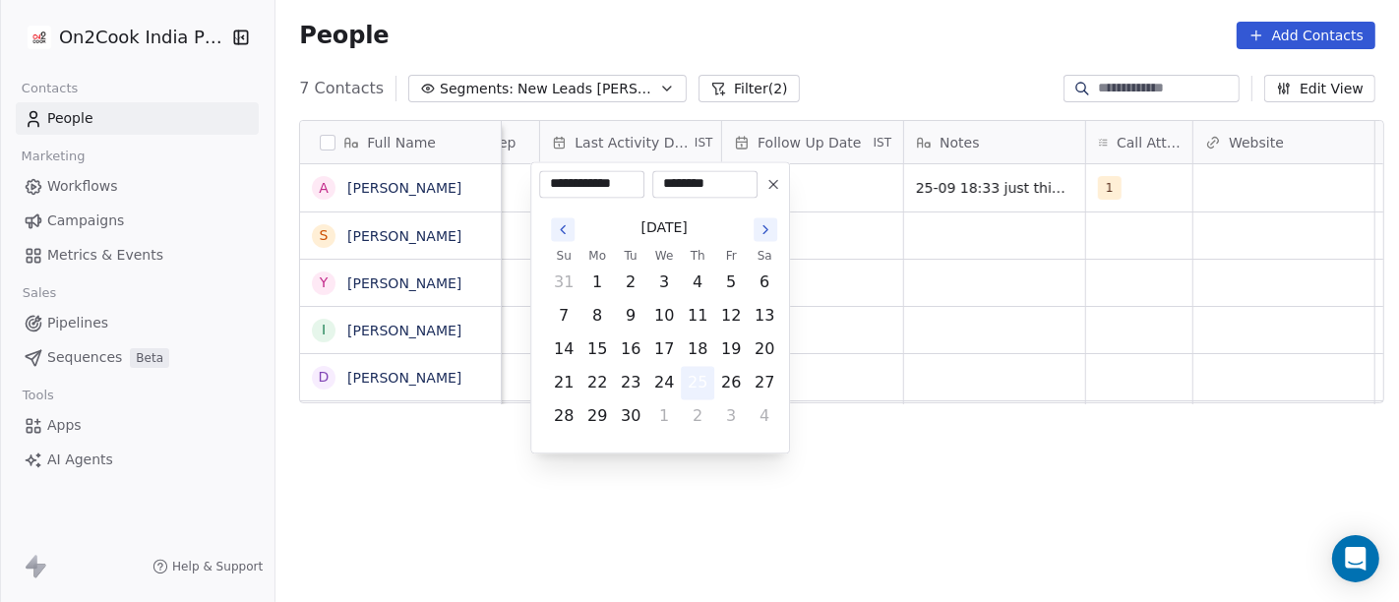
click at [696, 384] on button "25" at bounding box center [697, 382] width 31 height 31
click at [923, 330] on html "**********" at bounding box center [699, 301] width 1399 height 602
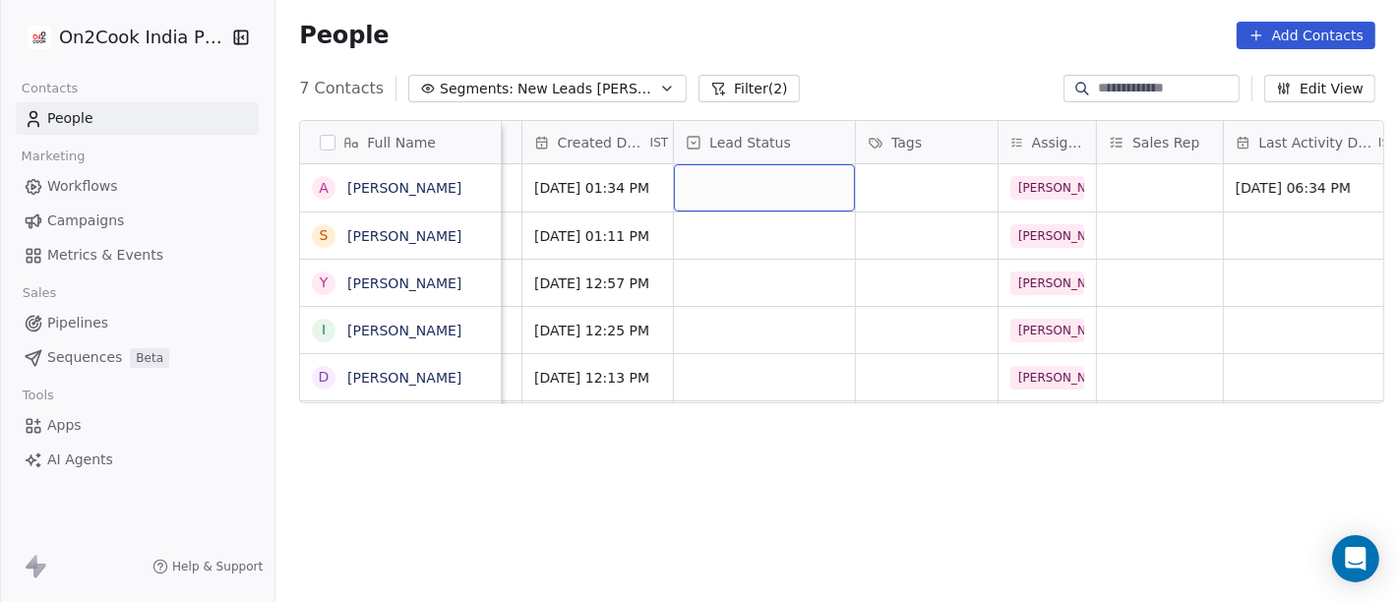
click at [674, 190] on div "grid" at bounding box center [764, 187] width 181 height 47
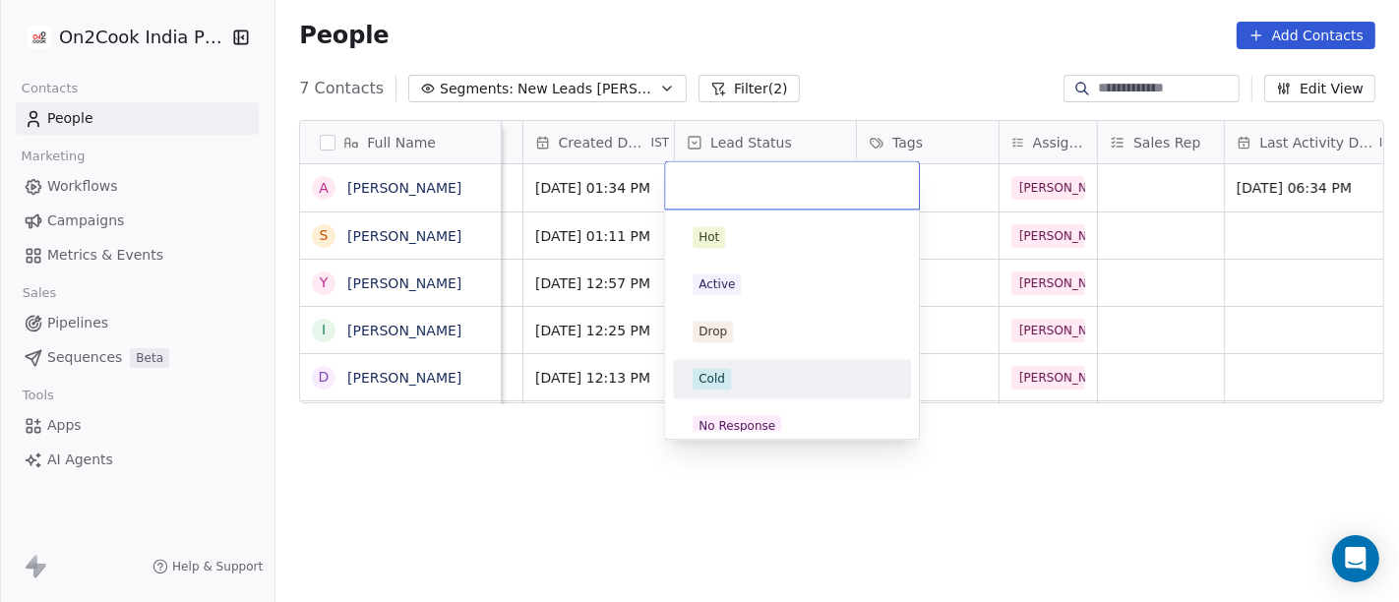
click at [719, 376] on div "Cold" at bounding box center [711, 379] width 27 height 18
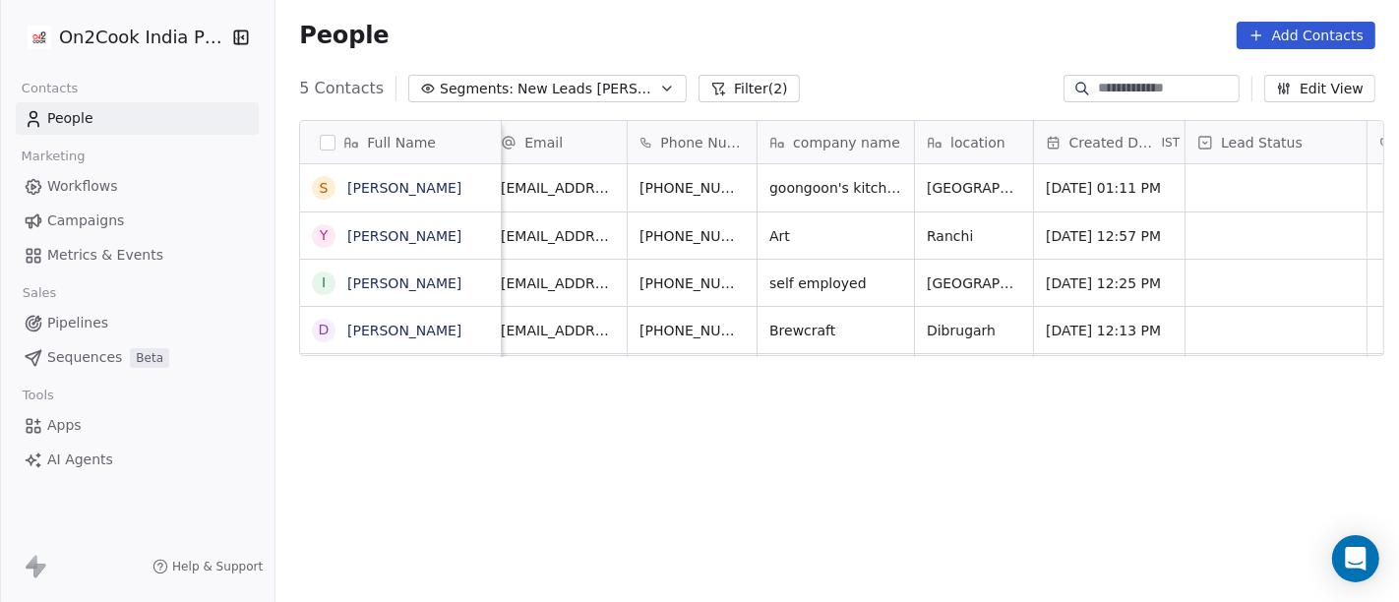
scroll to position [3, 0]
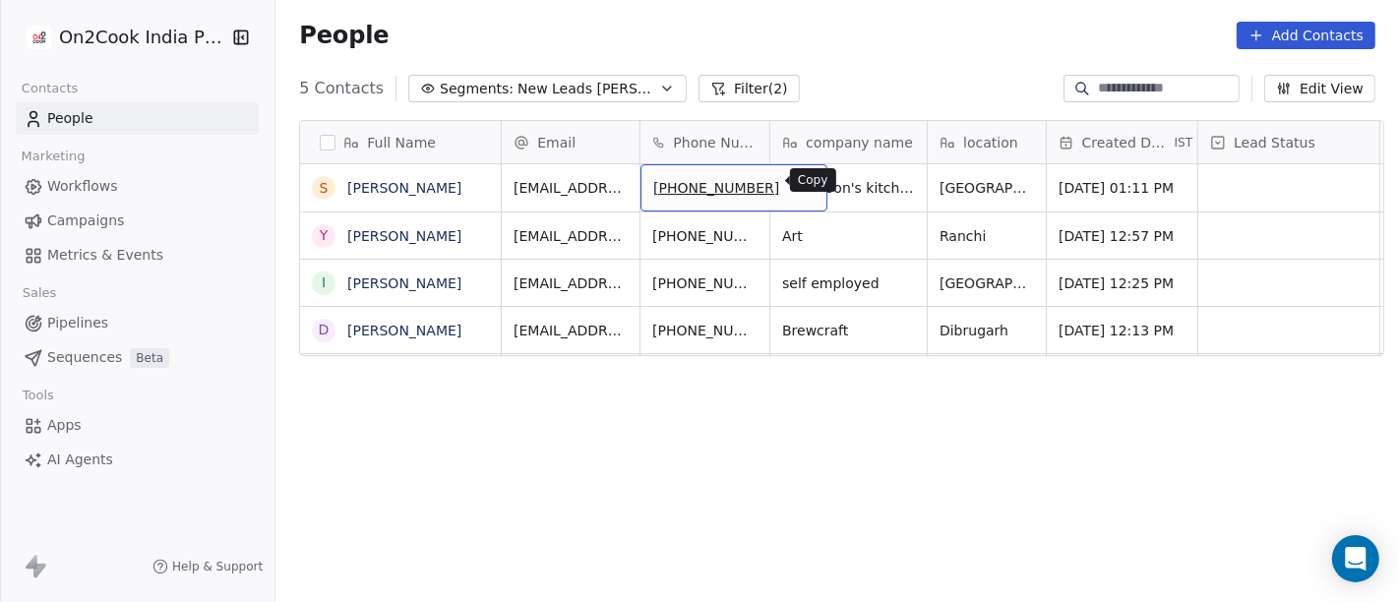
click at [800, 182] on icon "grid" at bounding box center [804, 186] width 9 height 9
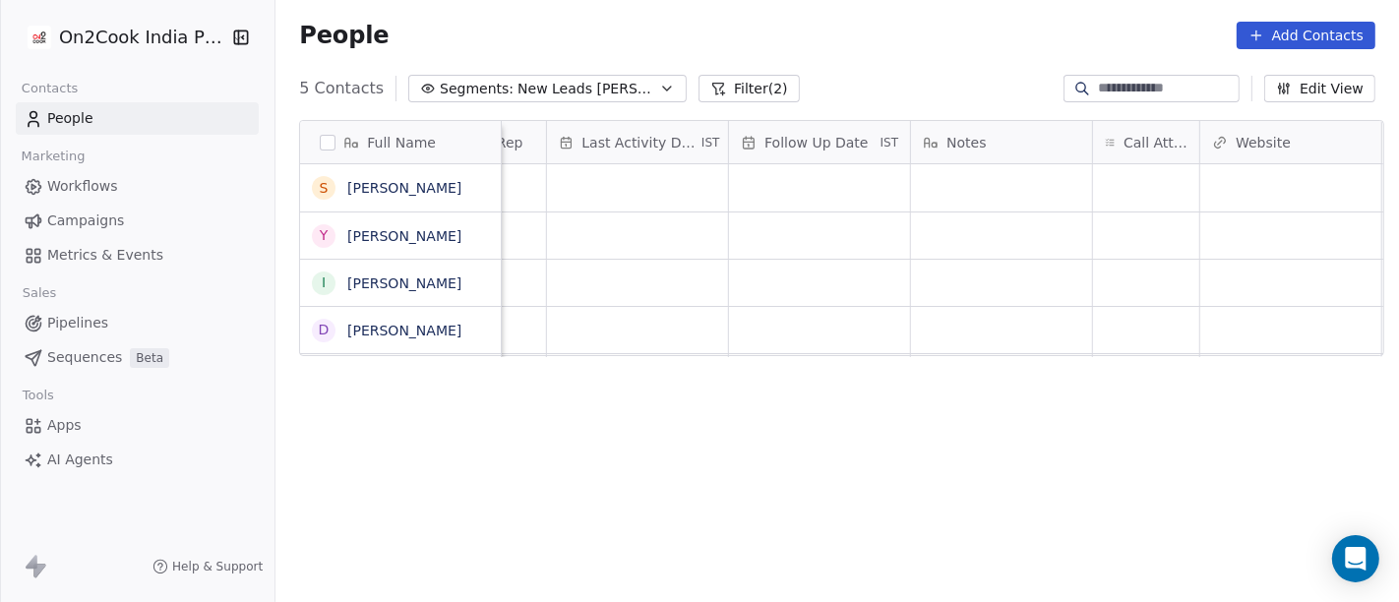
scroll to position [3, 1408]
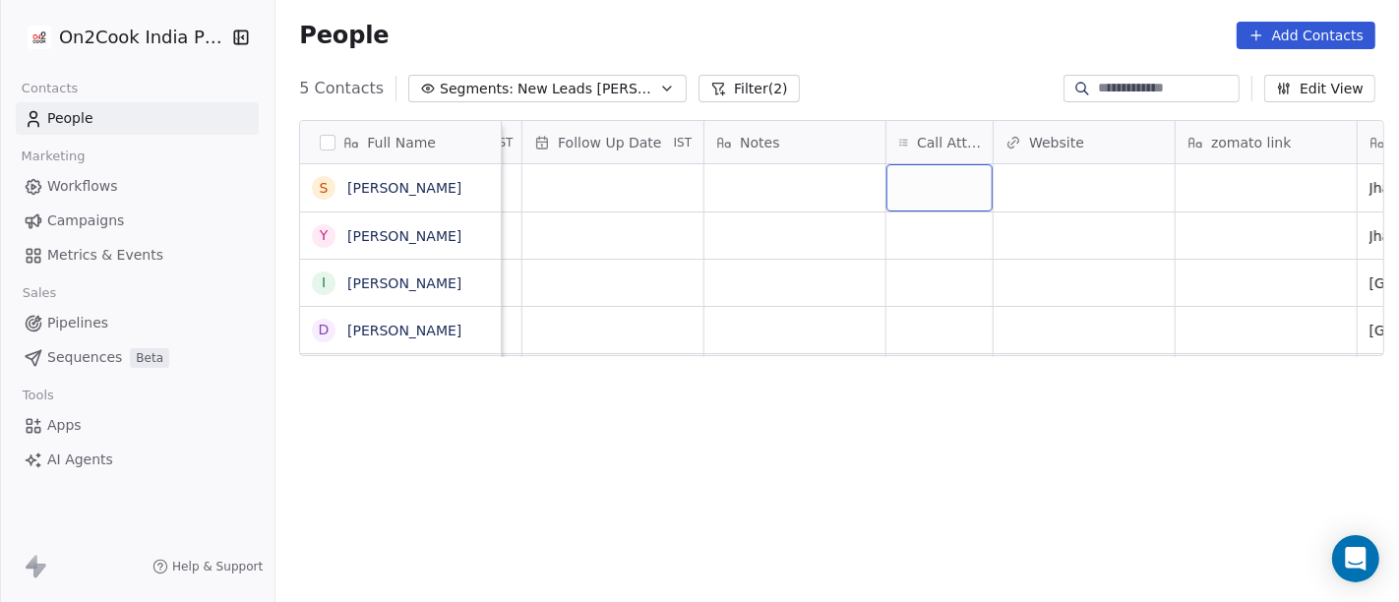
click at [945, 189] on div "grid" at bounding box center [939, 187] width 106 height 47
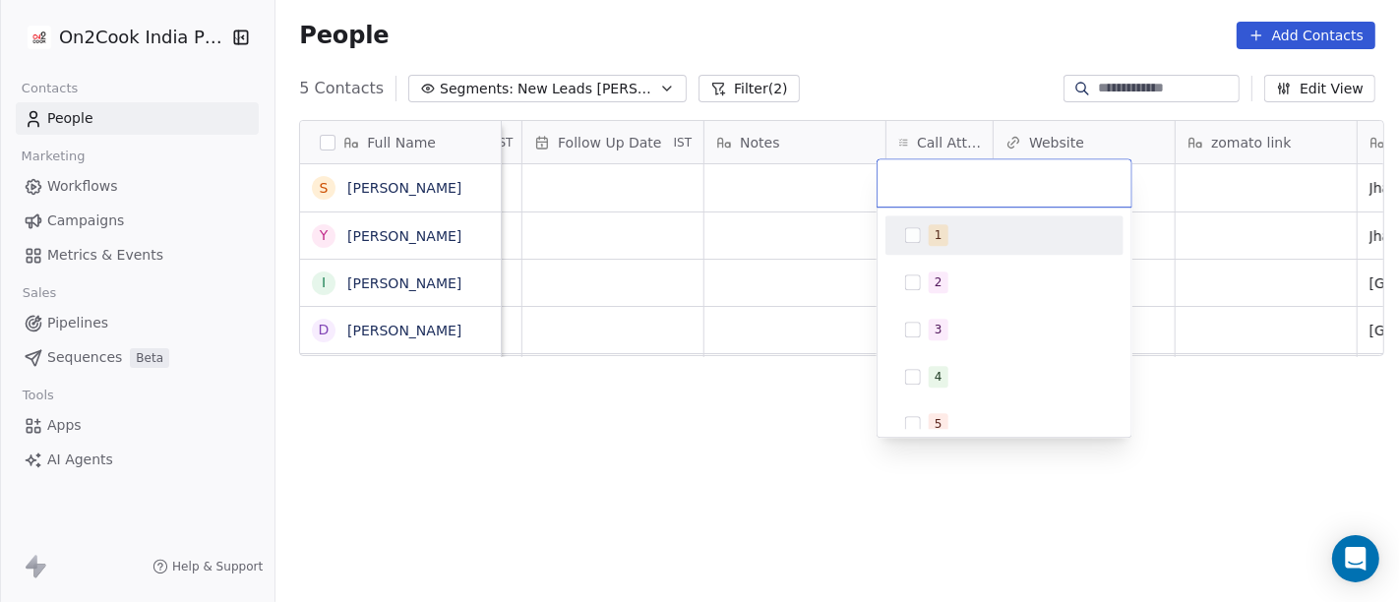
click at [936, 236] on div "1" at bounding box center [938, 235] width 8 height 18
click at [793, 252] on html "On2Cook India Pvt. Ltd. Contacts People Marketing Workflows Campaigns Metrics &…" at bounding box center [699, 301] width 1399 height 602
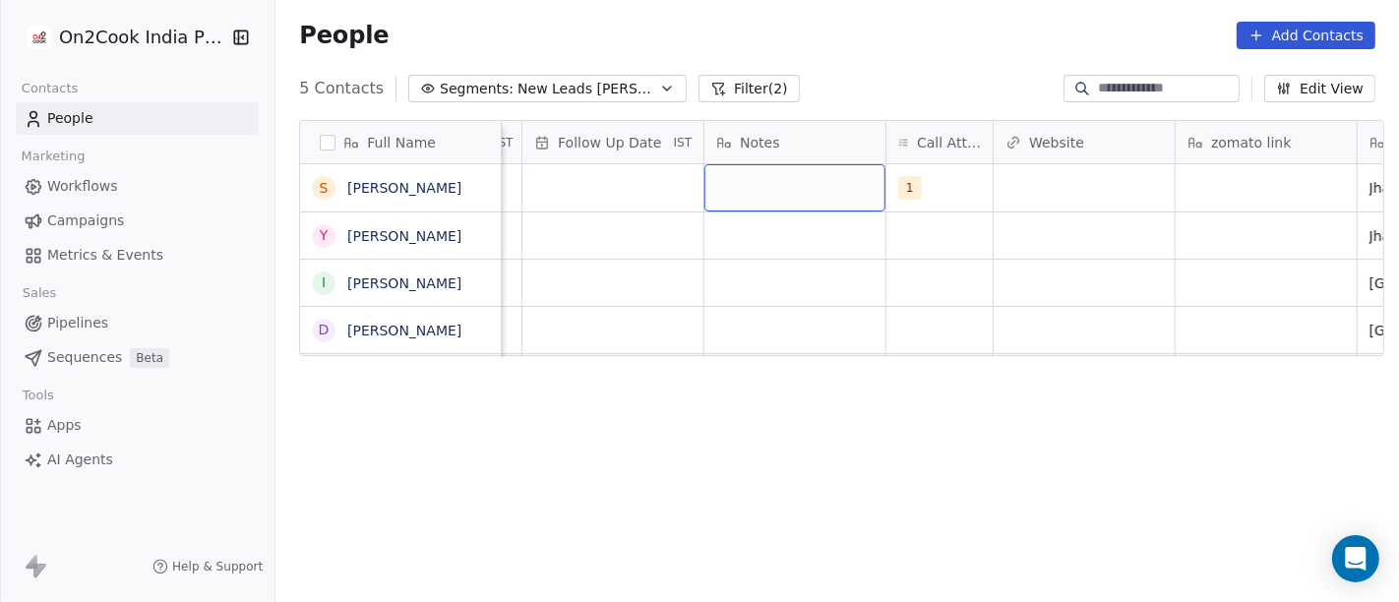
click at [764, 192] on div "grid" at bounding box center [794, 187] width 181 height 47
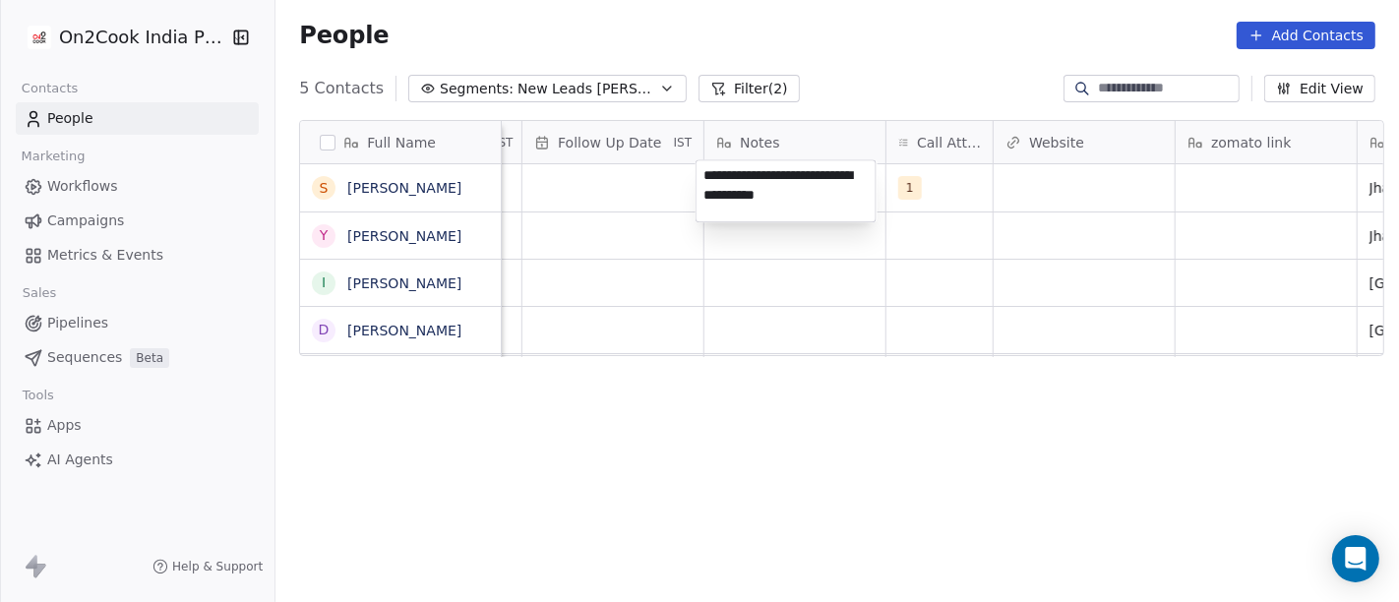
type textarea "**********"
click at [759, 483] on html "**********" at bounding box center [699, 301] width 1399 height 602
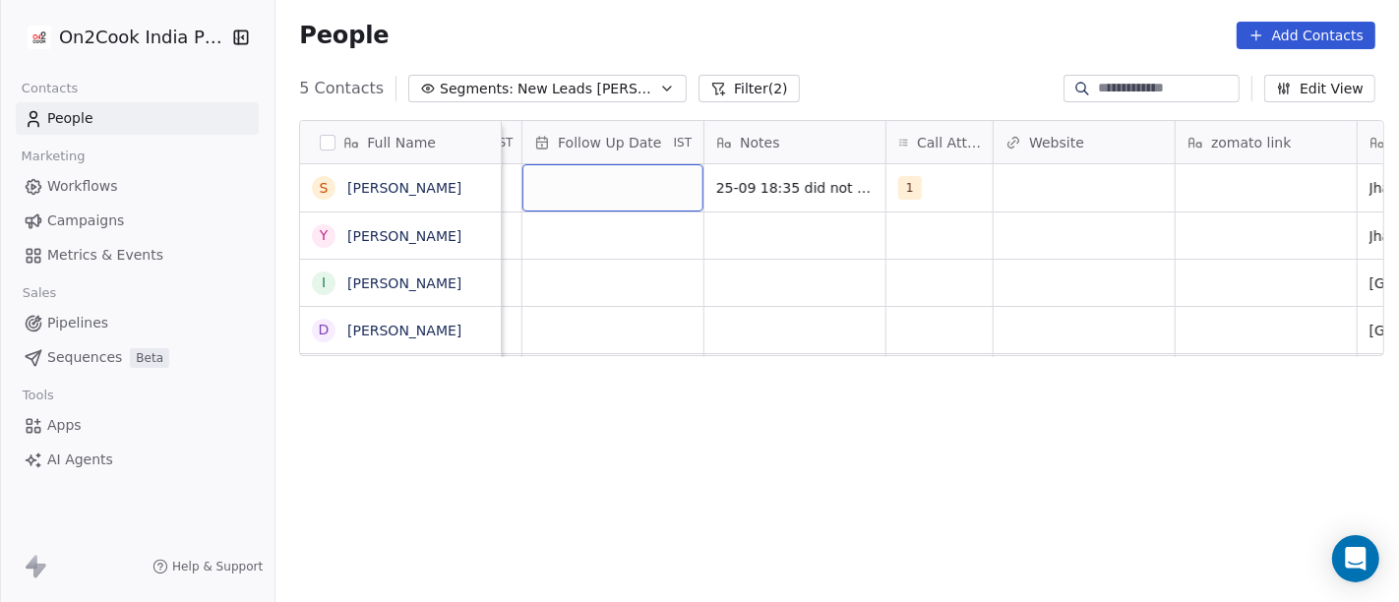
click at [573, 169] on div "grid" at bounding box center [612, 187] width 181 height 47
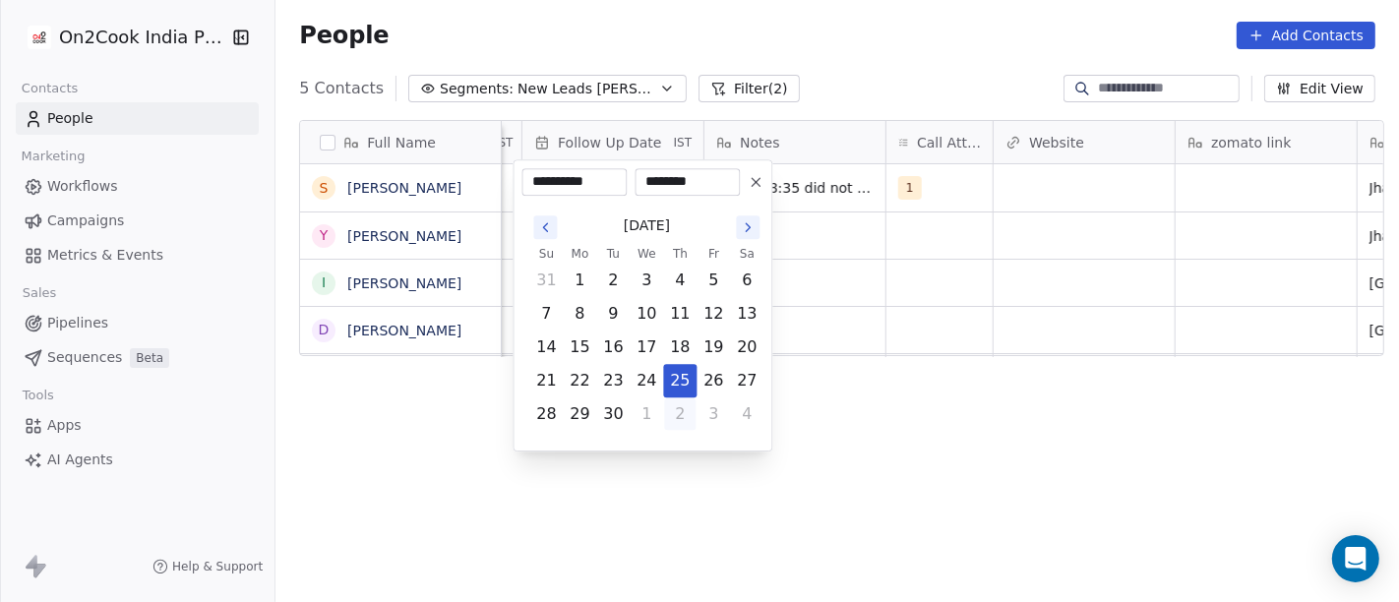
click at [679, 417] on button "2" at bounding box center [679, 413] width 31 height 31
type input "**********"
click at [857, 352] on html "**********" at bounding box center [699, 301] width 1399 height 602
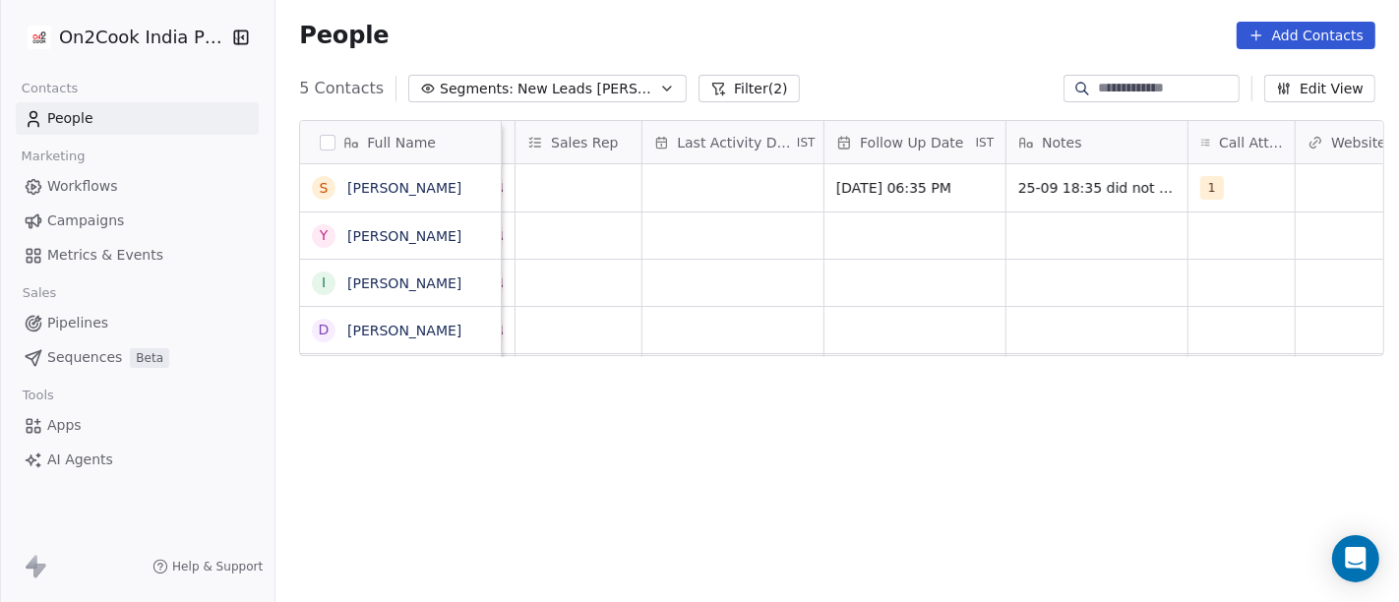
scroll to position [3, 1105]
click at [690, 193] on div "grid" at bounding box center [733, 187] width 181 height 47
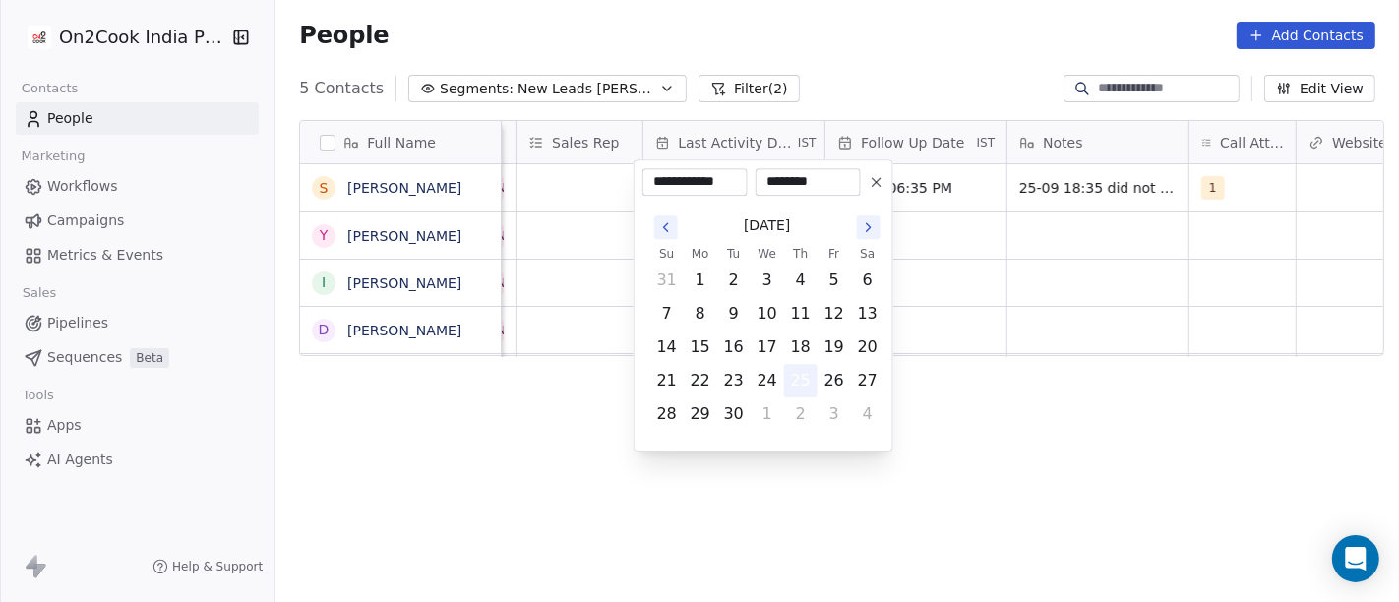
click at [800, 375] on button "25" at bounding box center [800, 380] width 31 height 31
click at [1222, 476] on html "**********" at bounding box center [699, 301] width 1399 height 602
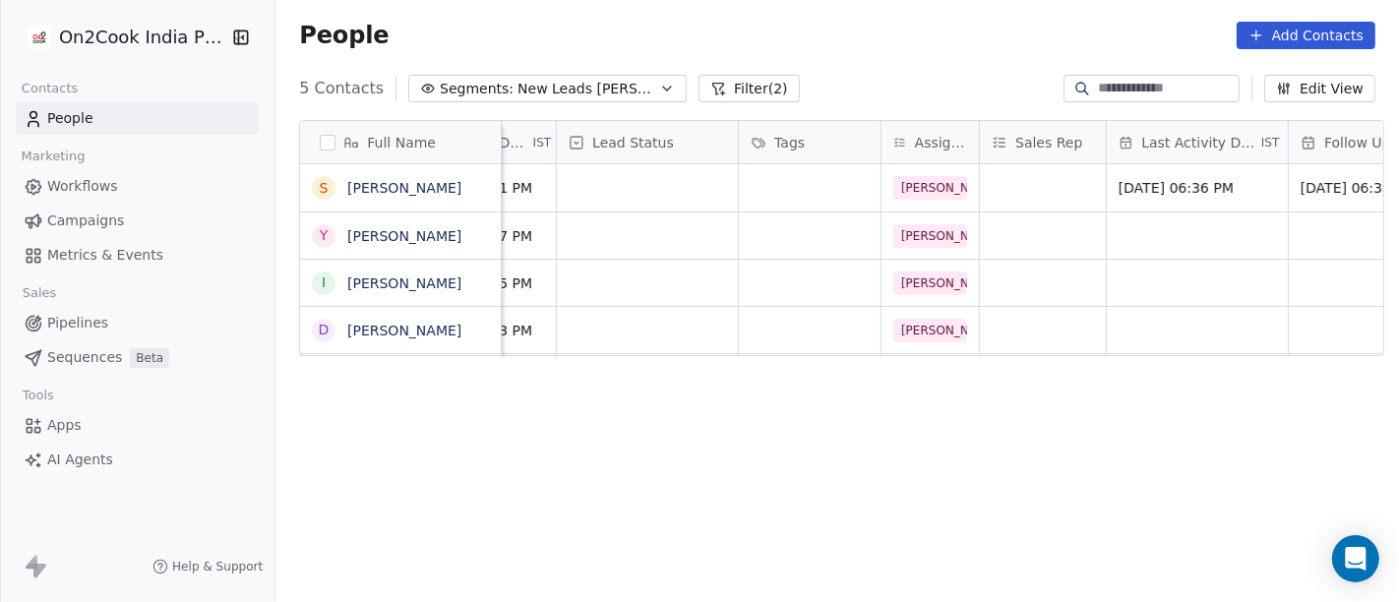
scroll to position [3, 639]
click at [633, 195] on div "grid" at bounding box center [649, 187] width 181 height 47
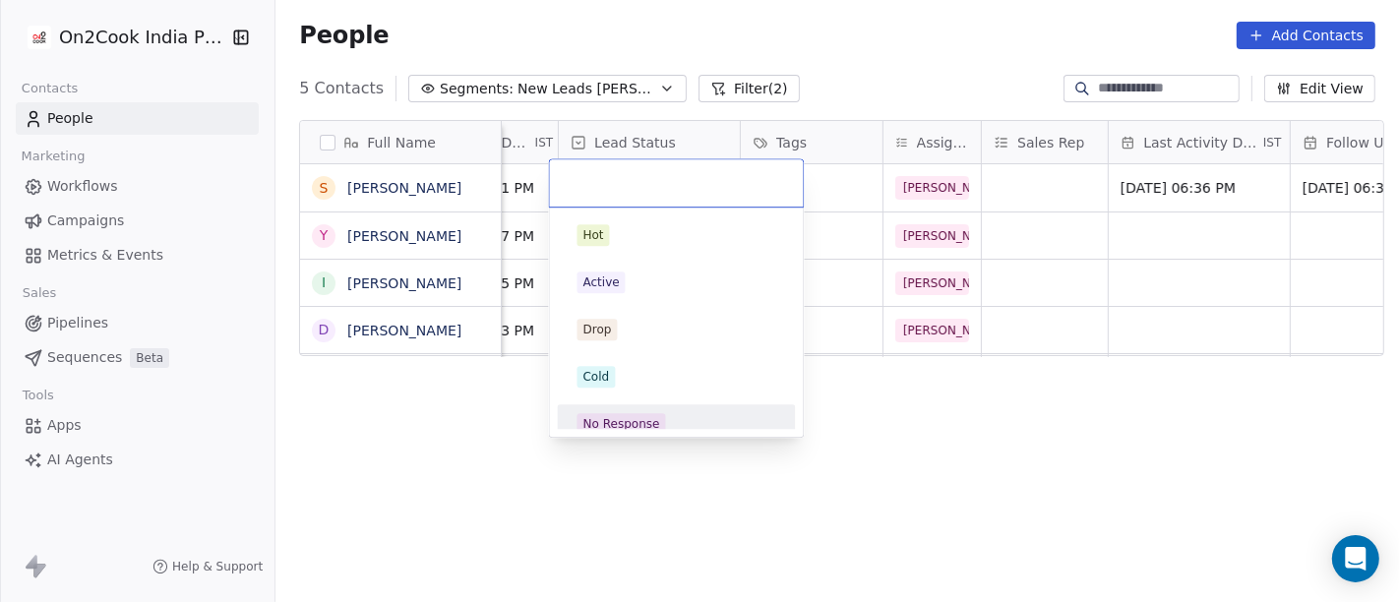
click at [693, 417] on div "No Response" at bounding box center [676, 424] width 199 height 22
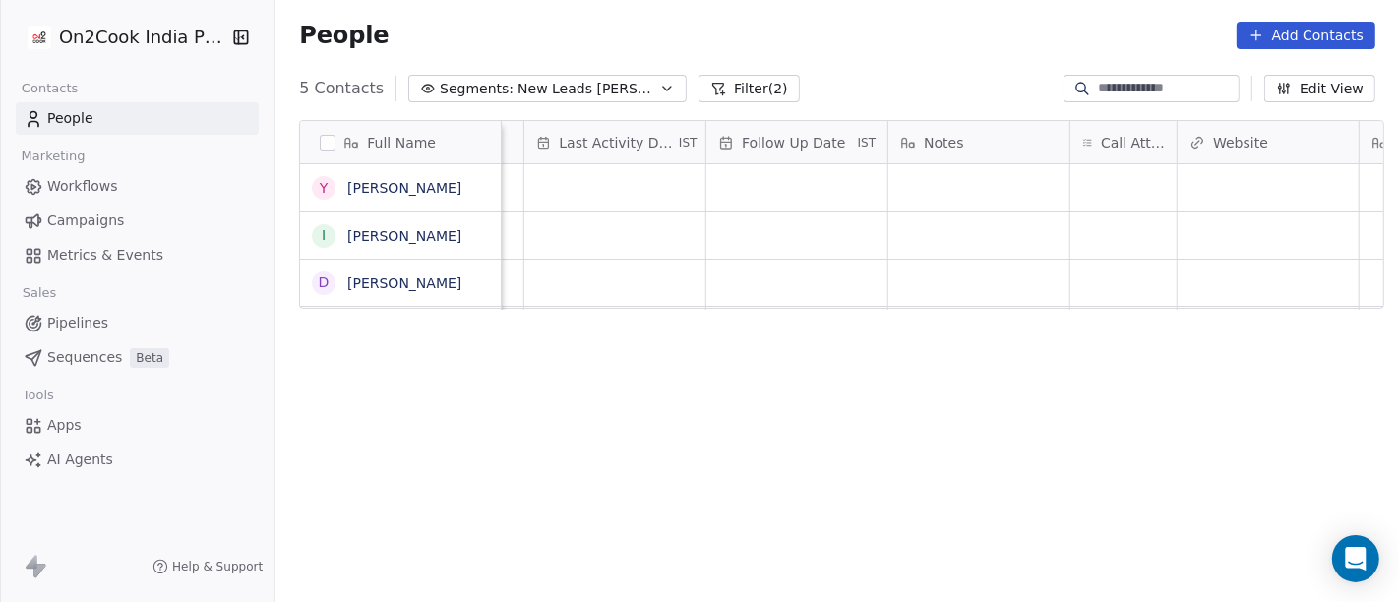
scroll to position [3, 1225]
click at [1112, 170] on div "grid" at bounding box center [1122, 187] width 106 height 47
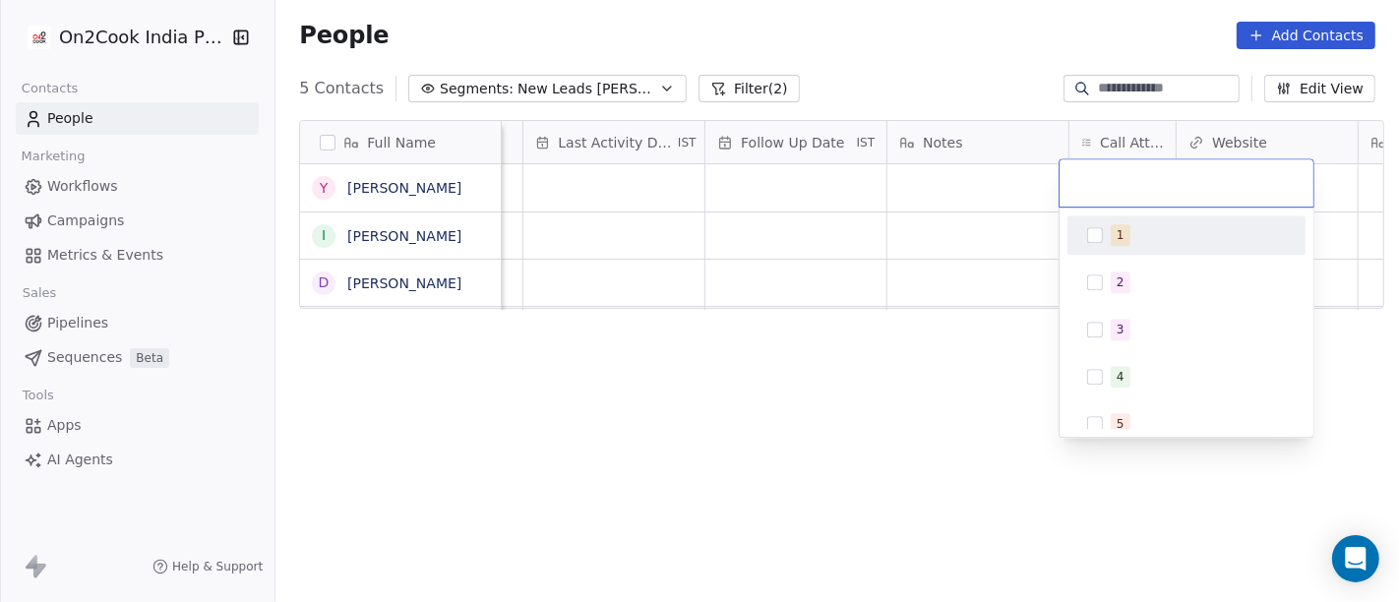
click at [1112, 170] on div at bounding box center [1186, 182] width 254 height 47
click at [1112, 234] on span "1" at bounding box center [1121, 235] width 20 height 22
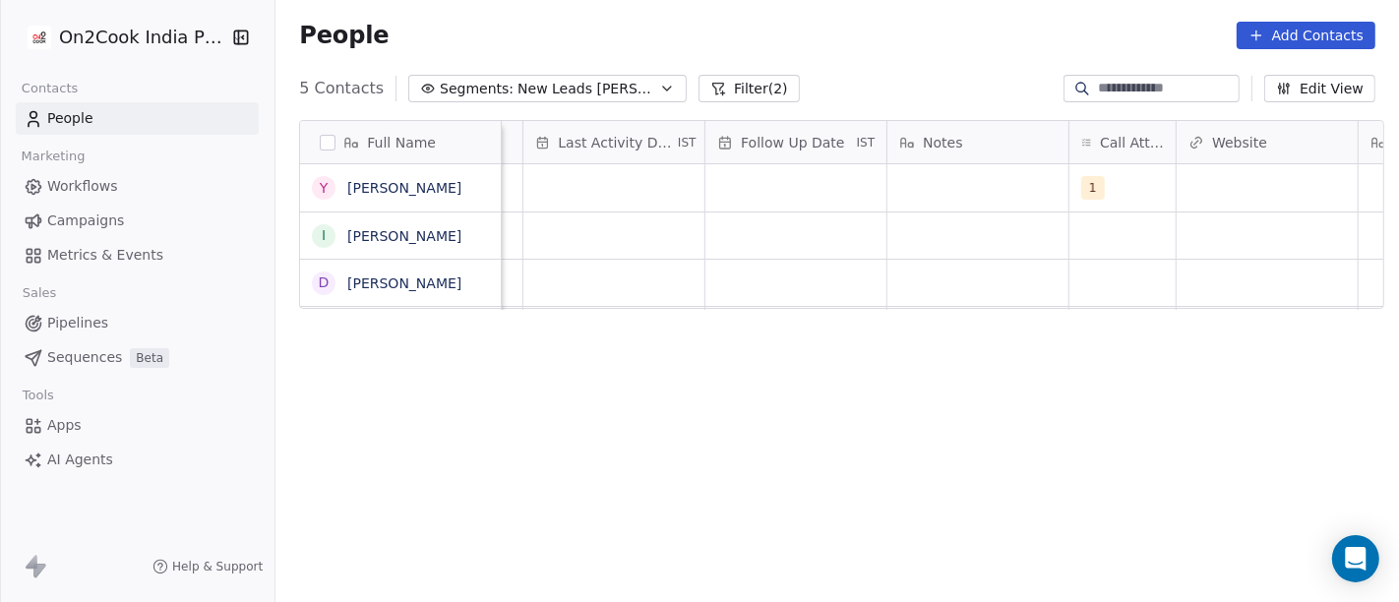
click at [922, 178] on html "On2Cook India Pvt. Ltd. Contacts People Marketing Workflows Campaigns Metrics &…" at bounding box center [699, 301] width 1399 height 602
click at [922, 178] on div "grid" at bounding box center [977, 187] width 181 height 47
click at [922, 178] on textarea at bounding box center [967, 190] width 179 height 61
type textarea "**********"
click at [754, 494] on html "**********" at bounding box center [699, 301] width 1399 height 602
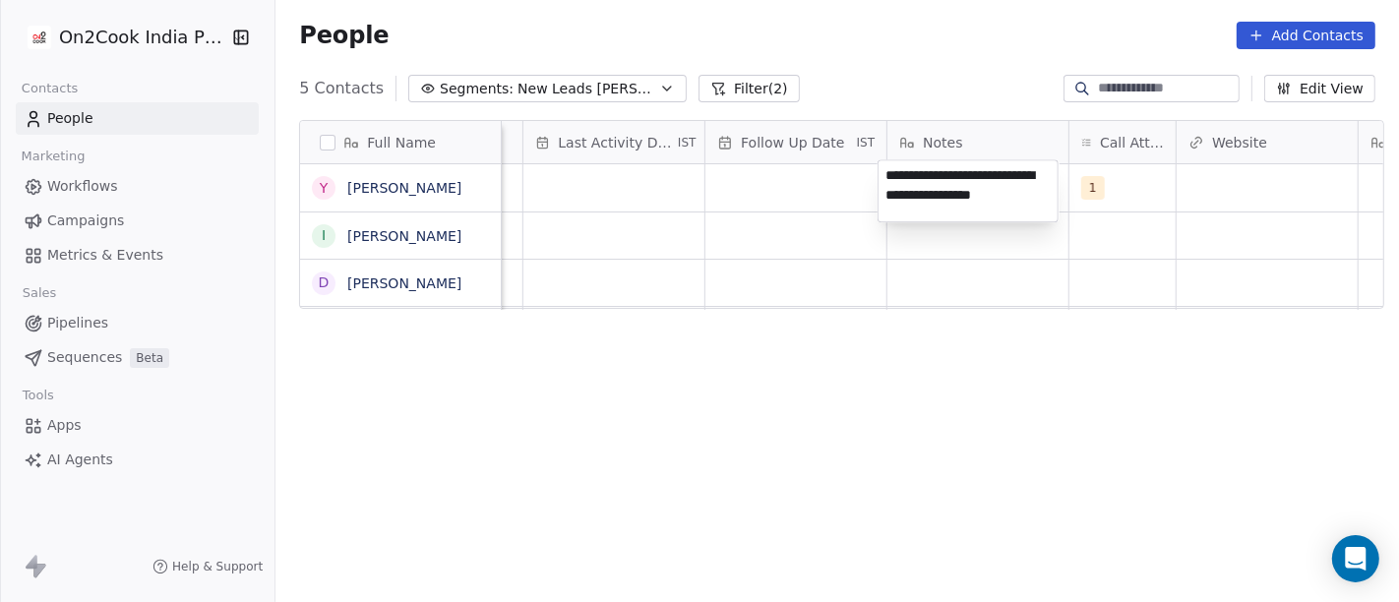
click at [767, 172] on html "**********" at bounding box center [699, 301] width 1399 height 602
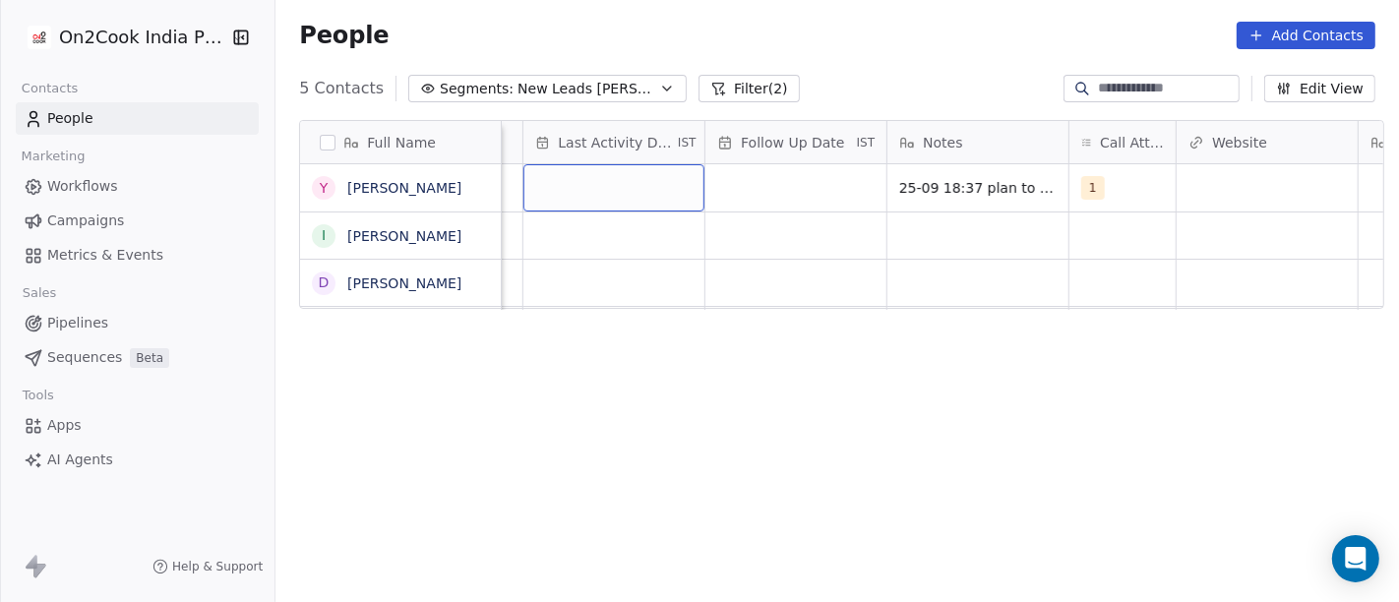
click at [523, 164] on div "grid" at bounding box center [613, 187] width 181 height 47
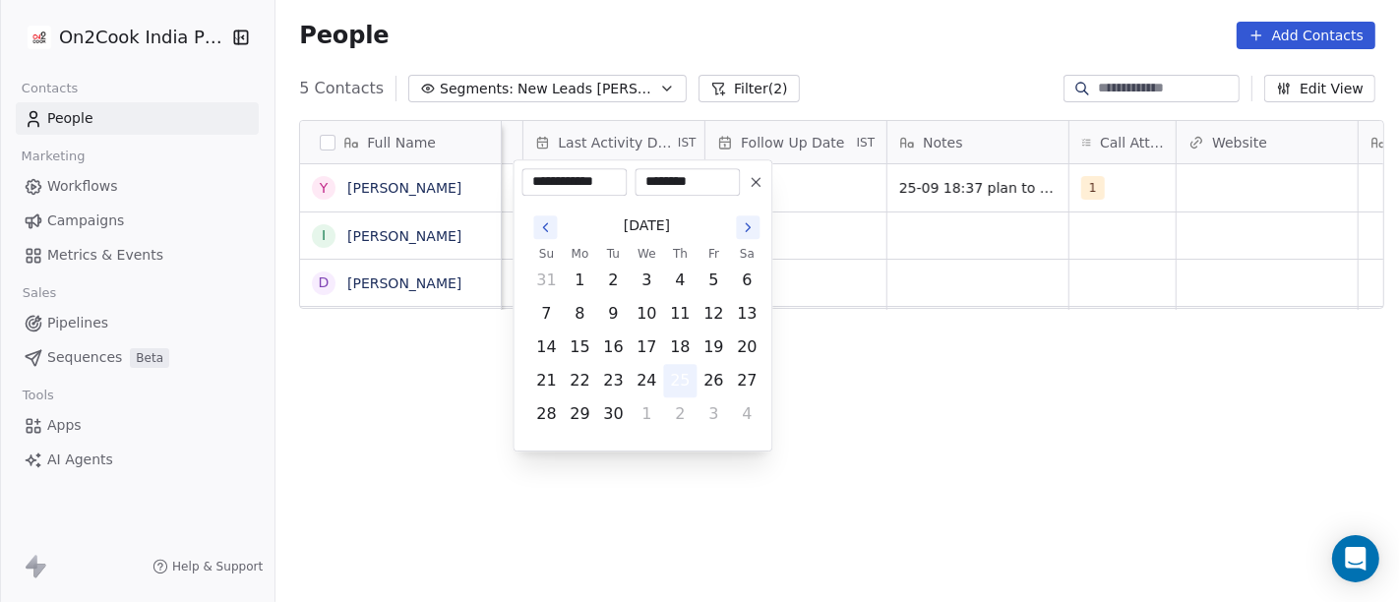
click at [682, 387] on button "25" at bounding box center [679, 380] width 31 height 31
click at [865, 416] on html "**********" at bounding box center [699, 301] width 1399 height 602
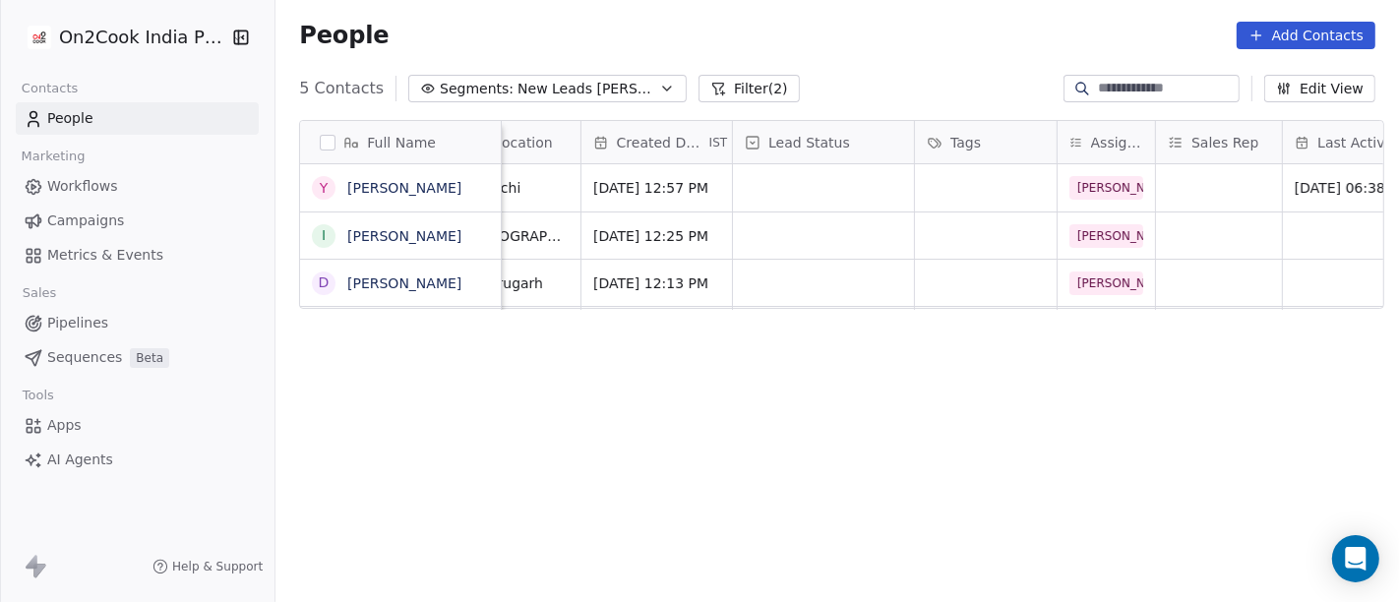
scroll to position [3, 460]
click at [863, 176] on div "grid" at bounding box center [828, 187] width 181 height 47
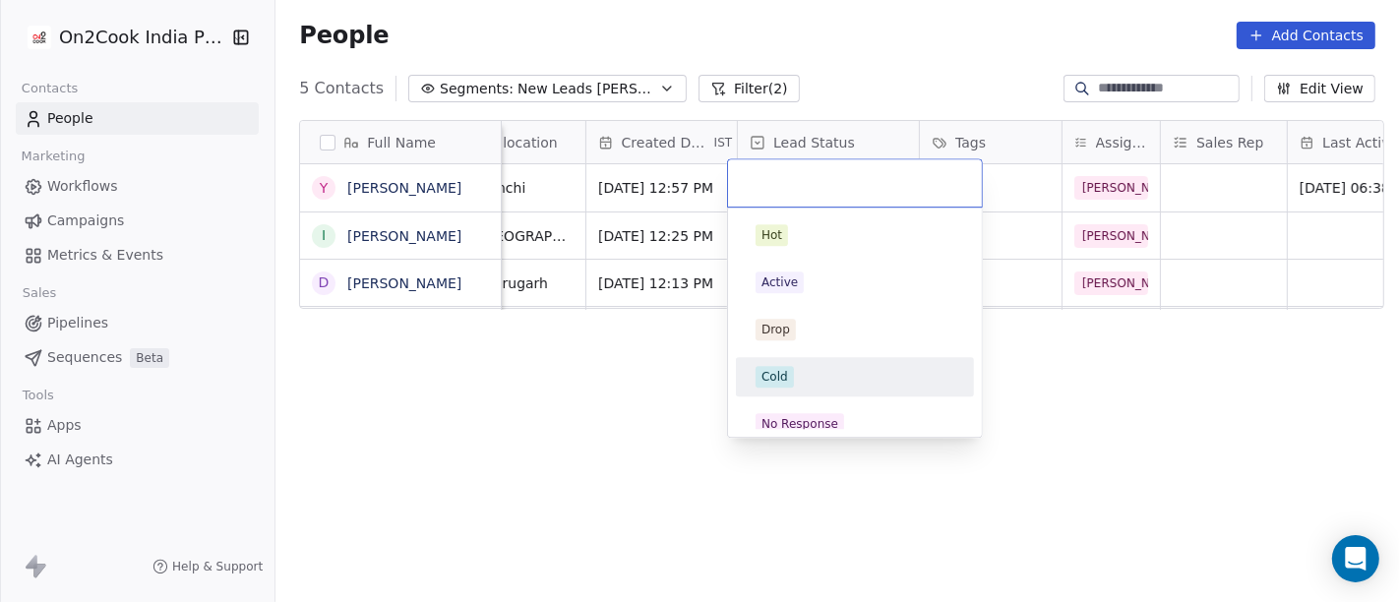
click at [834, 364] on div "Cold" at bounding box center [855, 376] width 222 height 31
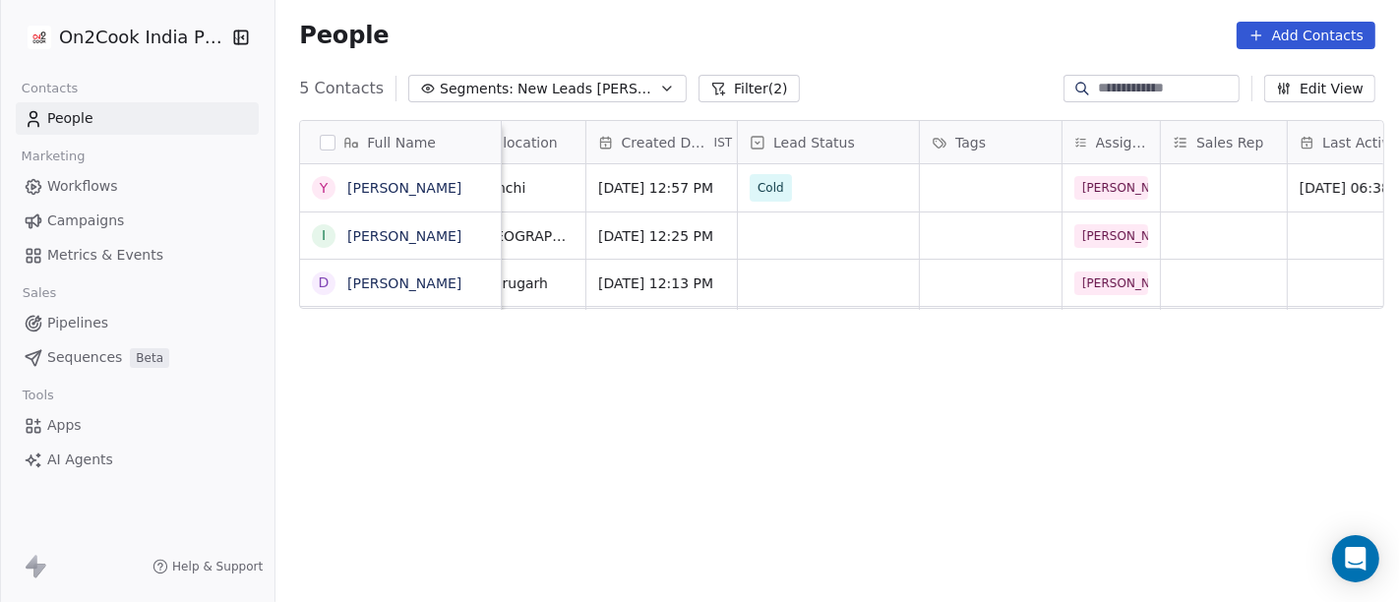
click at [876, 49] on div "People Add Contacts" at bounding box center [836, 35] width 1123 height 75
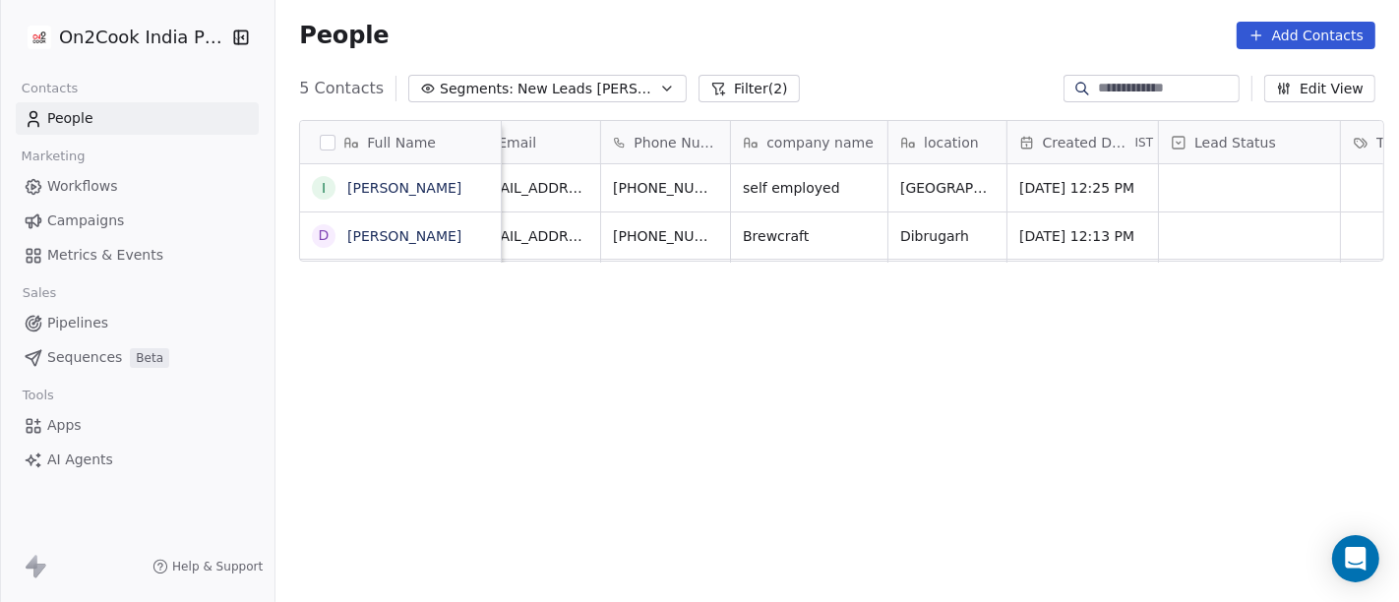
scroll to position [3, 0]
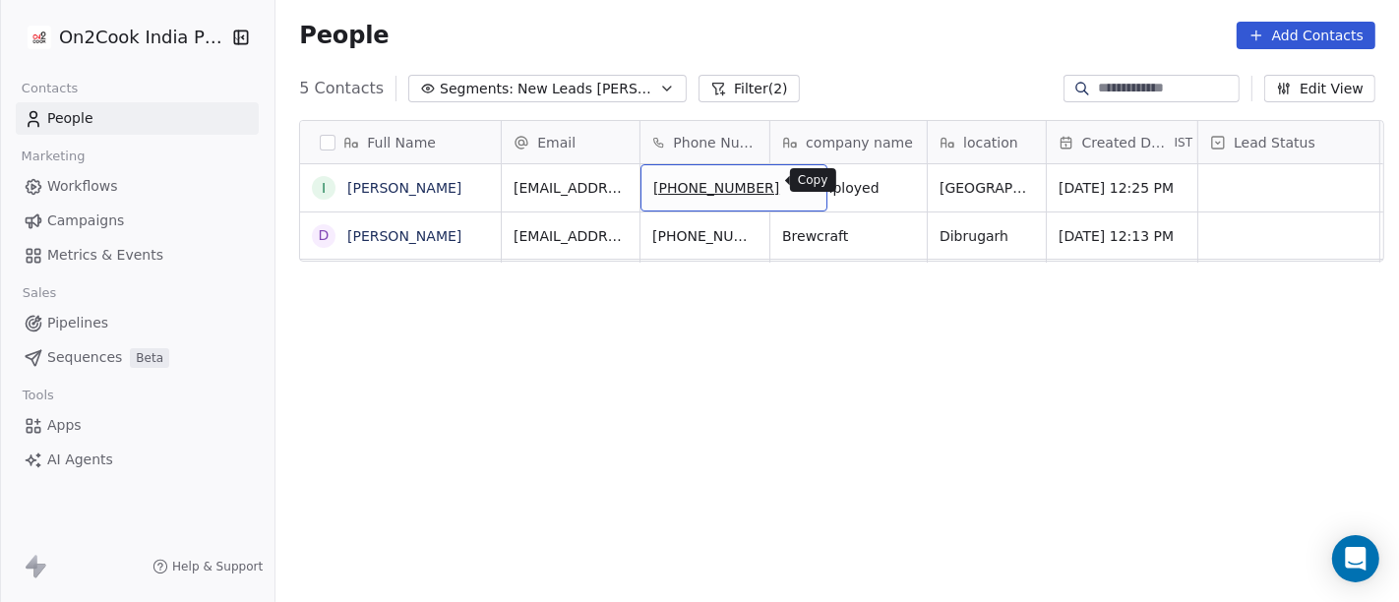
click at [797, 179] on icon "grid" at bounding box center [801, 183] width 9 height 9
click at [795, 179] on icon "grid" at bounding box center [803, 185] width 16 height 16
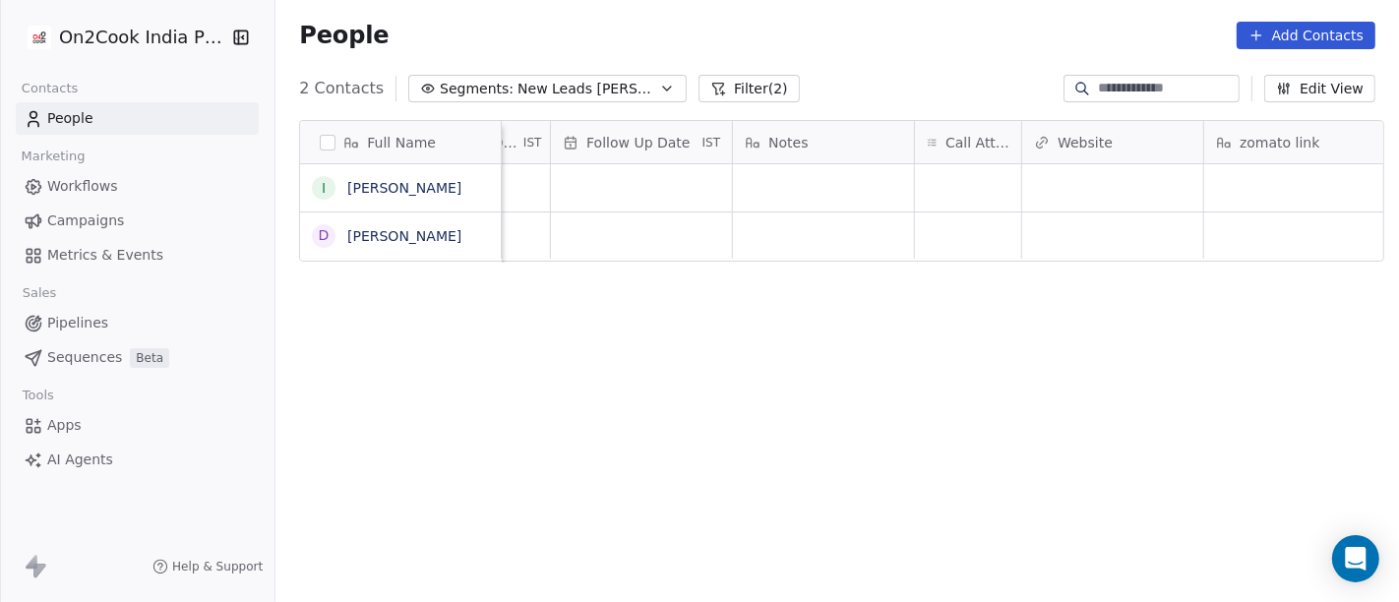
scroll to position [3, 1381]
click at [992, 178] on div "grid" at bounding box center [966, 187] width 106 height 47
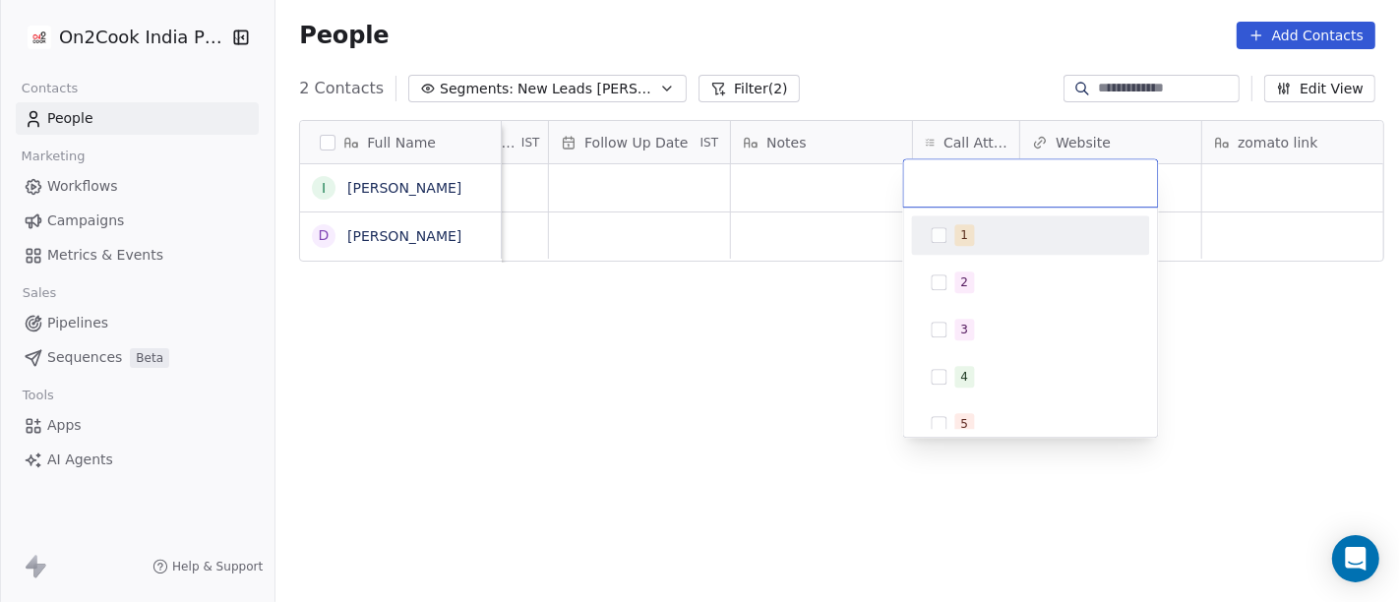
click at [989, 226] on div "1" at bounding box center [1042, 235] width 175 height 22
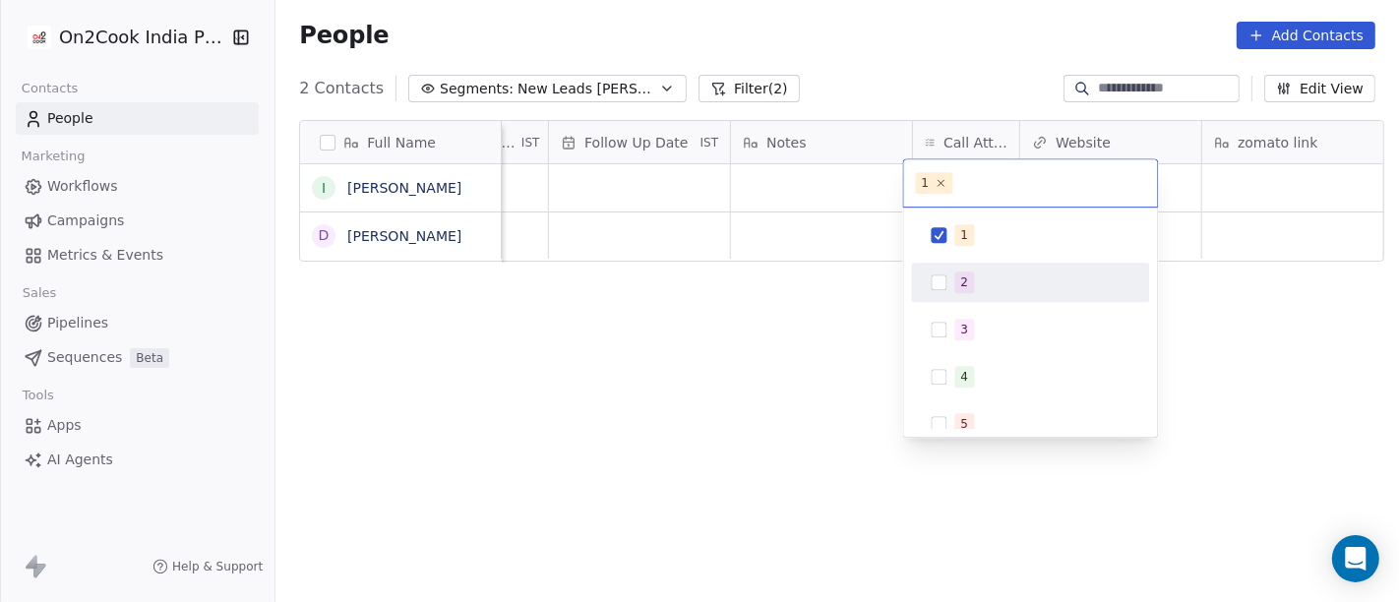
click at [904, 298] on div "1 2 3 4 5 6 7 8 9 10" at bounding box center [1031, 322] width 254 height 229
click at [836, 185] on html "On2Cook India Pvt. Ltd. Contacts People Marketing Workflows Campaigns Metrics &…" at bounding box center [699, 301] width 1399 height 602
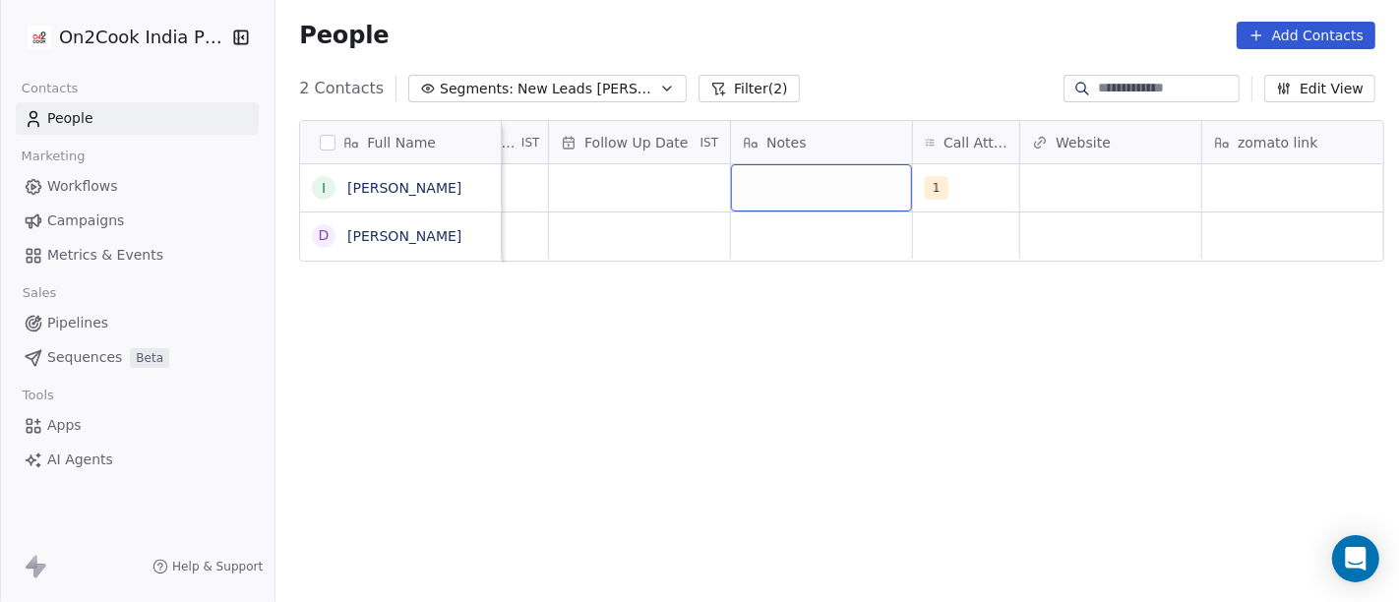
click at [836, 185] on div "grid" at bounding box center [821, 187] width 181 height 47
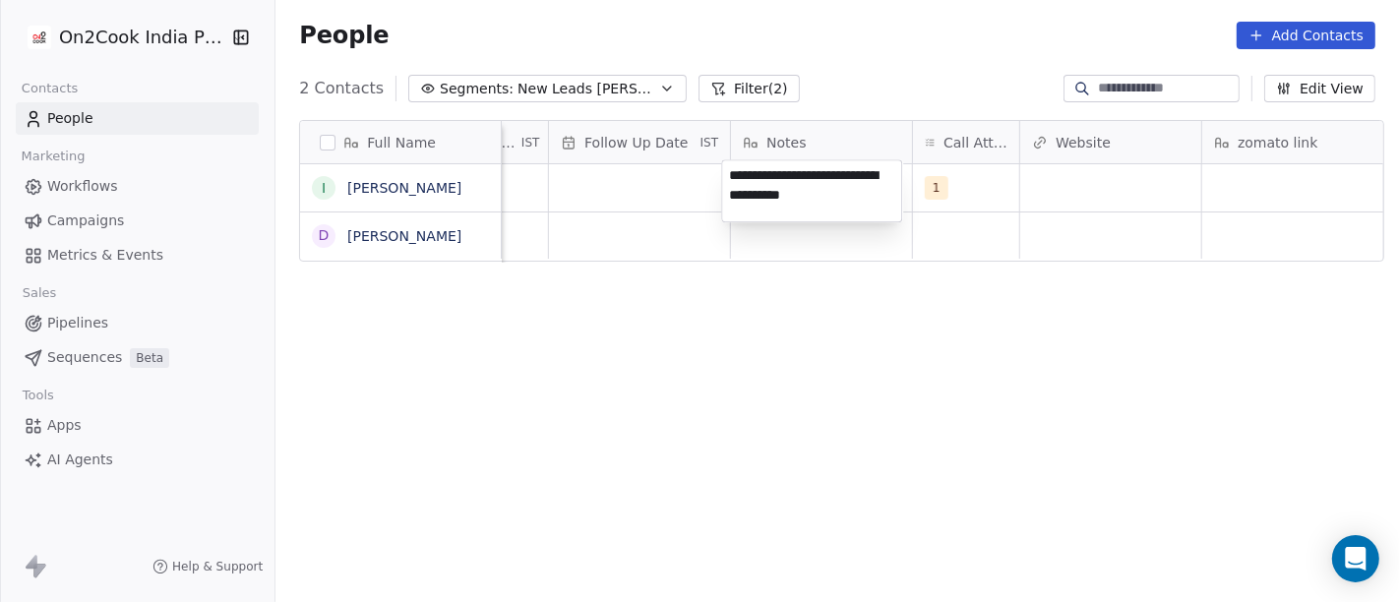
type textarea "**********"
click at [945, 346] on html "On2Cook India Pvt. Ltd. Contacts People Marketing Workflows Campaigns Metrics &…" at bounding box center [699, 301] width 1399 height 602
click at [972, 420] on div "Full Name i idris masudi D Devendra Verma Tags Assignee Sales Rep Last Activity…" at bounding box center [836, 369] width 1123 height 530
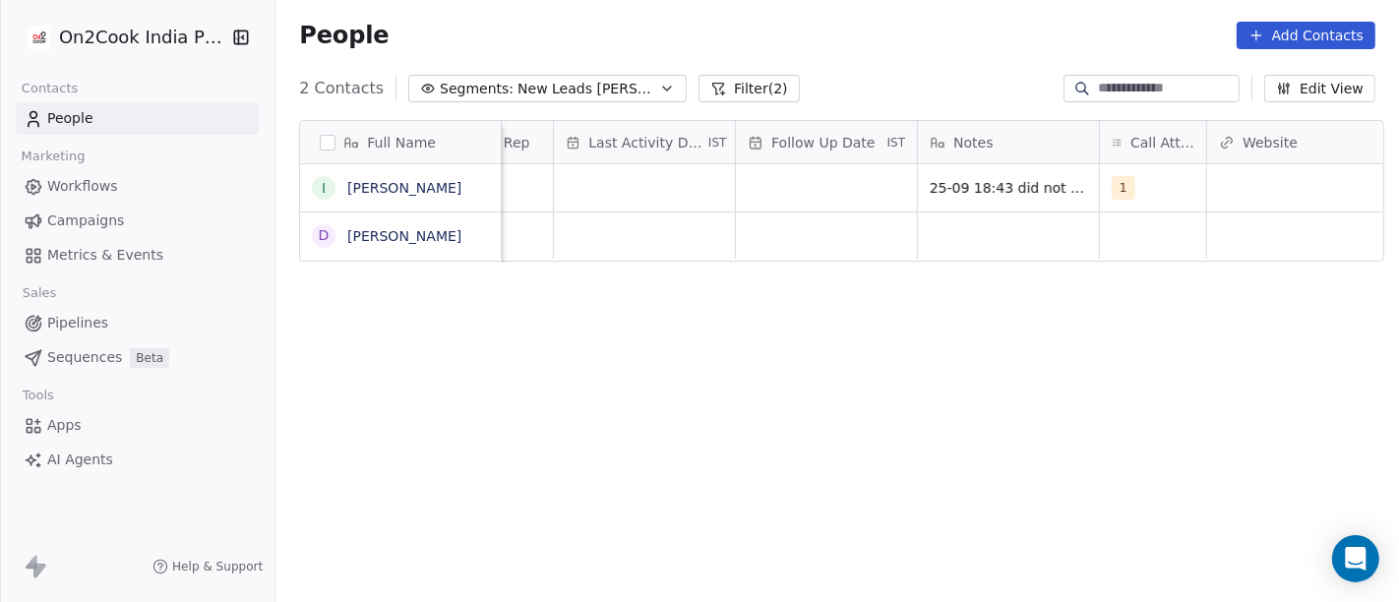
scroll to position [3, 1193]
click at [784, 180] on div "grid" at bounding box center [827, 187] width 181 height 47
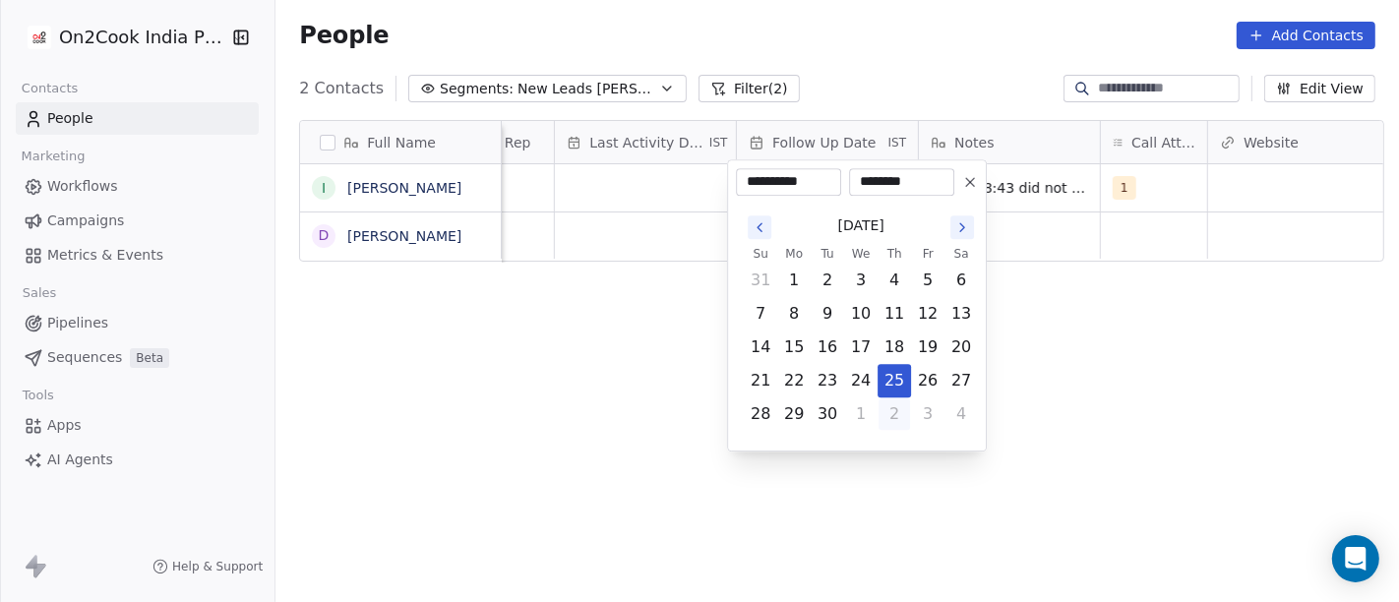
click at [893, 414] on button "2" at bounding box center [893, 413] width 31 height 31
type input "**********"
click at [1129, 370] on html "**********" at bounding box center [699, 301] width 1399 height 602
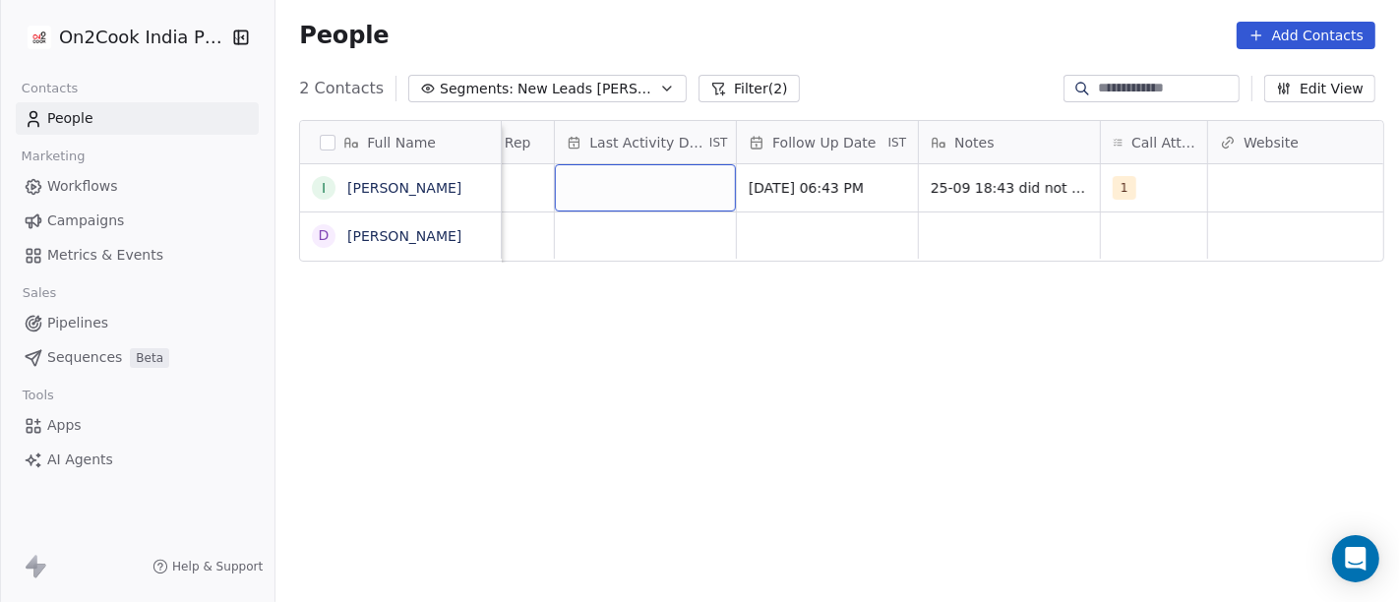
click at [616, 172] on div "grid" at bounding box center [645, 187] width 181 height 47
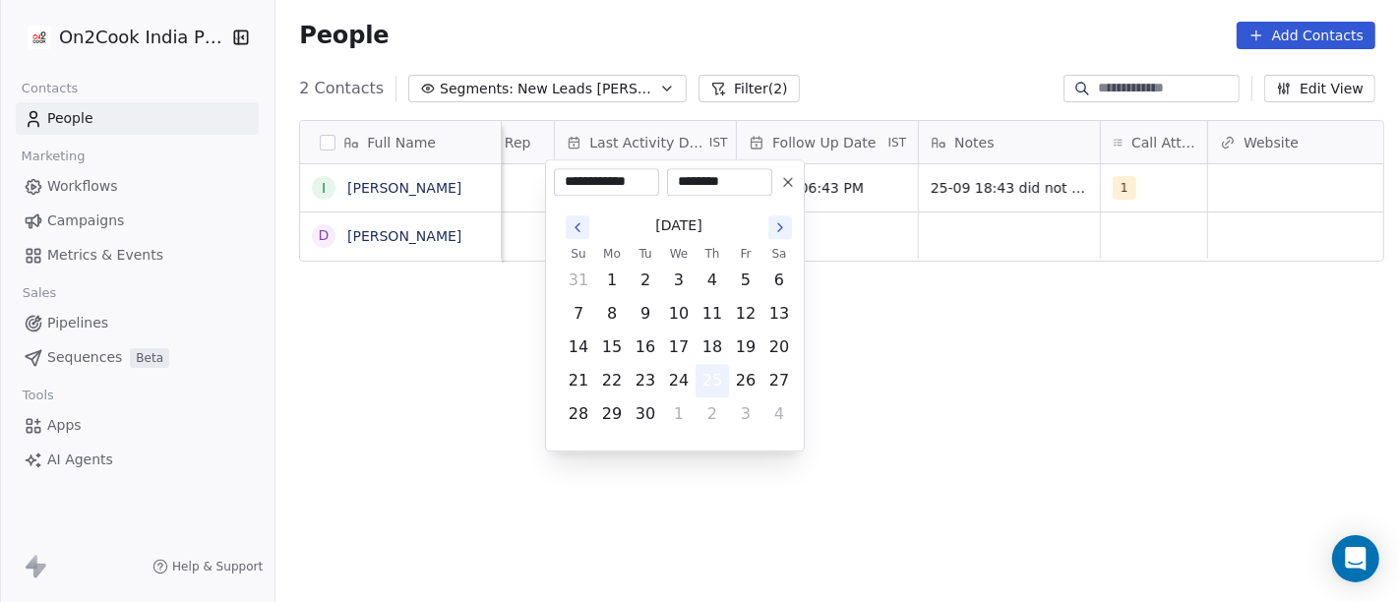
click at [710, 390] on button "25" at bounding box center [711, 380] width 31 height 31
click at [1010, 355] on html "**********" at bounding box center [699, 301] width 1399 height 602
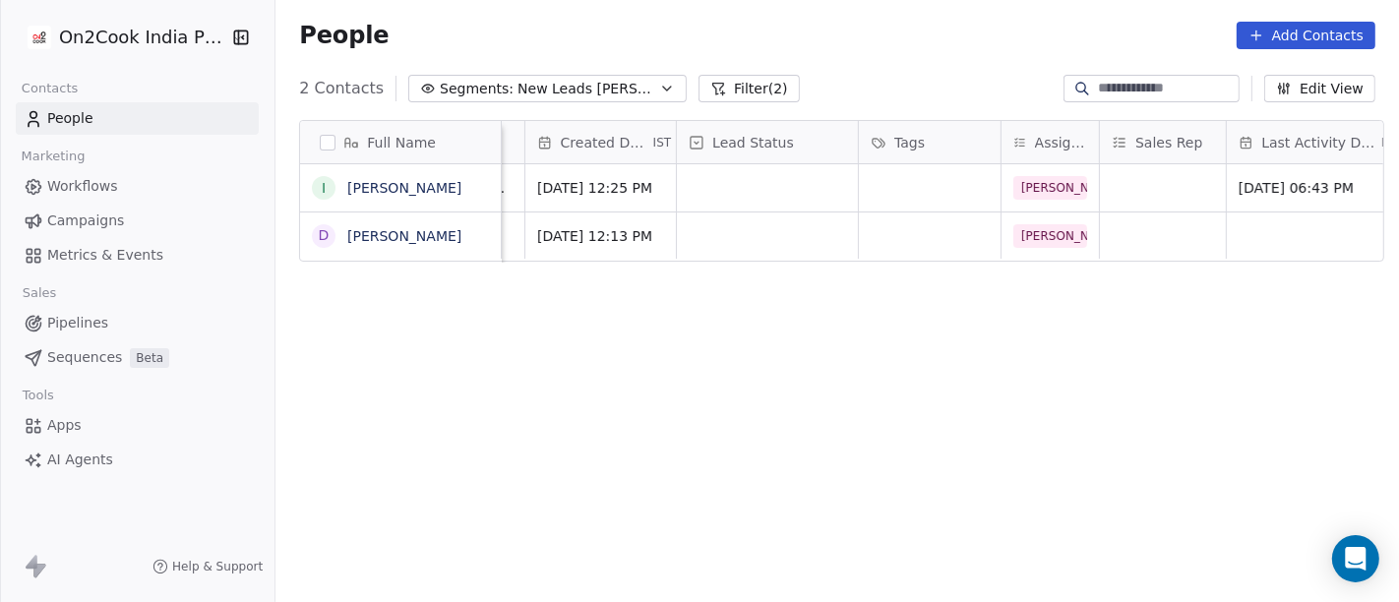
scroll to position [3, 519]
click at [750, 189] on div "grid" at bounding box center [769, 187] width 181 height 47
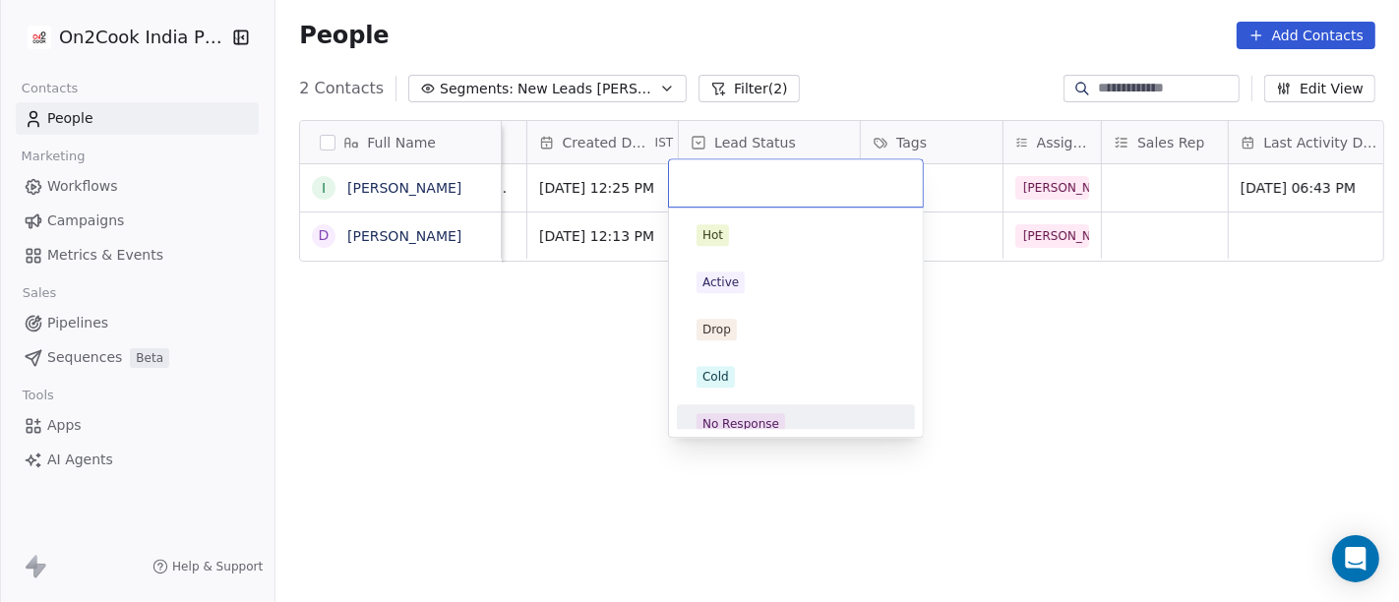
click at [764, 415] on div "No Response" at bounding box center [740, 424] width 77 height 18
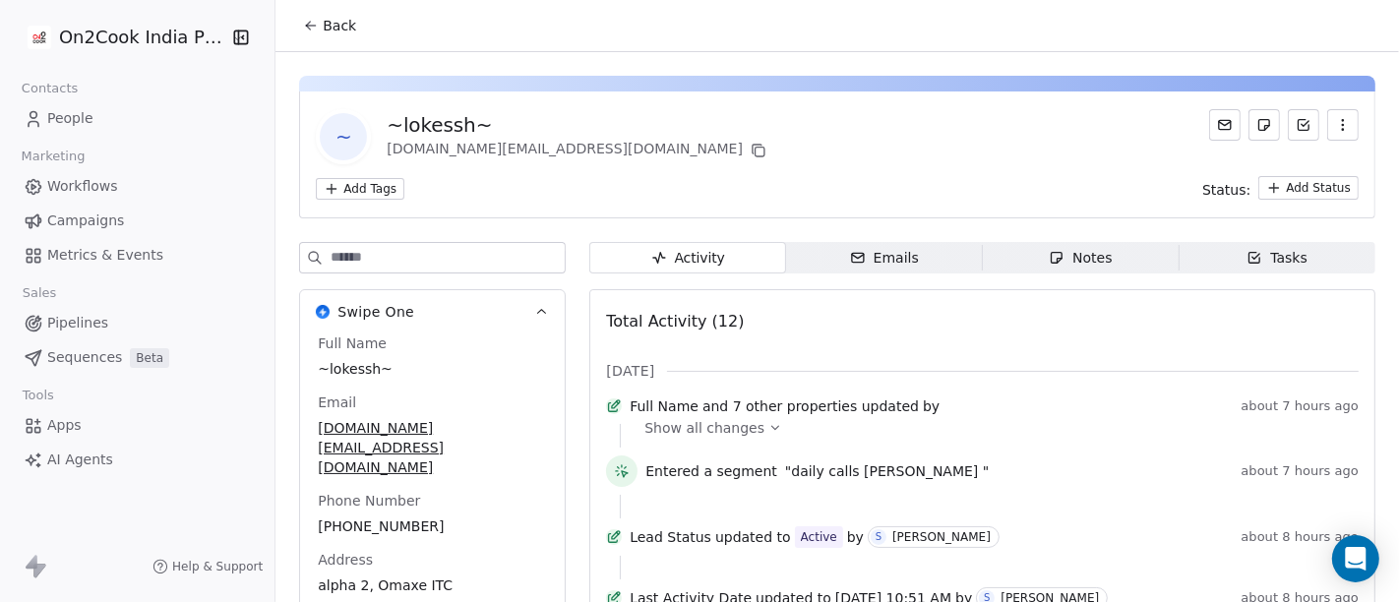
click at [312, 28] on button "Back" at bounding box center [329, 25] width 77 height 35
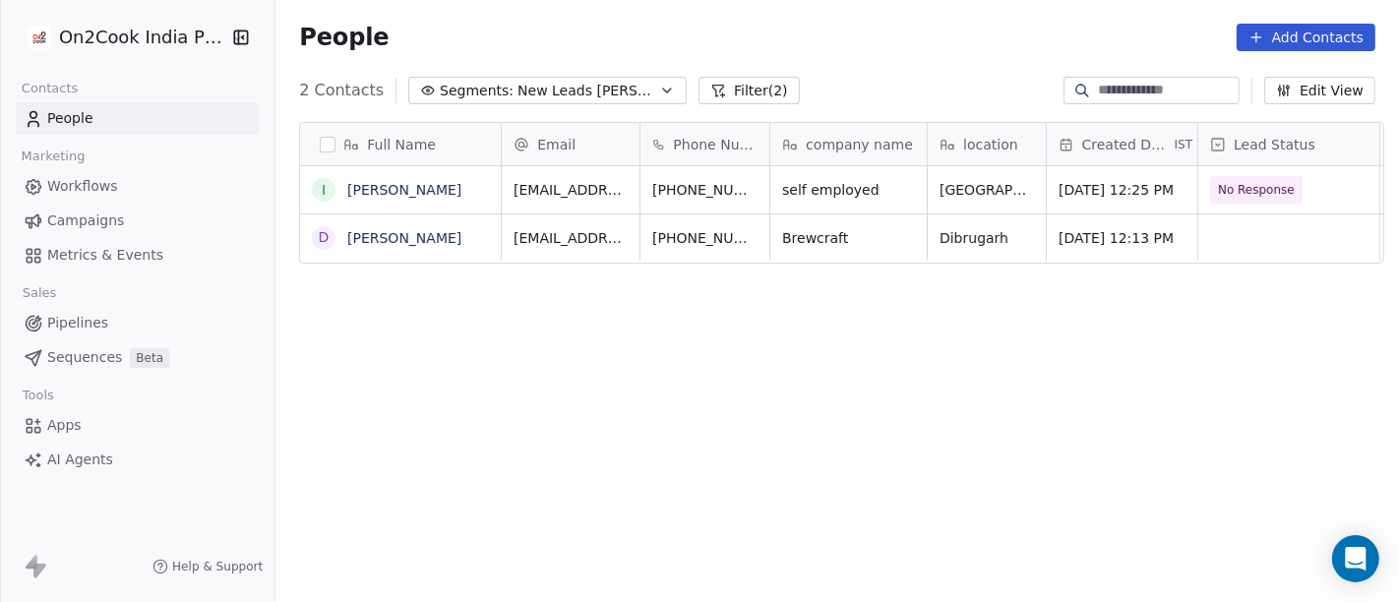
scroll to position [513, 1115]
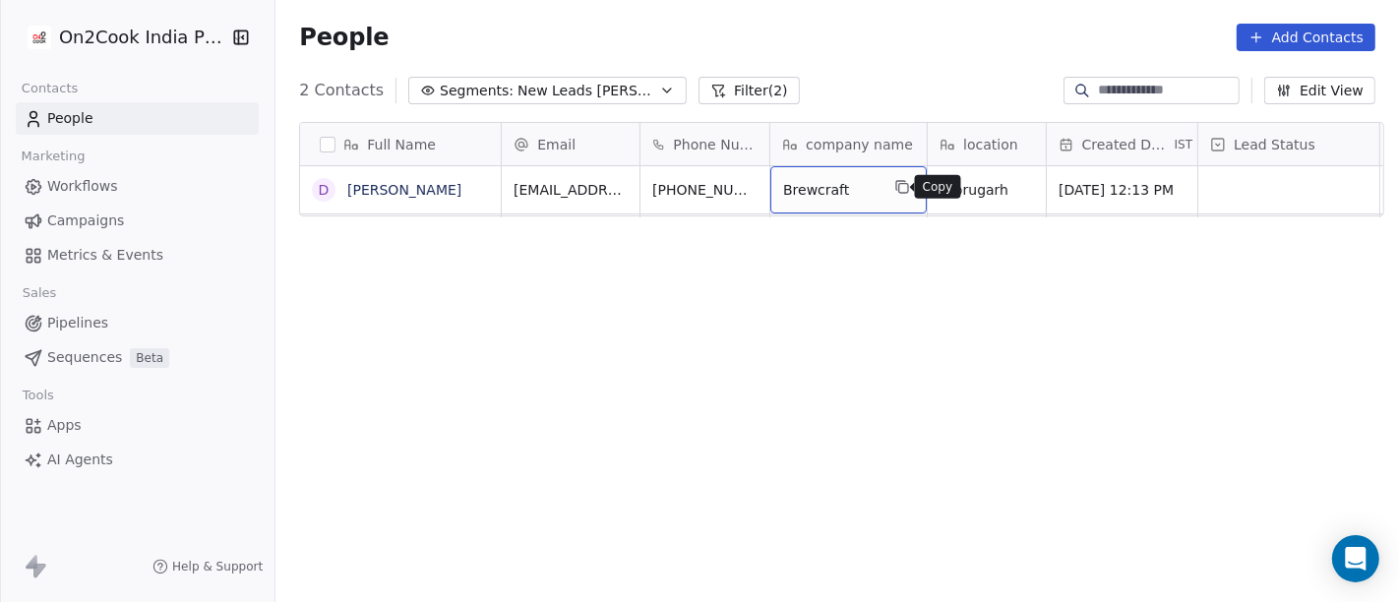
click at [894, 184] on icon "grid" at bounding box center [902, 187] width 16 height 16
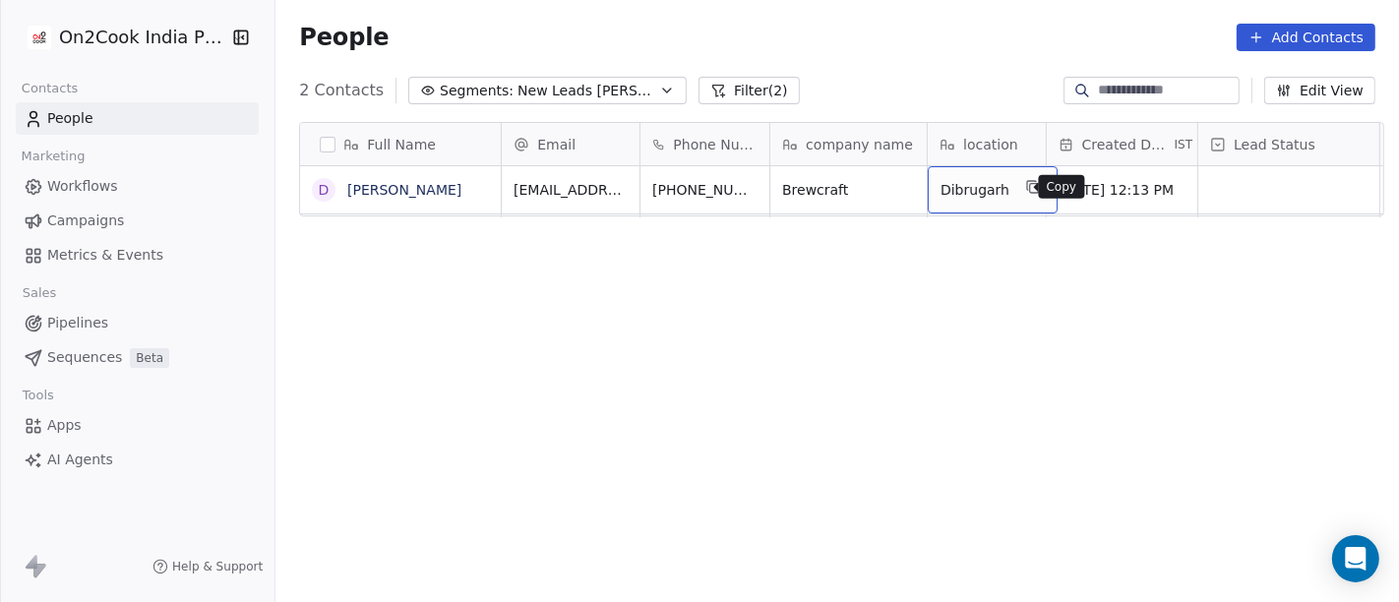
click at [1030, 187] on icon "grid" at bounding box center [1034, 188] width 9 height 9
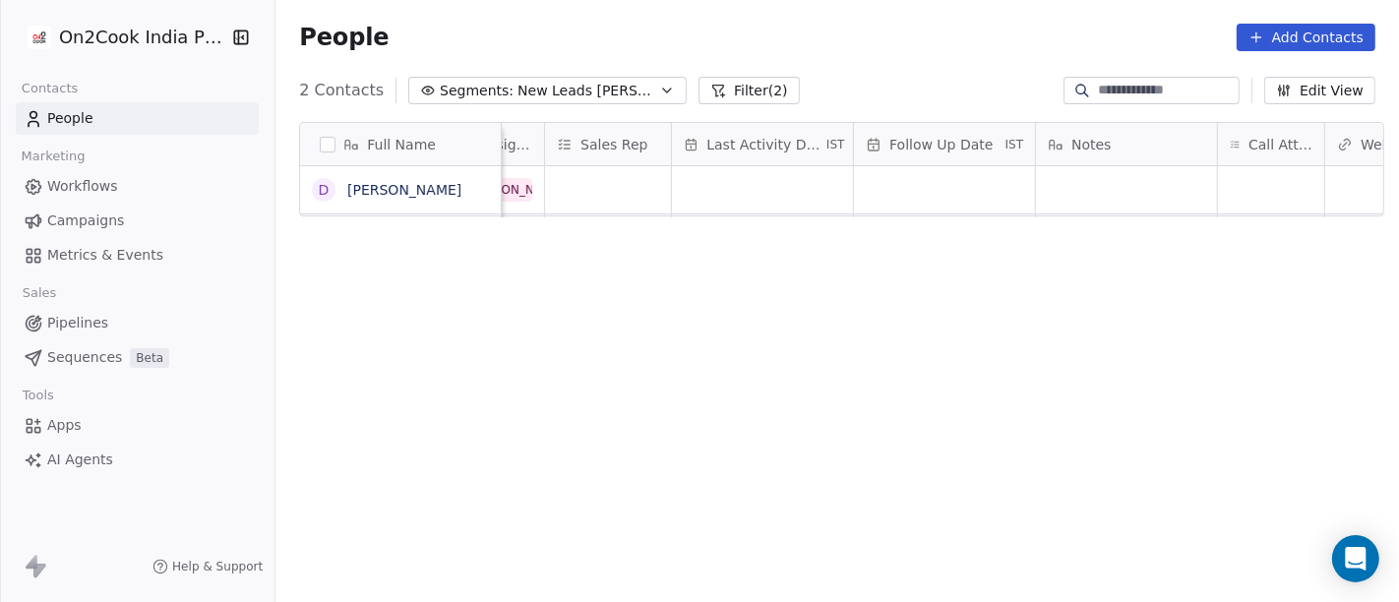
scroll to position [0, 1077]
click at [729, 172] on div "grid" at bounding box center [761, 189] width 181 height 47
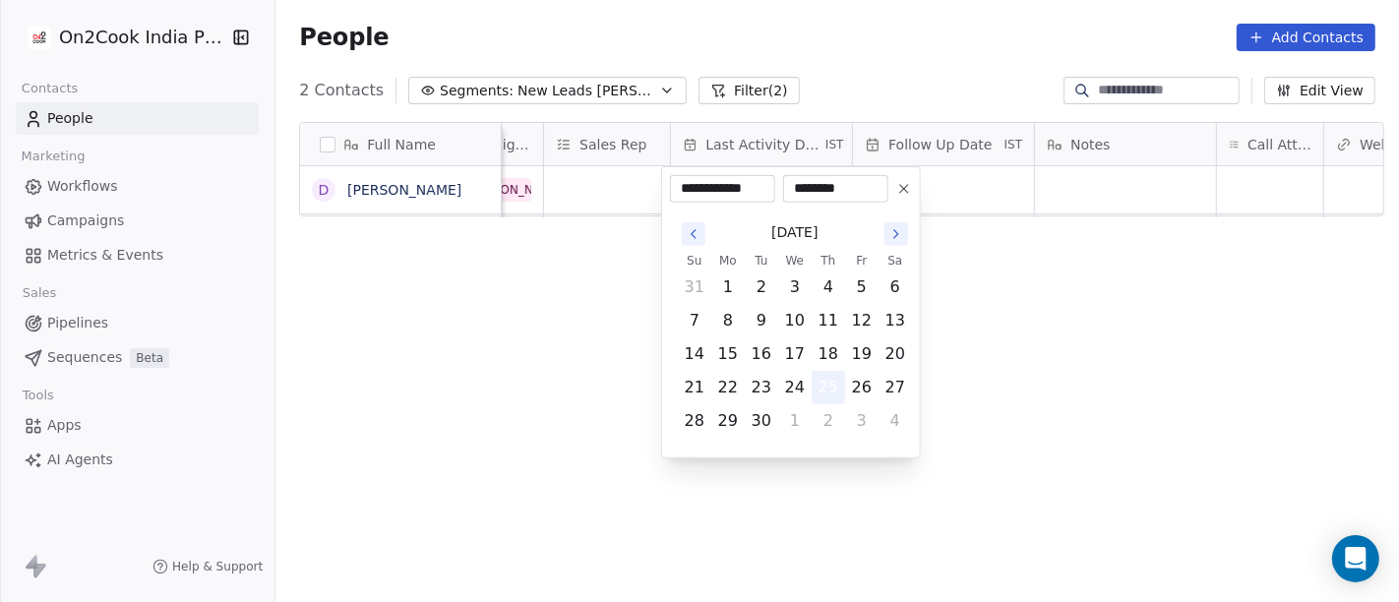
click at [828, 385] on button "25" at bounding box center [827, 387] width 31 height 31
click at [1160, 370] on html "**********" at bounding box center [699, 301] width 1399 height 602
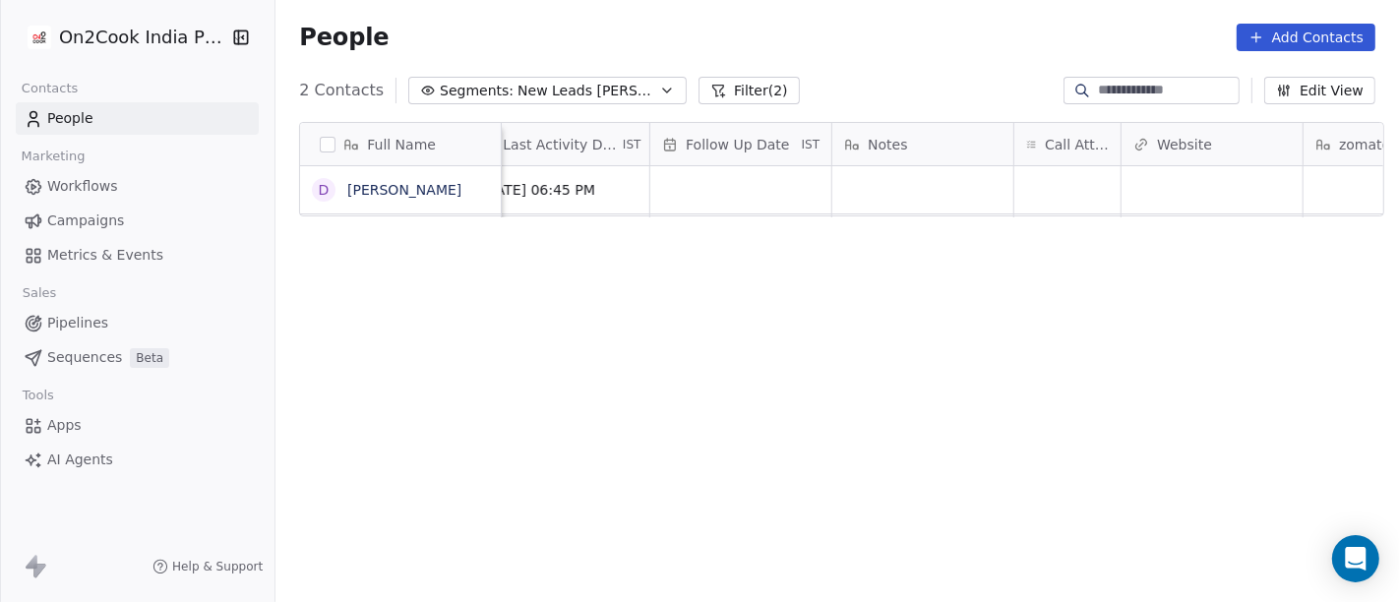
scroll to position [0, 1281]
click at [1071, 184] on div "grid" at bounding box center [1066, 189] width 106 height 47
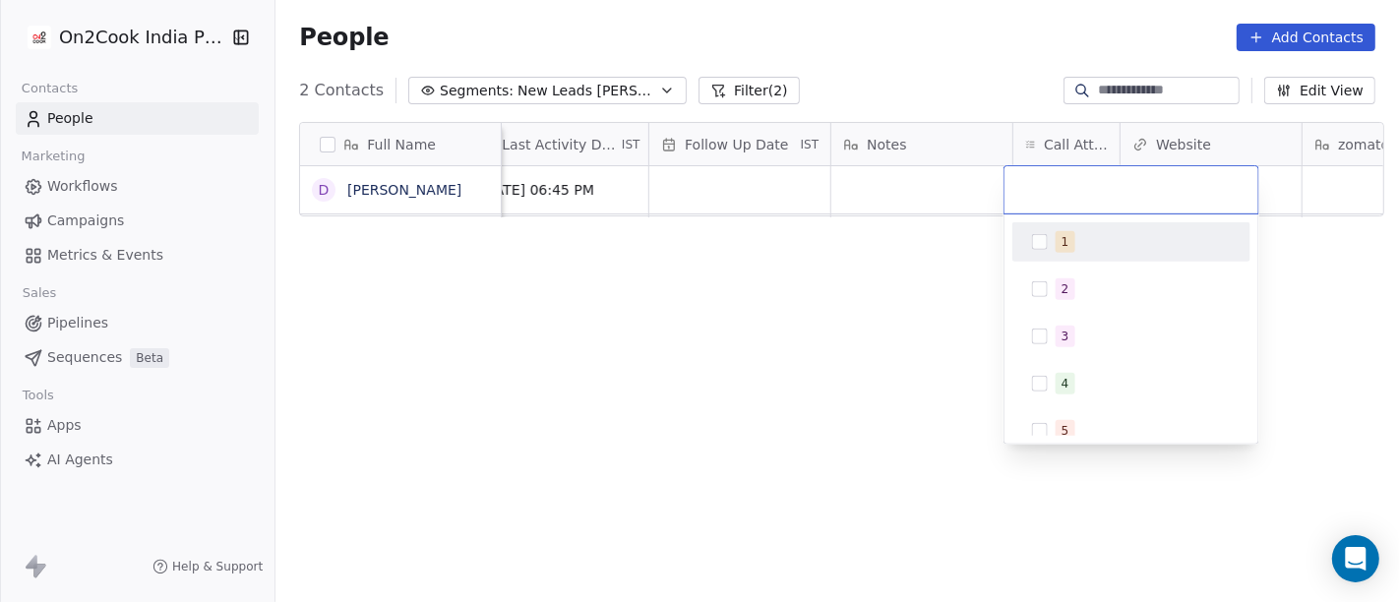
click at [1067, 244] on span "1" at bounding box center [1065, 242] width 20 height 22
click at [885, 277] on html "On2Cook India Pvt. Ltd. Contacts People Marketing Workflows Campaigns Metrics &…" at bounding box center [699, 301] width 1399 height 602
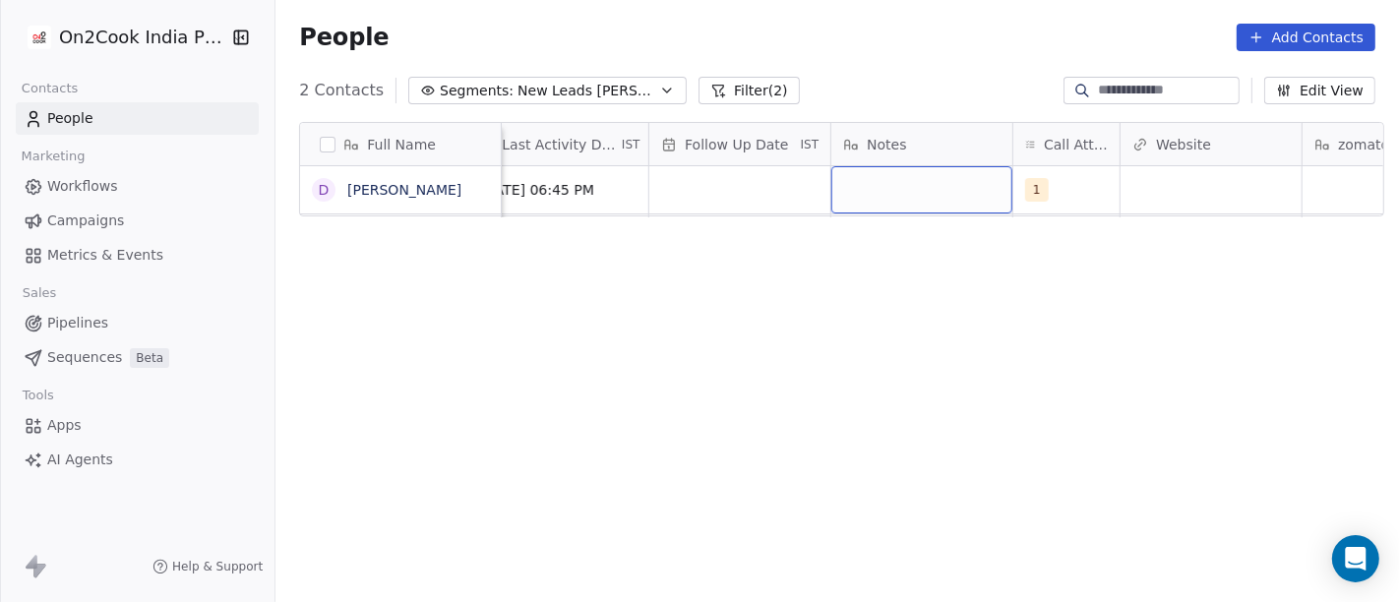
click at [902, 190] on div "grid" at bounding box center [921, 189] width 181 height 47
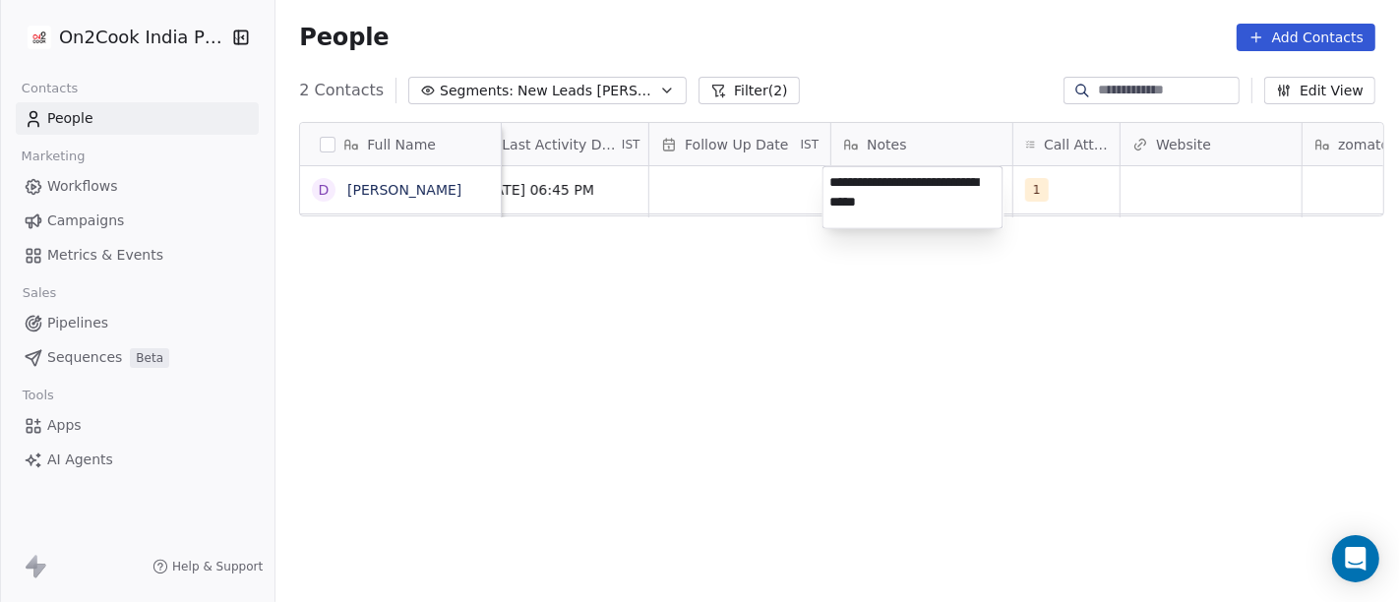
type textarea "**********"
click at [750, 304] on html "**********" at bounding box center [699, 301] width 1399 height 602
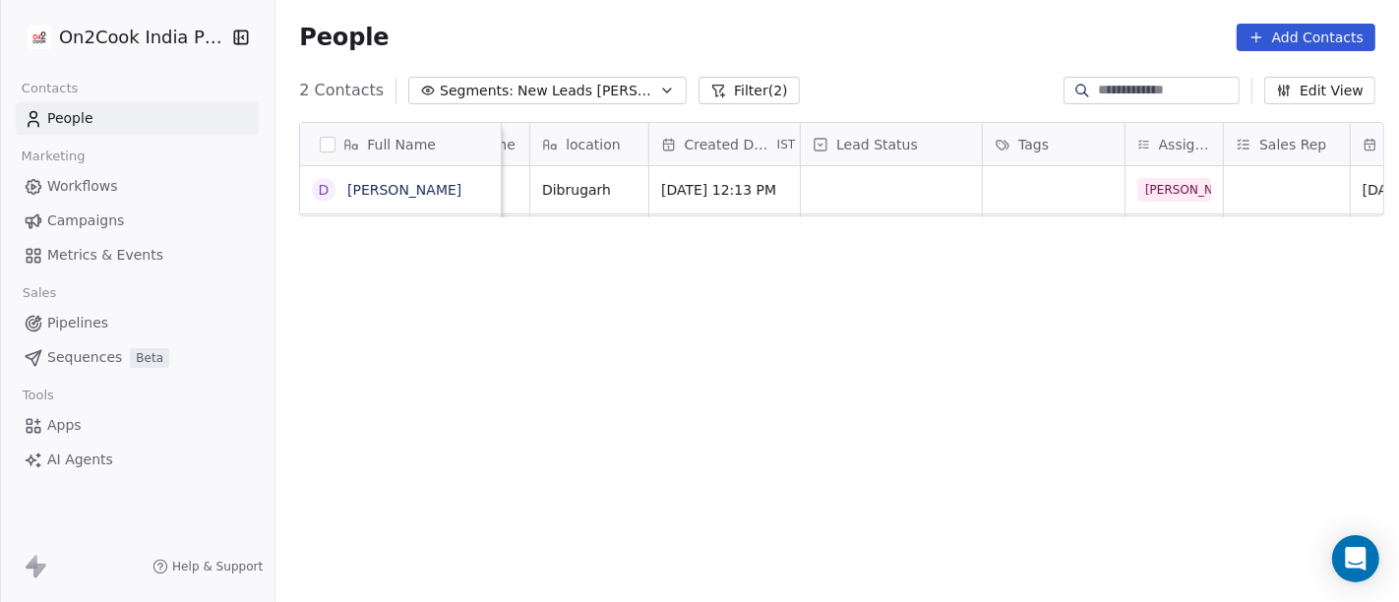
scroll to position [0, 385]
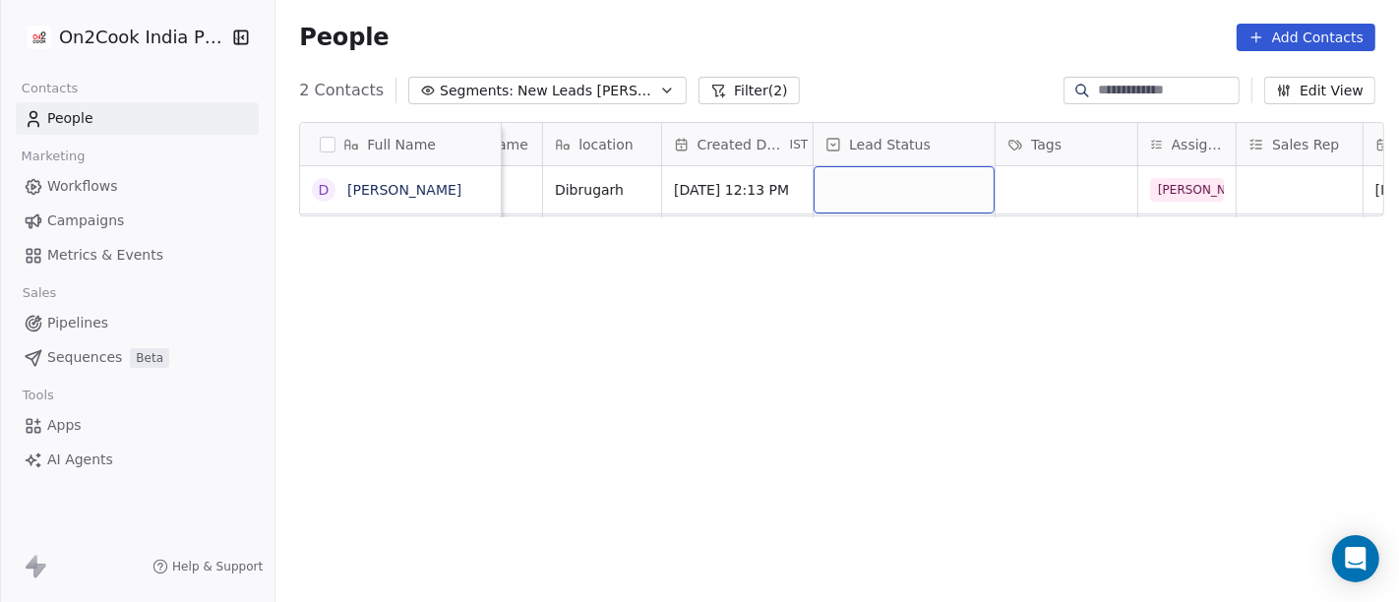
click at [857, 182] on div "grid" at bounding box center [903, 189] width 181 height 47
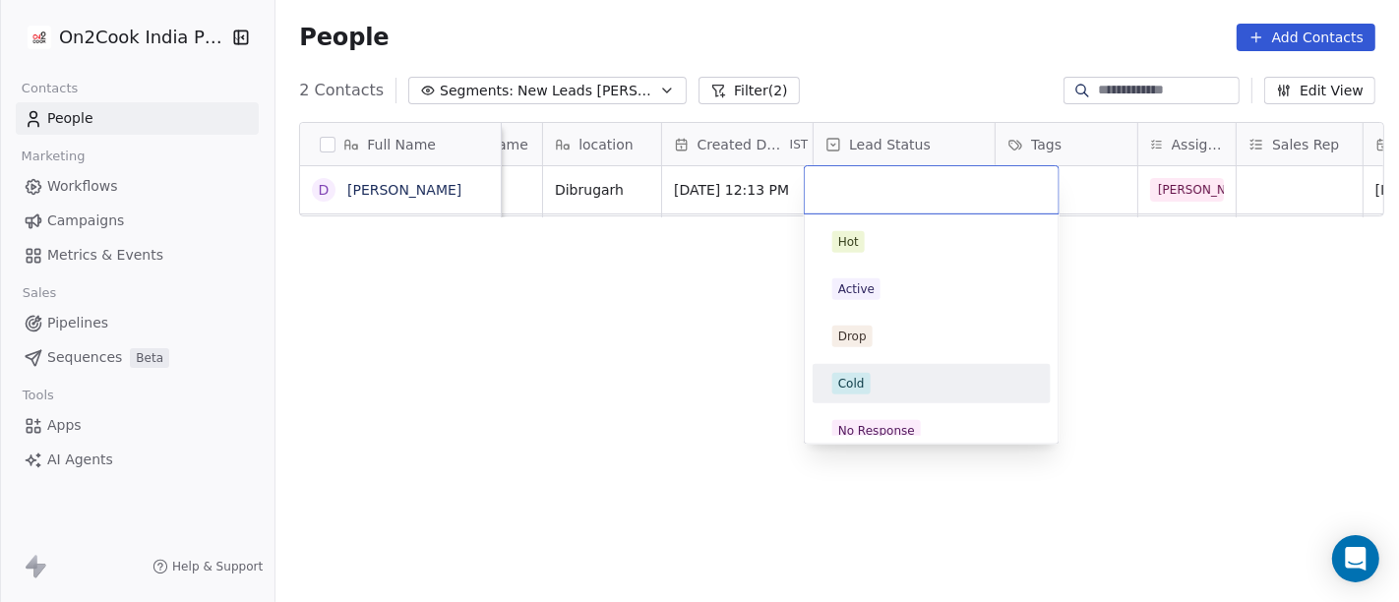
click at [867, 383] on span "Cold" at bounding box center [851, 384] width 38 height 22
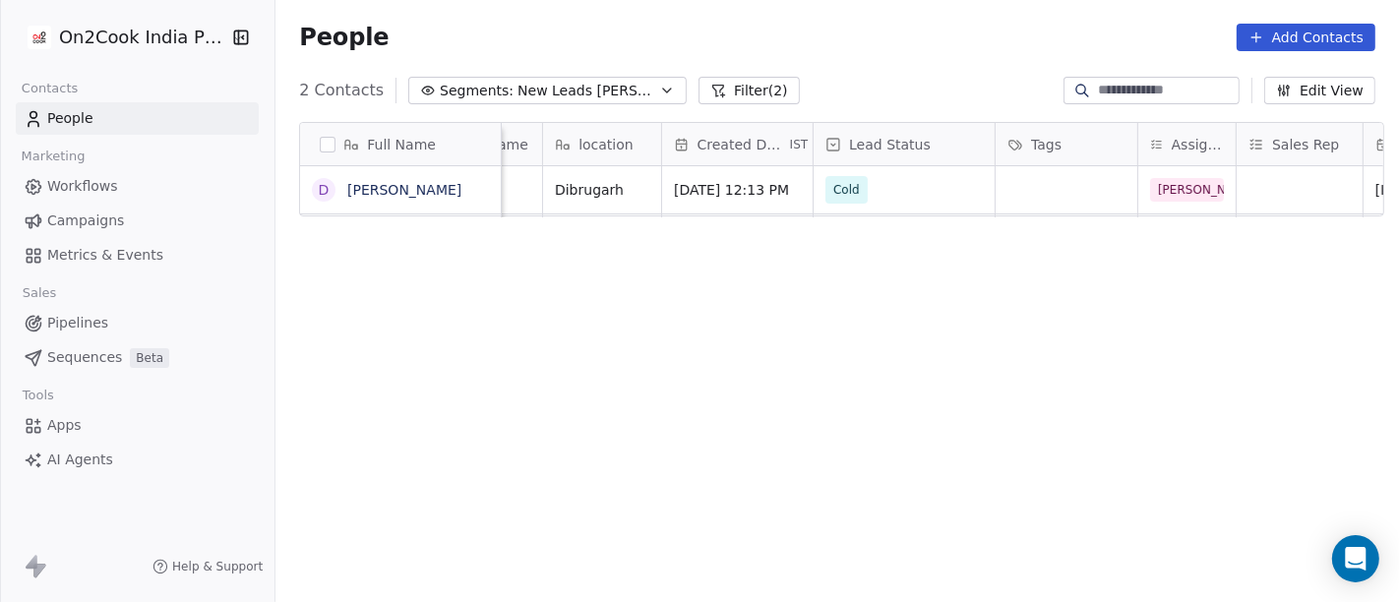
click at [652, 341] on div "Full Name D Devendra Verma Email Phone Number company name location Created Dat…" at bounding box center [836, 371] width 1123 height 530
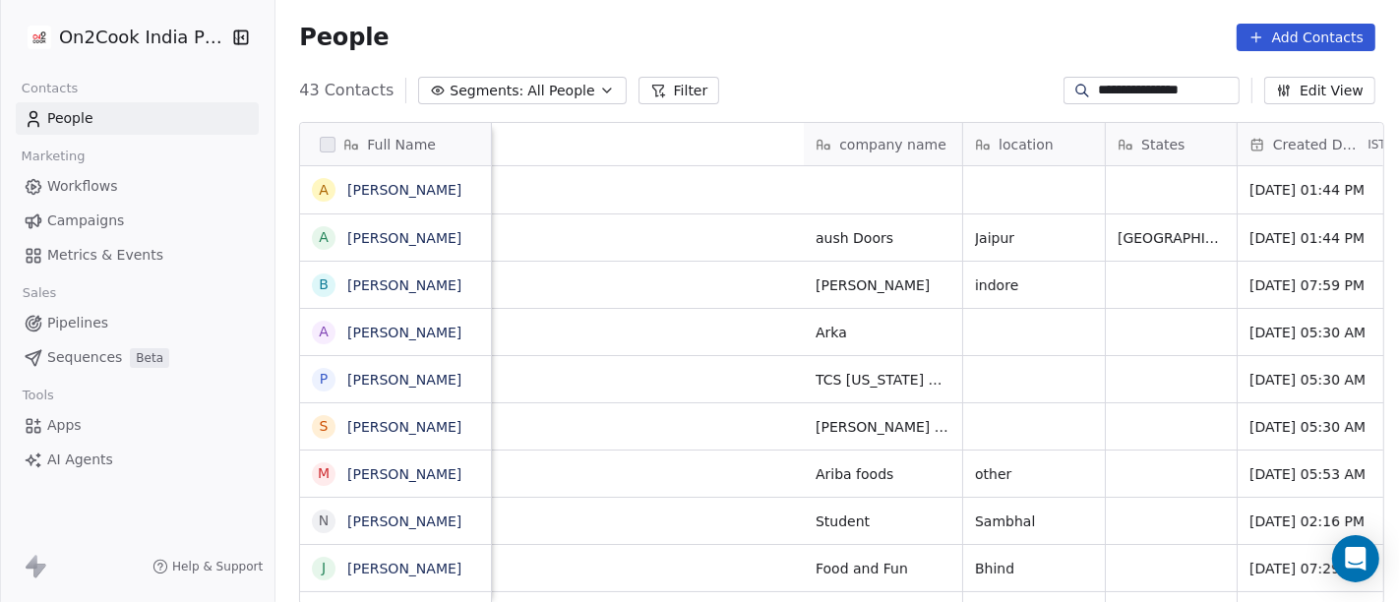
scroll to position [513, 1115]
